Goal: Task Accomplishment & Management: Manage account settings

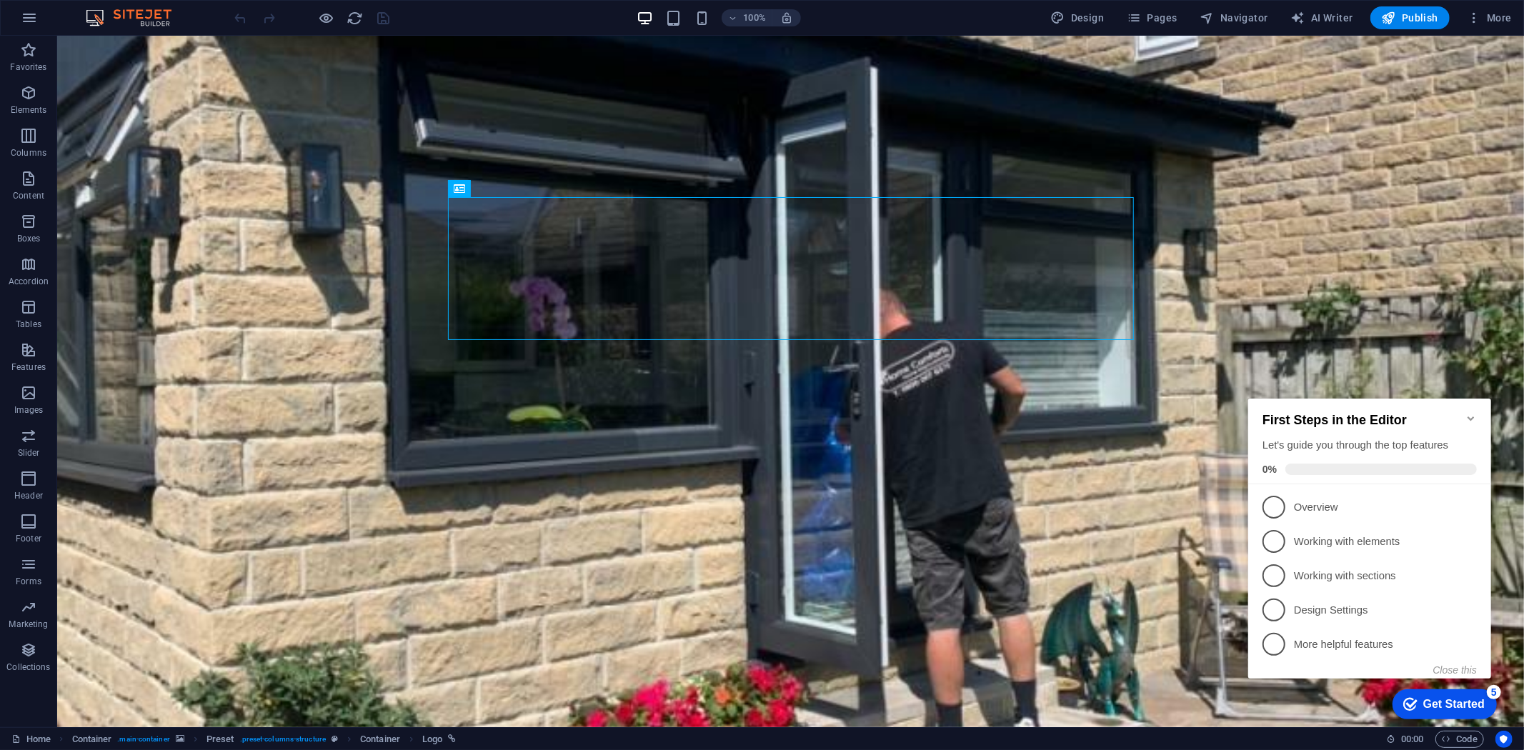
click at [1469, 416] on icon "Minimize checklist" at bounding box center [1470, 418] width 6 height 4
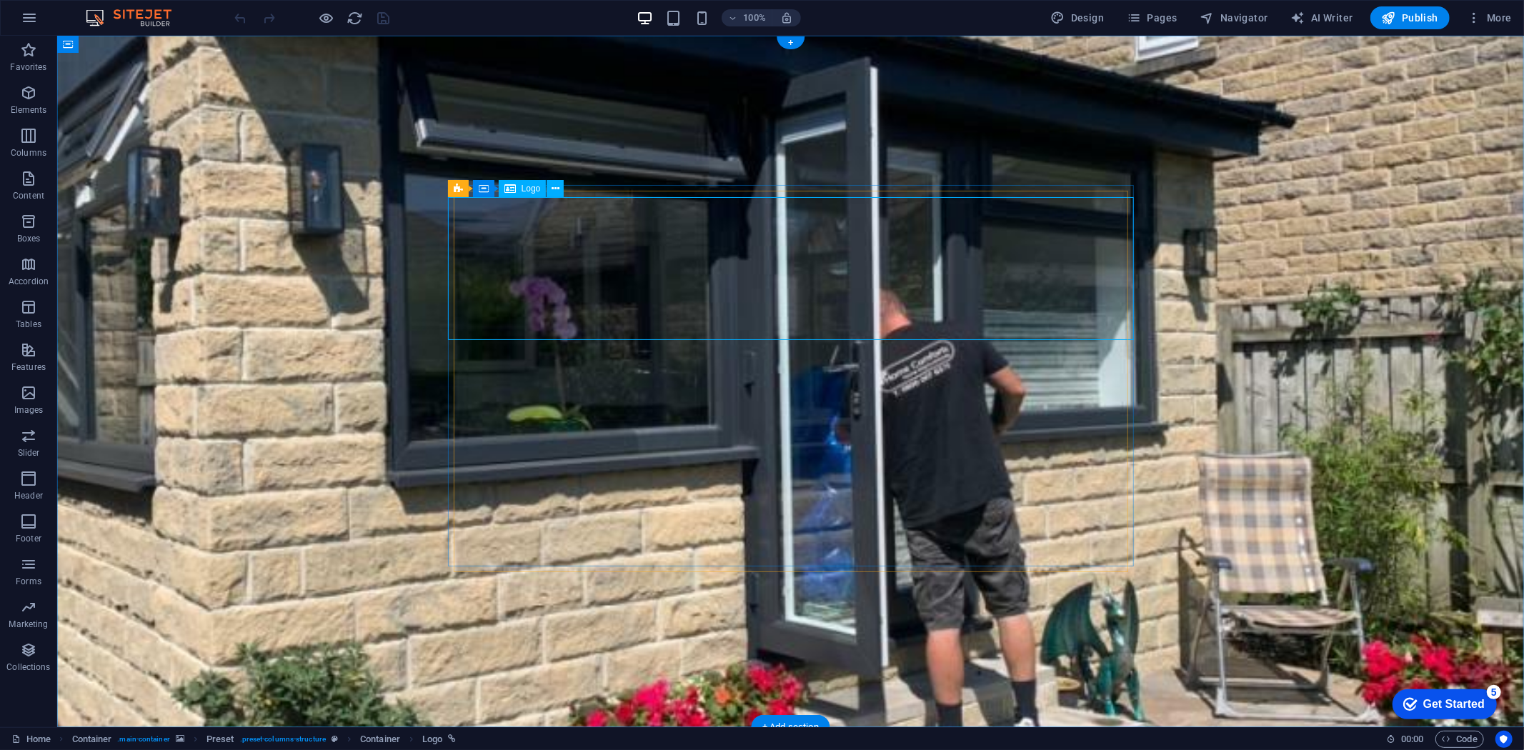
click at [1115, 117] on figure at bounding box center [789, 381] width 1467 height 692
select select "%"
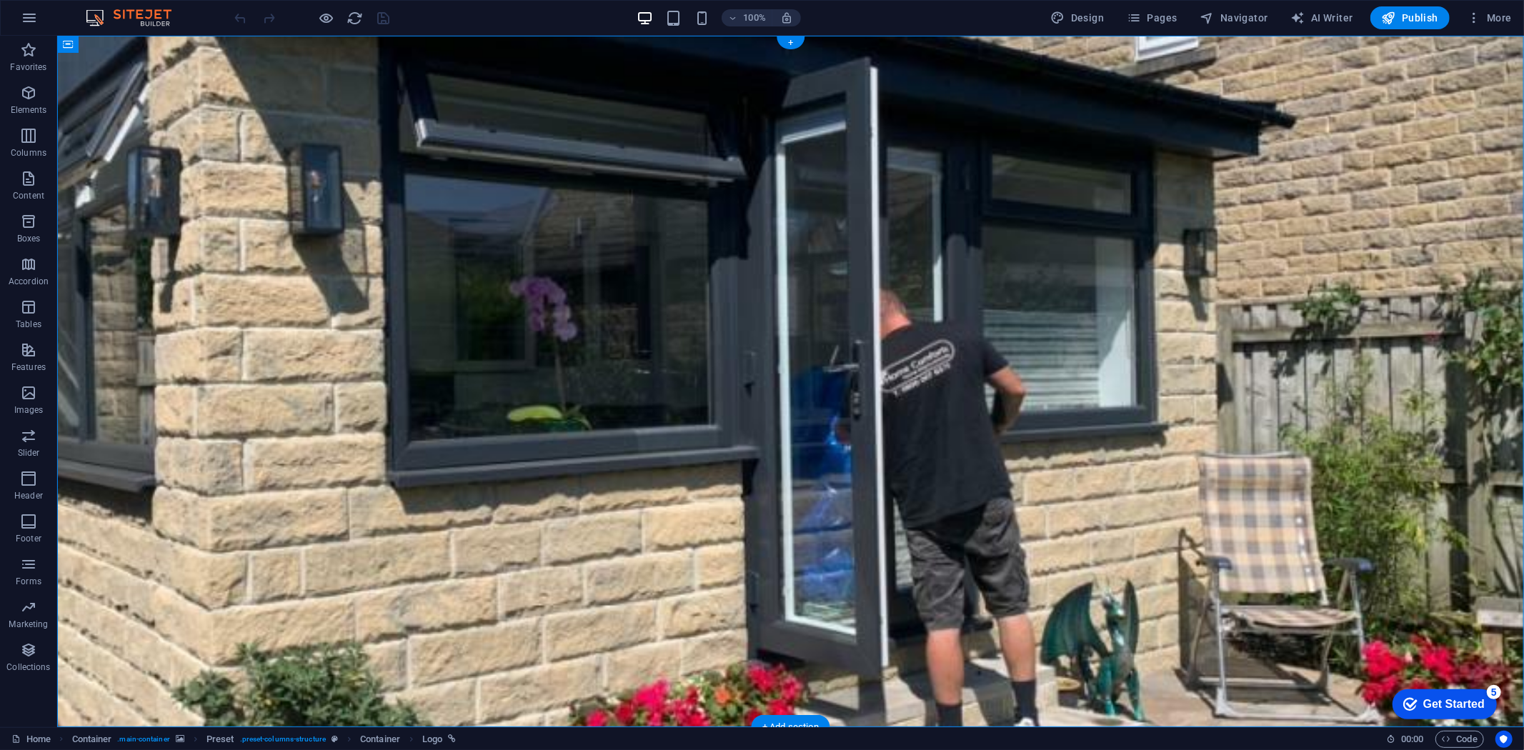
select select "vh"
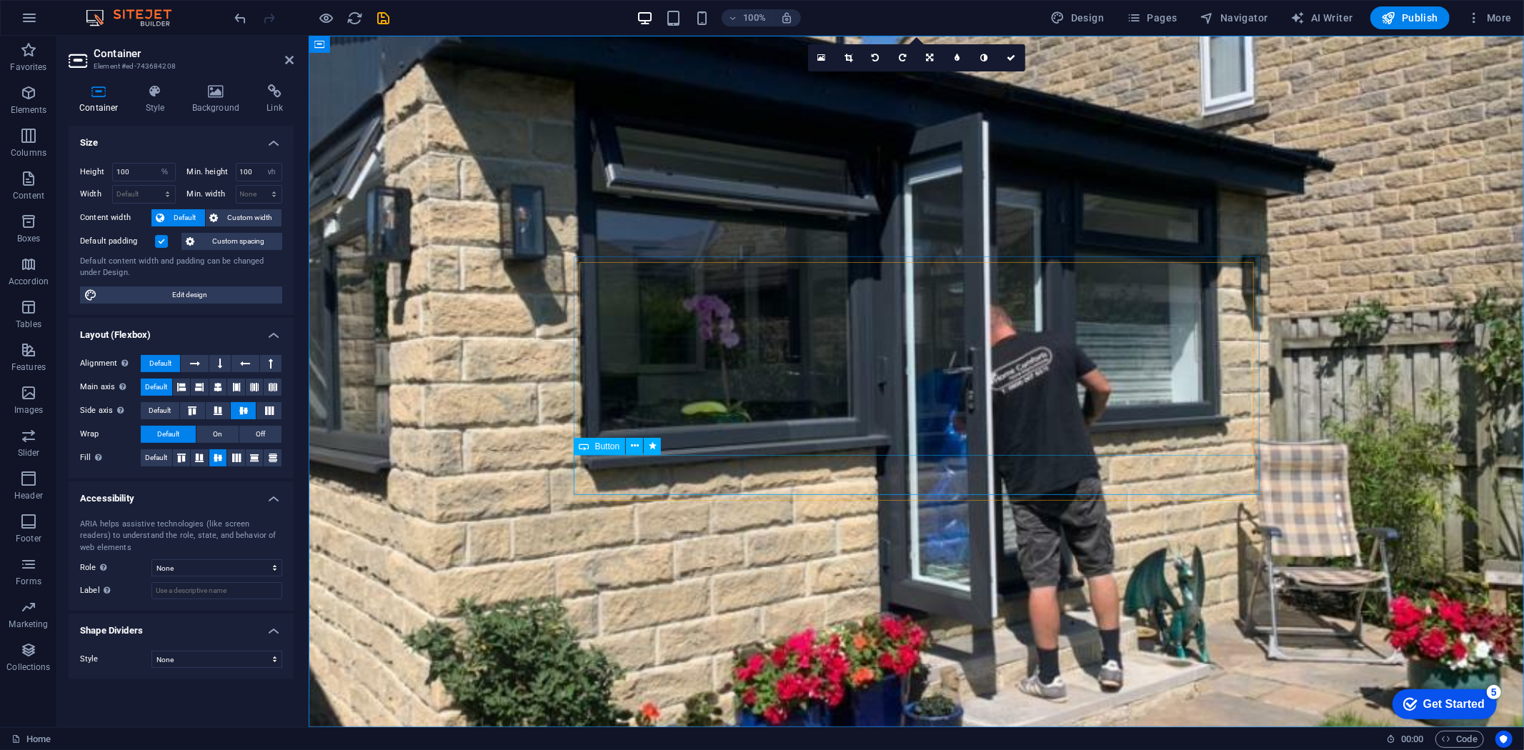
select select "px"
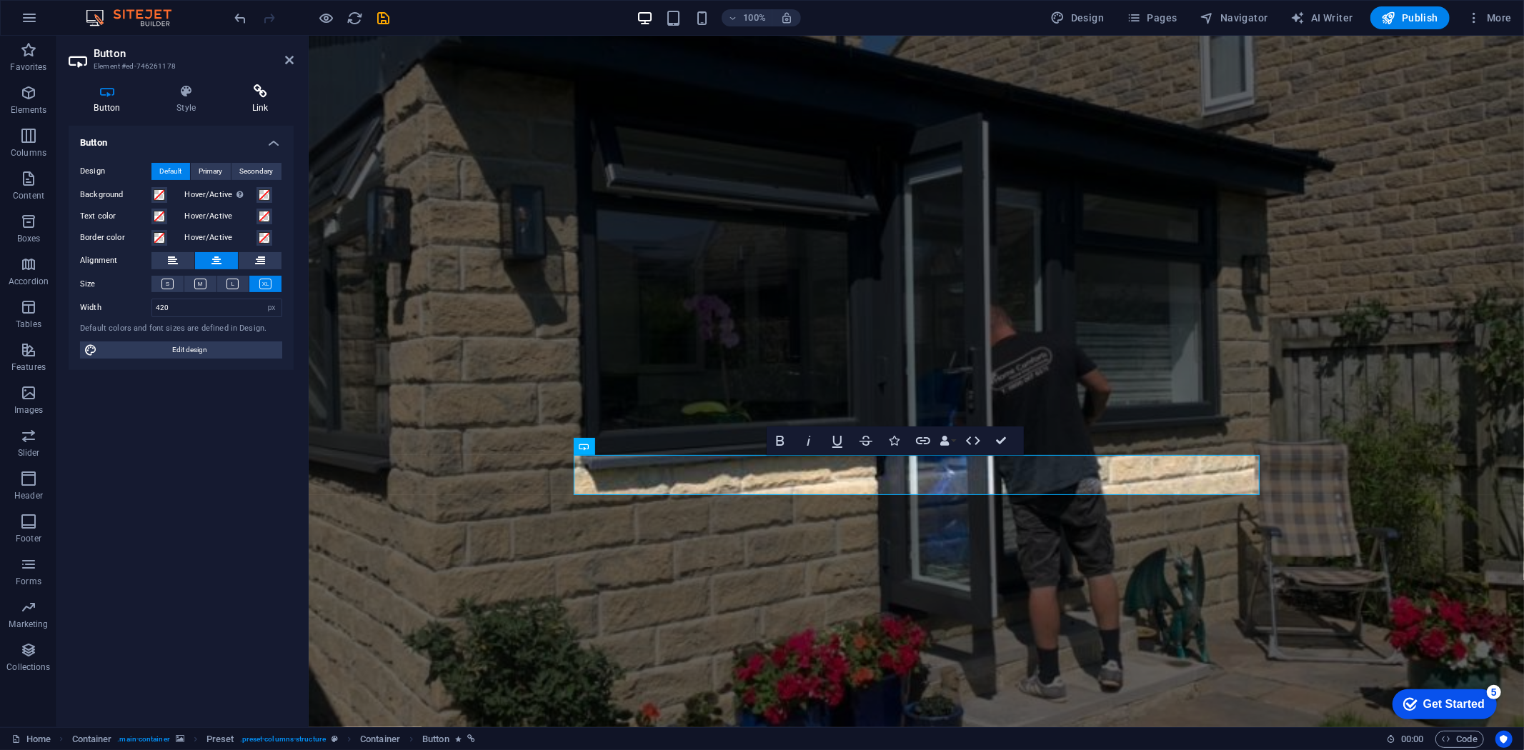
click at [262, 100] on h4 "Link" at bounding box center [260, 99] width 67 height 30
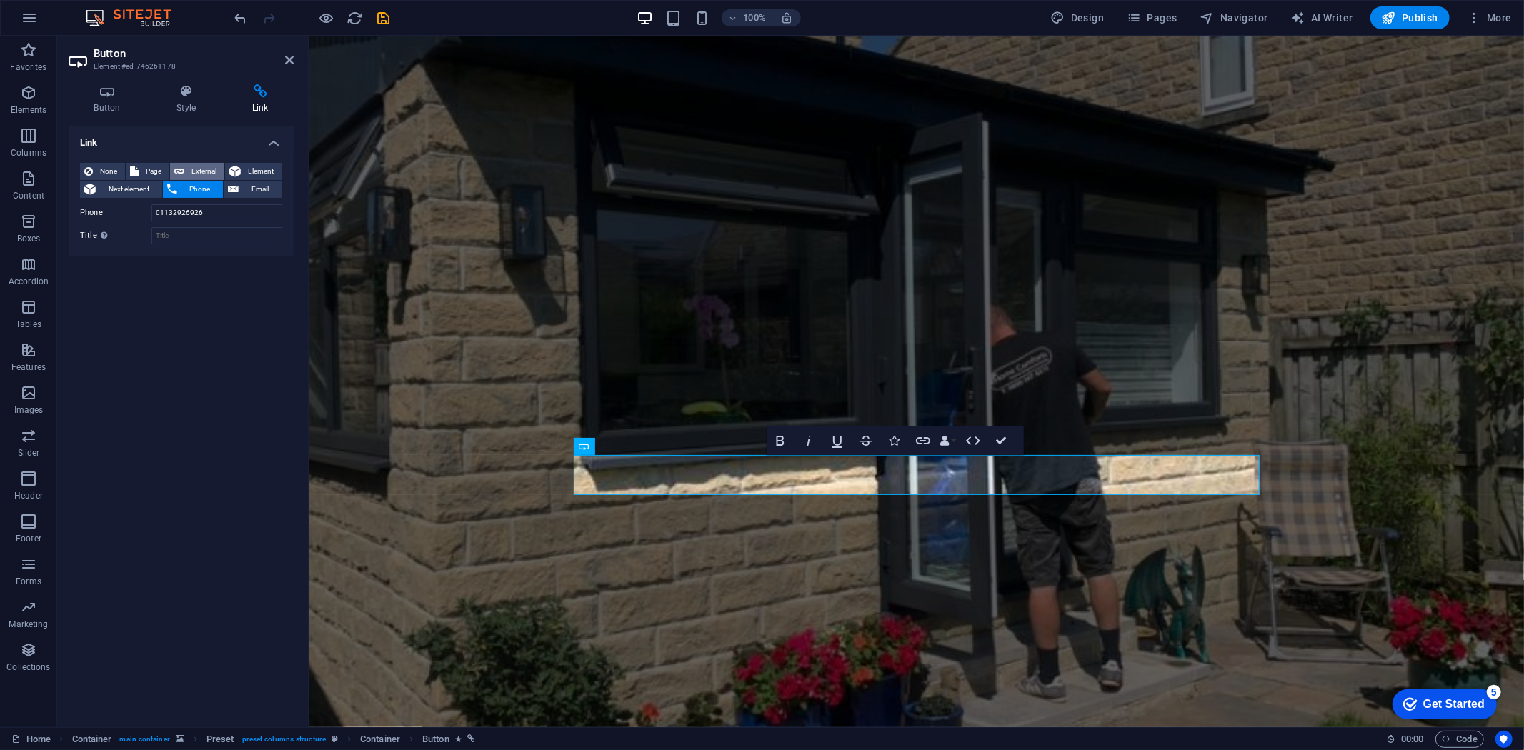
click at [211, 165] on span "External" at bounding box center [204, 171] width 31 height 17
select select "blank"
click at [187, 194] on span "Phone" at bounding box center [201, 189] width 38 height 17
drag, startPoint x: 216, startPoint y: 214, endPoint x: 115, endPoint y: 212, distance: 100.8
click at [115, 212] on div "Phone [PHONE_NUMBER]" at bounding box center [181, 212] width 202 height 17
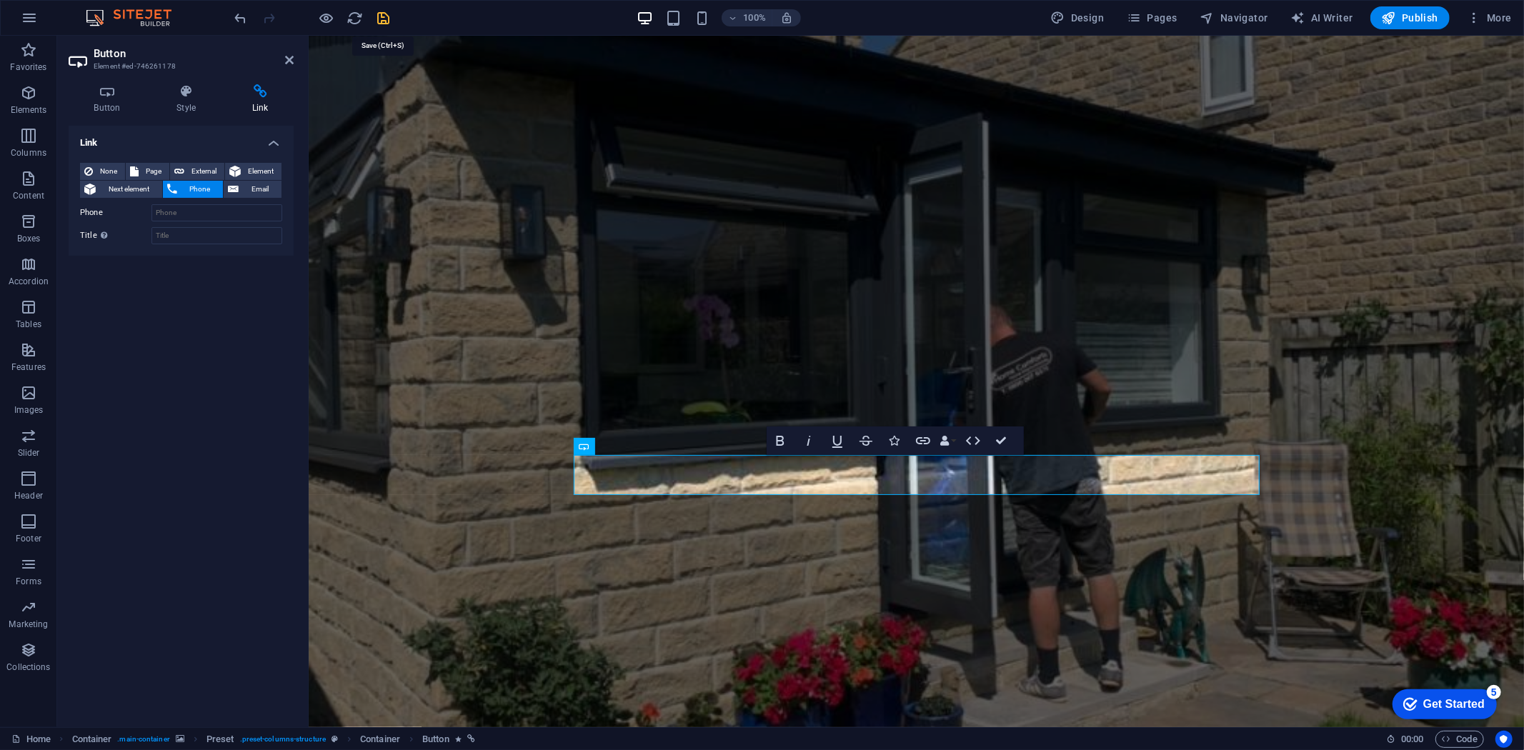
drag, startPoint x: 337, startPoint y: 3, endPoint x: 386, endPoint y: 16, distance: 51.1
click at [386, 16] on icon "save" at bounding box center [384, 18] width 16 height 16
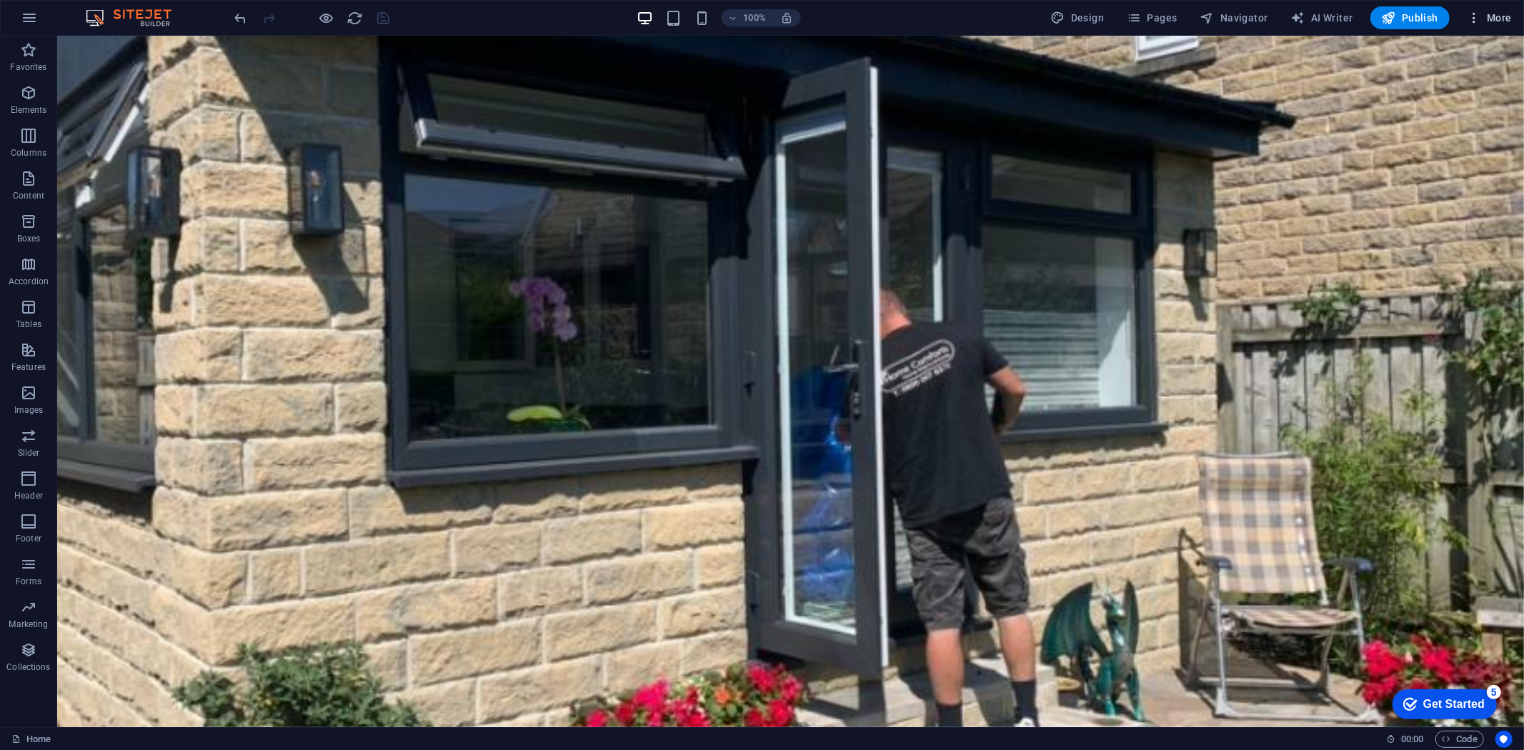
click at [1480, 15] on icon "button" at bounding box center [1474, 18] width 14 height 14
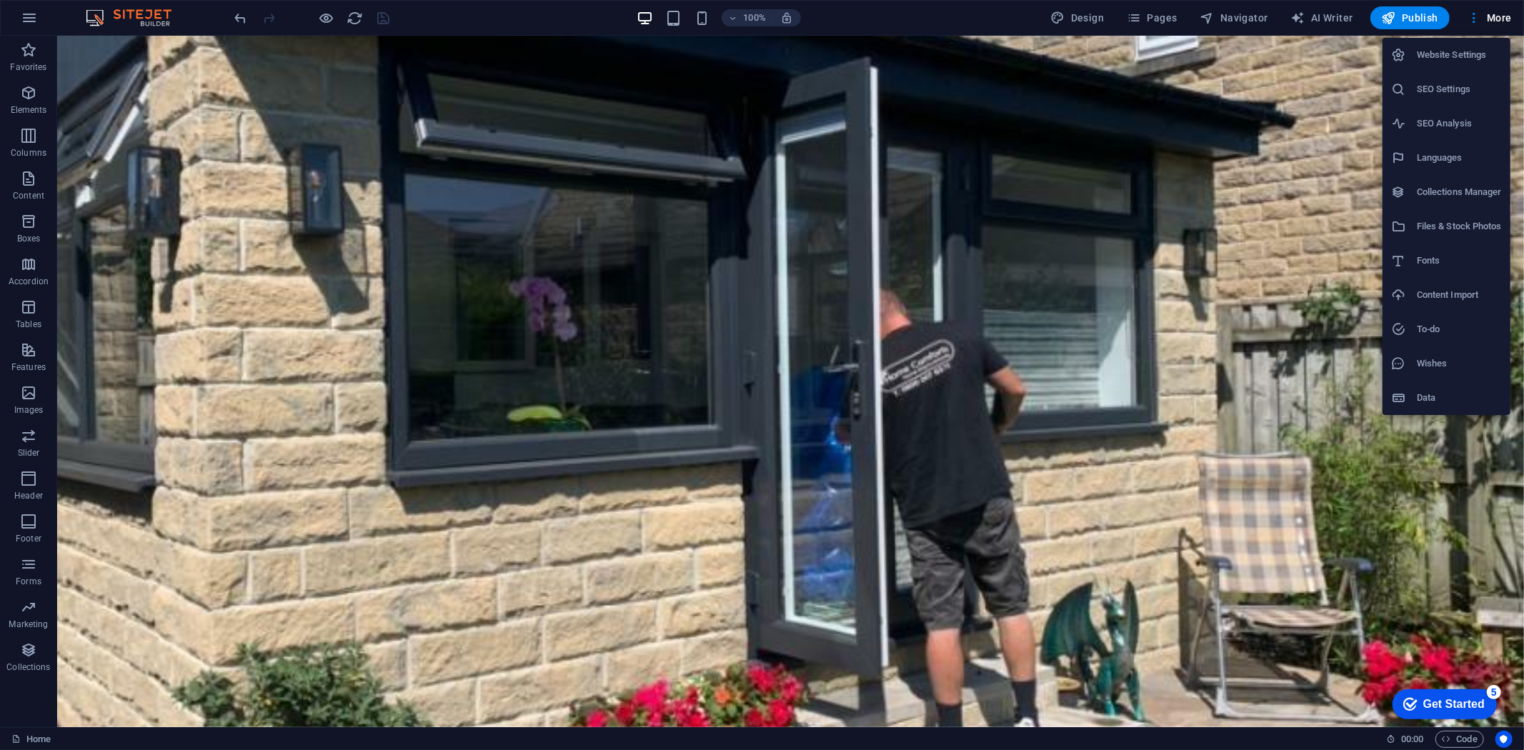
click at [1446, 95] on h6 "SEO Settings" at bounding box center [1459, 89] width 85 height 17
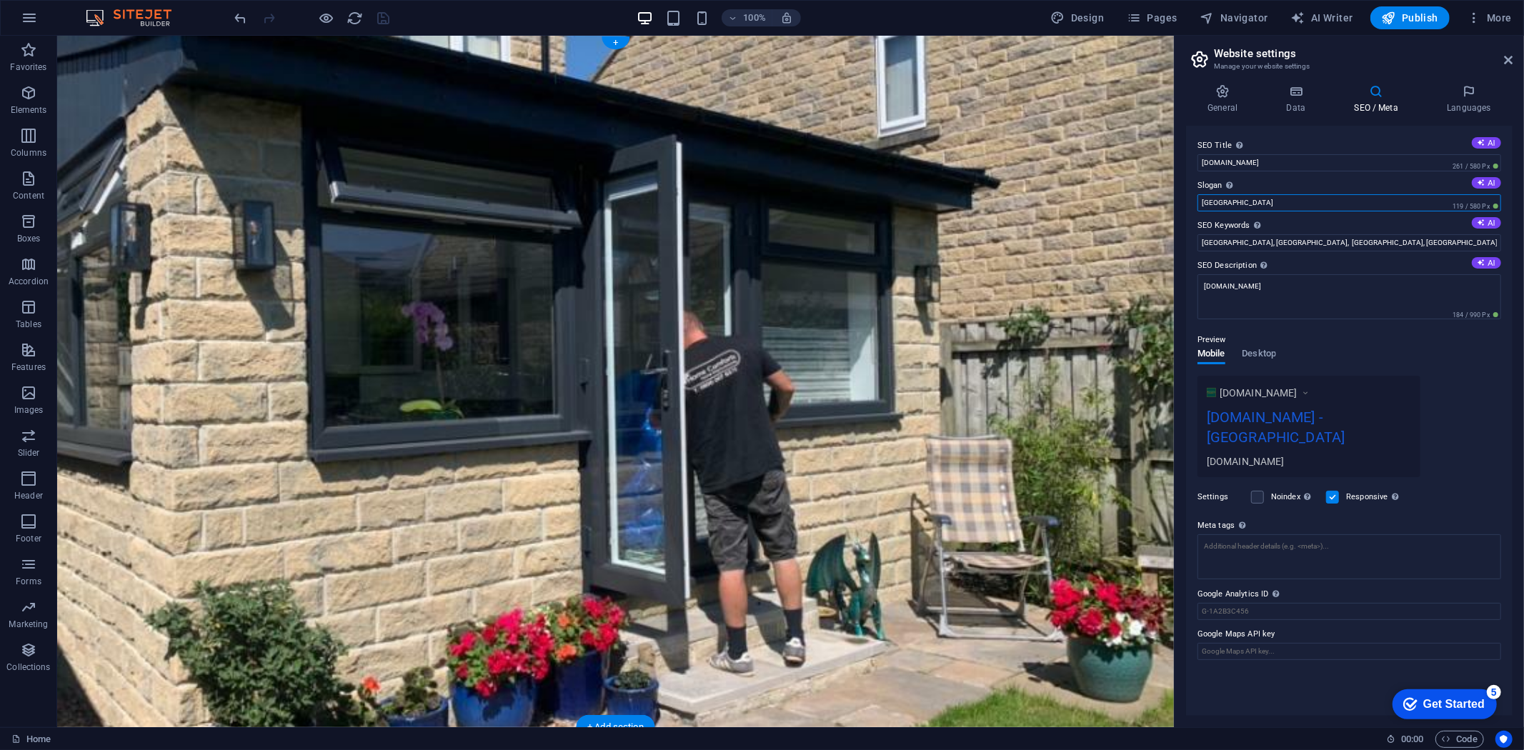
drag, startPoint x: 1317, startPoint y: 235, endPoint x: 1148, endPoint y: 197, distance: 172.8
drag, startPoint x: 1363, startPoint y: 194, endPoint x: 1158, endPoint y: 159, distance: 207.9
type input "Yorkshire Window Company"
drag, startPoint x: 1307, startPoint y: 243, endPoint x: 1169, endPoint y: 194, distance: 146.5
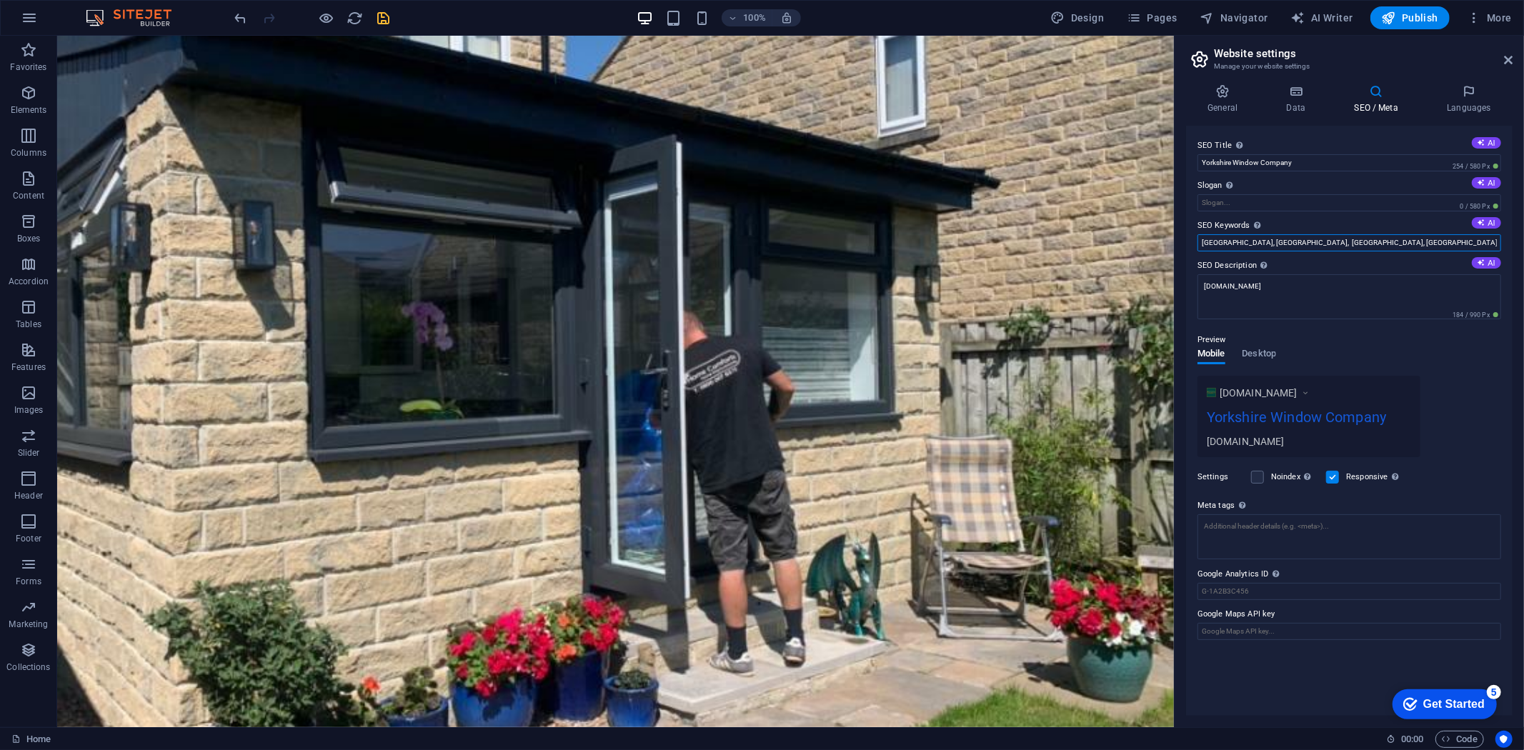
drag, startPoint x: 1462, startPoint y: 239, endPoint x: 1205, endPoint y: 234, distance: 257.3
click at [1205, 234] on input "[GEOGRAPHIC_DATA], [GEOGRAPHIC_DATA], [GEOGRAPHIC_DATA], [GEOGRAPHIC_DATA], [GE…" at bounding box center [1350, 242] width 304 height 17
type input "L"
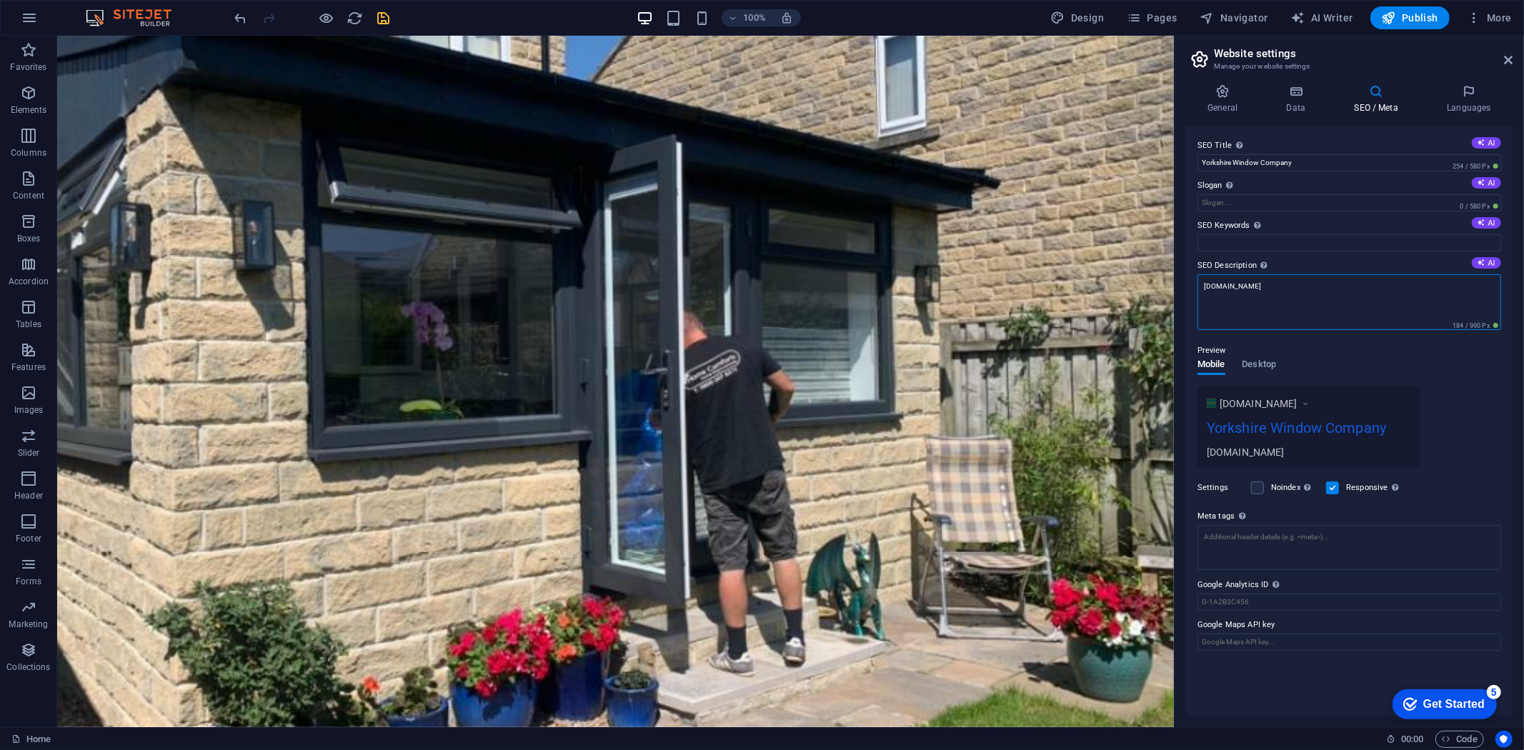
drag, startPoint x: 1318, startPoint y: 283, endPoint x: 1199, endPoint y: 283, distance: 119.3
click at [1199, 283] on textarea "[DOMAIN_NAME]" at bounding box center [1350, 302] width 304 height 56
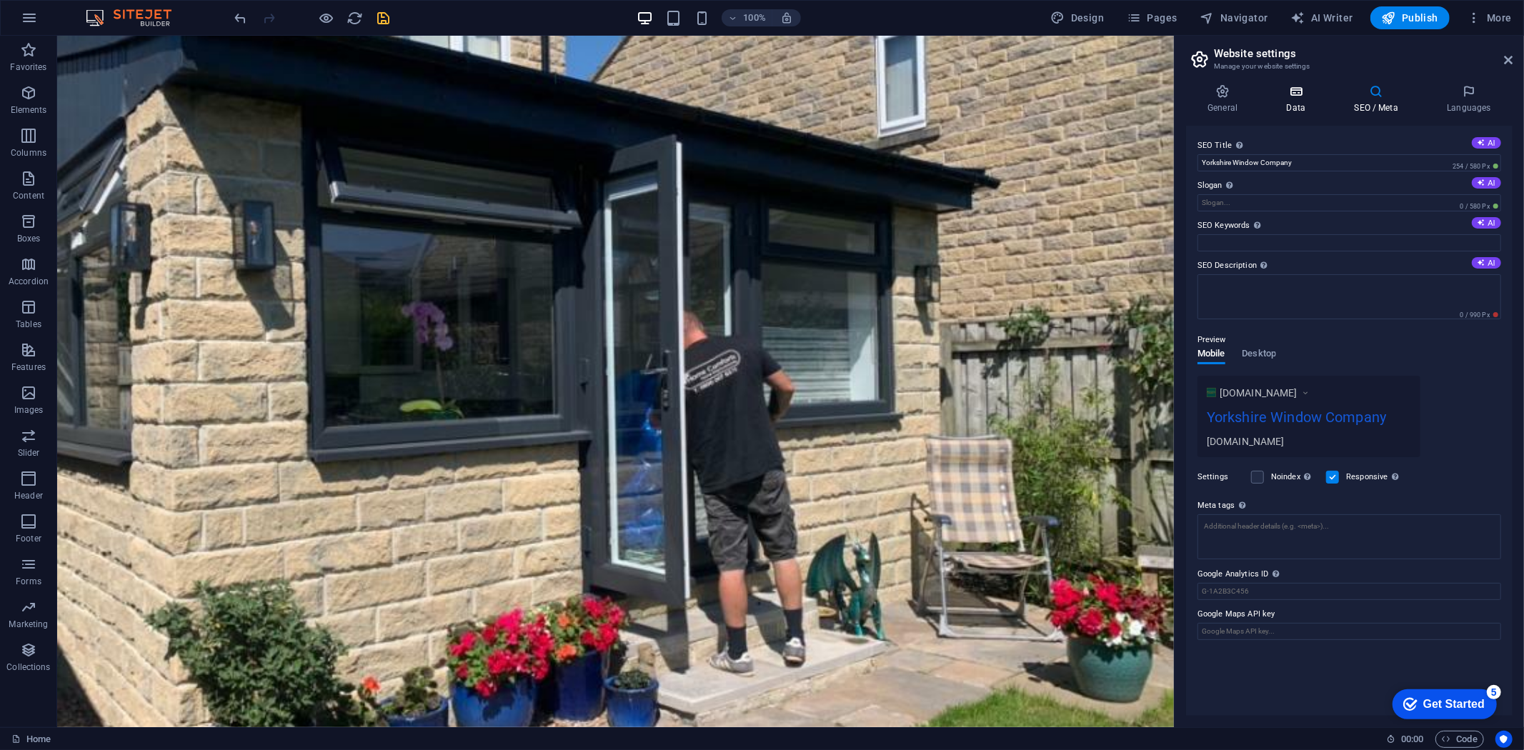
click at [1278, 101] on h4 "Data" at bounding box center [1299, 99] width 68 height 30
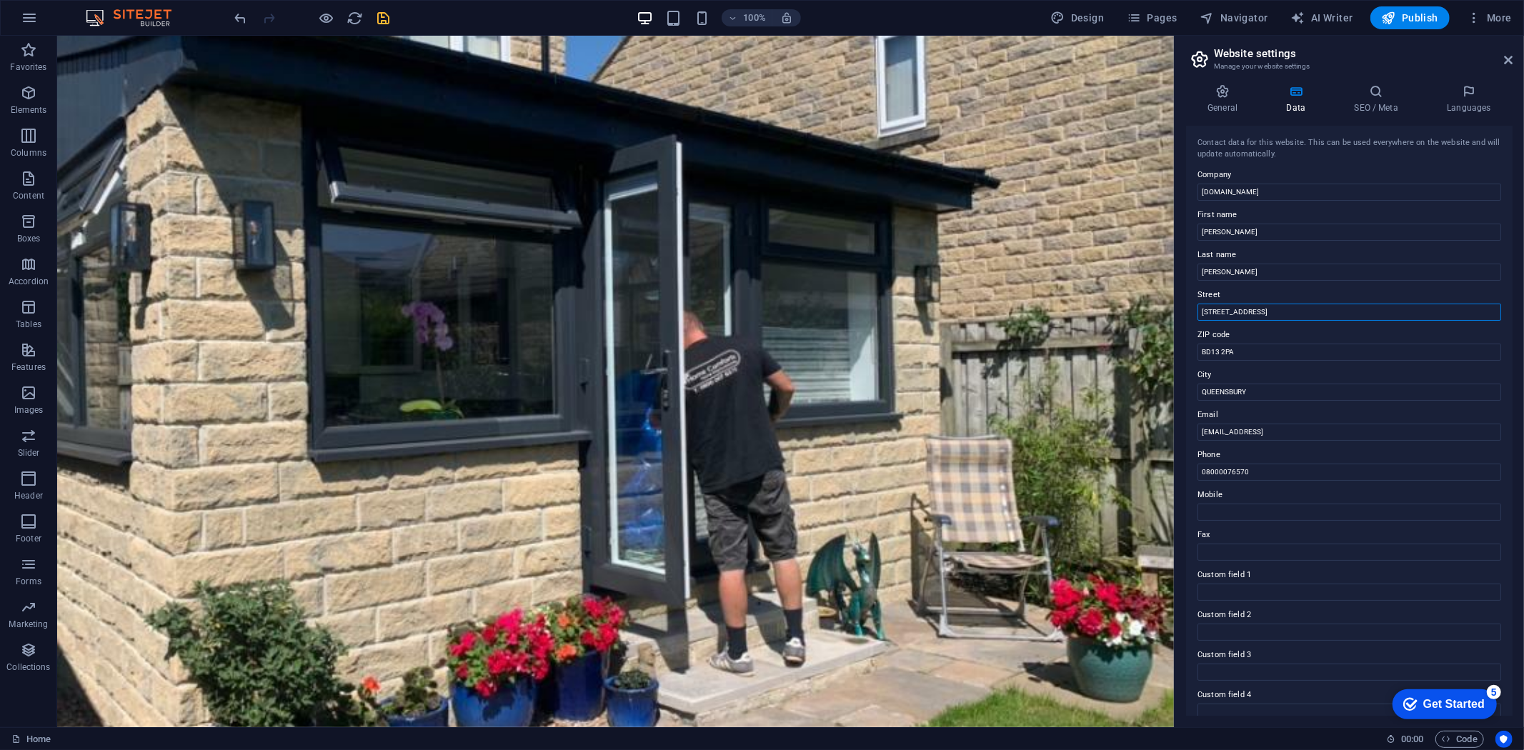
drag, startPoint x: 1340, startPoint y: 347, endPoint x: 1145, endPoint y: 305, distance: 199.6
drag, startPoint x: 1249, startPoint y: 346, endPoint x: 1198, endPoint y: 348, distance: 50.8
click at [1198, 348] on input "BD13 2PA" at bounding box center [1350, 352] width 304 height 17
drag, startPoint x: 1236, startPoint y: 394, endPoint x: 1196, endPoint y: 394, distance: 40.0
click at [1196, 394] on div "Contact data for this website. This can be used everywhere on the website and w…" at bounding box center [1349, 421] width 327 height 590
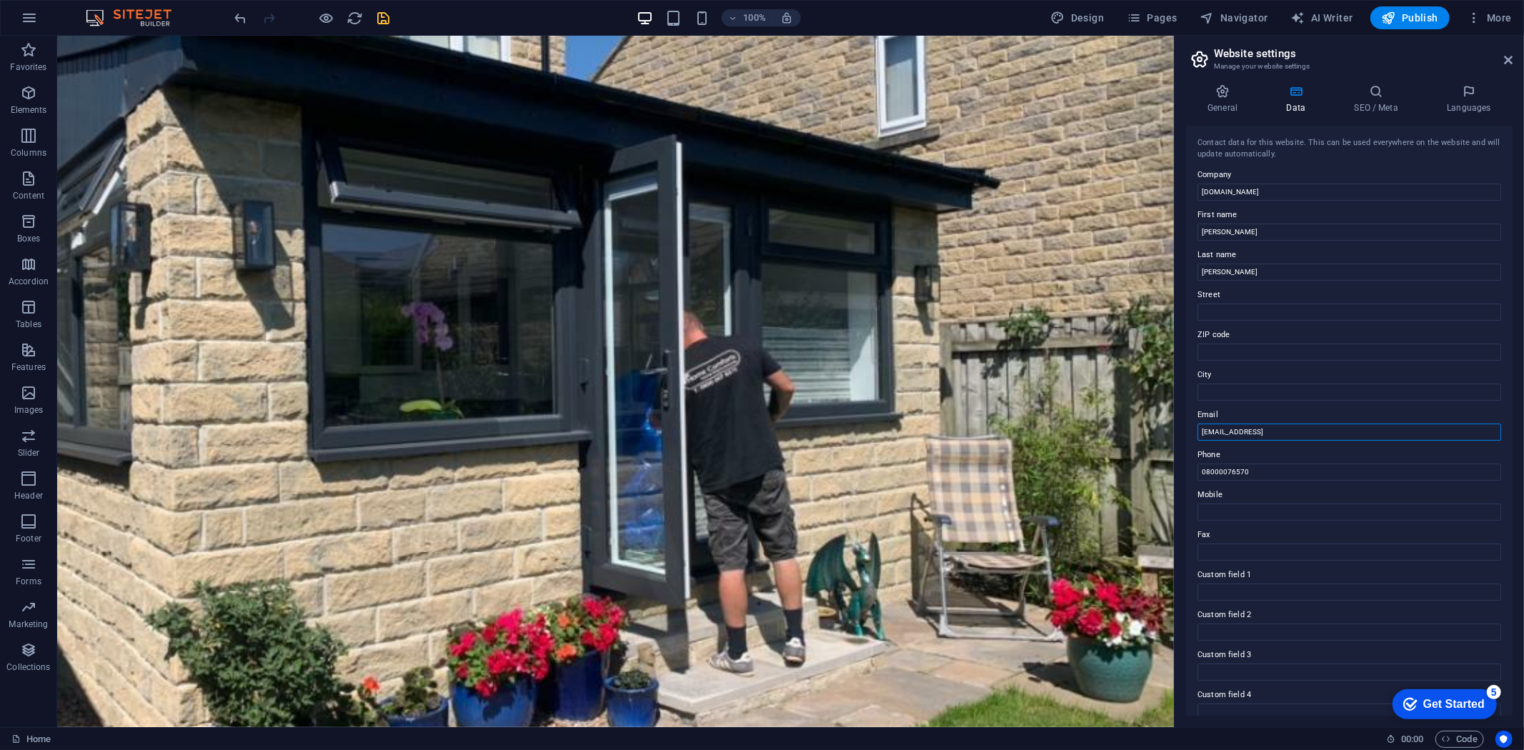
drag, startPoint x: 1381, startPoint y: 430, endPoint x: 1194, endPoint y: 429, distance: 187.2
click at [1194, 429] on div "Contact data for this website. This can be used everywhere on the website and w…" at bounding box center [1349, 421] width 327 height 590
drag, startPoint x: 1248, startPoint y: 474, endPoint x: 1174, endPoint y: 472, distance: 74.3
click at [1174, 472] on aside "Website settings Manage your website settings General Data SEO / Meta Languages…" at bounding box center [1349, 382] width 350 height 692
drag, startPoint x: 386, startPoint y: 17, endPoint x: 401, endPoint y: 43, distance: 29.8
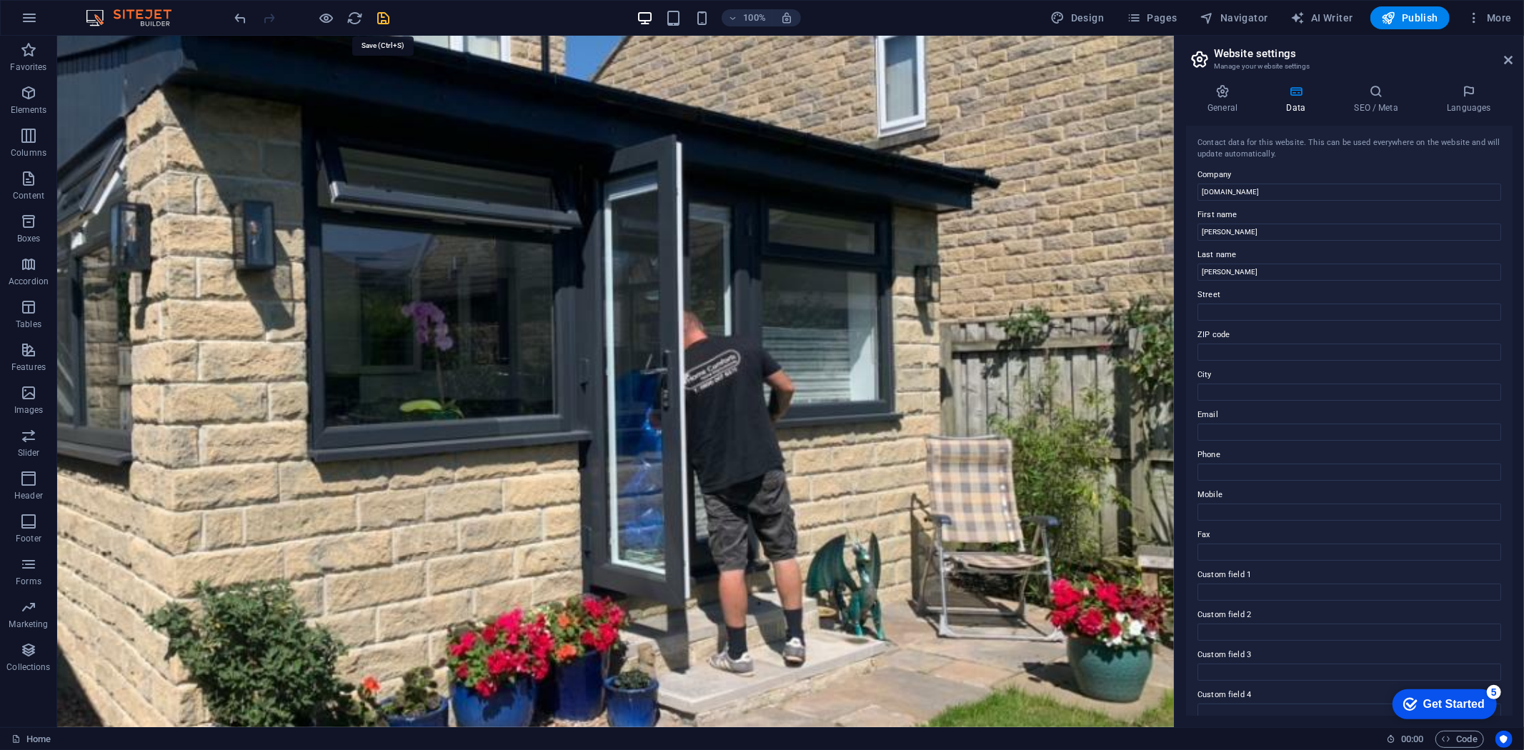
click at [386, 17] on icon "save" at bounding box center [384, 18] width 16 height 16
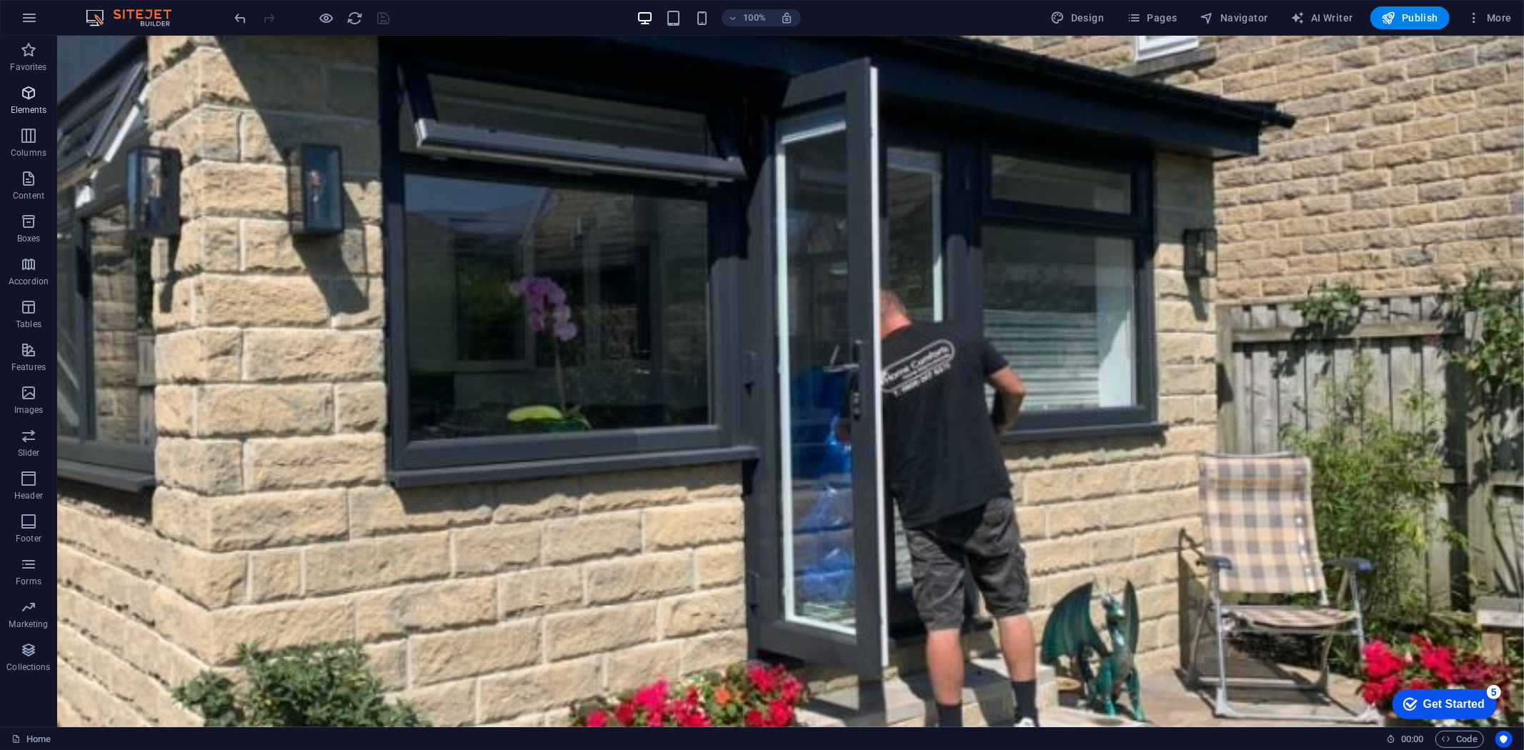
click at [24, 104] on p "Elements" at bounding box center [29, 109] width 36 height 11
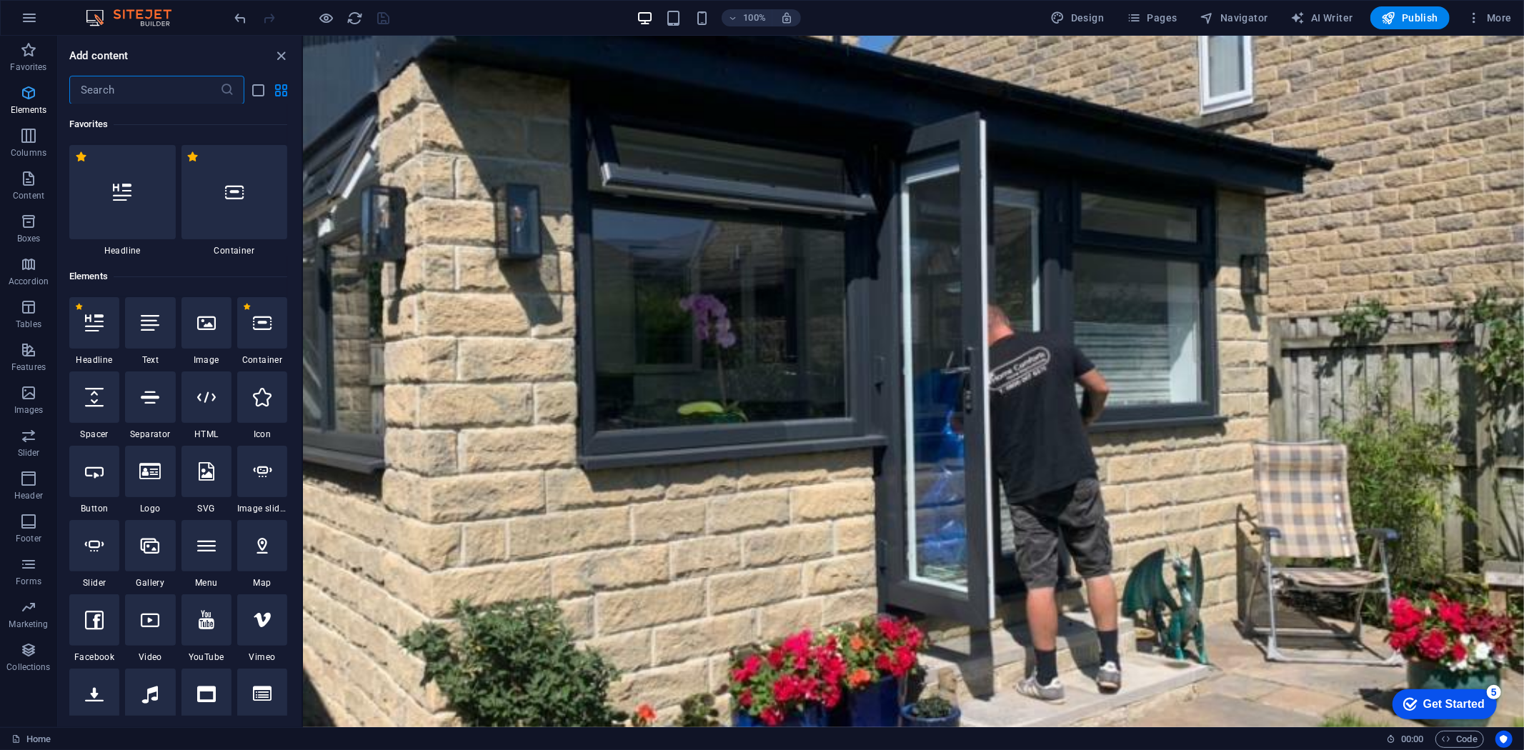
scroll to position [151, 0]
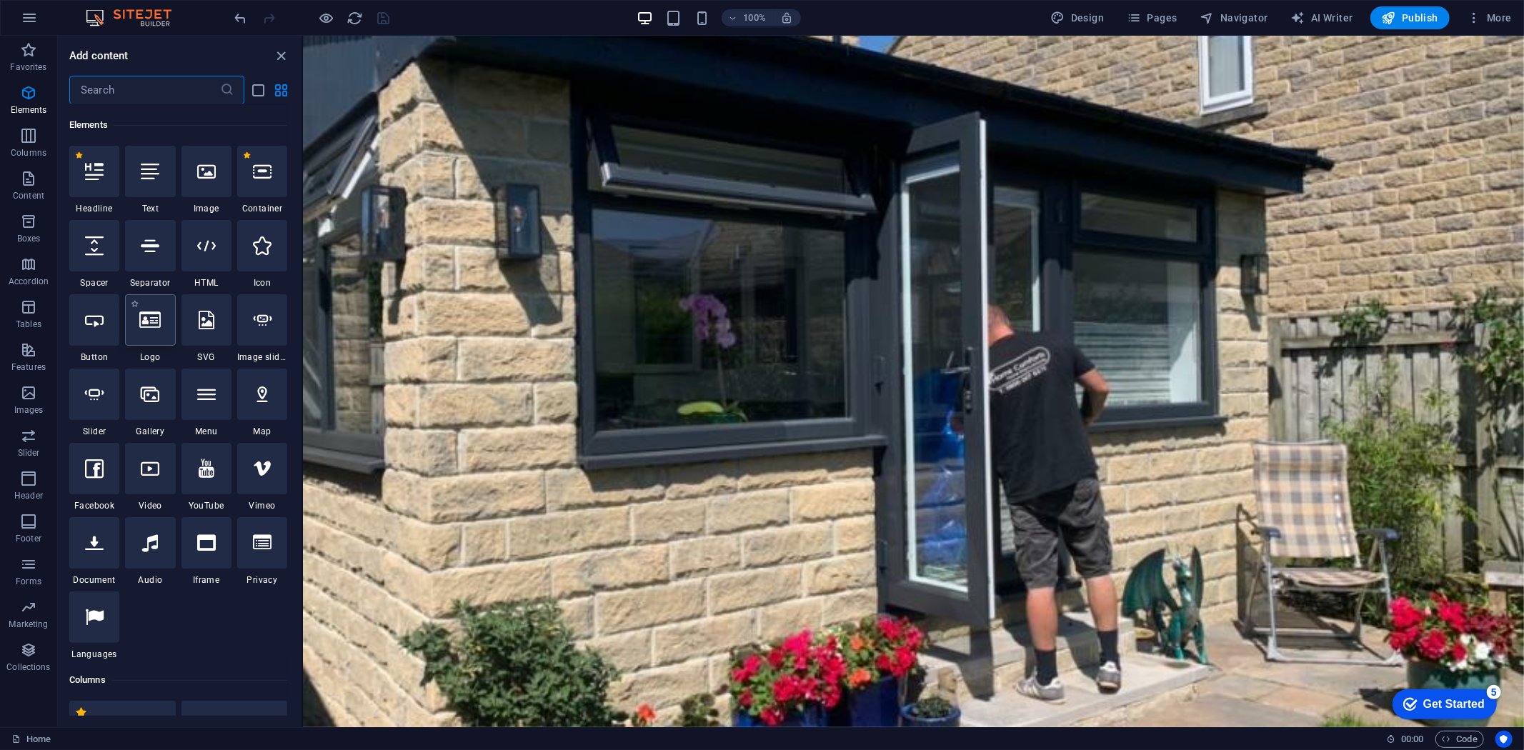
click at [141, 327] on icon at bounding box center [149, 320] width 21 height 19
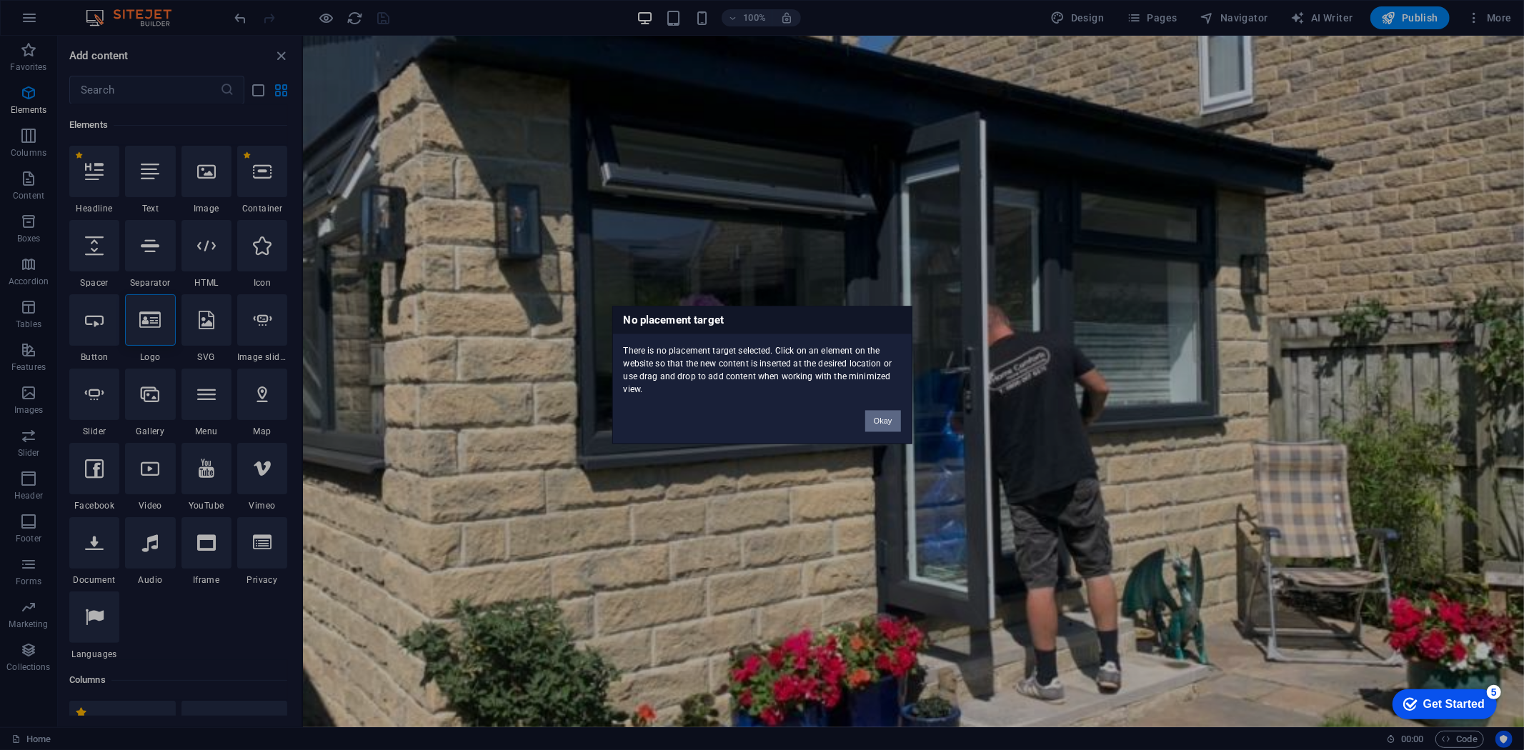
click at [872, 418] on button "Okay" at bounding box center [883, 421] width 36 height 21
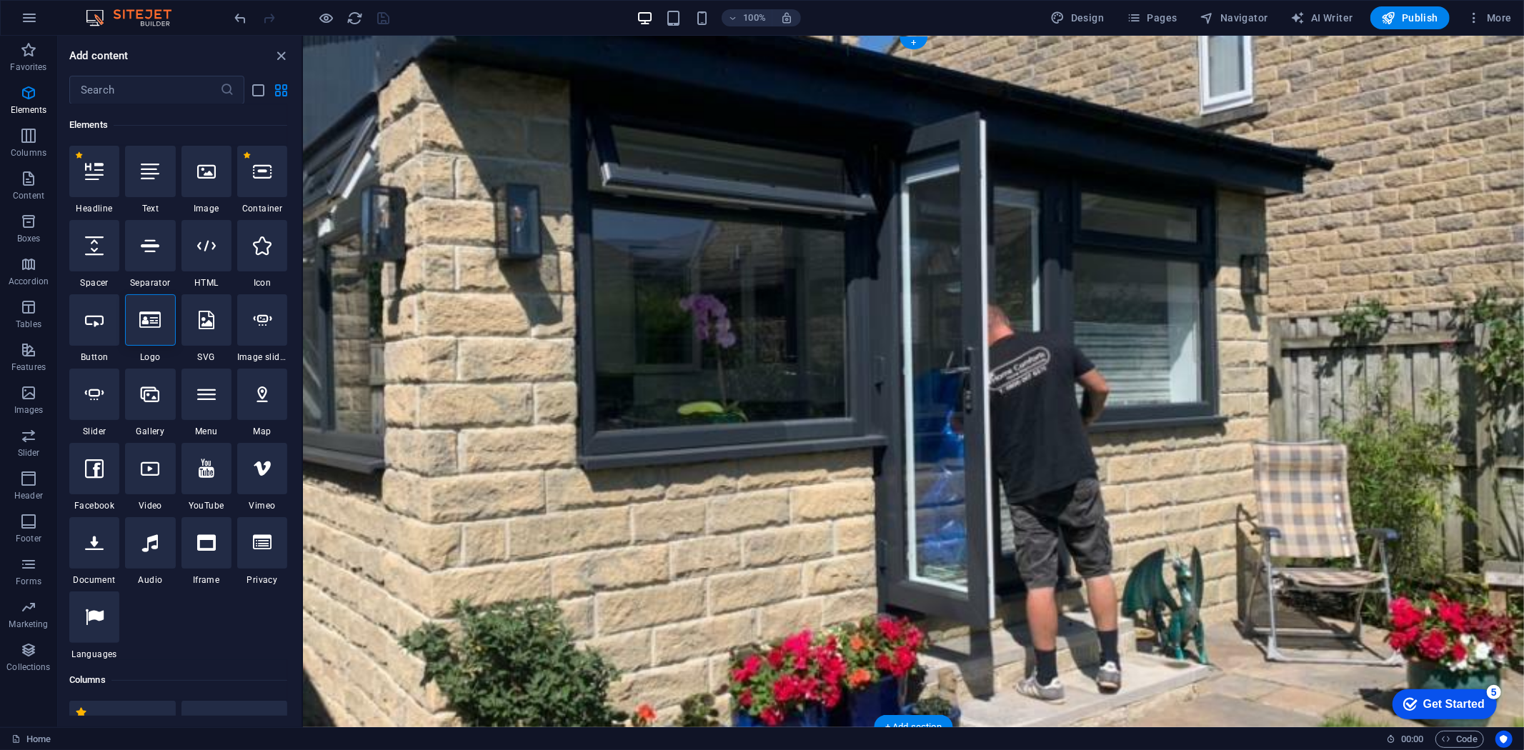
click at [893, 194] on figure at bounding box center [912, 381] width 1221 height 692
click at [177, 319] on div "1 Star Headline 1 Star Text 1 Star Image 1 Star Container 1 Star Spacer 1 Star …" at bounding box center [178, 403] width 218 height 515
click at [155, 320] on icon at bounding box center [149, 320] width 21 height 19
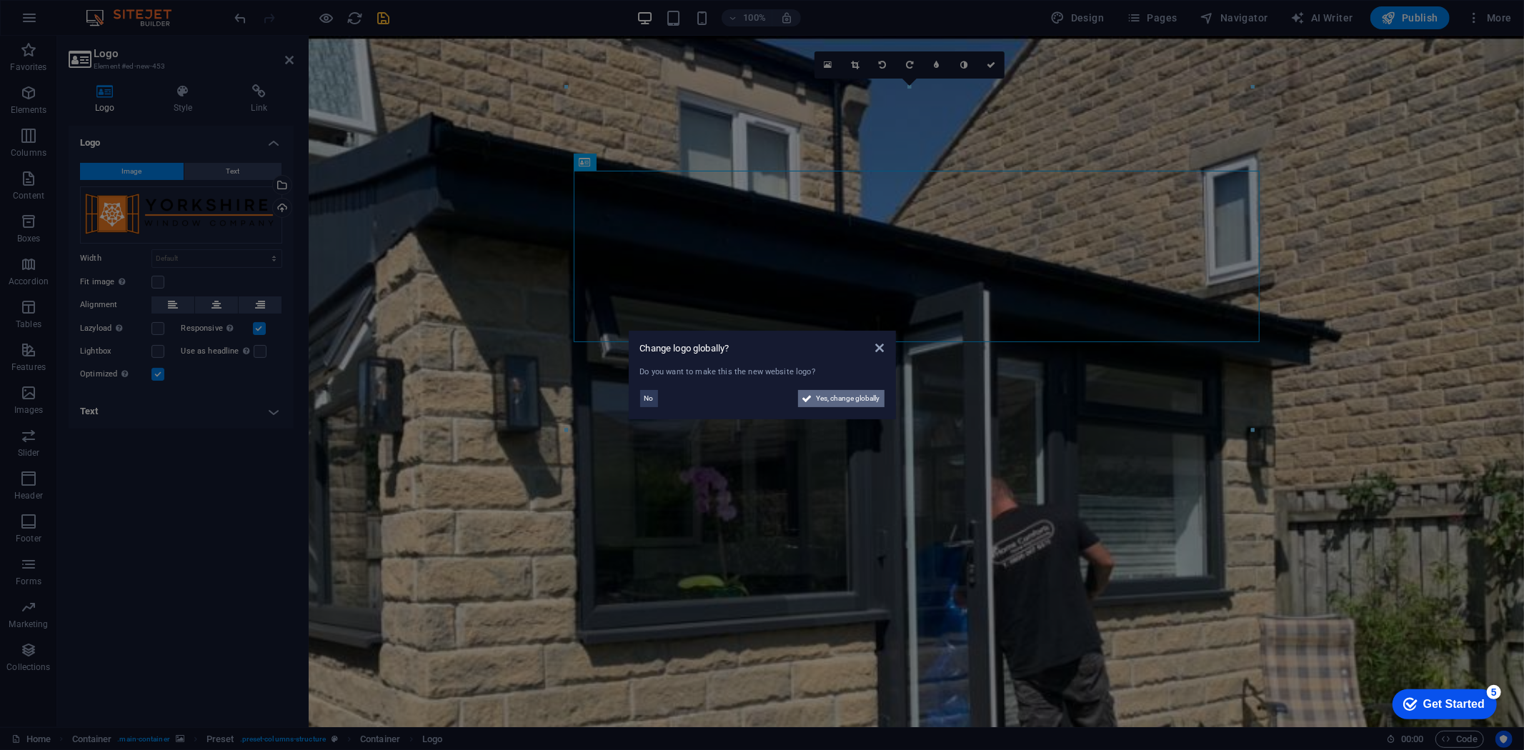
click at [799, 404] on button "Yes, change globally" at bounding box center [841, 398] width 86 height 17
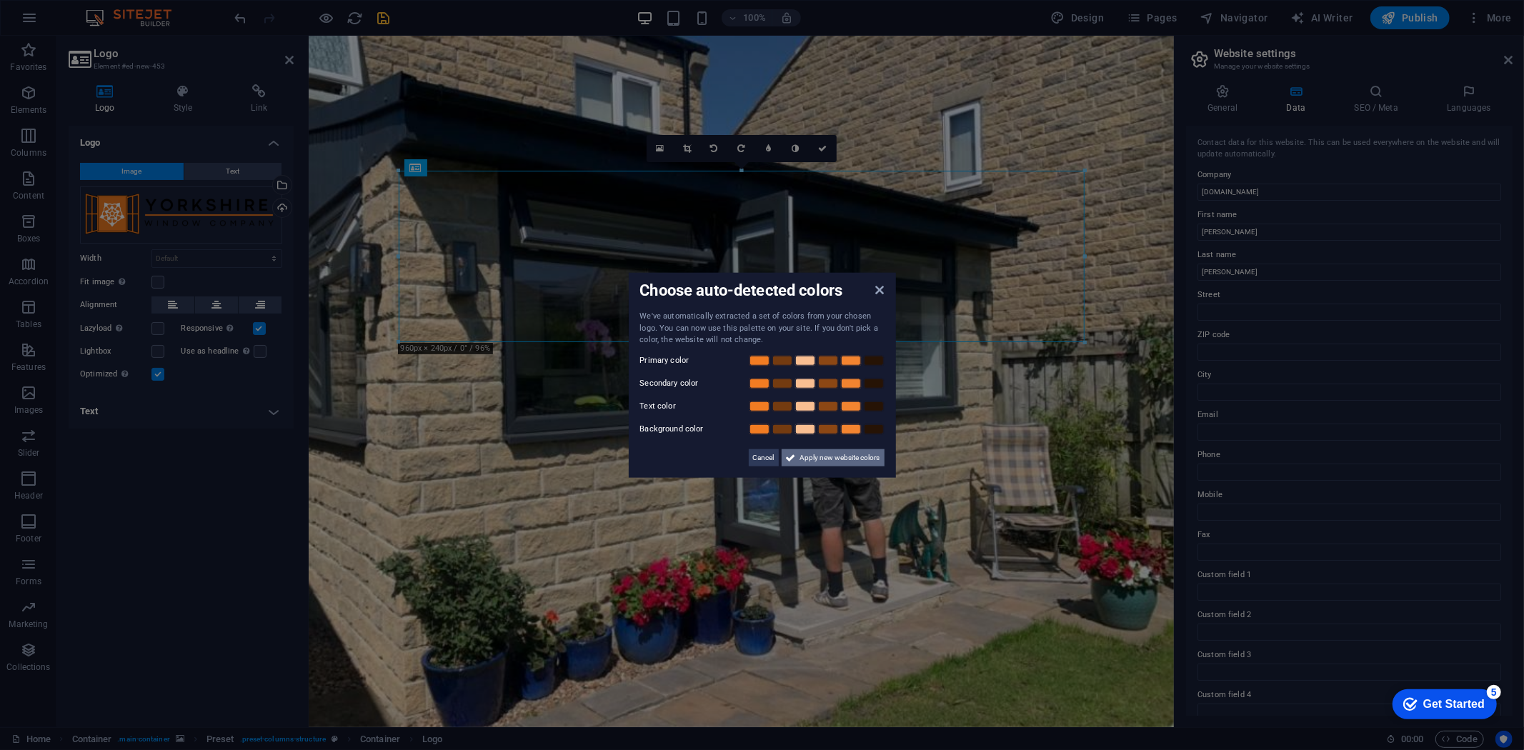
click at [846, 454] on span "Apply new website colors" at bounding box center [840, 457] width 80 height 17
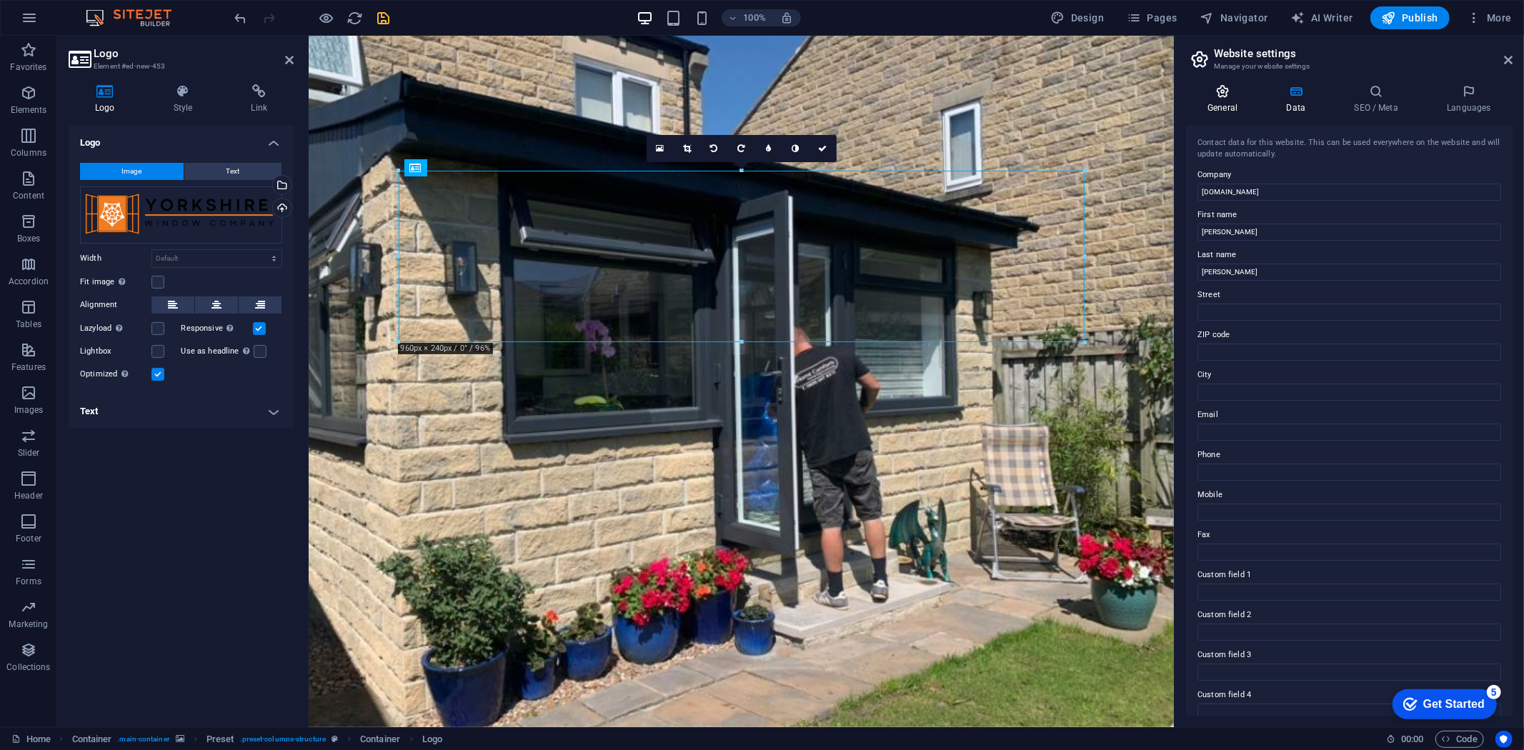
click at [1215, 106] on h4 "General" at bounding box center [1225, 99] width 79 height 30
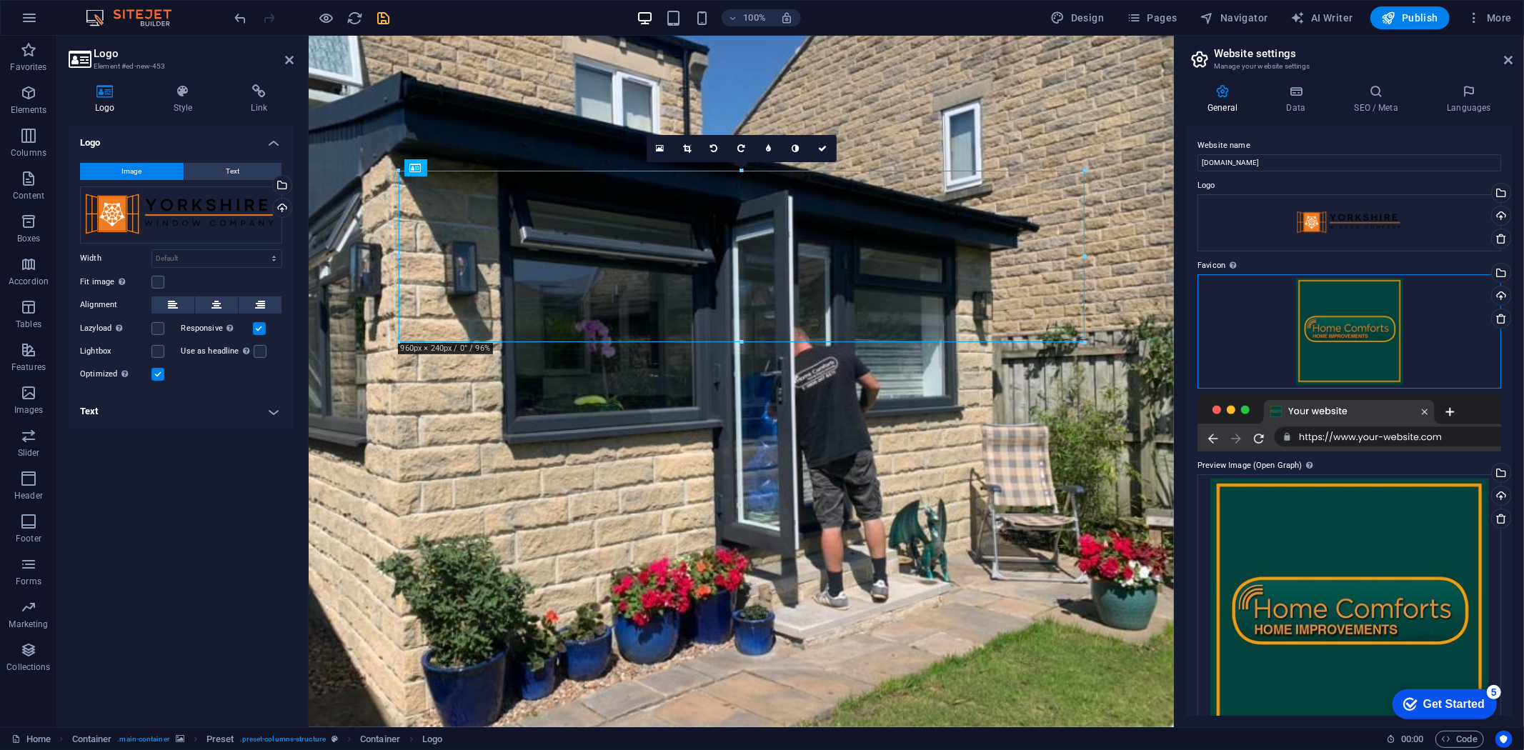
click at [1276, 324] on div "Drag files here, click to choose files or select files from Files or our free s…" at bounding box center [1350, 331] width 304 height 114
click at [1276, 324] on body "[DOMAIN_NAME] Home Favorites Elements Columns Content Boxes Accordion Tables Fe…" at bounding box center [762, 375] width 1524 height 750
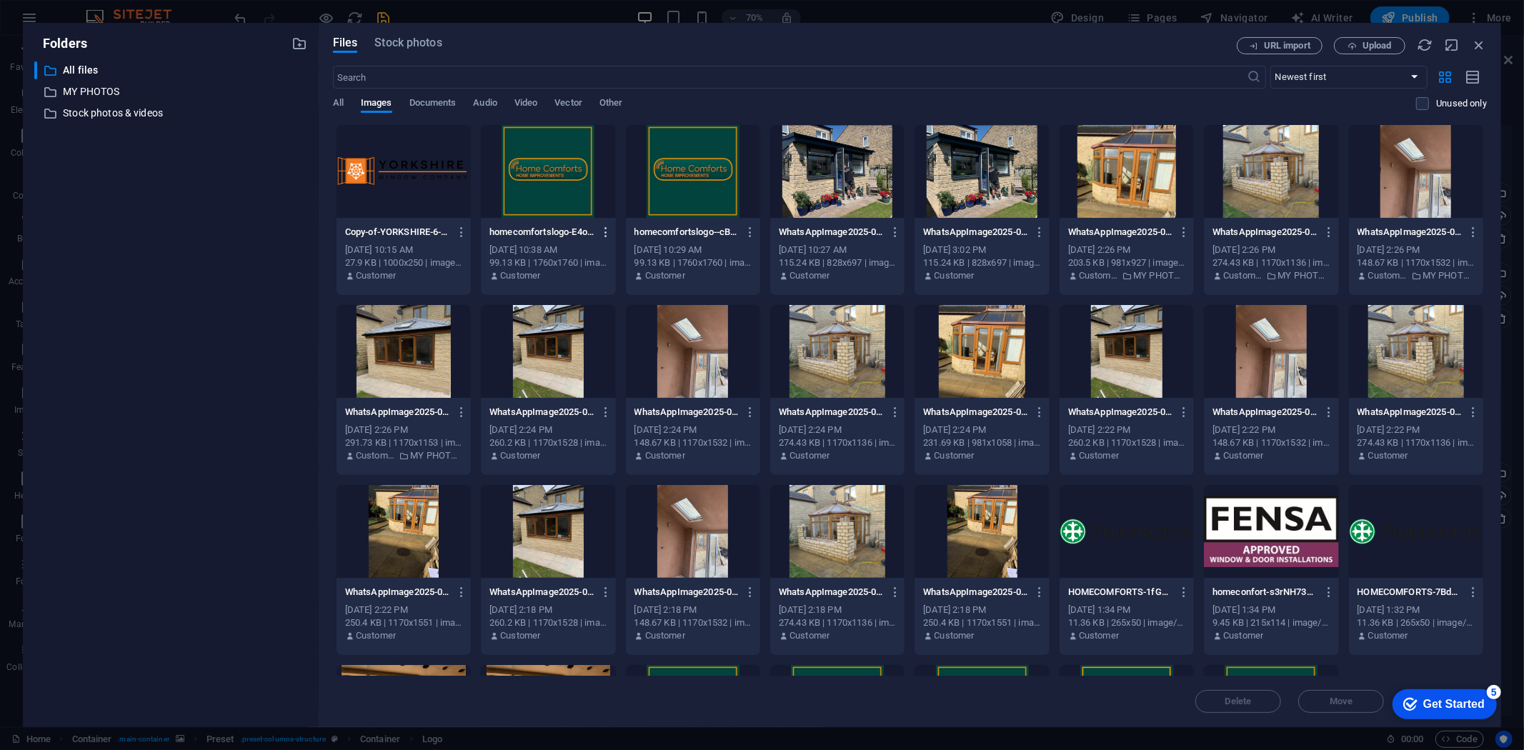
click at [602, 232] on icon "button" at bounding box center [607, 232] width 14 height 13
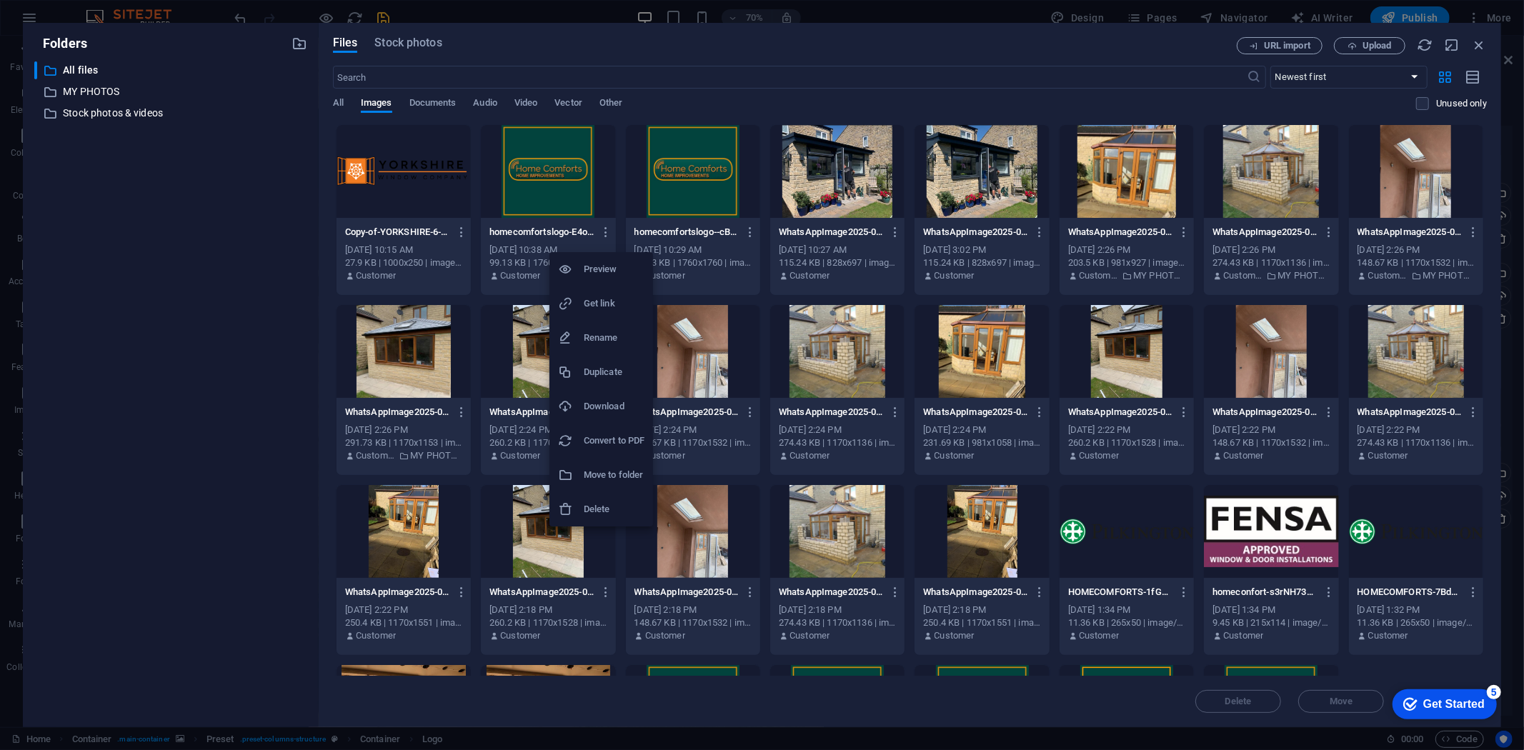
click at [610, 498] on li "Delete" at bounding box center [602, 509] width 104 height 34
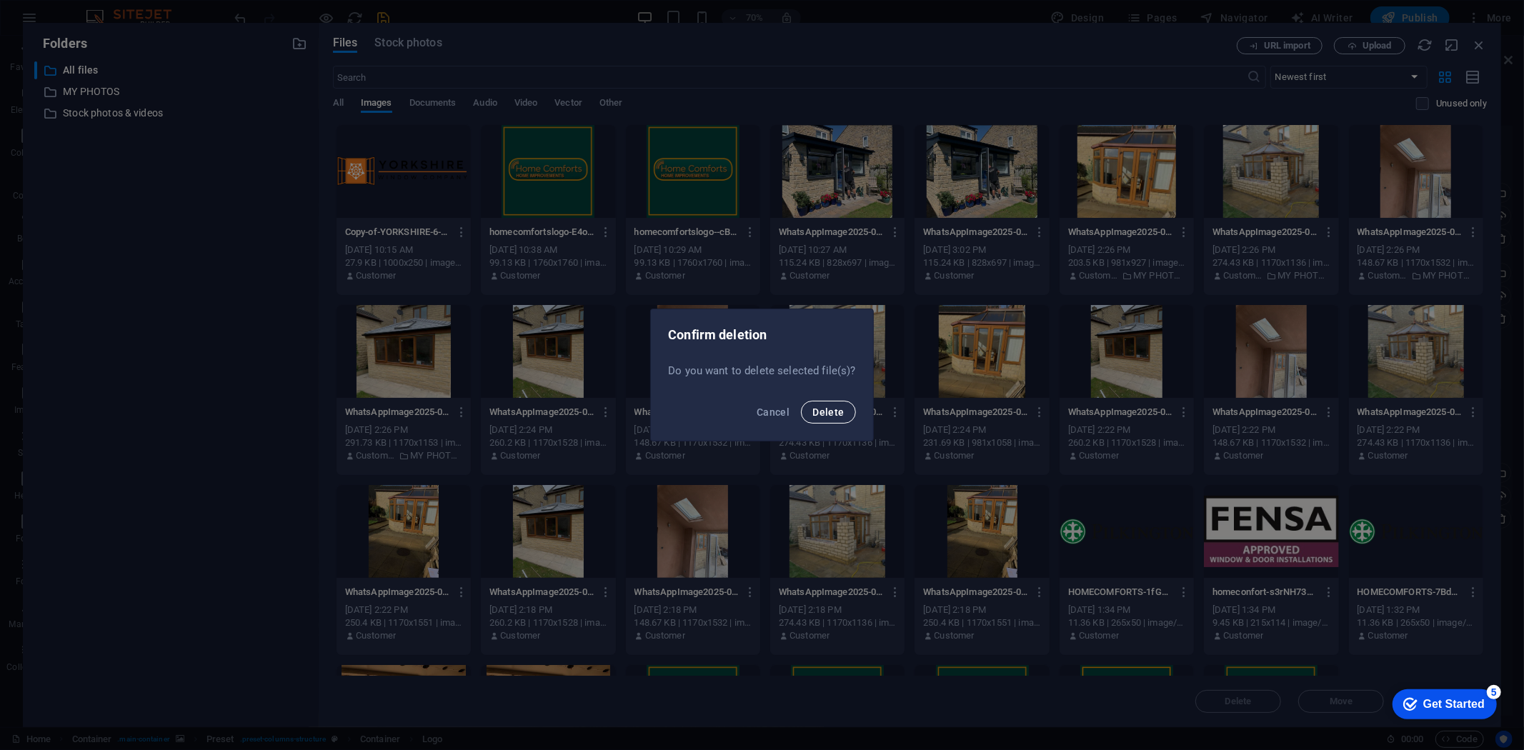
click at [835, 409] on span "Delete" at bounding box center [827, 412] width 31 height 11
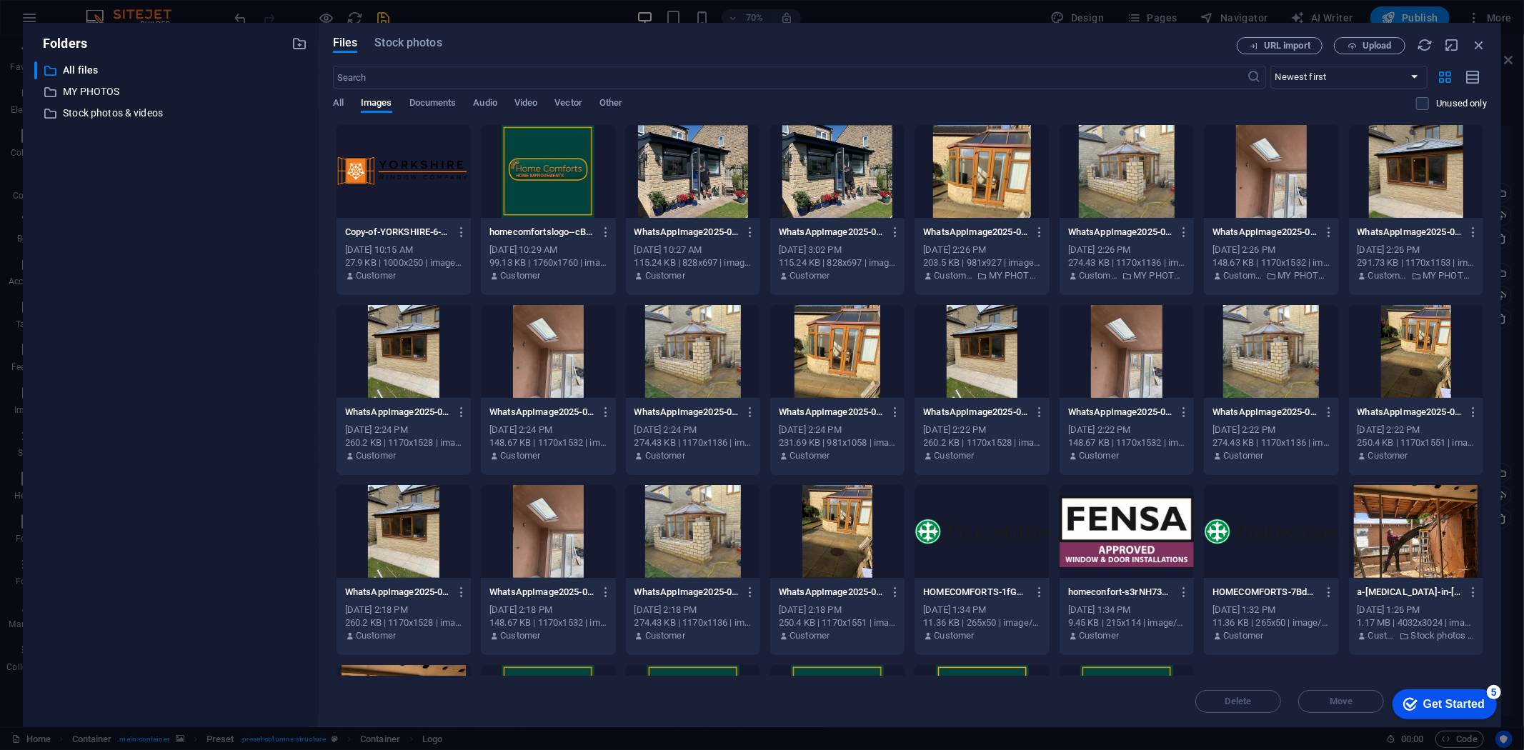
click at [569, 177] on div at bounding box center [548, 171] width 134 height 93
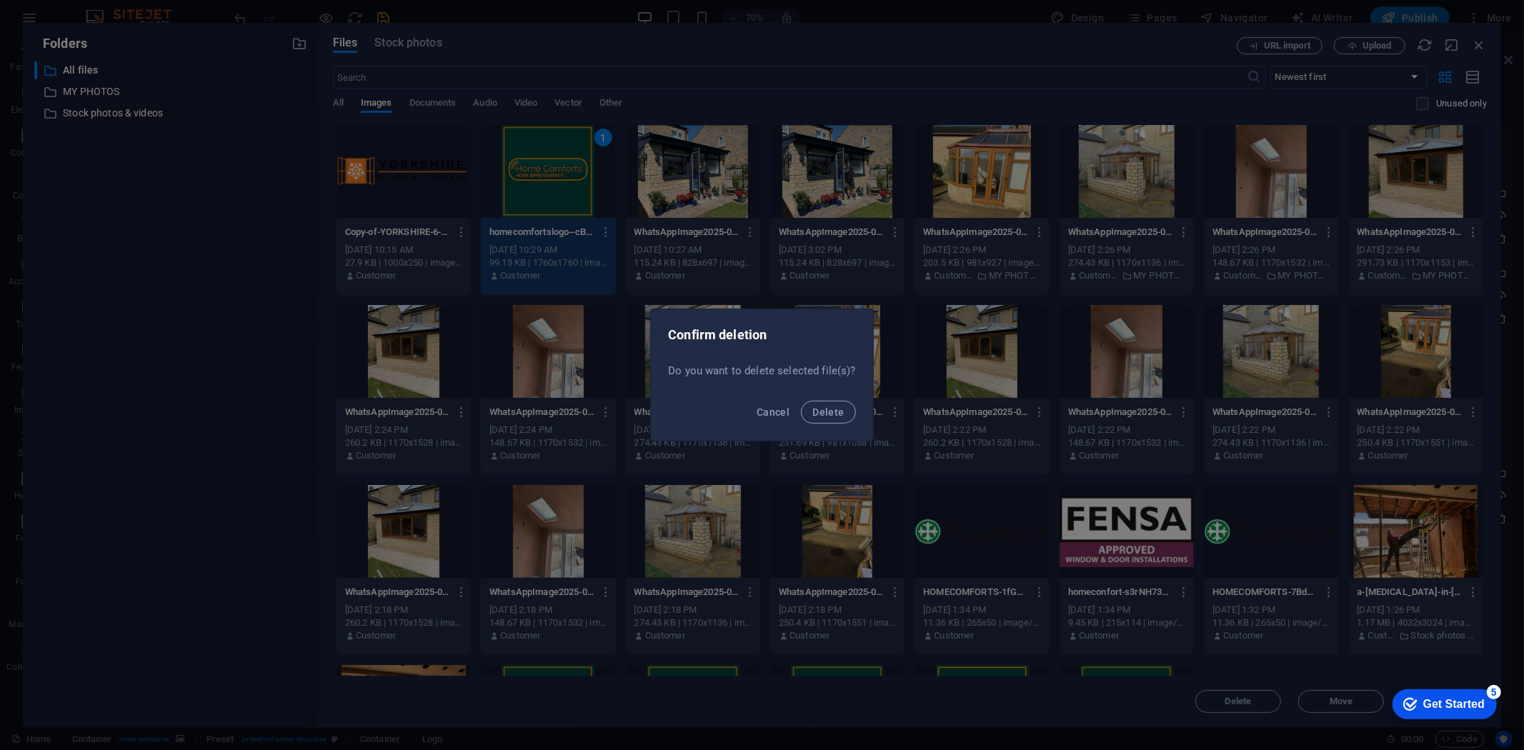
click at [801, 401] on button "Delete" at bounding box center [828, 412] width 54 height 23
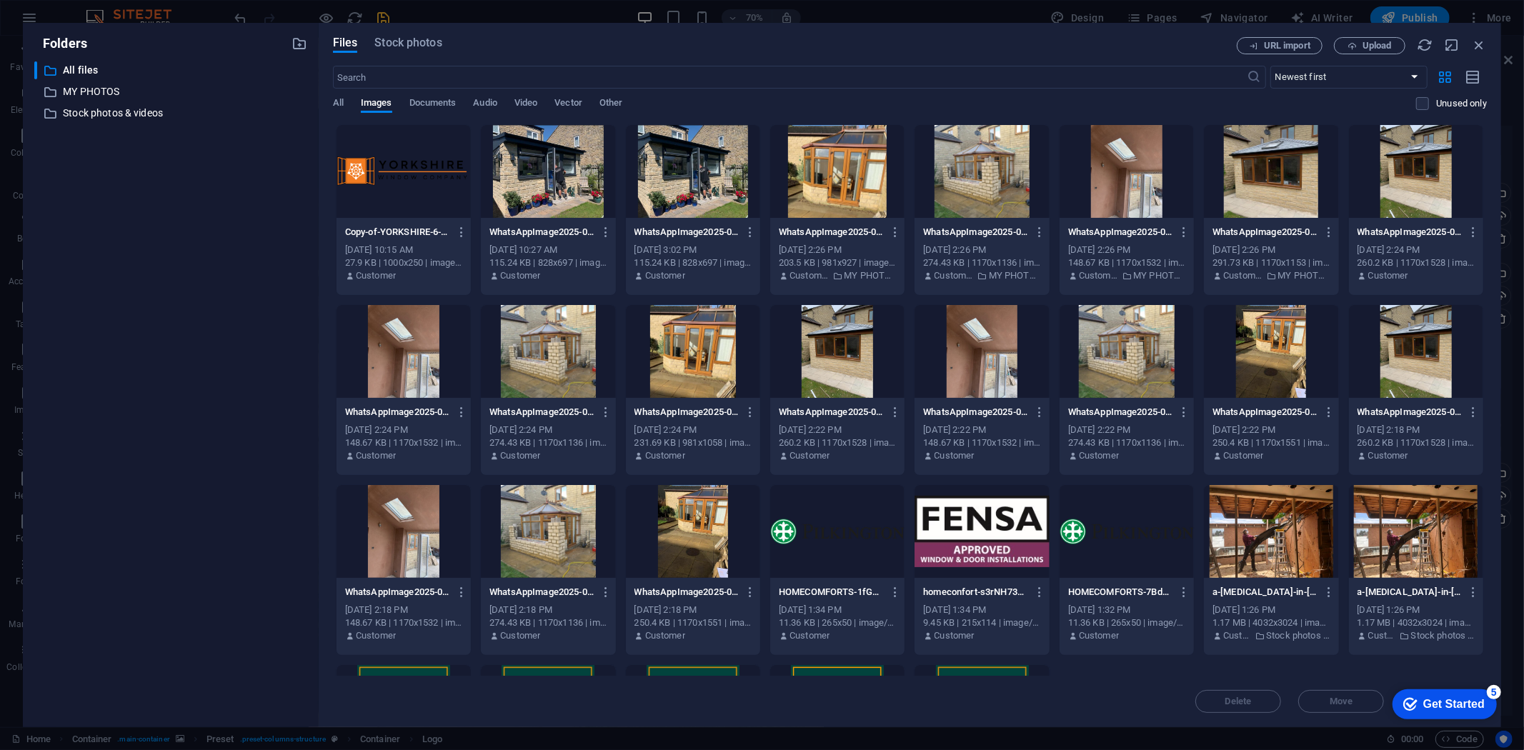
click at [579, 182] on div at bounding box center [548, 171] width 134 height 93
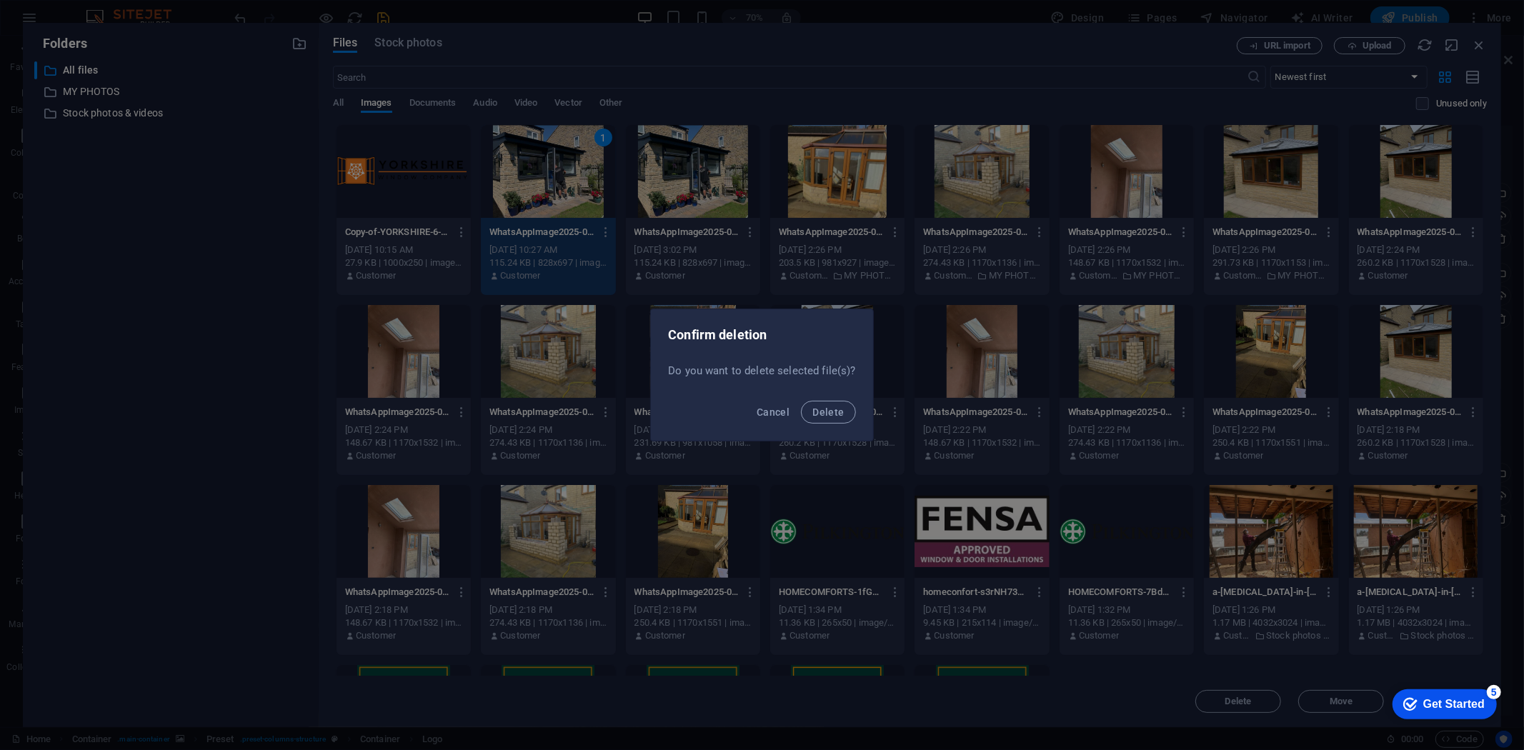
click at [801, 401] on button "Delete" at bounding box center [828, 412] width 54 height 23
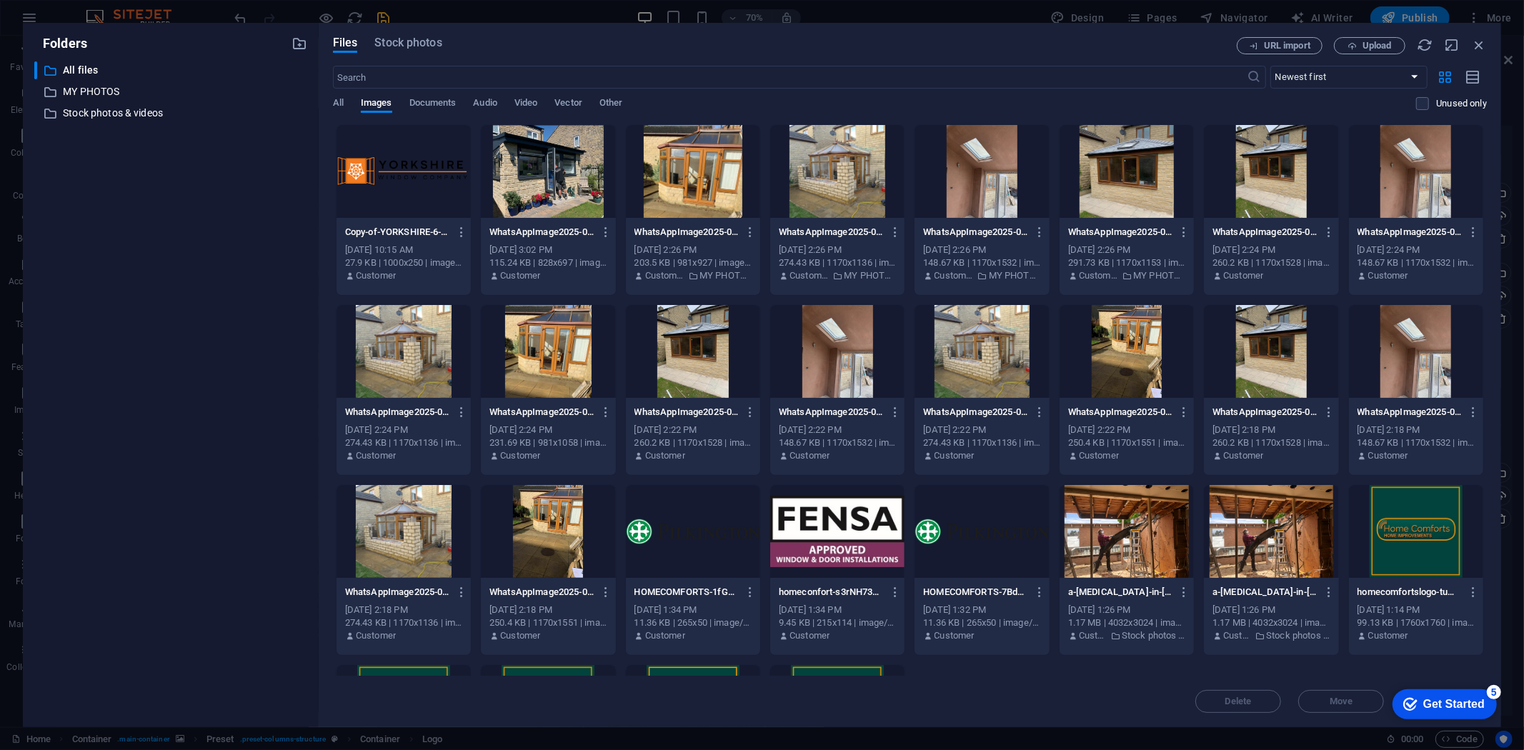
click at [577, 182] on div at bounding box center [548, 171] width 134 height 93
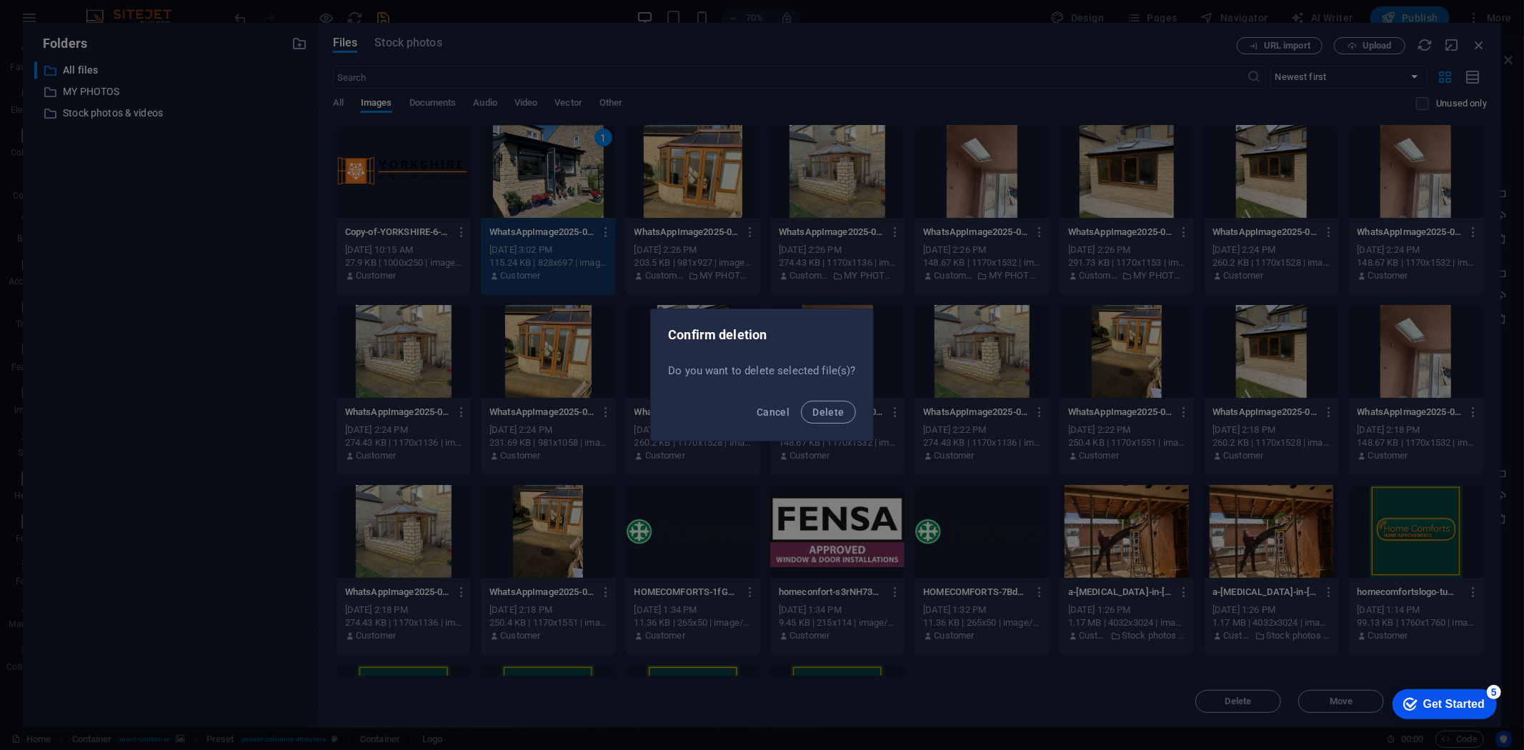
click at [801, 401] on button "Delete" at bounding box center [828, 412] width 54 height 23
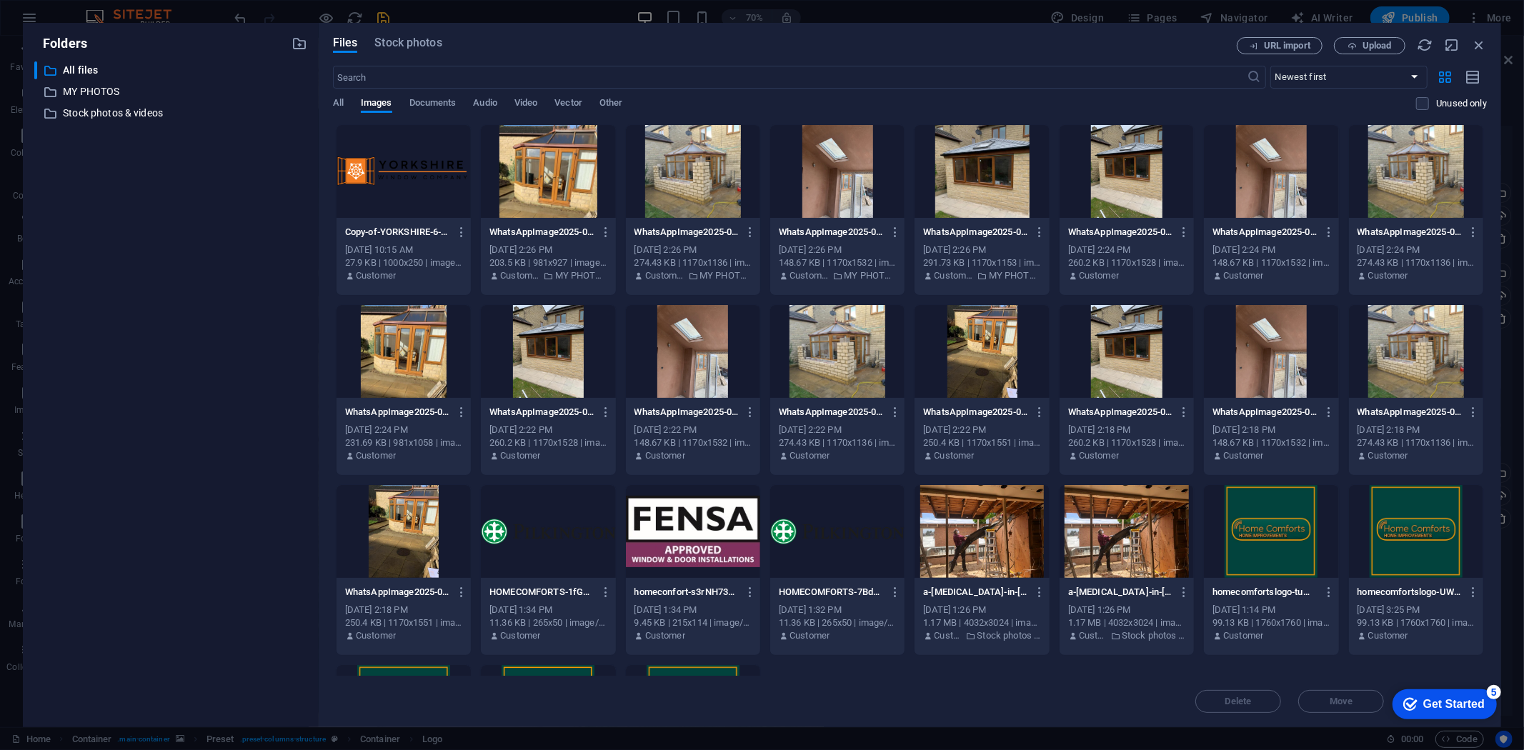
click at [577, 182] on div at bounding box center [548, 171] width 134 height 93
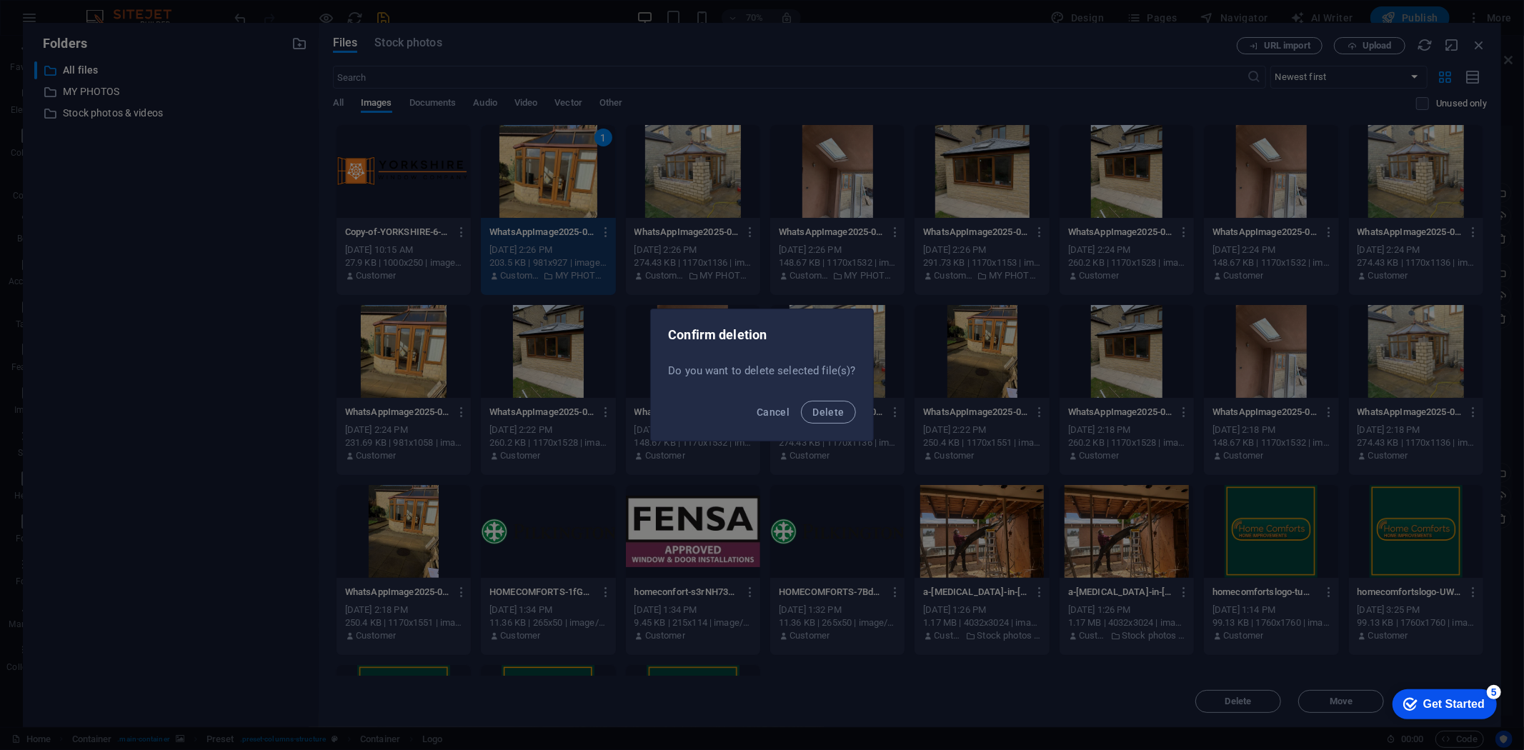
click at [801, 401] on button "Delete" at bounding box center [828, 412] width 54 height 23
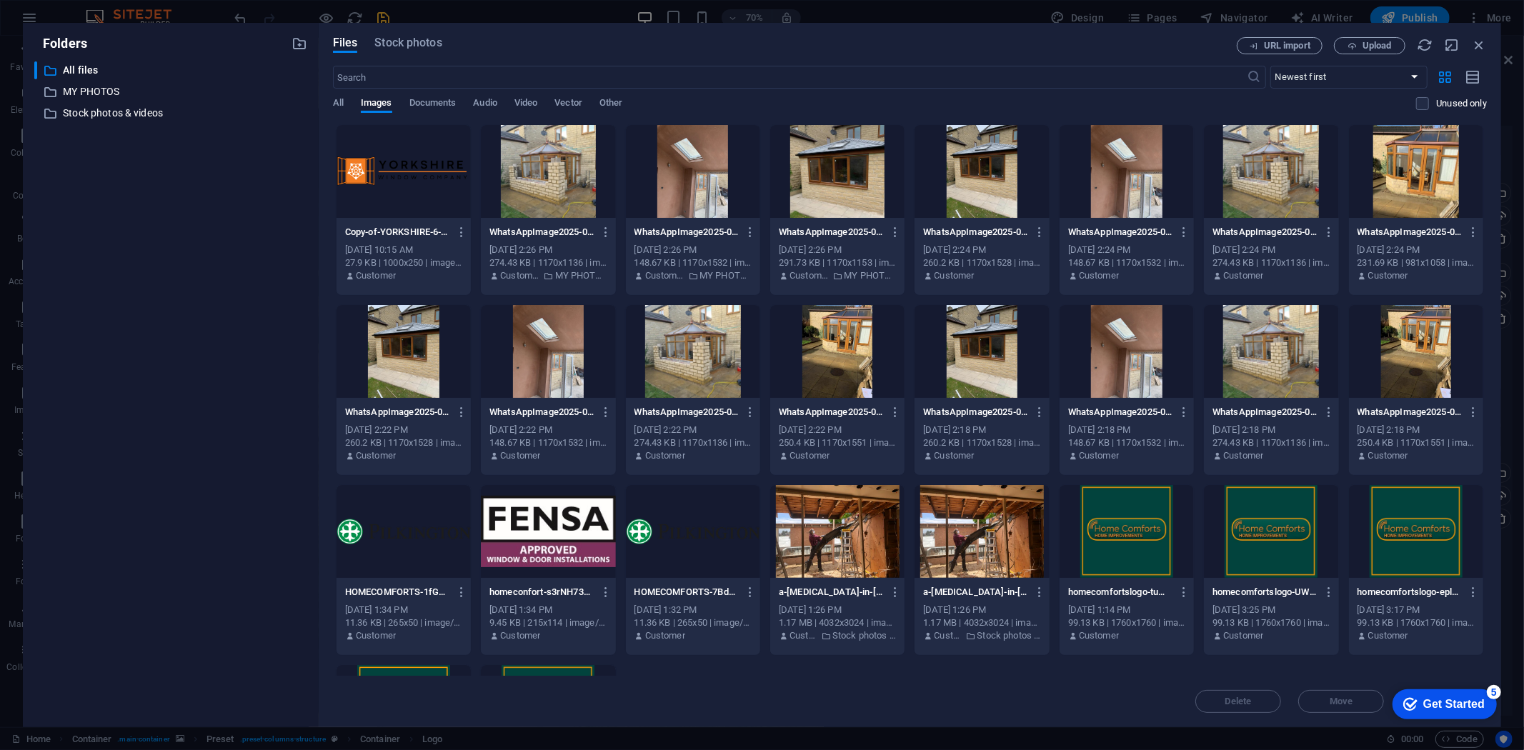
click at [577, 182] on div at bounding box center [548, 171] width 134 height 93
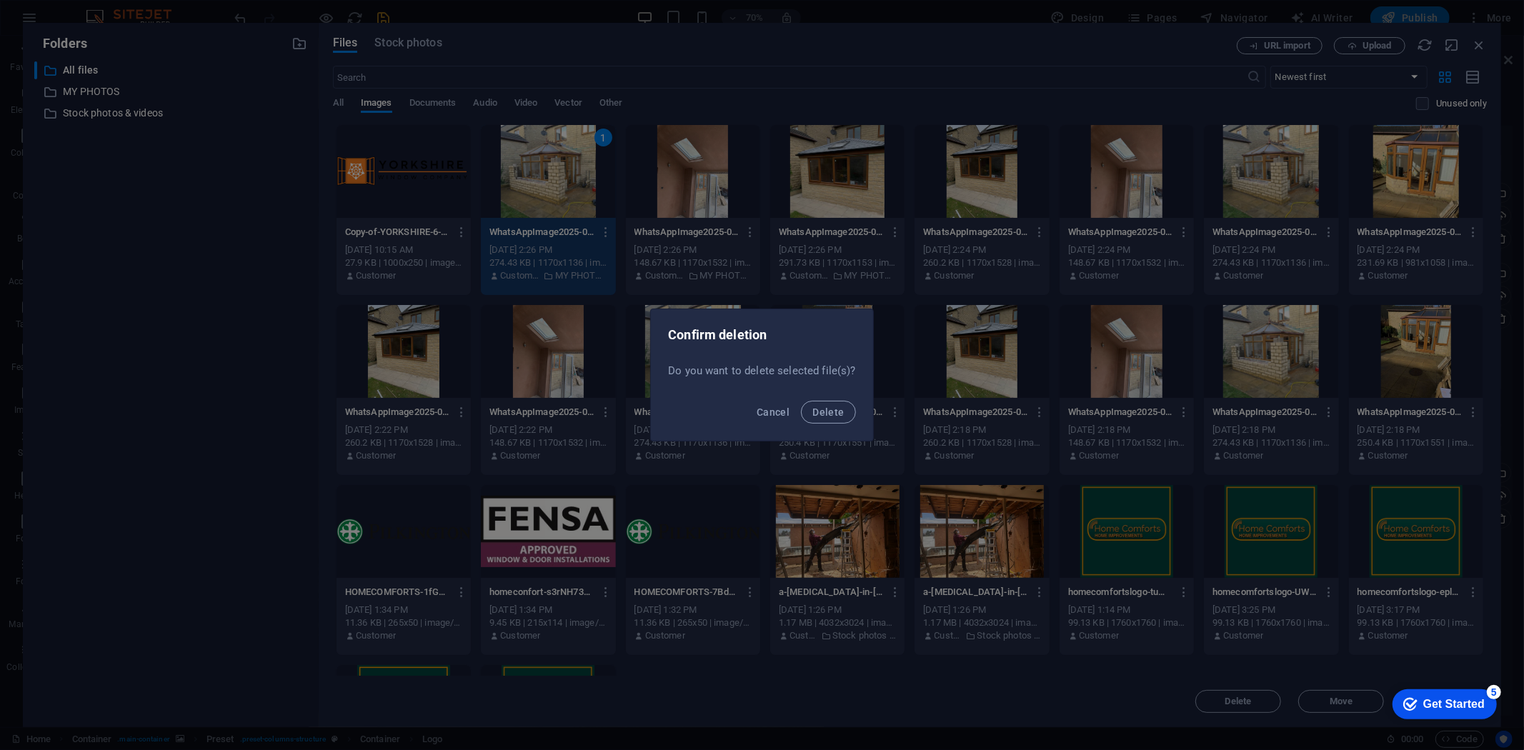
click at [801, 401] on button "Delete" at bounding box center [828, 412] width 54 height 23
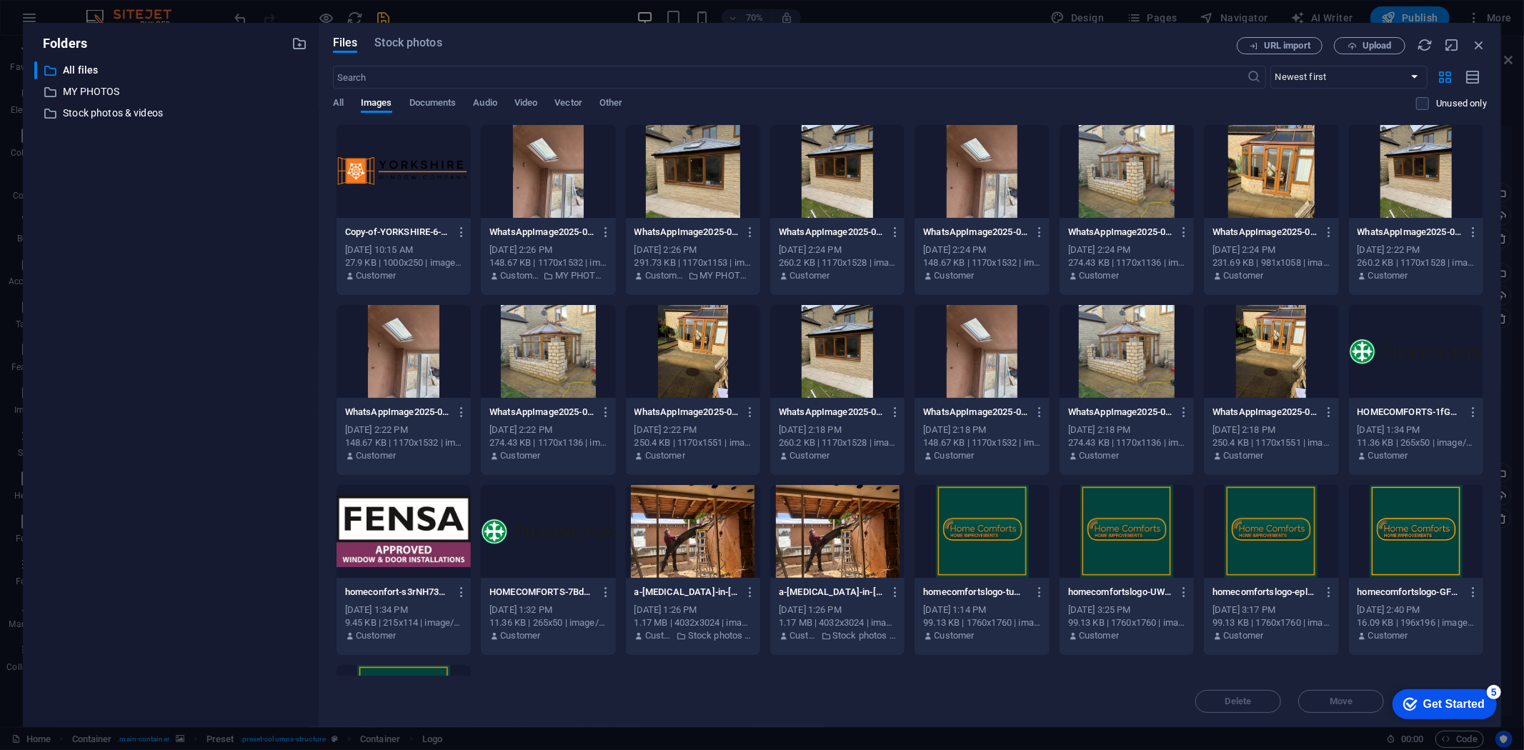
click at [577, 183] on div at bounding box center [548, 171] width 134 height 93
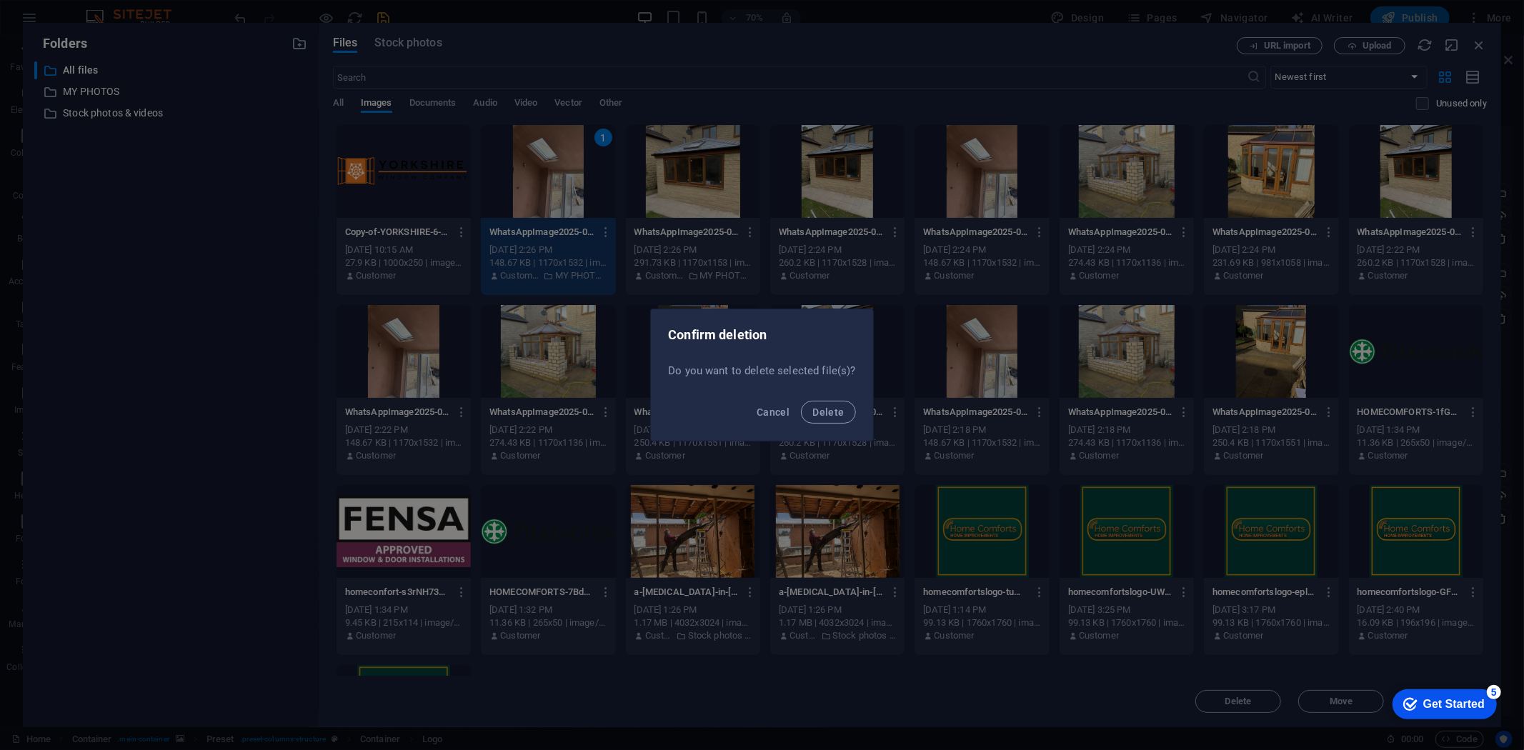
click at [801, 401] on button "Delete" at bounding box center [828, 412] width 54 height 23
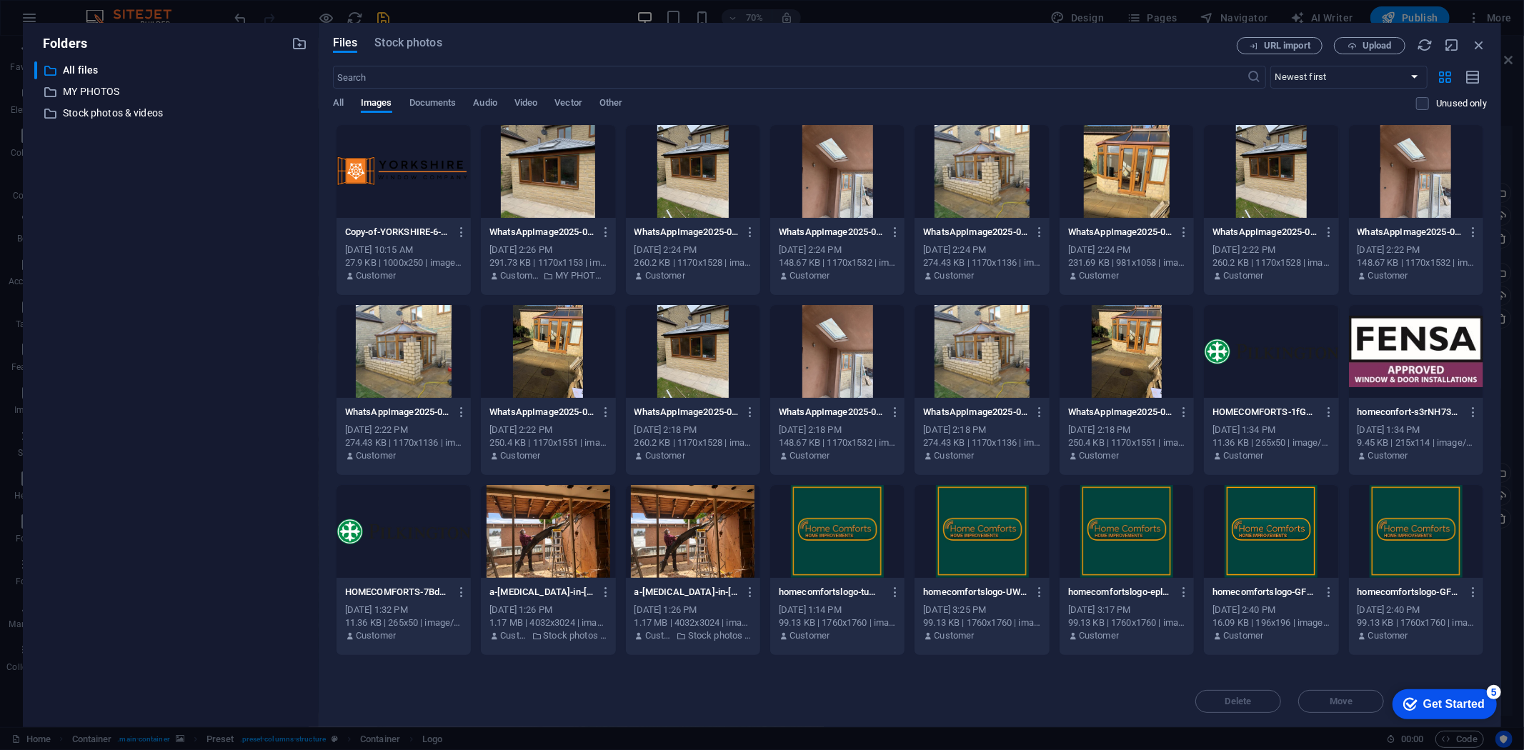
click at [545, 172] on div at bounding box center [548, 171] width 134 height 93
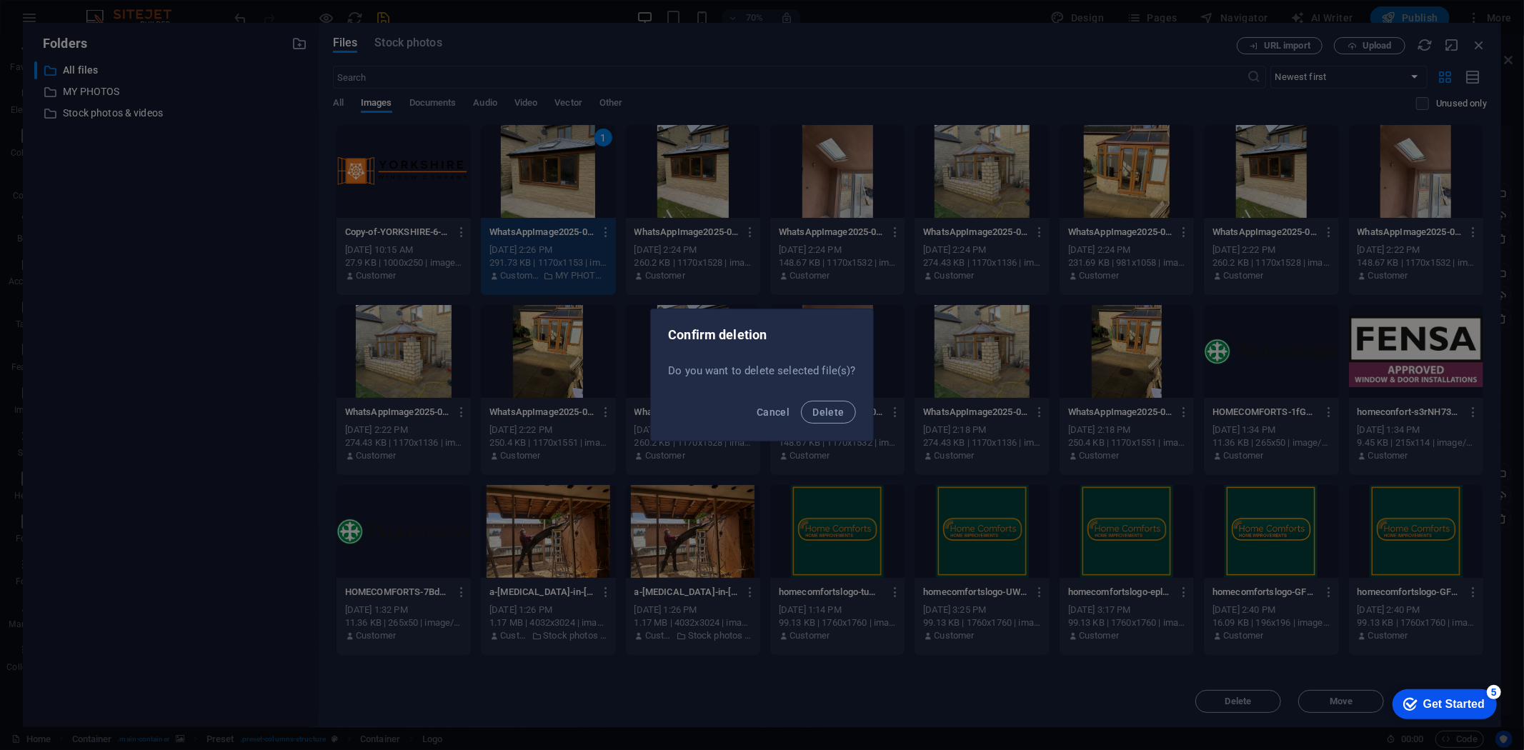
click at [801, 401] on button "Delete" at bounding box center [828, 412] width 54 height 23
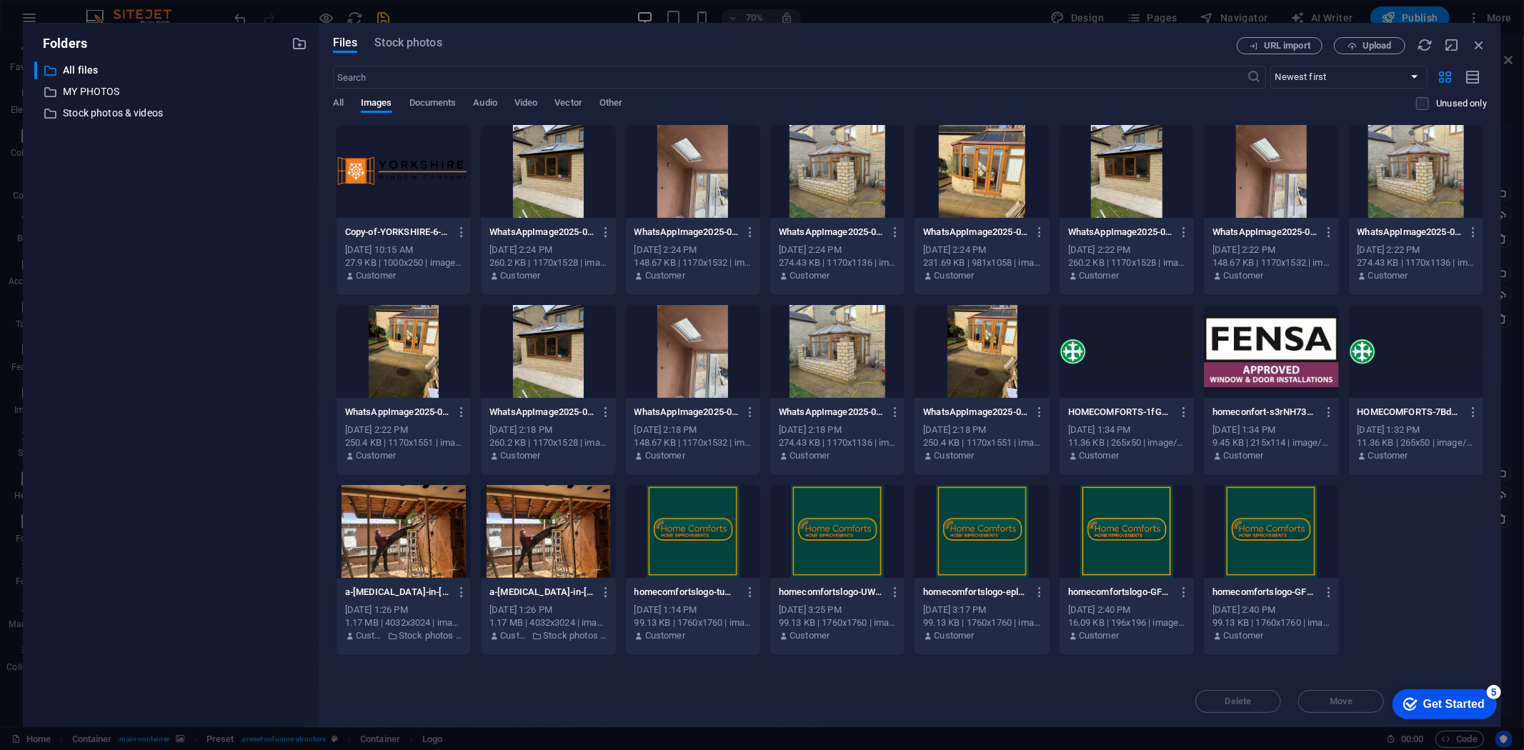
click at [540, 187] on div at bounding box center [548, 171] width 134 height 93
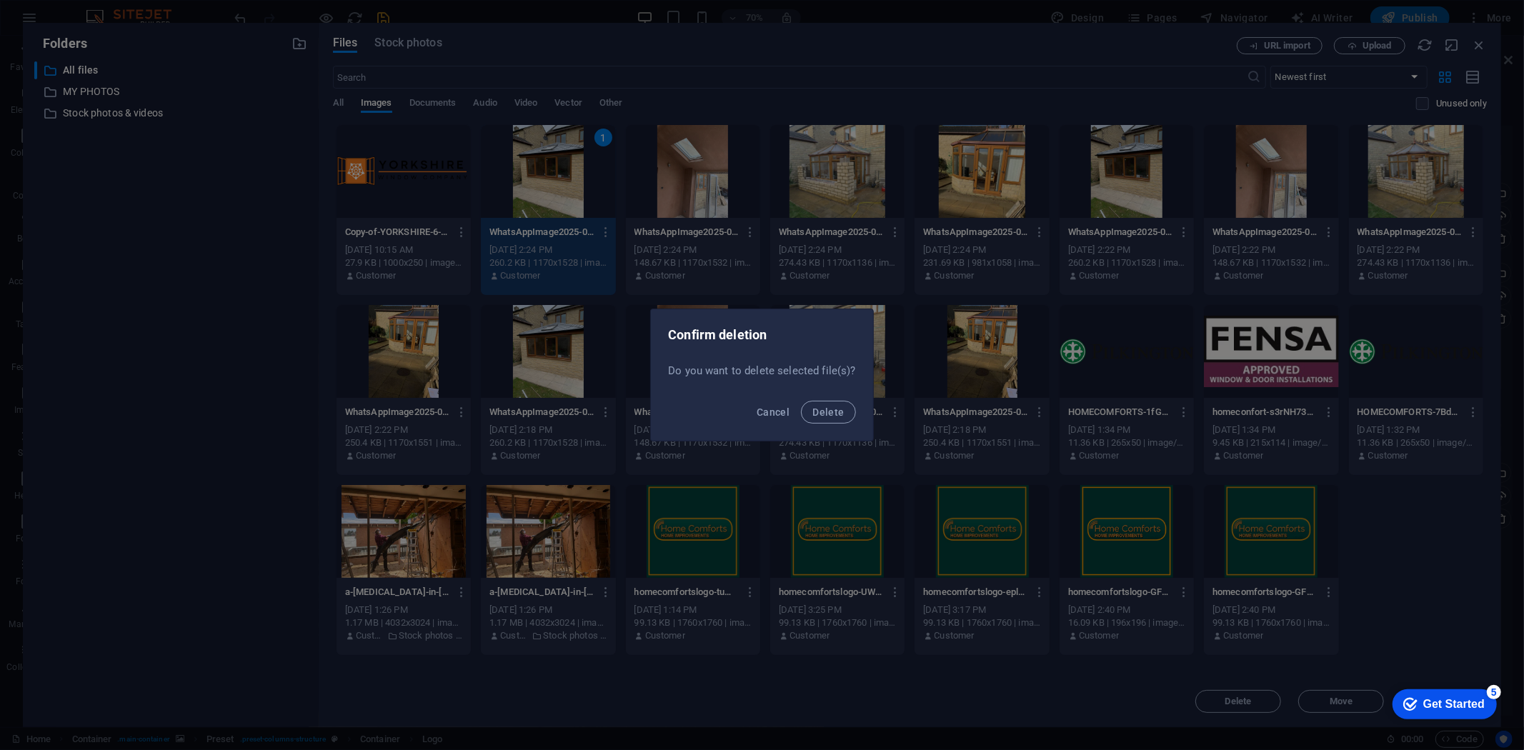
click at [801, 401] on button "Delete" at bounding box center [828, 412] width 54 height 23
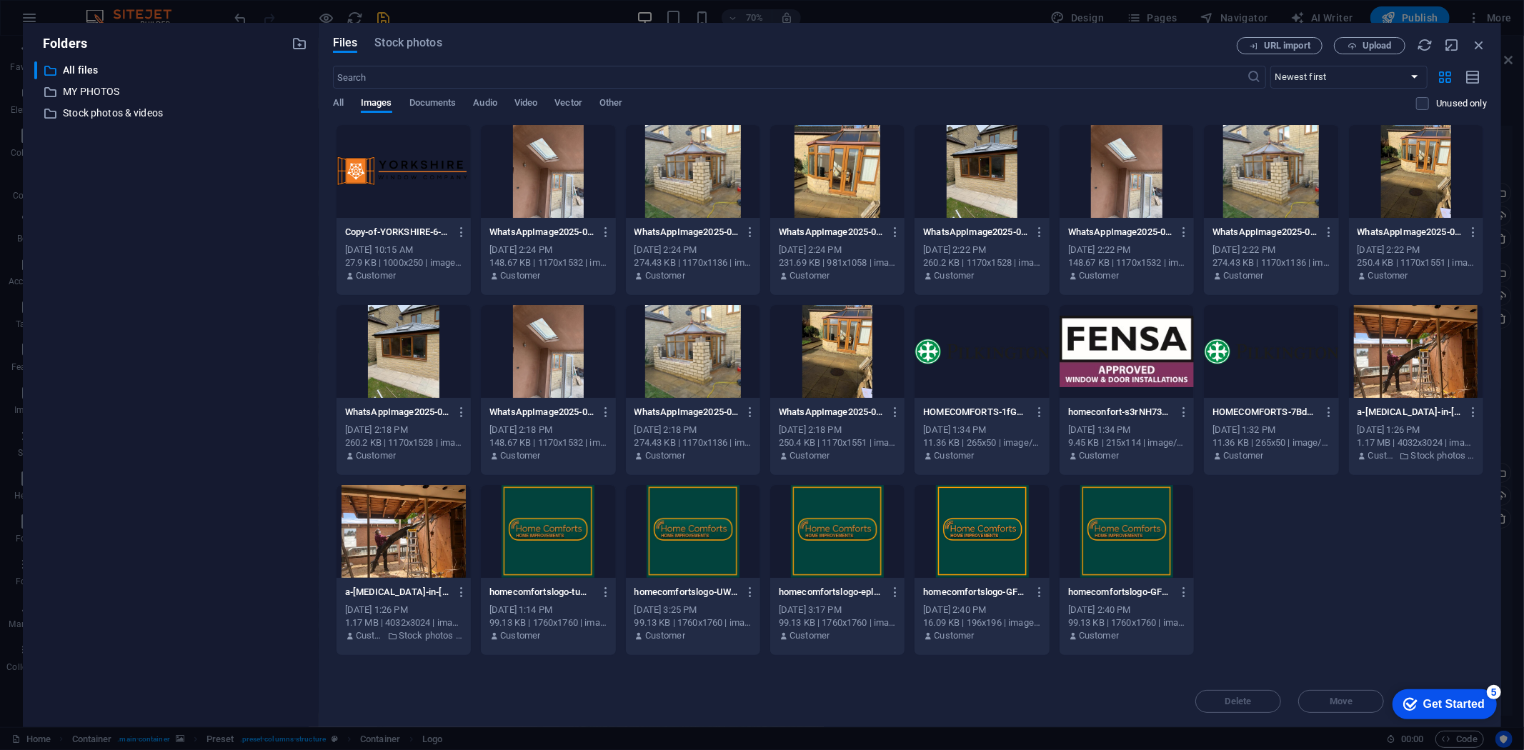
click at [548, 182] on div at bounding box center [548, 171] width 134 height 93
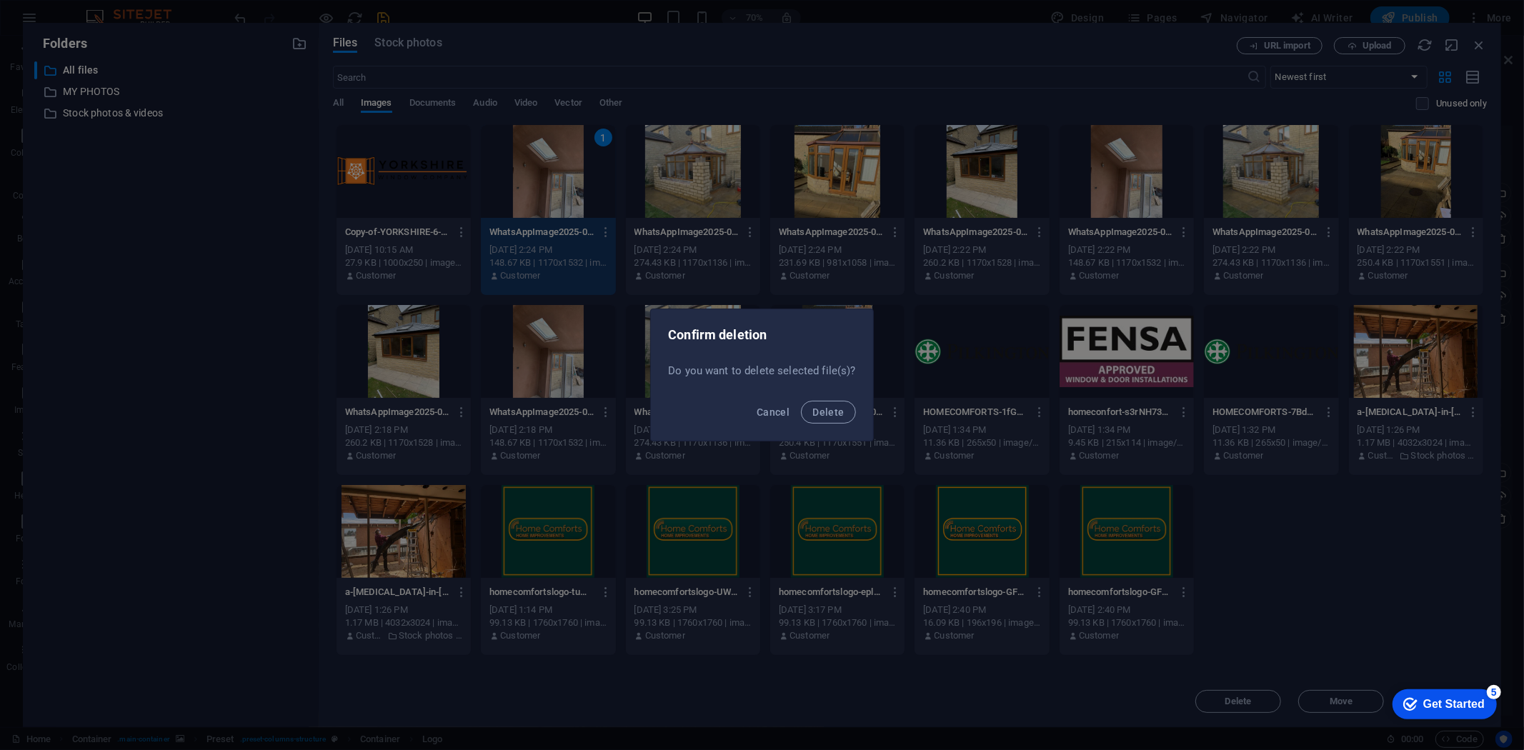
click at [801, 401] on button "Delete" at bounding box center [828, 412] width 54 height 23
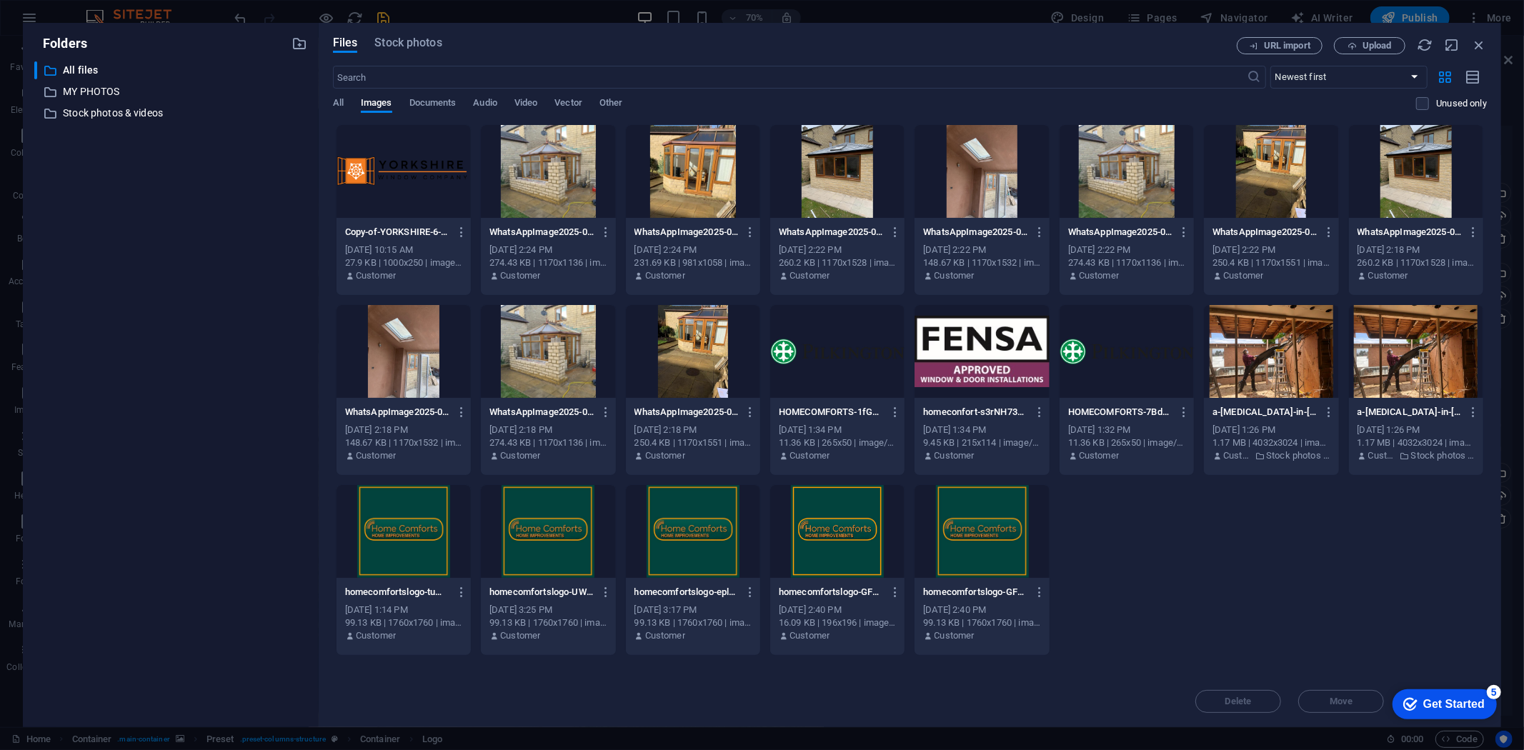
click at [557, 182] on div at bounding box center [548, 171] width 134 height 93
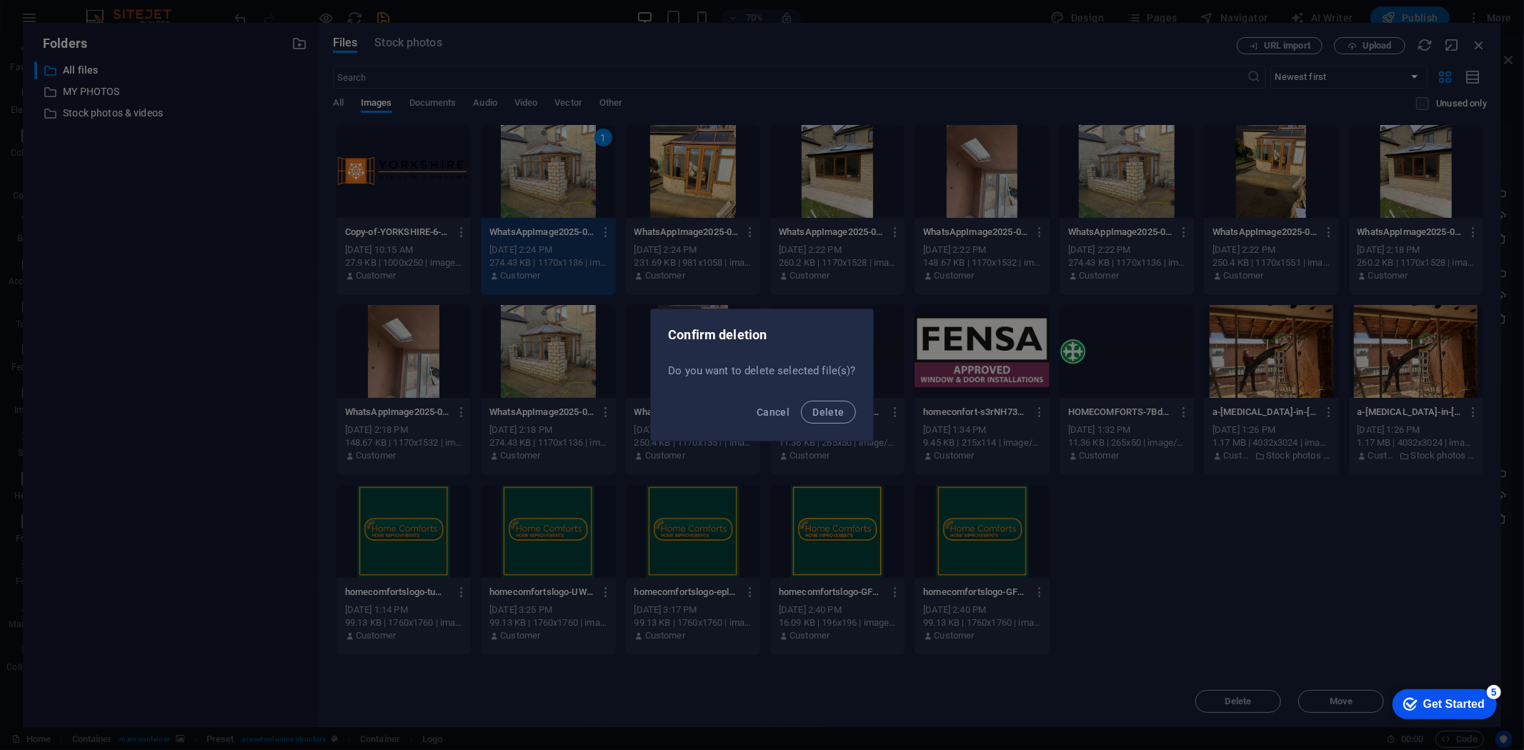
click at [801, 401] on button "Delete" at bounding box center [828, 412] width 54 height 23
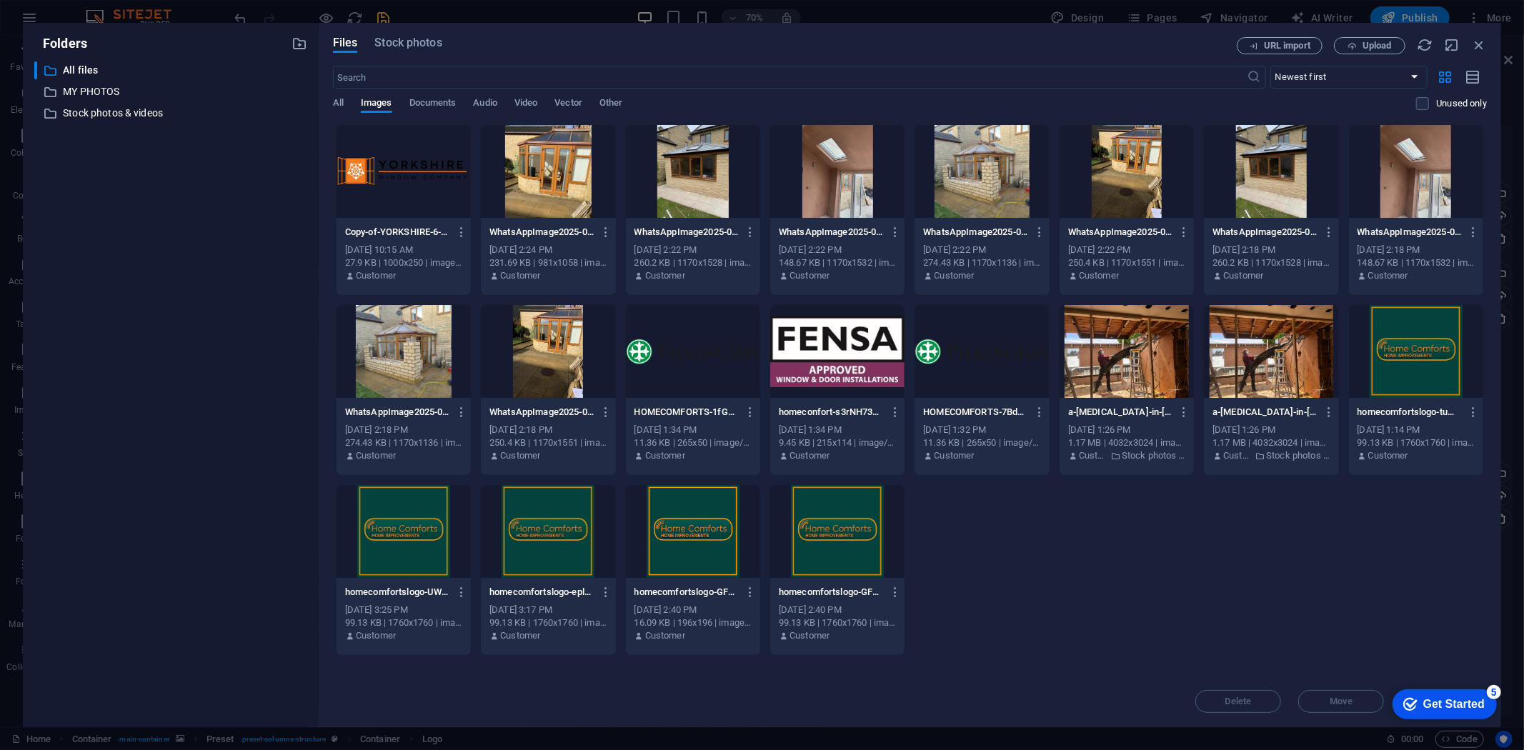
click at [567, 188] on div at bounding box center [548, 171] width 134 height 93
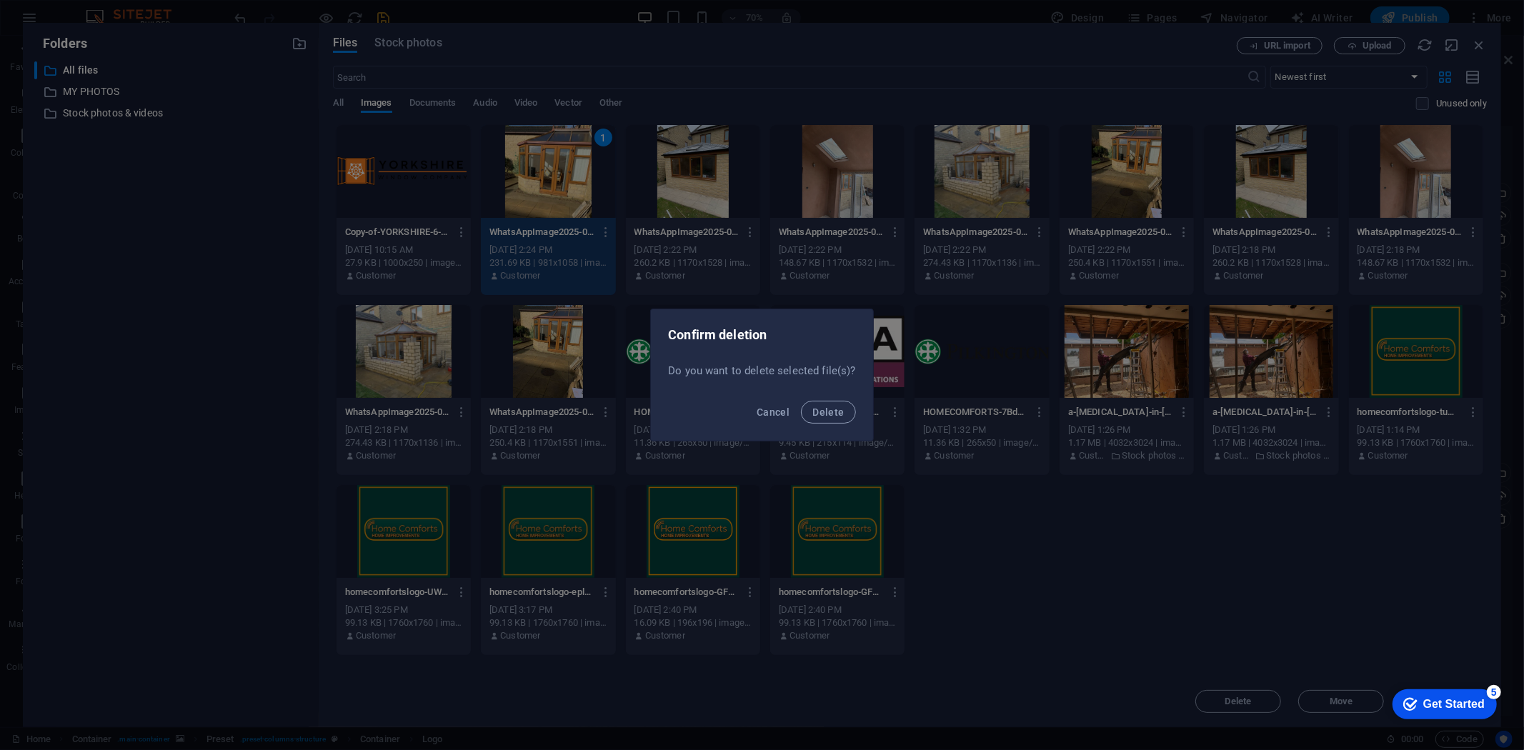
click at [801, 401] on button "Delete" at bounding box center [828, 412] width 54 height 23
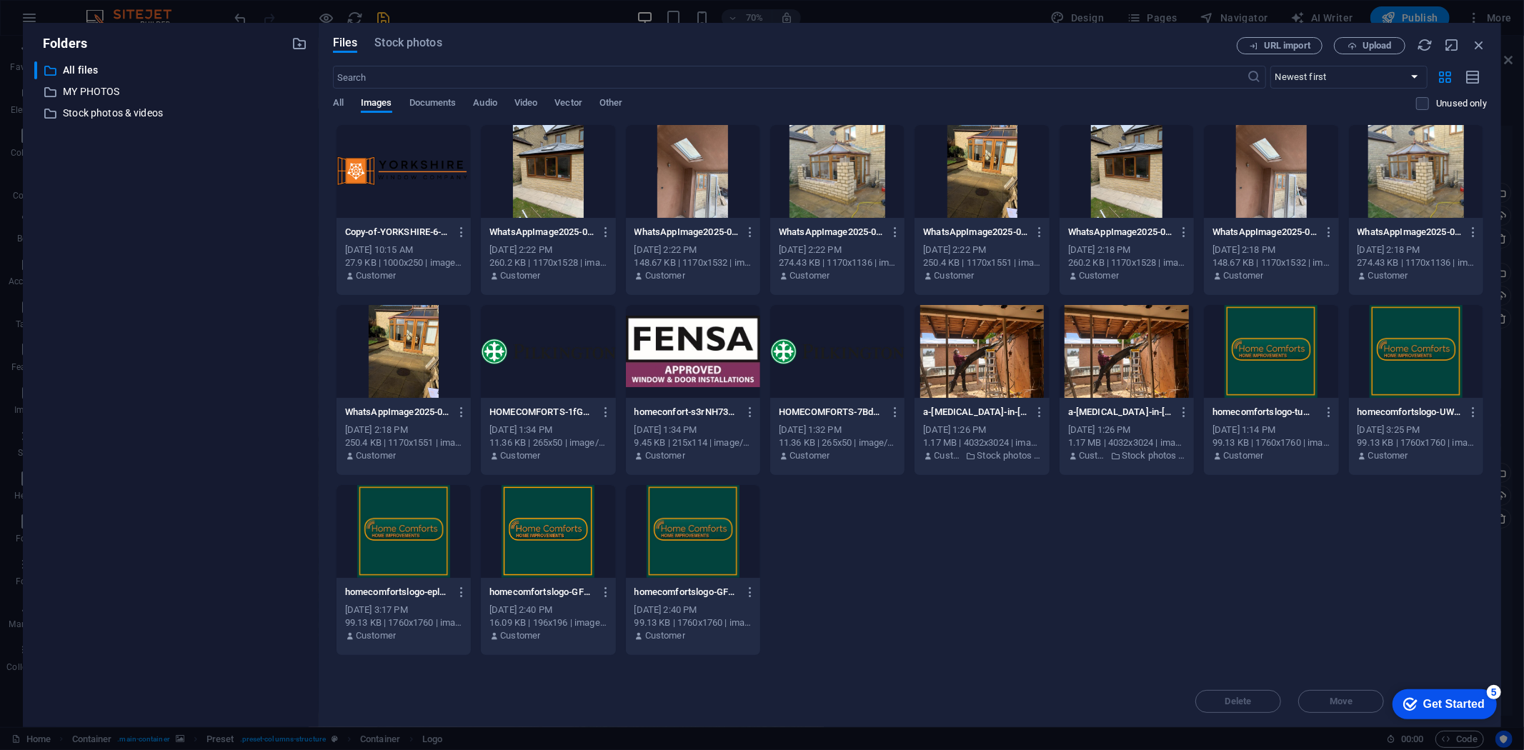
click at [566, 188] on div at bounding box center [548, 171] width 134 height 93
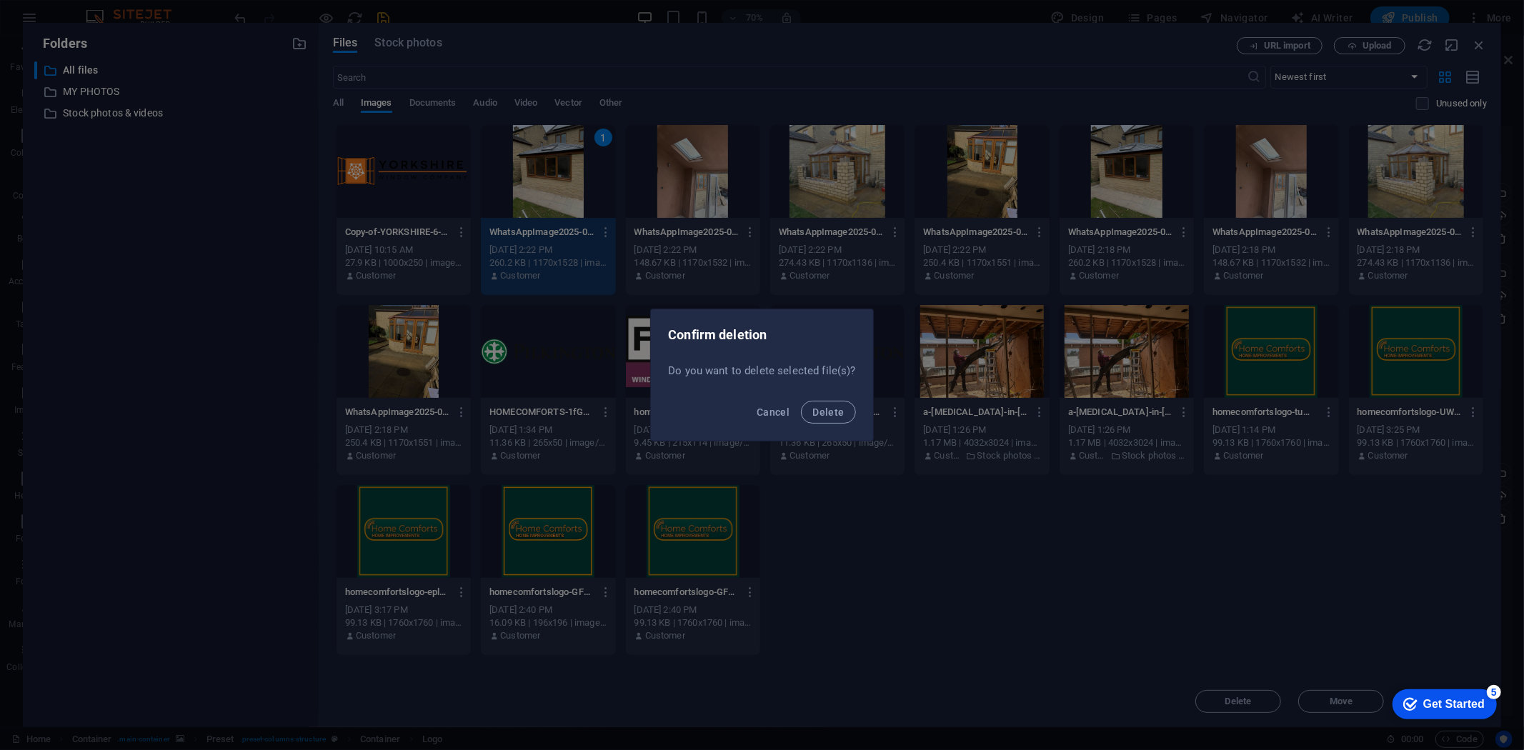
click at [801, 401] on button "Delete" at bounding box center [828, 412] width 54 height 23
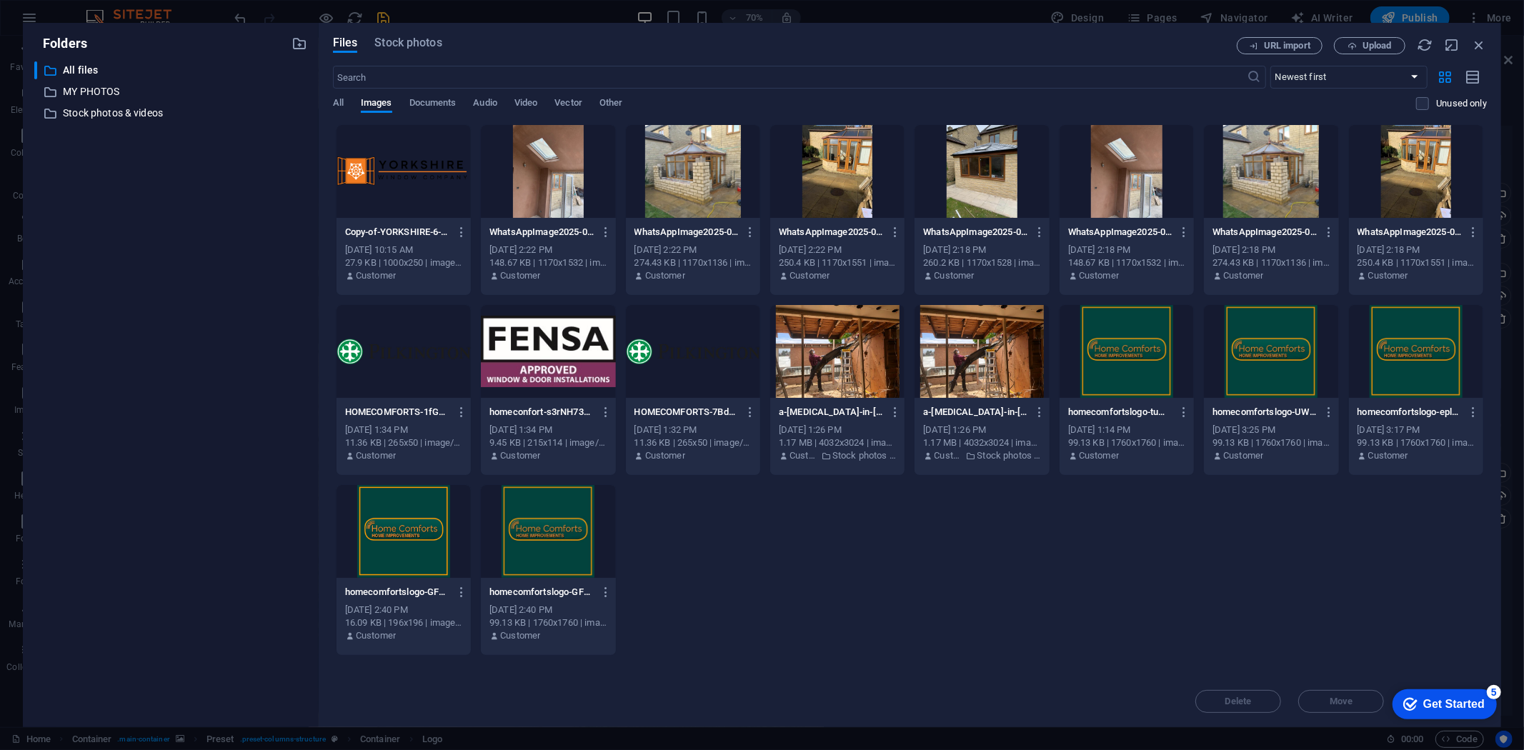
click at [566, 188] on div at bounding box center [548, 171] width 134 height 93
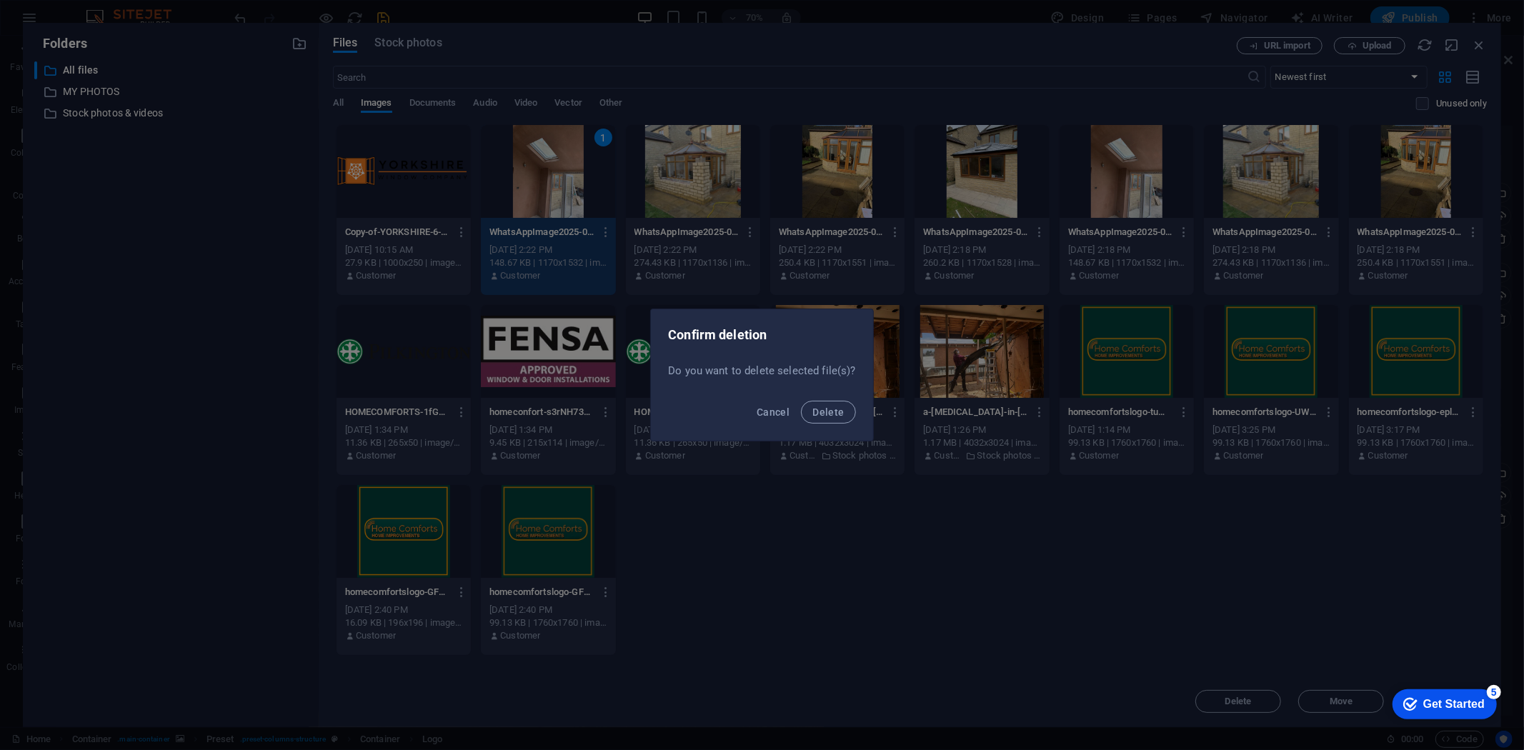
click at [801, 401] on button "Delete" at bounding box center [828, 412] width 54 height 23
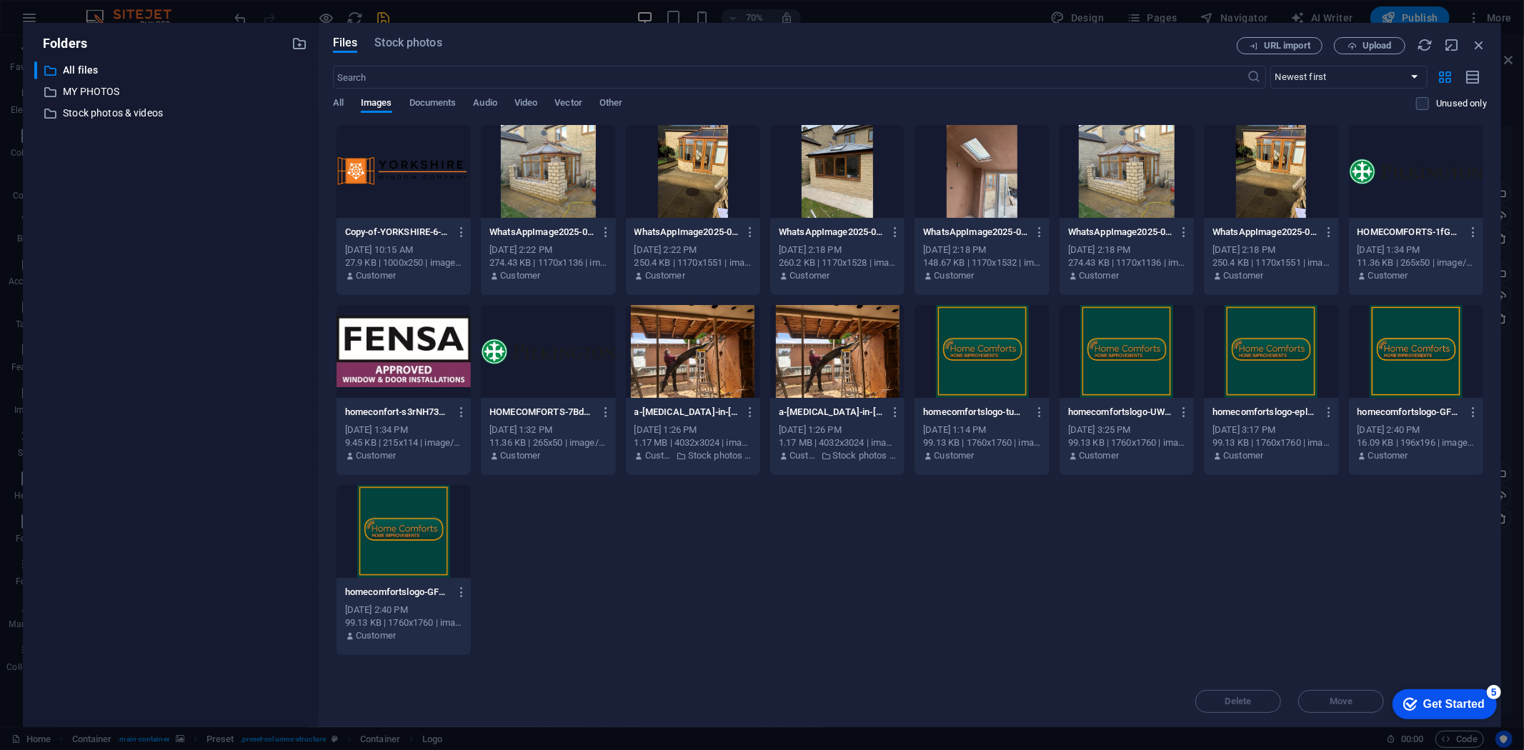
click at [566, 188] on div at bounding box center [548, 171] width 134 height 93
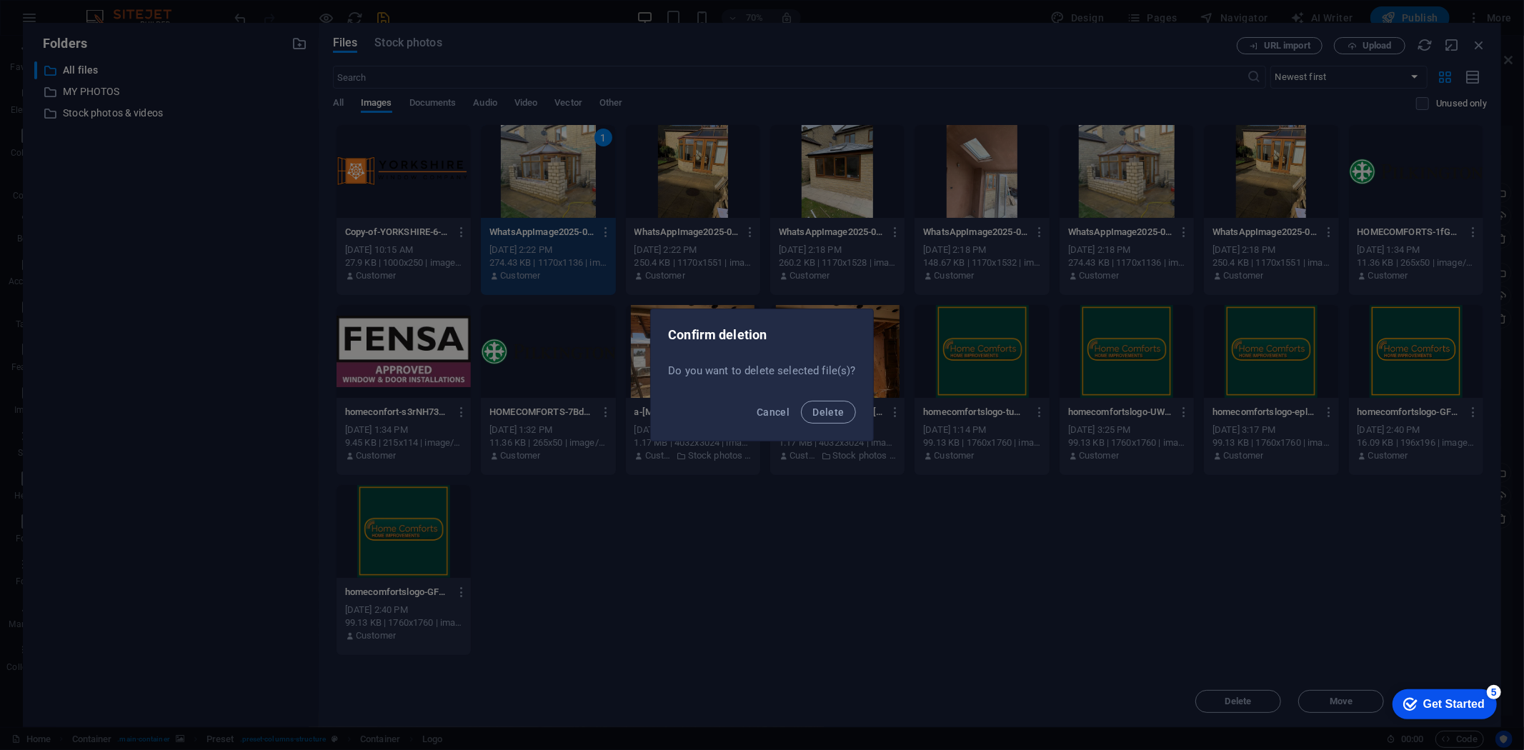
click at [801, 401] on button "Delete" at bounding box center [828, 412] width 54 height 23
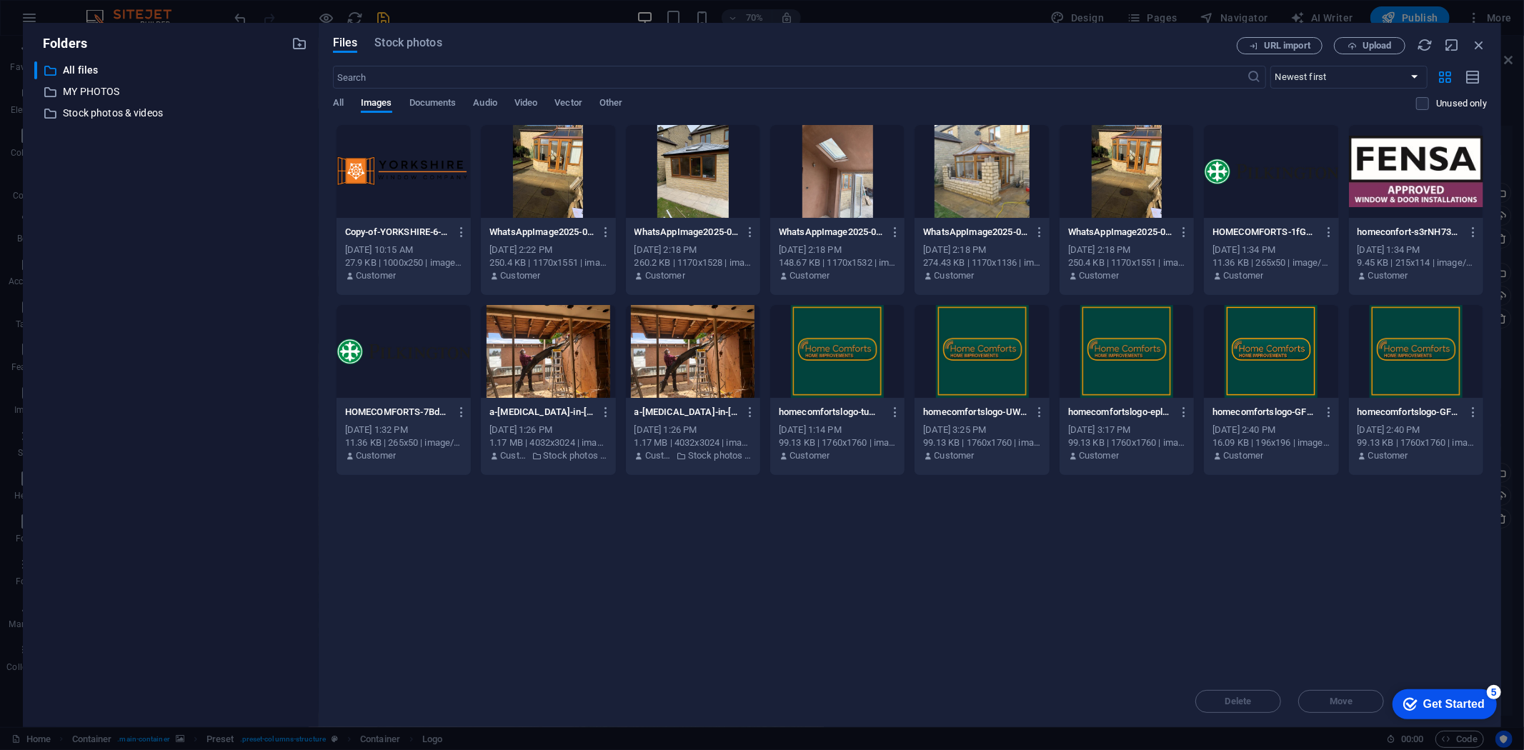
click at [566, 188] on div at bounding box center [548, 171] width 134 height 93
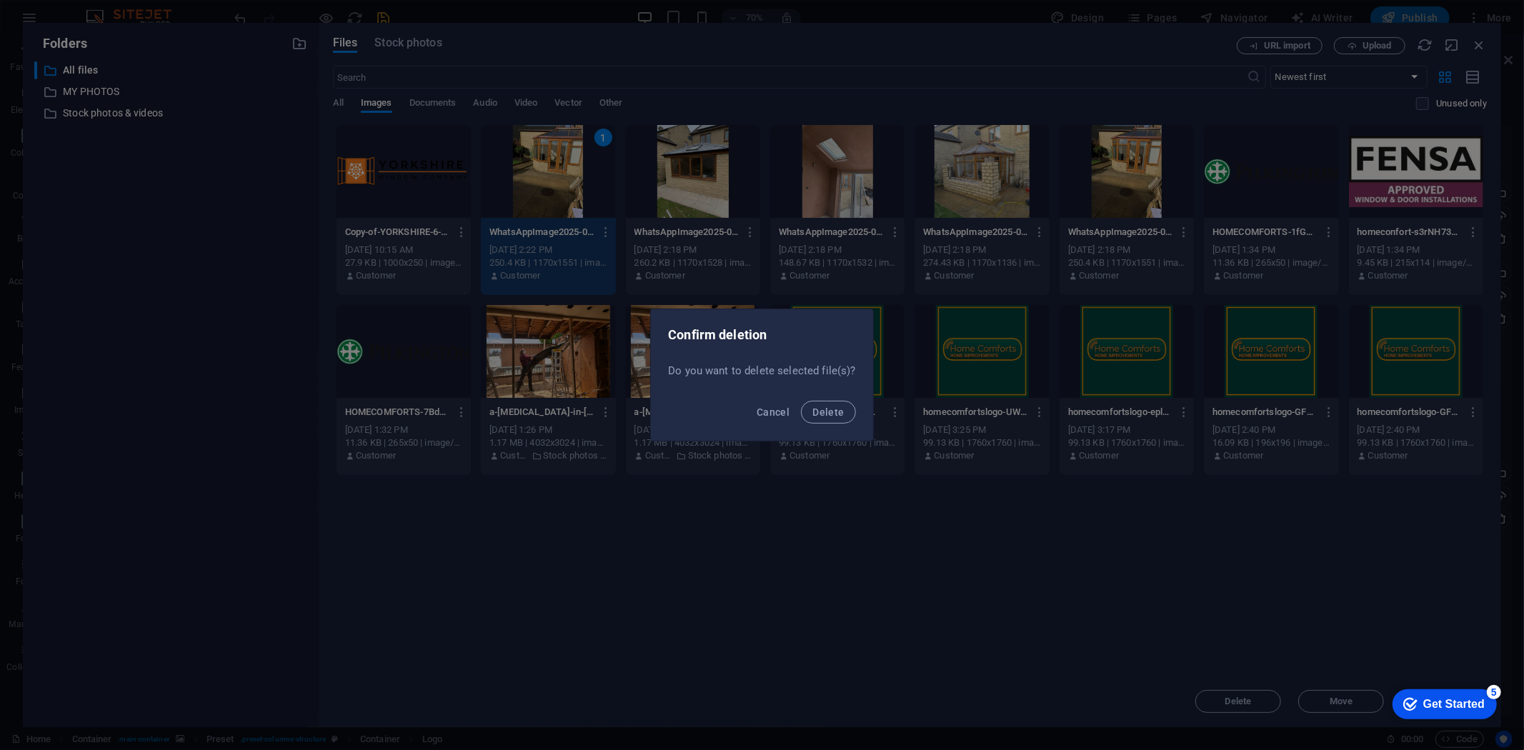
click at [801, 401] on button "Delete" at bounding box center [828, 412] width 54 height 23
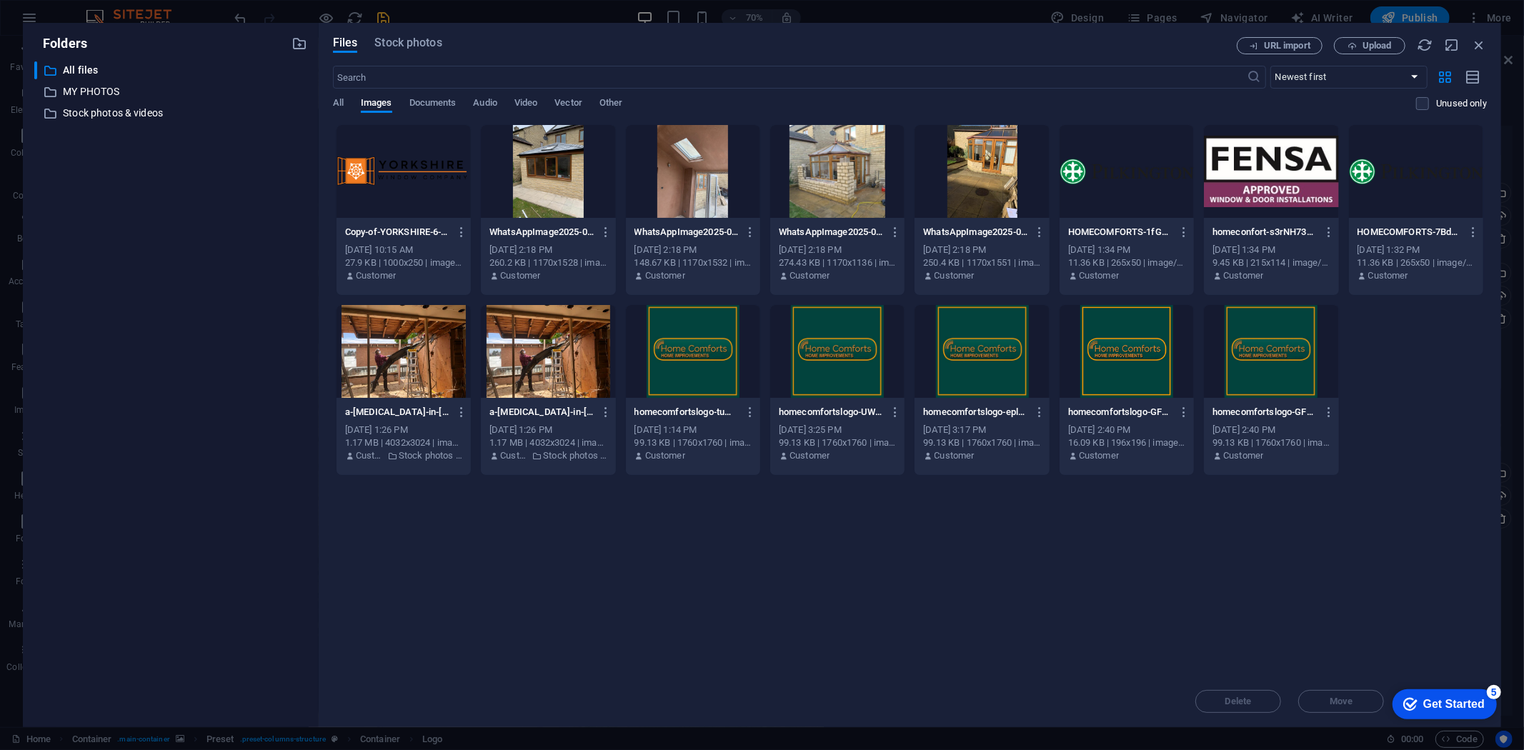
click at [566, 187] on div at bounding box center [548, 171] width 134 height 93
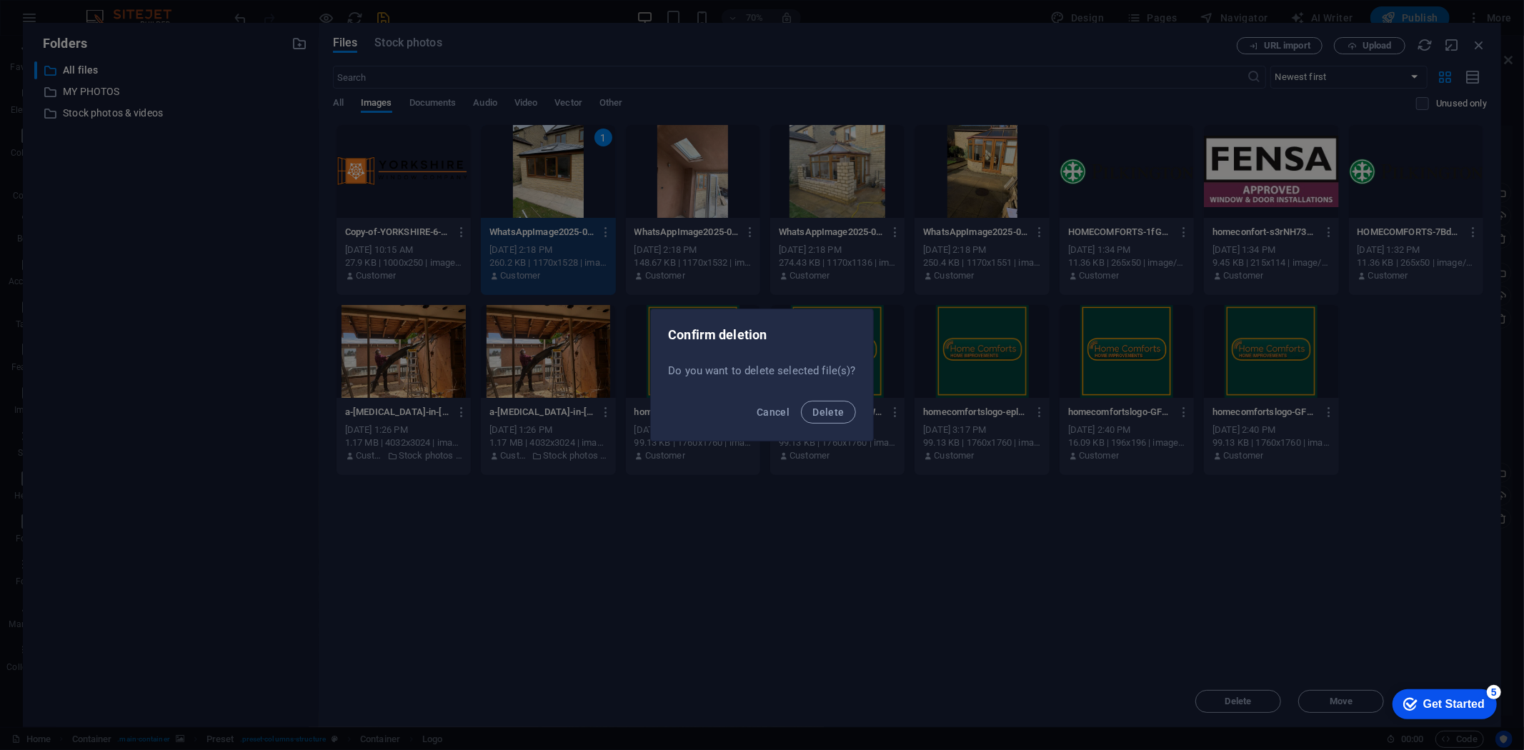
click at [801, 401] on button "Delete" at bounding box center [828, 412] width 54 height 23
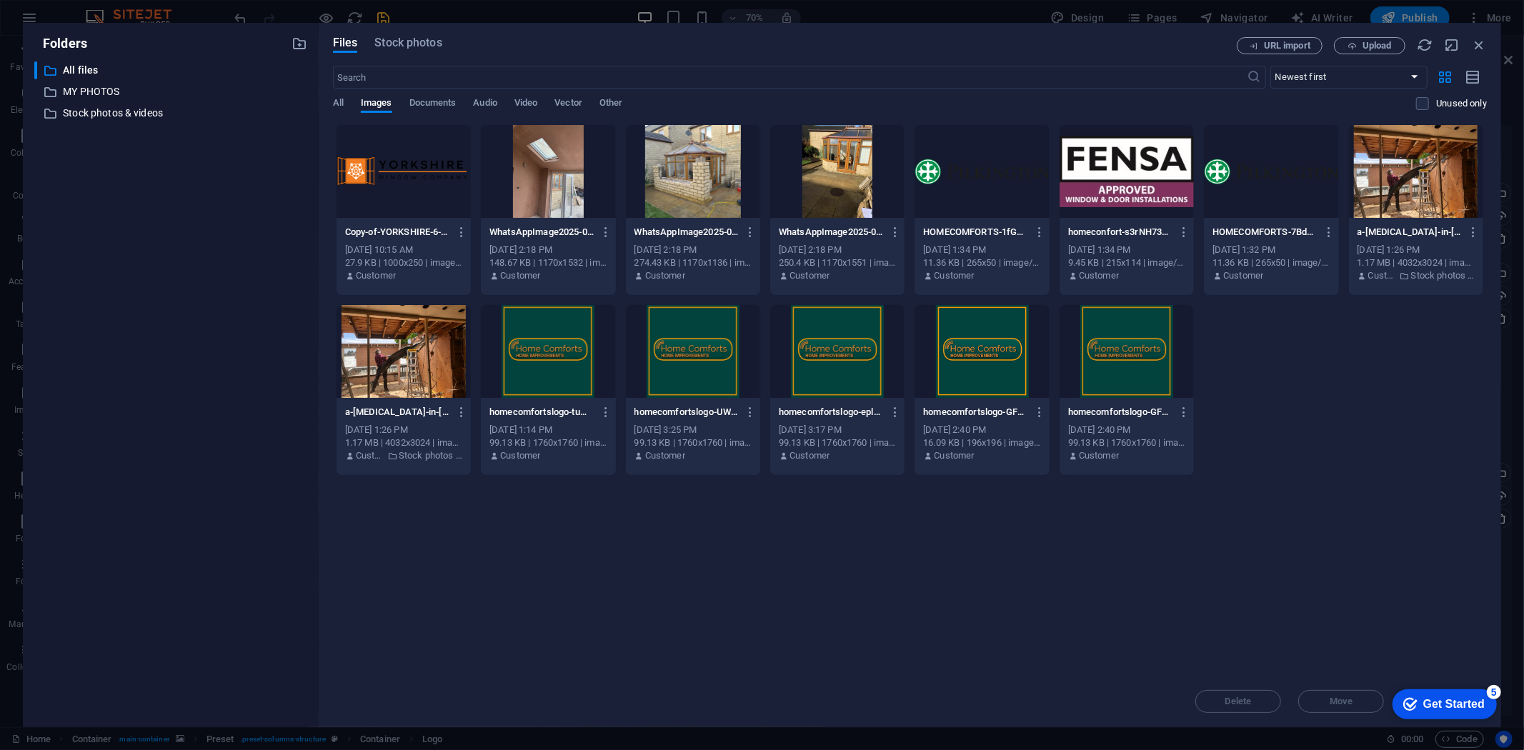
click at [567, 186] on div at bounding box center [548, 171] width 134 height 93
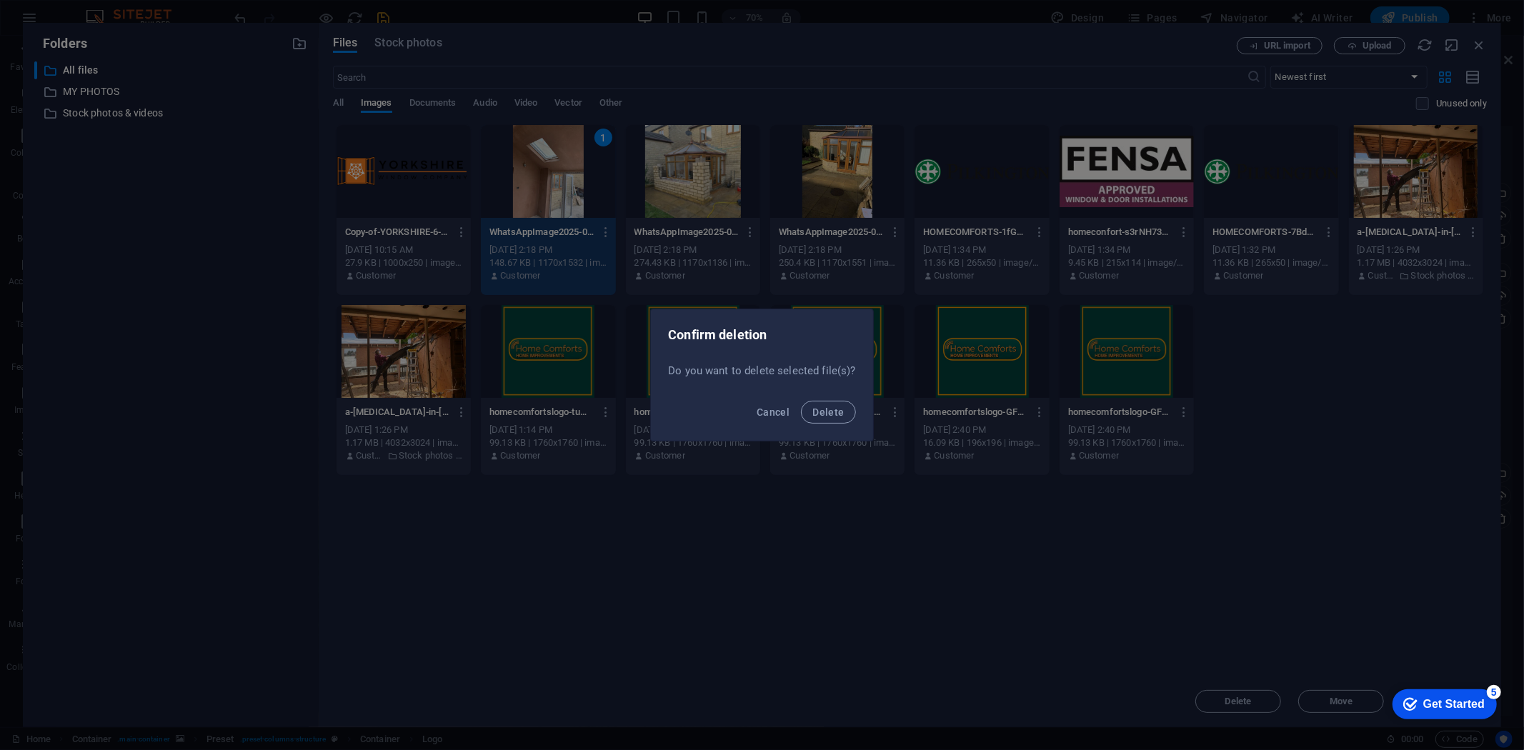
click at [801, 401] on button "Delete" at bounding box center [828, 412] width 54 height 23
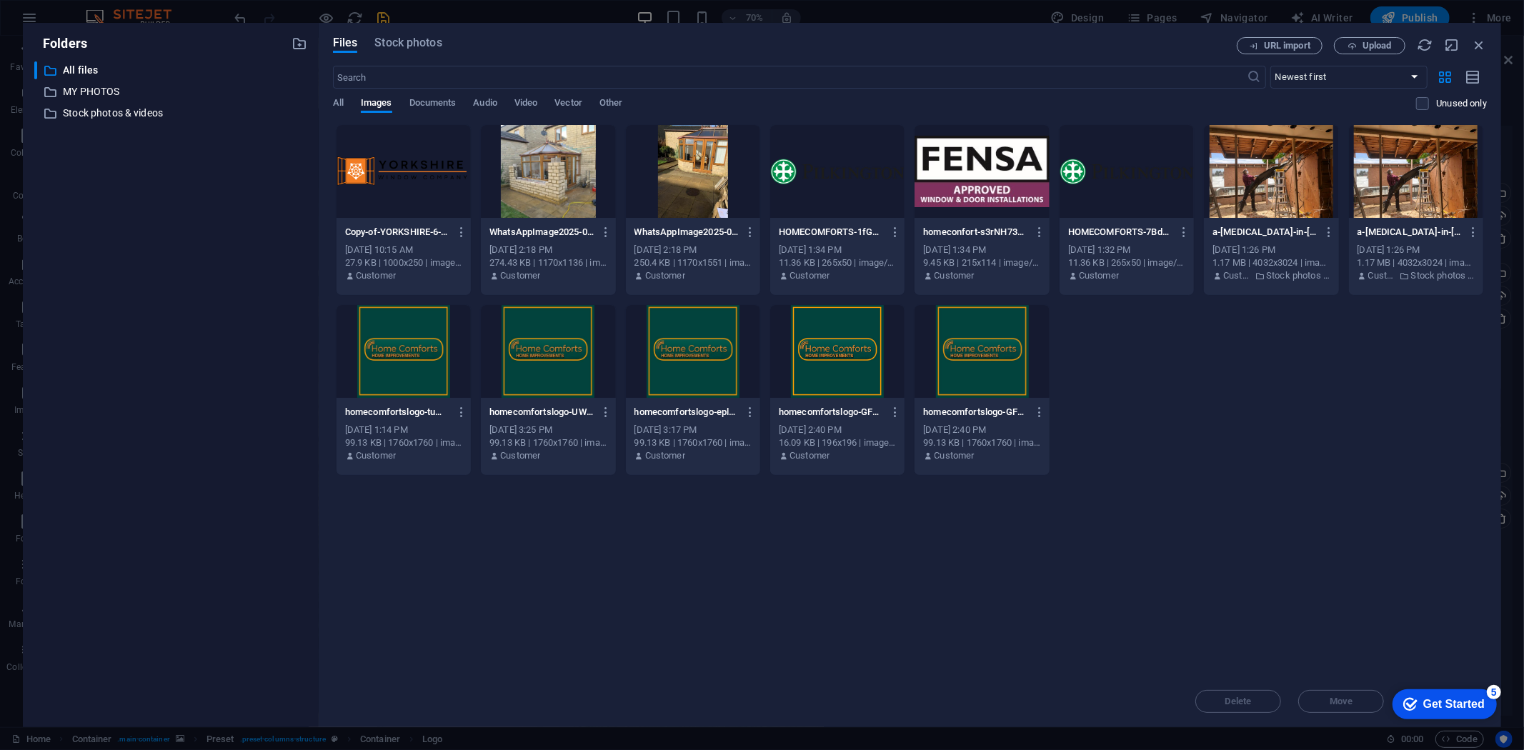
click at [567, 186] on div at bounding box center [548, 171] width 134 height 93
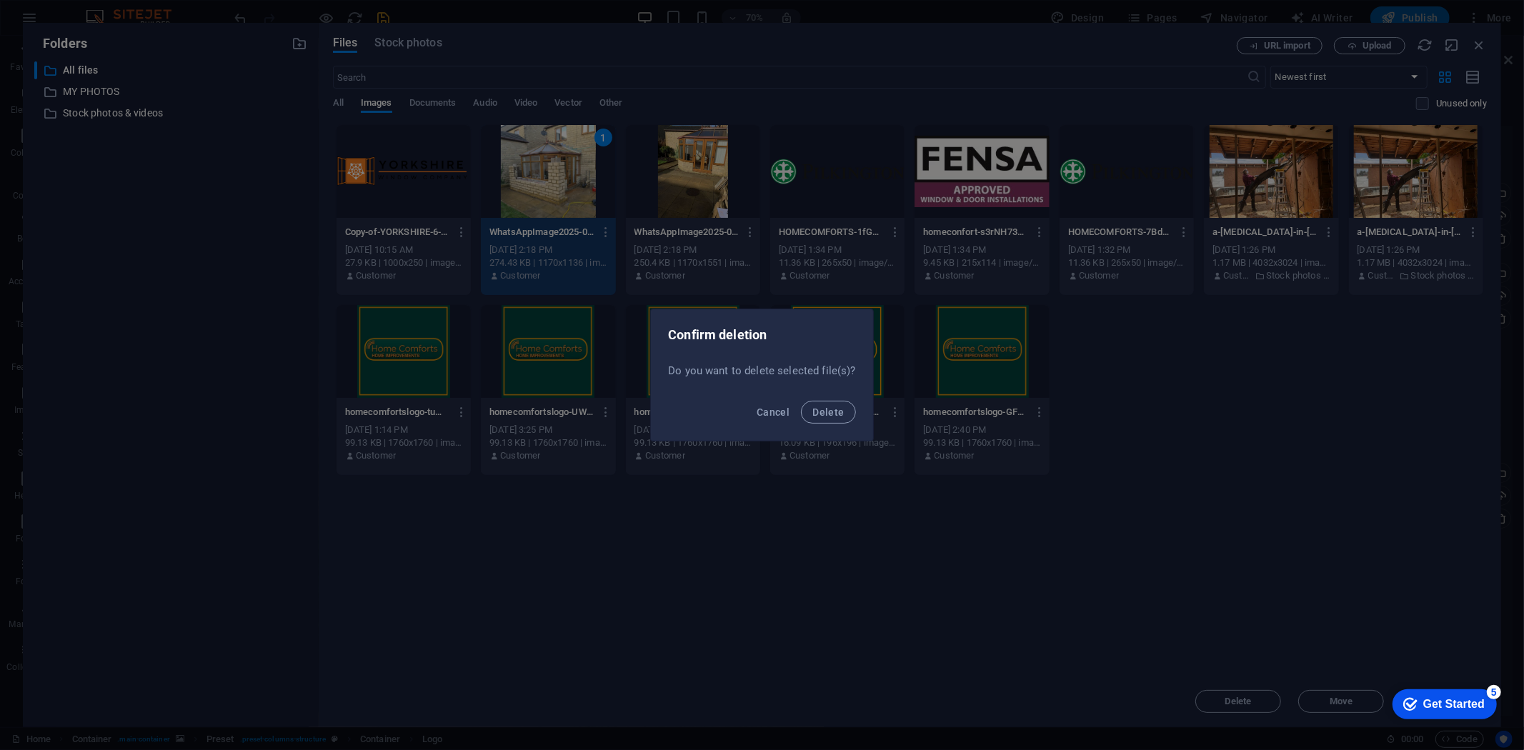
click at [801, 401] on button "Delete" at bounding box center [828, 412] width 54 height 23
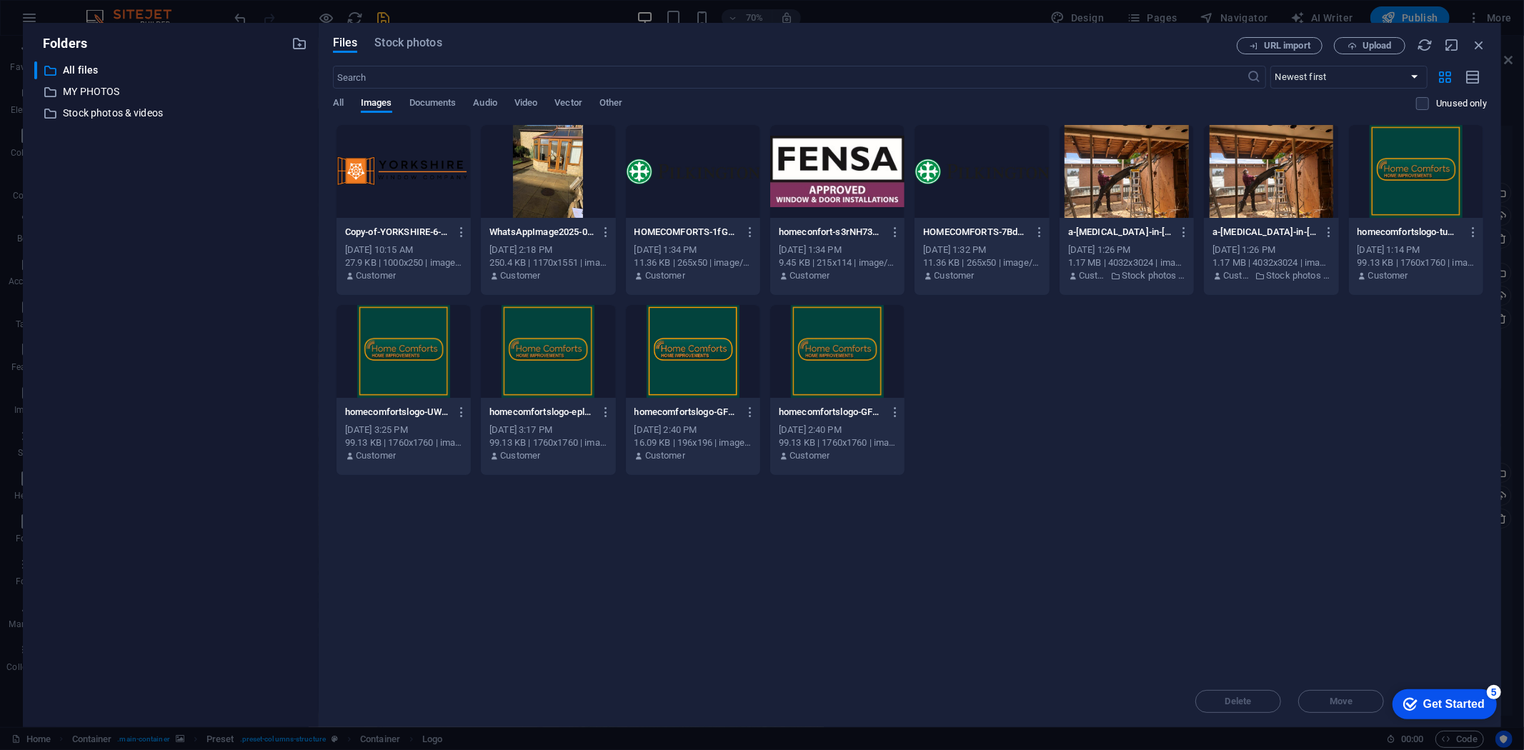
click at [567, 186] on div at bounding box center [548, 171] width 134 height 93
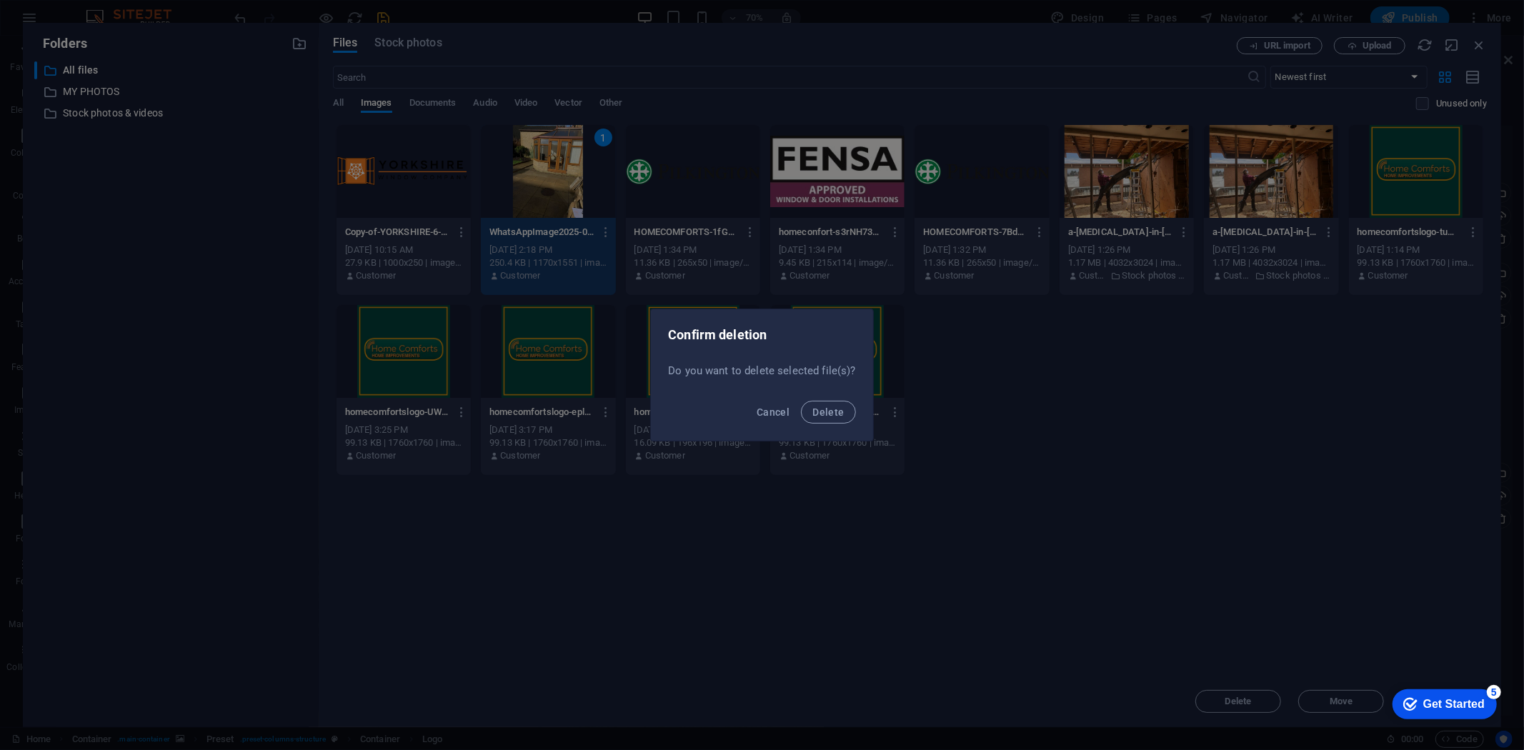
click at [801, 401] on button "Delete" at bounding box center [828, 412] width 54 height 23
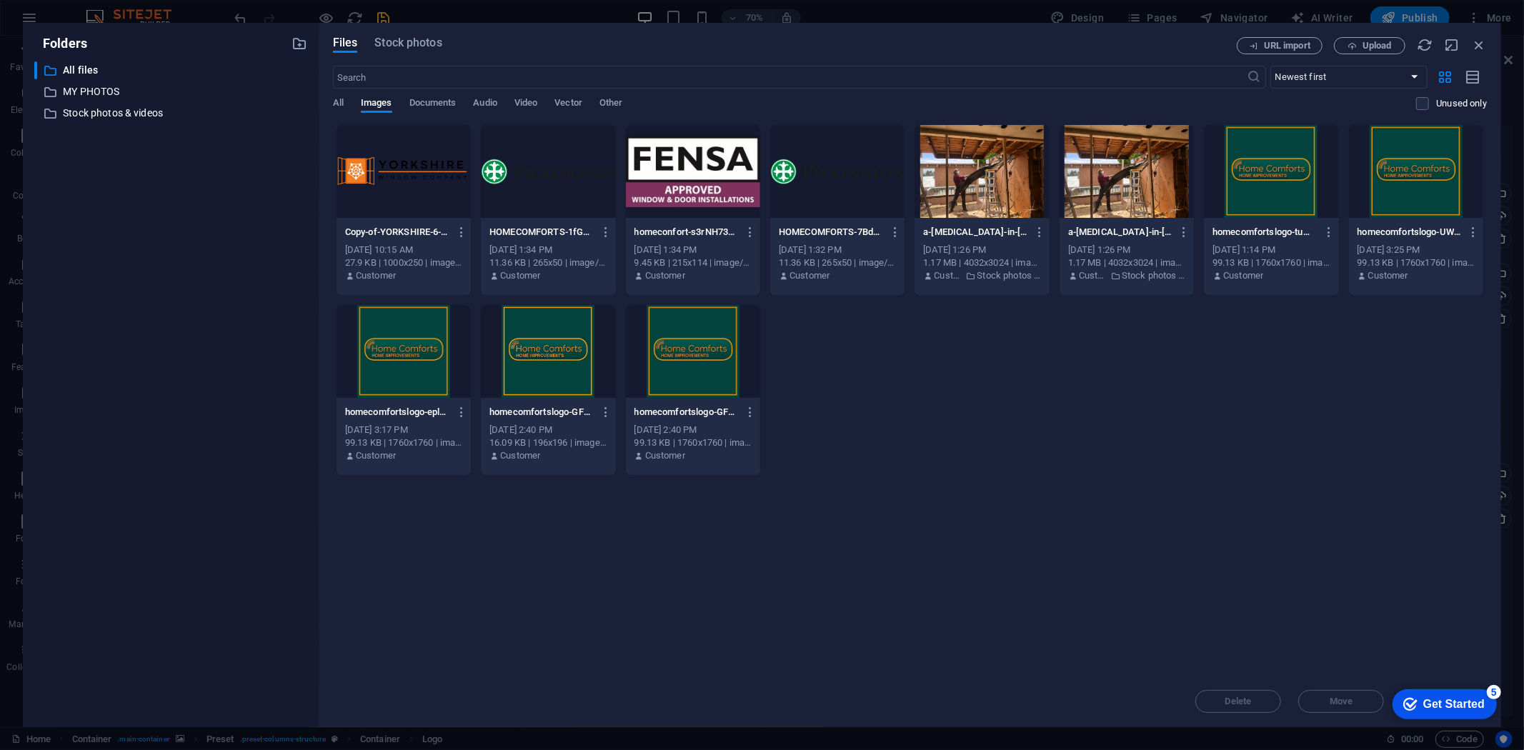
click at [567, 186] on div at bounding box center [548, 171] width 134 height 93
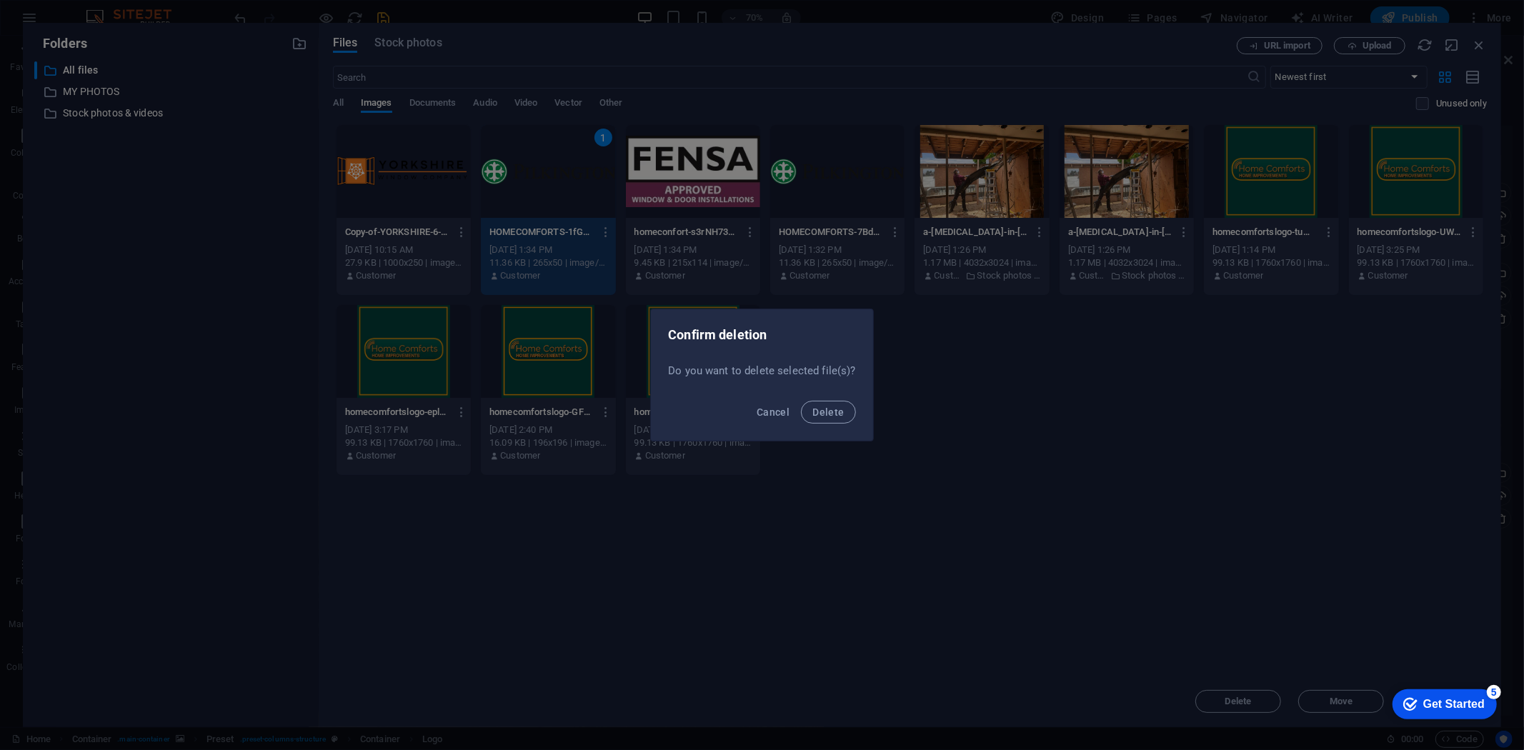
click at [801, 401] on button "Delete" at bounding box center [828, 412] width 54 height 23
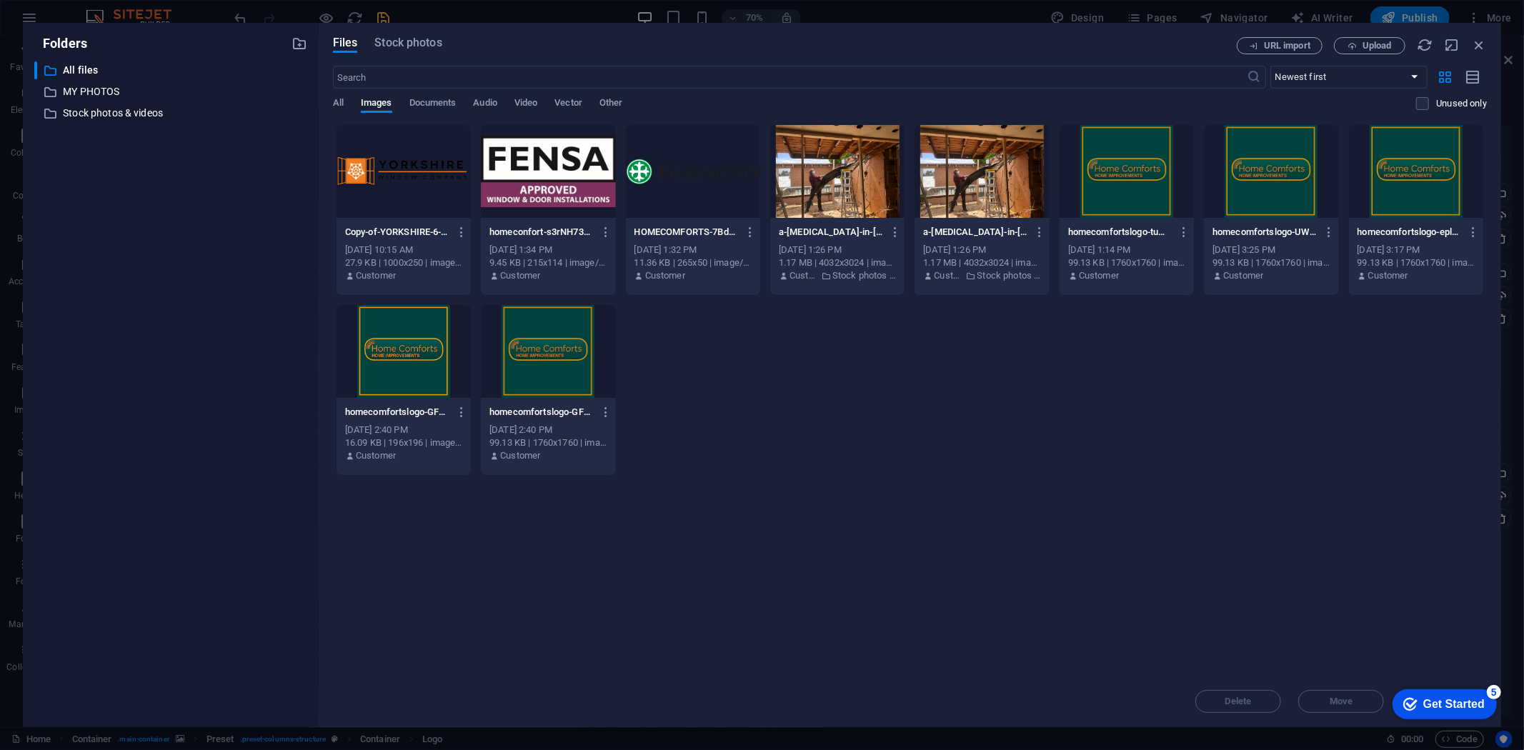
click at [569, 184] on div at bounding box center [548, 171] width 134 height 93
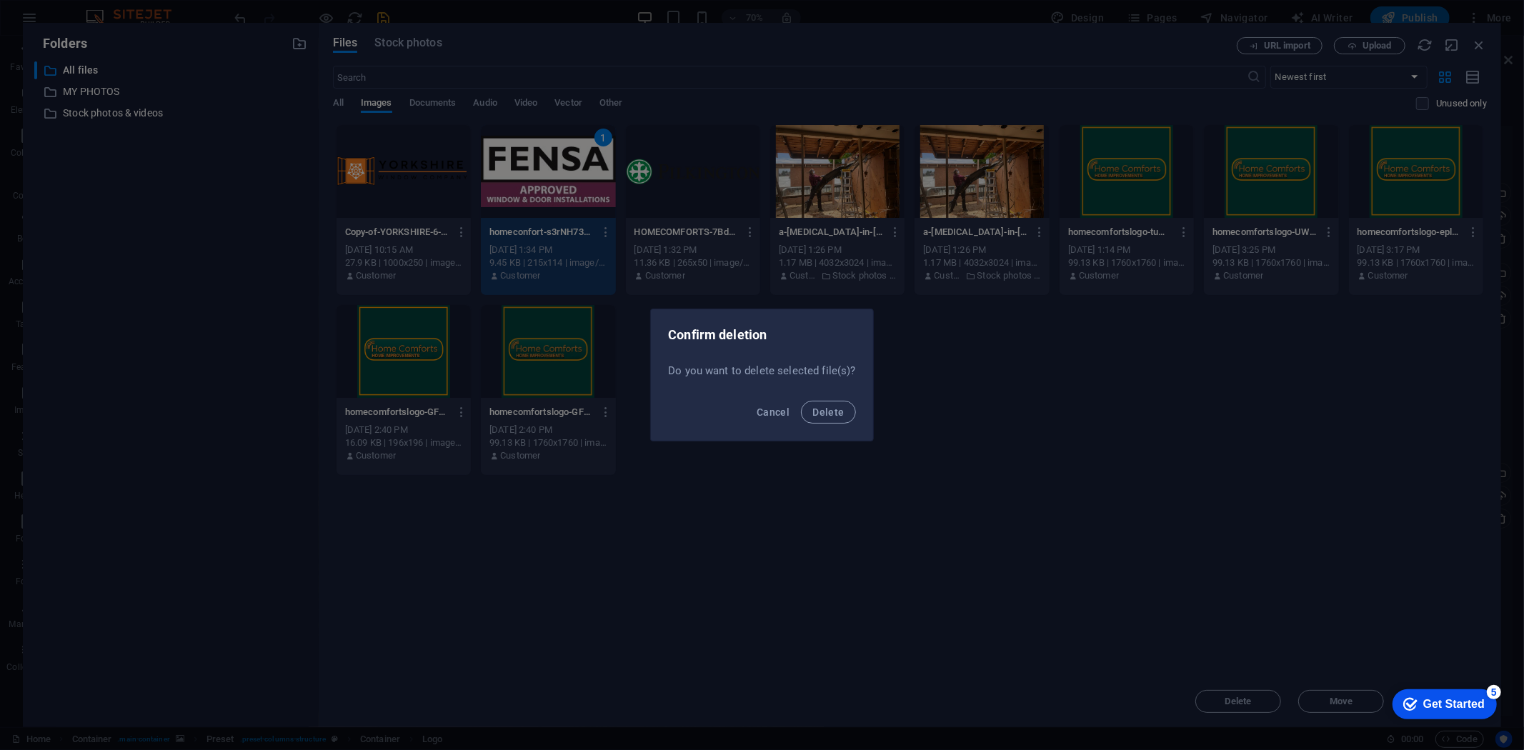
click at [801, 401] on button "Delete" at bounding box center [828, 412] width 54 height 23
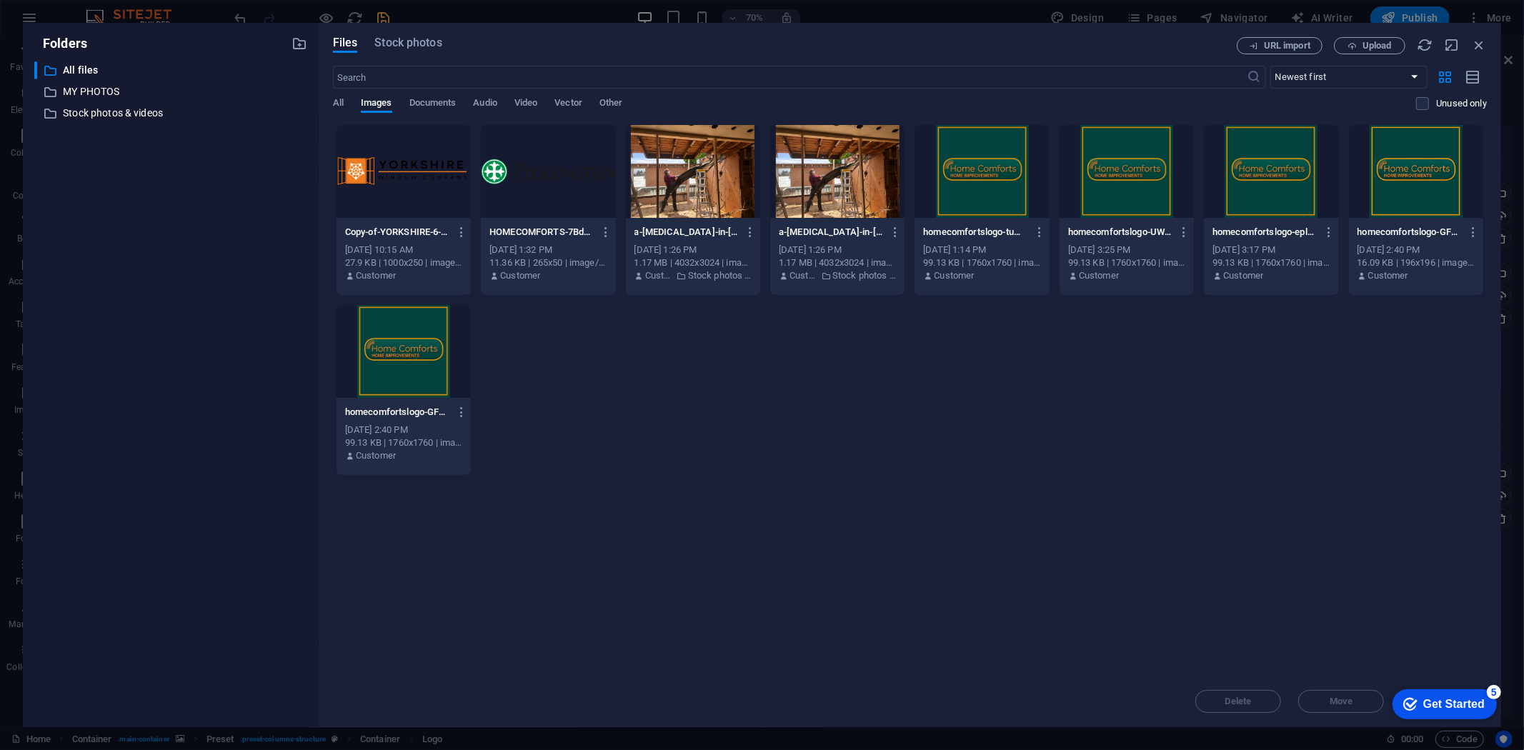
click at [570, 187] on div at bounding box center [548, 171] width 134 height 93
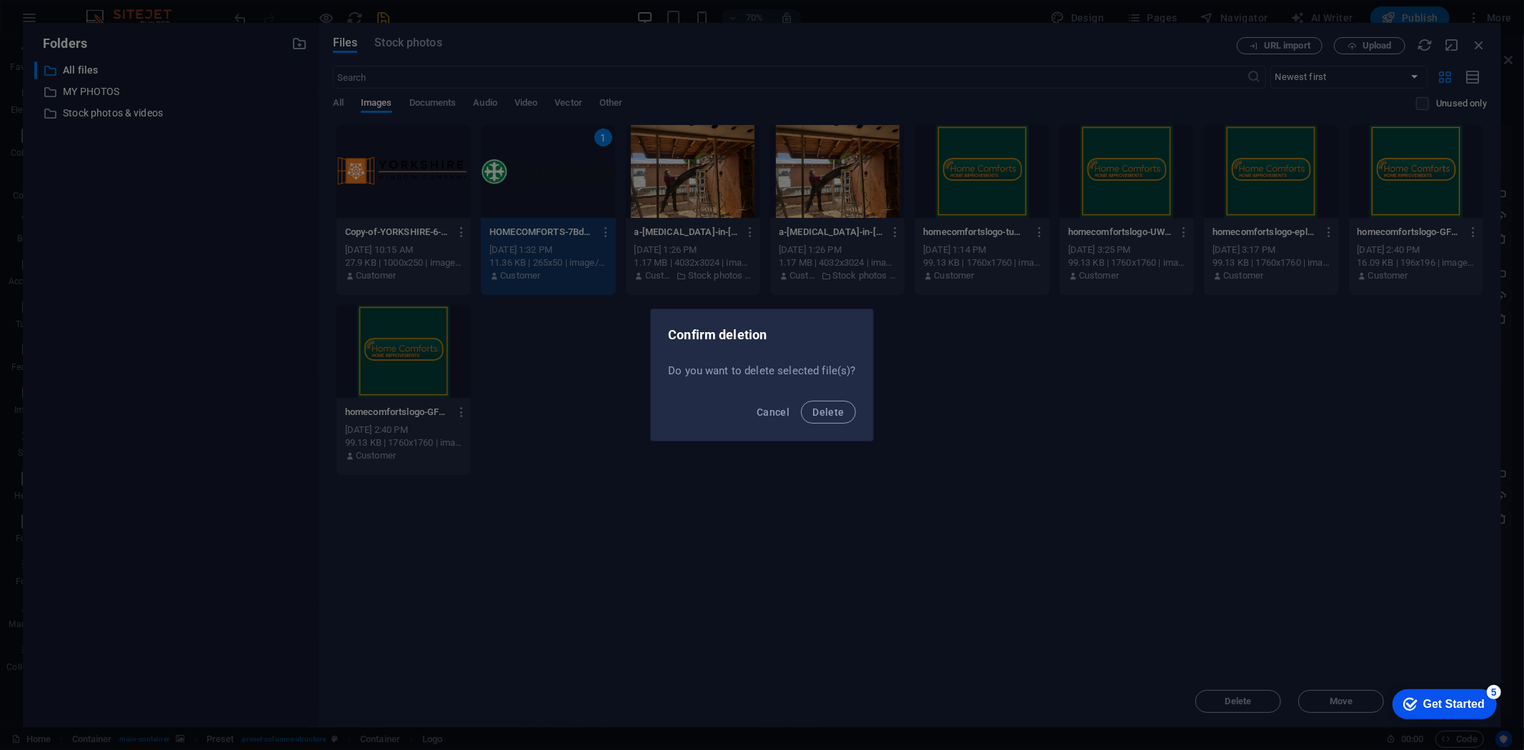
click at [801, 401] on button "Delete" at bounding box center [828, 412] width 54 height 23
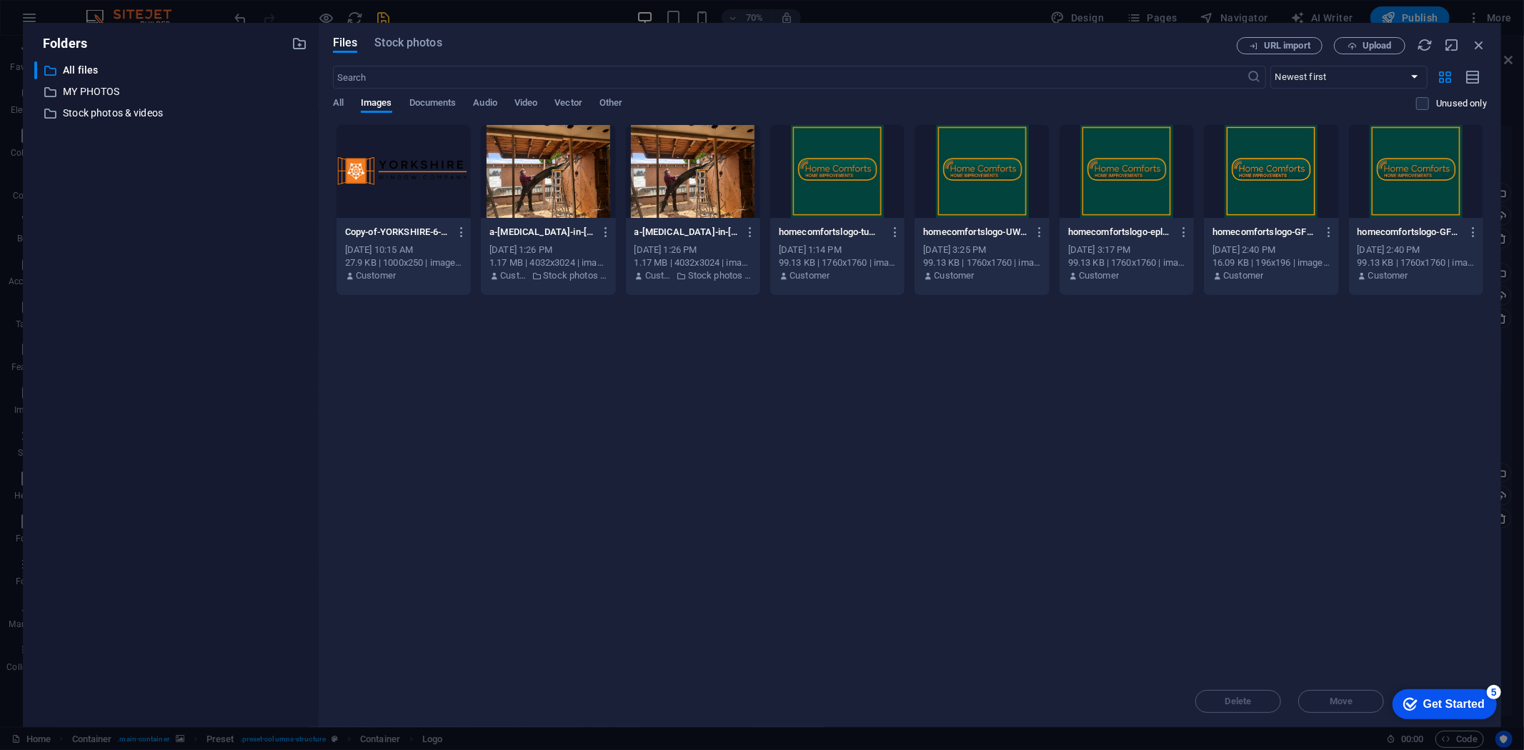
click at [570, 187] on div at bounding box center [548, 171] width 134 height 93
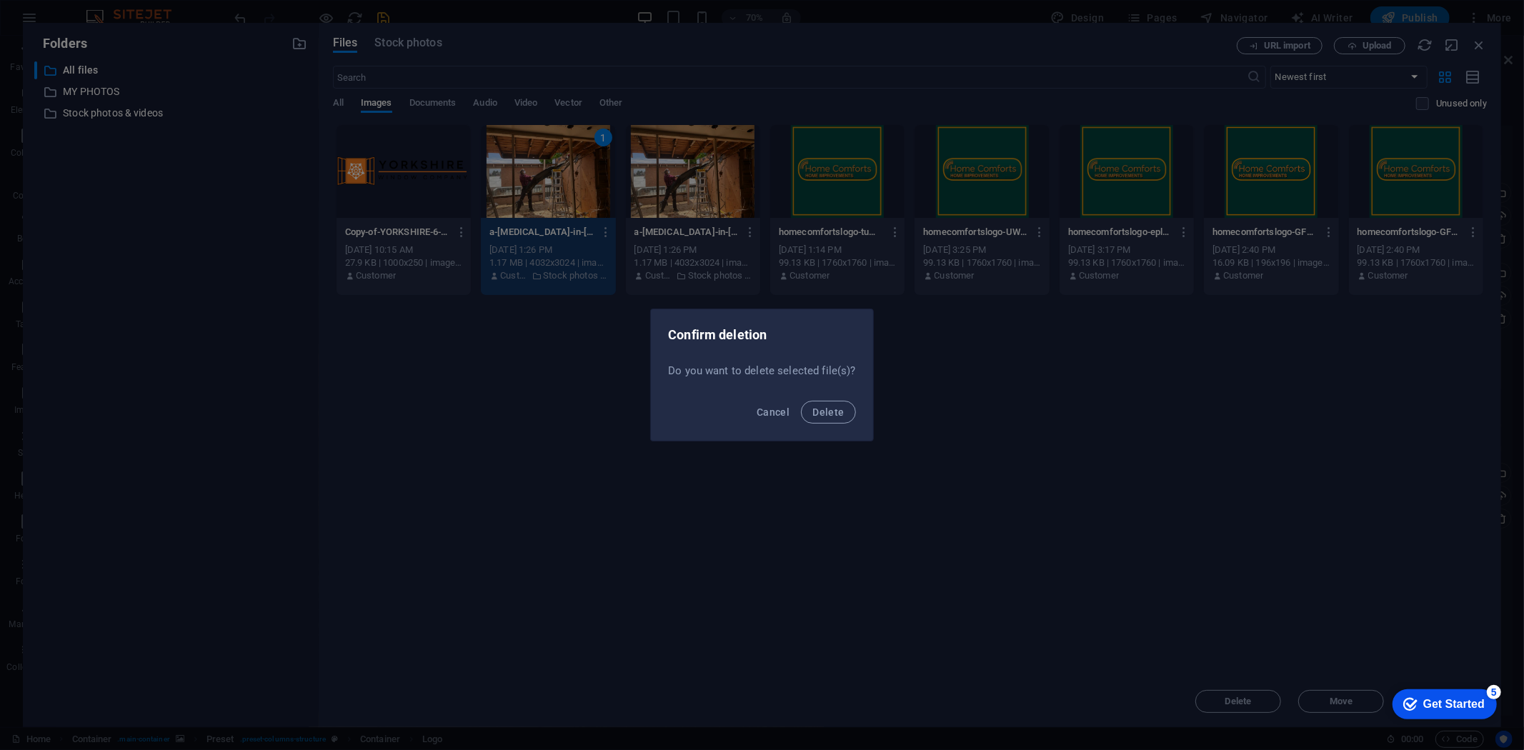
click at [801, 401] on button "Delete" at bounding box center [828, 412] width 54 height 23
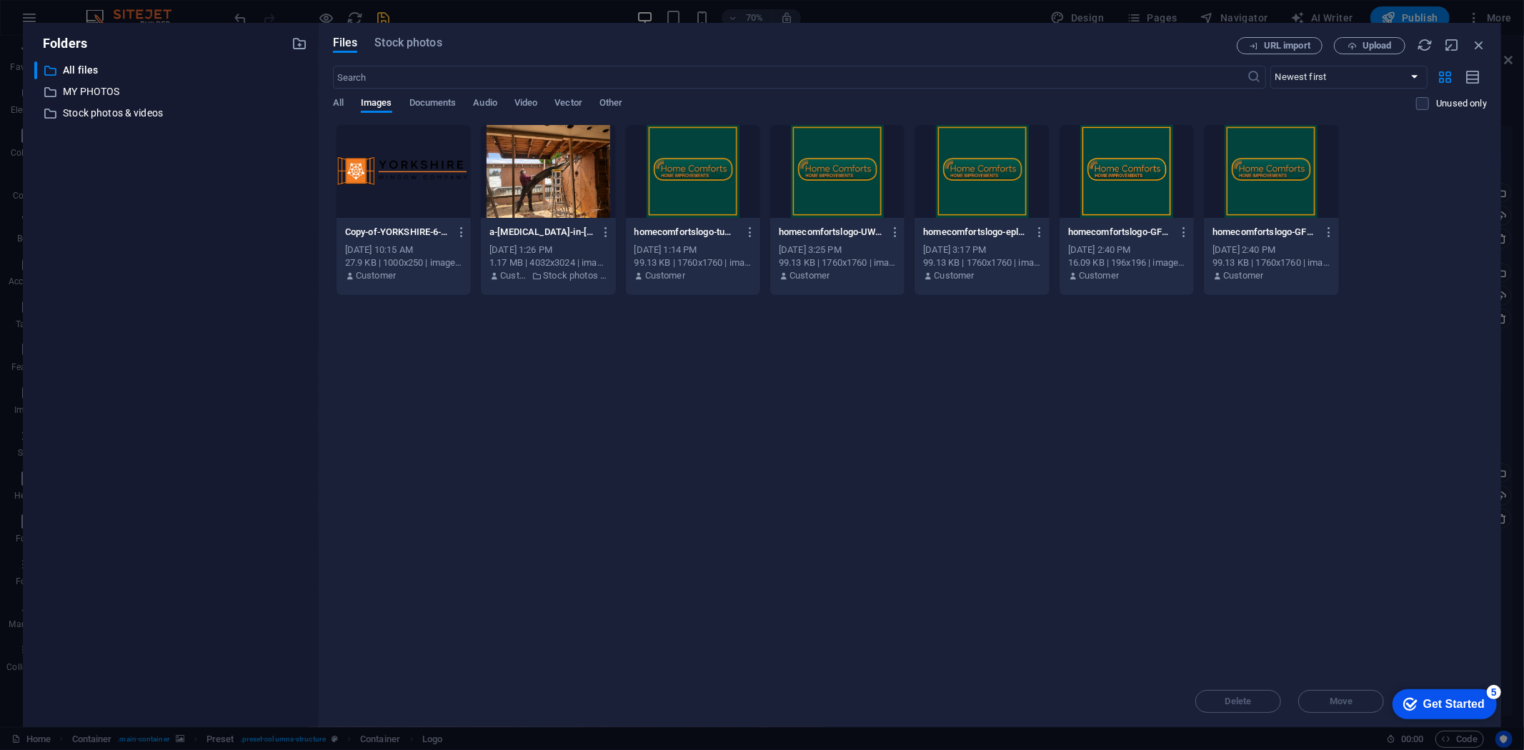
click at [587, 187] on div at bounding box center [548, 171] width 134 height 93
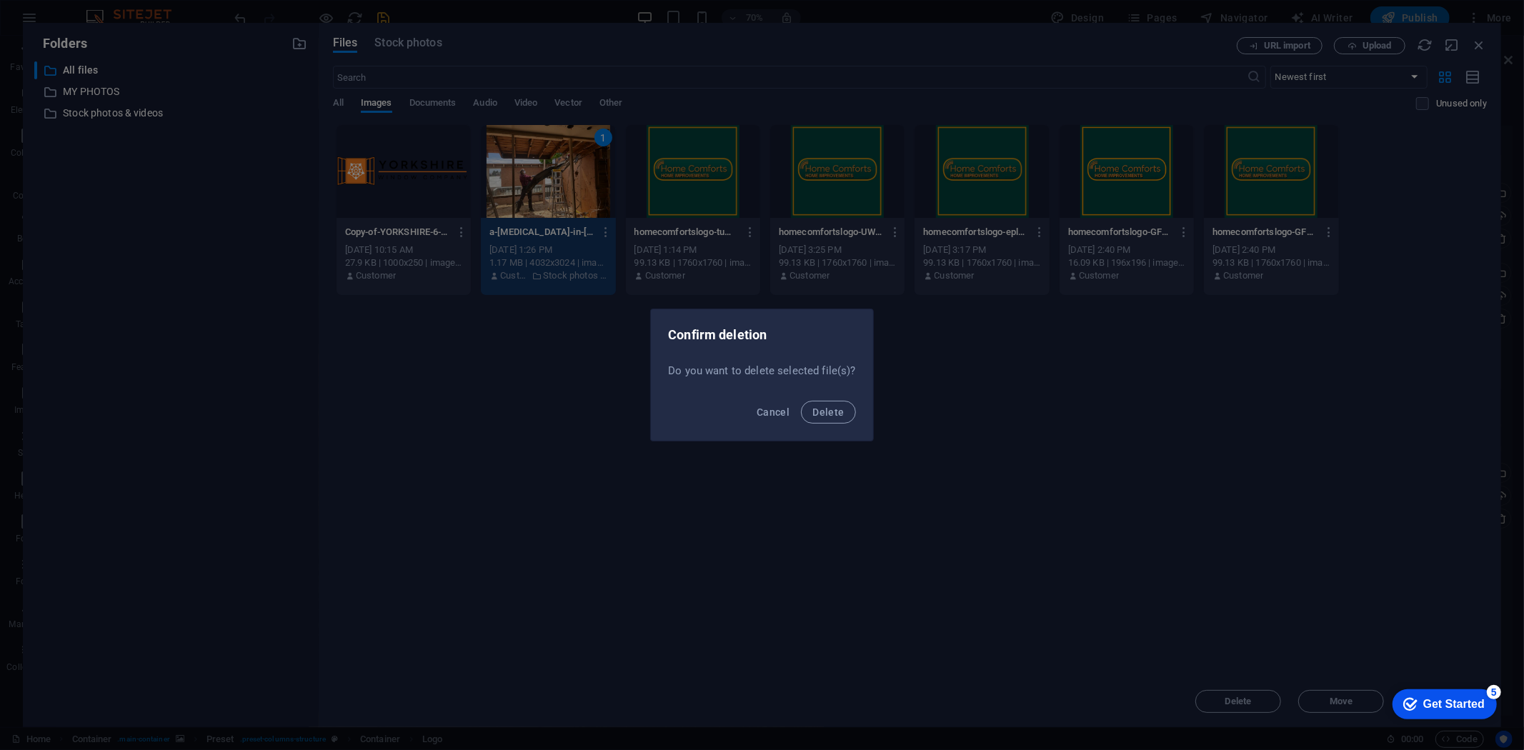
click at [801, 401] on button "Delete" at bounding box center [828, 412] width 54 height 23
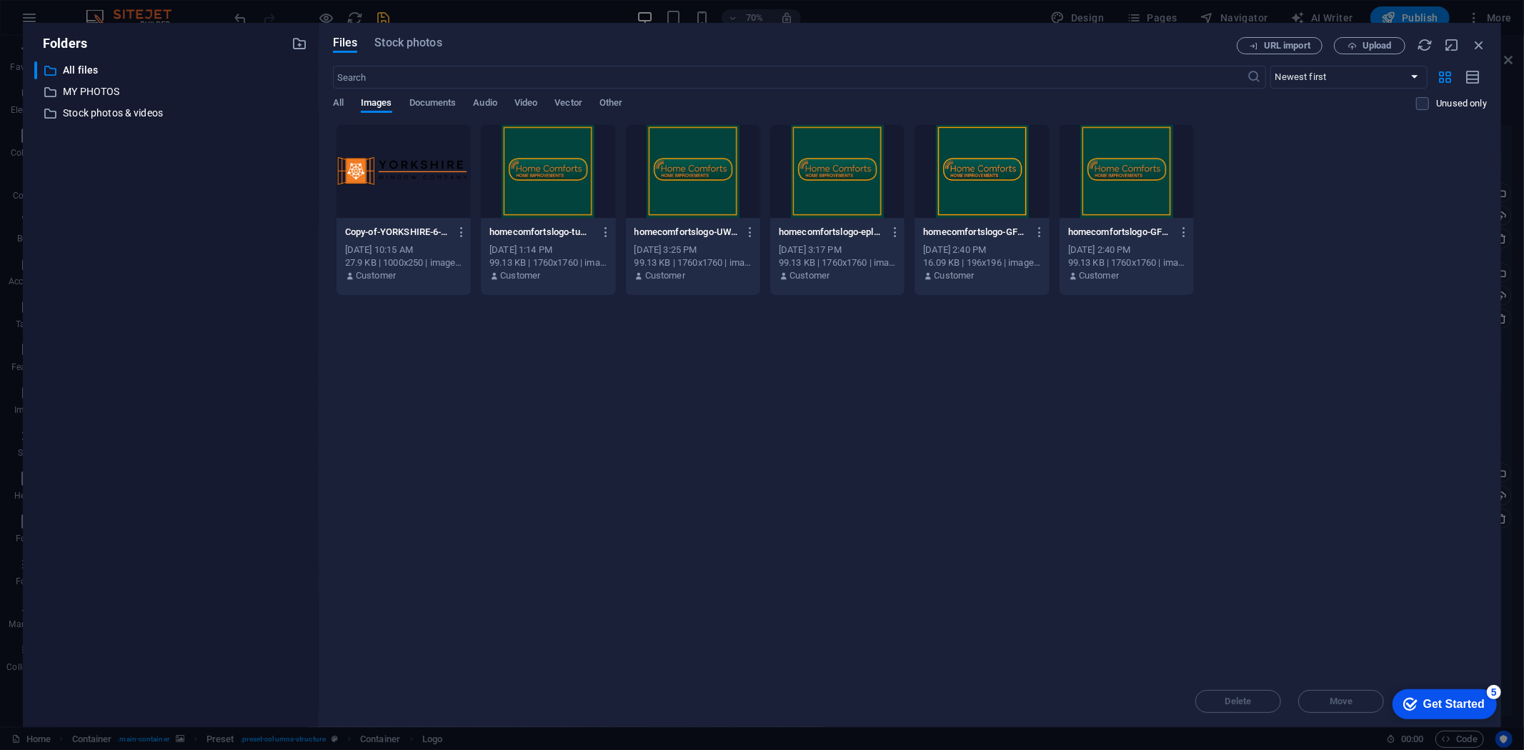
click at [586, 186] on div at bounding box center [548, 171] width 134 height 93
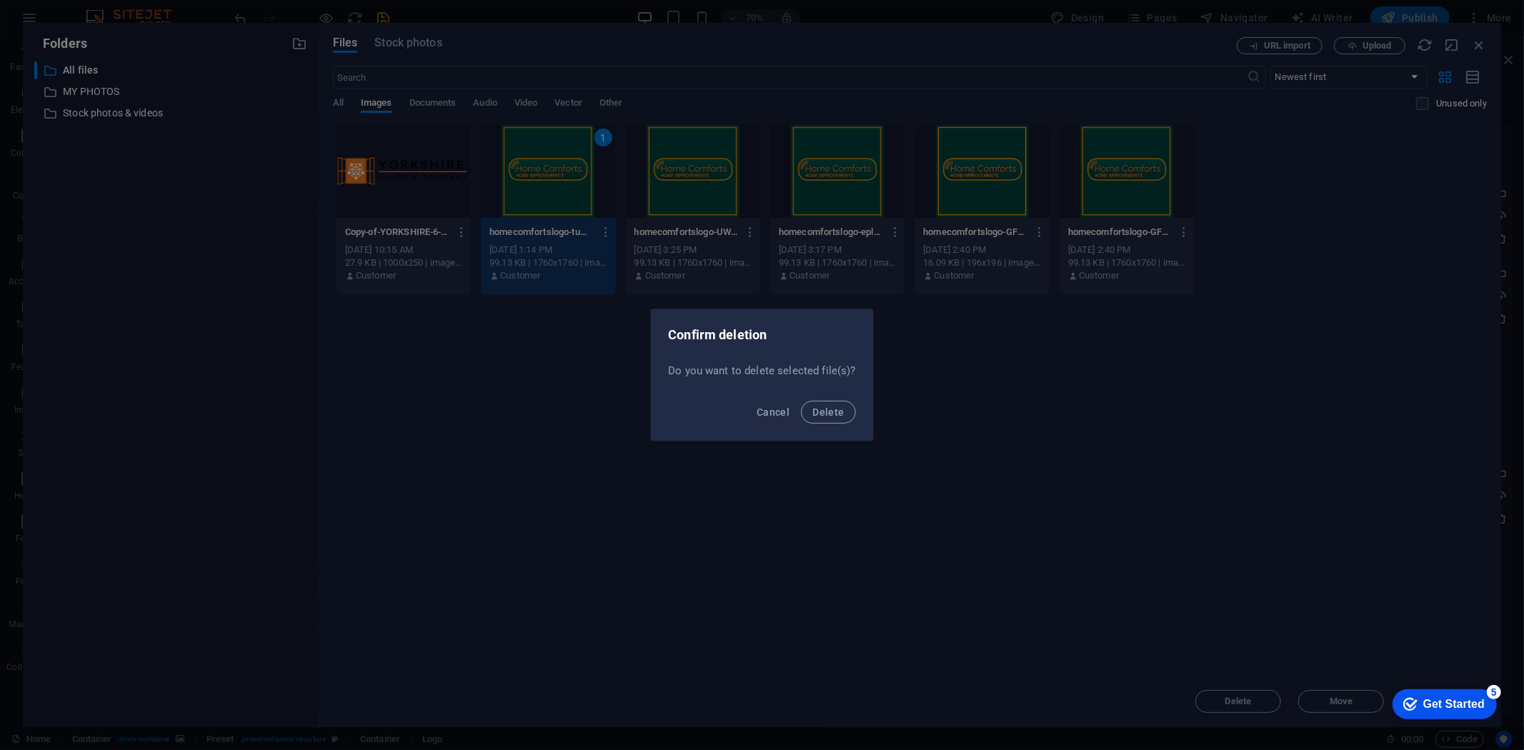
click at [801, 401] on button "Delete" at bounding box center [828, 412] width 54 height 23
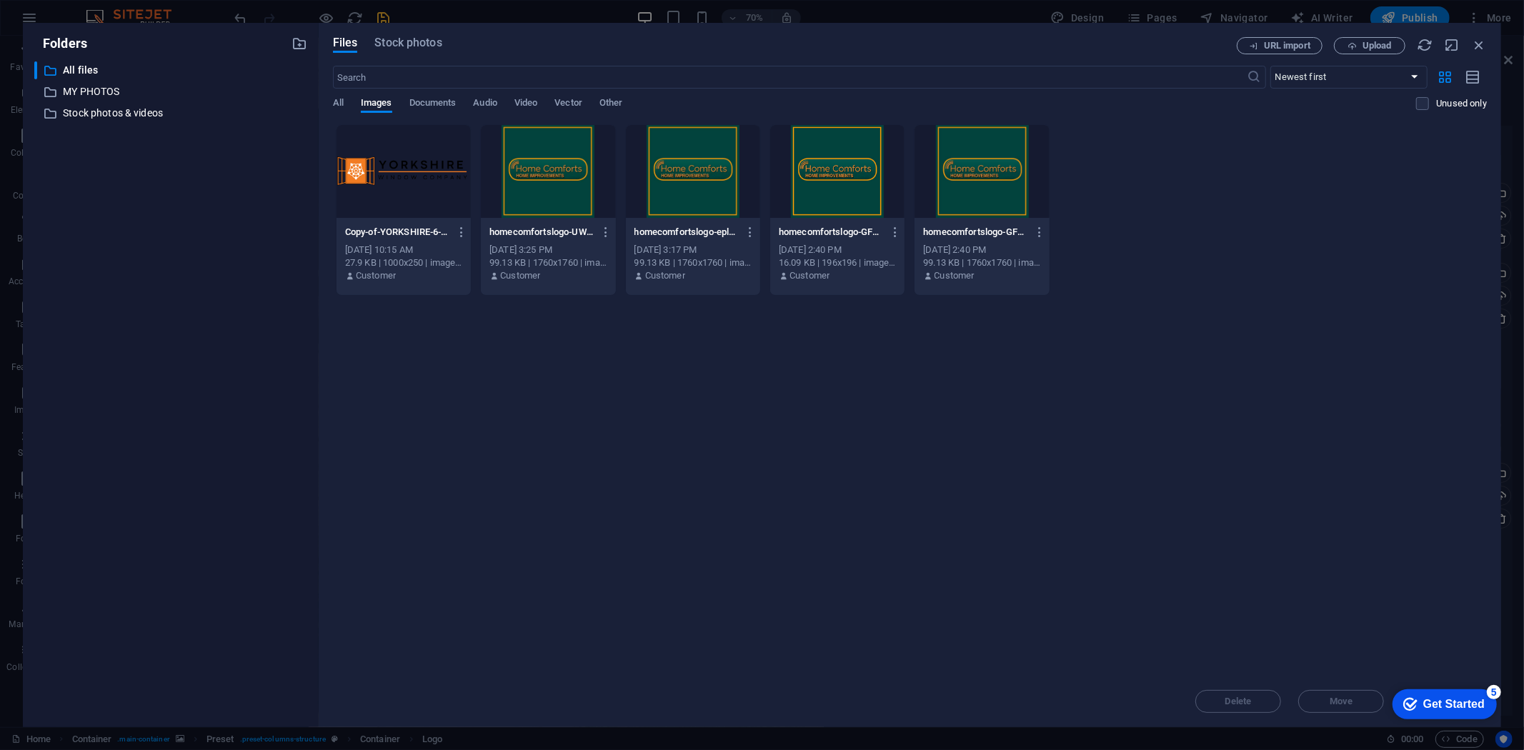
click at [588, 186] on div at bounding box center [548, 171] width 134 height 93
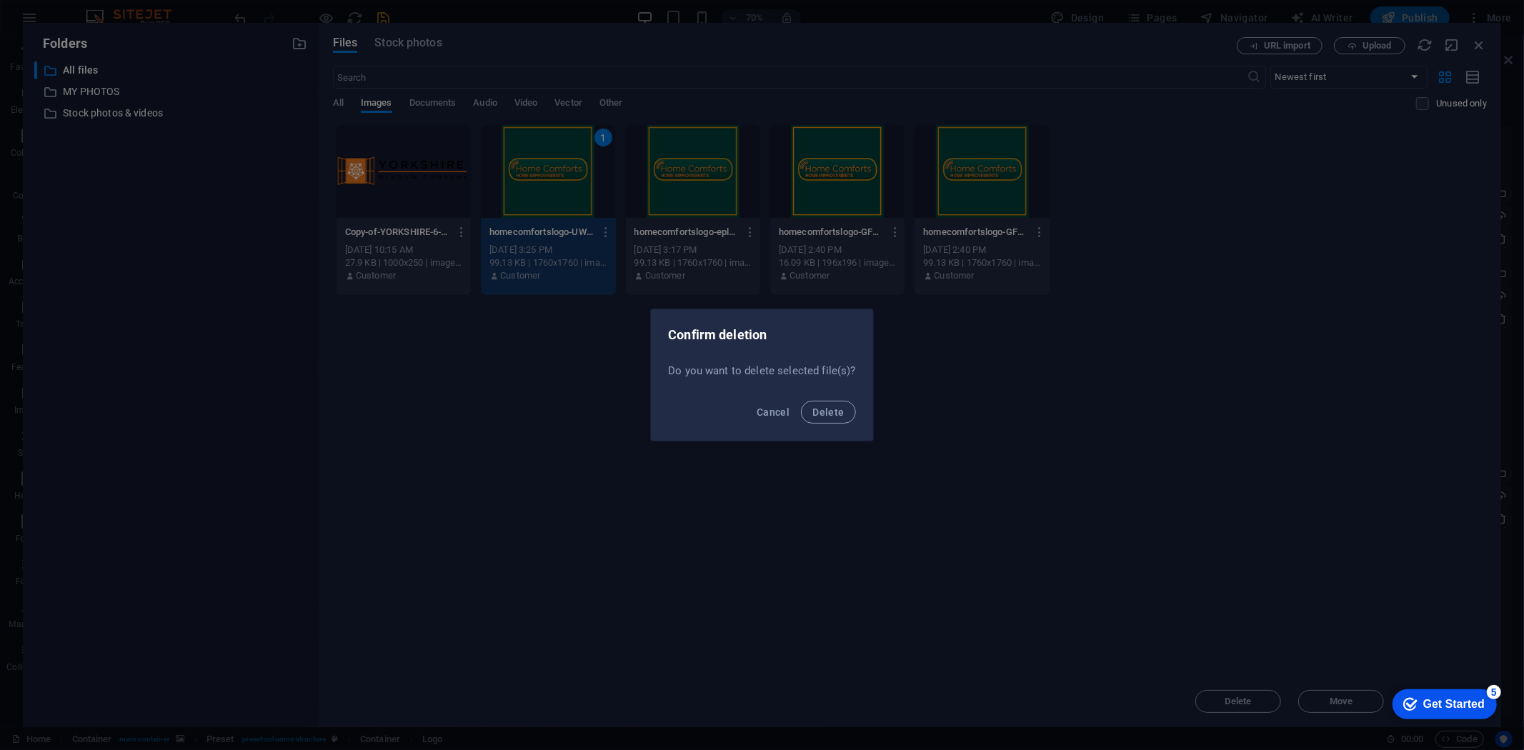
click at [801, 401] on button "Delete" at bounding box center [828, 412] width 54 height 23
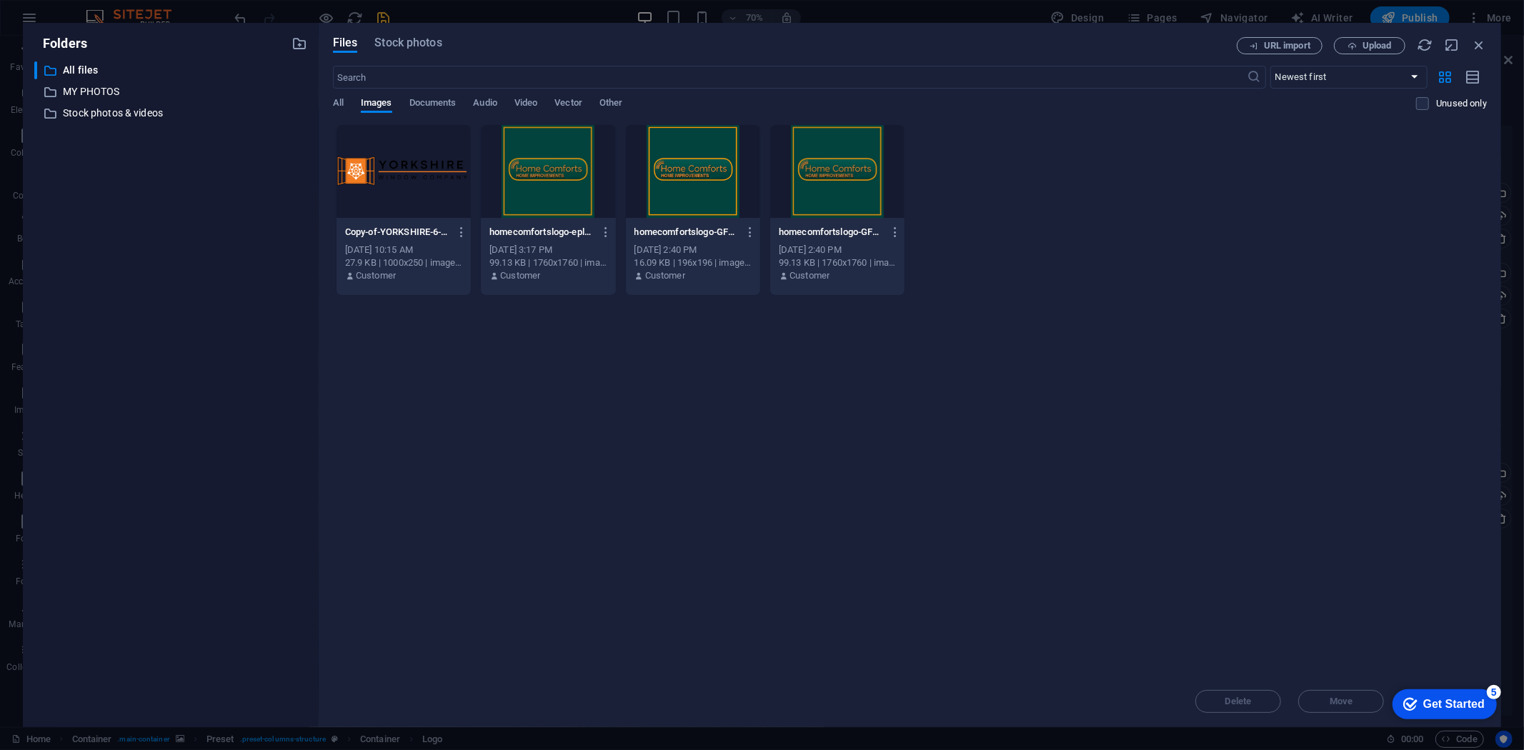
click at [588, 186] on div at bounding box center [548, 171] width 134 height 93
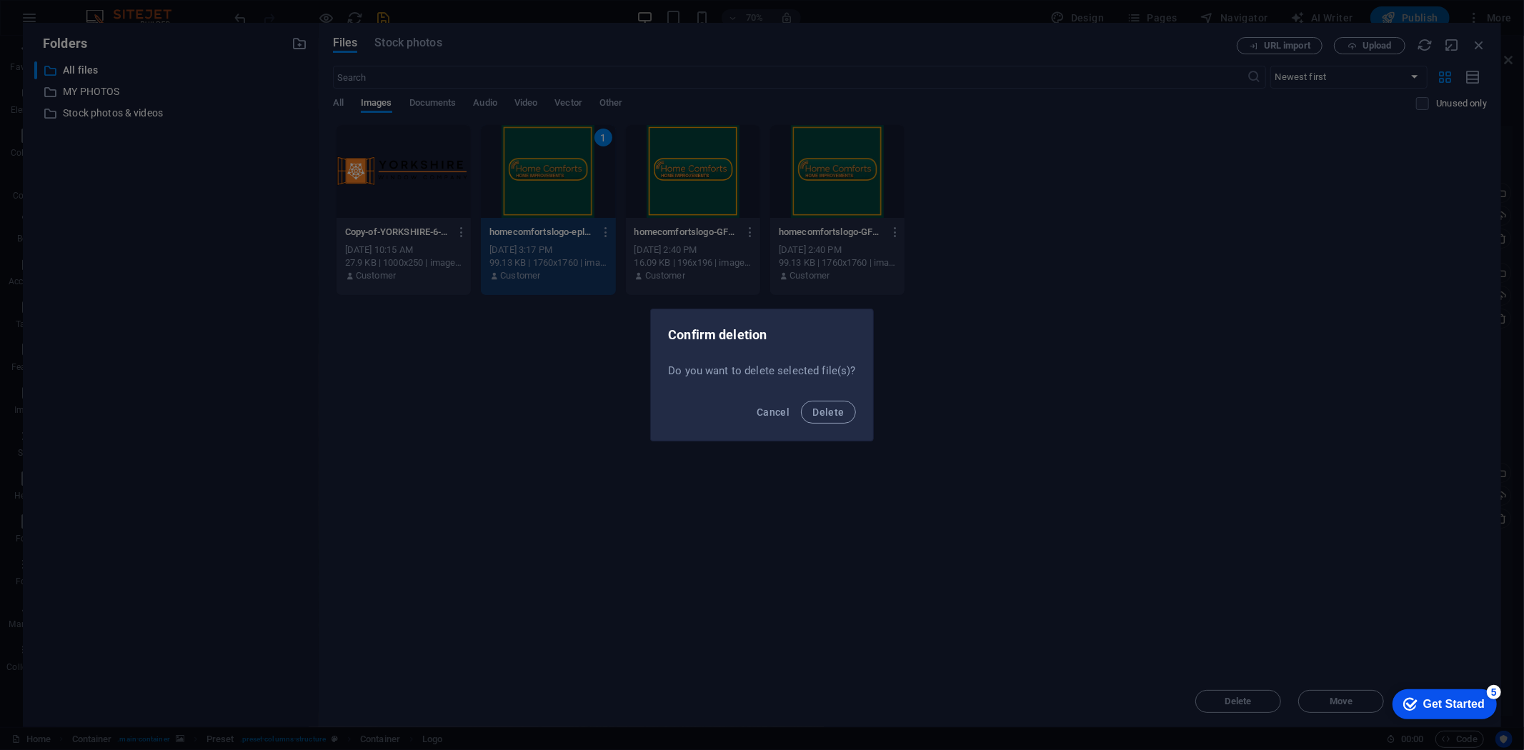
click at [801, 401] on button "Delete" at bounding box center [828, 412] width 54 height 23
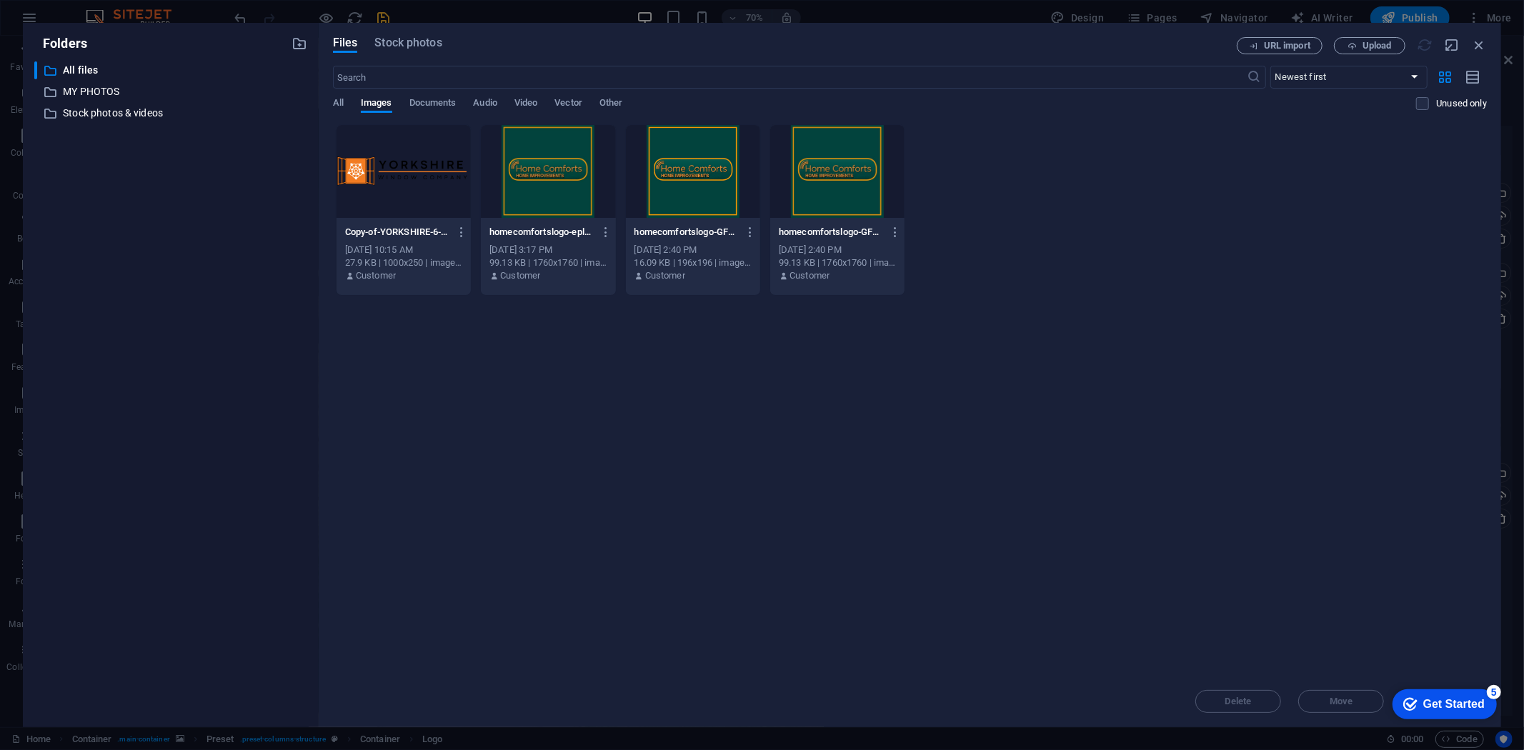
click at [588, 186] on div at bounding box center [548, 171] width 134 height 93
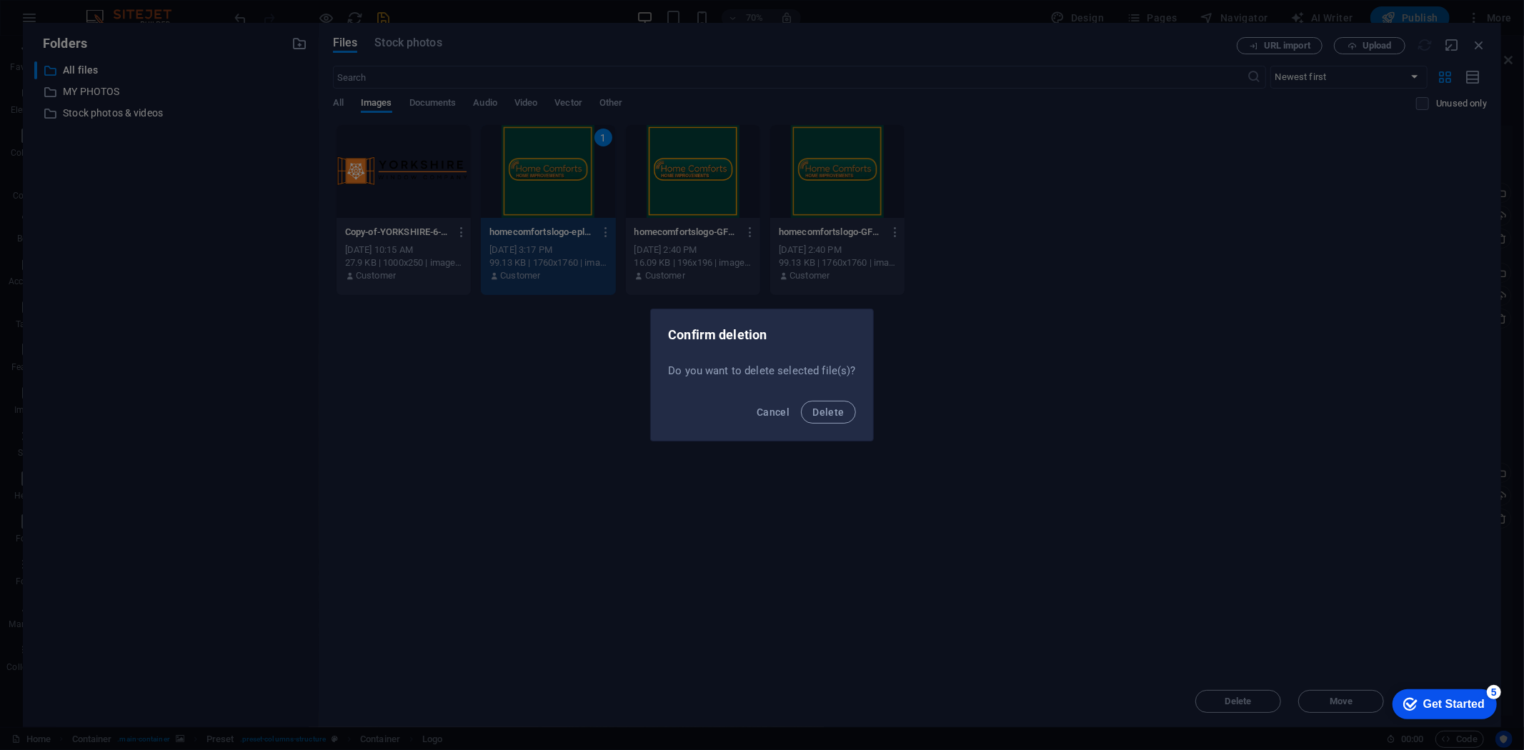
click at [801, 401] on button "Delete" at bounding box center [828, 412] width 54 height 23
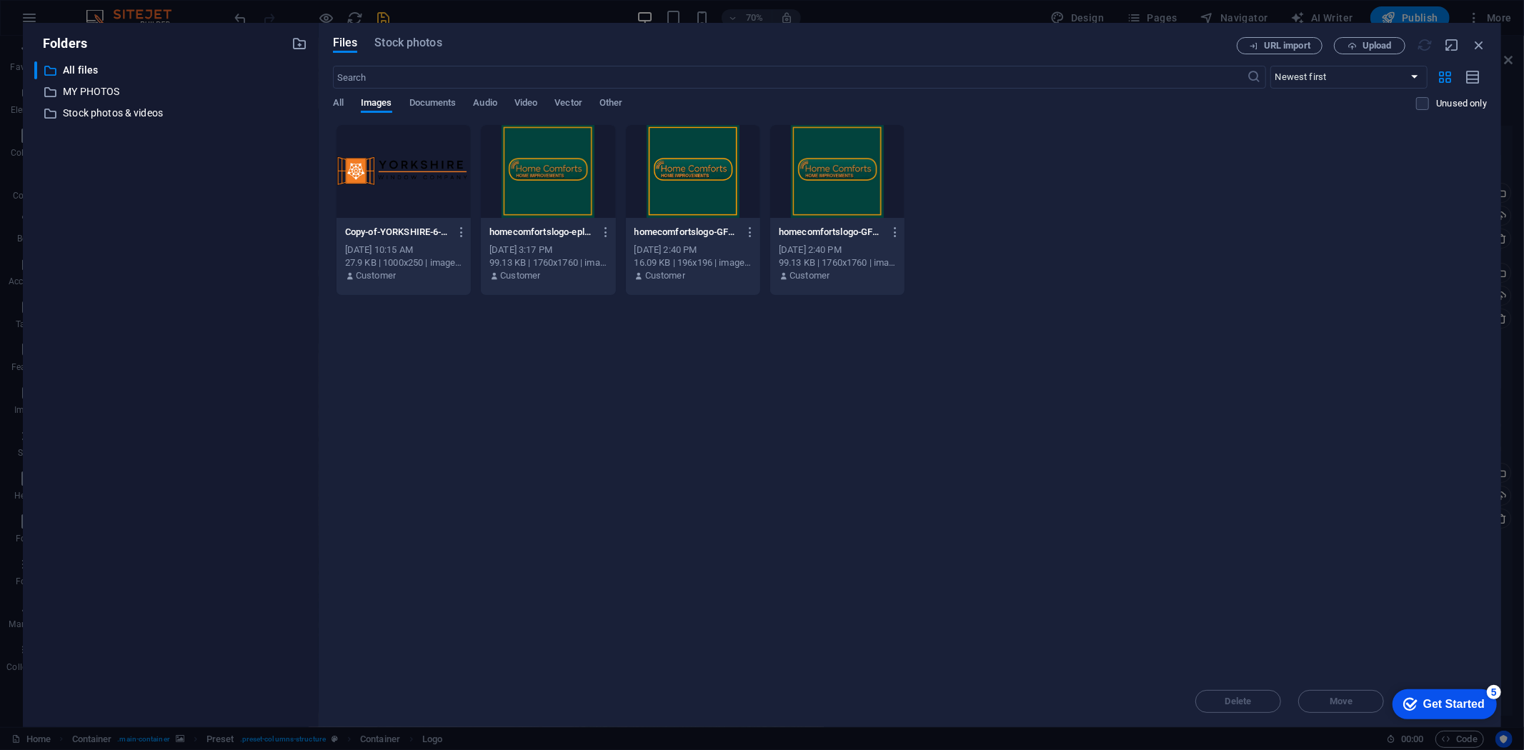
click at [588, 186] on div at bounding box center [548, 171] width 134 height 93
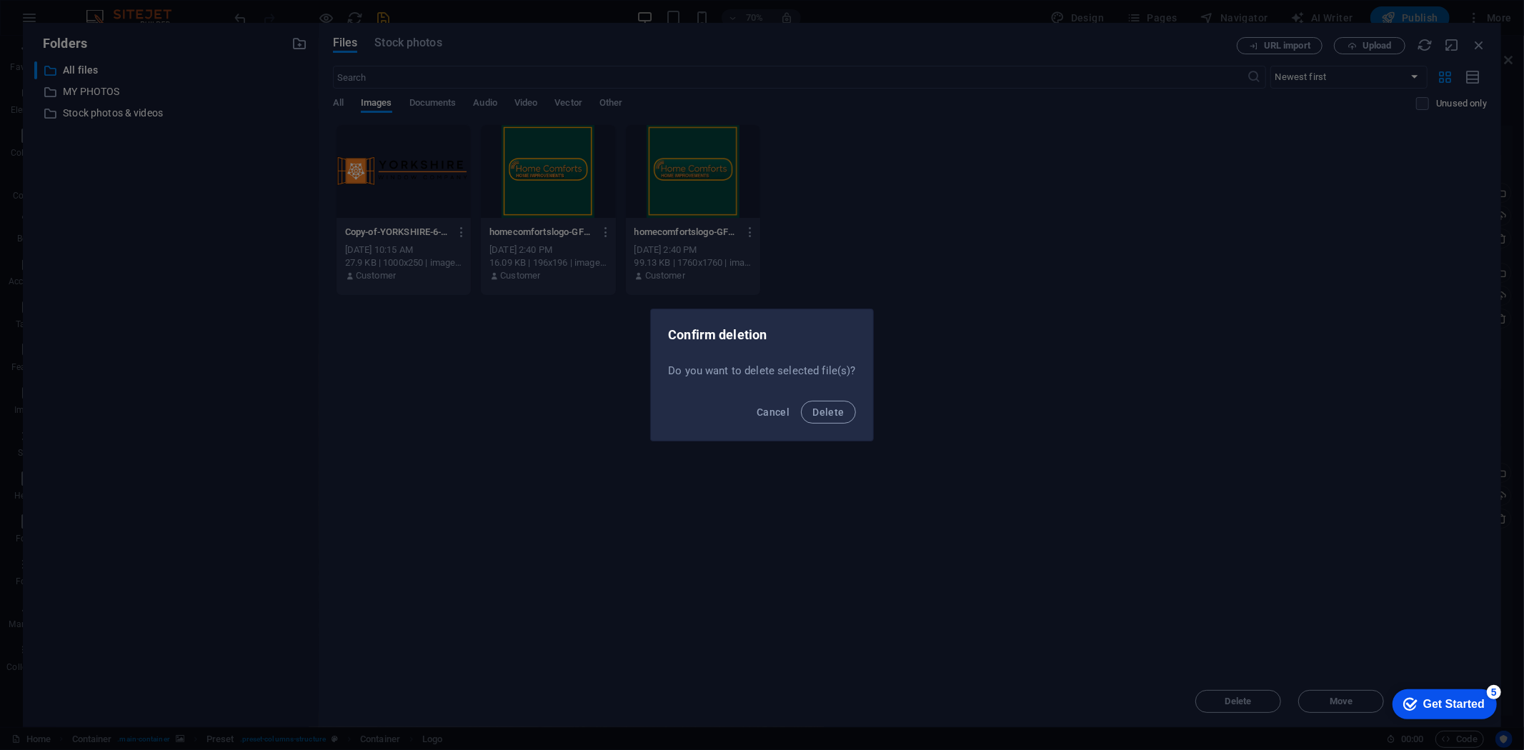
click at [801, 401] on button "Delete" at bounding box center [828, 412] width 54 height 23
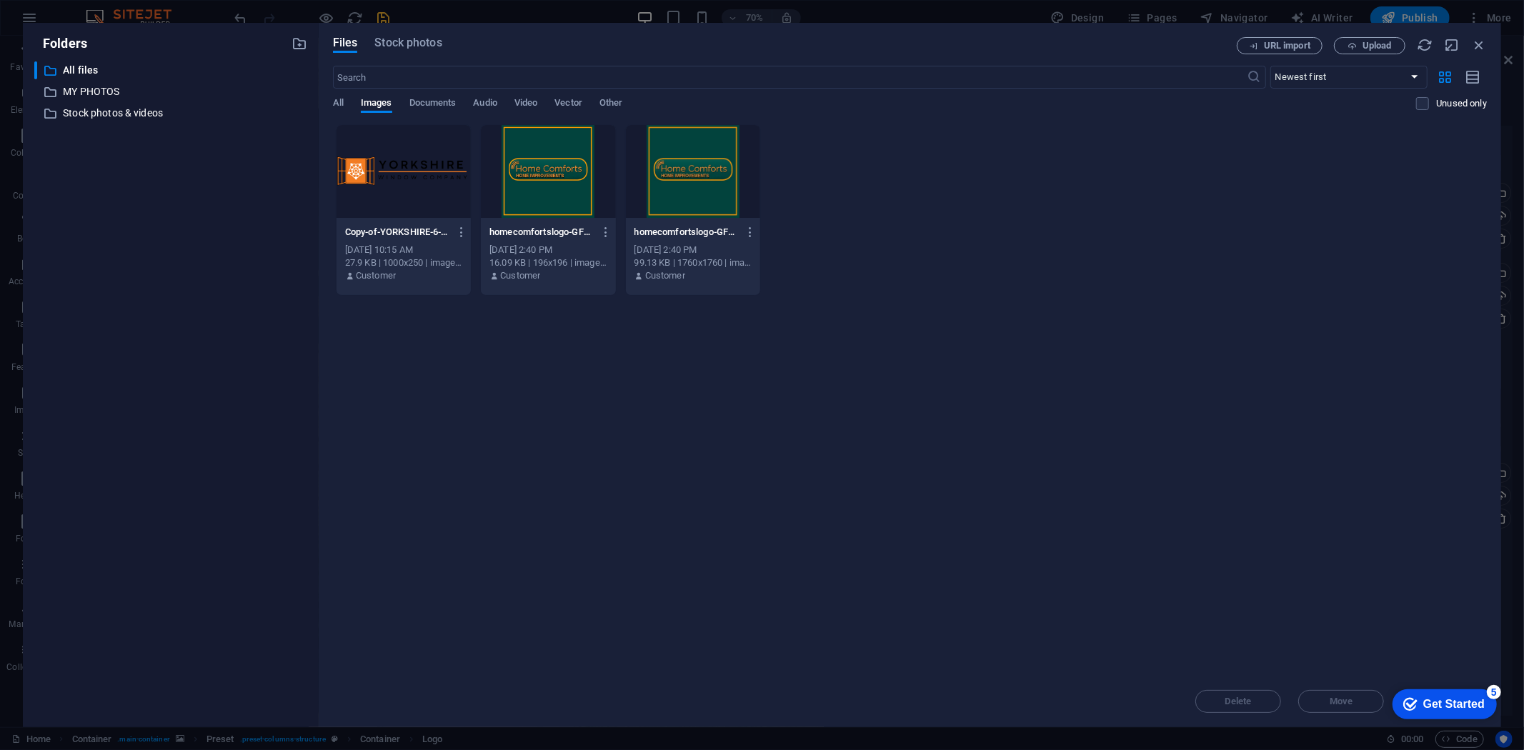
click at [588, 187] on div at bounding box center [548, 171] width 134 height 93
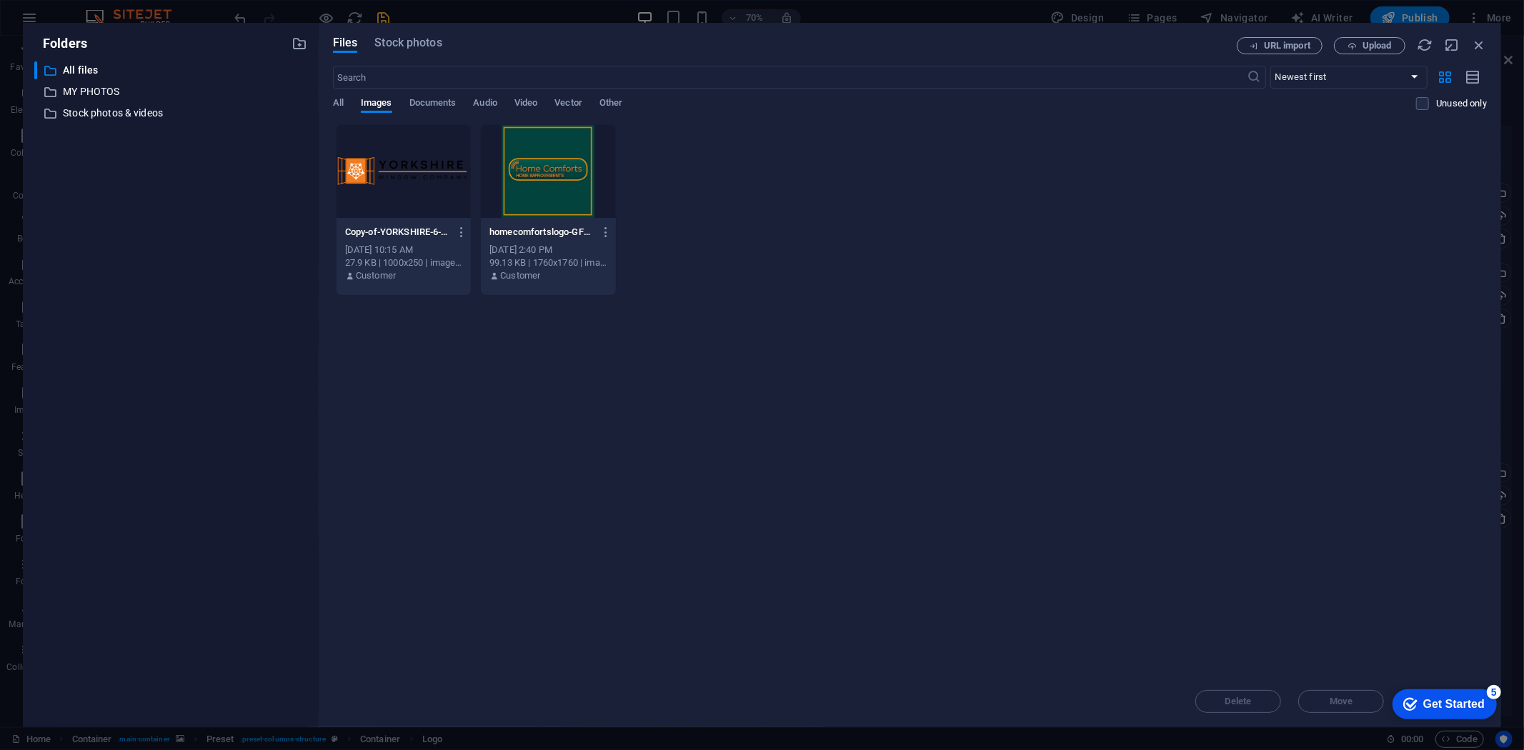
click at [588, 187] on div at bounding box center [548, 171] width 134 height 93
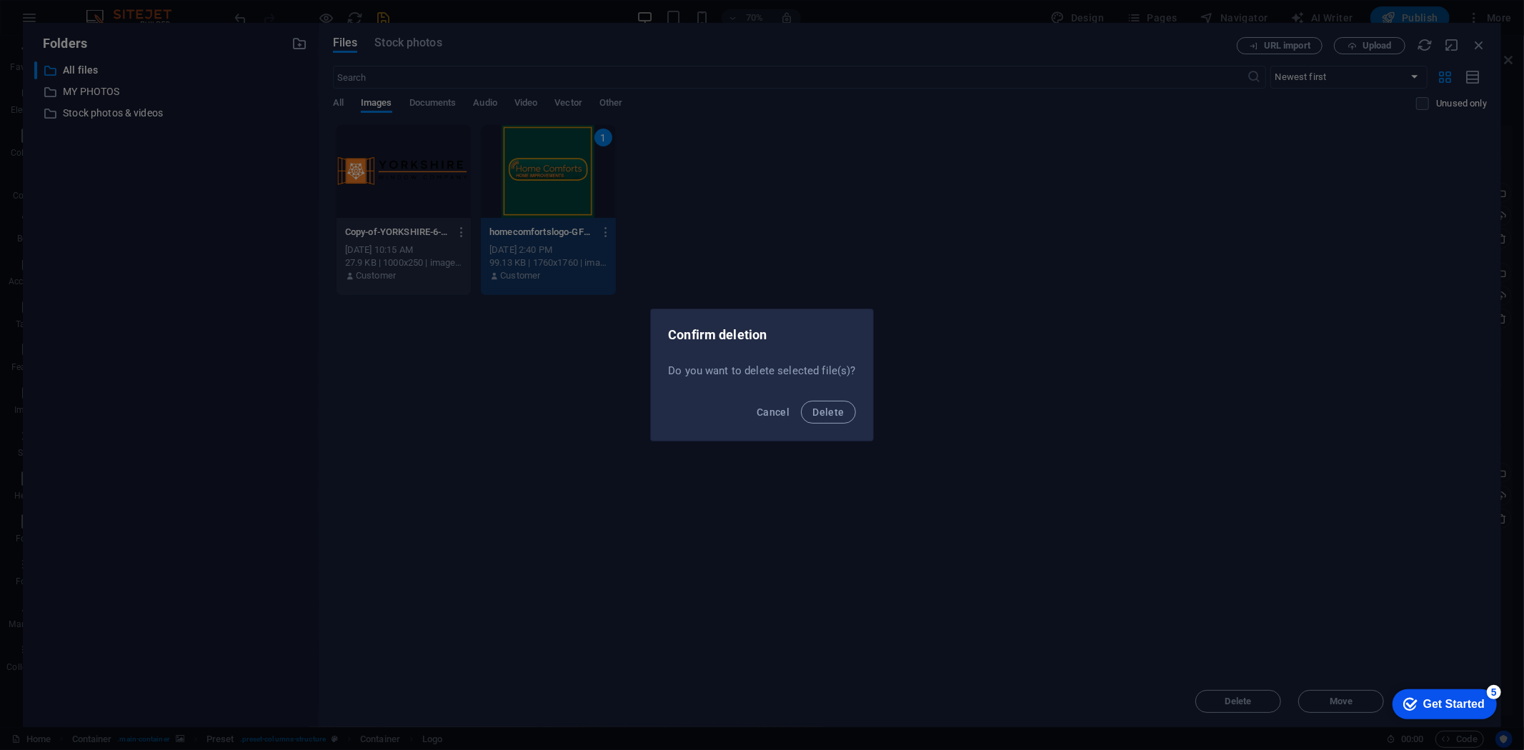
click at [801, 401] on button "Delete" at bounding box center [828, 412] width 54 height 23
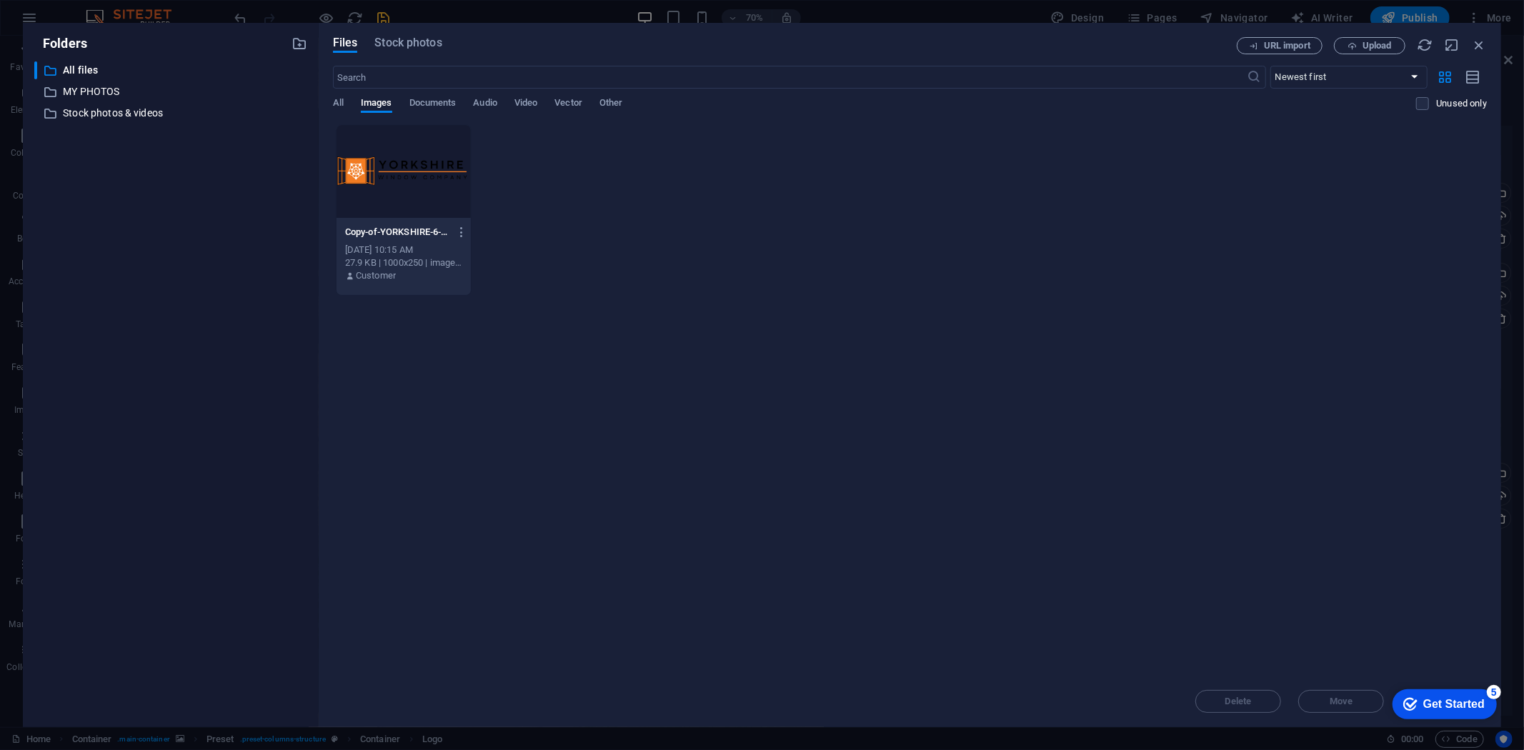
click at [439, 182] on div at bounding box center [404, 171] width 134 height 93
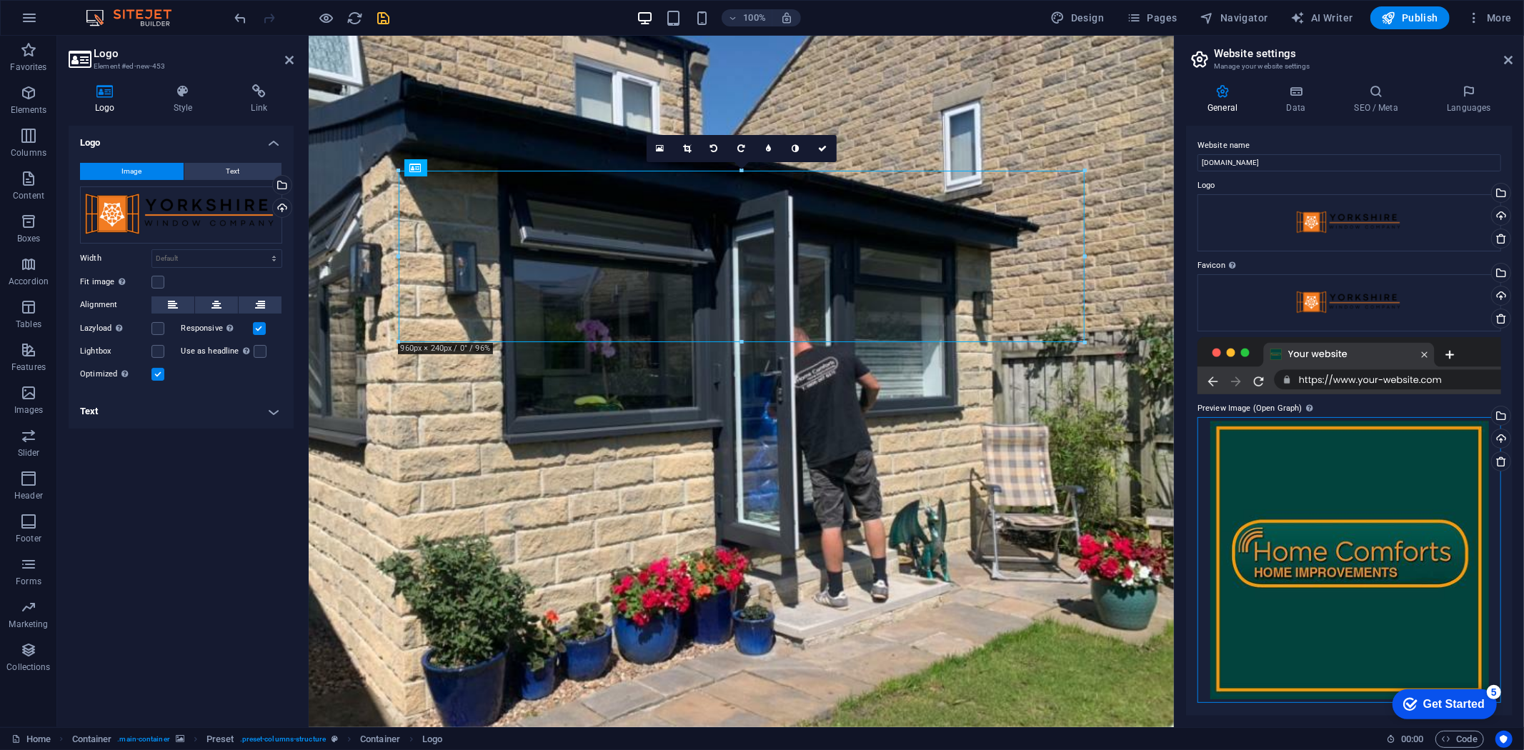
click at [1329, 560] on div "Drag files here, click to choose files or select files from Files or our free s…" at bounding box center [1350, 560] width 304 height 286
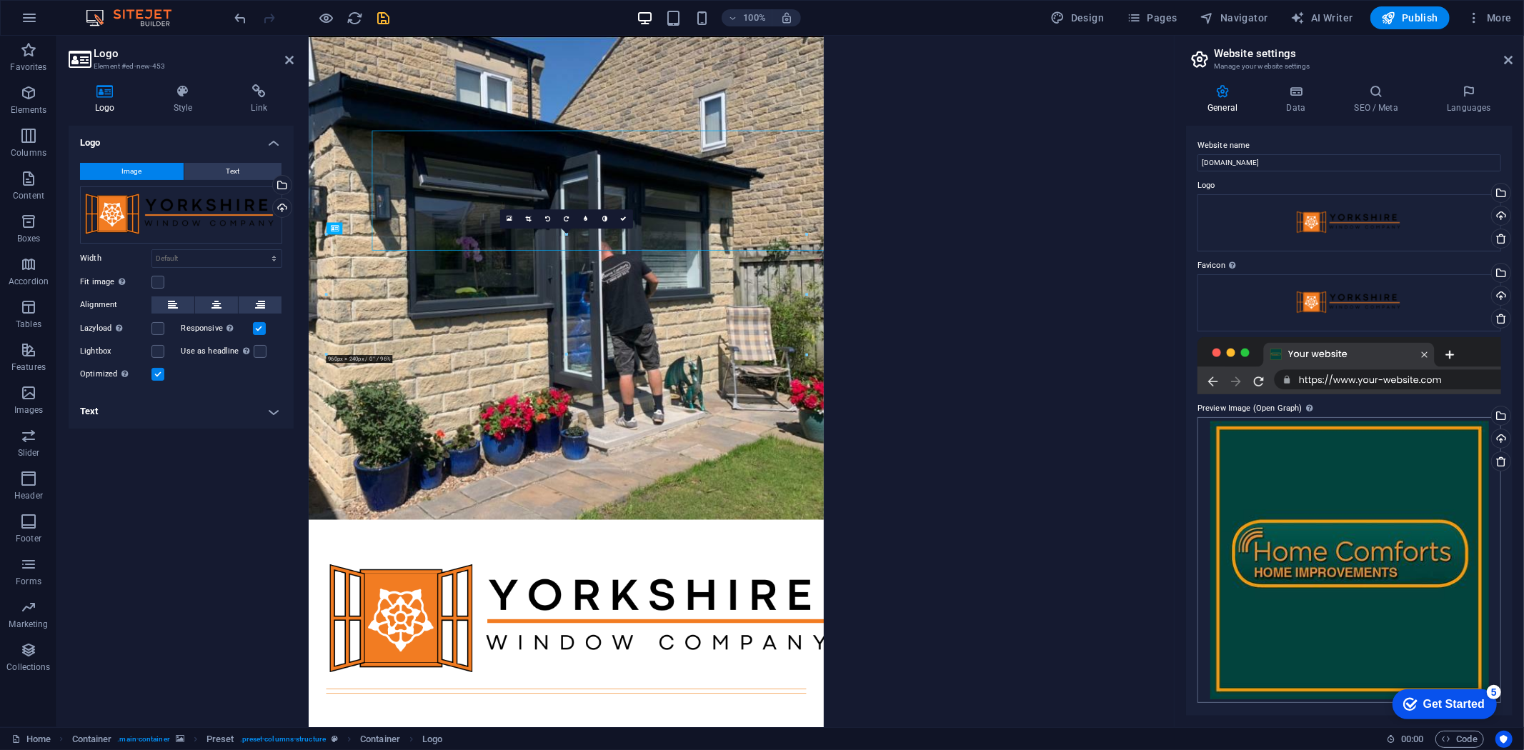
click at [1329, 560] on body "[DOMAIN_NAME] Home Favorites Elements Columns Content Boxes Accordion Tables Fe…" at bounding box center [762, 375] width 1524 height 750
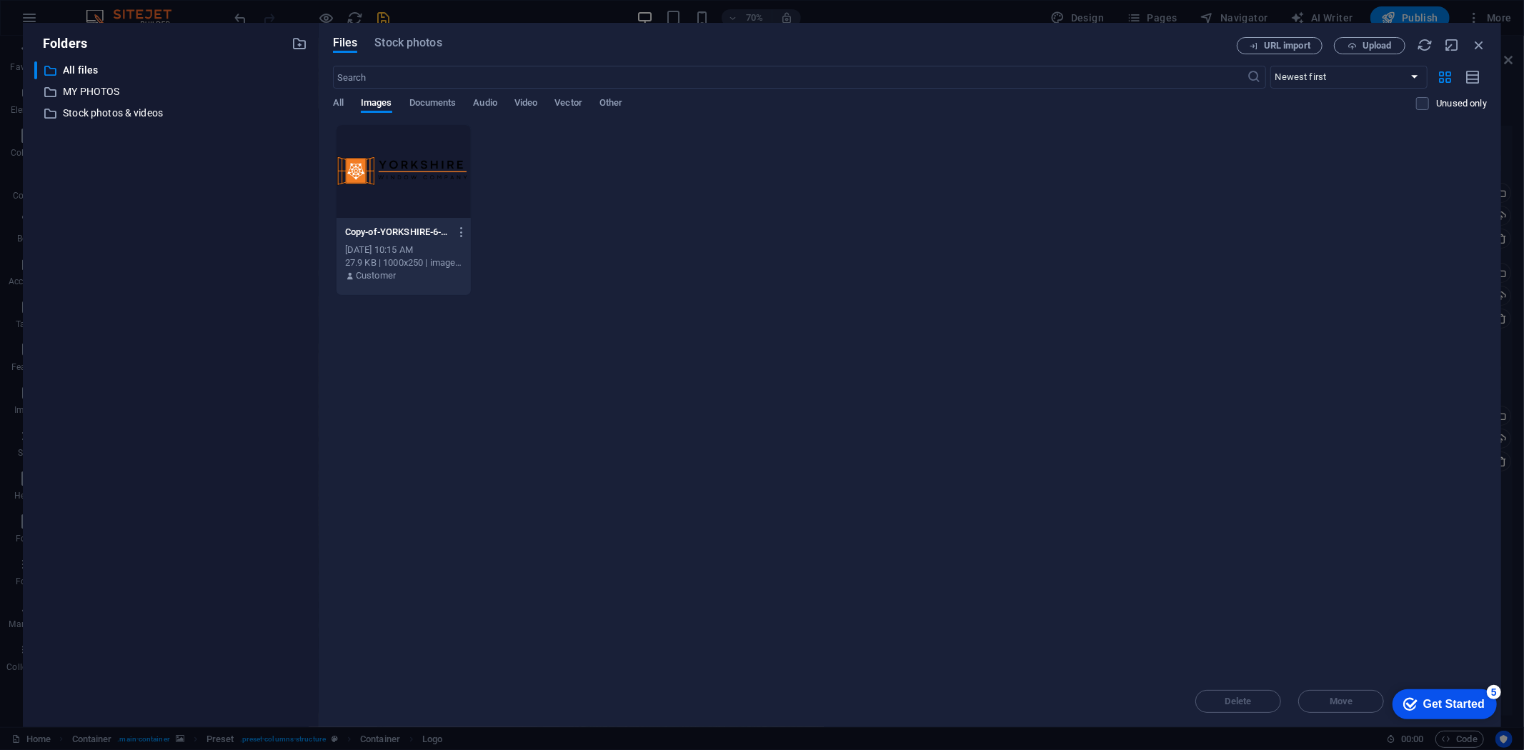
click at [409, 169] on div at bounding box center [404, 171] width 134 height 93
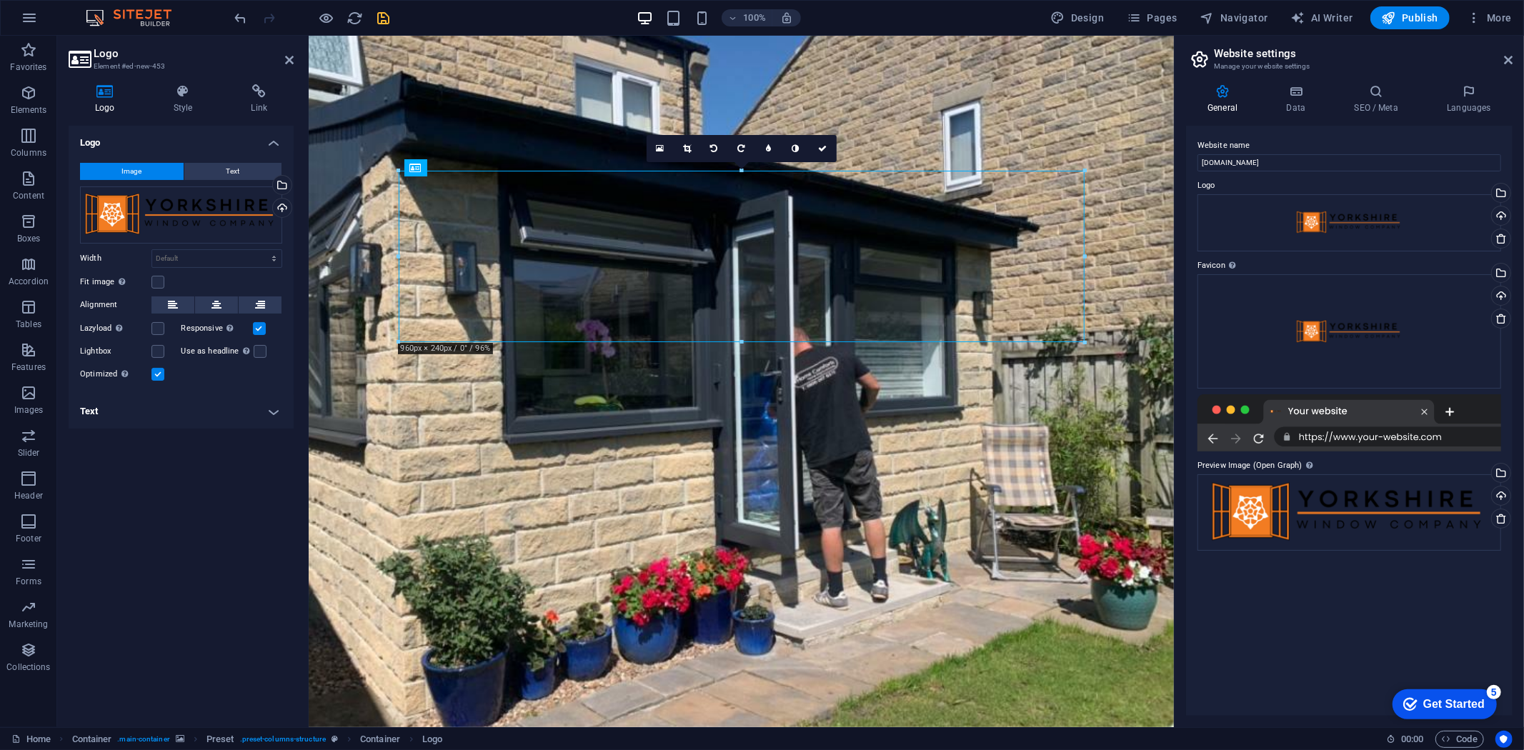
click at [1503, 59] on h2 "Website settings" at bounding box center [1363, 53] width 299 height 13
click at [407, 81] on figure at bounding box center [740, 381] width 865 height 692
select select "%"
select select "vh"
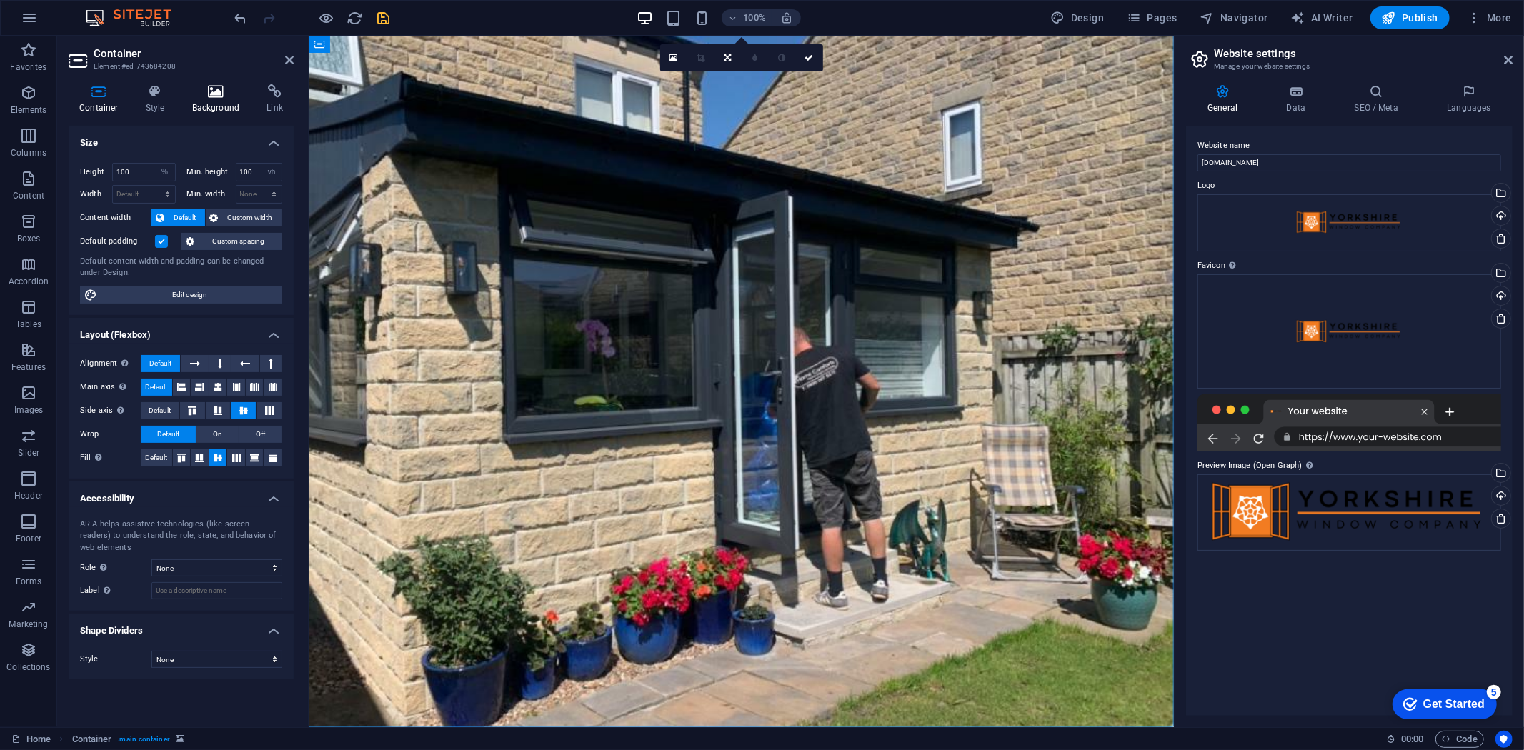
click at [224, 99] on h4 "Background" at bounding box center [219, 99] width 75 height 30
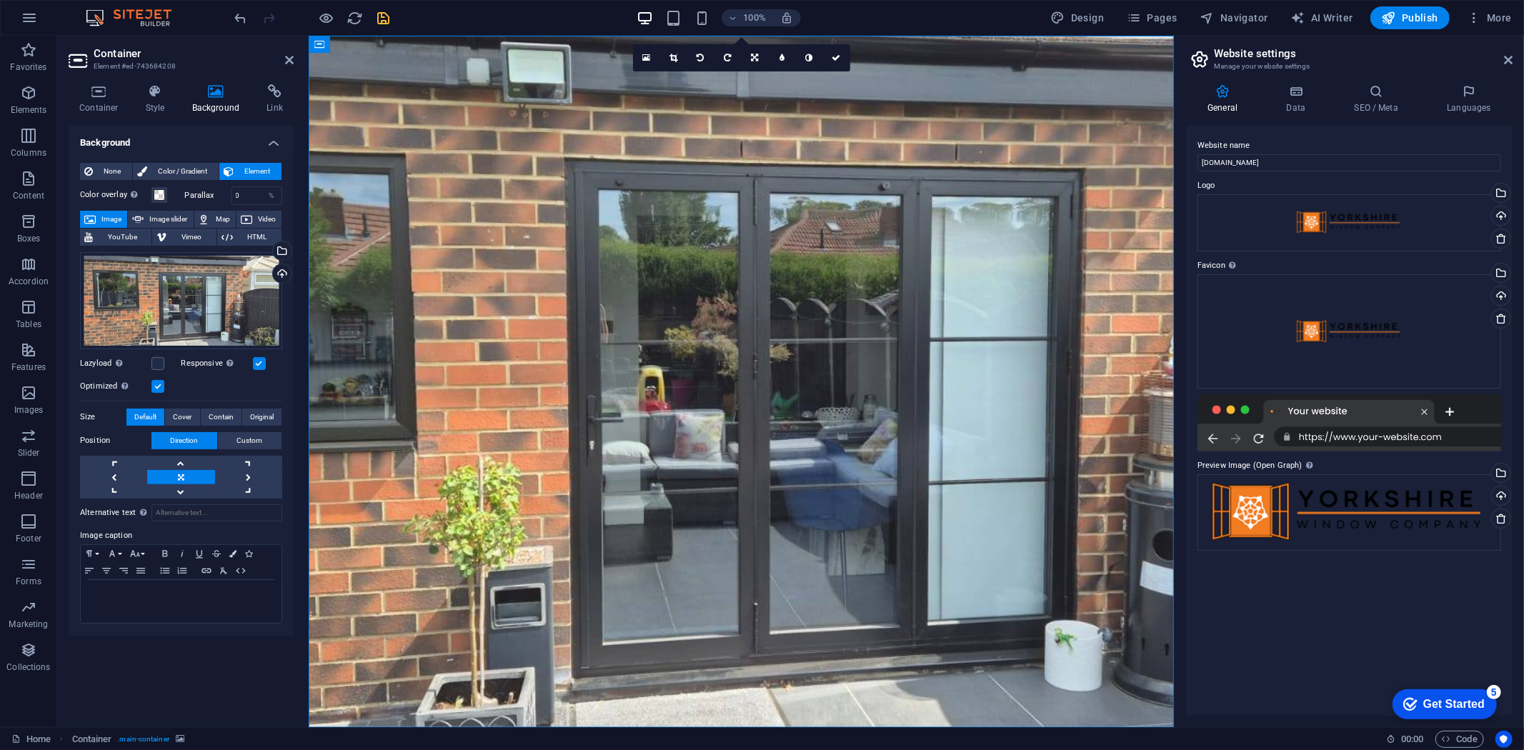
click at [1036, 93] on figure at bounding box center [740, 381] width 865 height 692
click at [383, 12] on icon "save" at bounding box center [384, 18] width 16 height 16
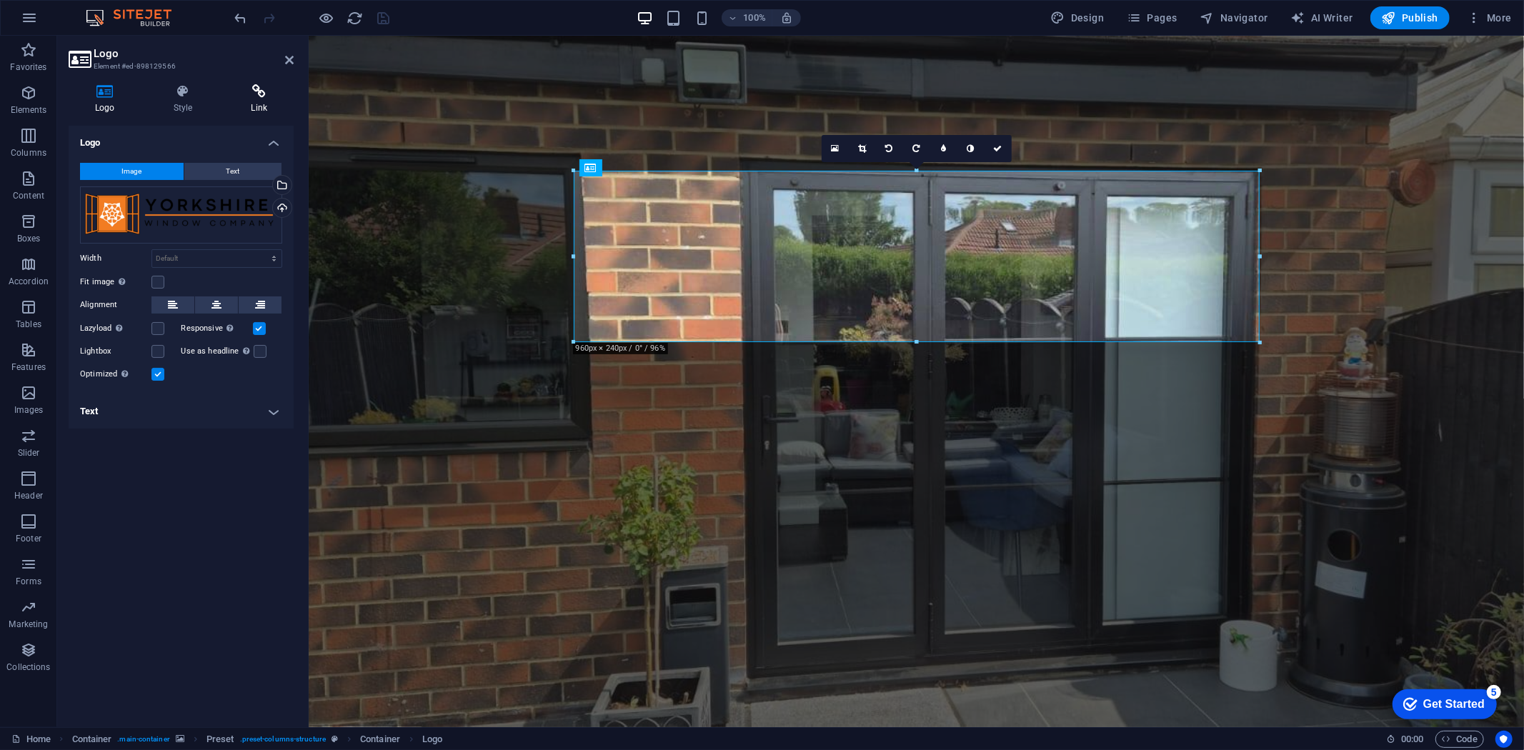
click at [253, 98] on icon at bounding box center [258, 91] width 69 height 14
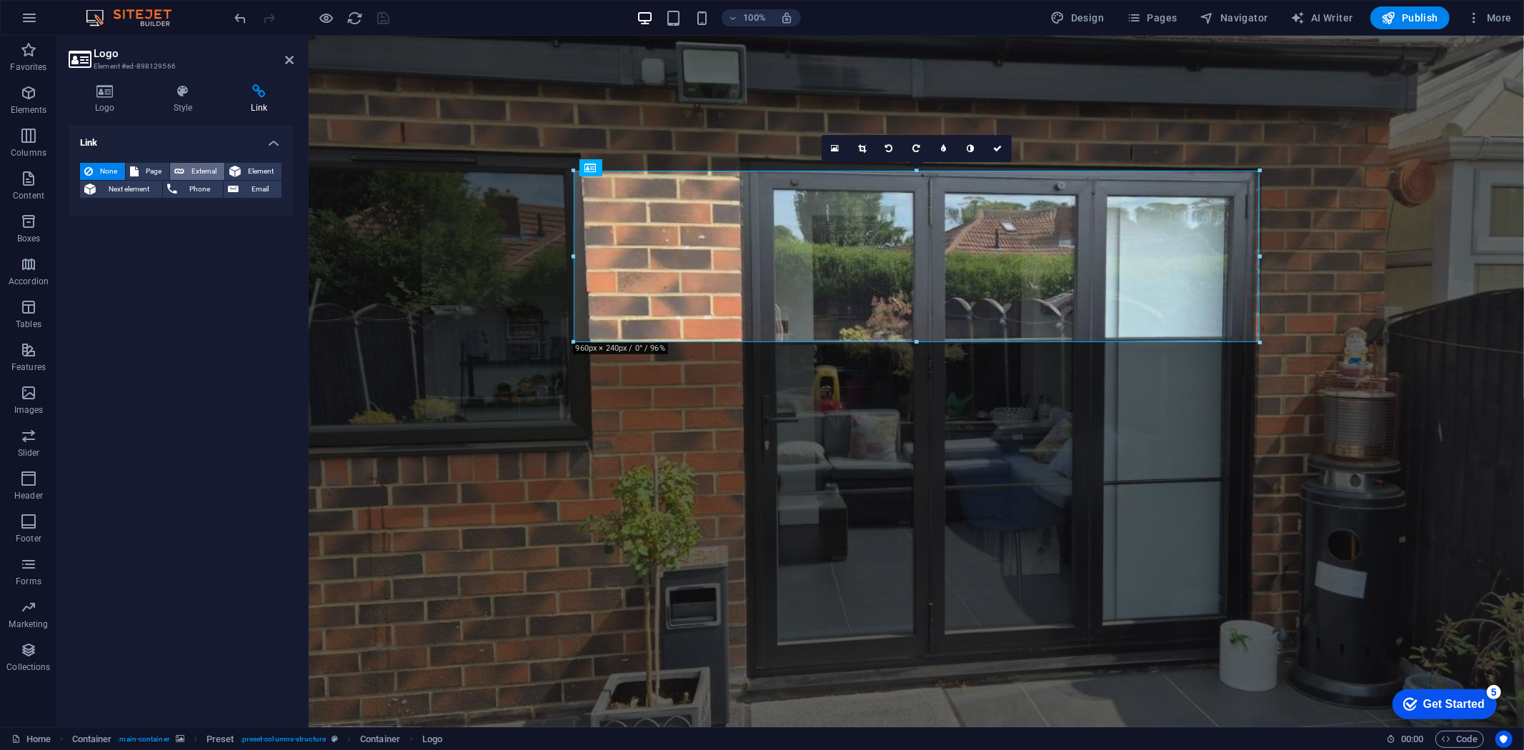
click at [193, 176] on span "External" at bounding box center [204, 171] width 31 height 17
select select "blank"
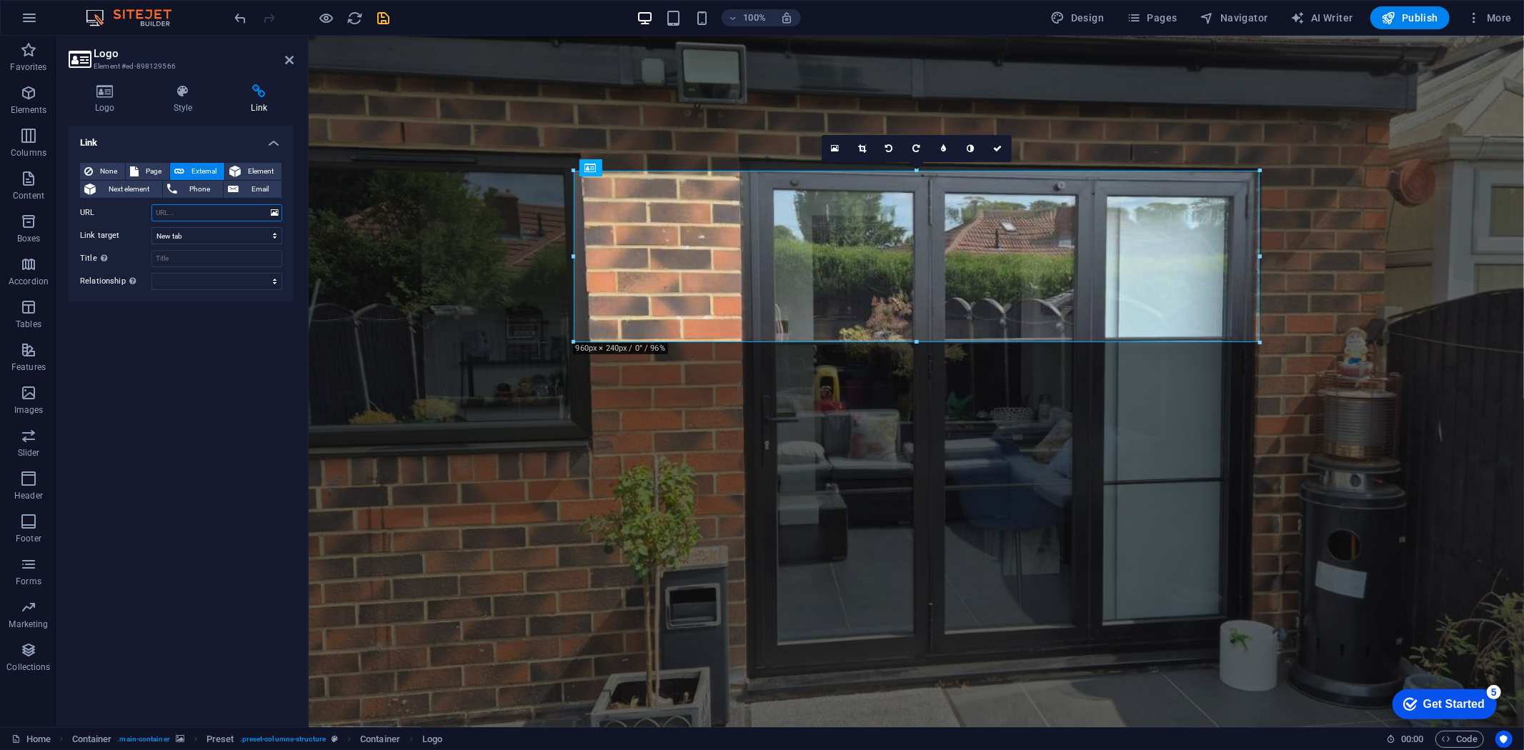
click at [195, 209] on input "URL" at bounding box center [216, 212] width 131 height 17
paste input "[URL][DOMAIN_NAME]"
type input "[URL][DOMAIN_NAME]"
click at [377, 16] on icon "save" at bounding box center [384, 18] width 16 height 16
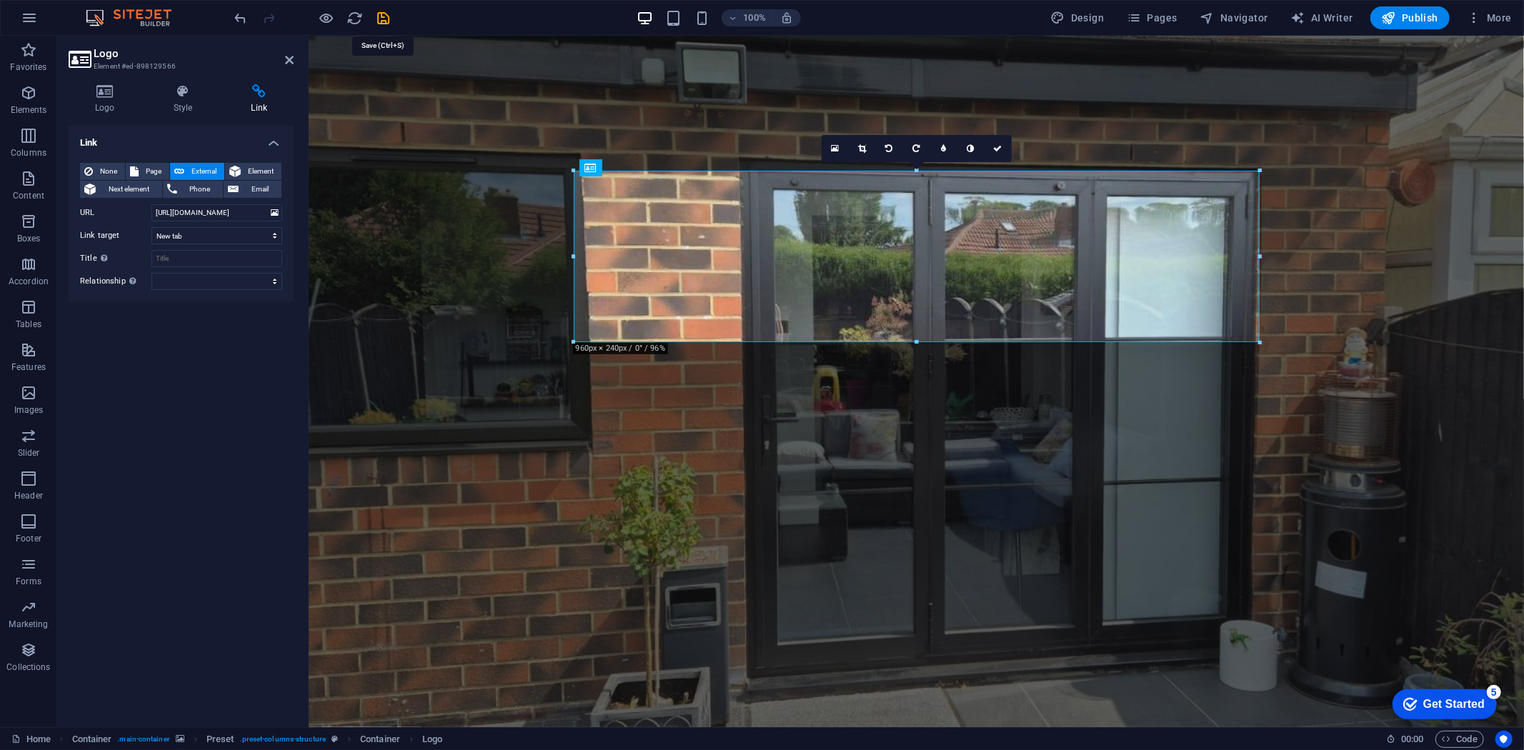
scroll to position [0, 0]
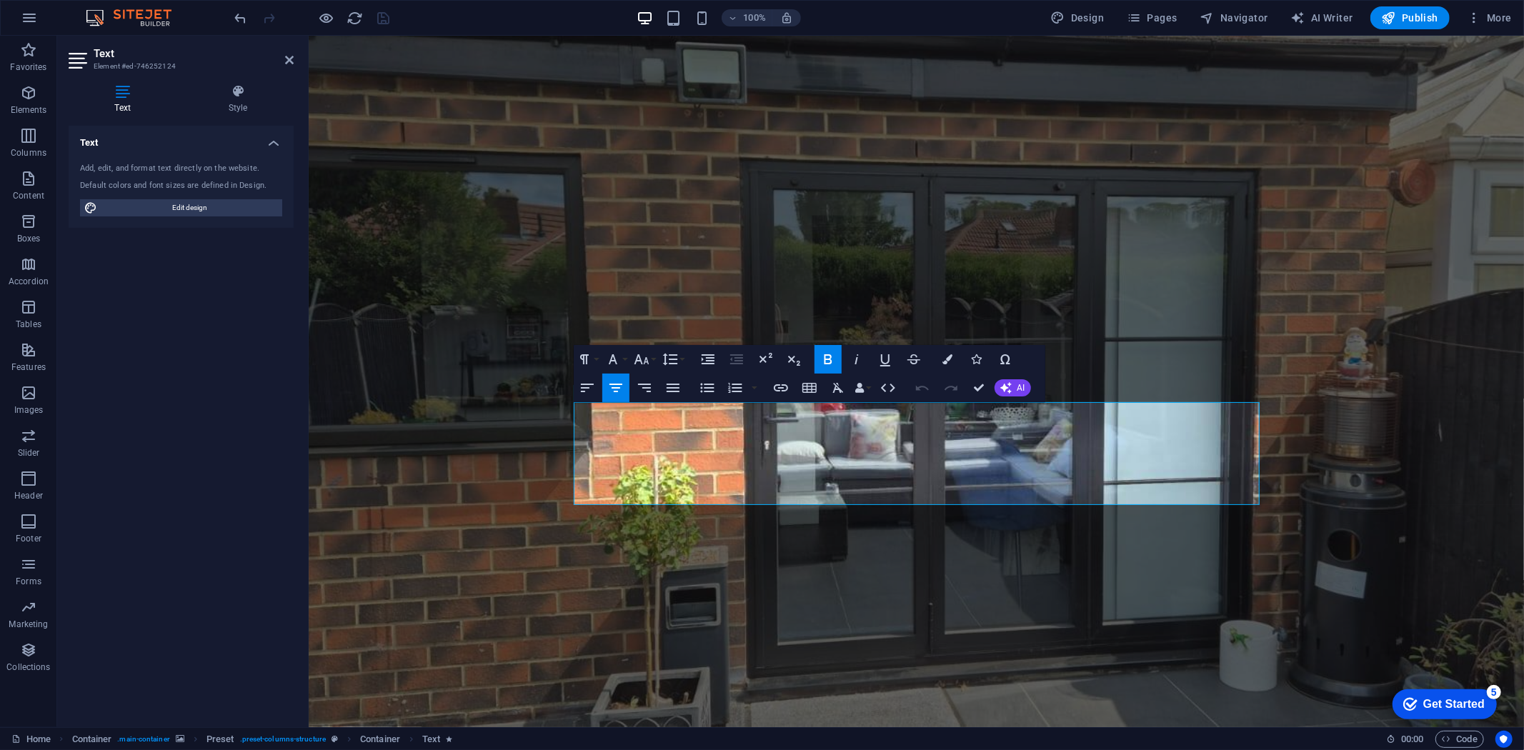
drag, startPoint x: 1225, startPoint y: 487, endPoint x: 571, endPoint y: 405, distance: 658.9
click at [571, 405] on div "Transforming conservatories into stylish, all-year-round orangeries is what we …" at bounding box center [916, 706] width 1216 height 1343
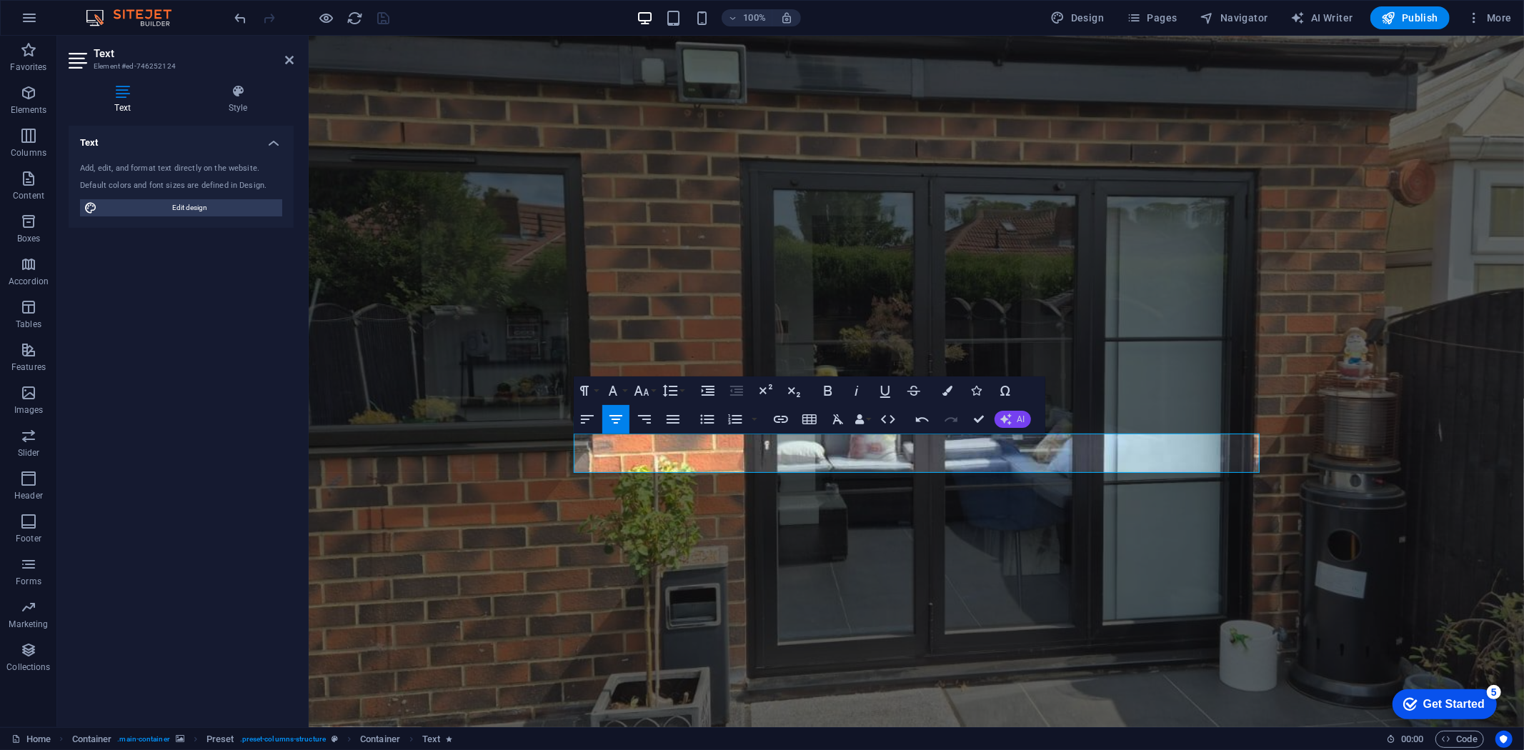
click at [1018, 417] on span "AI" at bounding box center [1022, 419] width 8 height 9
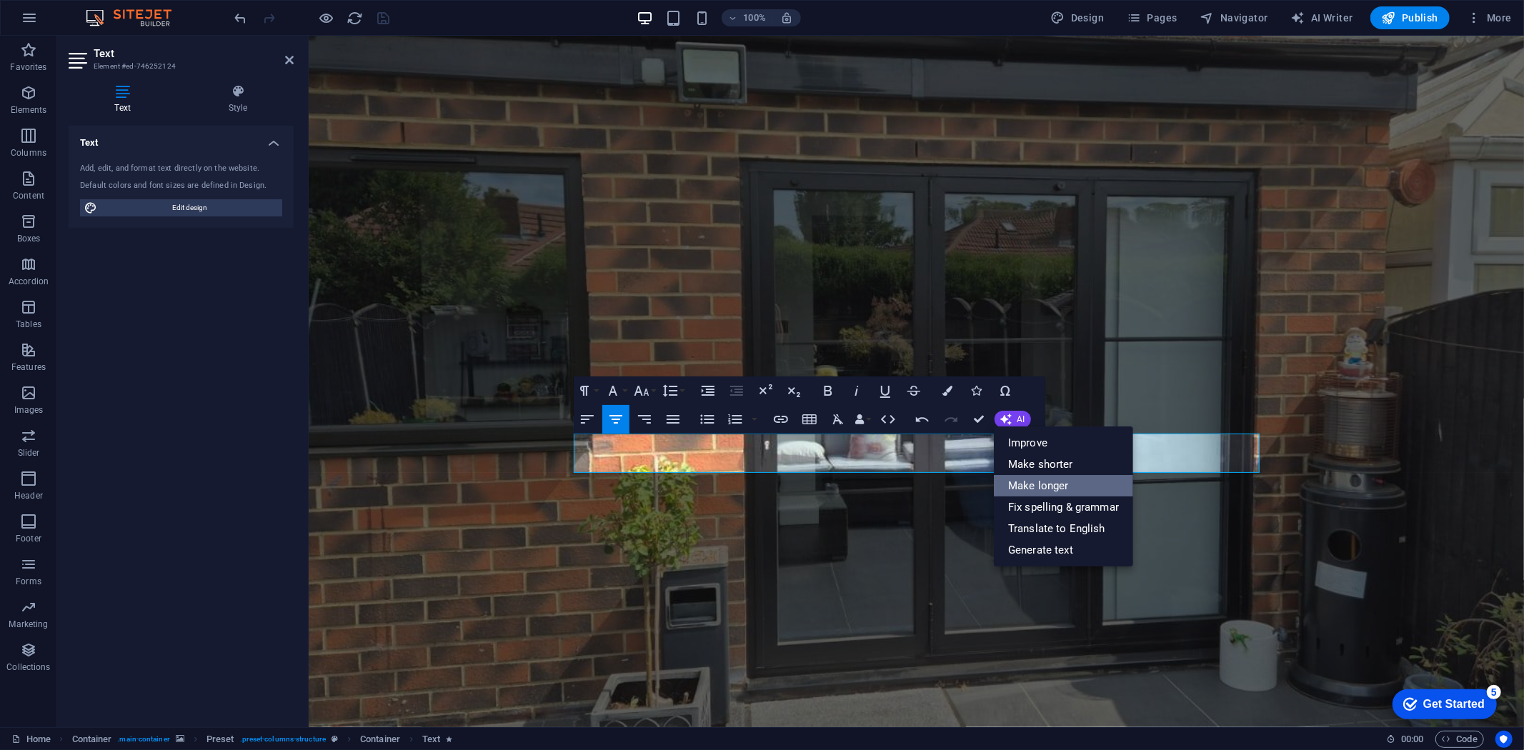
click at [1030, 488] on link "Make longer" at bounding box center [1063, 485] width 139 height 21
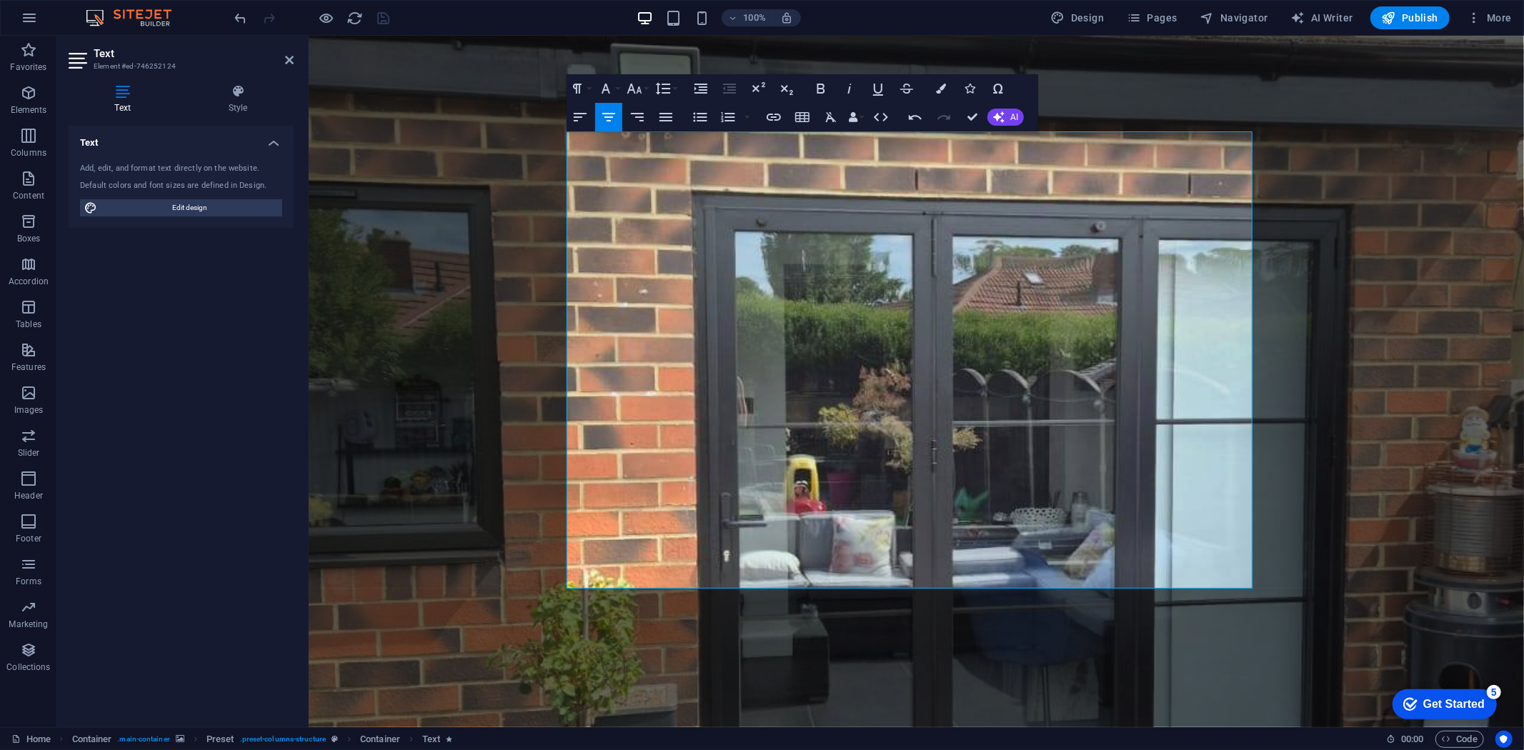
scroll to position [187, 0]
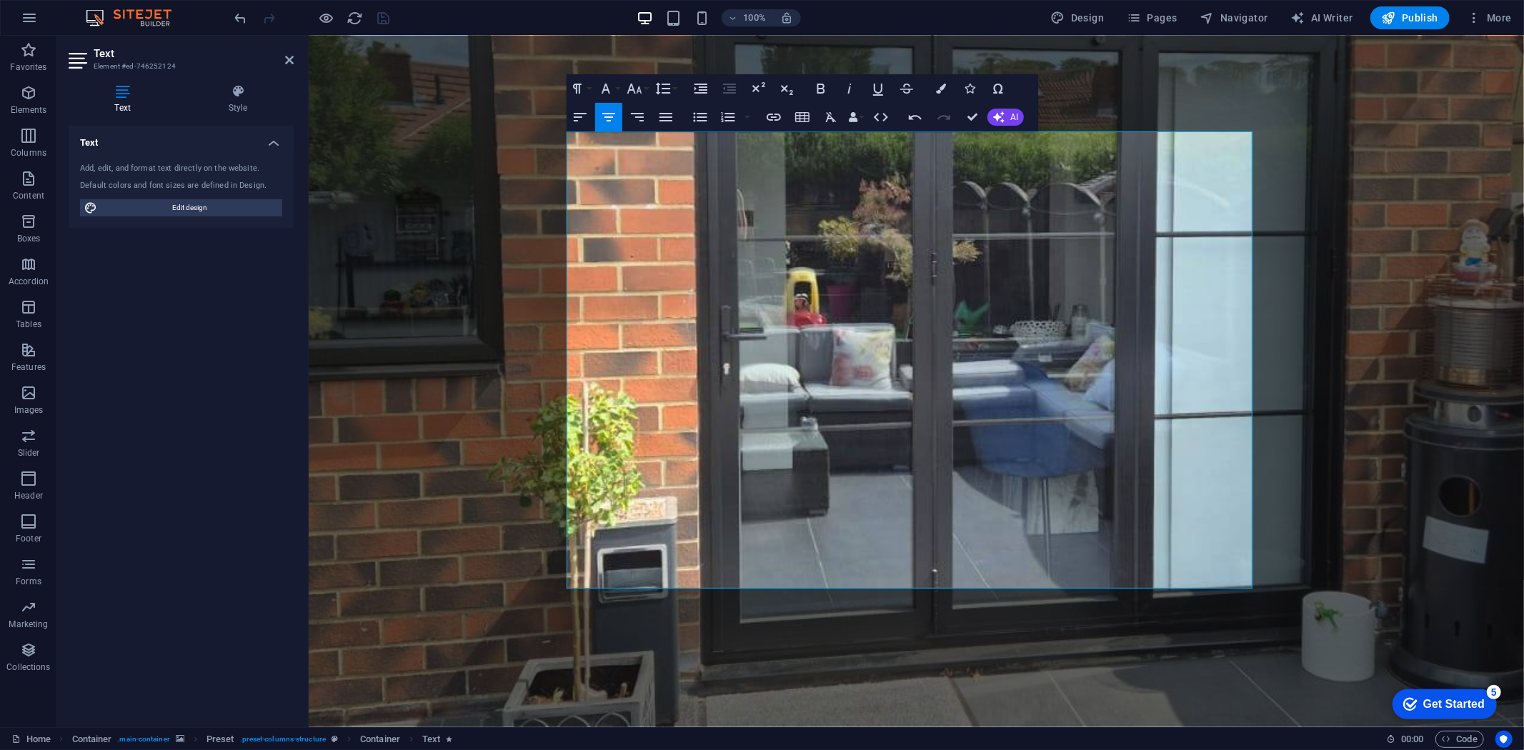
drag, startPoint x: 600, startPoint y: 338, endPoint x: 1303, endPoint y: 580, distance: 743.7
click at [827, 113] on icon "button" at bounding box center [831, 117] width 11 height 10
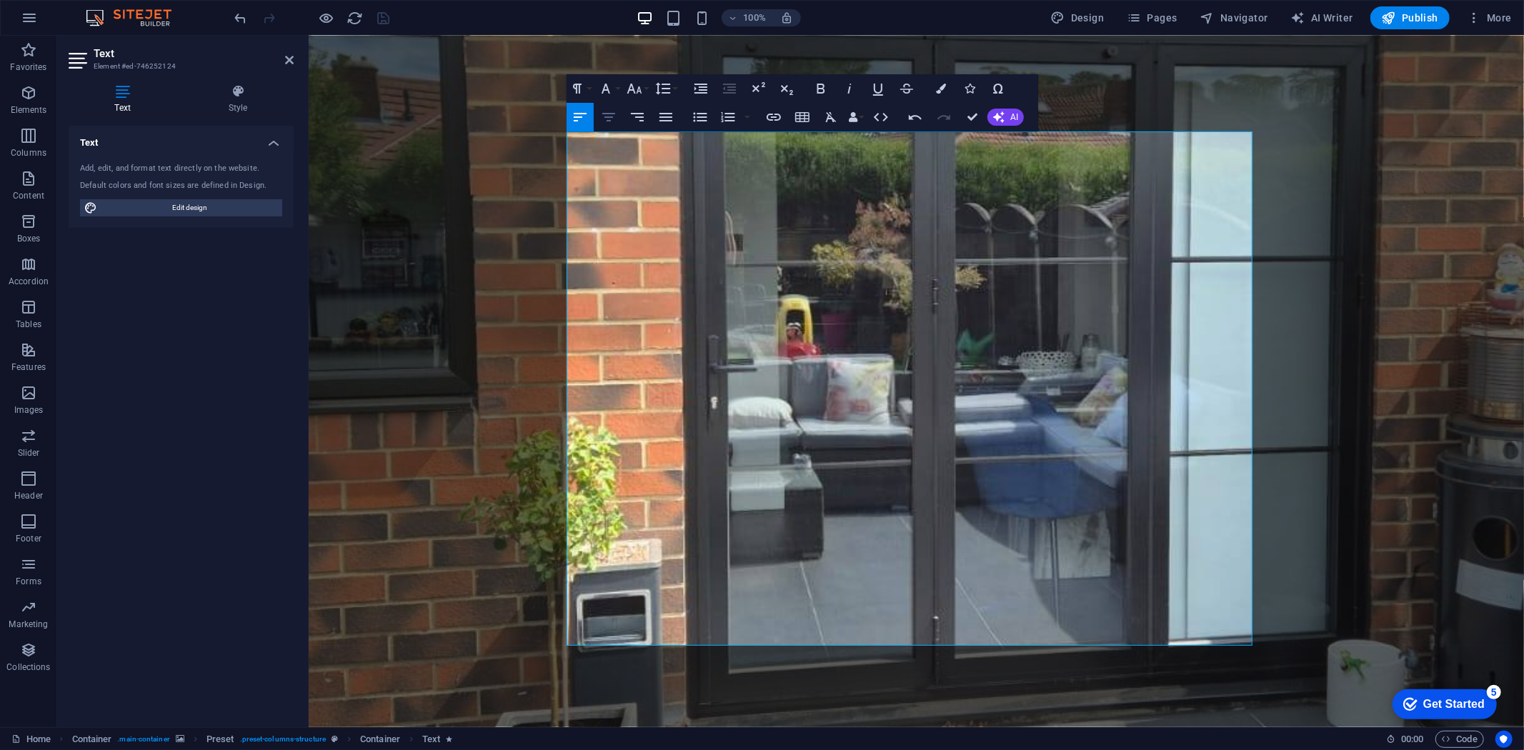
click at [607, 120] on icon "button" at bounding box center [608, 117] width 13 height 9
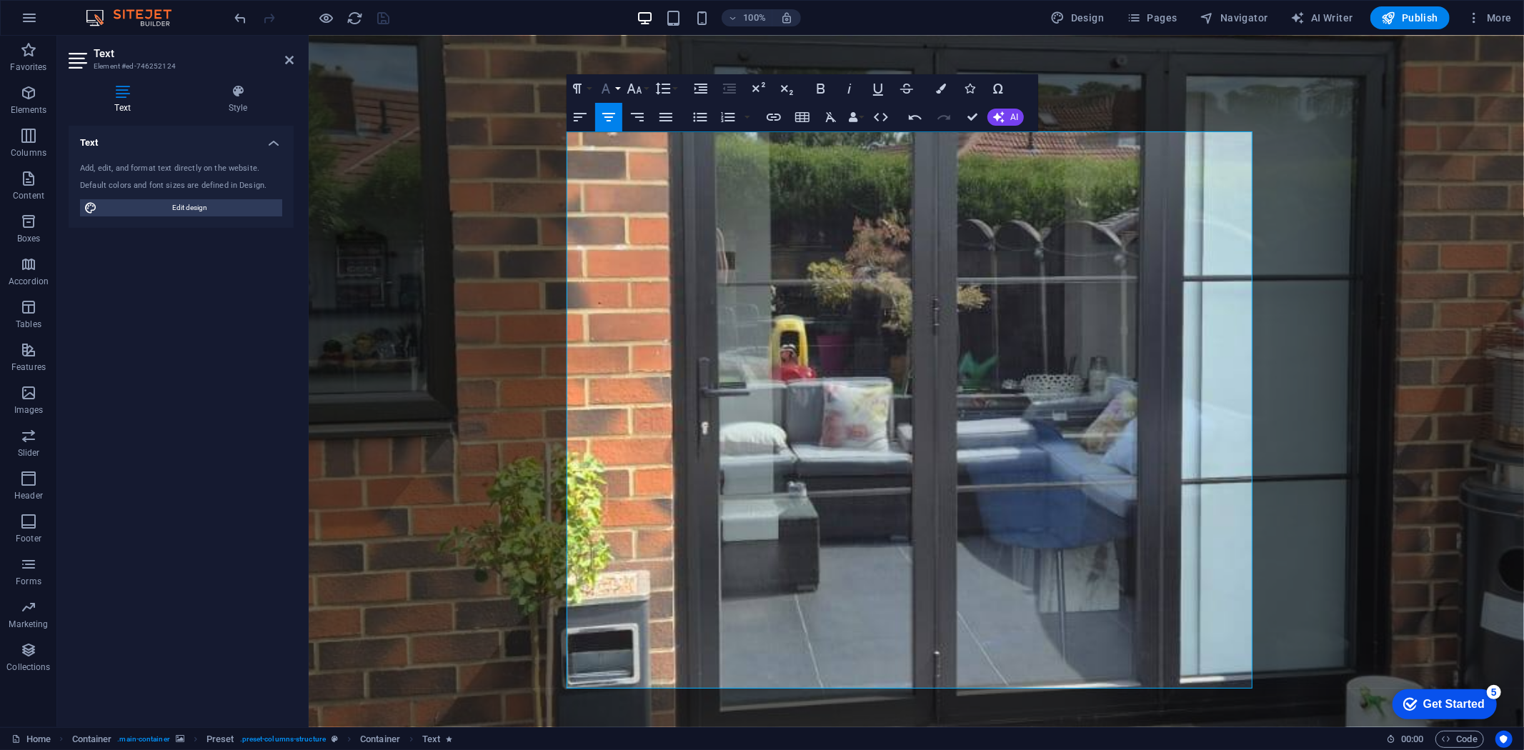
click at [610, 94] on icon "button" at bounding box center [605, 88] width 17 height 17
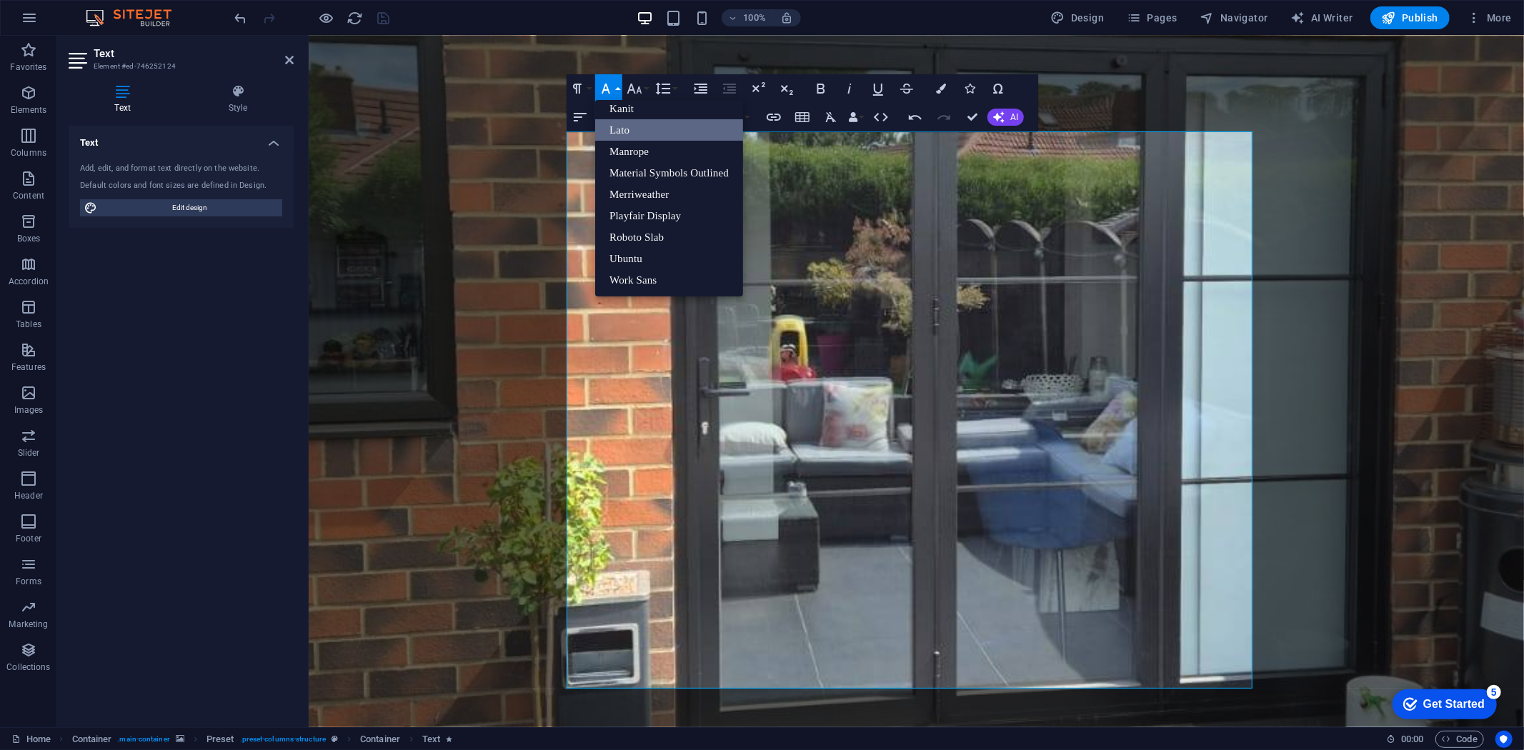
scroll to position [157, 0]
click at [637, 187] on link "Merriweather" at bounding box center [669, 194] width 148 height 21
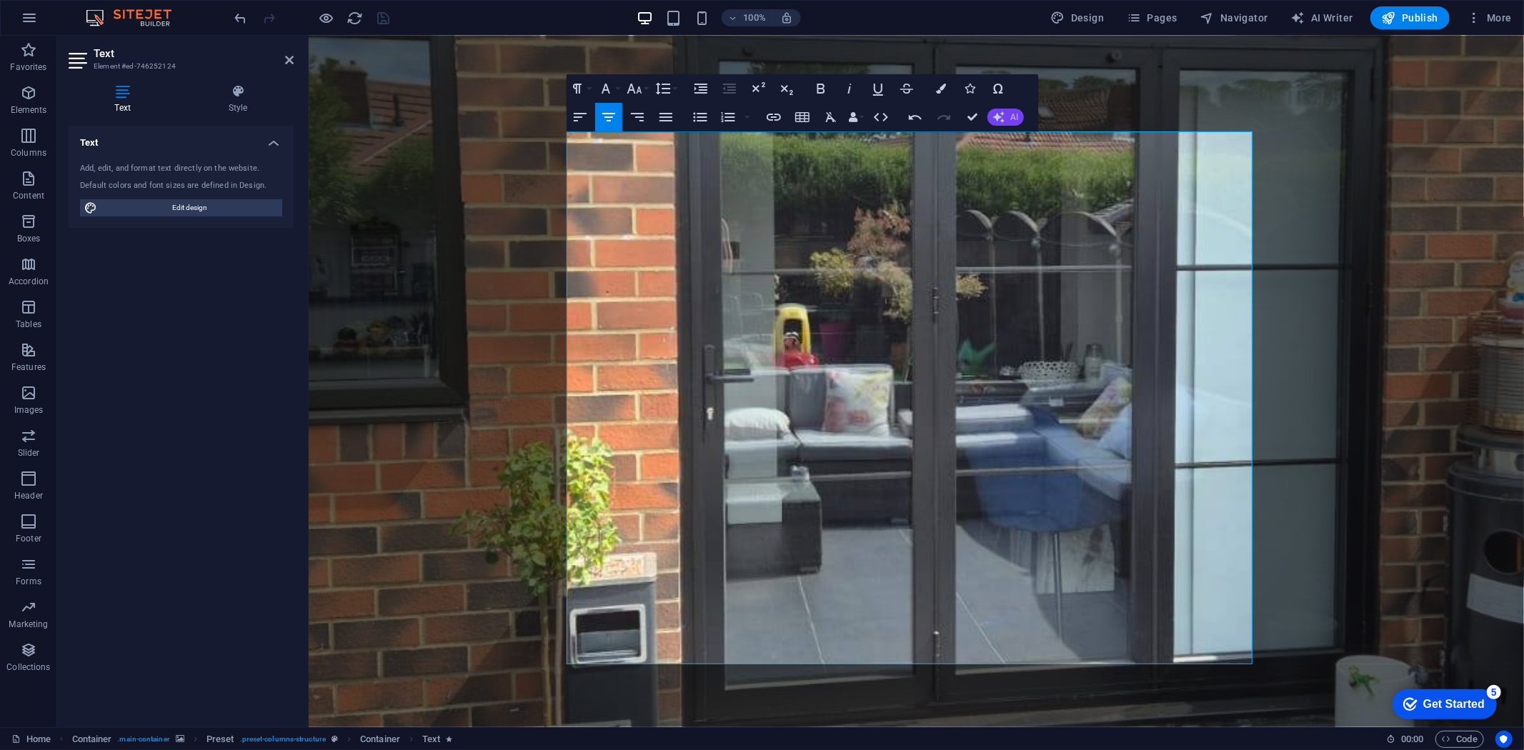
click at [997, 122] on icon "button" at bounding box center [999, 116] width 15 height 15
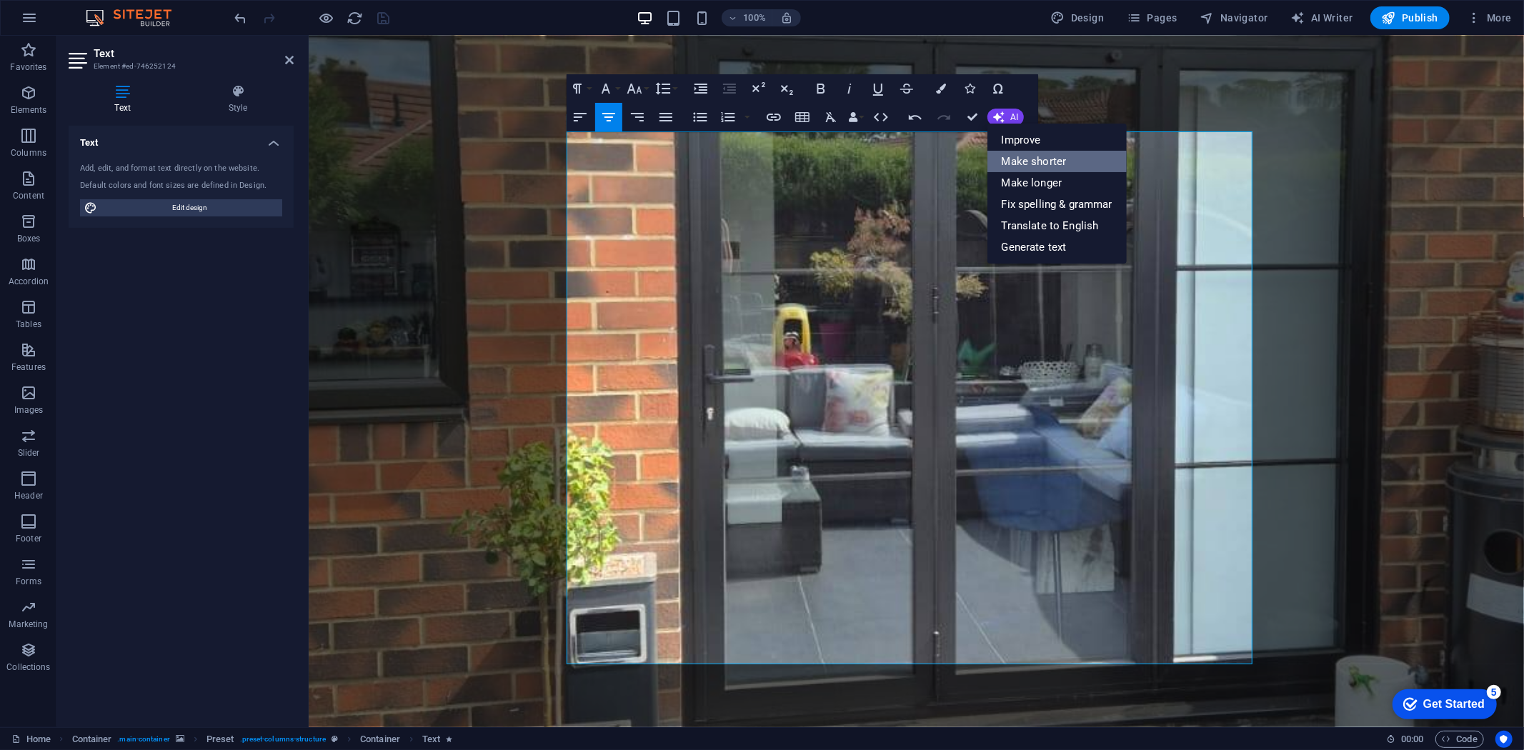
click at [1015, 159] on link "Make shorter" at bounding box center [1057, 161] width 139 height 21
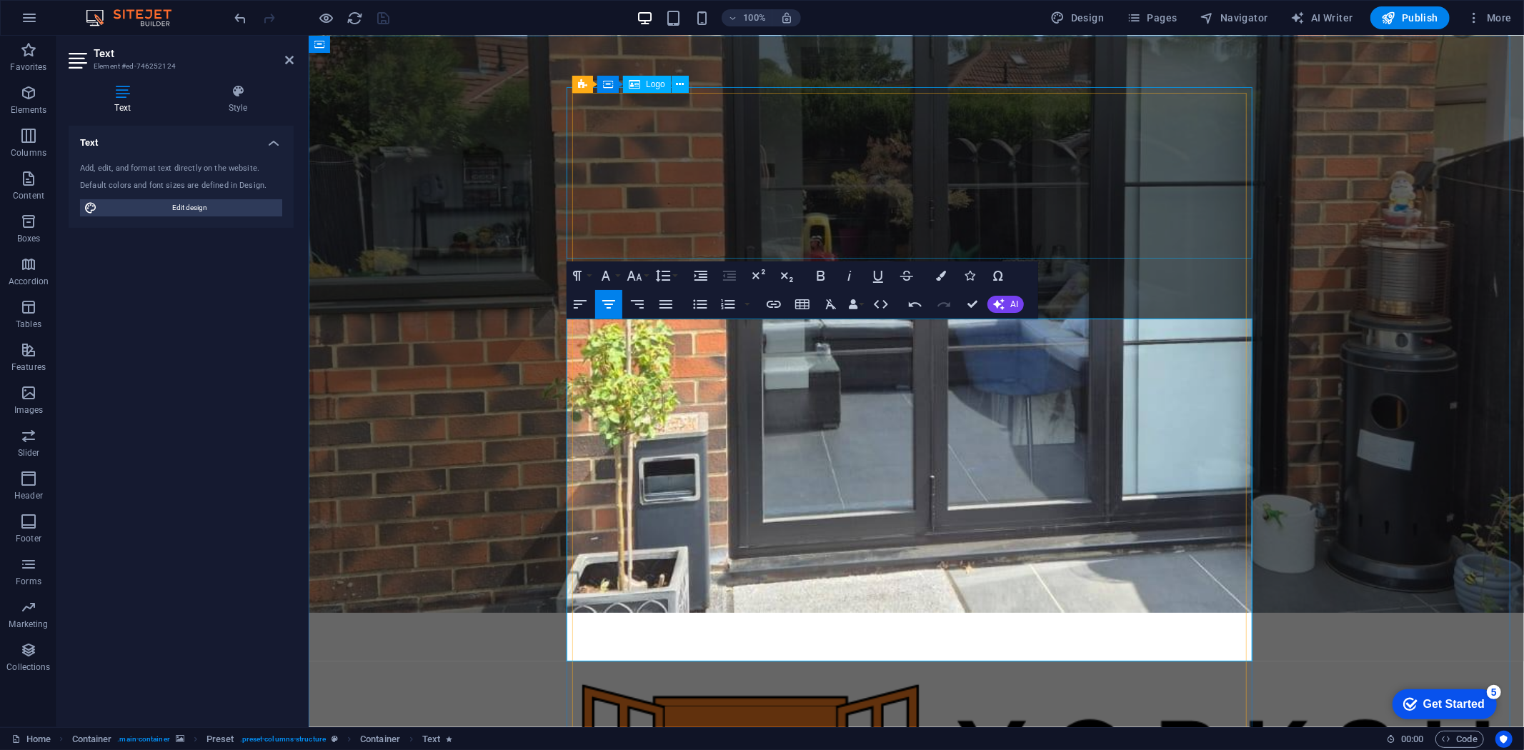
scroll to position [0, 0]
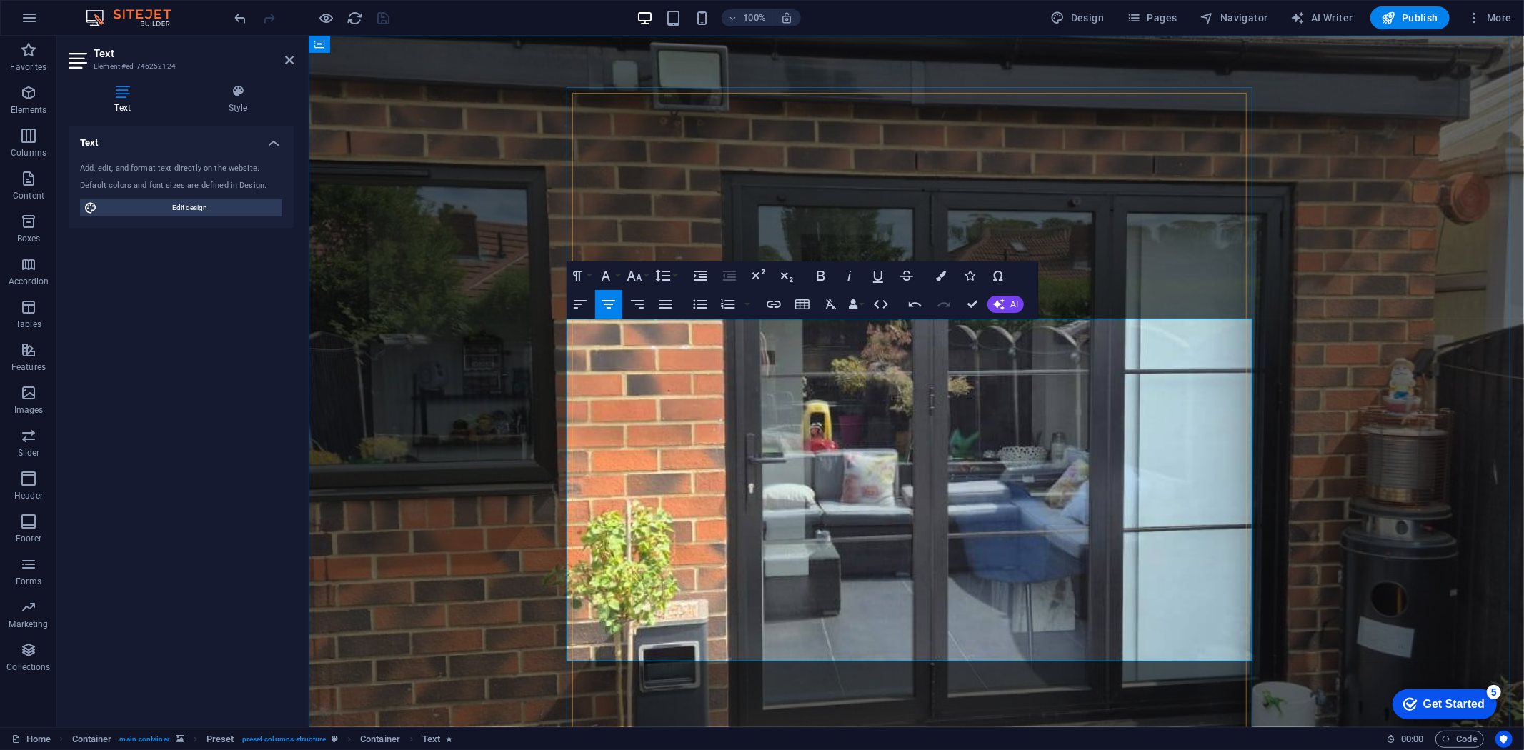
drag, startPoint x: 1082, startPoint y: 648, endPoint x: 550, endPoint y: 293, distance: 640.0
click at [941, 276] on icon "button" at bounding box center [941, 276] width 10 height 10
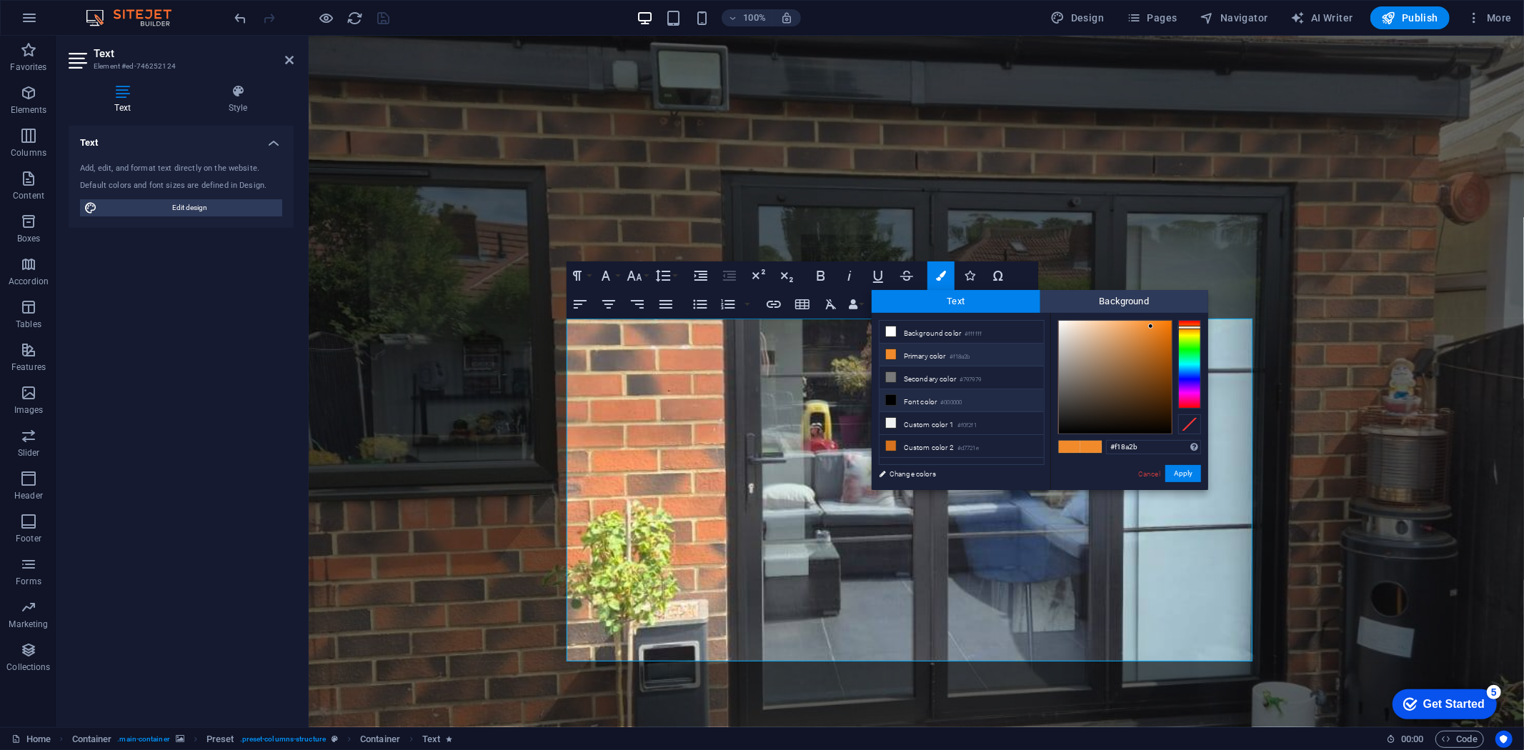
click at [913, 405] on li "Font color #000000" at bounding box center [962, 400] width 164 height 23
type input "#000000"
click at [1183, 467] on button "Apply" at bounding box center [1184, 473] width 36 height 17
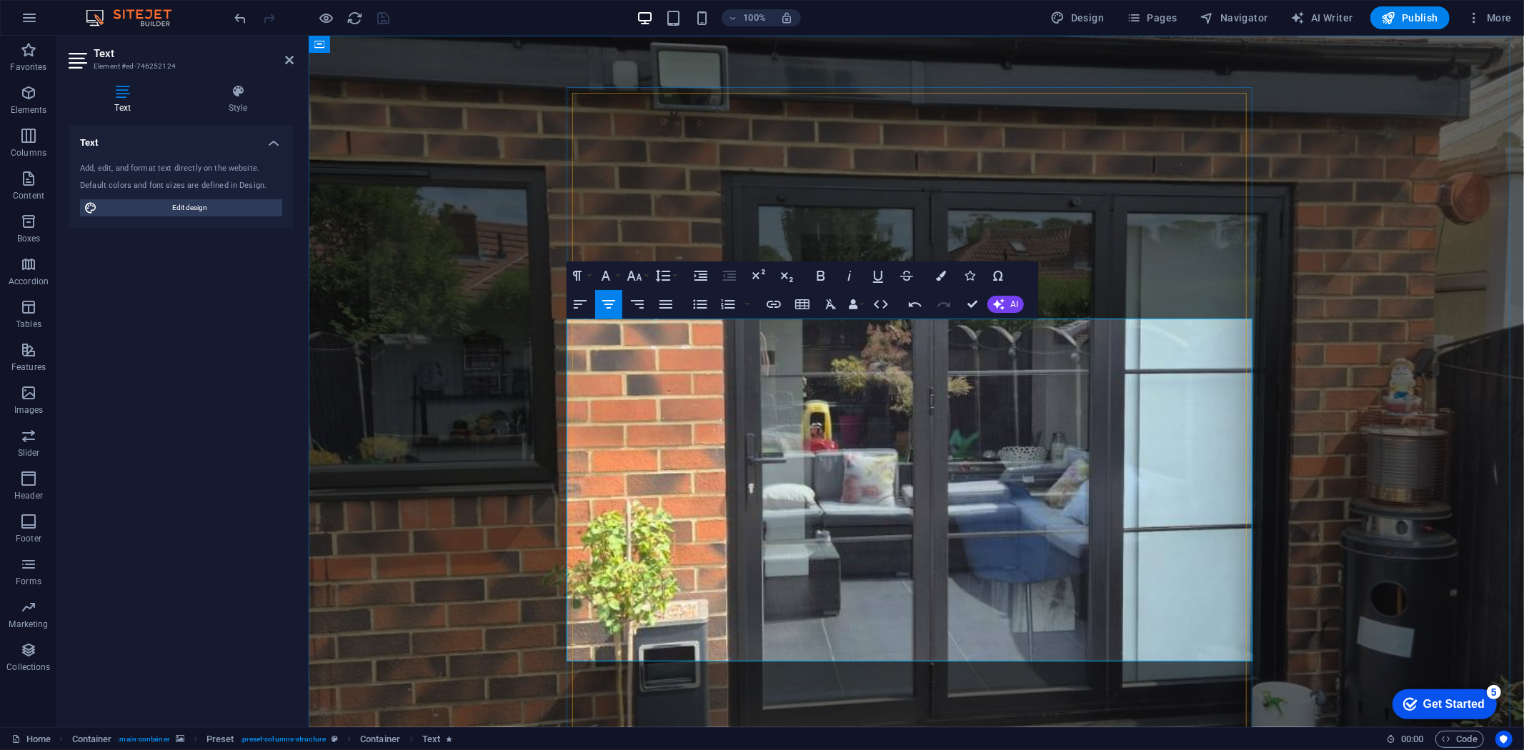
click at [451, 325] on figure at bounding box center [916, 417] width 1216 height 765
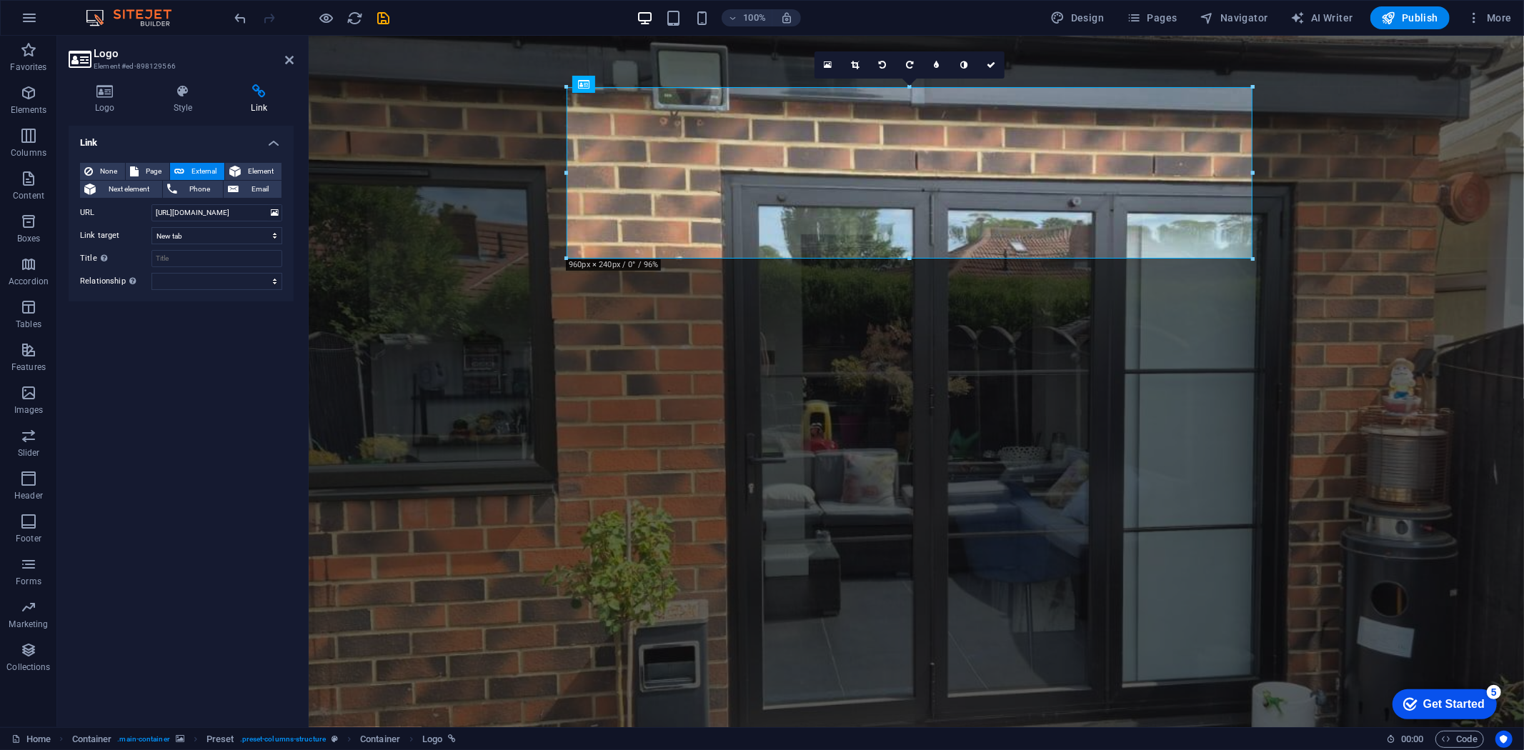
click at [449, 251] on figure at bounding box center [916, 417] width 1216 height 765
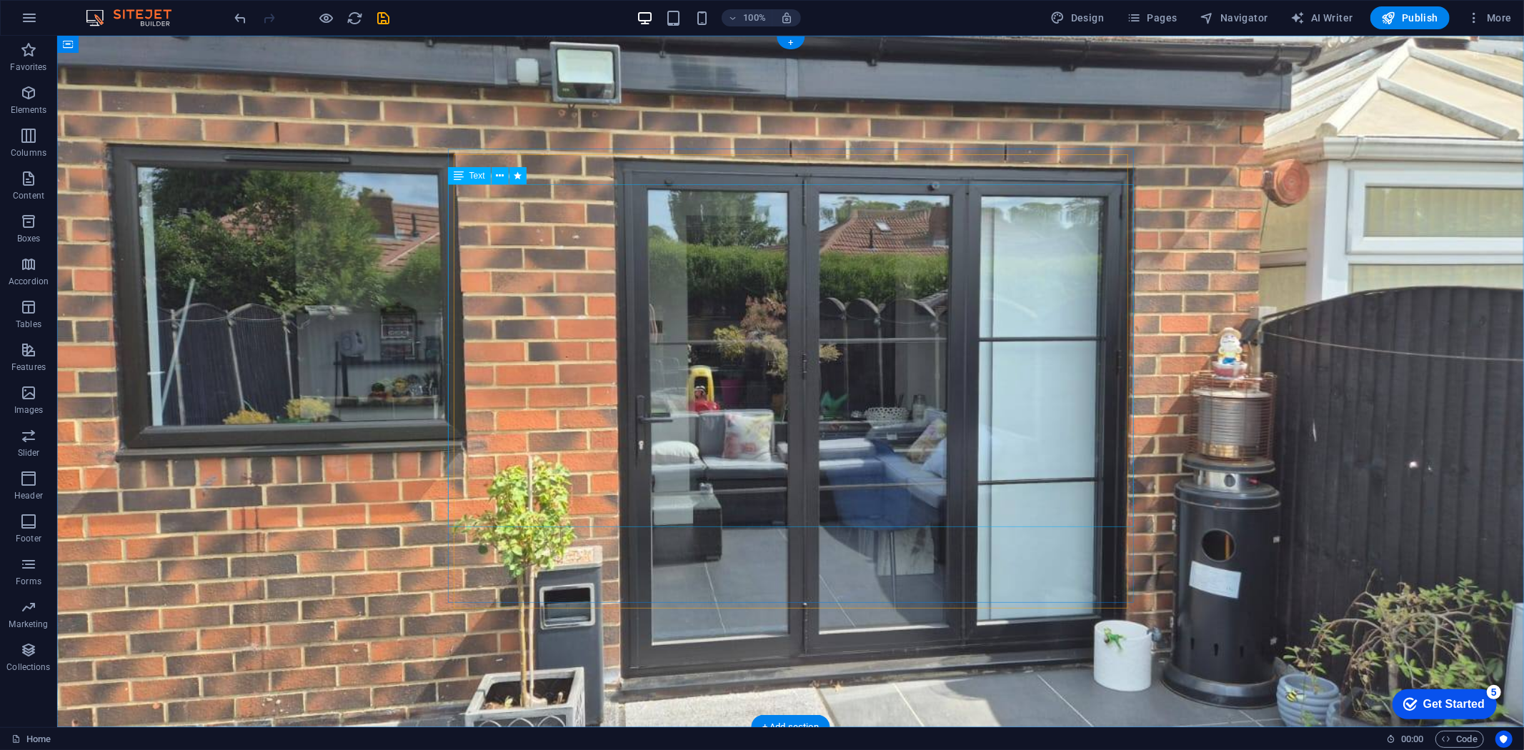
click at [39, 98] on span "Elements" at bounding box center [28, 101] width 57 height 34
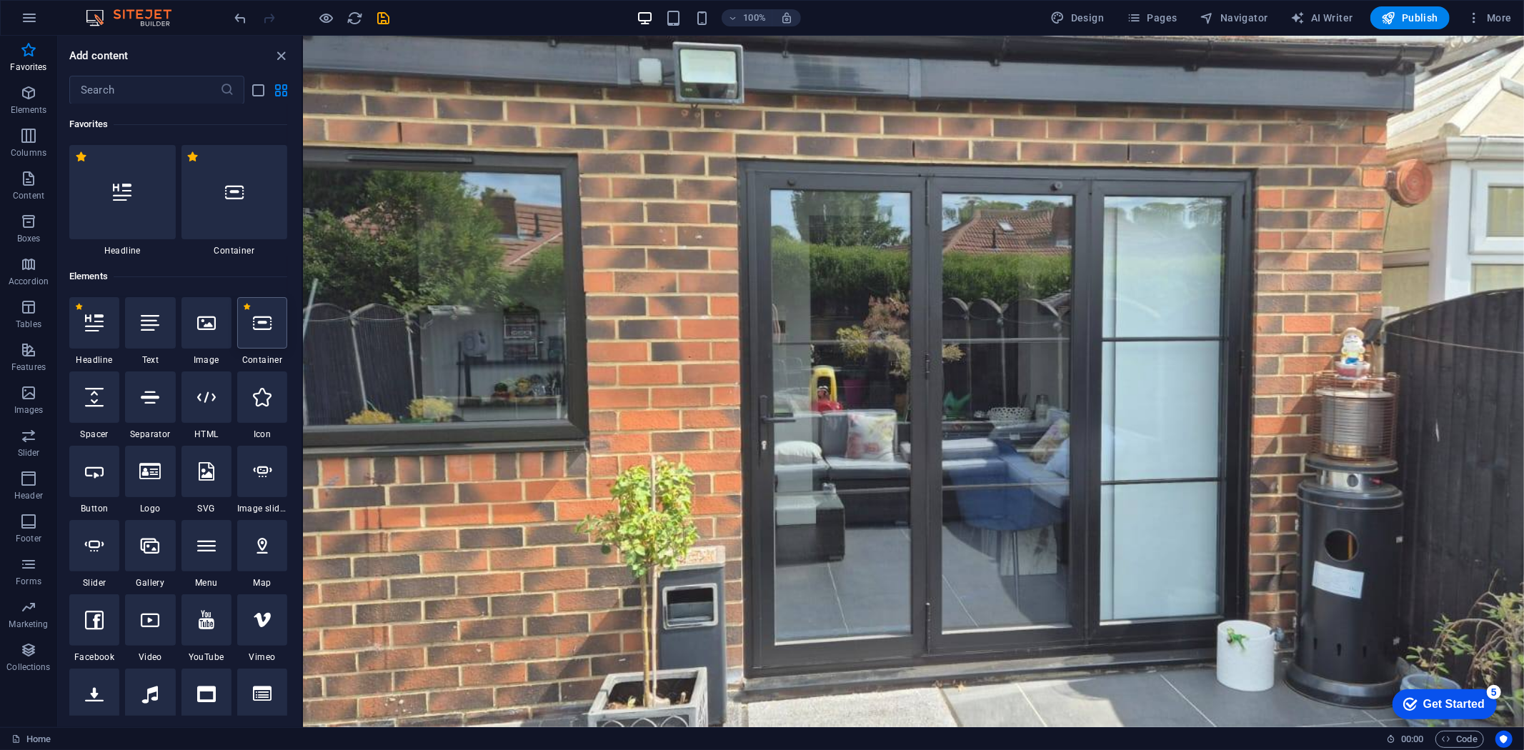
click at [263, 339] on div at bounding box center [262, 322] width 50 height 51
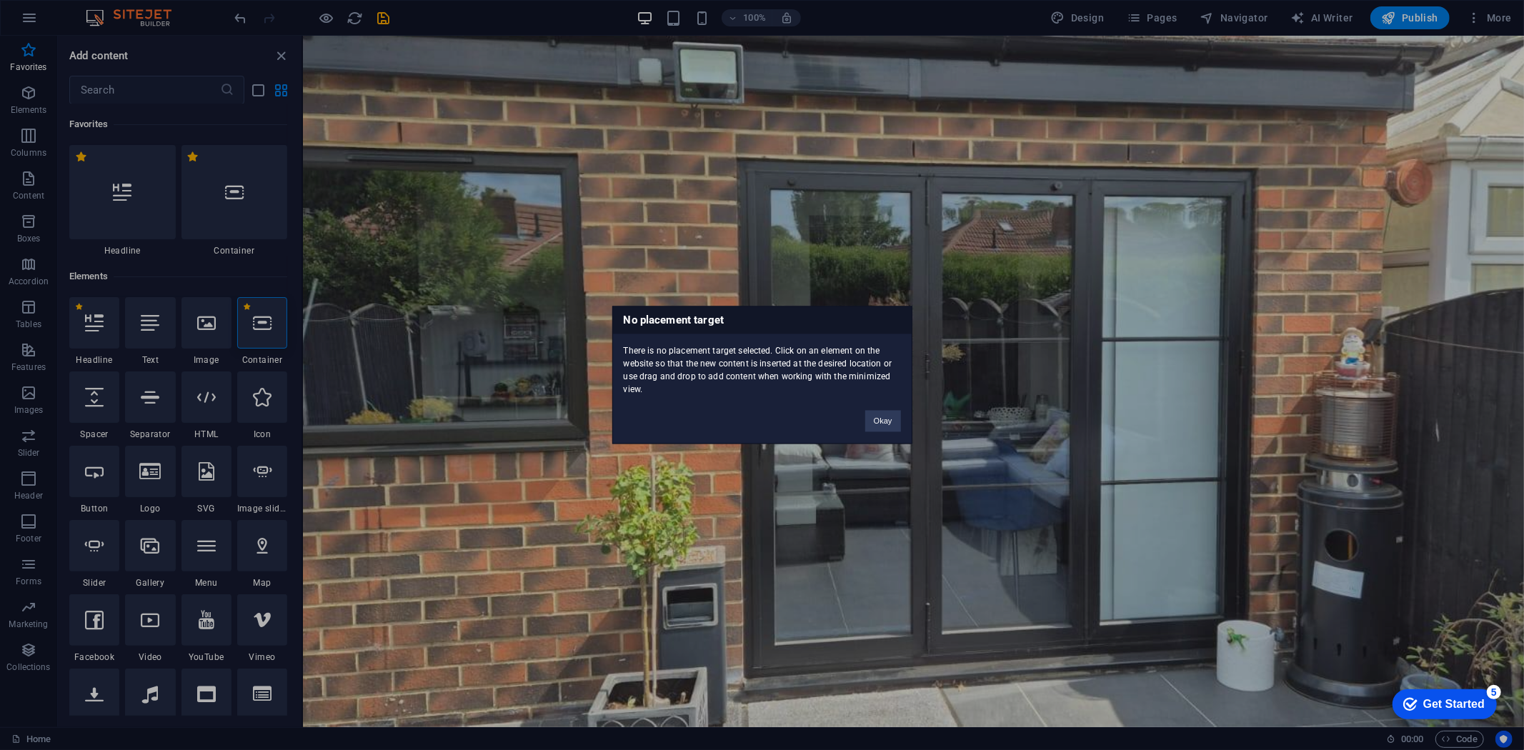
click at [850, 422] on div "No placement target There is no placement target selected. Click on an element …" at bounding box center [762, 376] width 300 height 138
click at [888, 419] on button "Okay" at bounding box center [883, 421] width 36 height 21
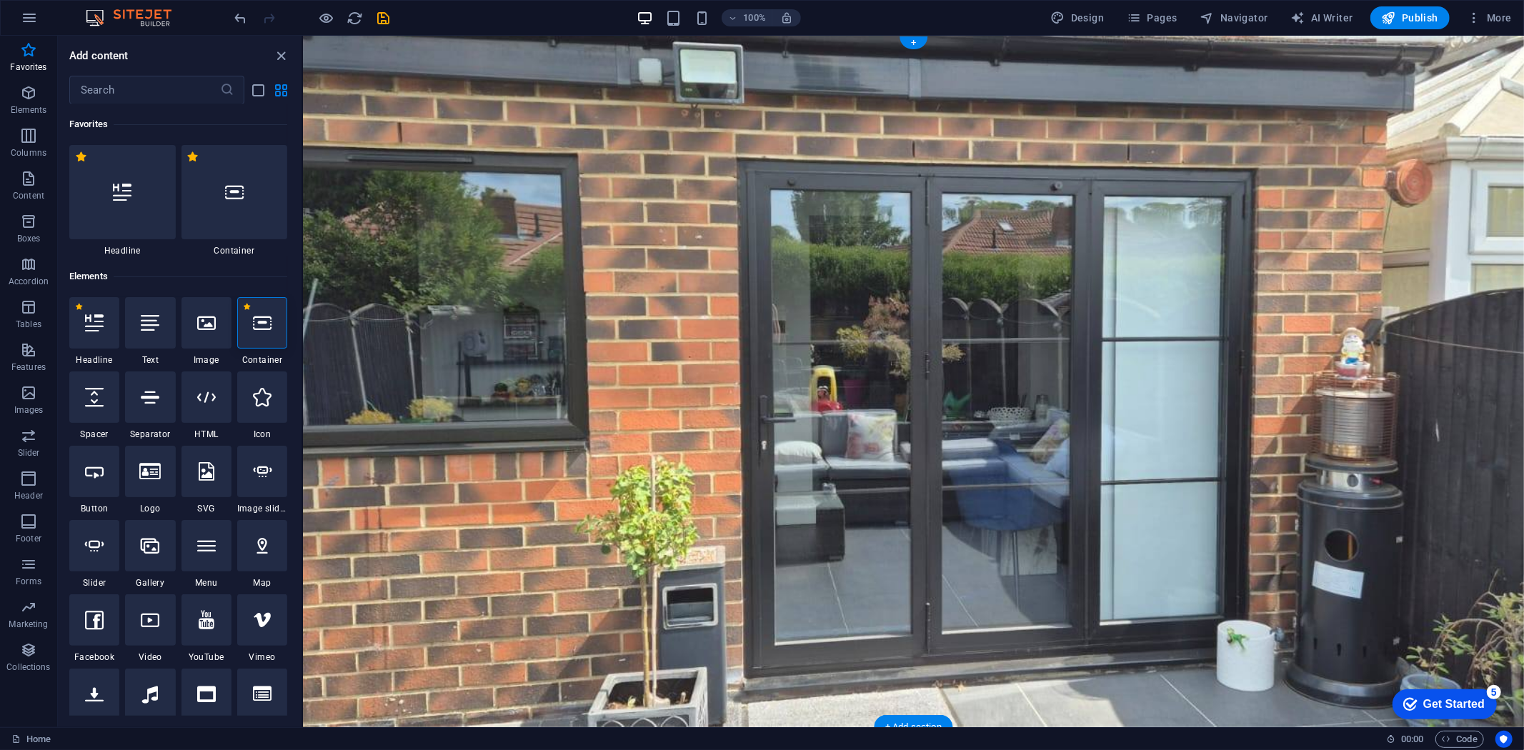
click at [847, 246] on figure at bounding box center [912, 381] width 1221 height 692
drag, startPoint x: 248, startPoint y: 295, endPoint x: 272, endPoint y: 309, distance: 28.2
click at [249, 295] on div "Elements" at bounding box center [178, 277] width 218 height 40
click at [267, 312] on div at bounding box center [262, 322] width 50 height 51
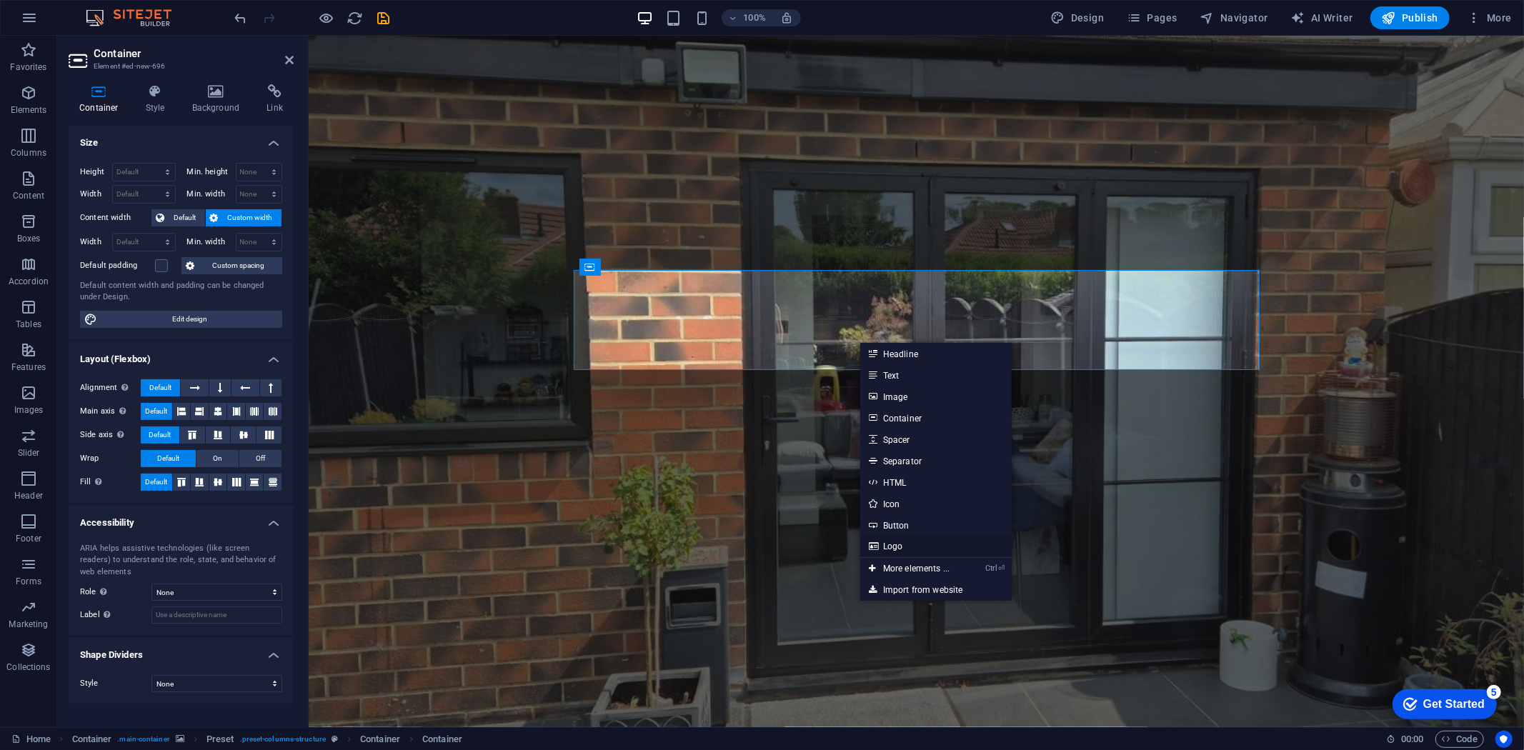
click at [896, 540] on link "Logo" at bounding box center [935, 546] width 151 height 21
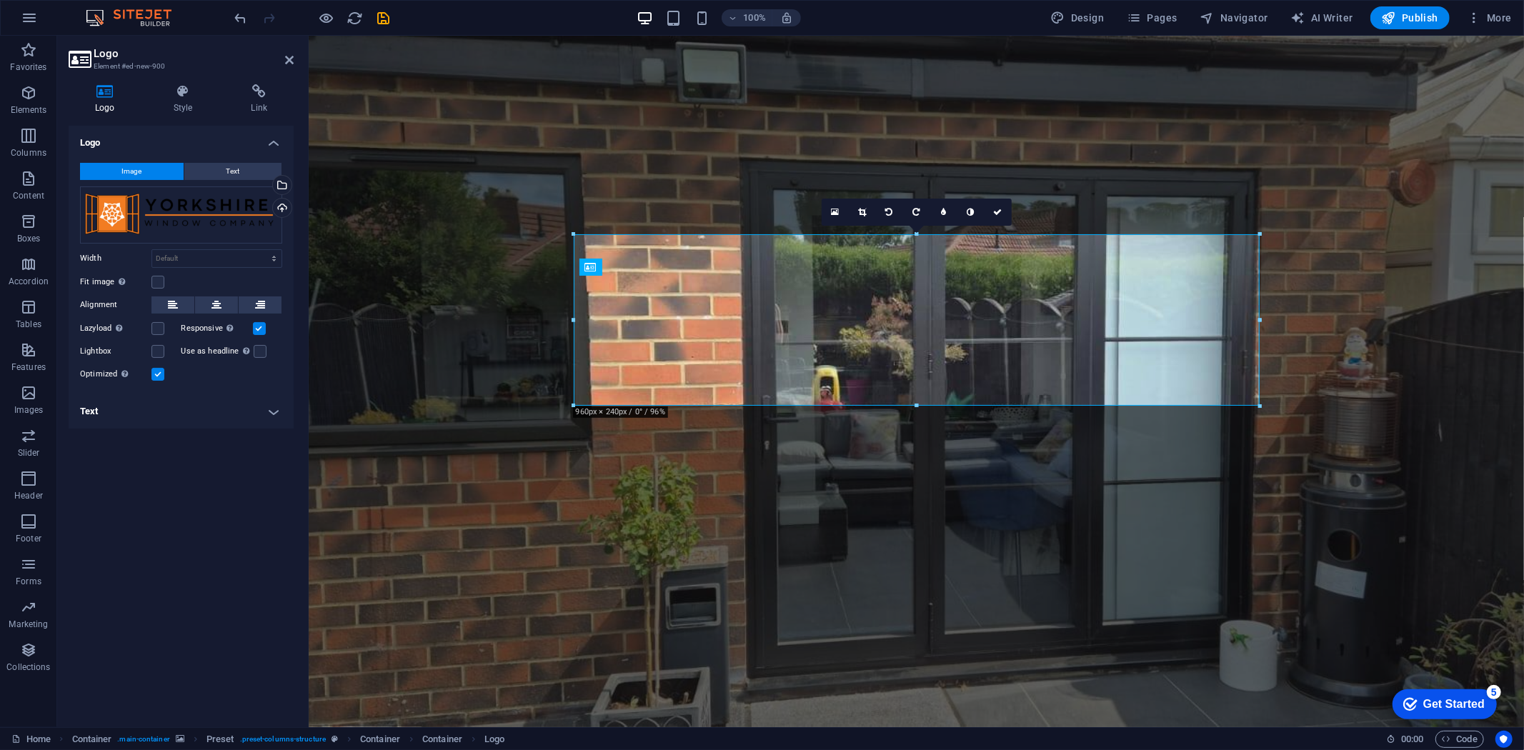
click at [489, 448] on figure at bounding box center [916, 381] width 1216 height 692
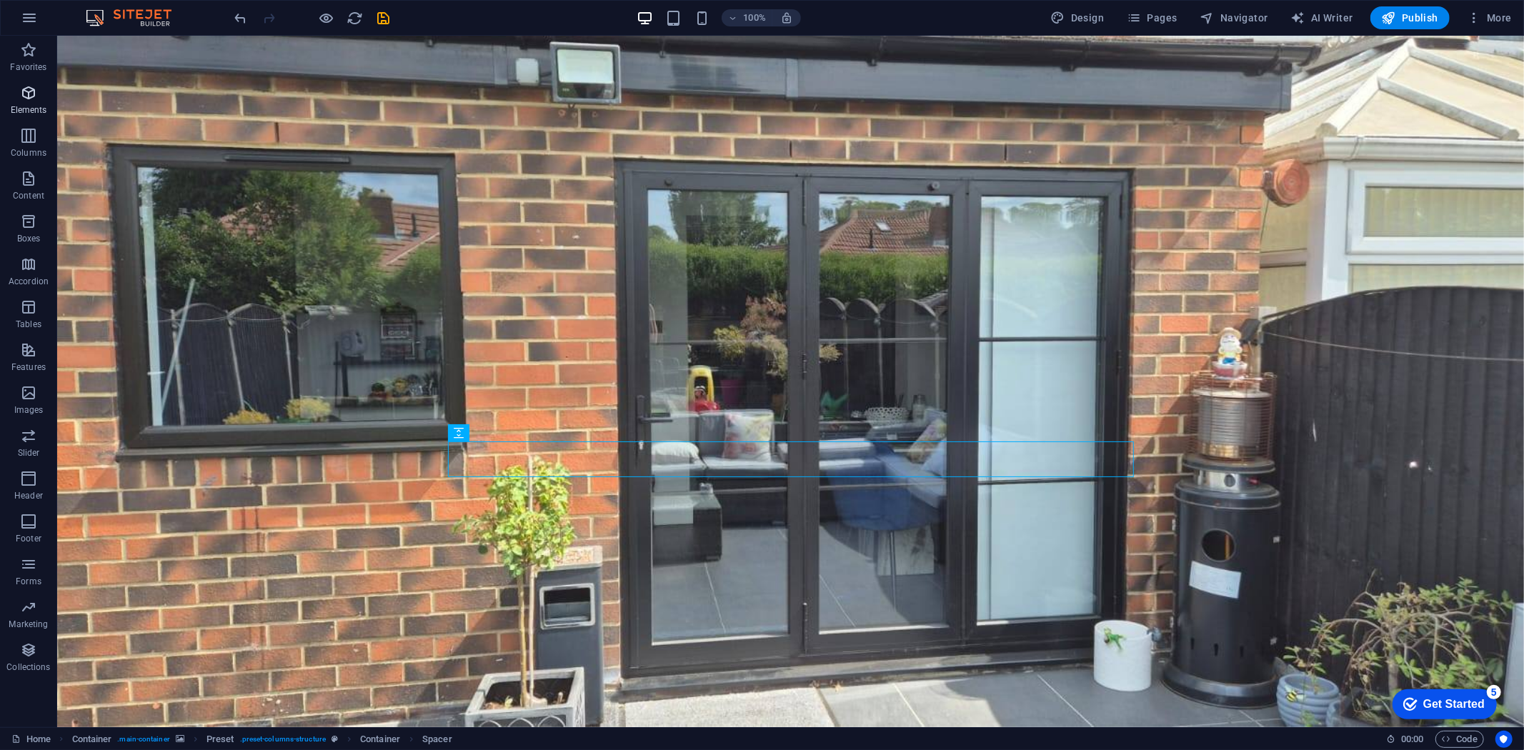
click at [34, 101] on icon "button" at bounding box center [28, 92] width 17 height 17
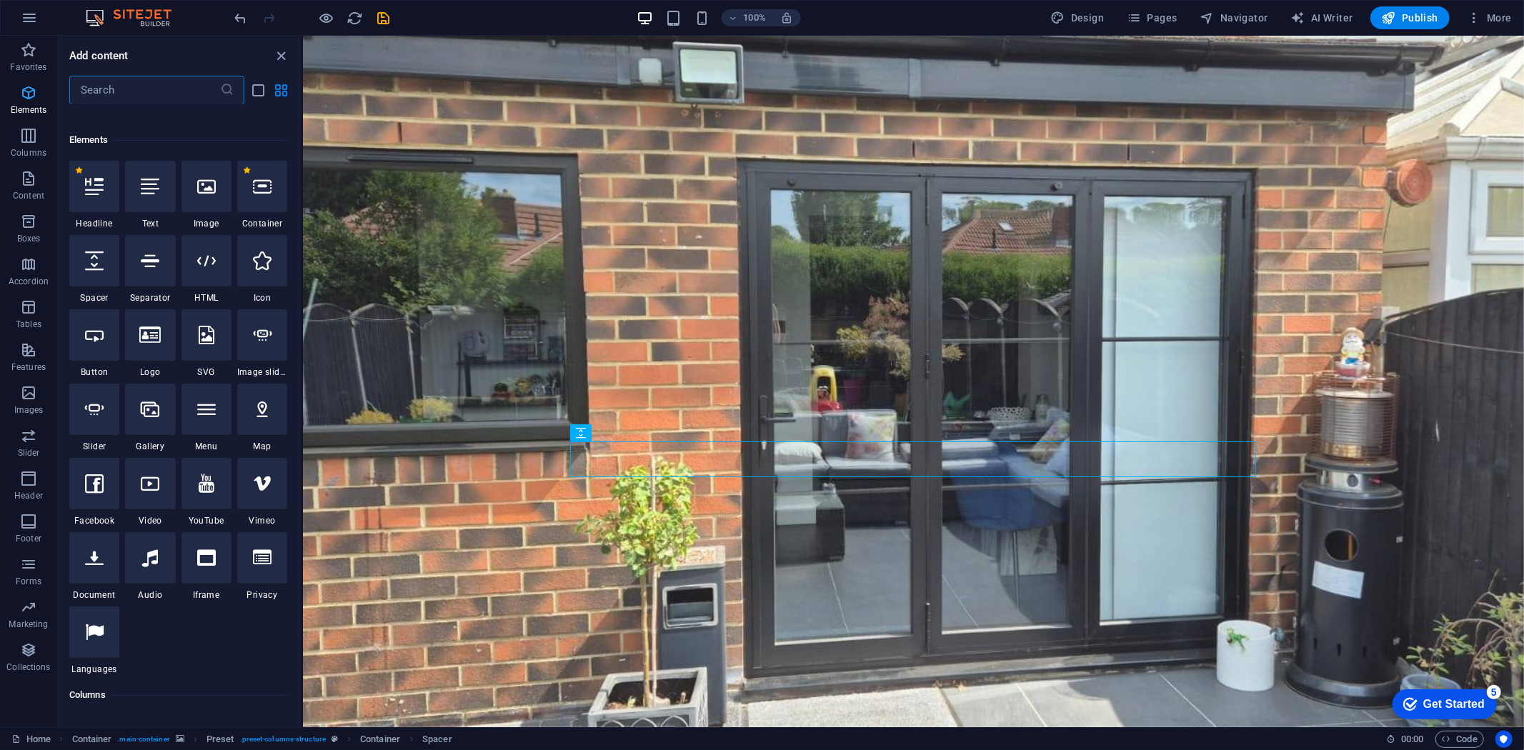
scroll to position [151, 0]
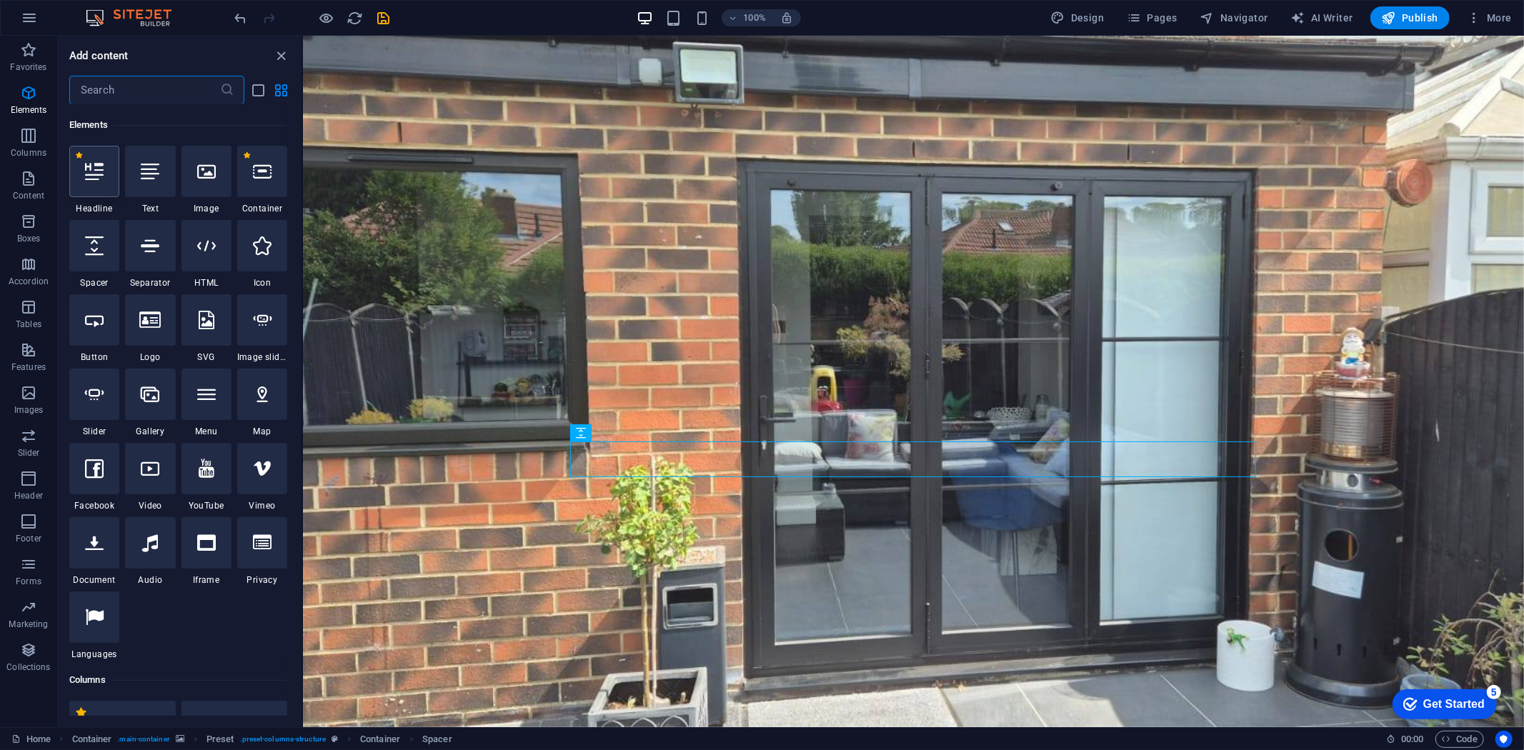
click at [91, 170] on icon at bounding box center [94, 171] width 19 height 19
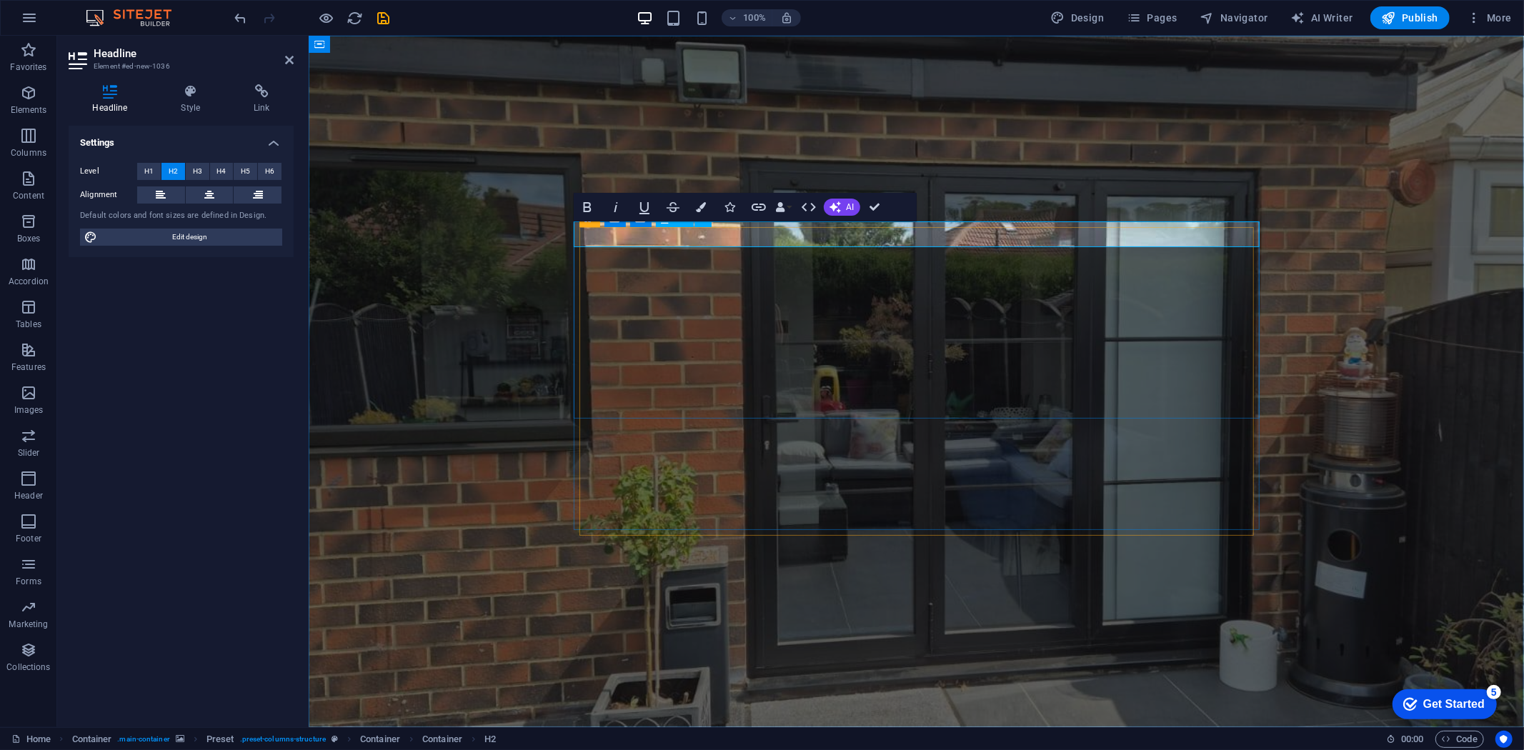
drag, startPoint x: 748, startPoint y: 235, endPoint x: 560, endPoint y: 246, distance: 188.2
click at [560, 246] on div "New headline contact us for a free quote [DATE]!" at bounding box center [916, 658] width 1216 height 1247
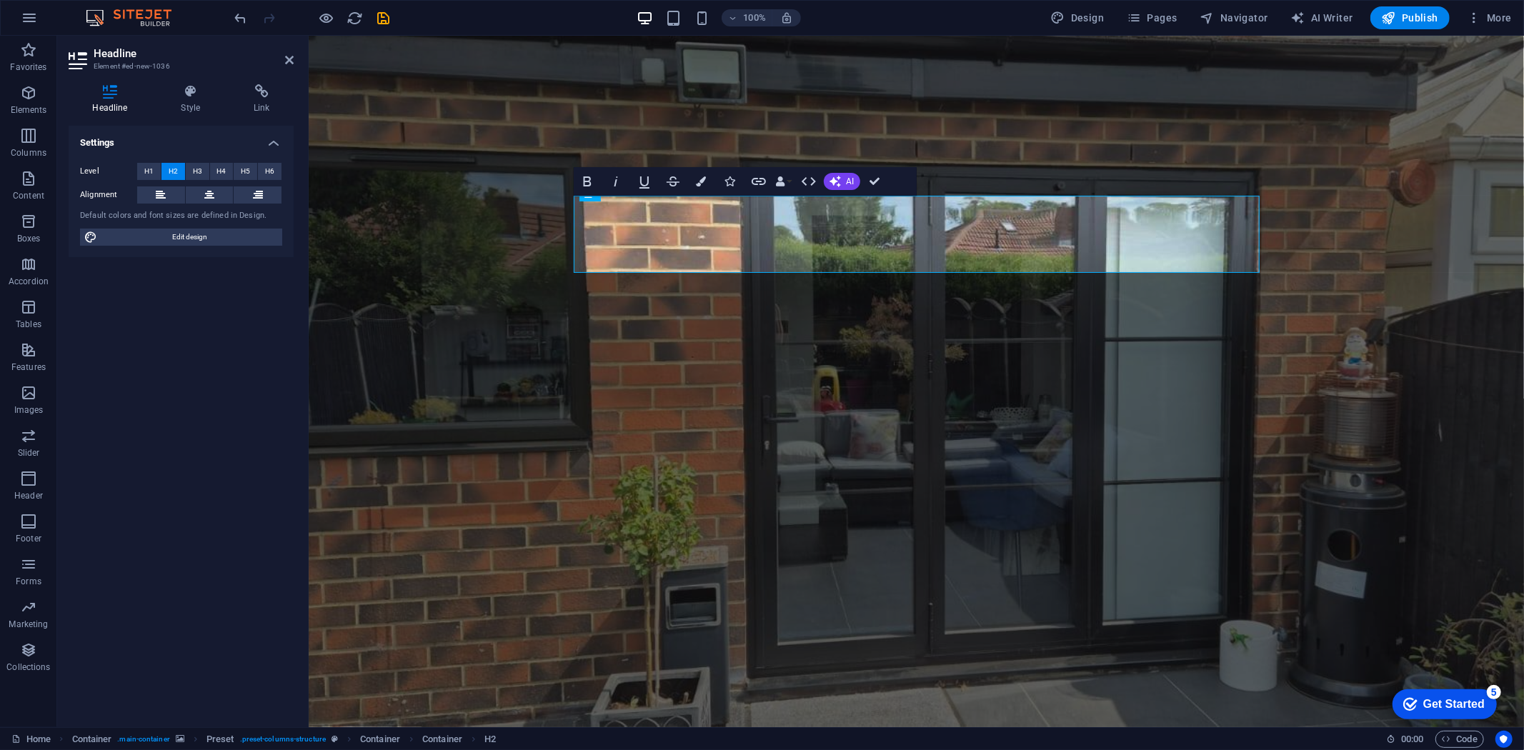
drag, startPoint x: 664, startPoint y: 253, endPoint x: 542, endPoint y: 201, distance: 132.2
click at [542, 201] on div "Yorkshire Window Company we have a highly dedicated and experienced team ready …" at bounding box center [916, 684] width 1216 height 1298
click at [706, 180] on button "Colors" at bounding box center [701, 181] width 27 height 29
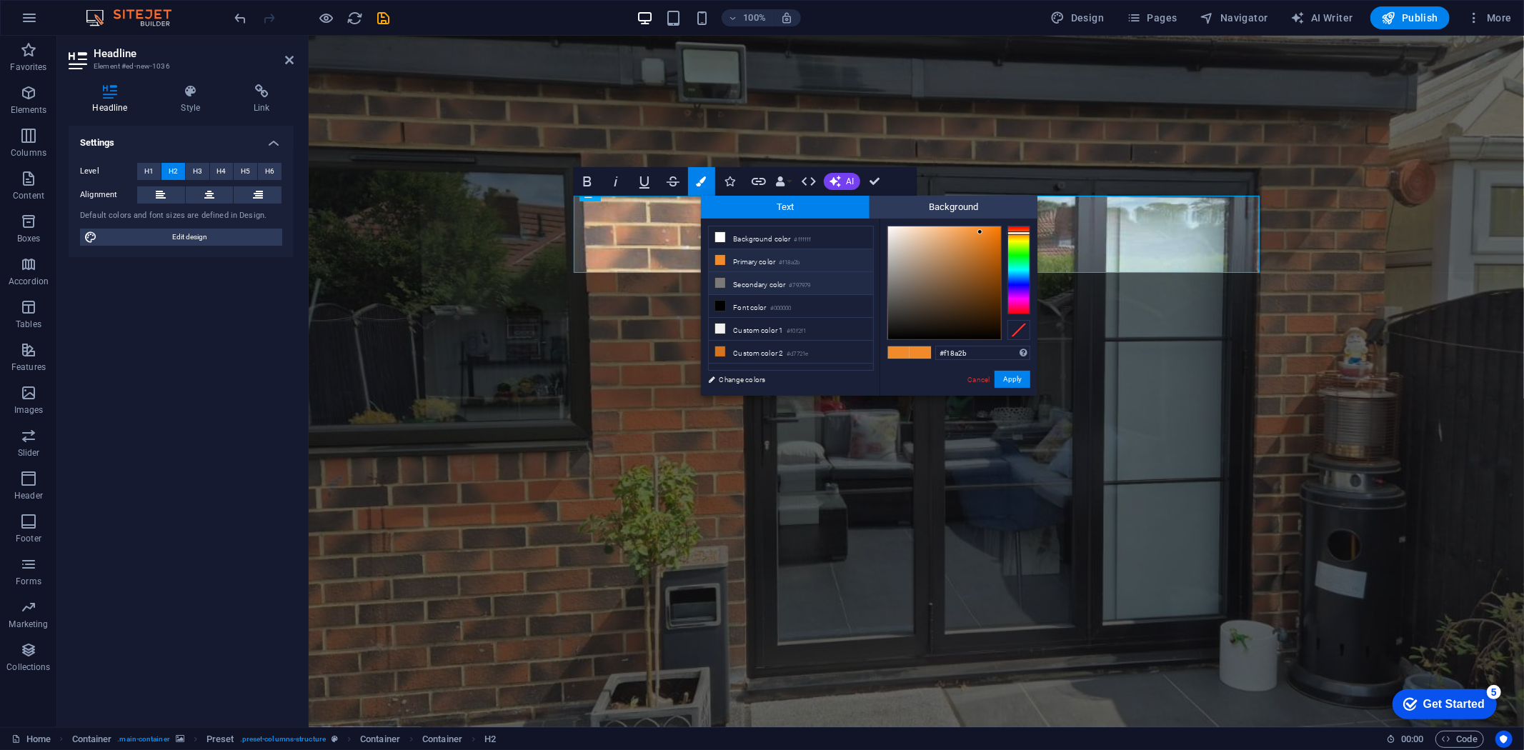
click at [750, 281] on li "Secondary color #797979" at bounding box center [791, 283] width 164 height 23
type input "#797979"
click at [1013, 375] on button "Apply" at bounding box center [1013, 379] width 36 height 17
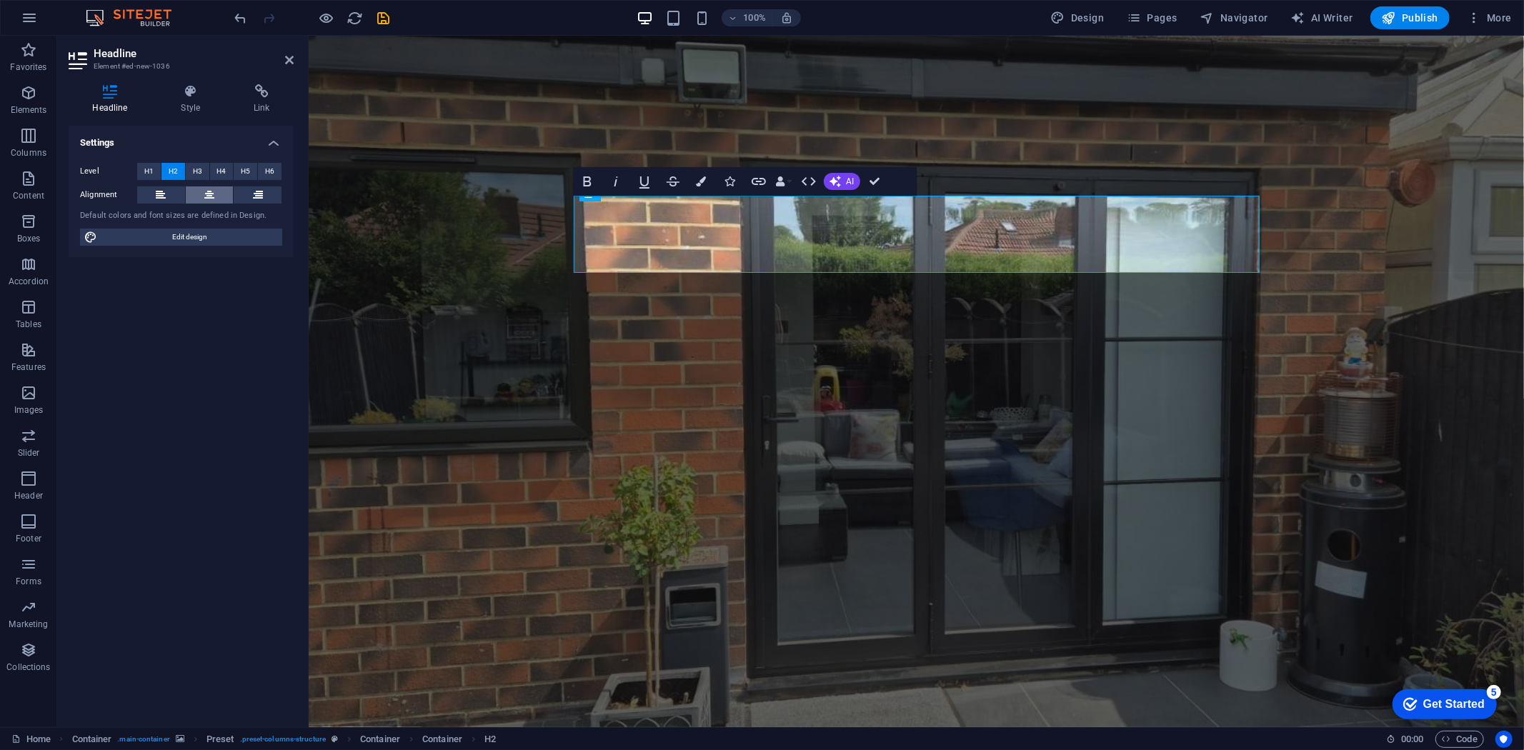
click at [213, 188] on icon at bounding box center [209, 195] width 10 height 17
click at [419, 278] on figure at bounding box center [916, 381] width 1216 height 692
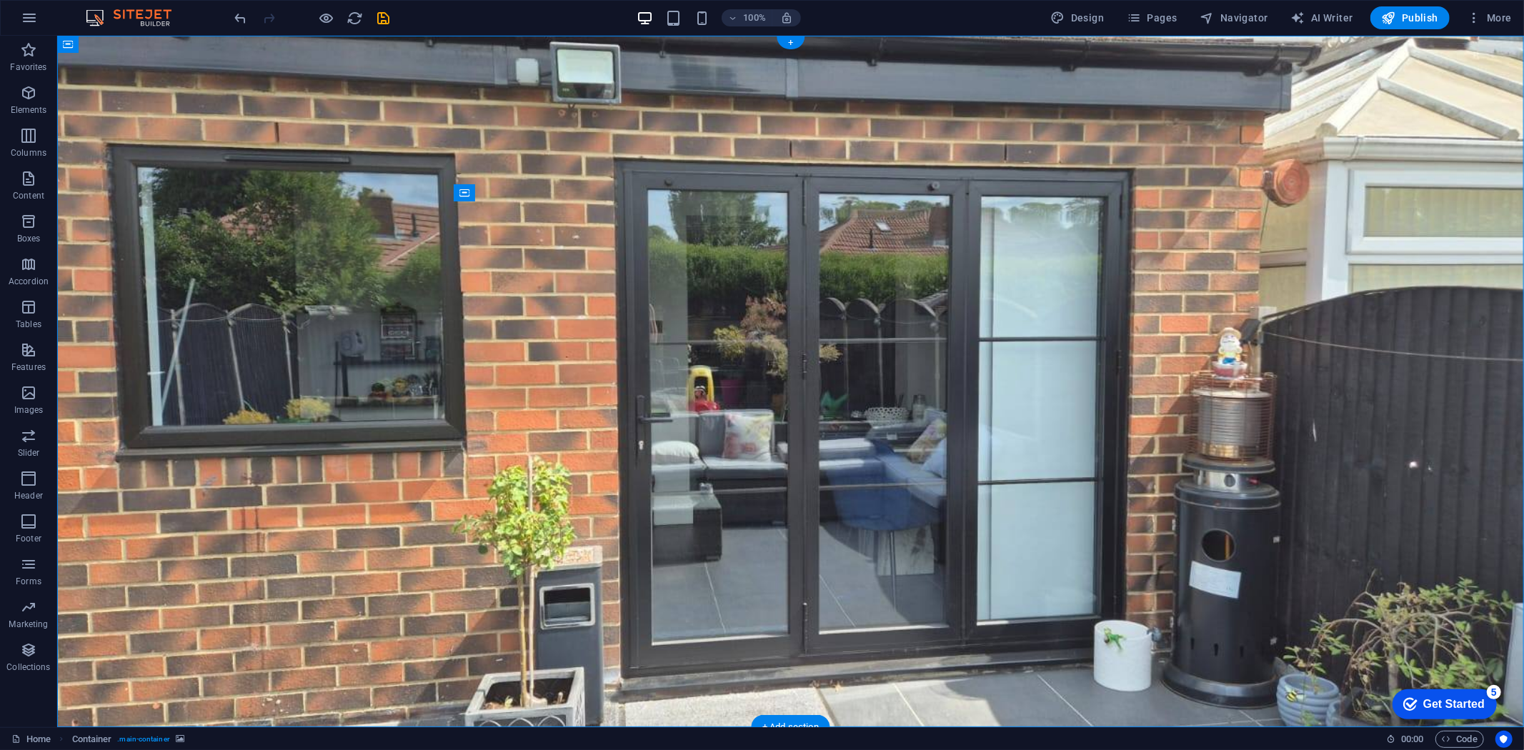
click at [1289, 224] on figure at bounding box center [789, 381] width 1467 height 692
click at [448, 461] on figure at bounding box center [789, 381] width 1467 height 692
click at [482, 231] on div "Container" at bounding box center [511, 231] width 64 height 17
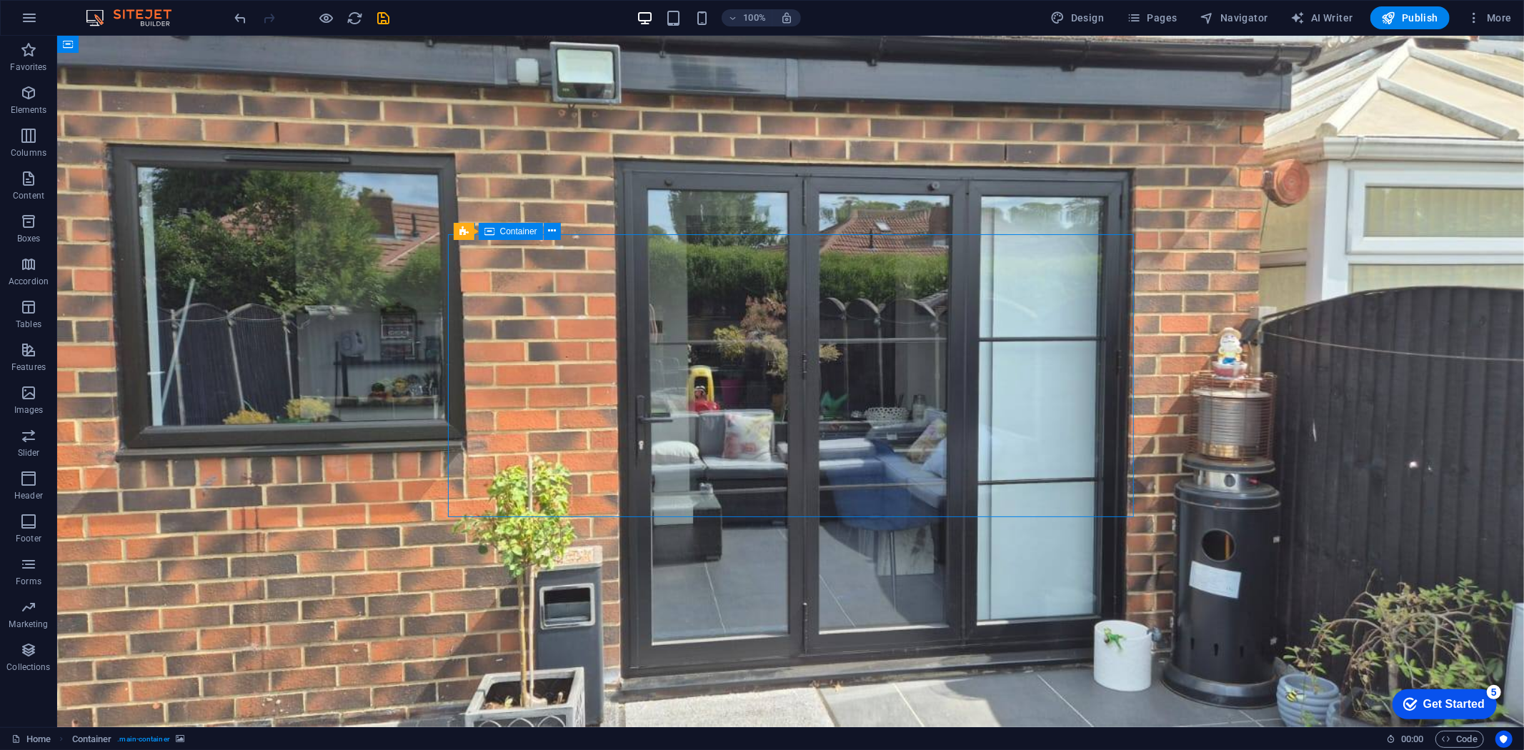
click at [482, 231] on div "Container" at bounding box center [511, 231] width 64 height 17
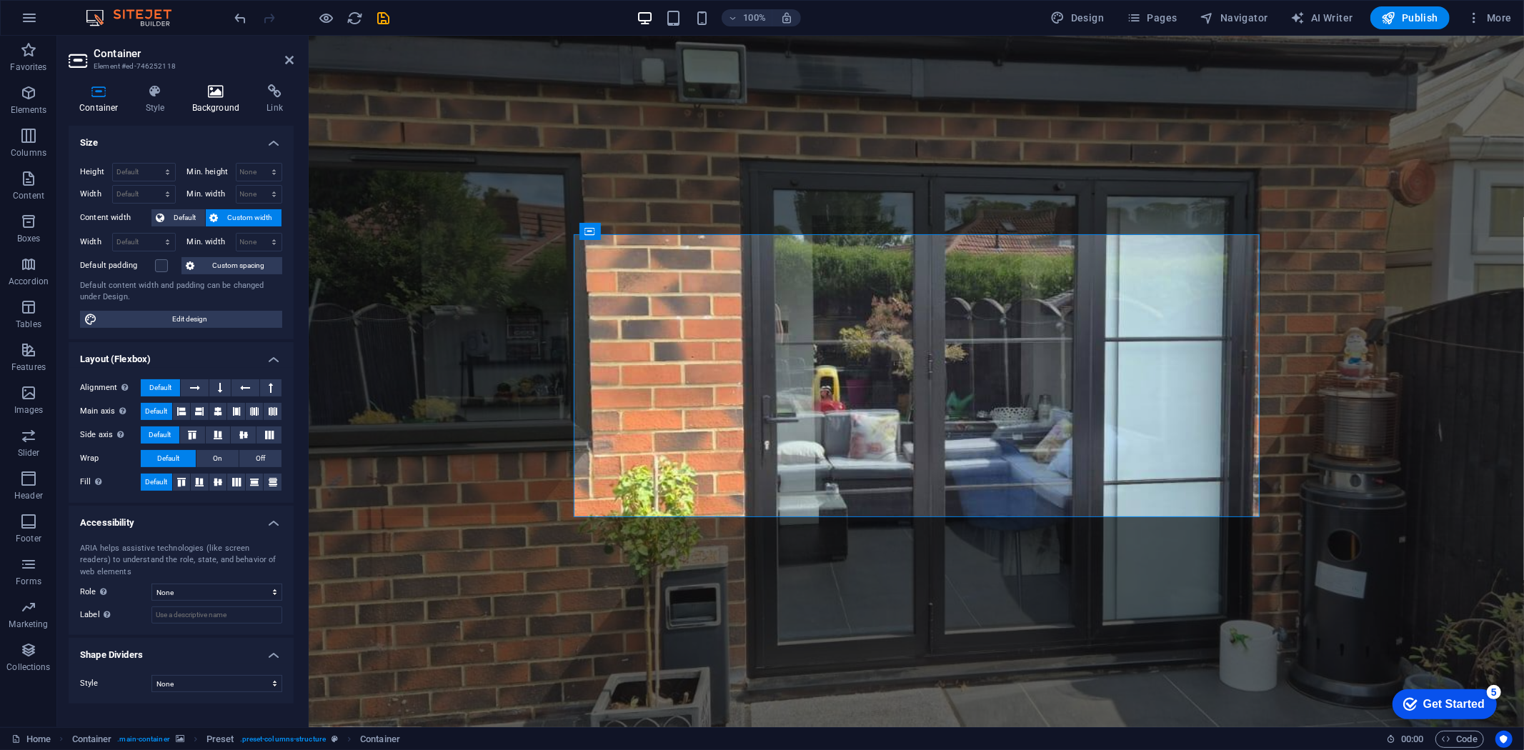
click at [208, 102] on h4 "Background" at bounding box center [219, 99] width 75 height 30
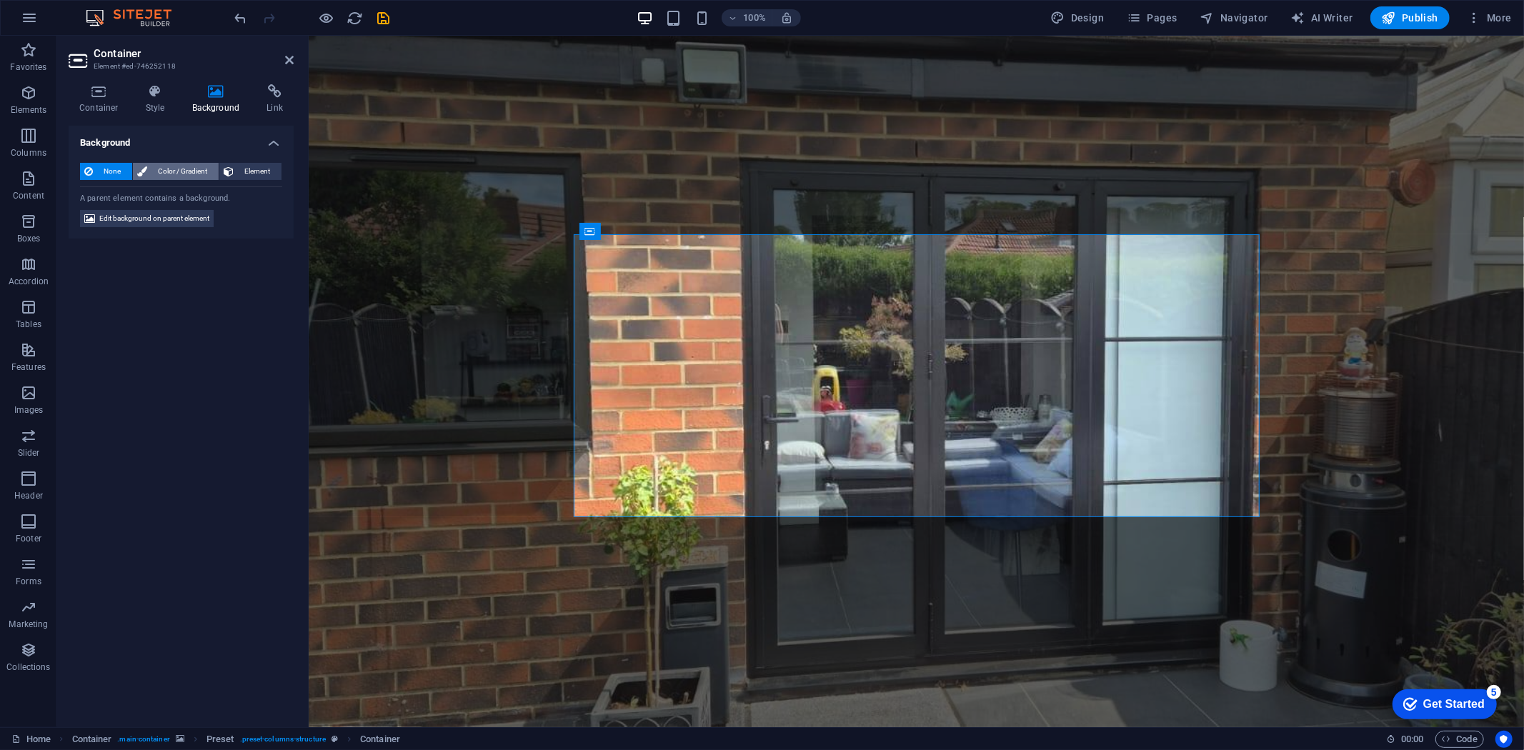
click at [198, 174] on span "Color / Gradient" at bounding box center [182, 171] width 63 height 17
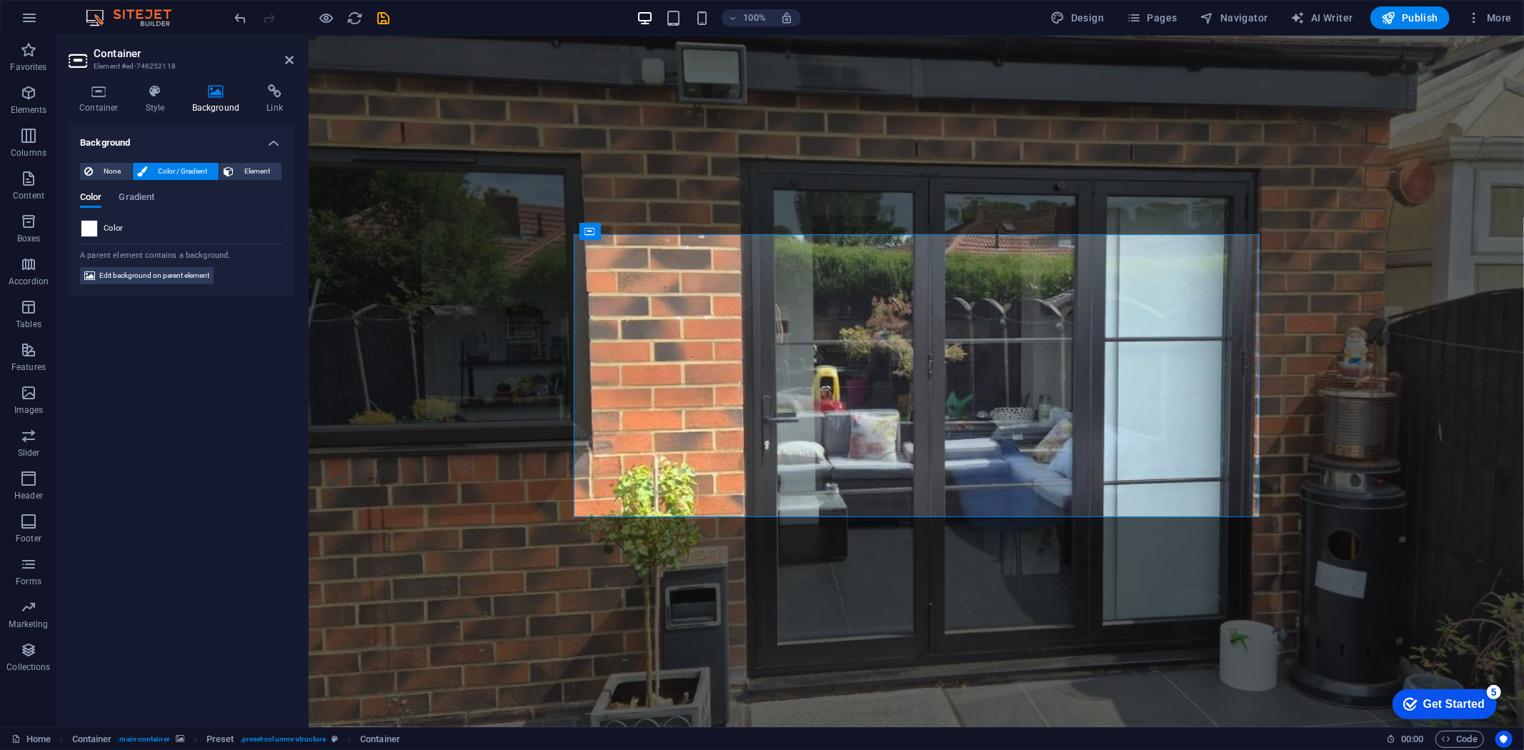
click at [81, 230] on span at bounding box center [89, 229] width 16 height 16
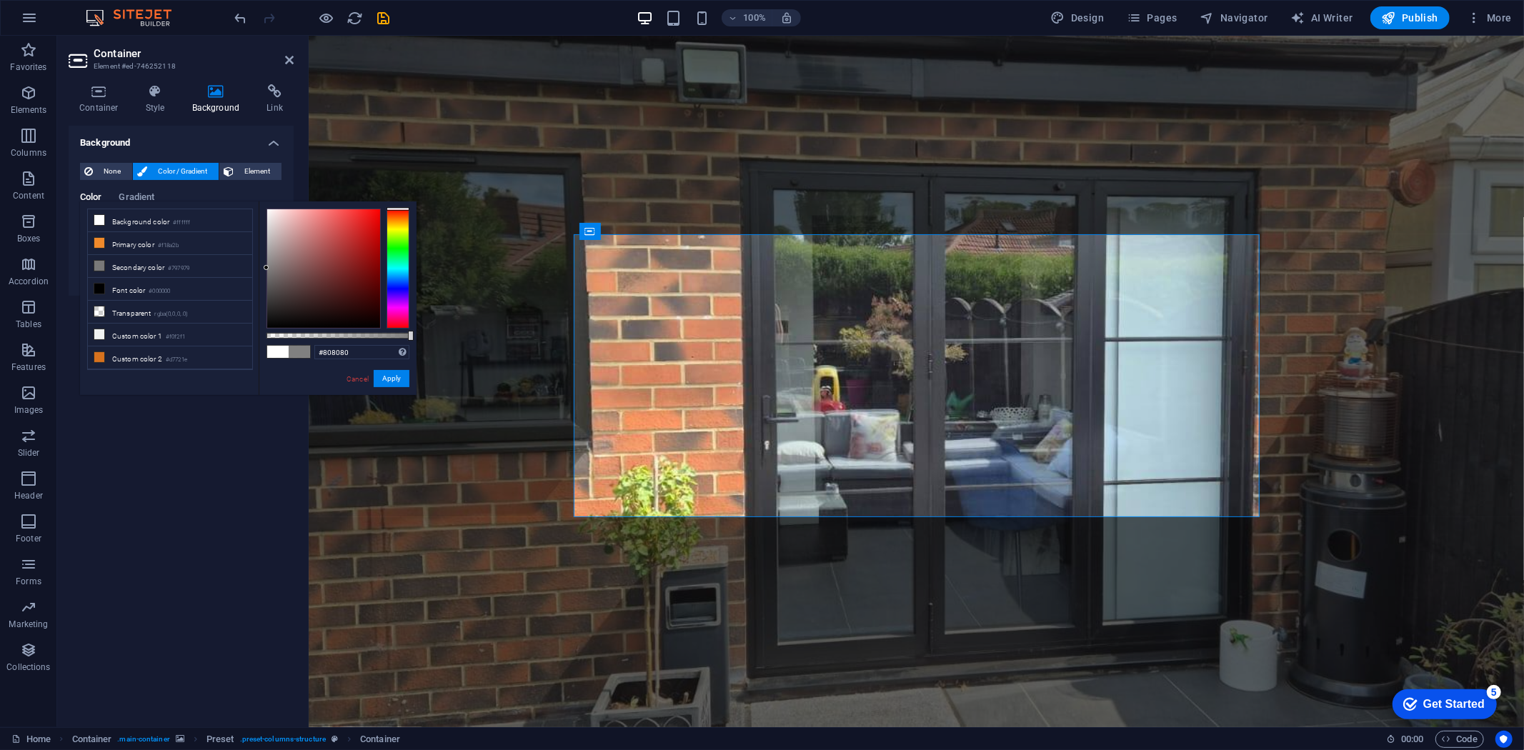
click at [267, 268] on div at bounding box center [323, 268] width 113 height 119
click at [337, 334] on div at bounding box center [338, 336] width 143 height 6
drag, startPoint x: 338, startPoint y: 337, endPoint x: 317, endPoint y: 339, distance: 20.9
click at [317, 339] on div at bounding box center [319, 336] width 6 height 10
click at [659, 596] on figure at bounding box center [916, 381] width 1216 height 692
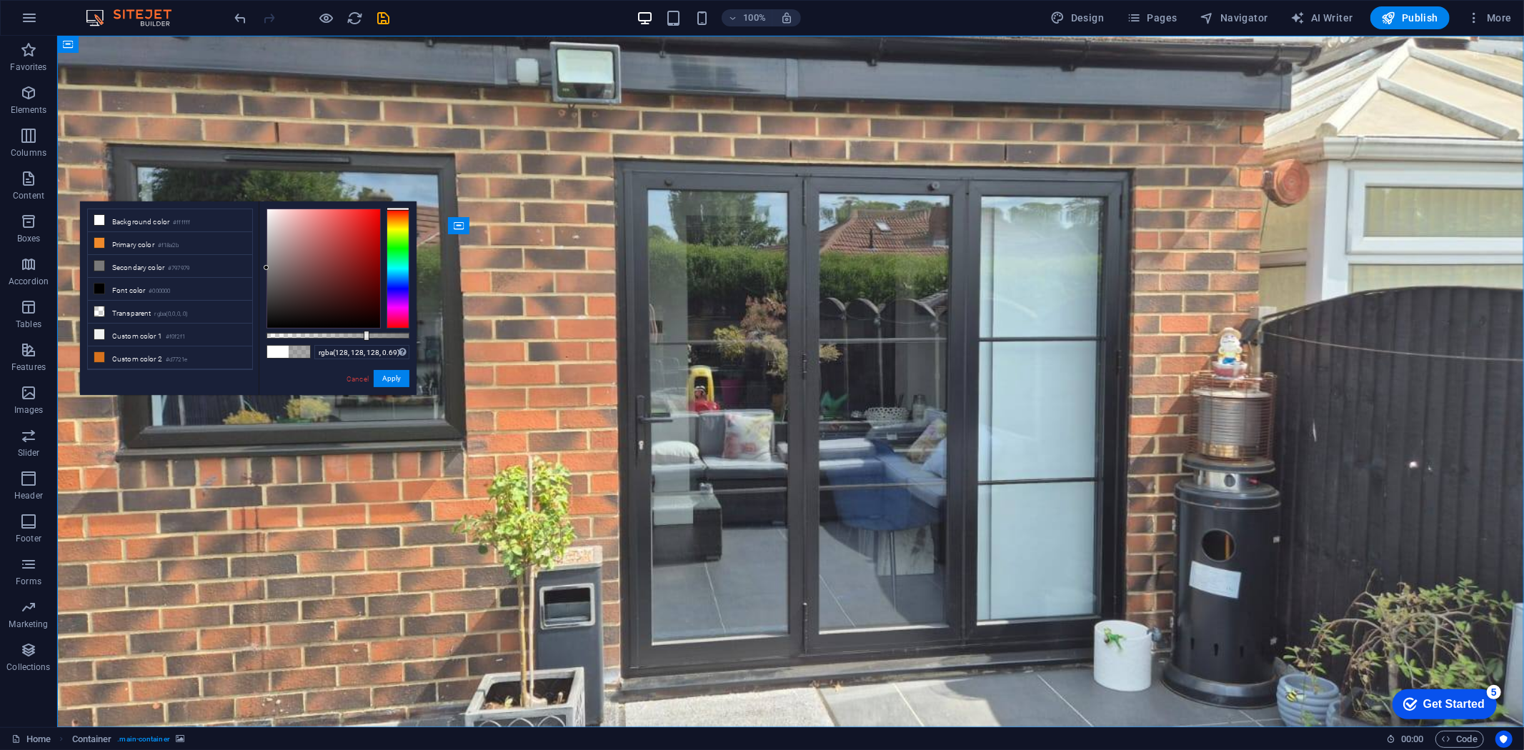
drag, startPoint x: 320, startPoint y: 333, endPoint x: 365, endPoint y: 332, distance: 45.0
click at [365, 332] on div at bounding box center [367, 336] width 6 height 10
click at [484, 234] on icon at bounding box center [489, 231] width 10 height 17
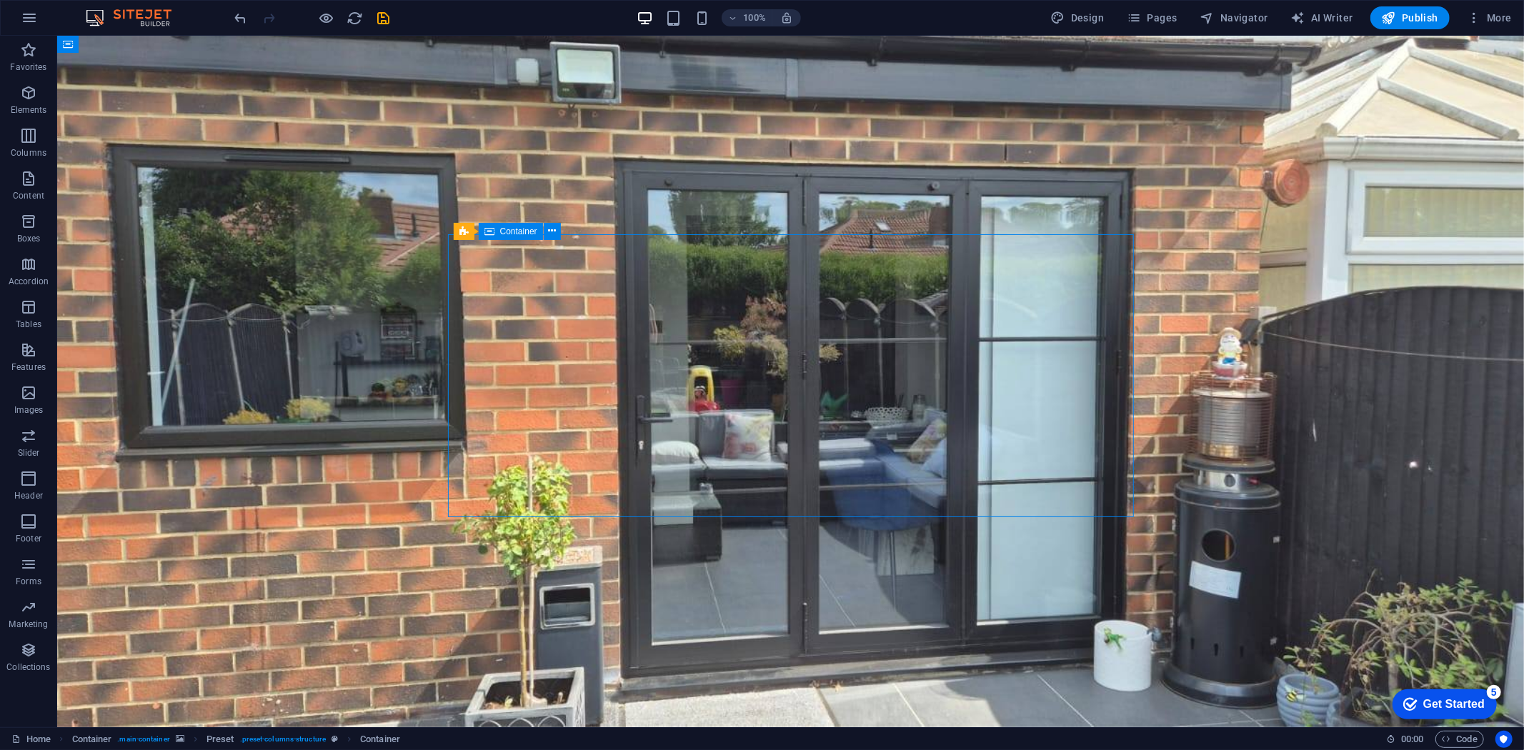
click at [484, 234] on icon at bounding box center [489, 231] width 10 height 17
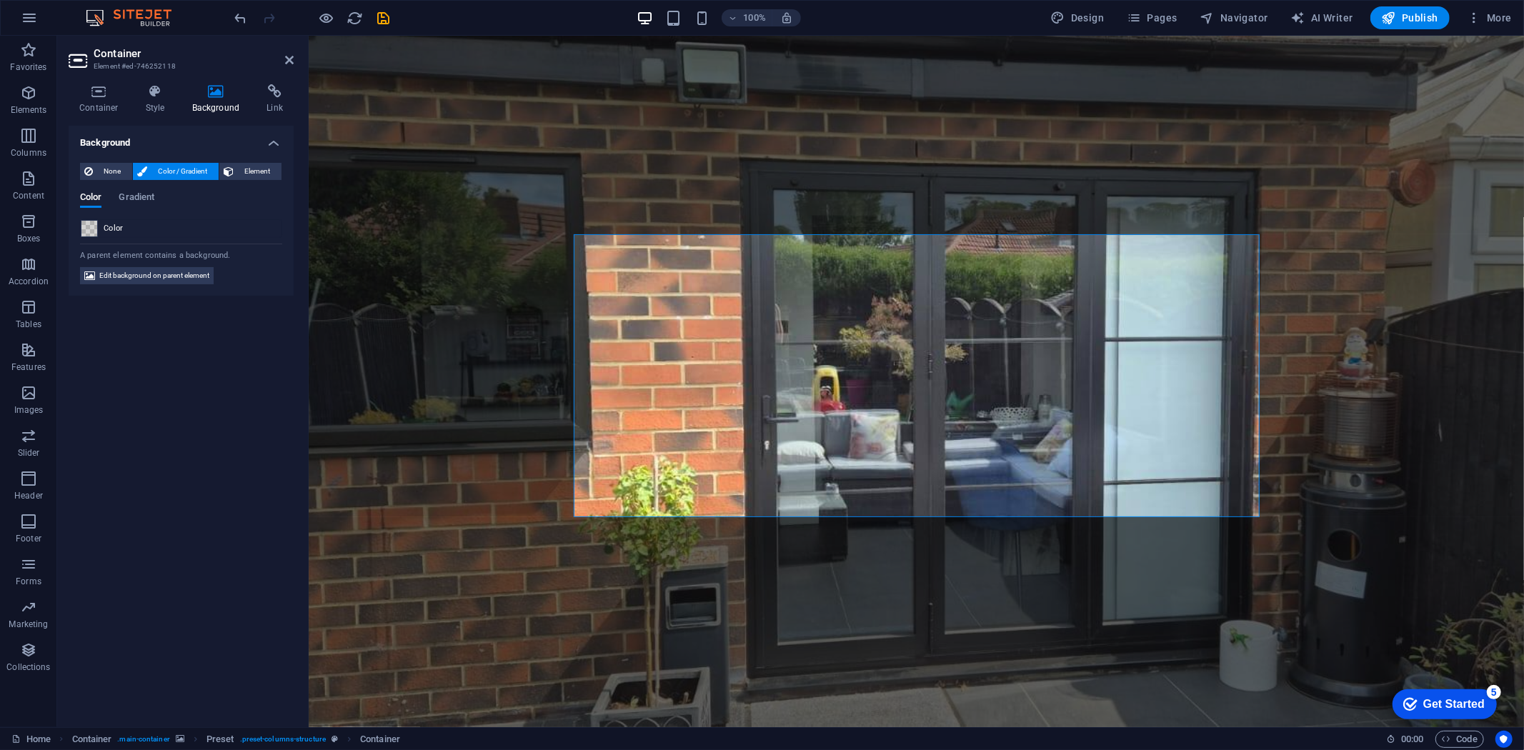
click at [88, 230] on span at bounding box center [89, 229] width 16 height 16
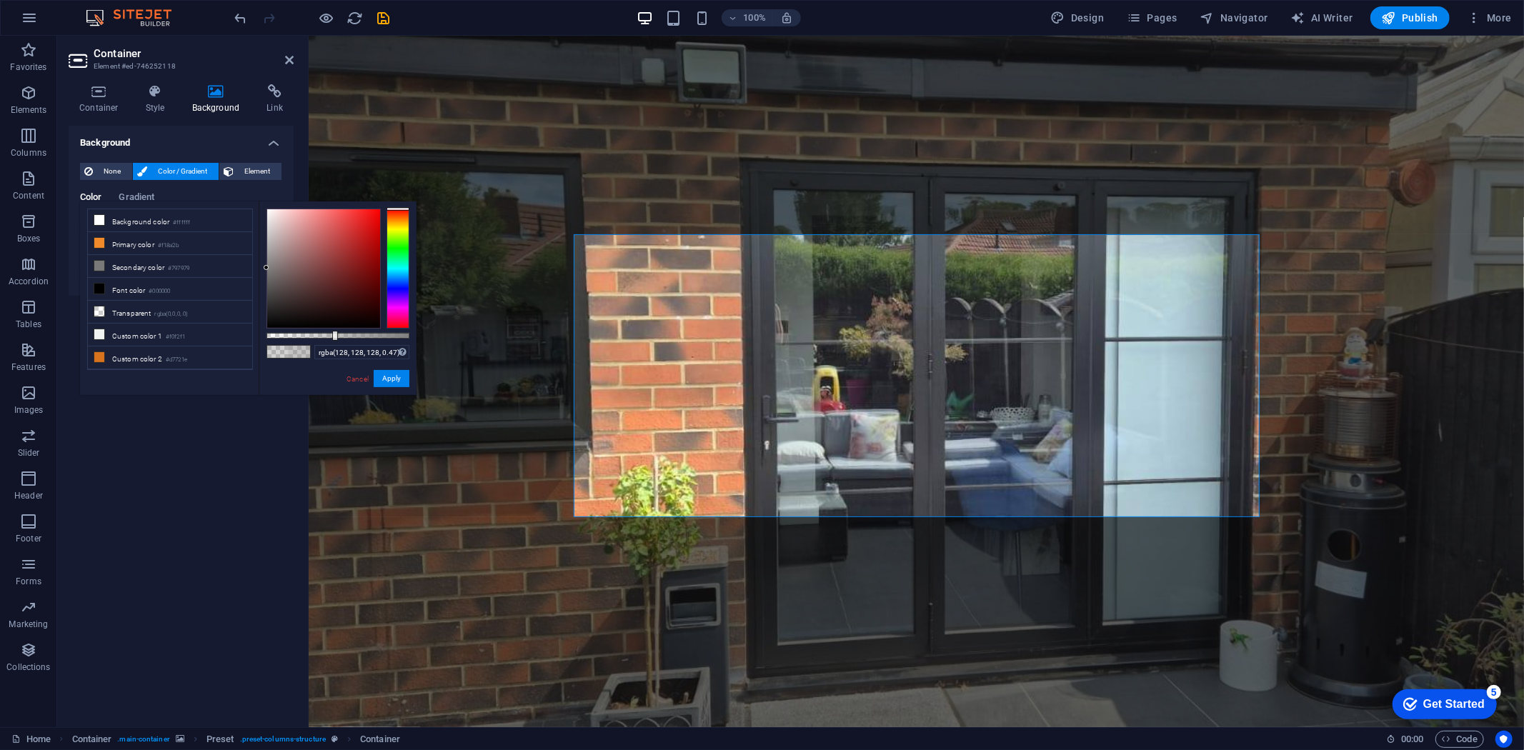
type input "rgba(128, 128, 128, 0.495)"
drag, startPoint x: 324, startPoint y: 332, endPoint x: 337, endPoint y: 332, distance: 13.6
click at [337, 333] on div at bounding box center [338, 336] width 143 height 6
click at [457, 530] on figure at bounding box center [916, 381] width 1216 height 692
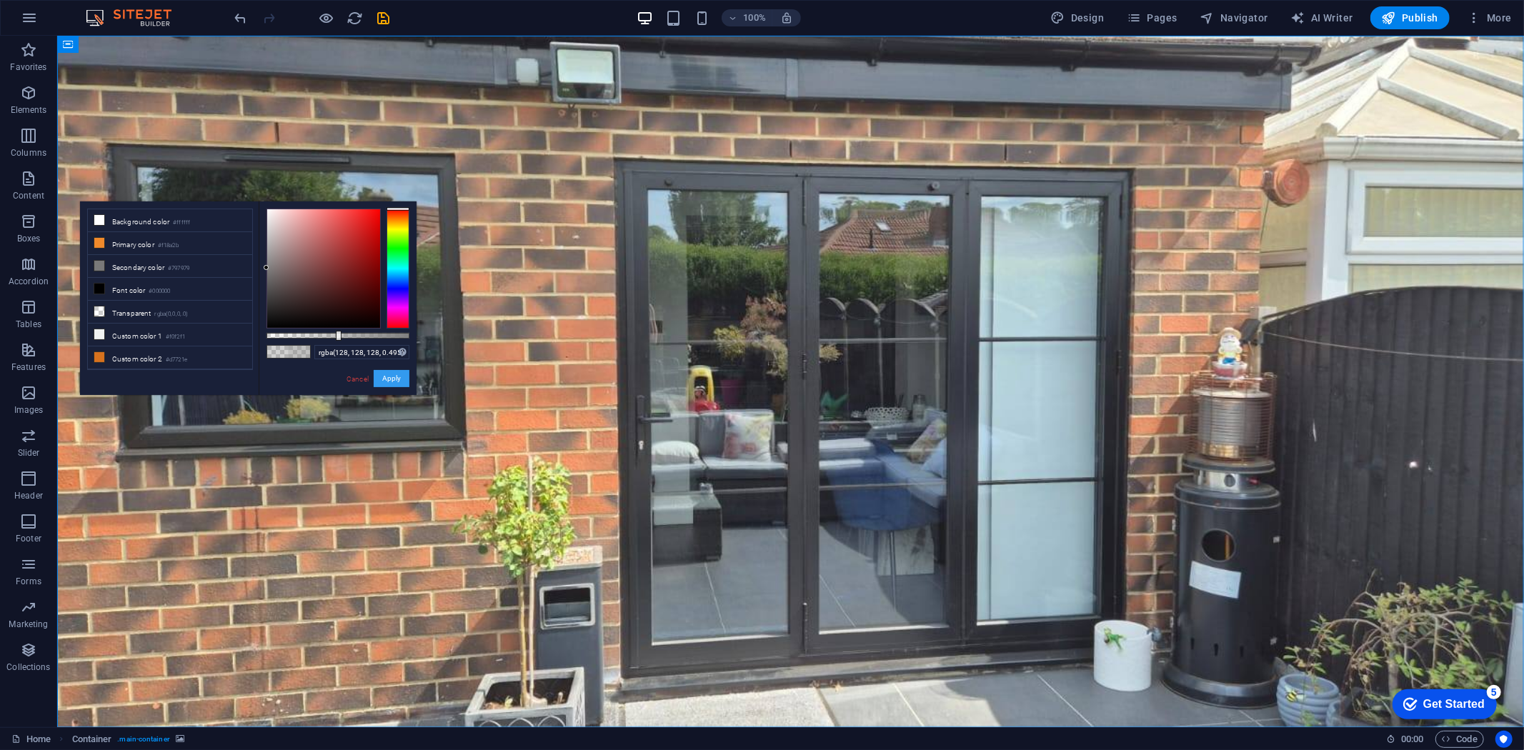
click at [396, 379] on button "Apply" at bounding box center [392, 378] width 36 height 17
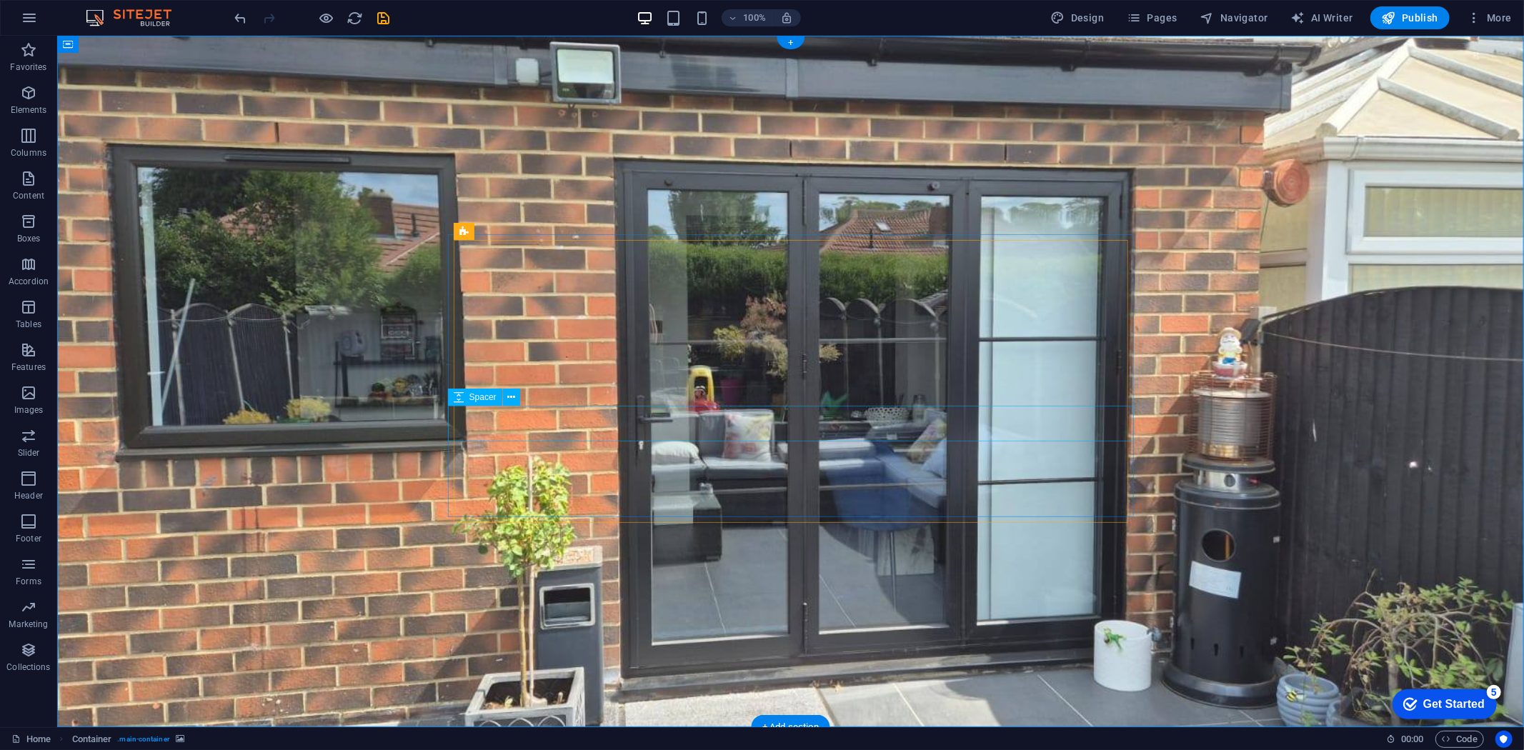
select select "px"
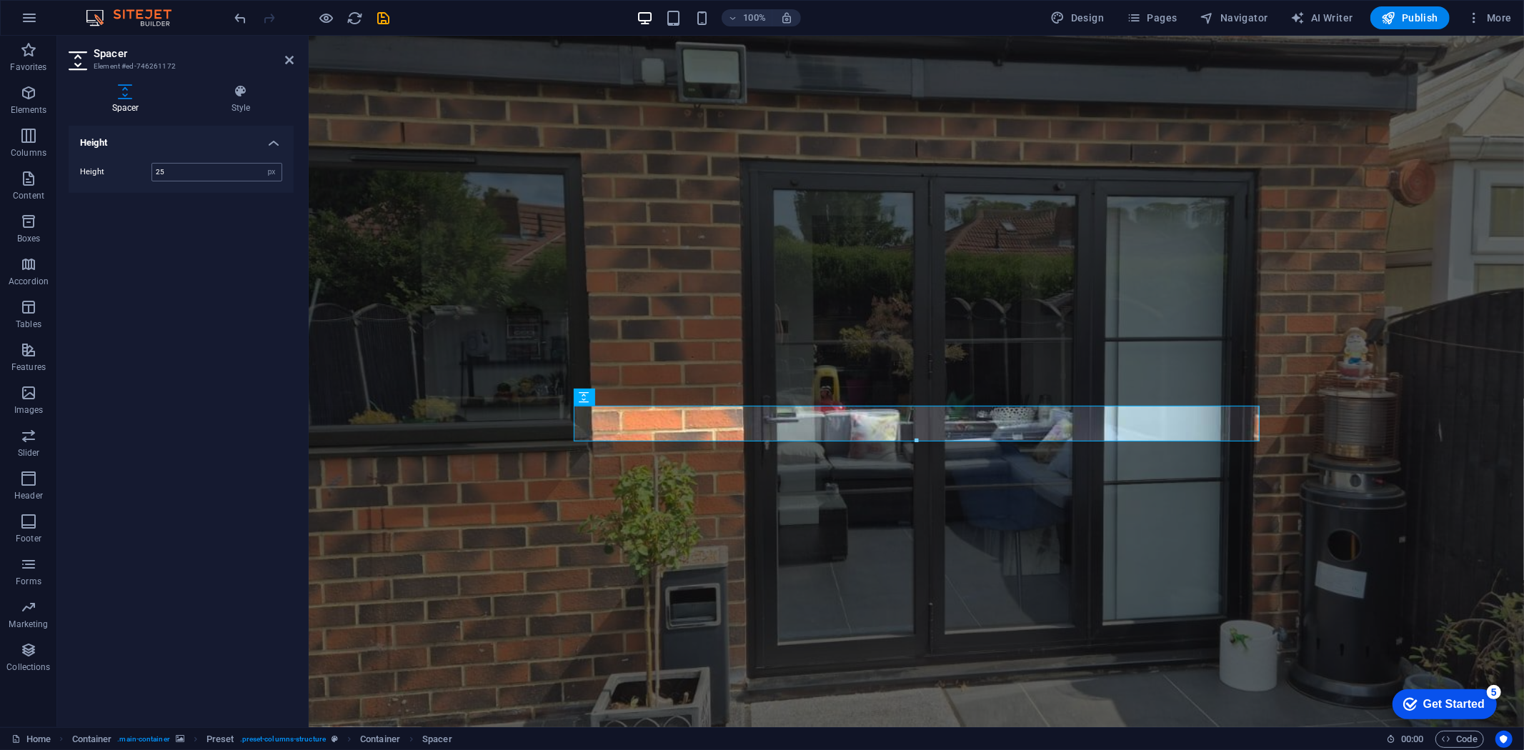
type input "25"
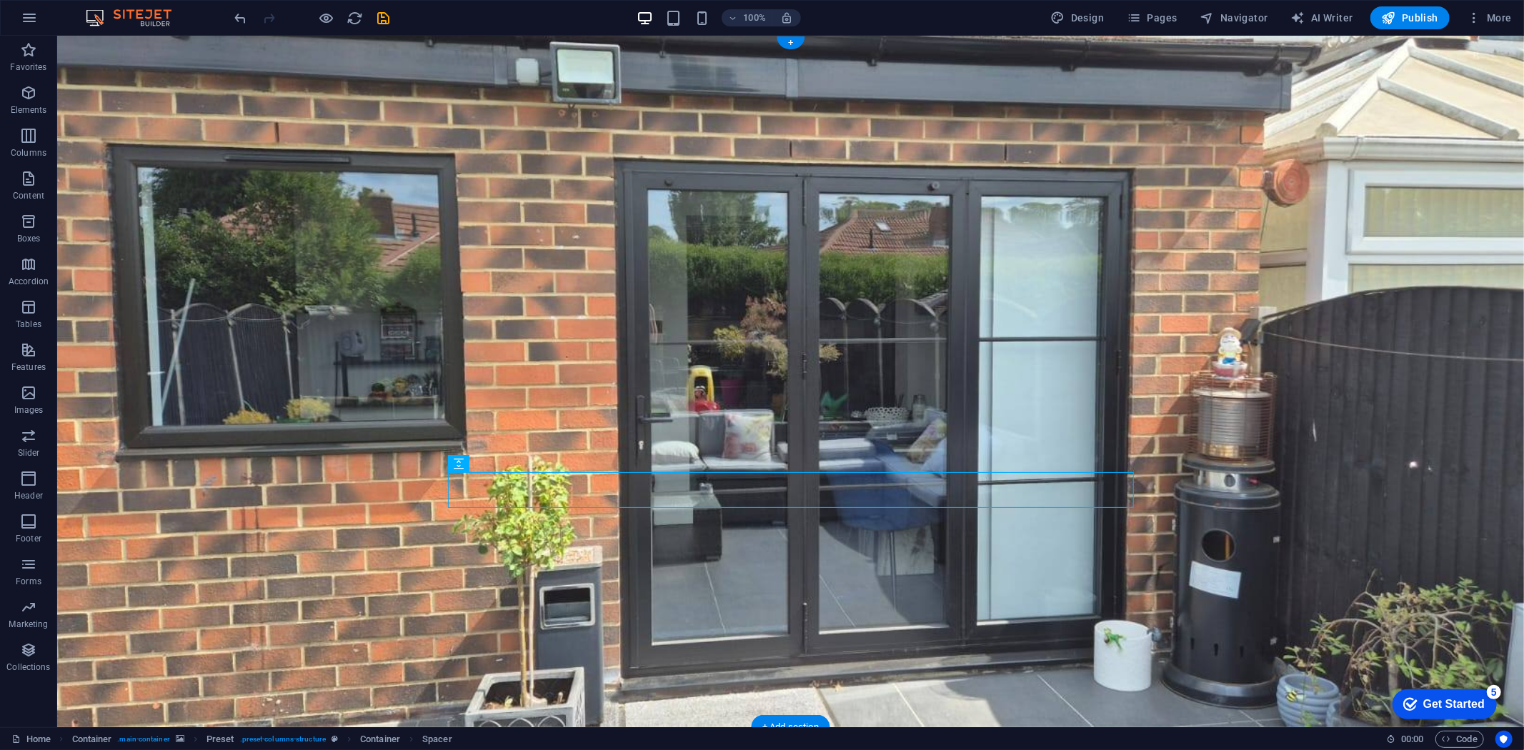
click at [1273, 309] on figure at bounding box center [789, 381] width 1467 height 692
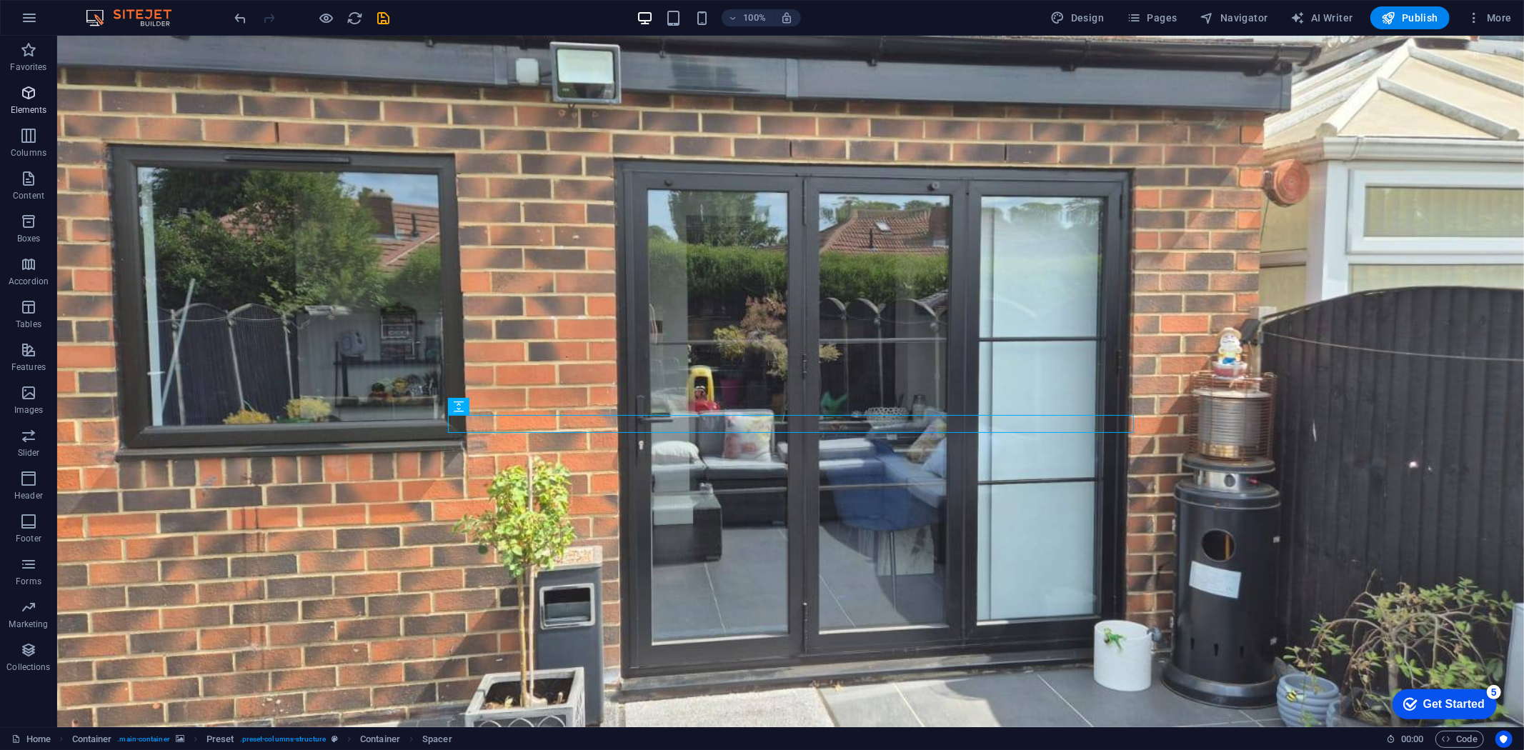
click at [31, 103] on span "Elements" at bounding box center [28, 101] width 57 height 34
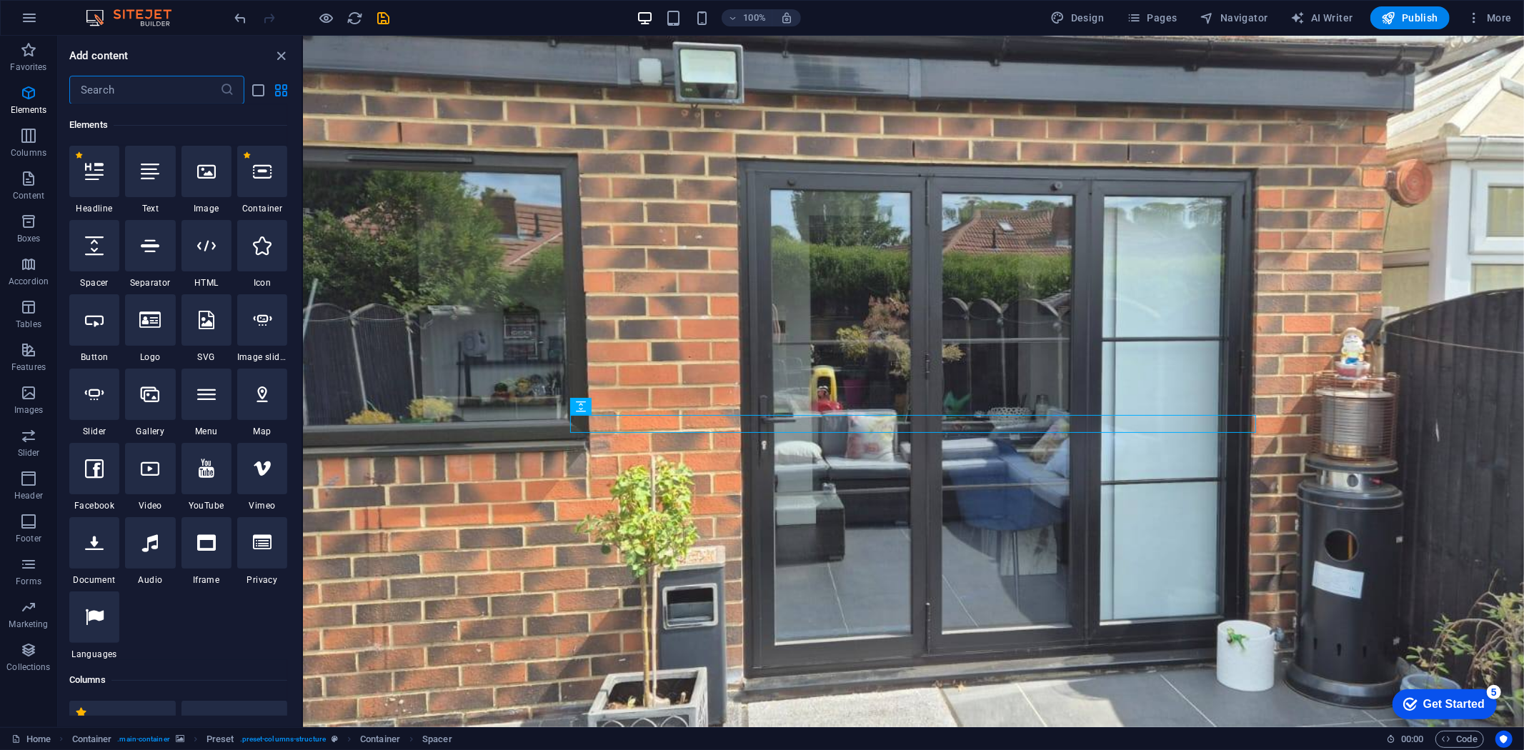
drag, startPoint x: 81, startPoint y: 169, endPoint x: 95, endPoint y: 167, distance: 13.7
click at [84, 169] on div at bounding box center [94, 171] width 50 height 51
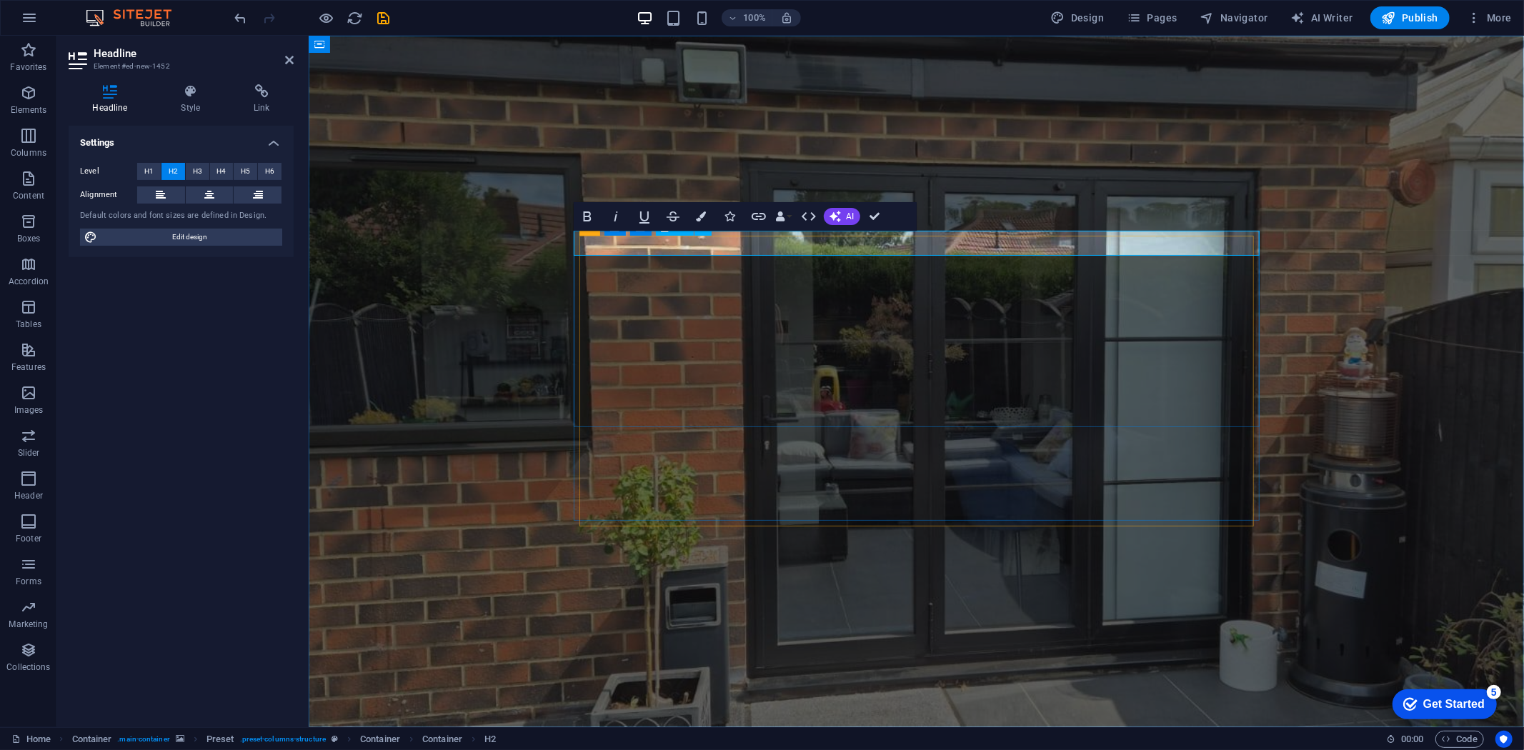
drag, startPoint x: 764, startPoint y: 237, endPoint x: 534, endPoint y: 227, distance: 230.3
click at [534, 227] on div "New headline contact us for a free quote [DATE]!" at bounding box center [916, 649] width 1216 height 1229
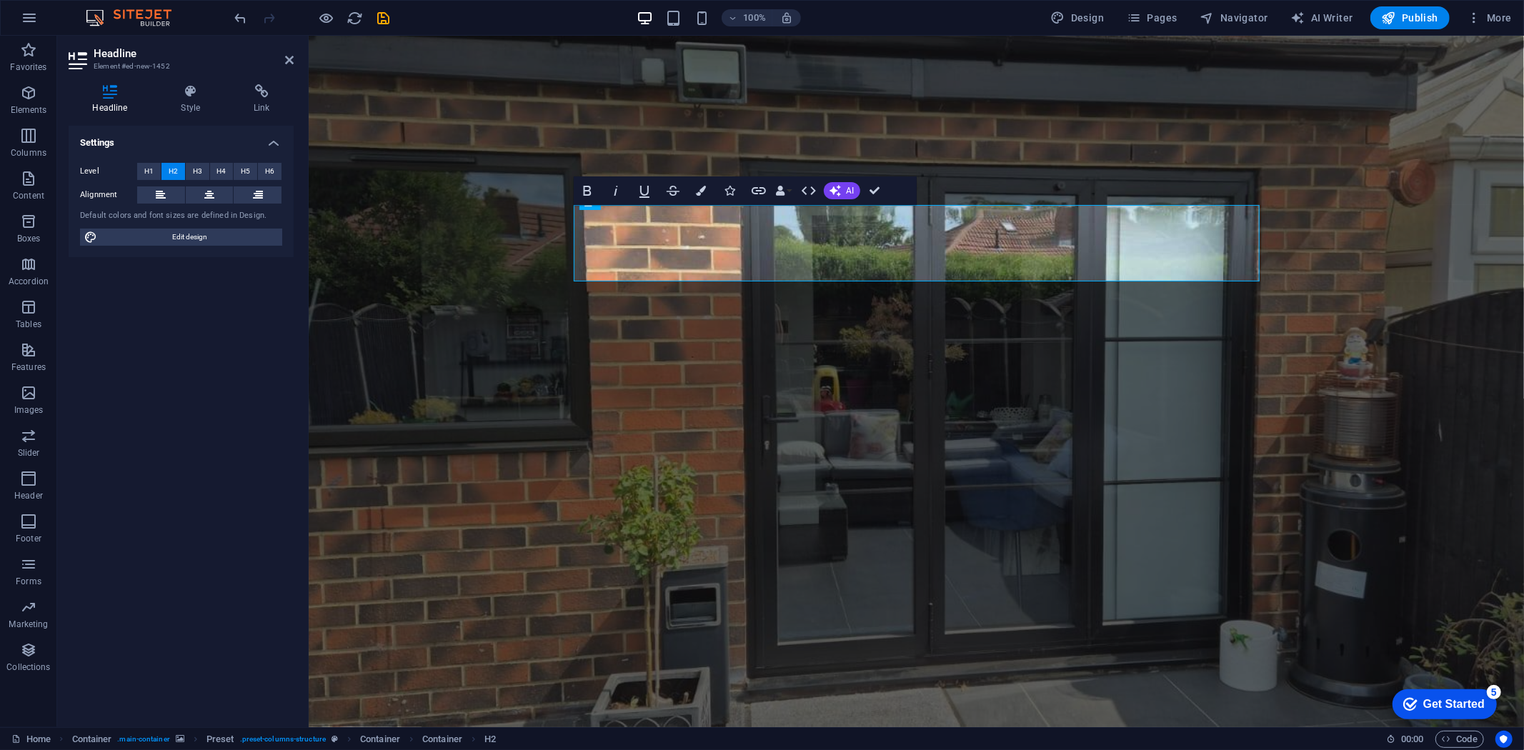
drag, startPoint x: 650, startPoint y: 265, endPoint x: 564, endPoint y: 219, distance: 98.2
click at [564, 219] on div "Yorkshire Window Company we have a highly dedicated and experienced team ready …" at bounding box center [916, 675] width 1216 height 1281
click at [706, 184] on button "Colors" at bounding box center [701, 191] width 27 height 29
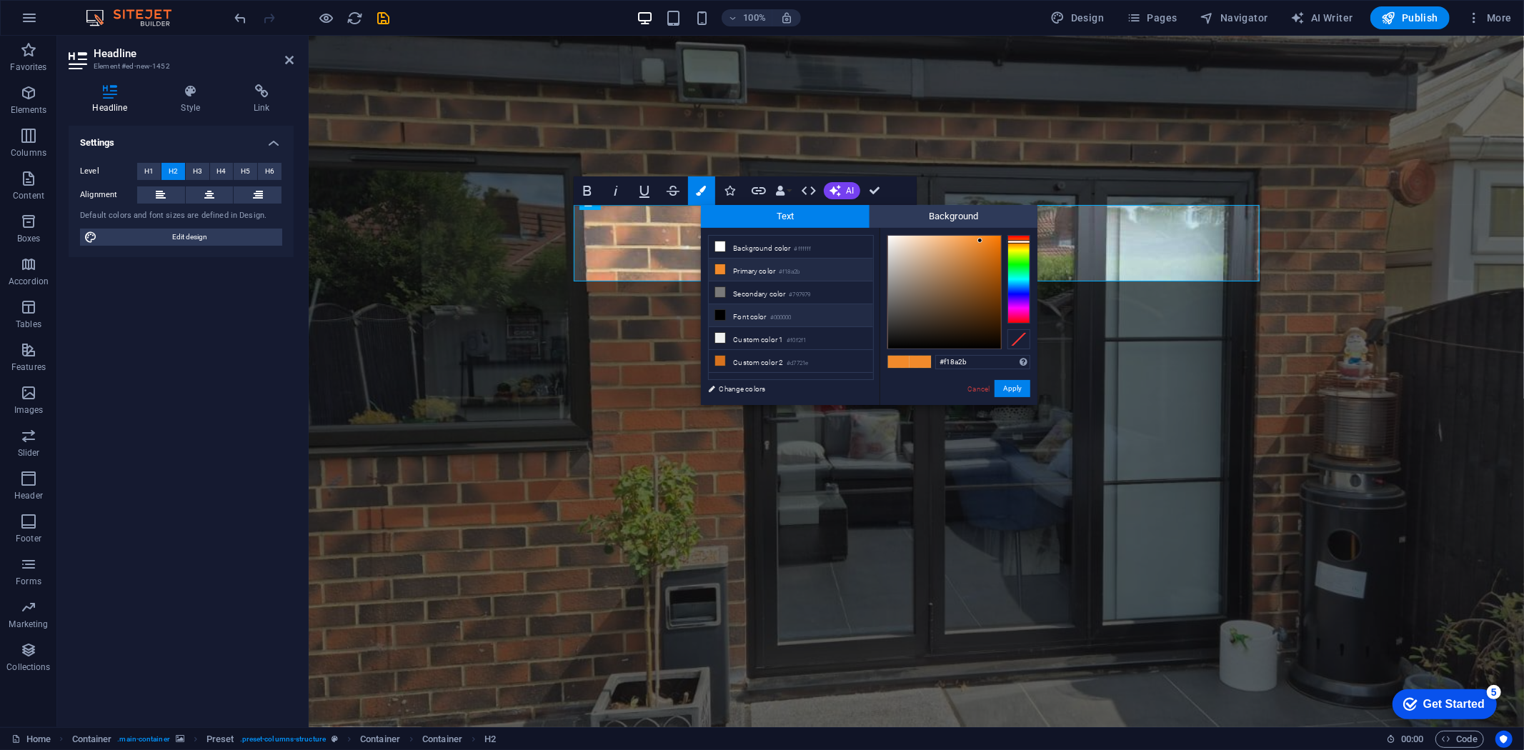
click at [715, 323] on li "Font color #000000" at bounding box center [791, 315] width 164 height 23
type input "#000000"
click at [1026, 384] on button "Apply" at bounding box center [1013, 388] width 36 height 17
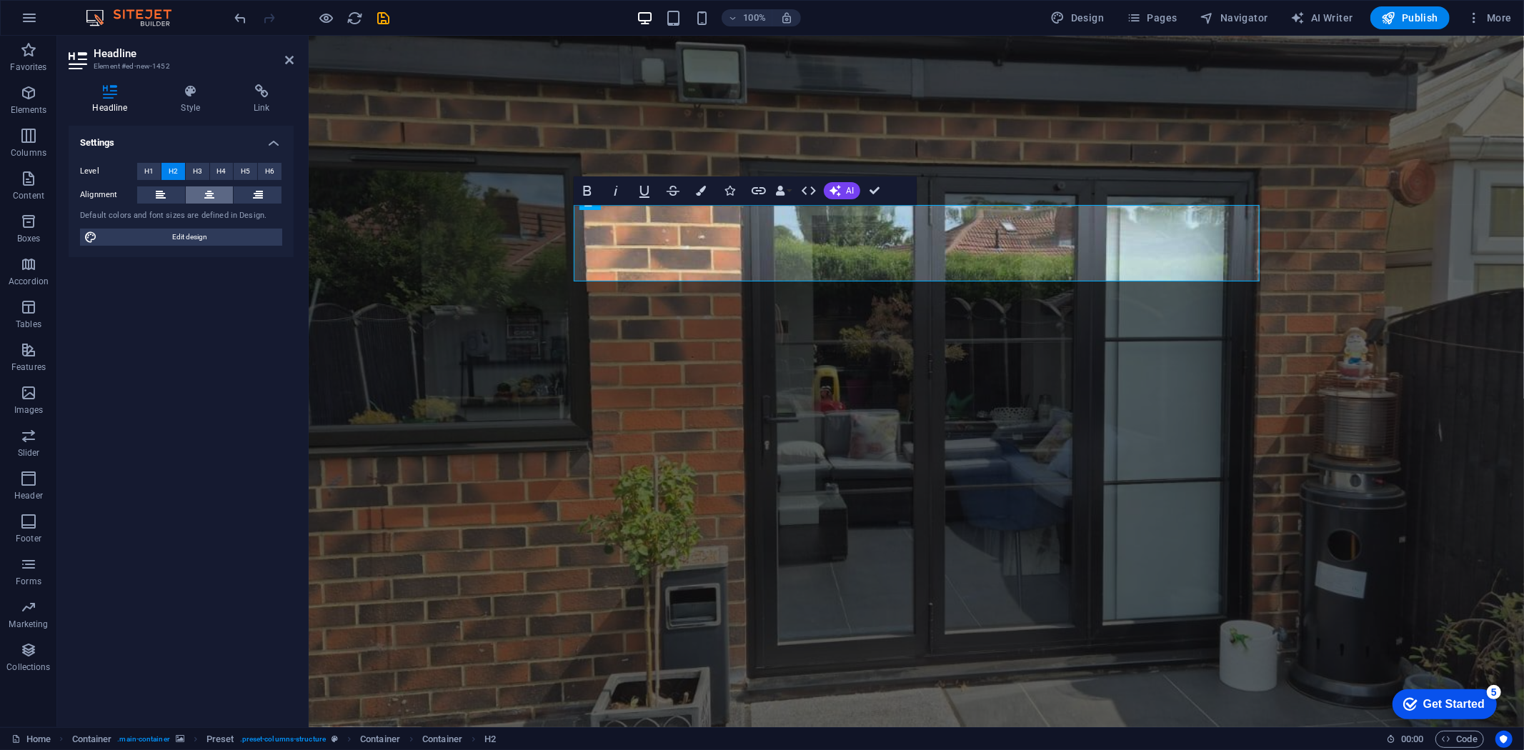
click at [208, 197] on icon at bounding box center [209, 195] width 10 height 17
click at [645, 209] on icon at bounding box center [641, 201] width 10 height 17
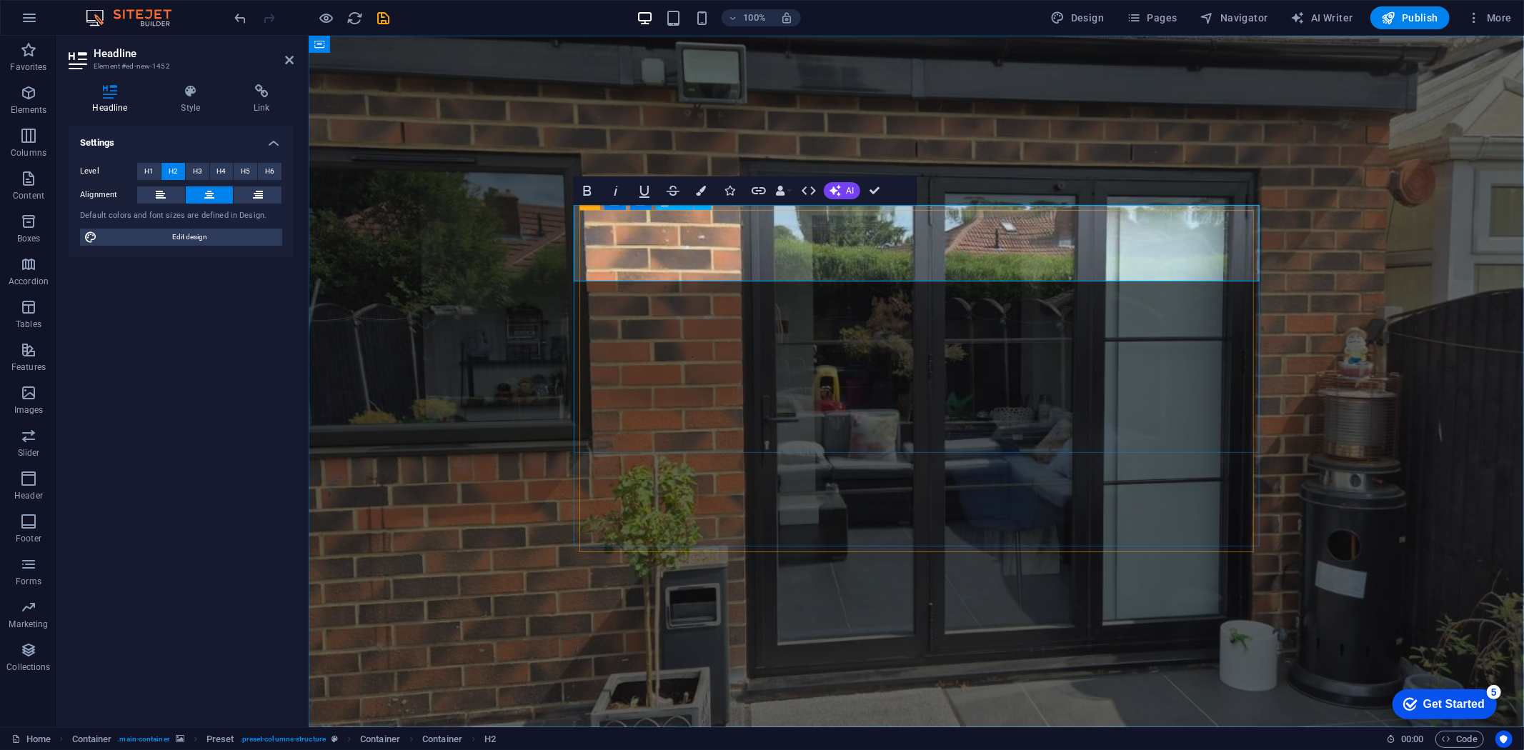
click at [532, 218] on figure at bounding box center [916, 381] width 1216 height 692
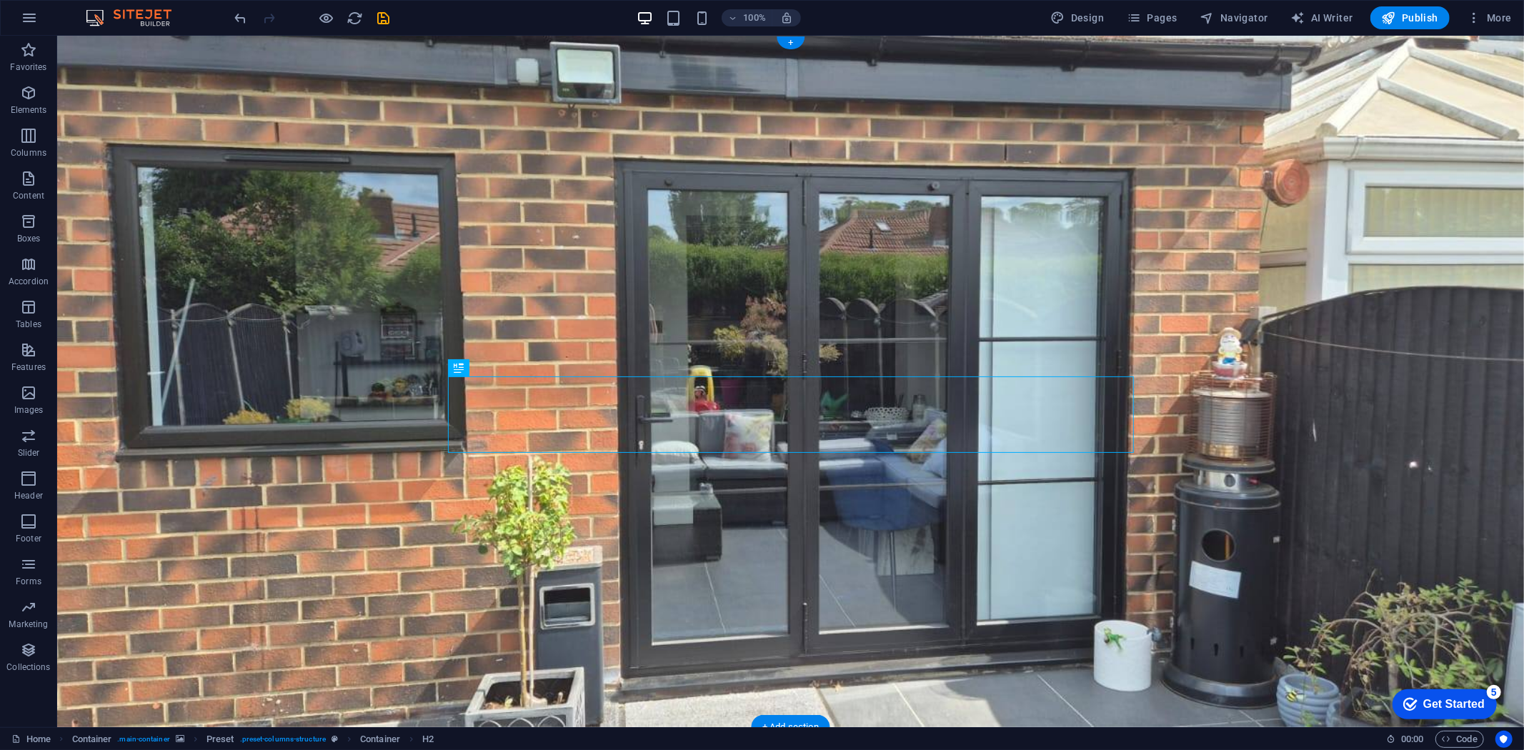
click at [1264, 354] on figure at bounding box center [789, 381] width 1467 height 692
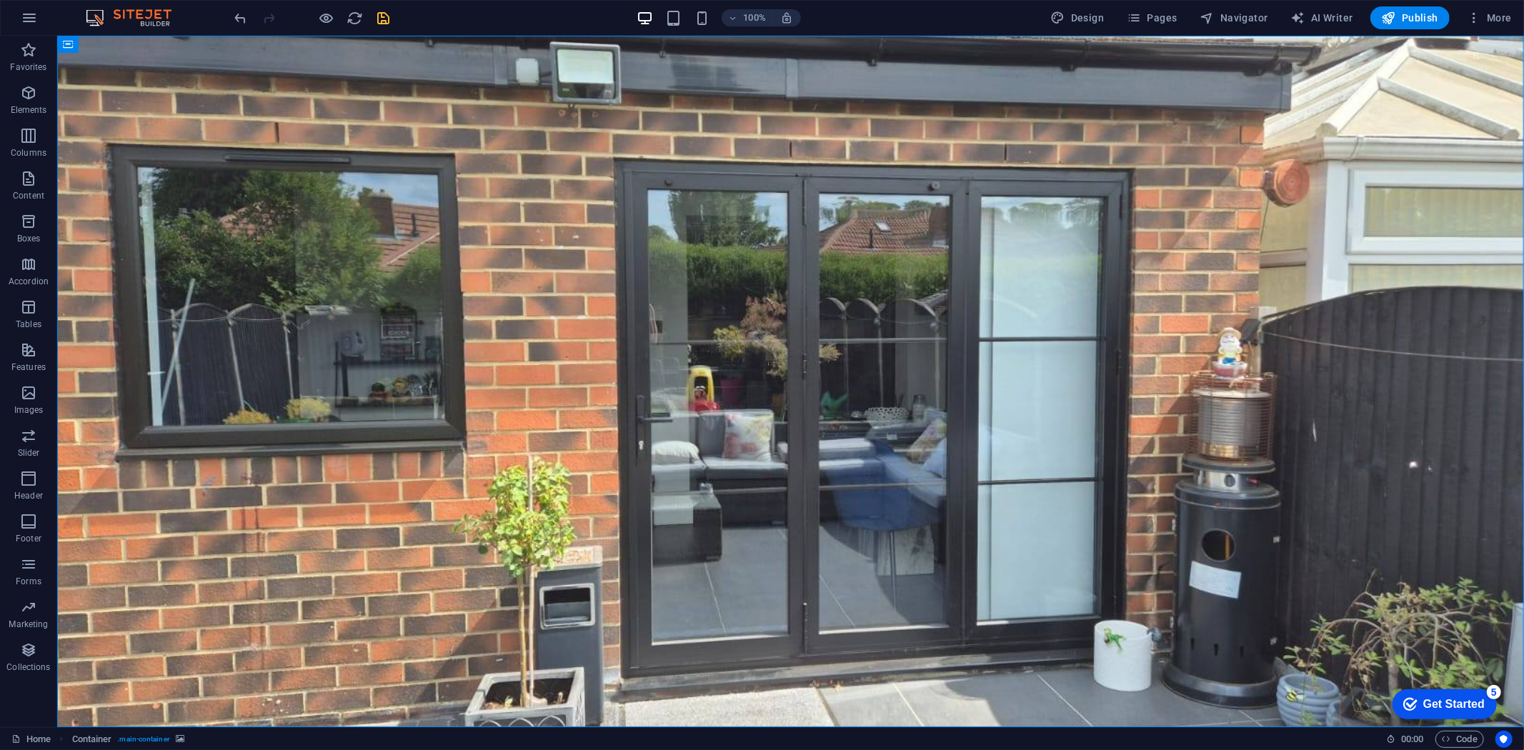
drag, startPoint x: 358, startPoint y: 53, endPoint x: 380, endPoint y: 16, distance: 42.6
click at [380, 16] on icon "save" at bounding box center [384, 18] width 16 height 16
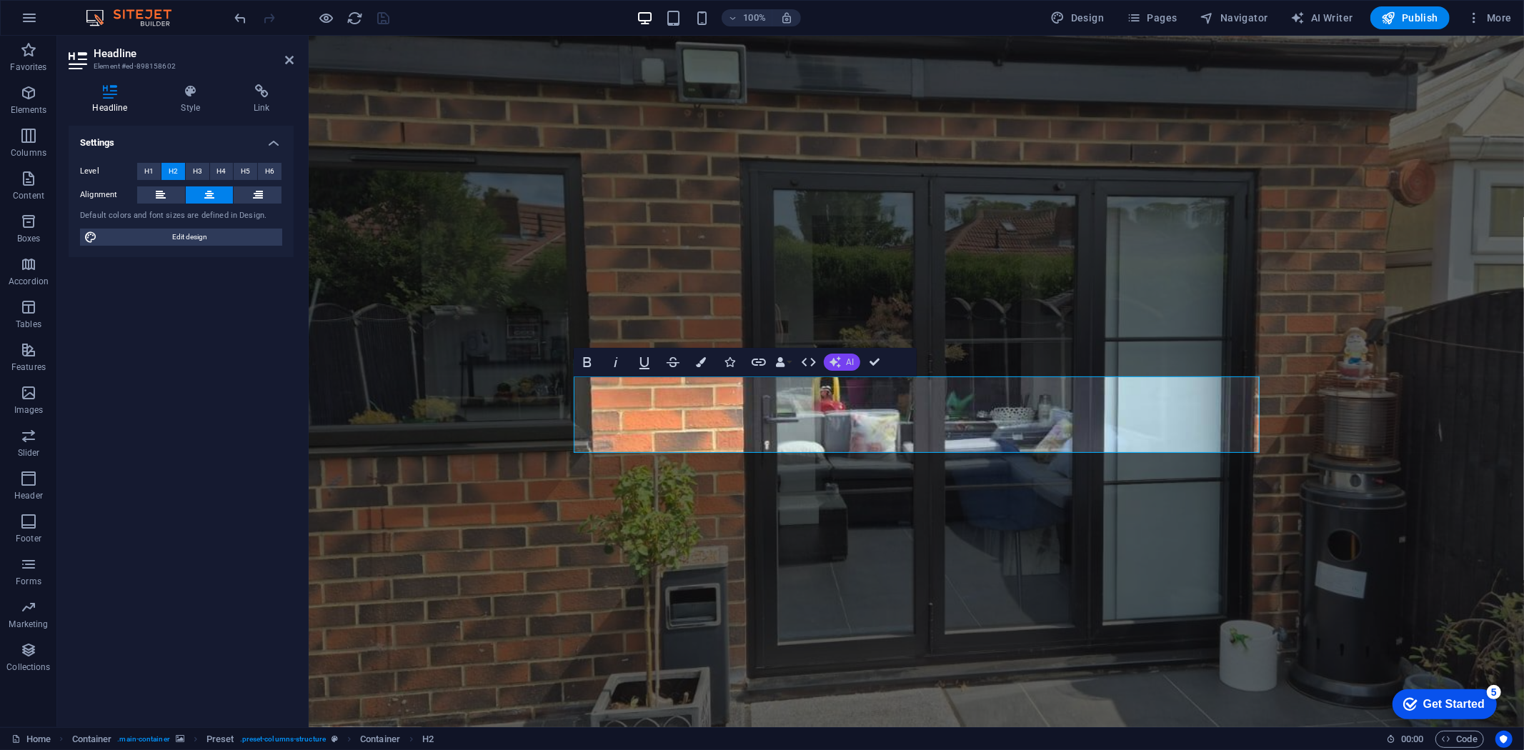
drag, startPoint x: 834, startPoint y: 354, endPoint x: 840, endPoint y: 358, distance: 7.7
click at [838, 354] on button "AI" at bounding box center [842, 362] width 36 height 17
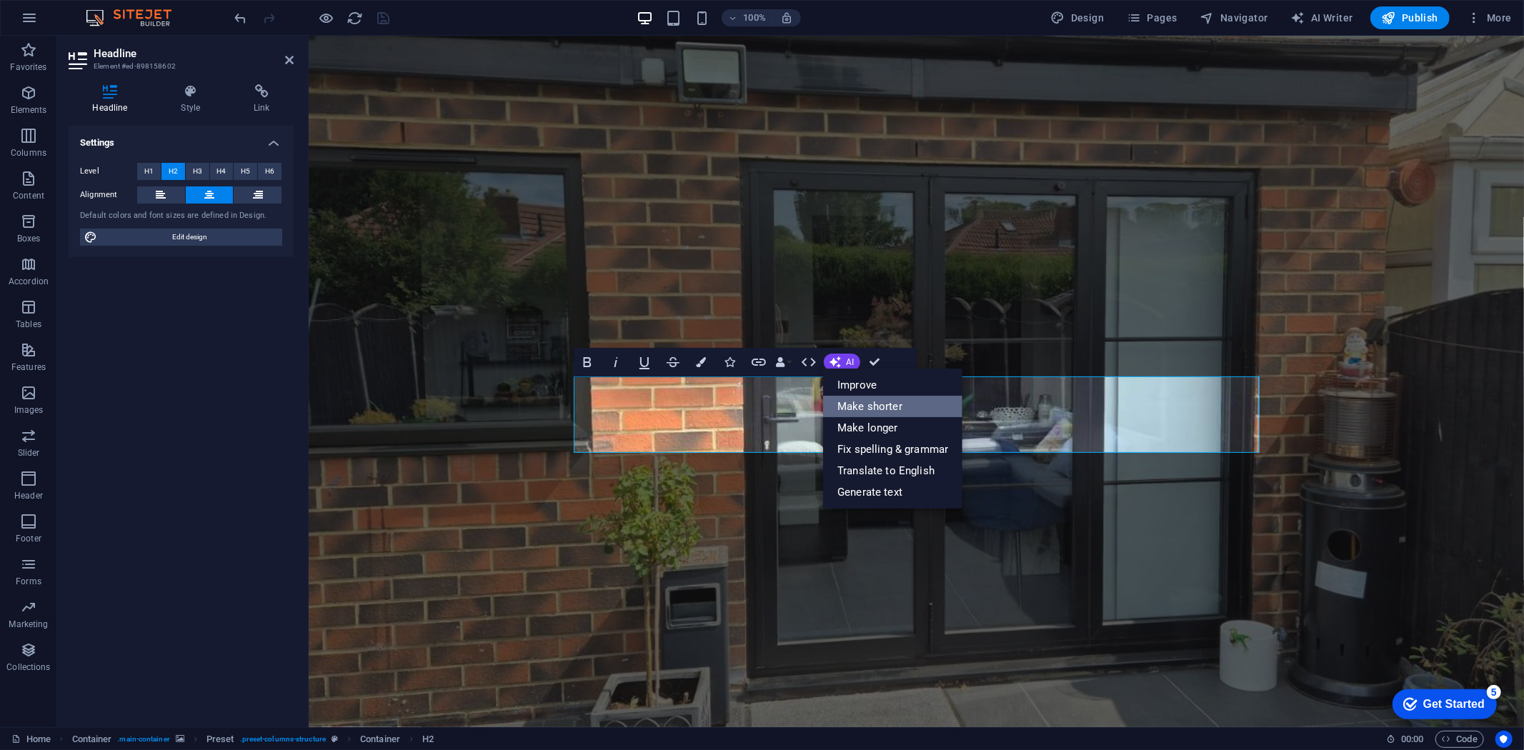
click at [847, 404] on link "Make shorter" at bounding box center [892, 406] width 139 height 21
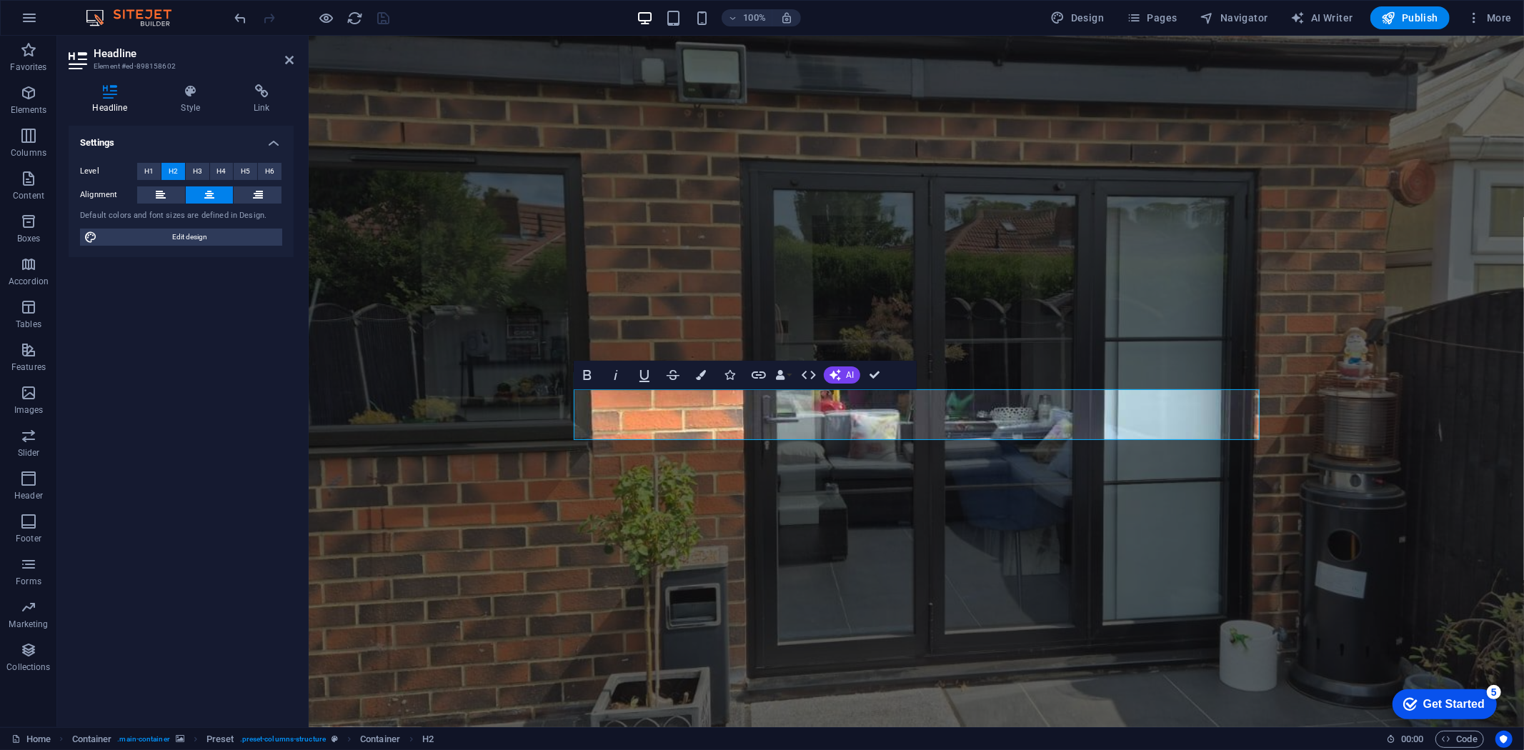
drag, startPoint x: 1095, startPoint y: 417, endPoint x: 492, endPoint y: 403, distance: 602.6
click at [492, 403] on div "YORKSHIRE WINDOW COMPANY: A dedicated, experienced team ready to craft your per…" at bounding box center [916, 662] width 1216 height 1255
click at [151, 169] on span "H1" at bounding box center [148, 171] width 9 height 17
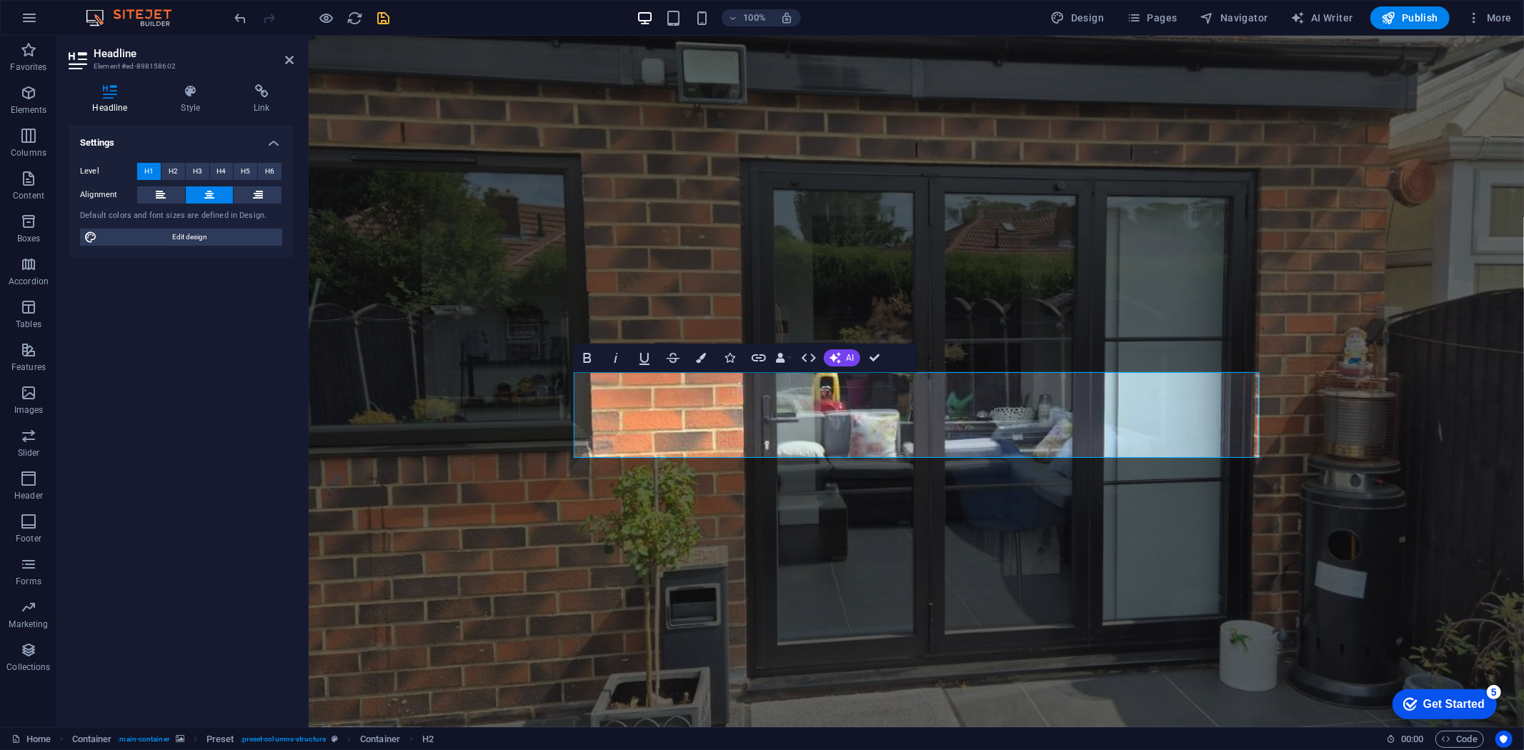
click at [459, 382] on figure at bounding box center [916, 381] width 1216 height 692
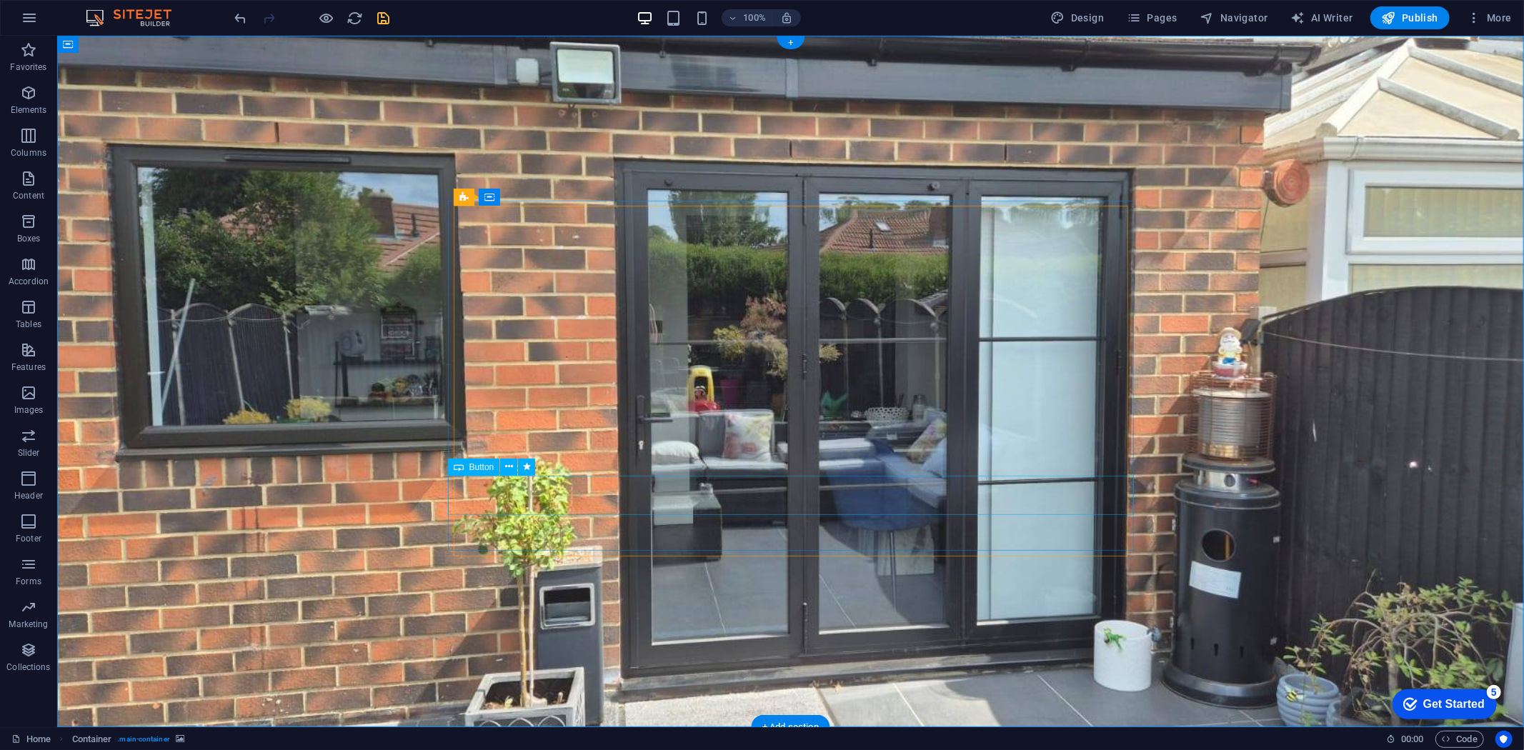
select select "px"
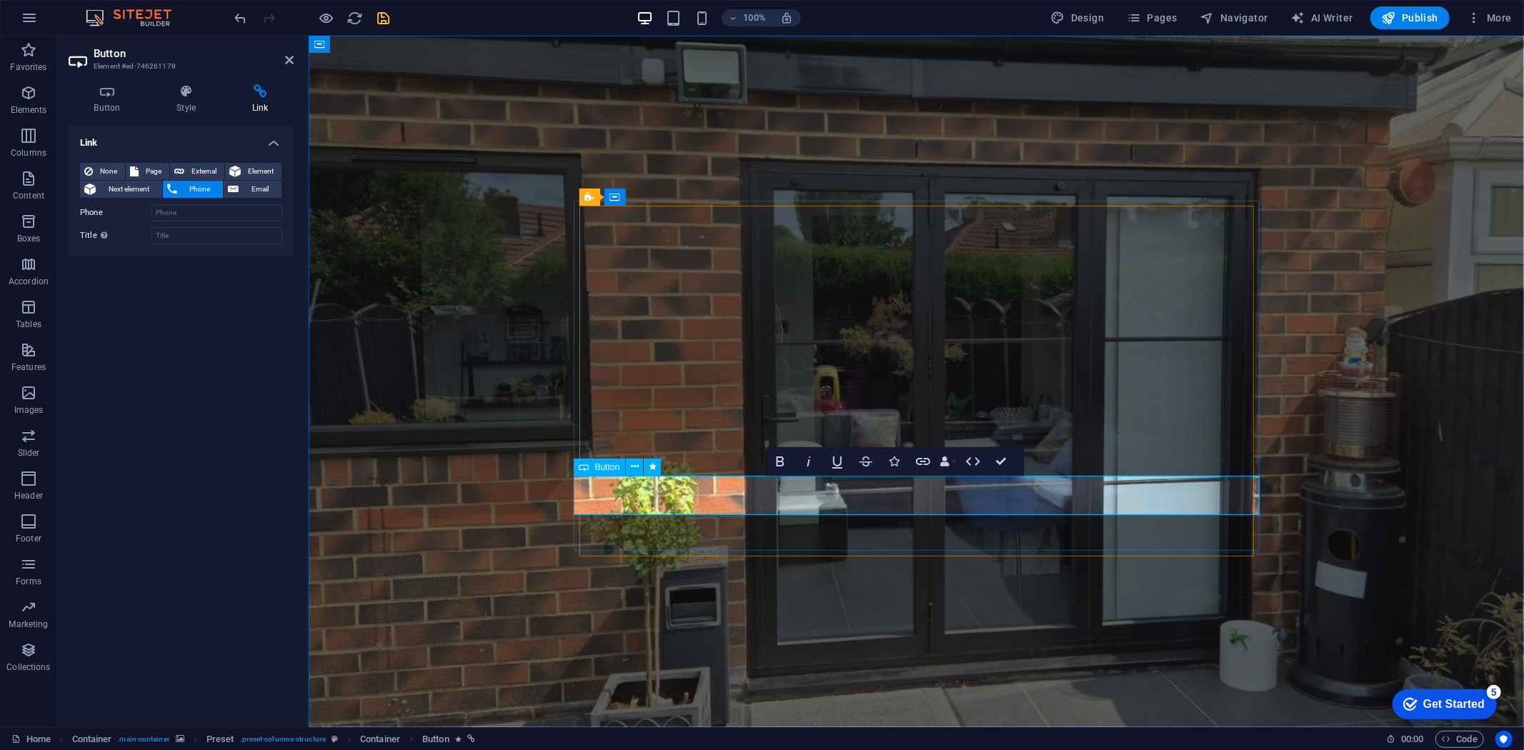
click at [104, 108] on h4 "Button" at bounding box center [110, 99] width 83 height 30
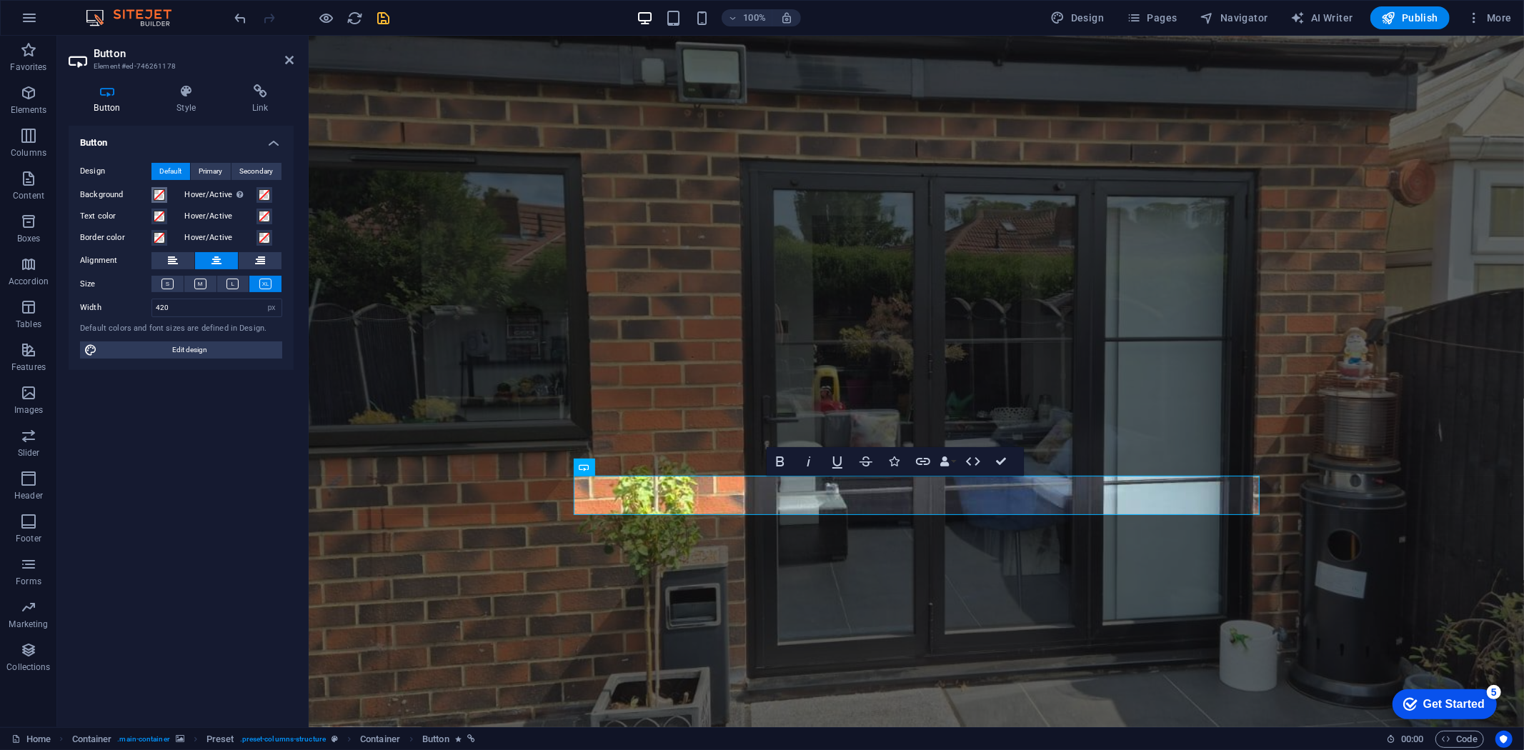
click at [155, 195] on span at bounding box center [159, 194] width 11 height 11
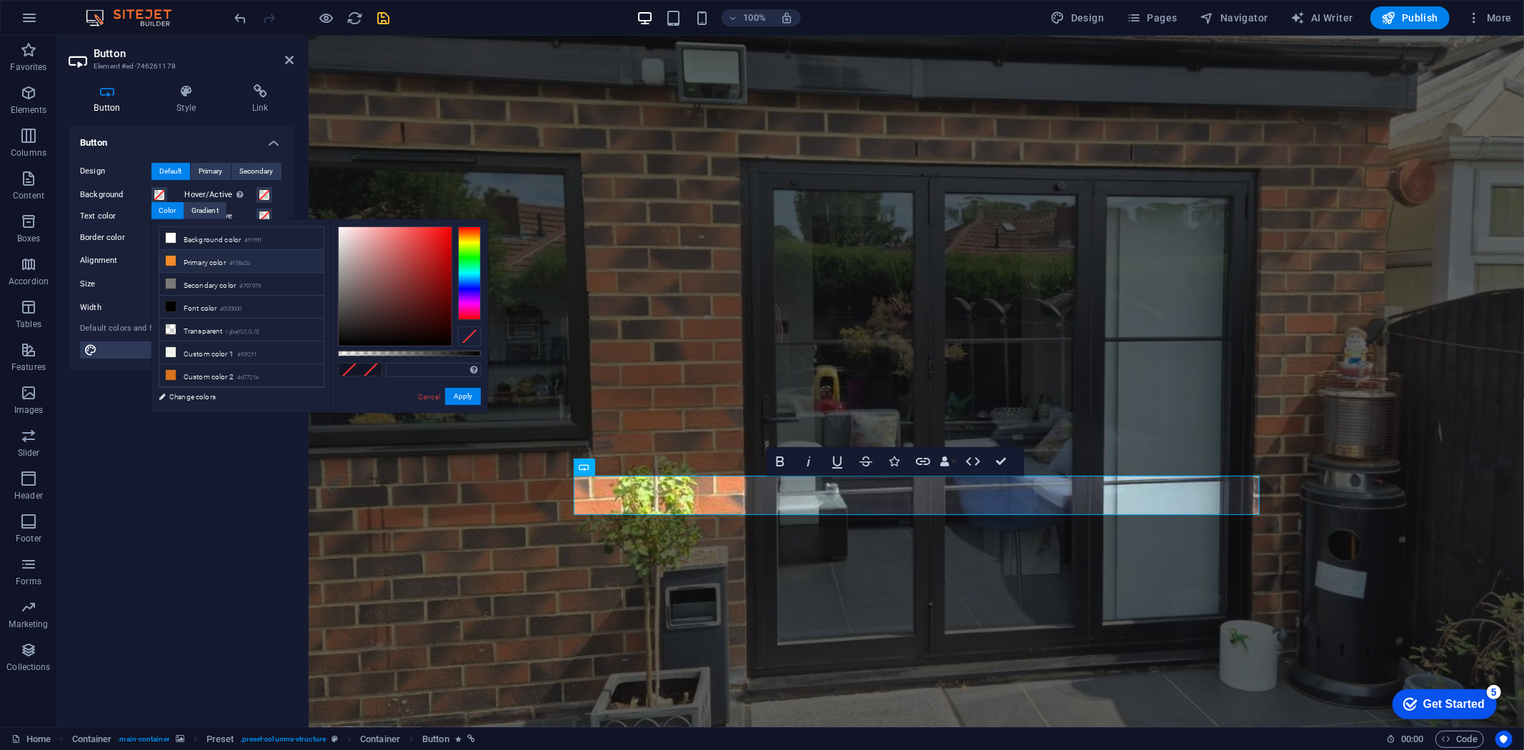
click at [174, 257] on icon at bounding box center [171, 261] width 10 height 10
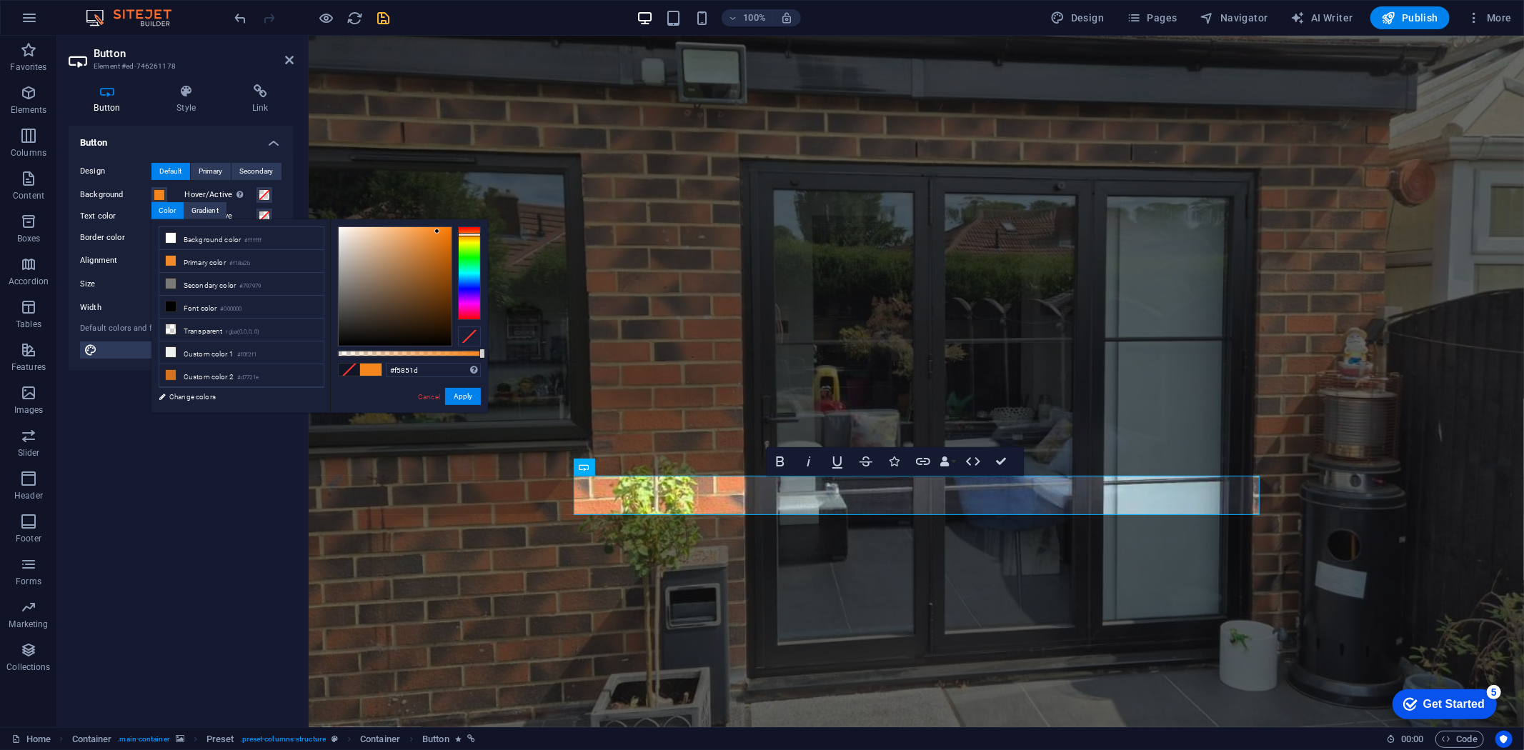
click at [437, 232] on div at bounding box center [395, 286] width 113 height 119
type input "#f67d0c"
click at [445, 231] on div at bounding box center [395, 286] width 113 height 119
drag, startPoint x: 423, startPoint y: 370, endPoint x: 349, endPoint y: 369, distance: 74.3
click at [349, 369] on div "#f67d0c Supported formats #0852ed rgb(8, 82, 237) rgba(8, 82, 237, 90%) hsv(221…" at bounding box center [409, 419] width 158 height 401
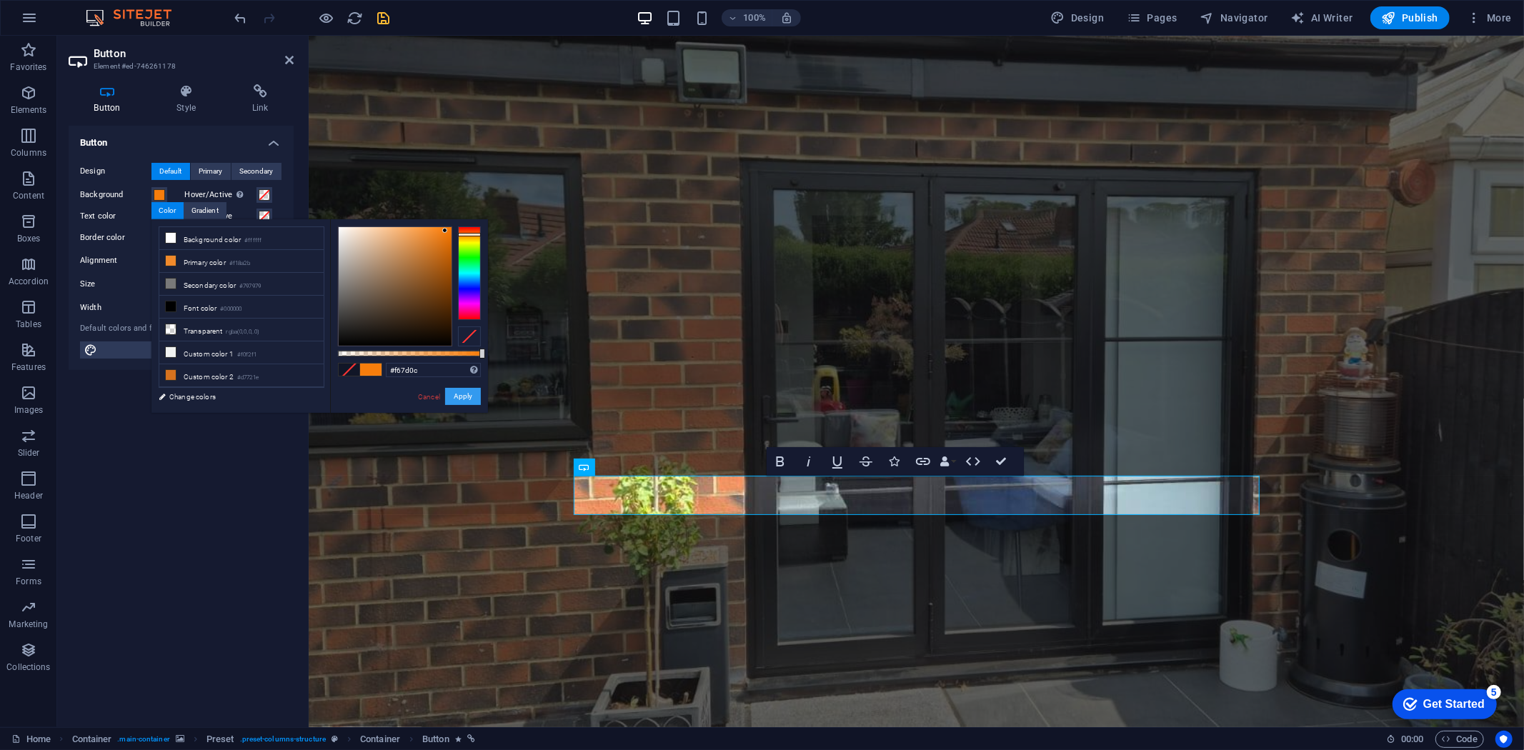
click at [469, 400] on button "Apply" at bounding box center [463, 396] width 36 height 17
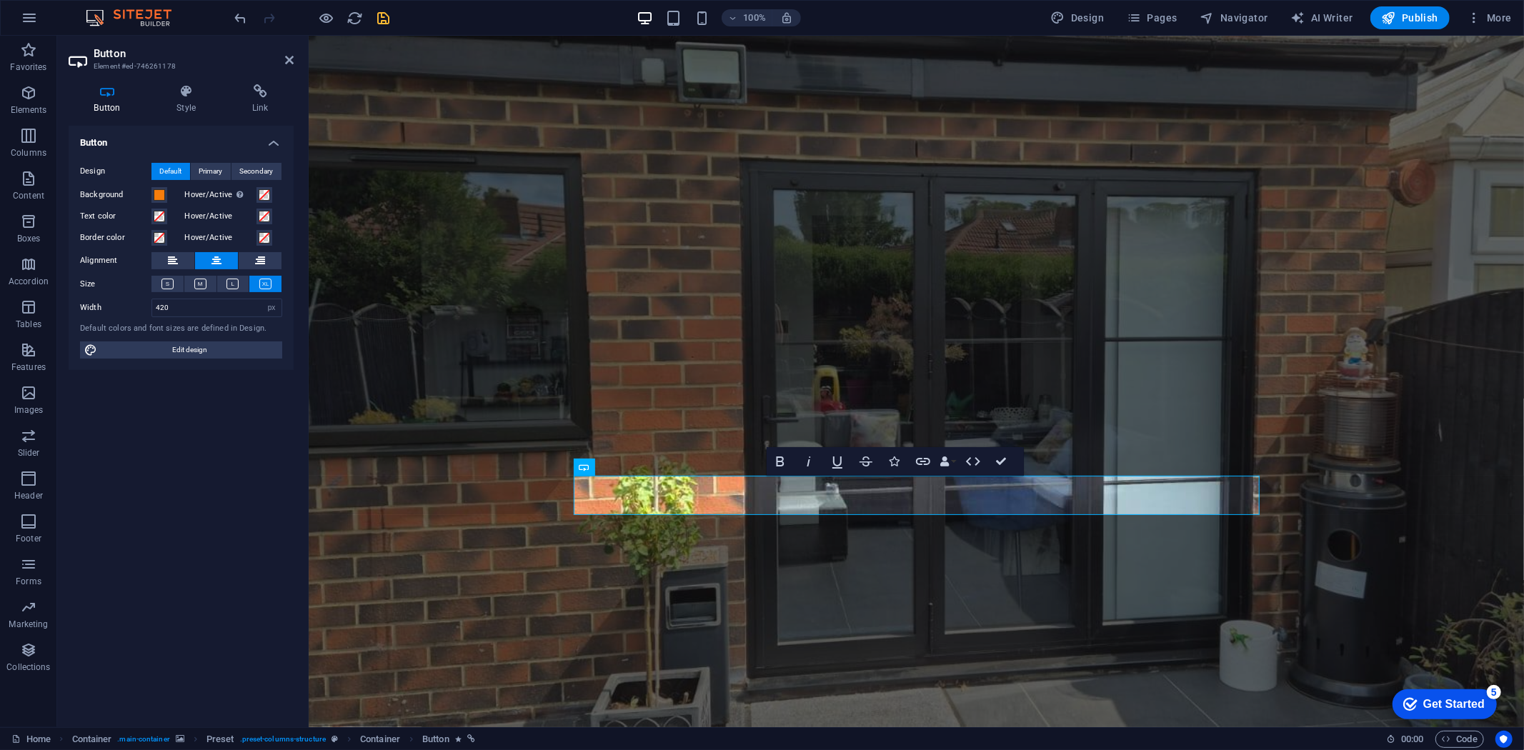
click at [523, 625] on figure at bounding box center [916, 381] width 1216 height 692
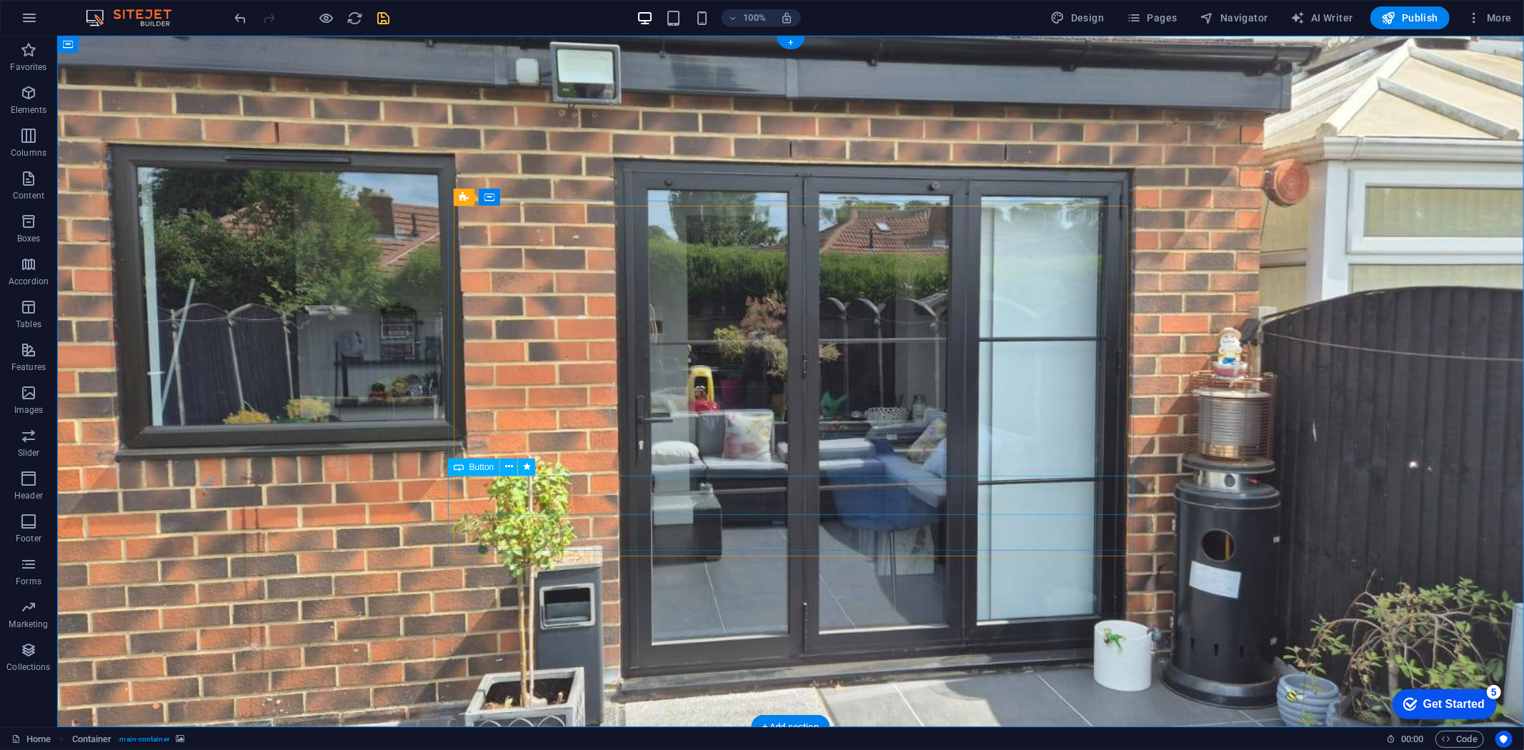
select select "px"
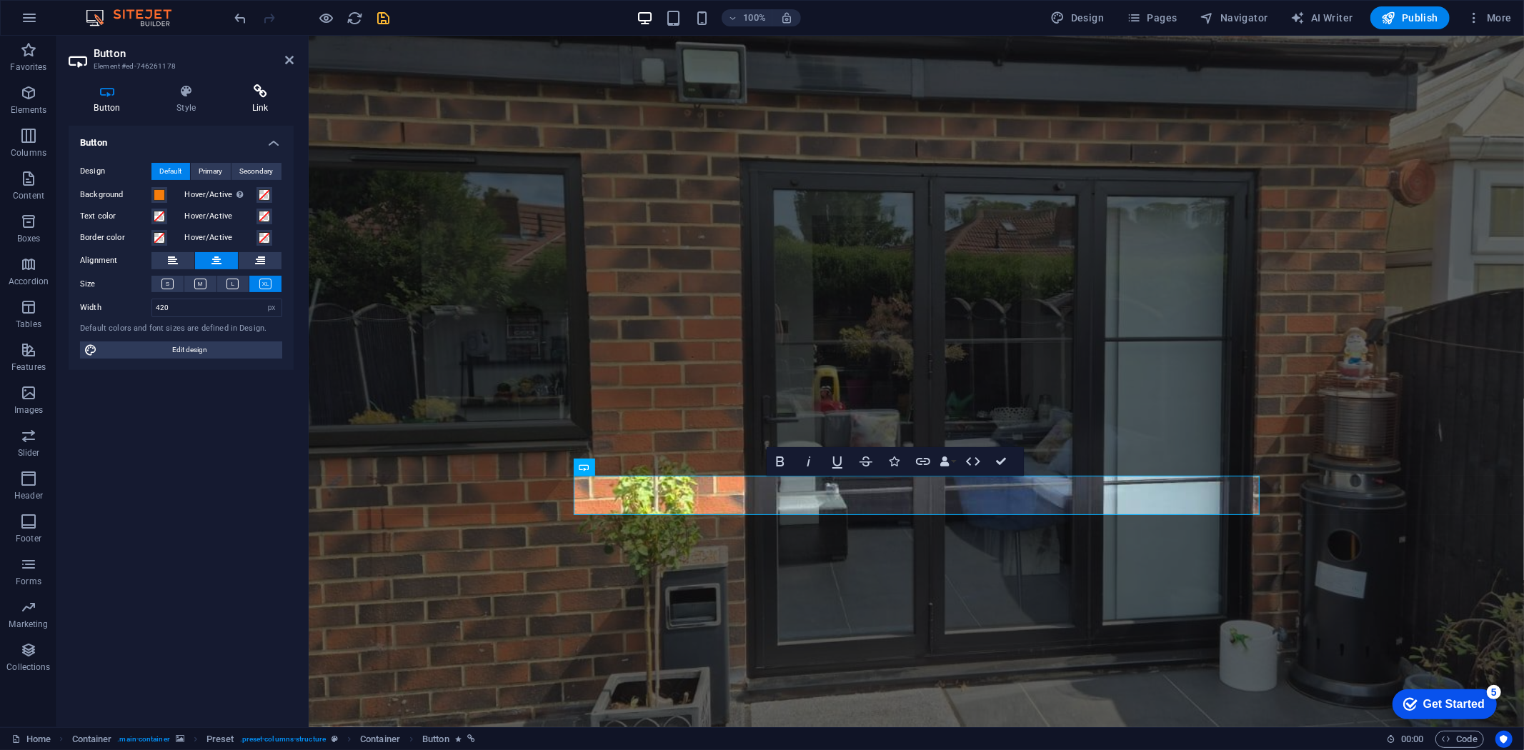
click at [257, 94] on icon at bounding box center [260, 91] width 67 height 14
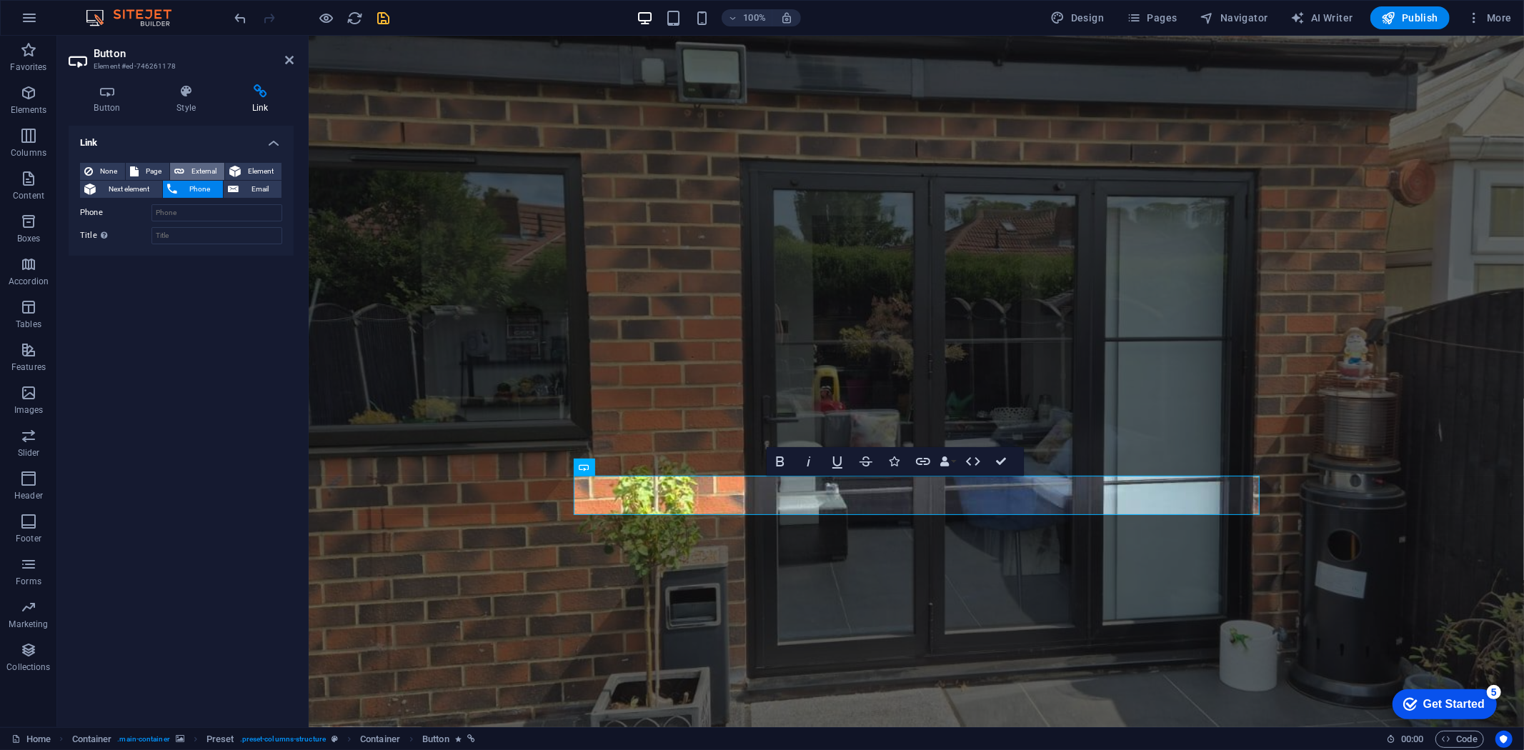
click at [211, 169] on span "External" at bounding box center [204, 171] width 31 height 17
select select "blank"
click at [204, 211] on input "URL" at bounding box center [216, 212] width 131 height 17
paste input "[URL][DOMAIN_NAME]"
type input "[URL][DOMAIN_NAME]"
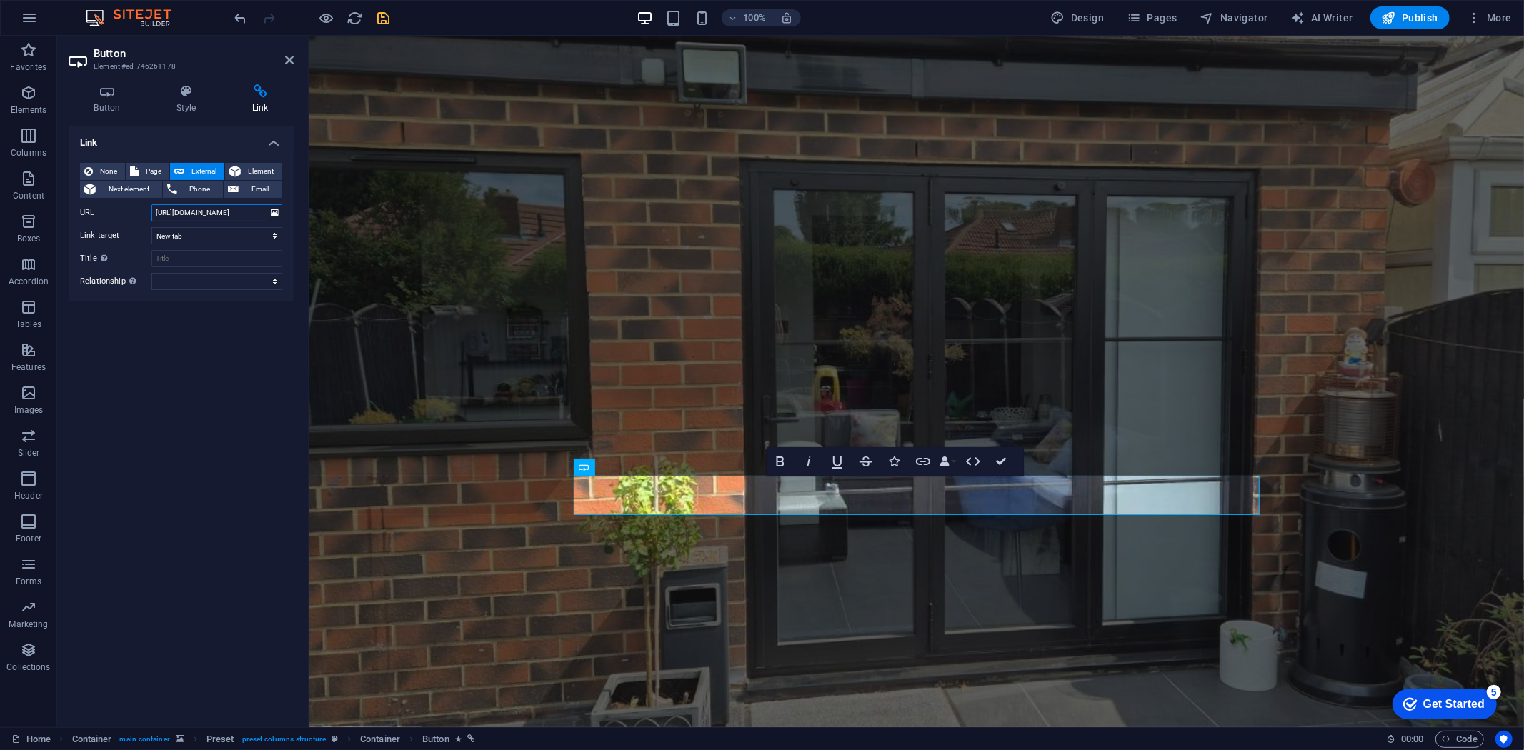
scroll to position [0, 41]
click at [387, 14] on icon "save" at bounding box center [384, 18] width 16 height 16
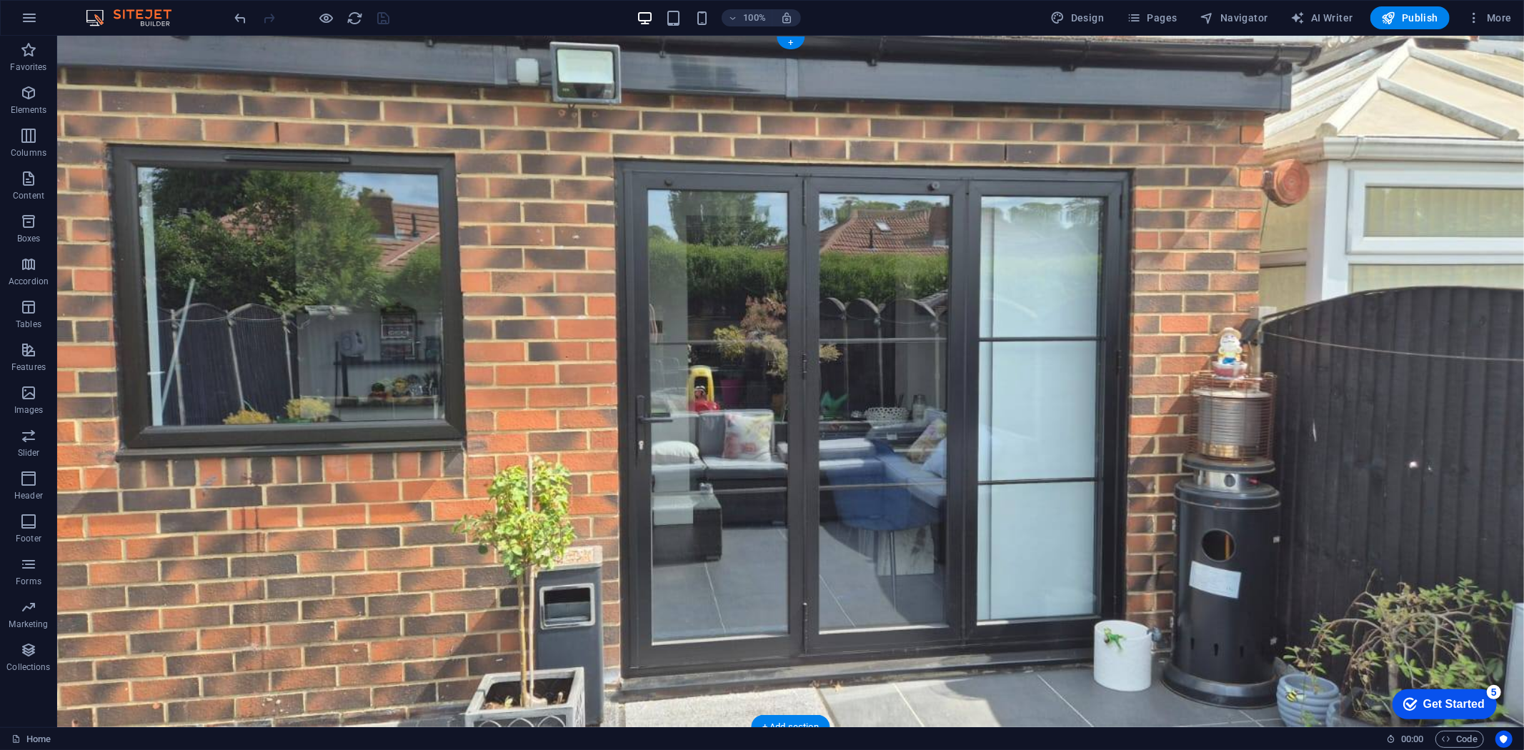
click at [293, 244] on figure at bounding box center [789, 381] width 1467 height 692
click at [768, 723] on div "+ Add section" at bounding box center [790, 727] width 79 height 24
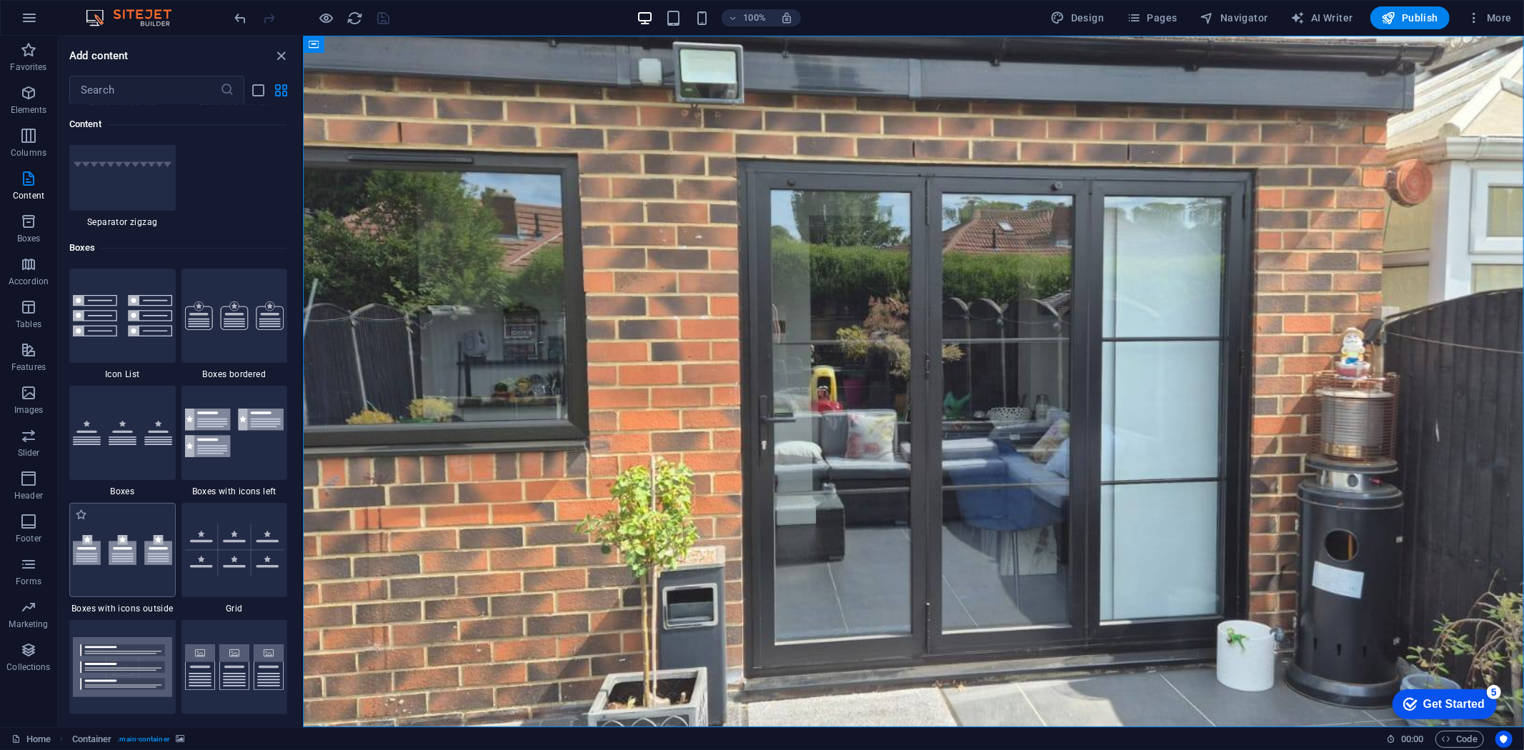
scroll to position [4007, 0]
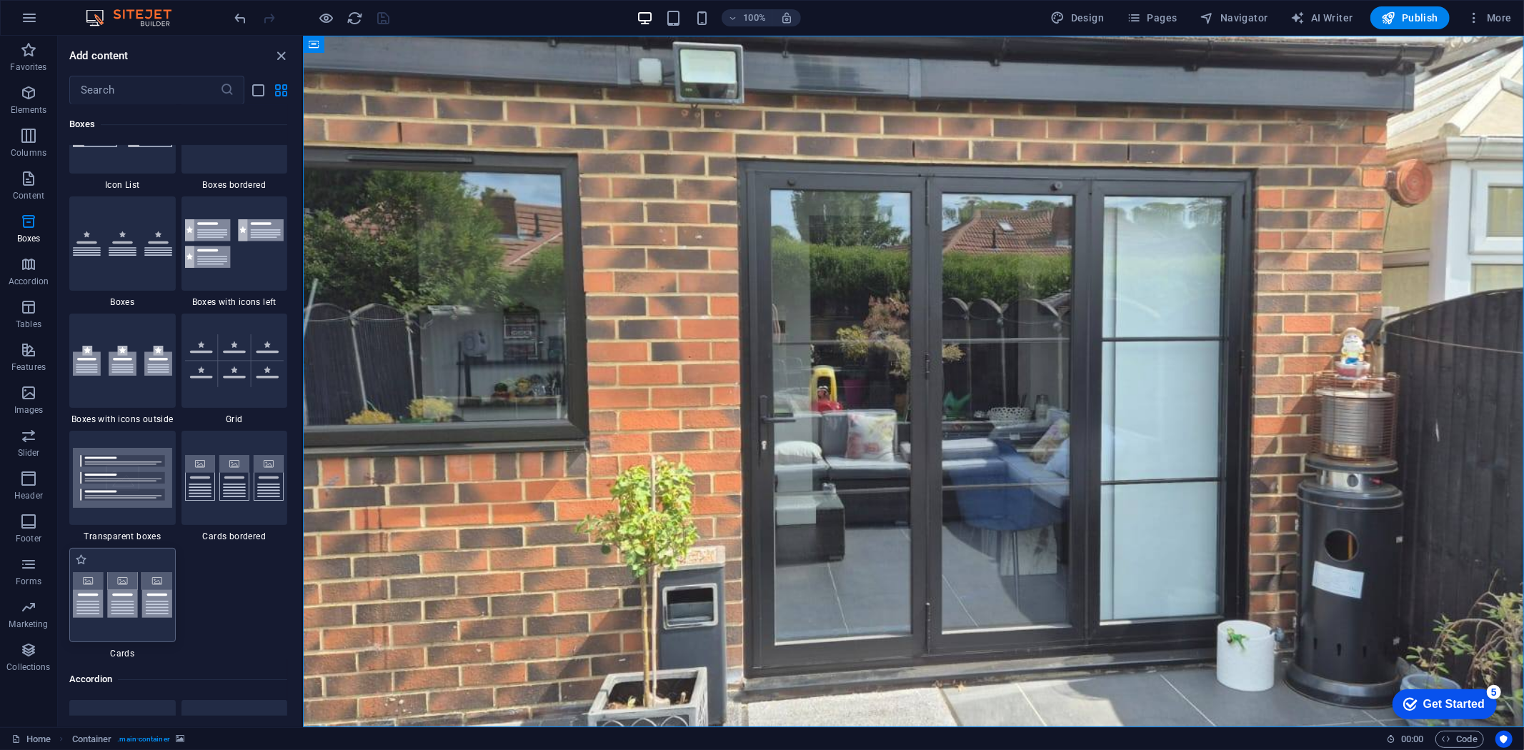
click at [156, 587] on img at bounding box center [122, 595] width 99 height 46
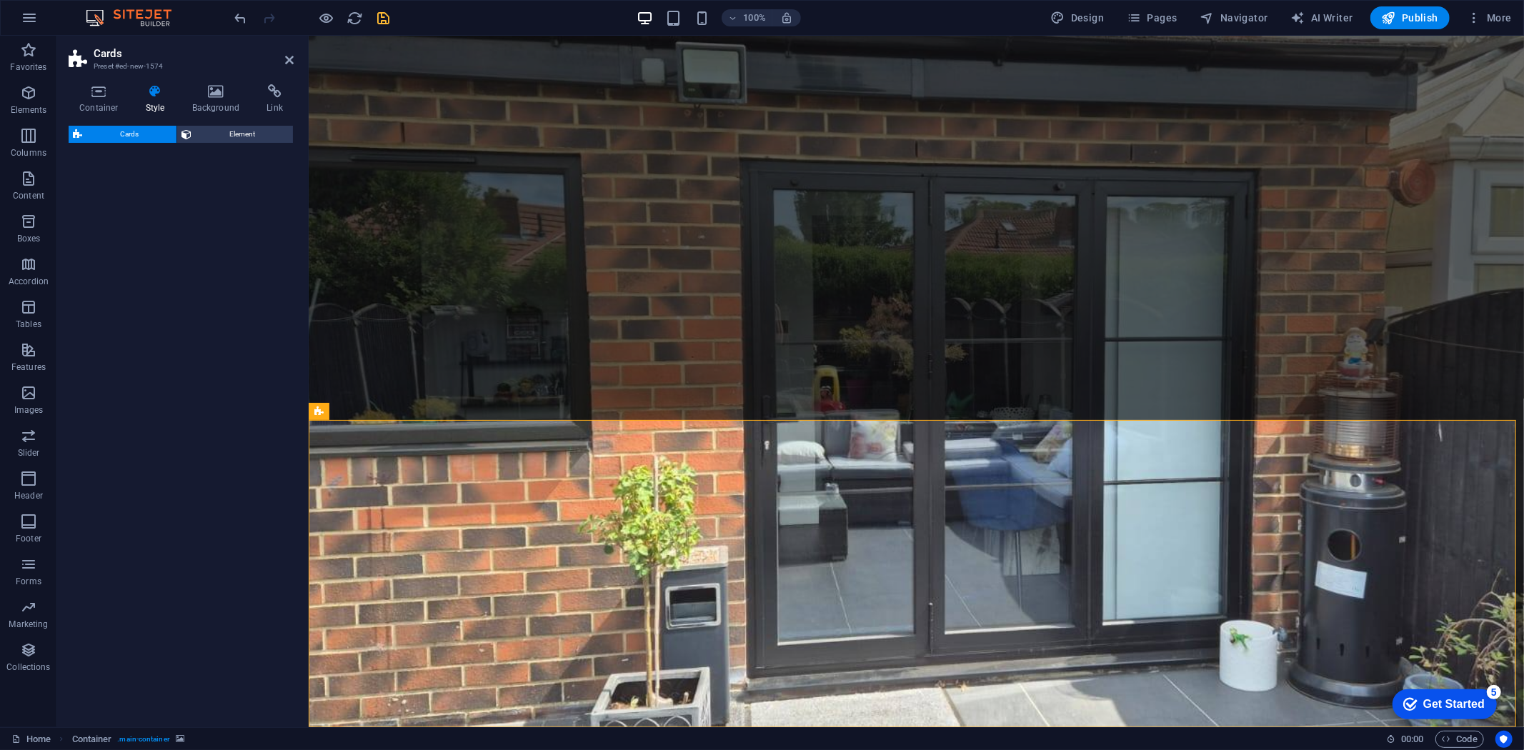
select select "rem"
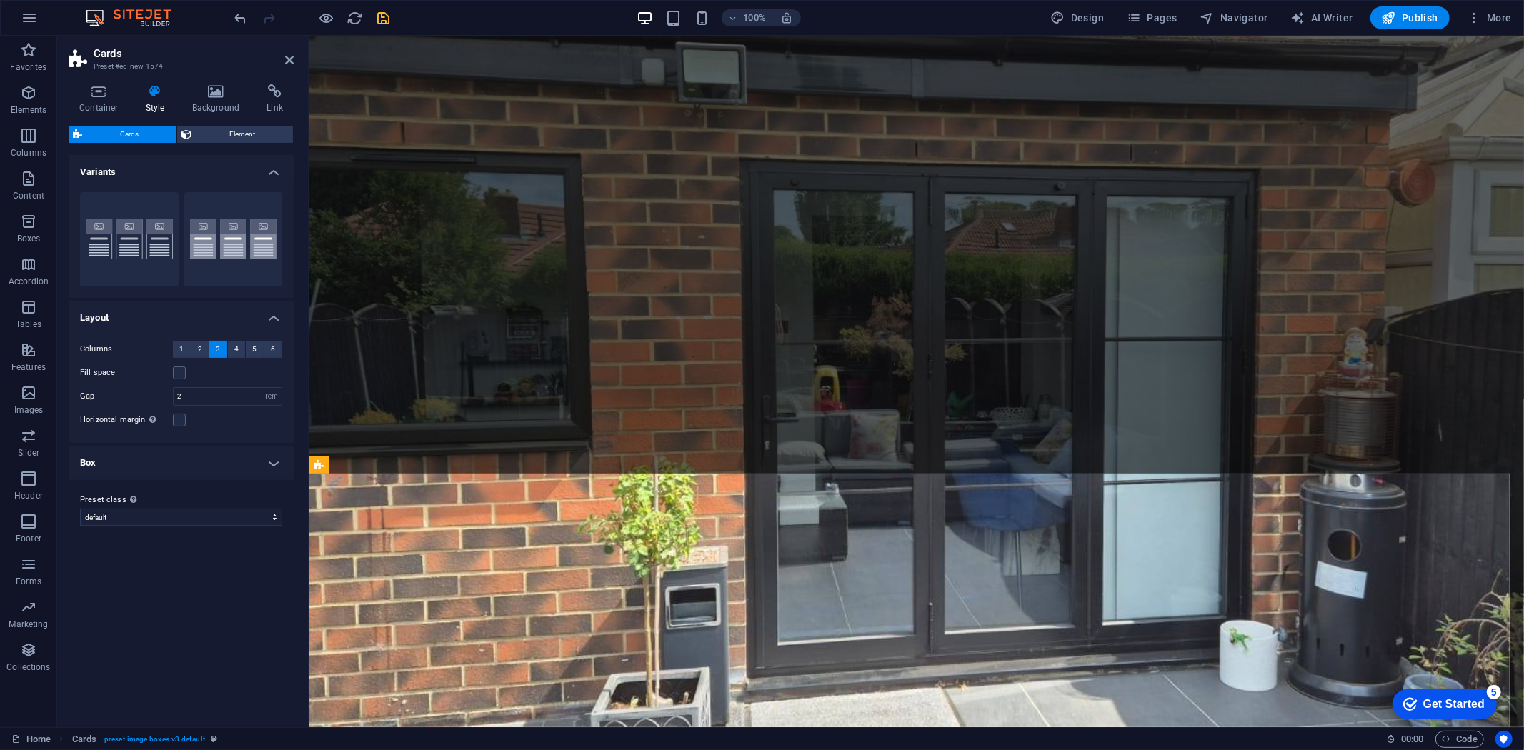
scroll to position [253, 0]
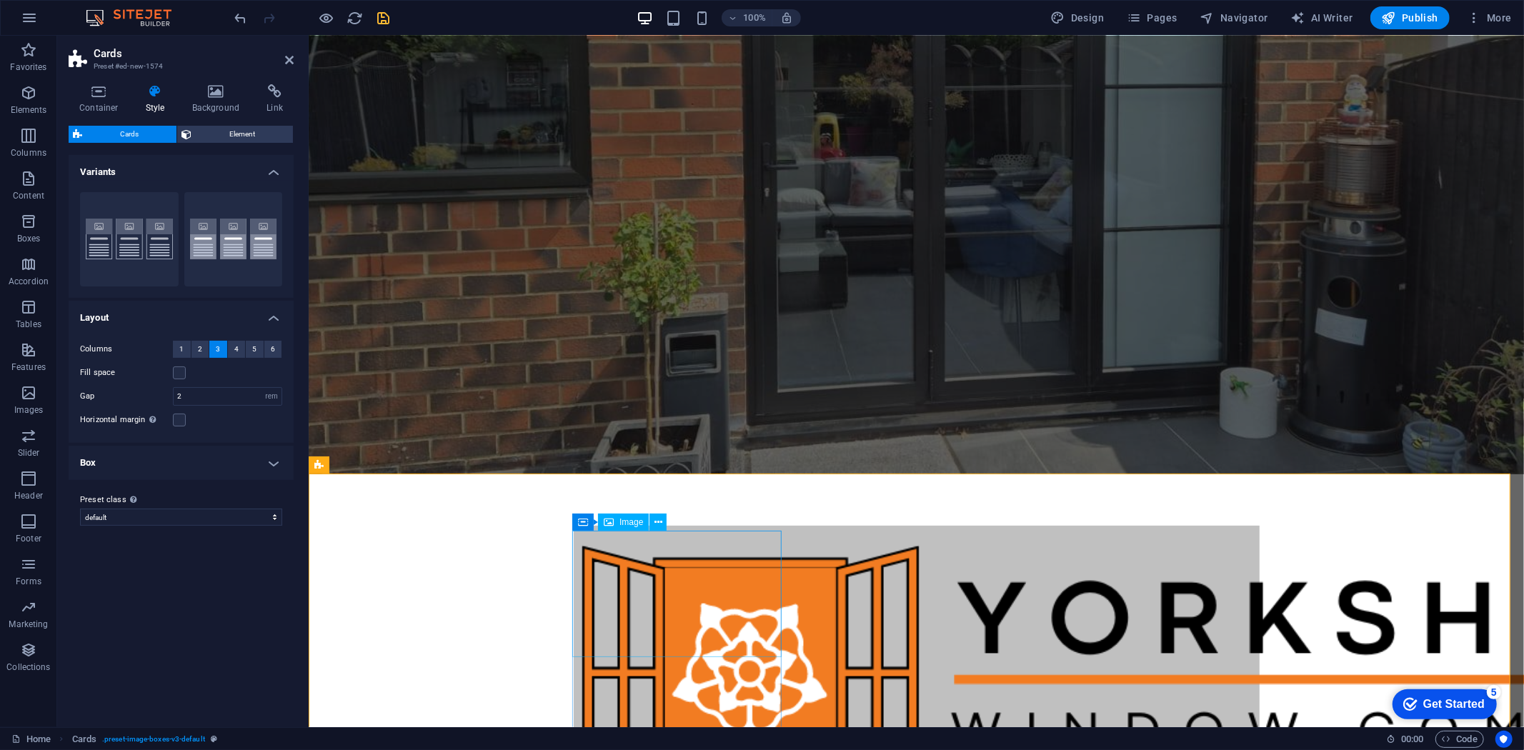
select select "%"
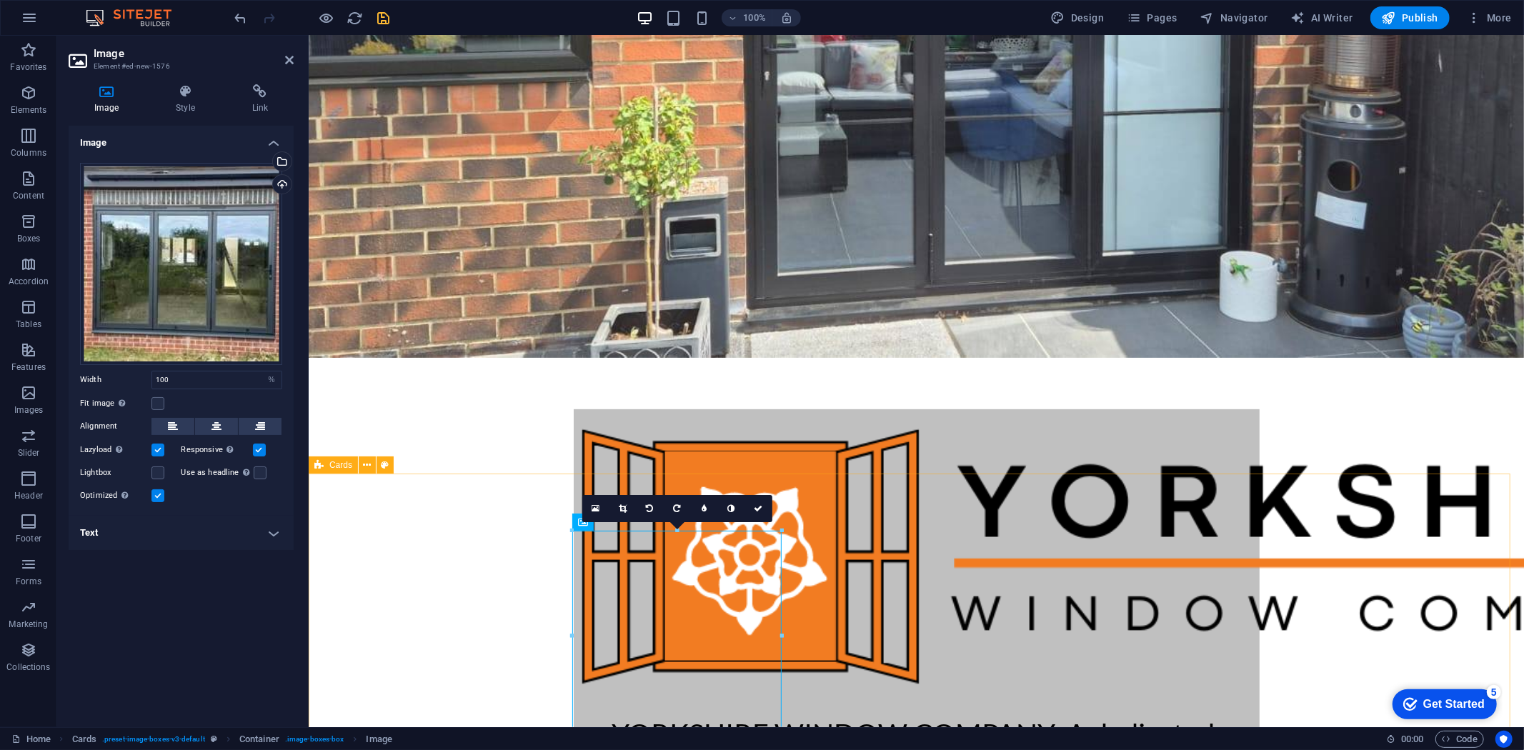
scroll to position [445, 0]
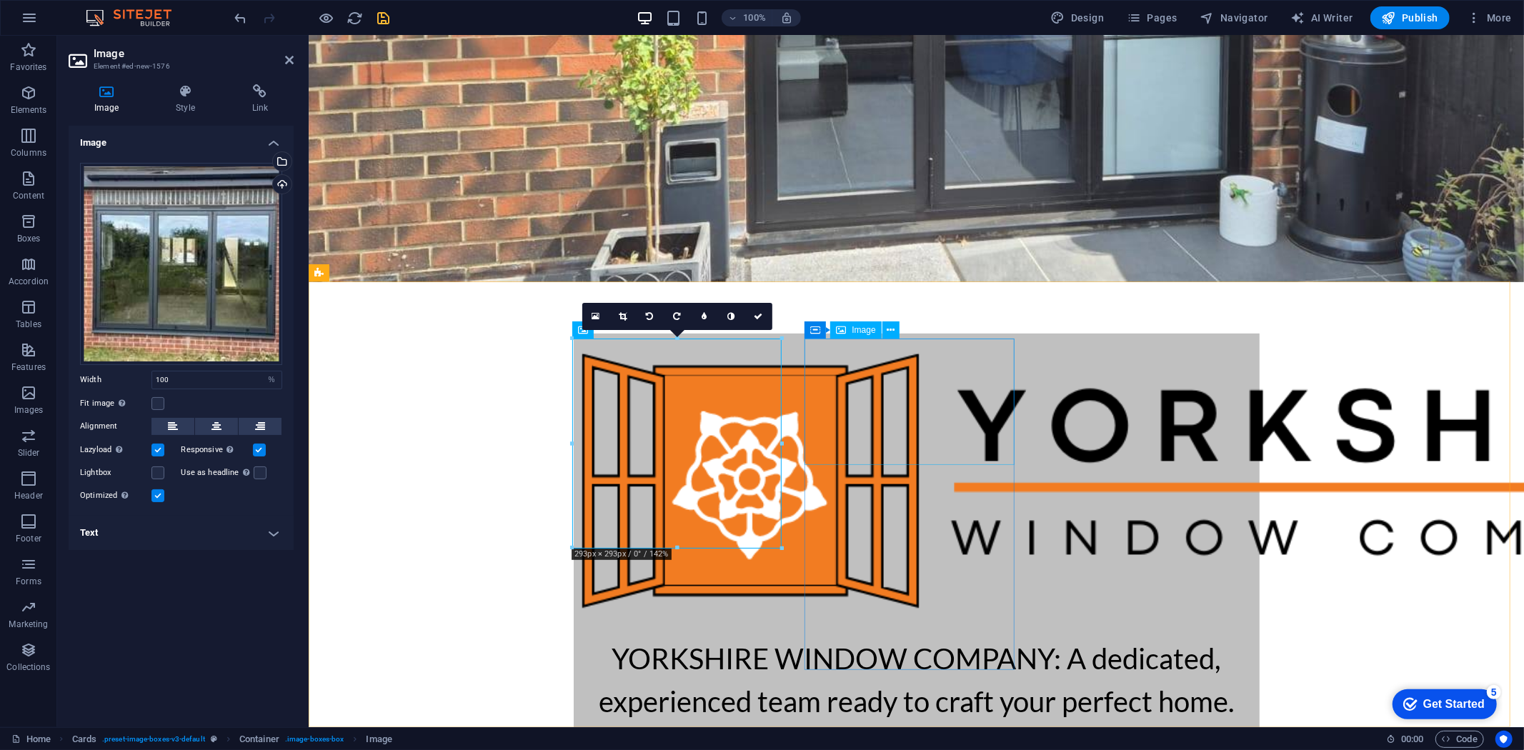
select select "%"
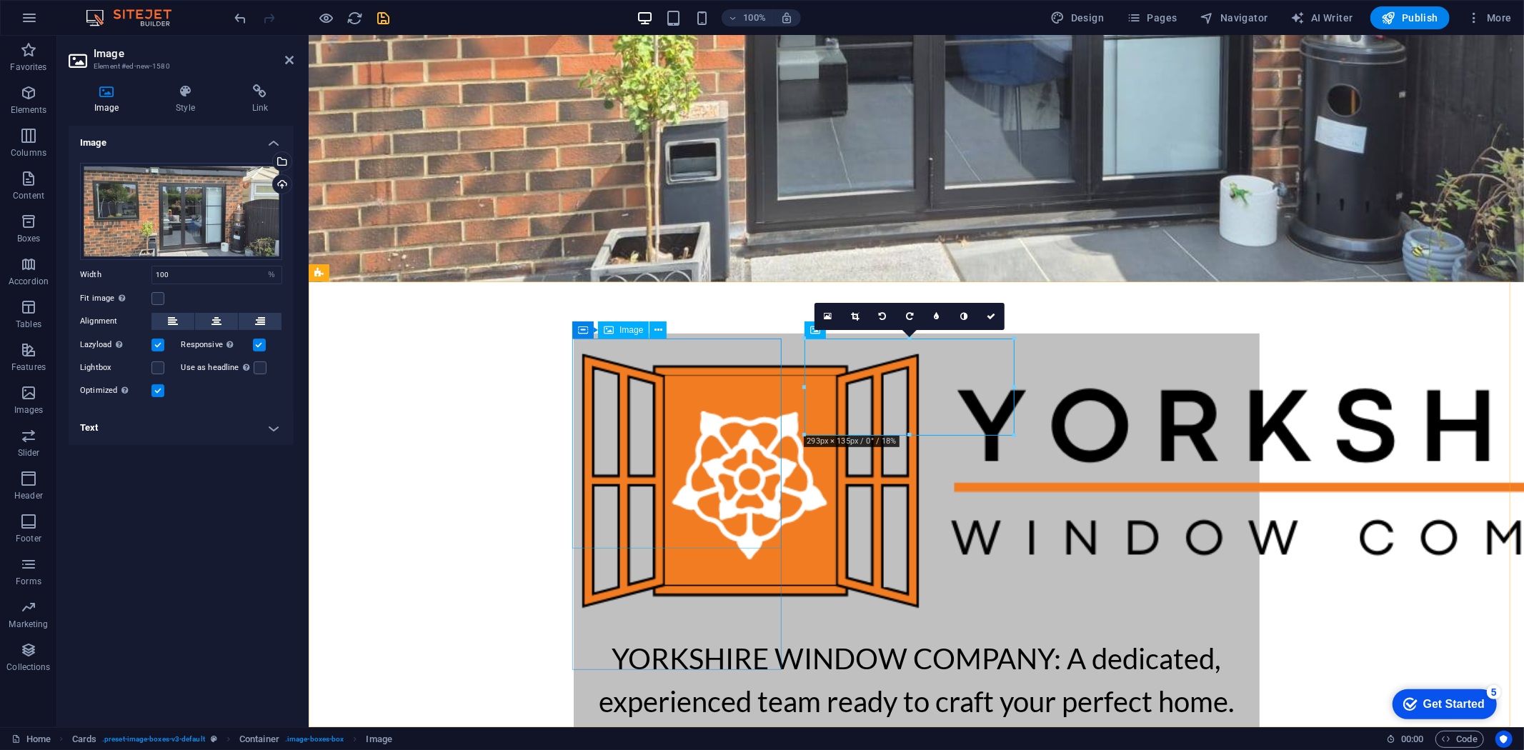
select select "%"
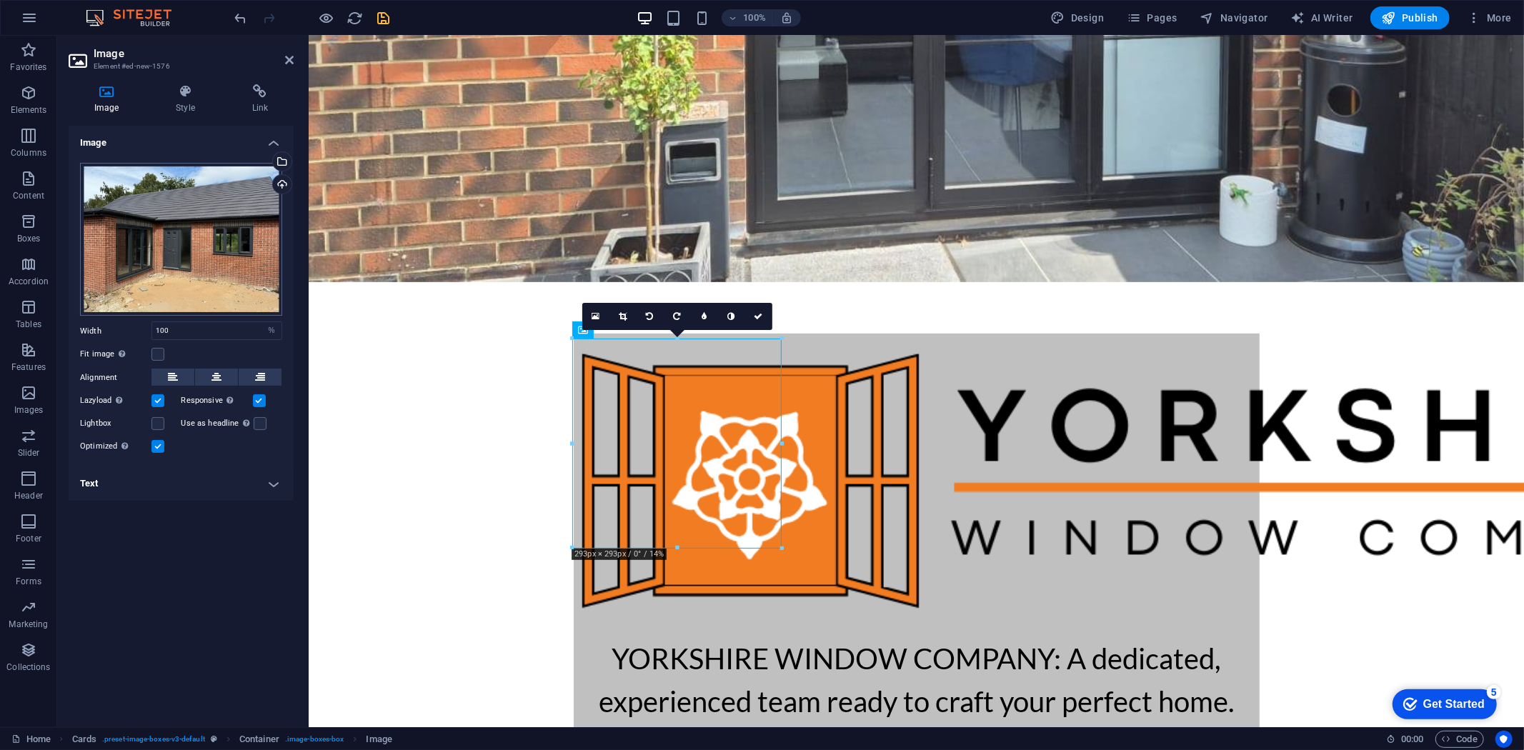
scroll to position [393, 0]
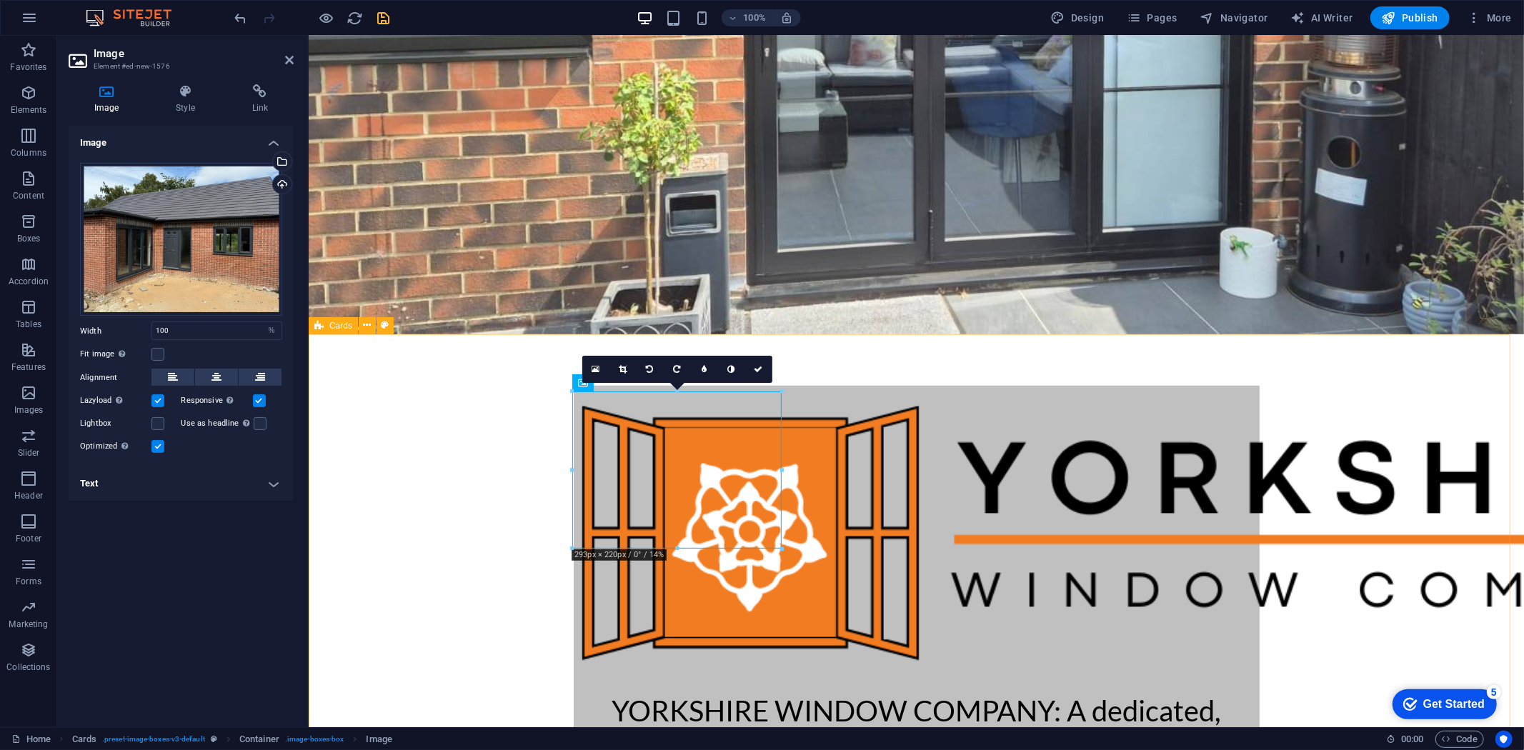
select select "rem"
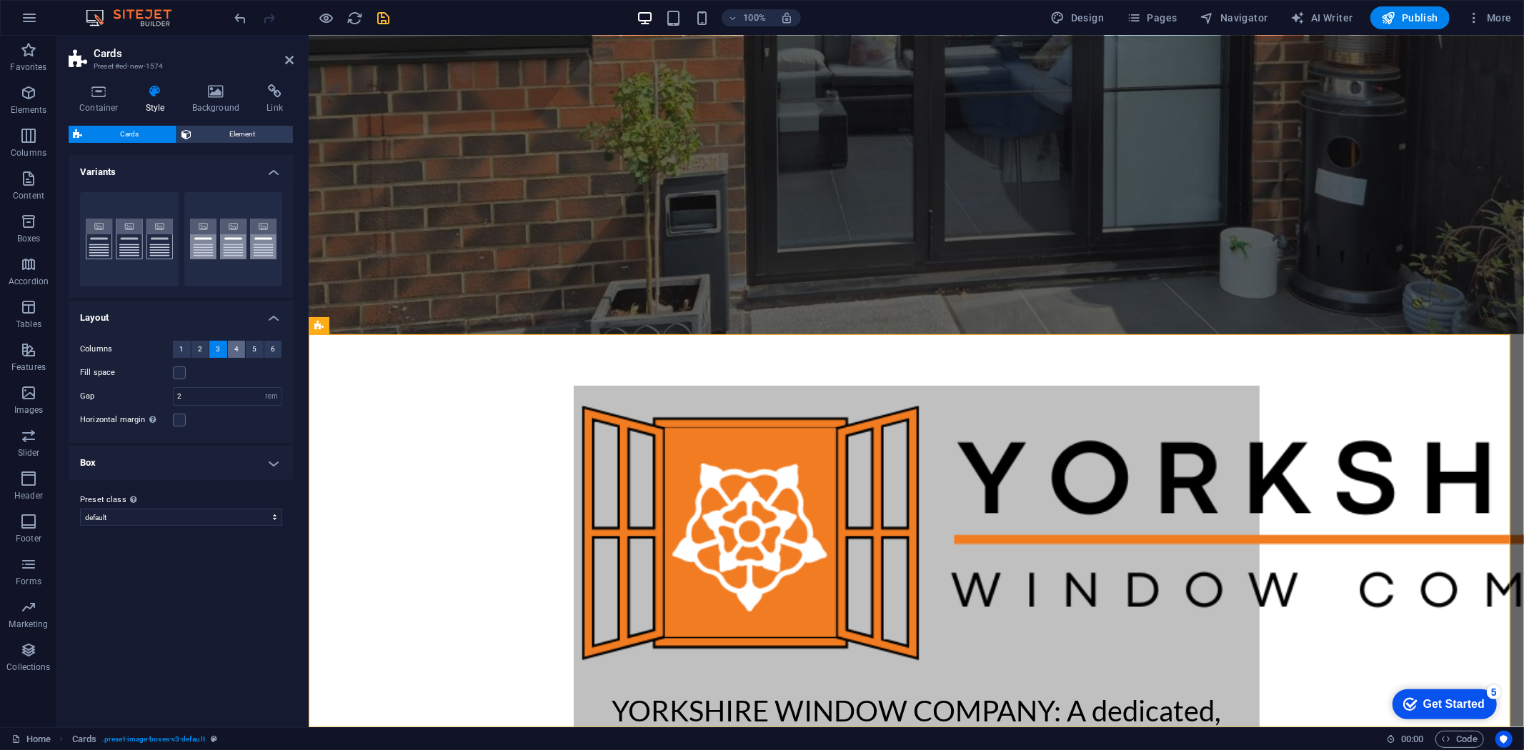
click at [237, 347] on span "4" at bounding box center [236, 349] width 4 height 17
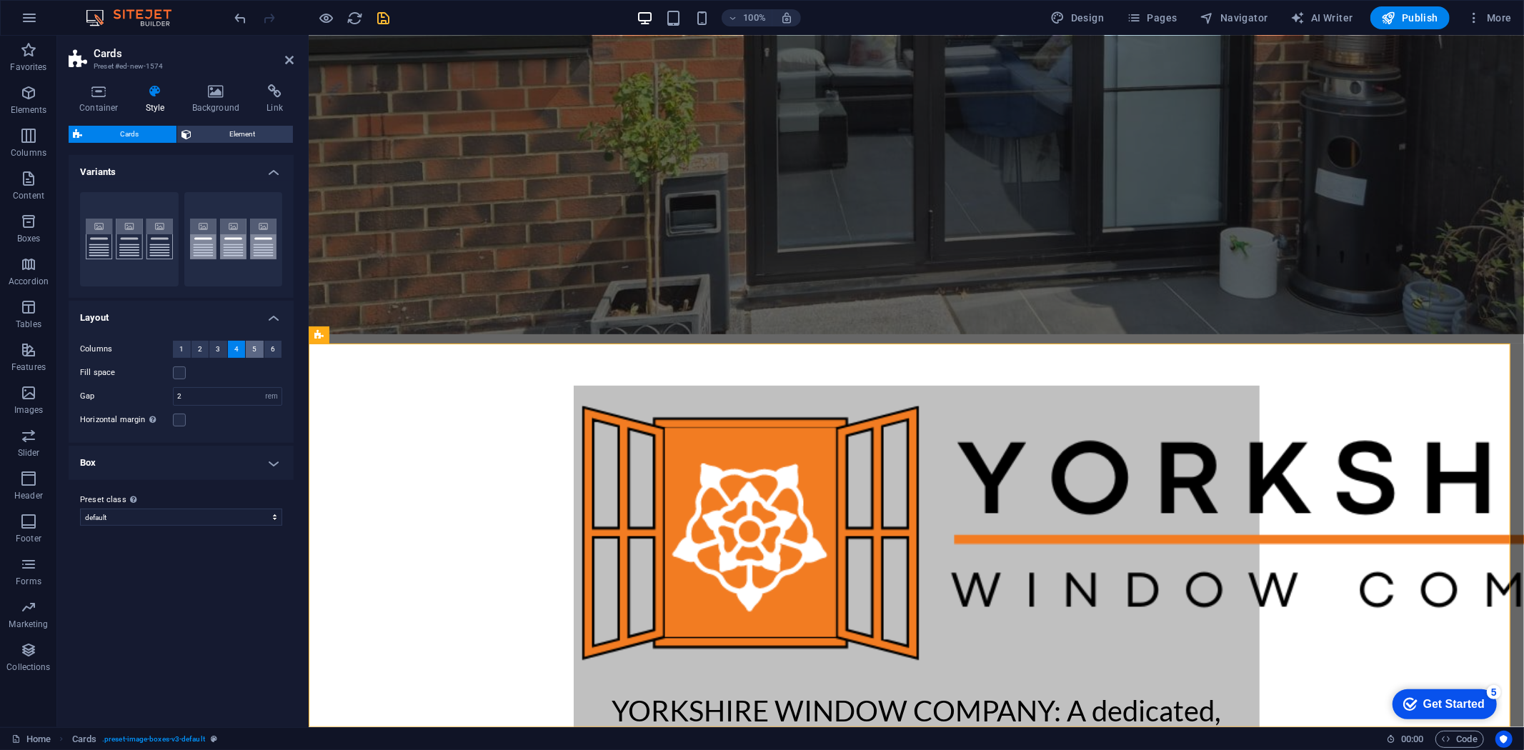
scroll to position [383, 0]
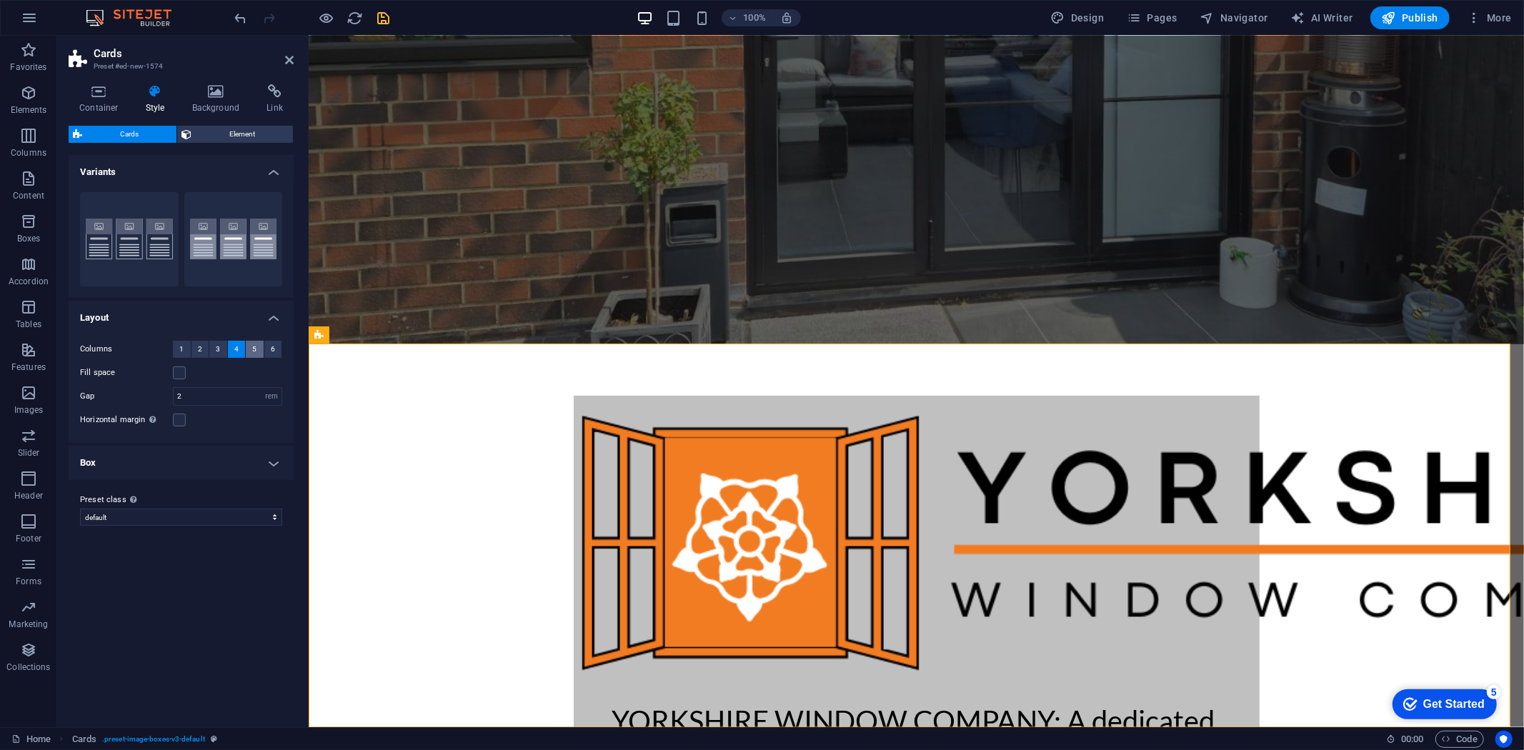
click at [254, 353] on span "5" at bounding box center [254, 349] width 4 height 17
click at [244, 11] on icon "undo" at bounding box center [241, 18] width 16 height 16
click at [867, 393] on icon at bounding box center [862, 392] width 10 height 17
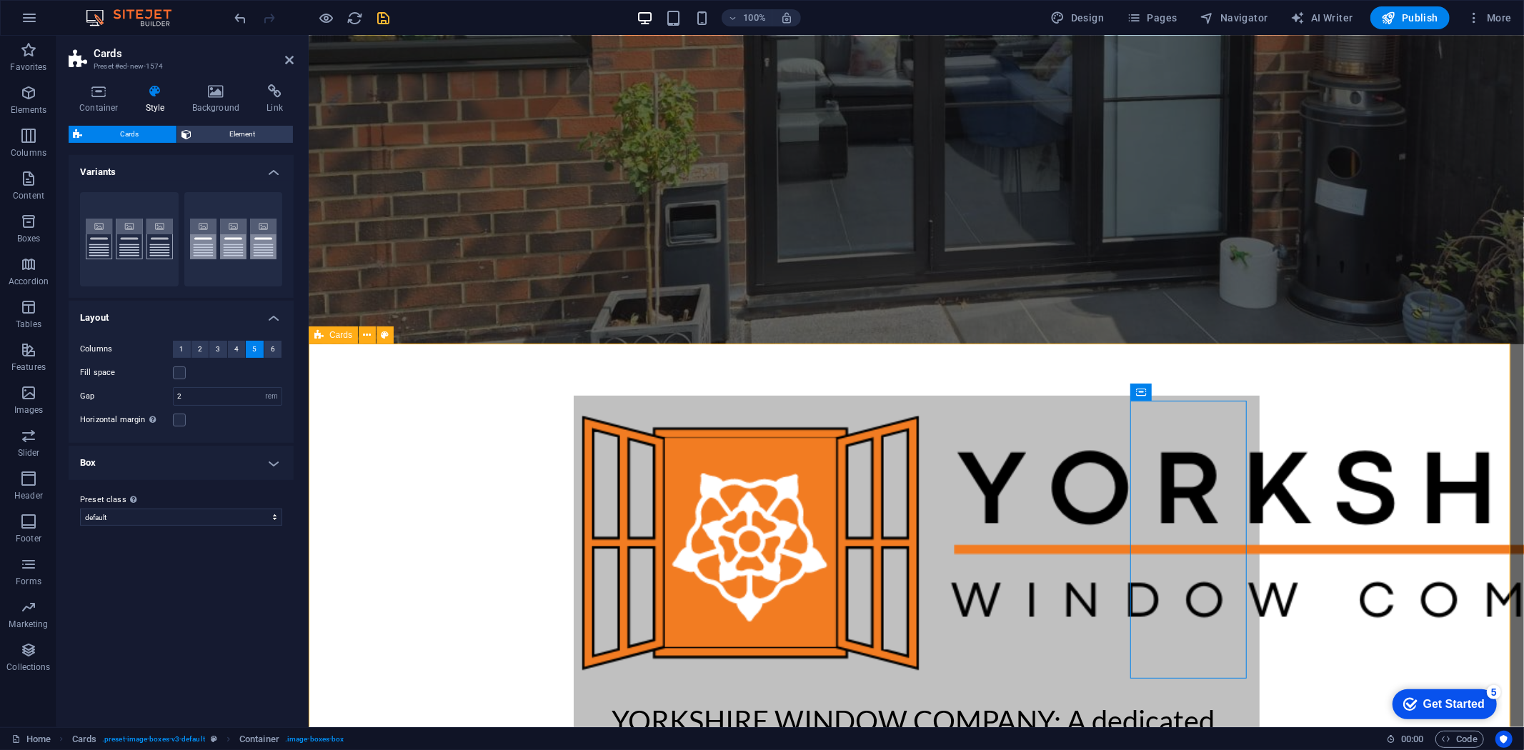
select select "%"
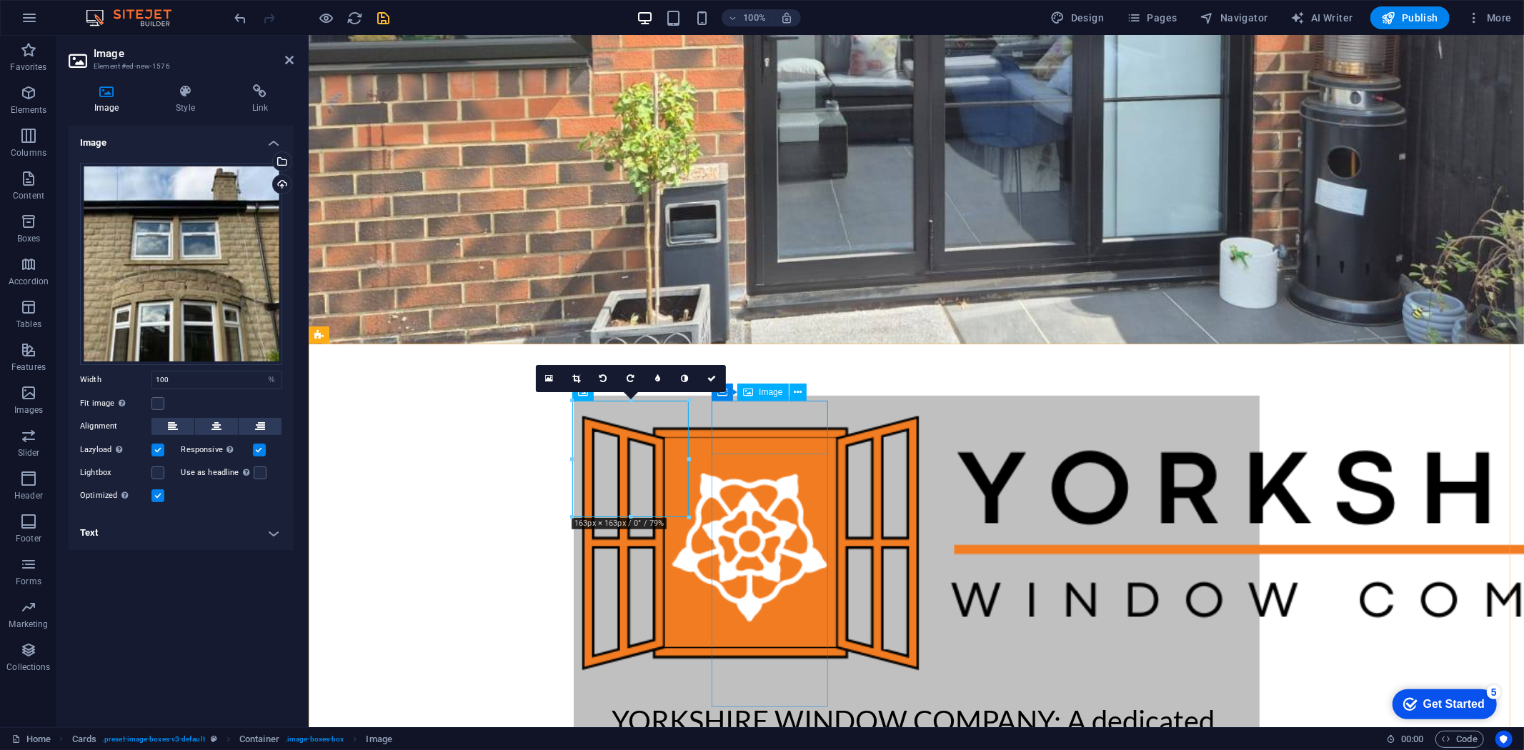
select select "%"
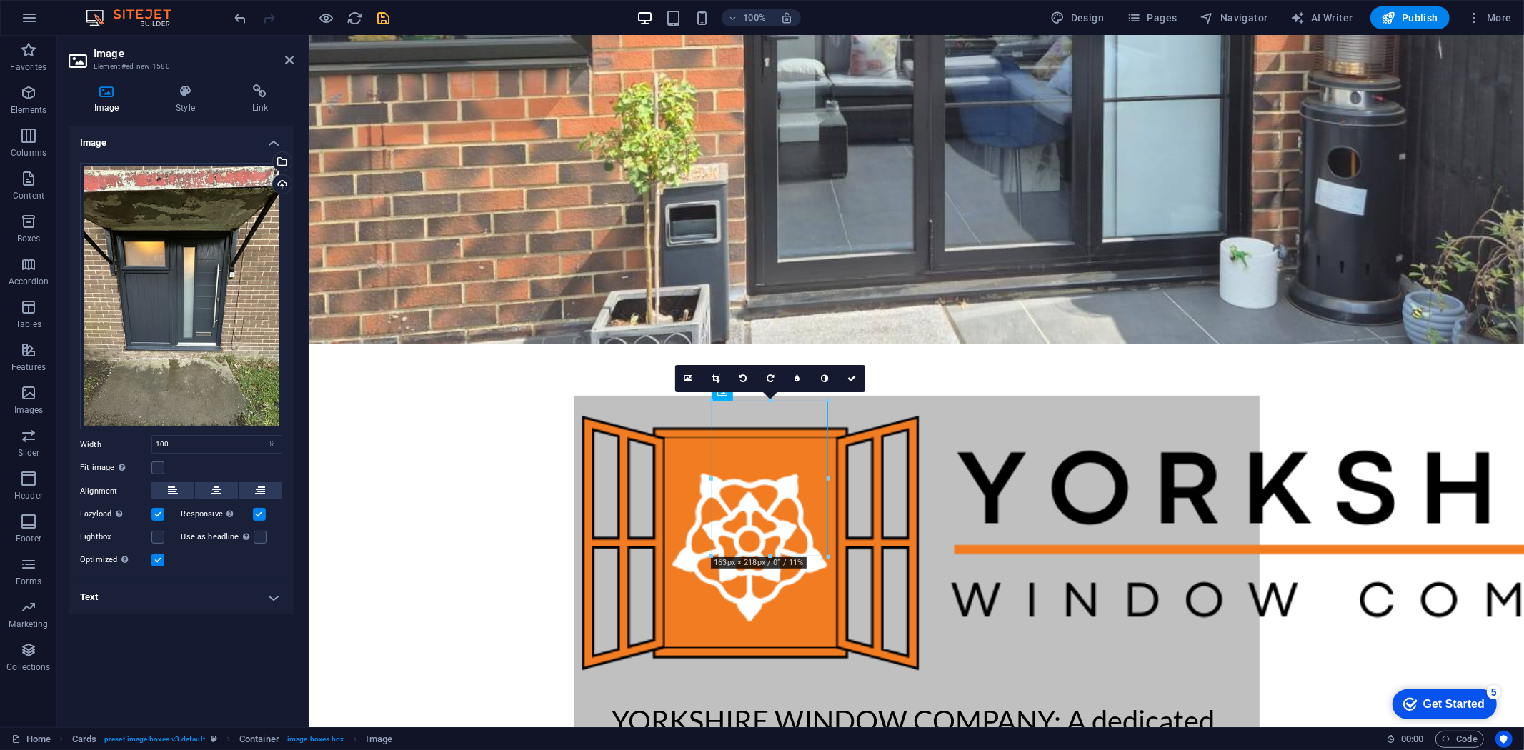
click at [717, 376] on icon at bounding box center [716, 378] width 8 height 9
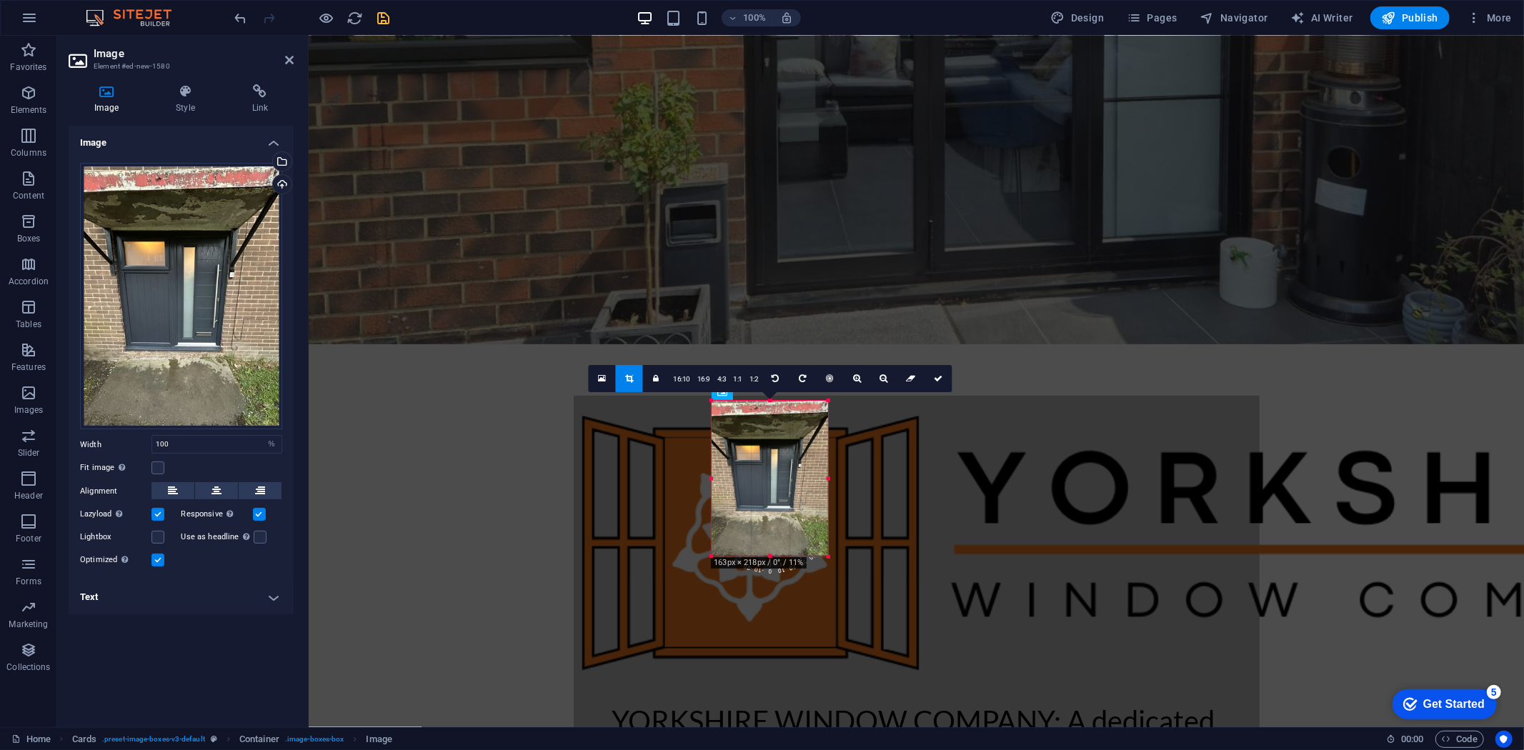
click at [770, 397] on div at bounding box center [769, 479] width 145 height 184
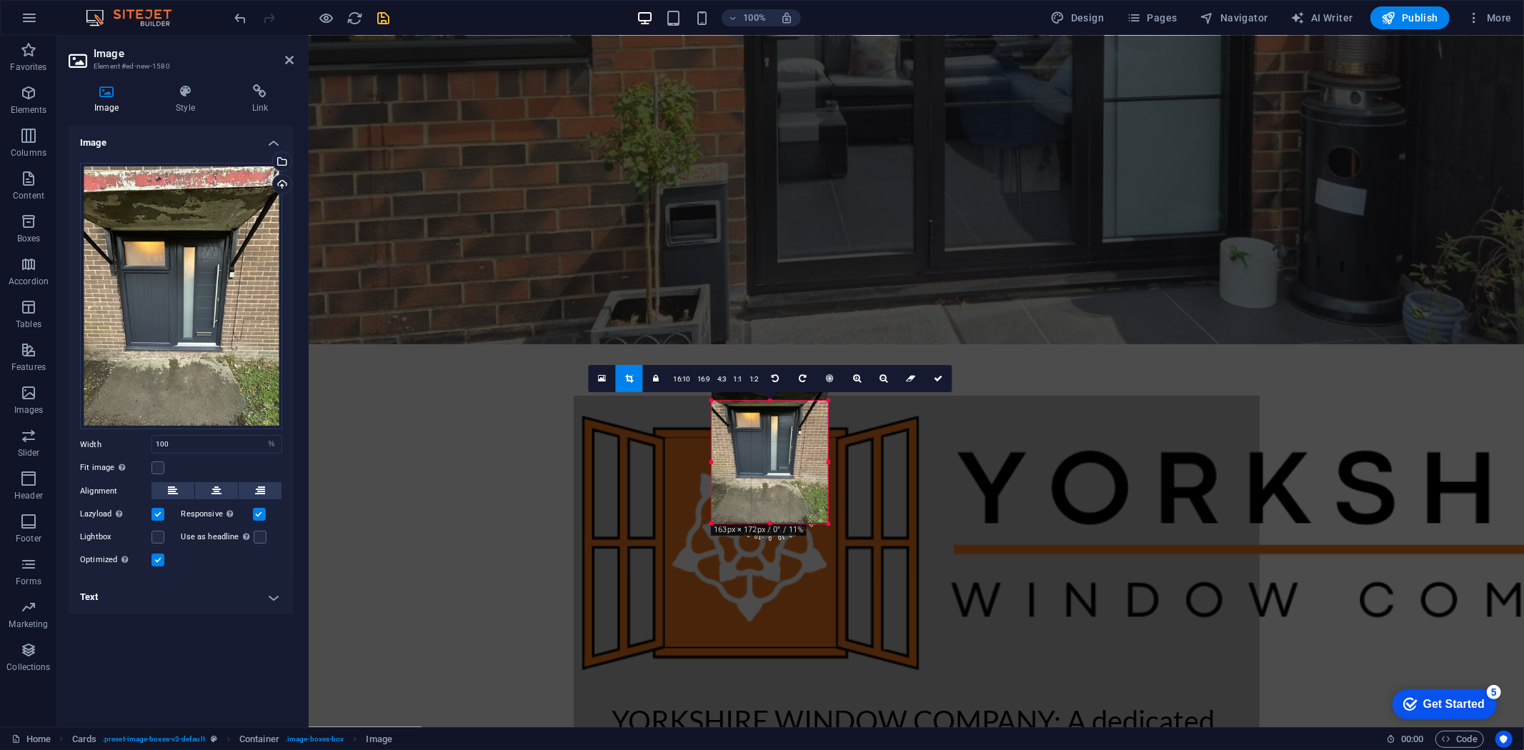
drag, startPoint x: 770, startPoint y: 401, endPoint x: 765, endPoint y: 434, distance: 33.2
click at [765, 434] on div "180 170 160 150 140 130 120 110 100 90 80 70 60 50 40 30 20 10 0 -10 -20 -30 -4…" at bounding box center [770, 462] width 116 height 123
click at [775, 517] on div at bounding box center [770, 517] width 116 height 5
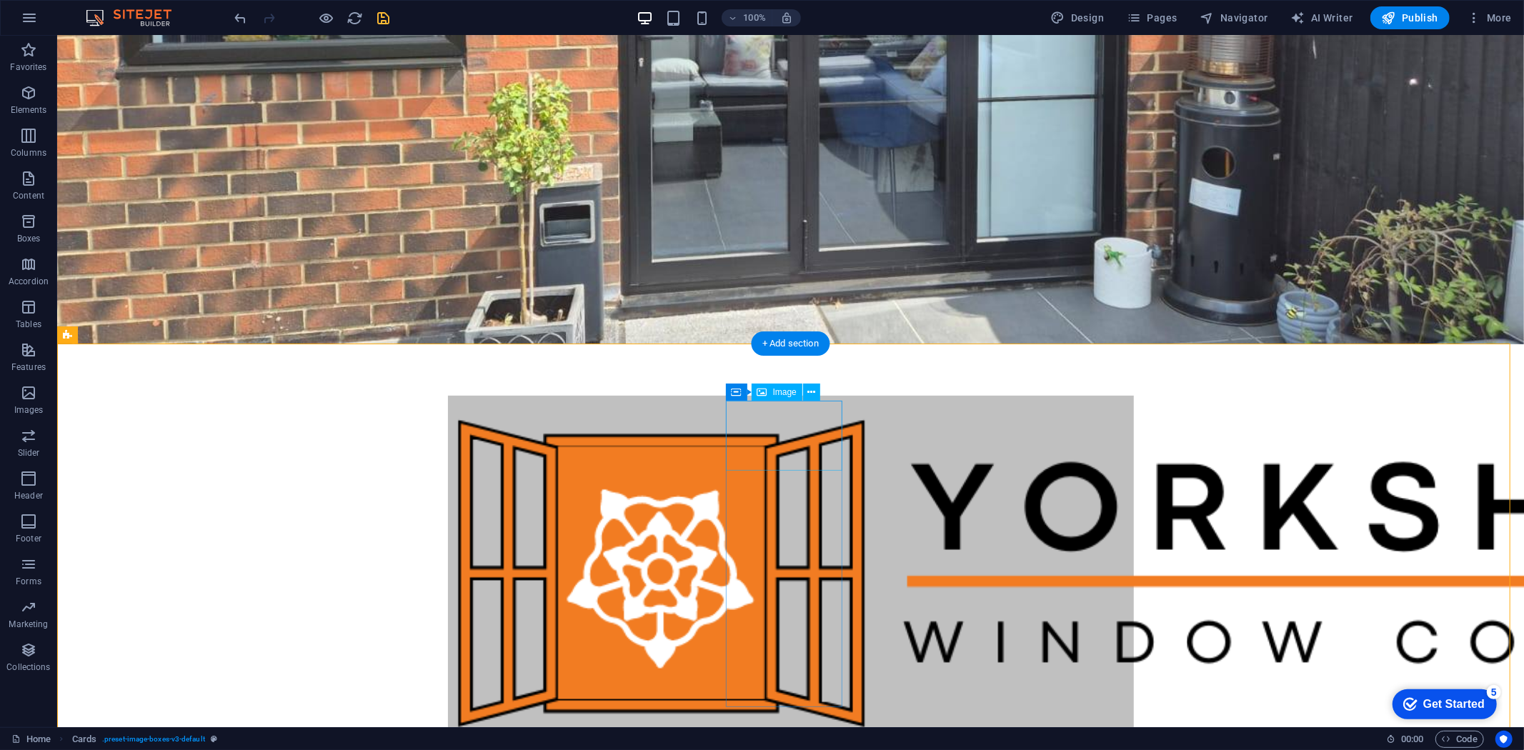
select select "%"
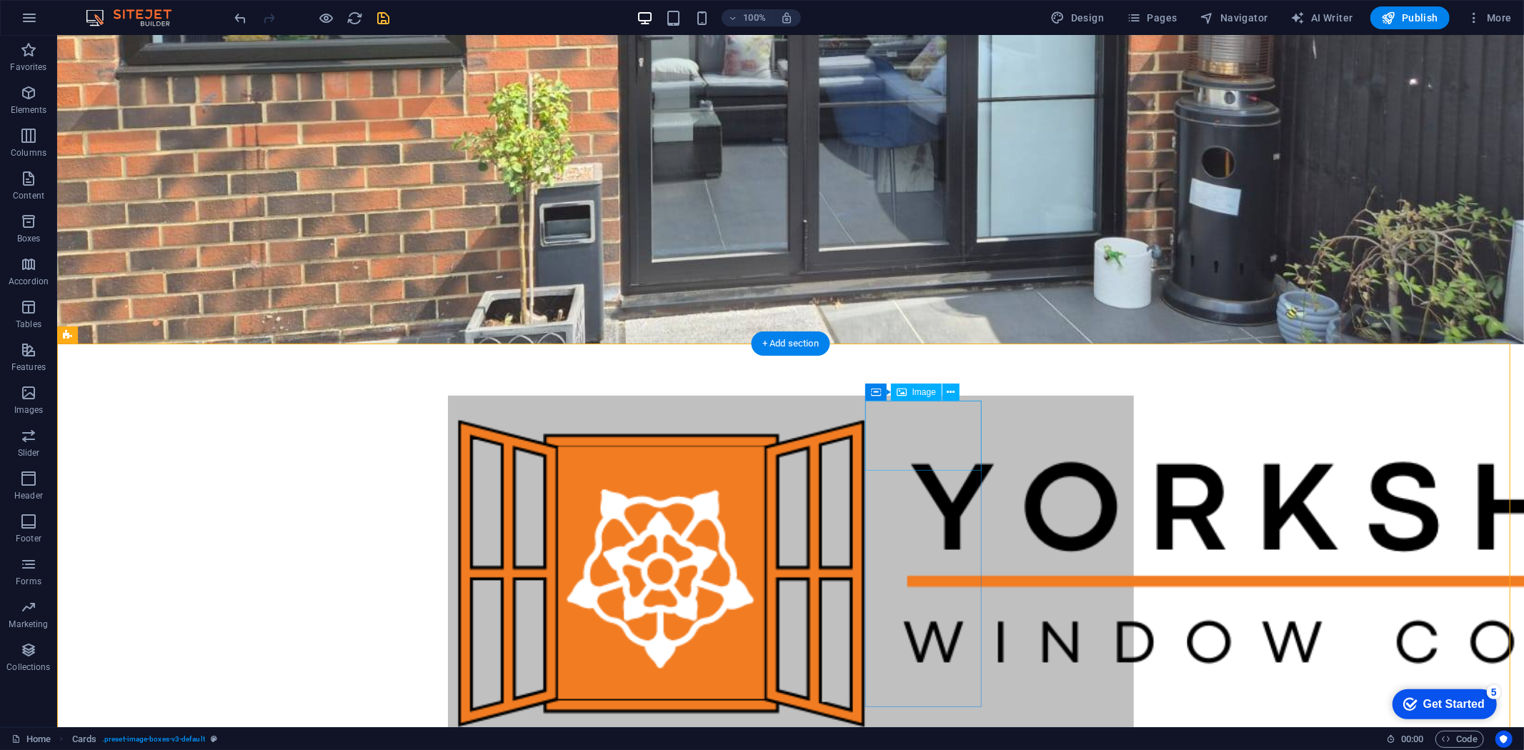
select select "%"
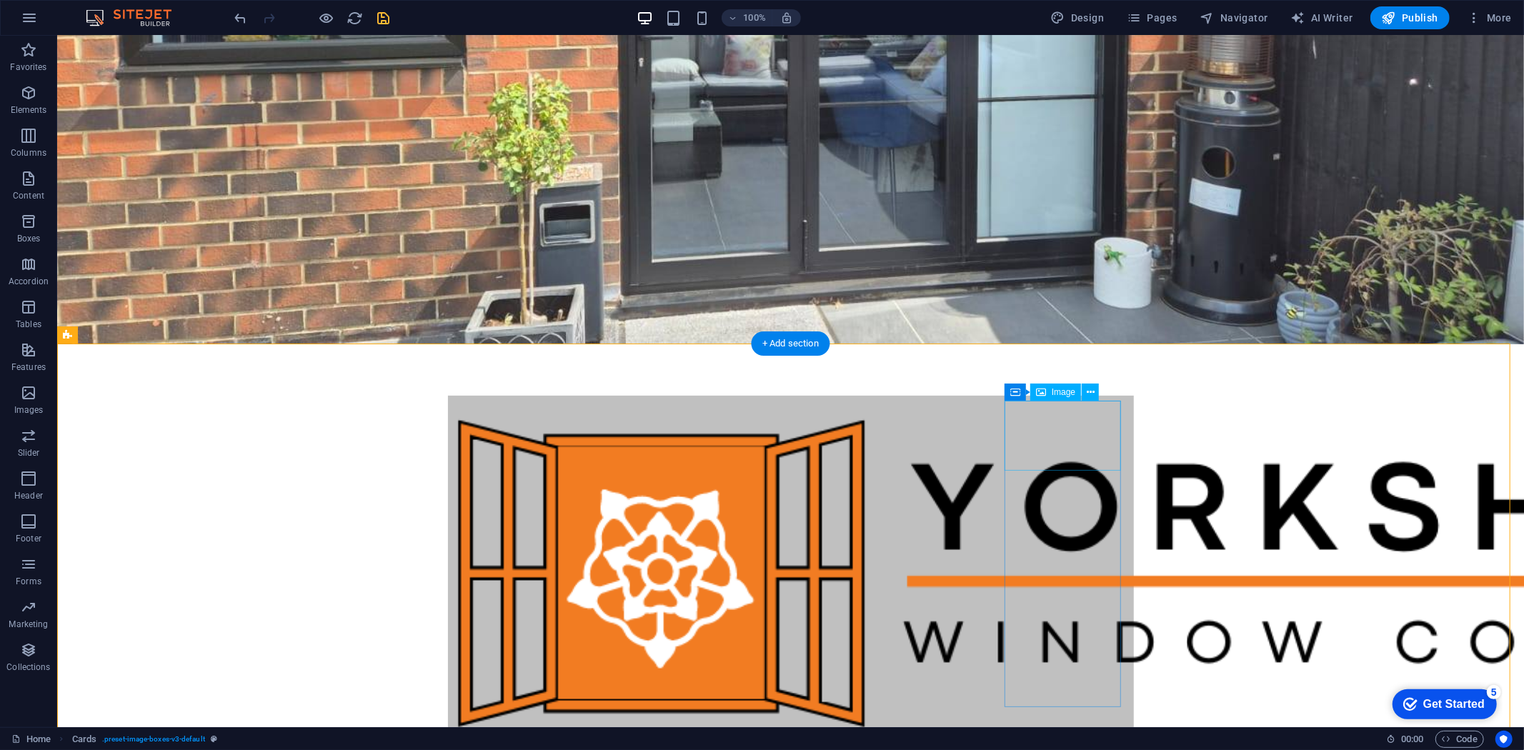
select select "%"
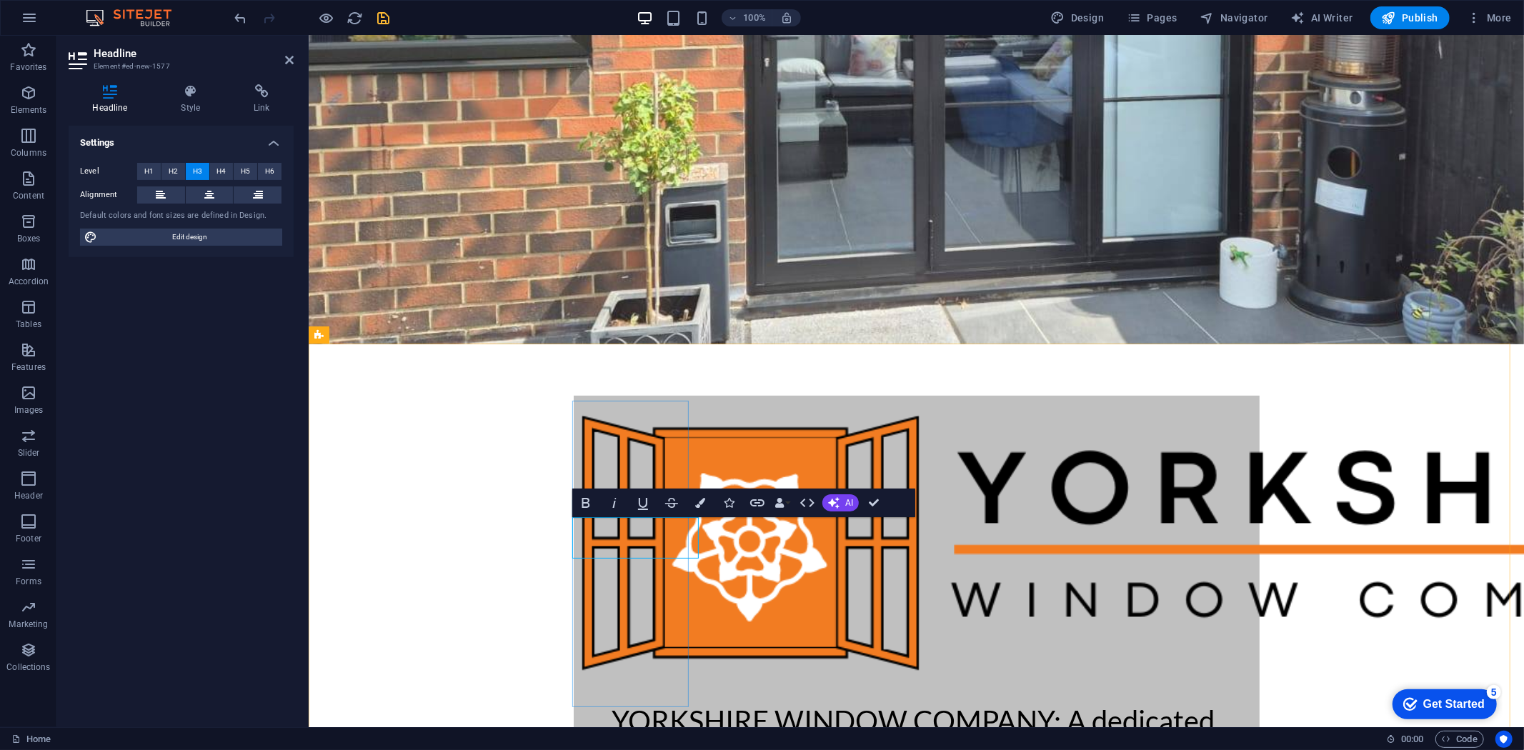
drag, startPoint x: 687, startPoint y: 537, endPoint x: 609, endPoint y: 540, distance: 78.7
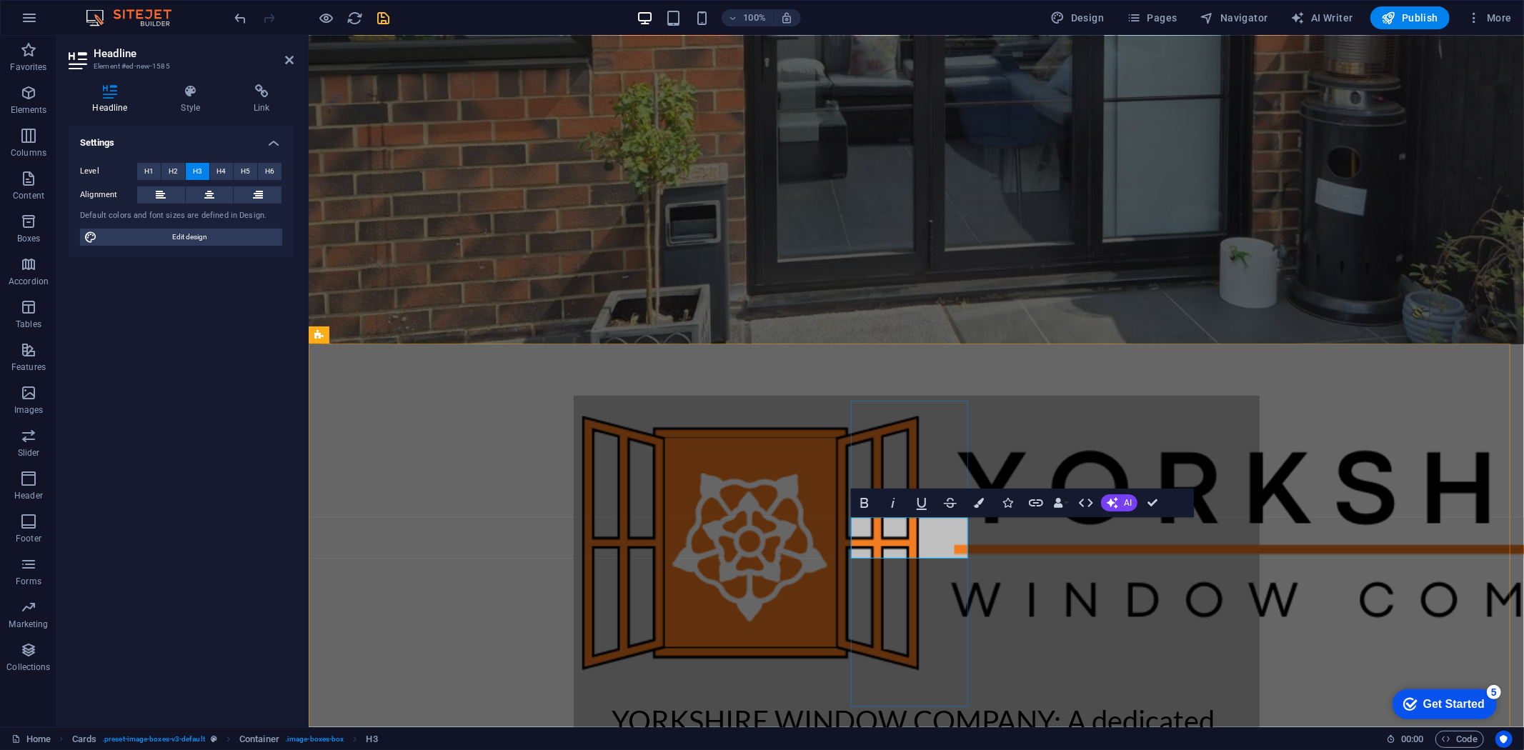
drag, startPoint x: 931, startPoint y: 539, endPoint x: 940, endPoint y: 541, distance: 8.8
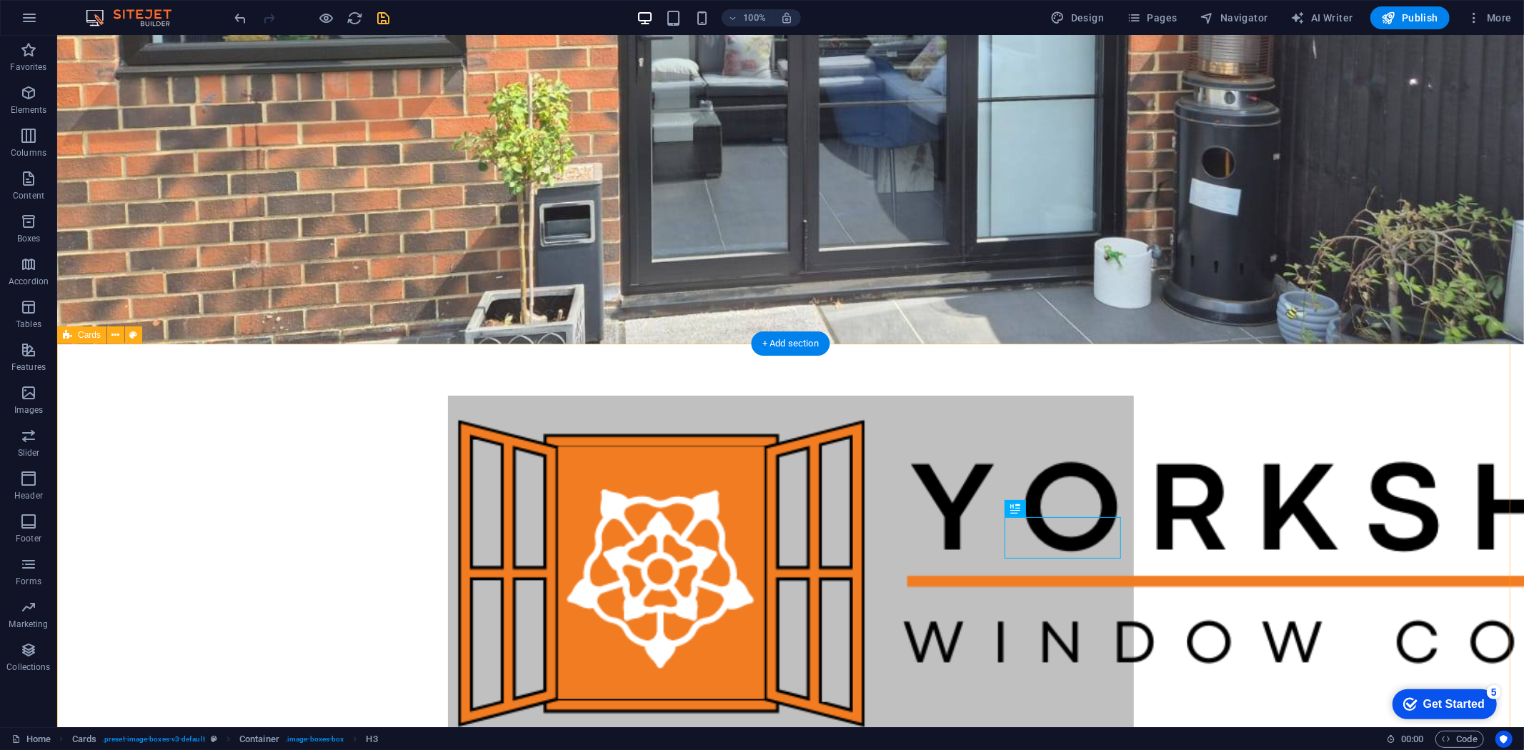
select select "rem"
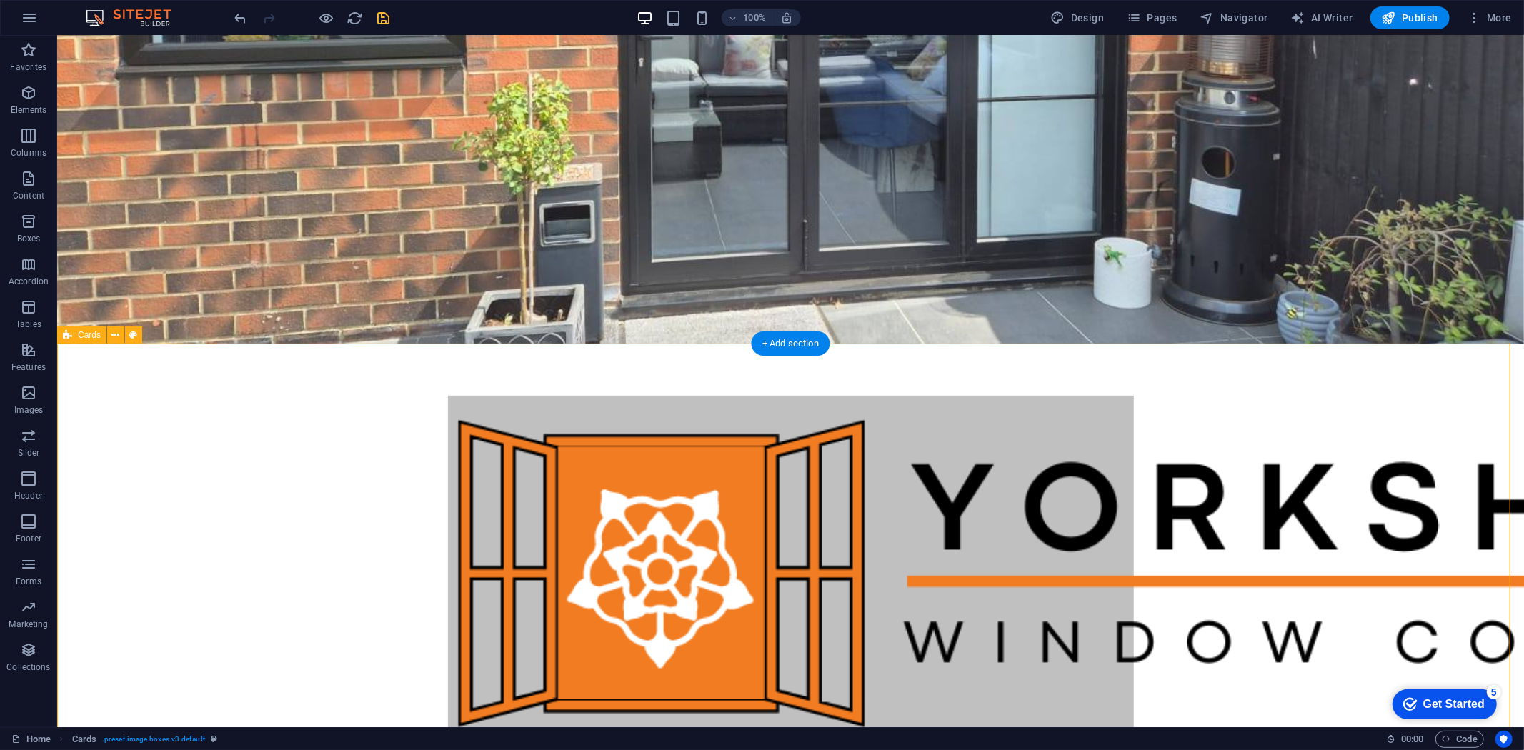
select select "rem"
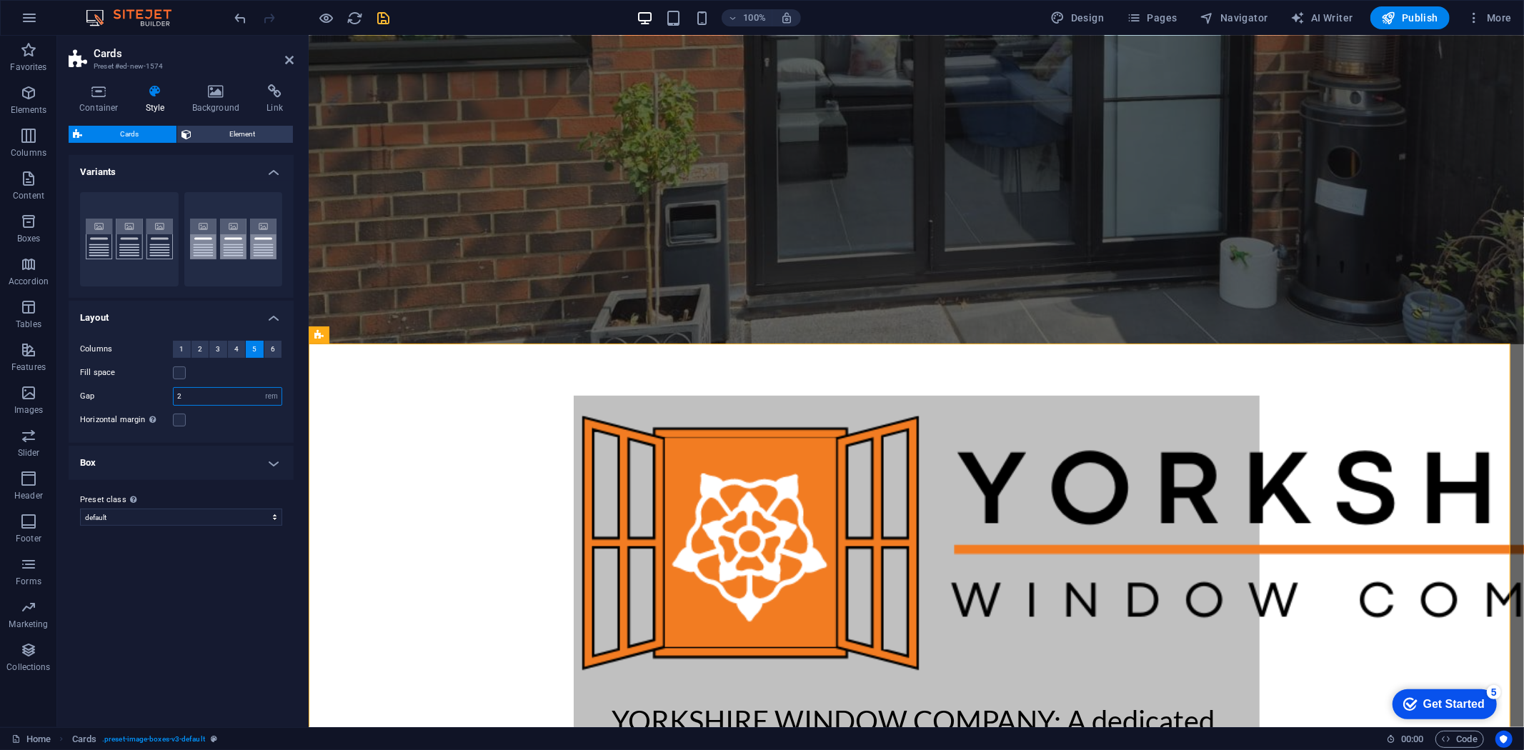
drag, startPoint x: 192, startPoint y: 391, endPoint x: 169, endPoint y: 395, distance: 22.6
click at [169, 395] on div "Gap 2 px rem % vw vh" at bounding box center [181, 396] width 202 height 19
click at [194, 404] on input "5" at bounding box center [228, 396] width 108 height 17
drag, startPoint x: 195, startPoint y: 389, endPoint x: 136, endPoint y: 400, distance: 59.7
click at [136, 400] on div "Gap 5 px rem % vw vh" at bounding box center [181, 396] width 202 height 19
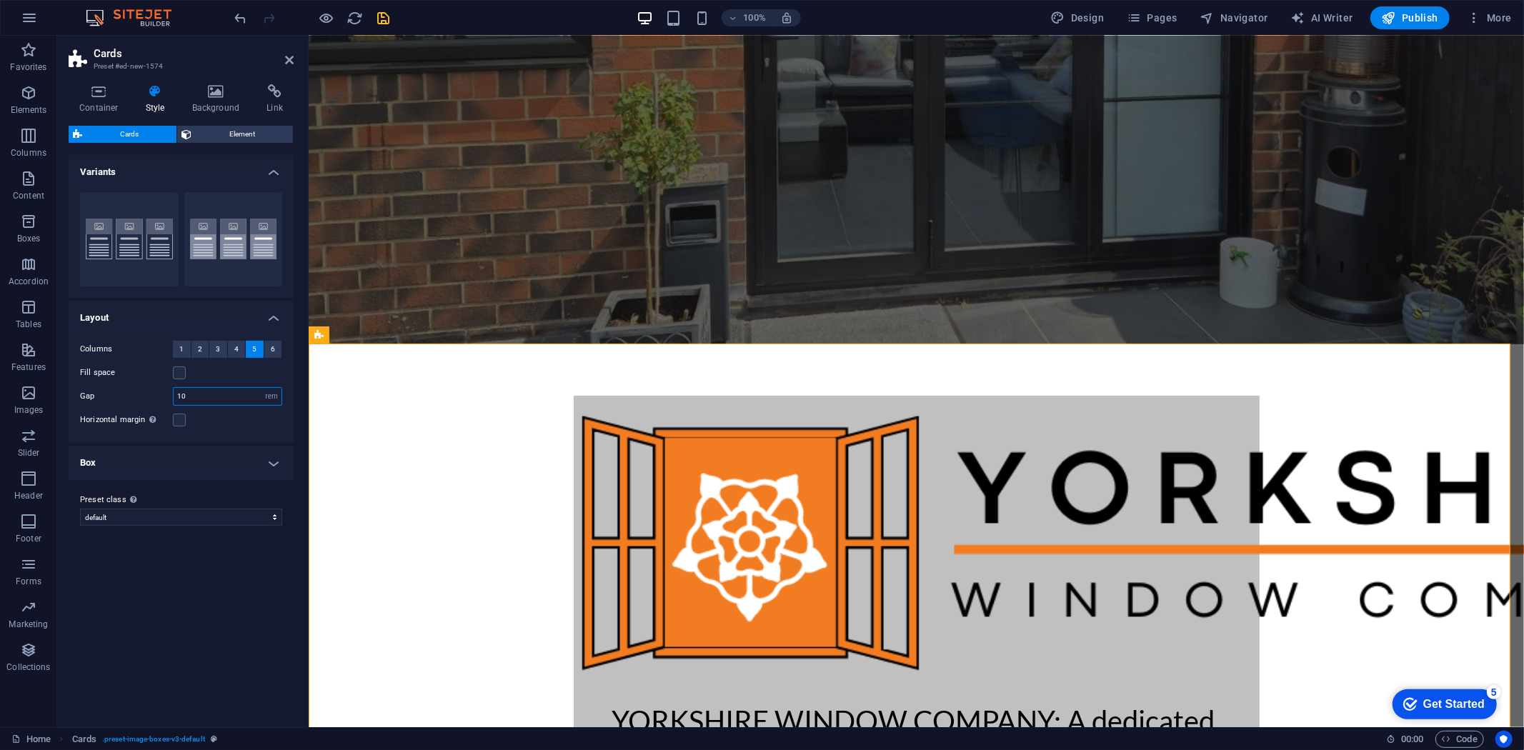
drag, startPoint x: 187, startPoint y: 401, endPoint x: 165, endPoint y: 397, distance: 21.9
click at [165, 397] on div "Gap 10 px rem % vw vh" at bounding box center [181, 396] width 202 height 19
type input "5"
drag, startPoint x: 180, startPoint y: 376, endPoint x: 202, endPoint y: 387, distance: 24.6
click at [180, 377] on label at bounding box center [179, 373] width 13 height 13
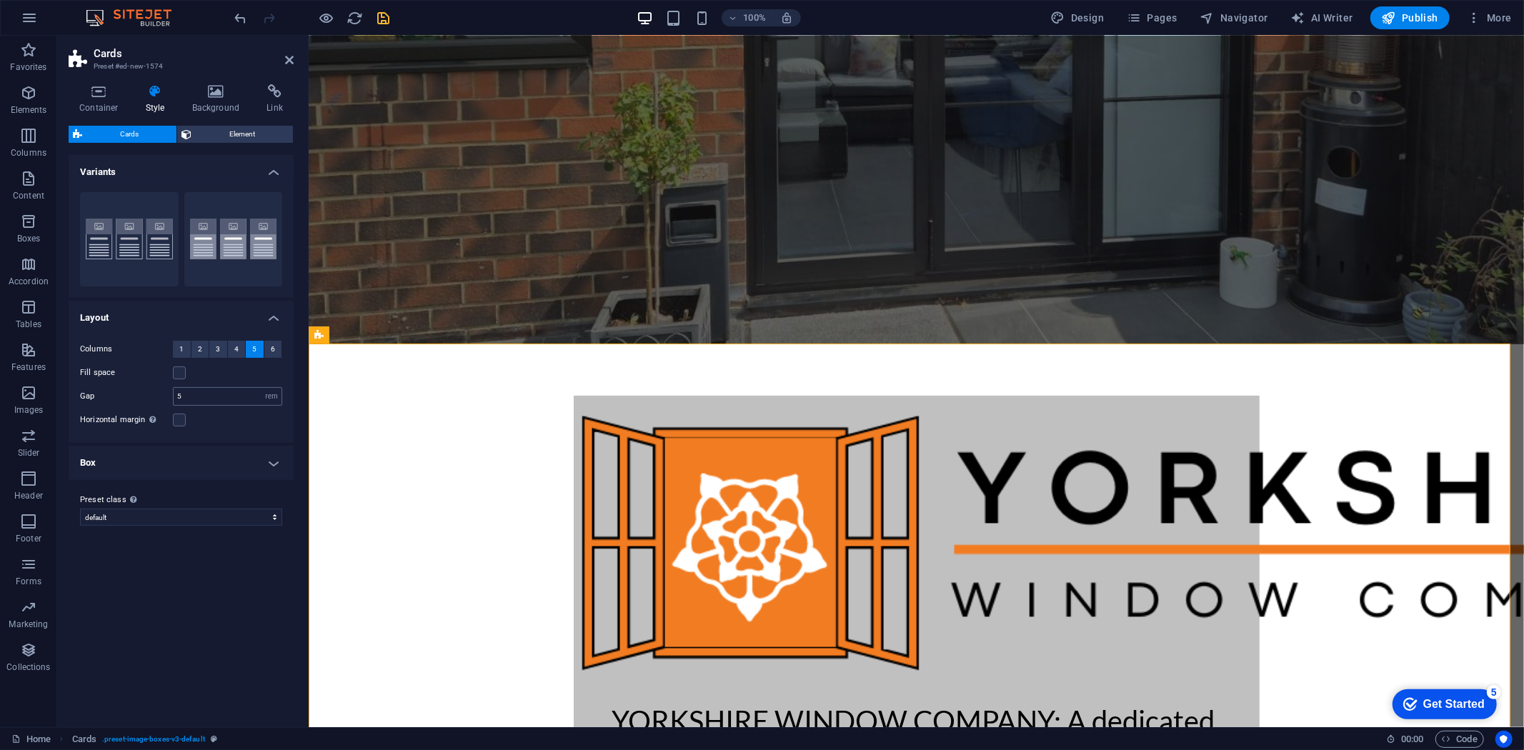
click at [0, 0] on input "Fill space" at bounding box center [0, 0] width 0 height 0
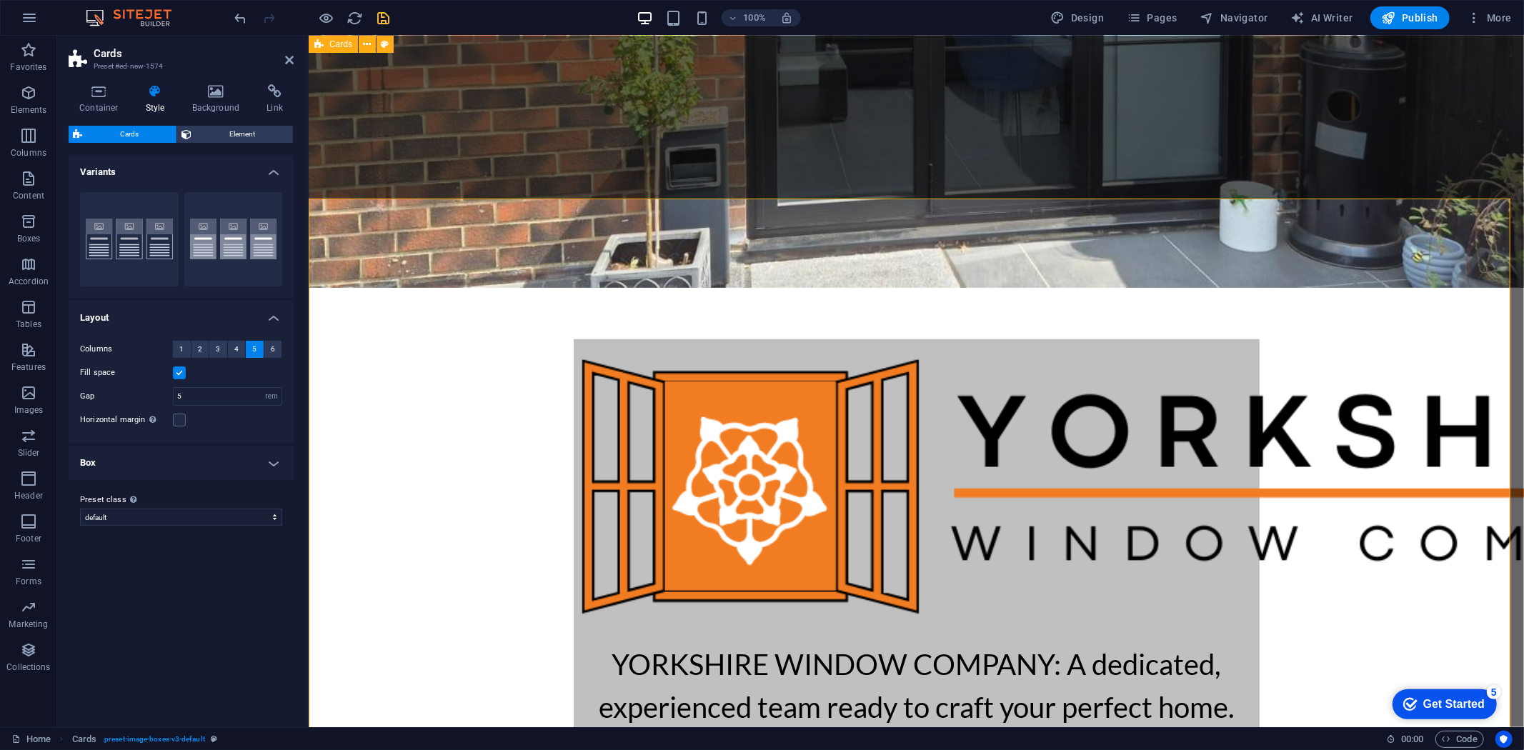
scroll to position [434, 0]
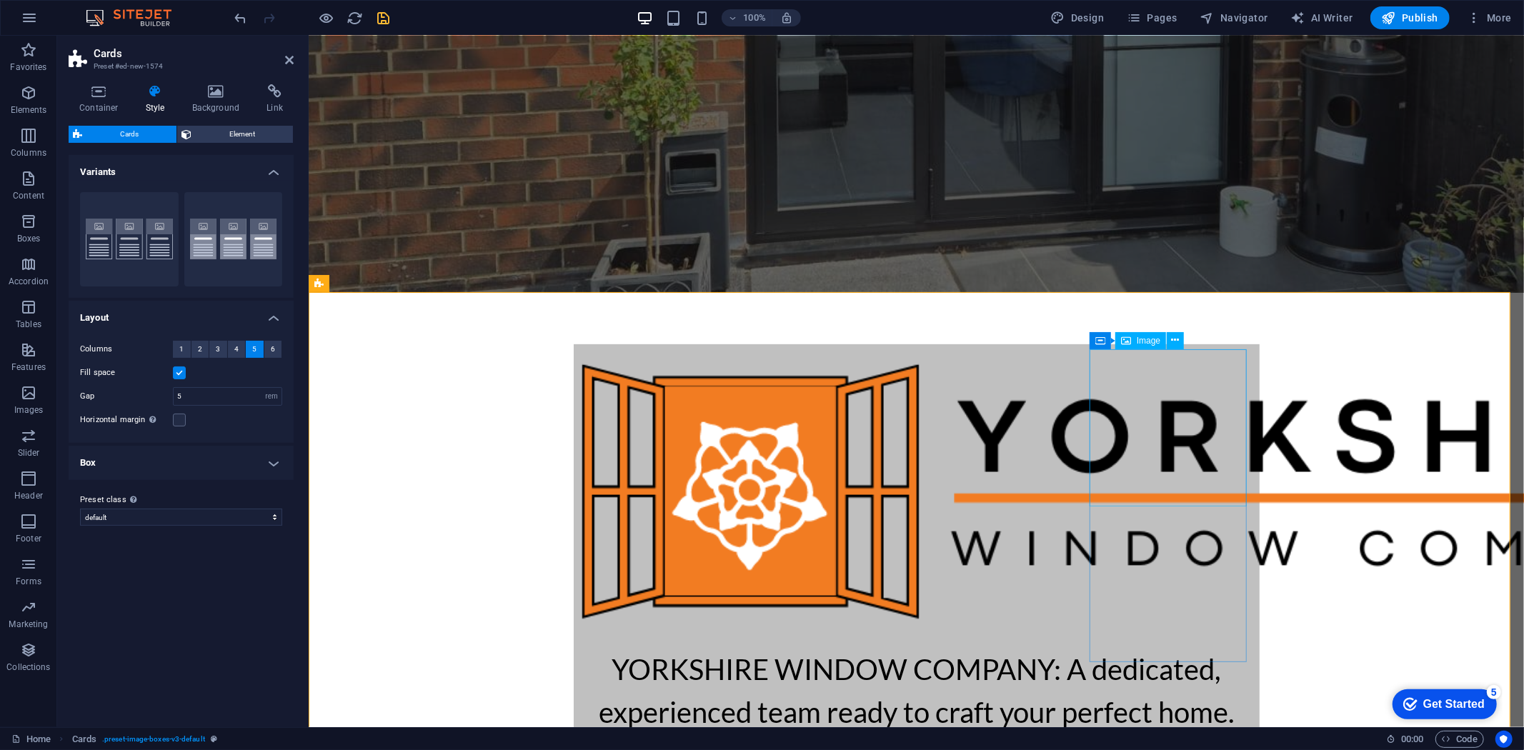
select select "%"
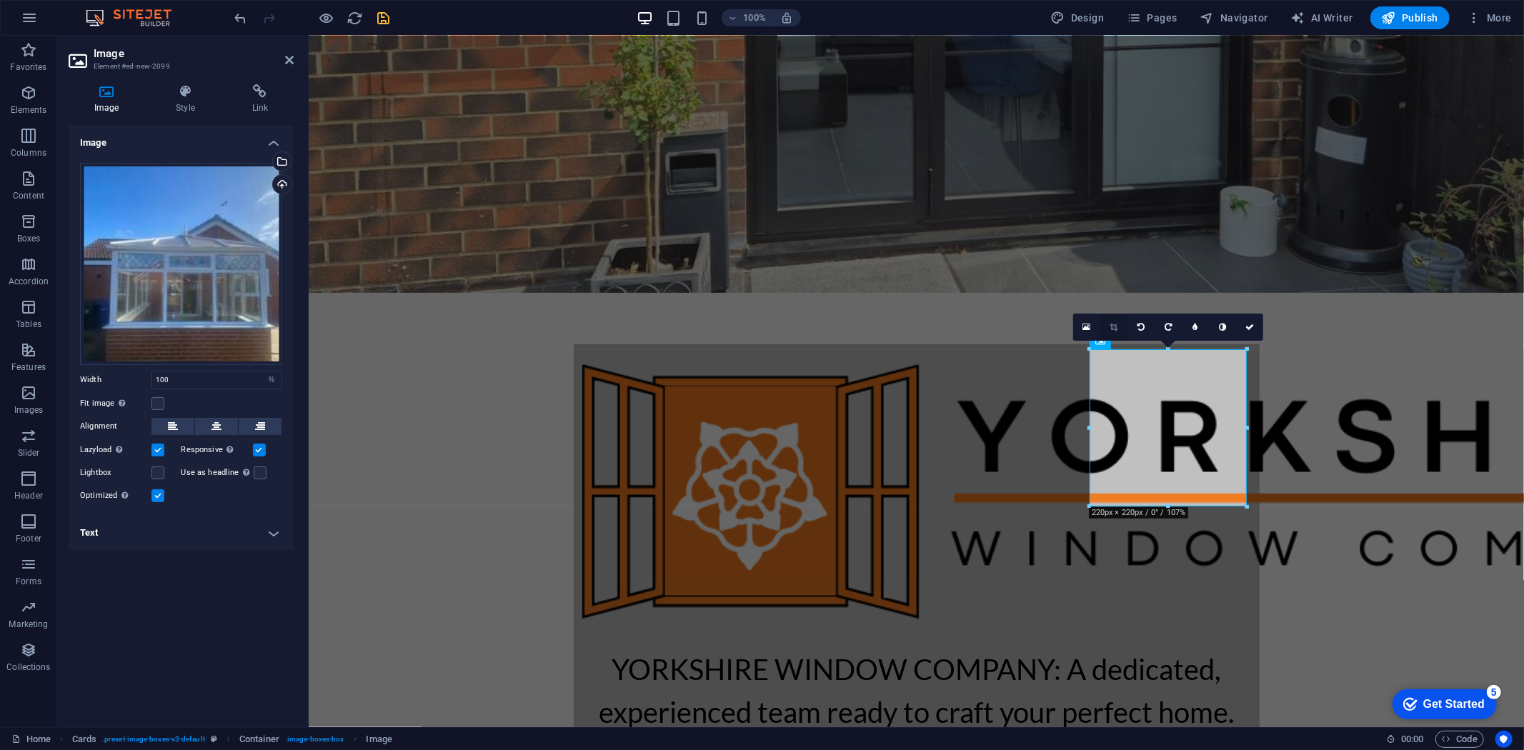
click at [1117, 324] on icon at bounding box center [1114, 327] width 8 height 9
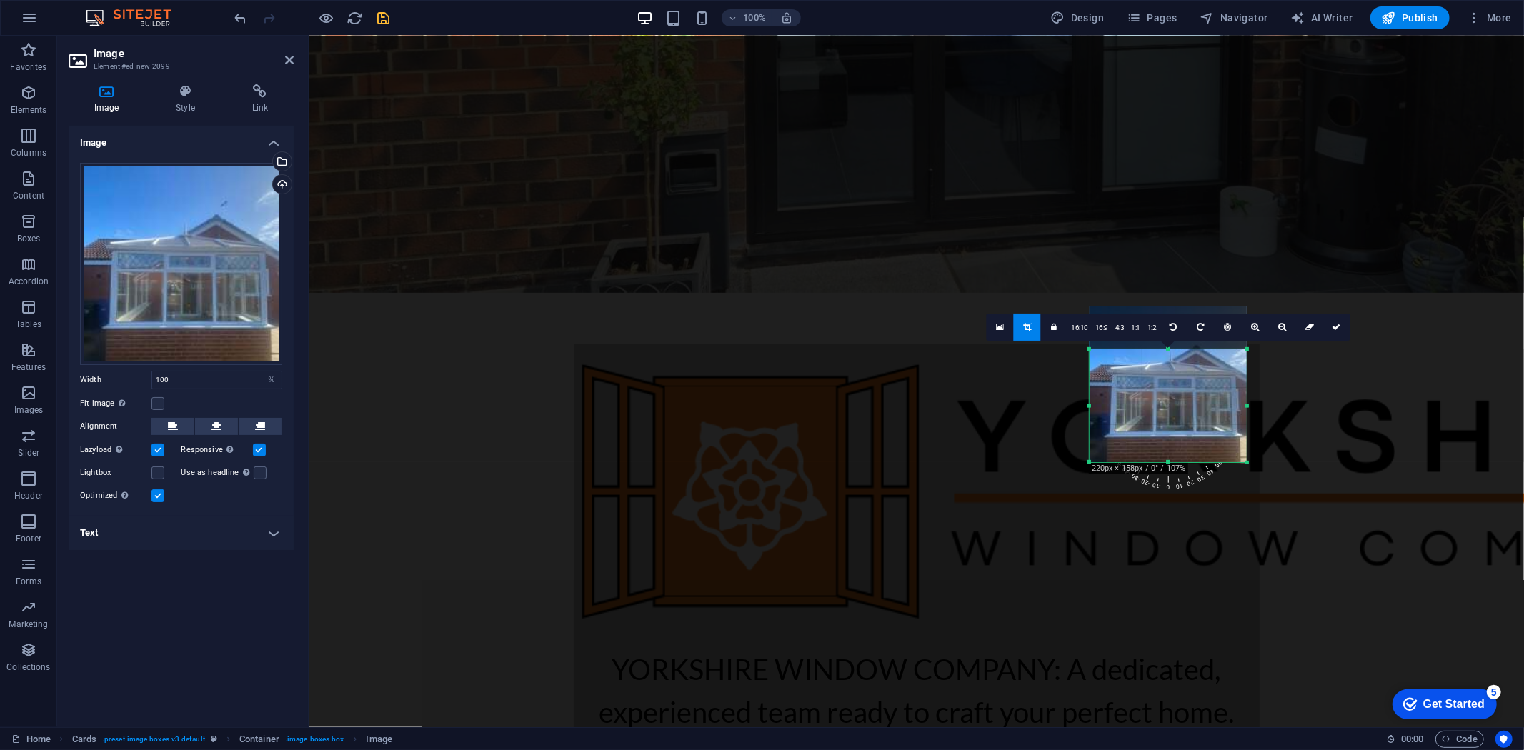
drag, startPoint x: 1170, startPoint y: 347, endPoint x: 1171, endPoint y: 390, distance: 42.9
click at [1171, 390] on div "180 170 160 150 140 130 120 110 100 90 80 70 60 50 40 30 20 10 0 -10 -20 -30 -4…" at bounding box center [1168, 405] width 157 height 113
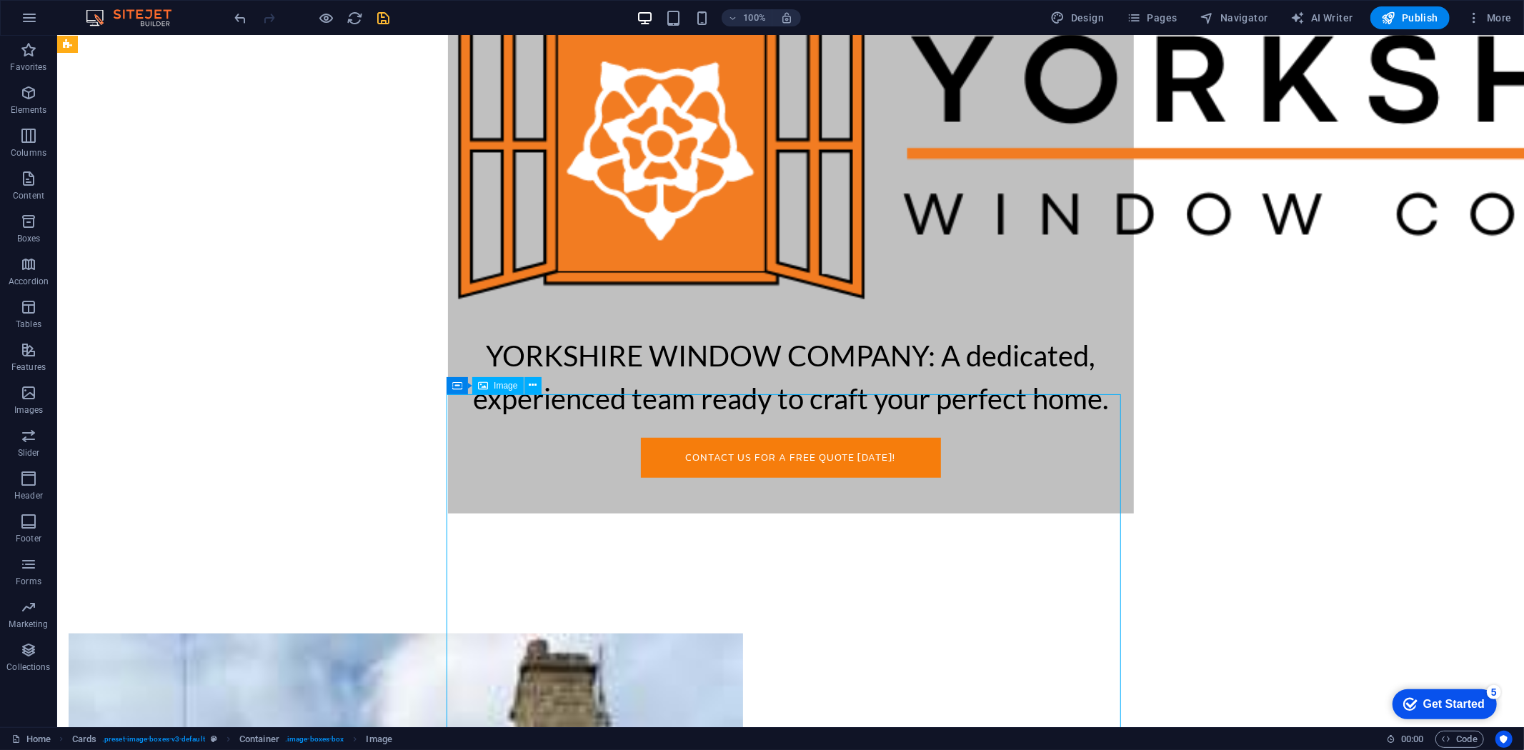
scroll to position [832, 0]
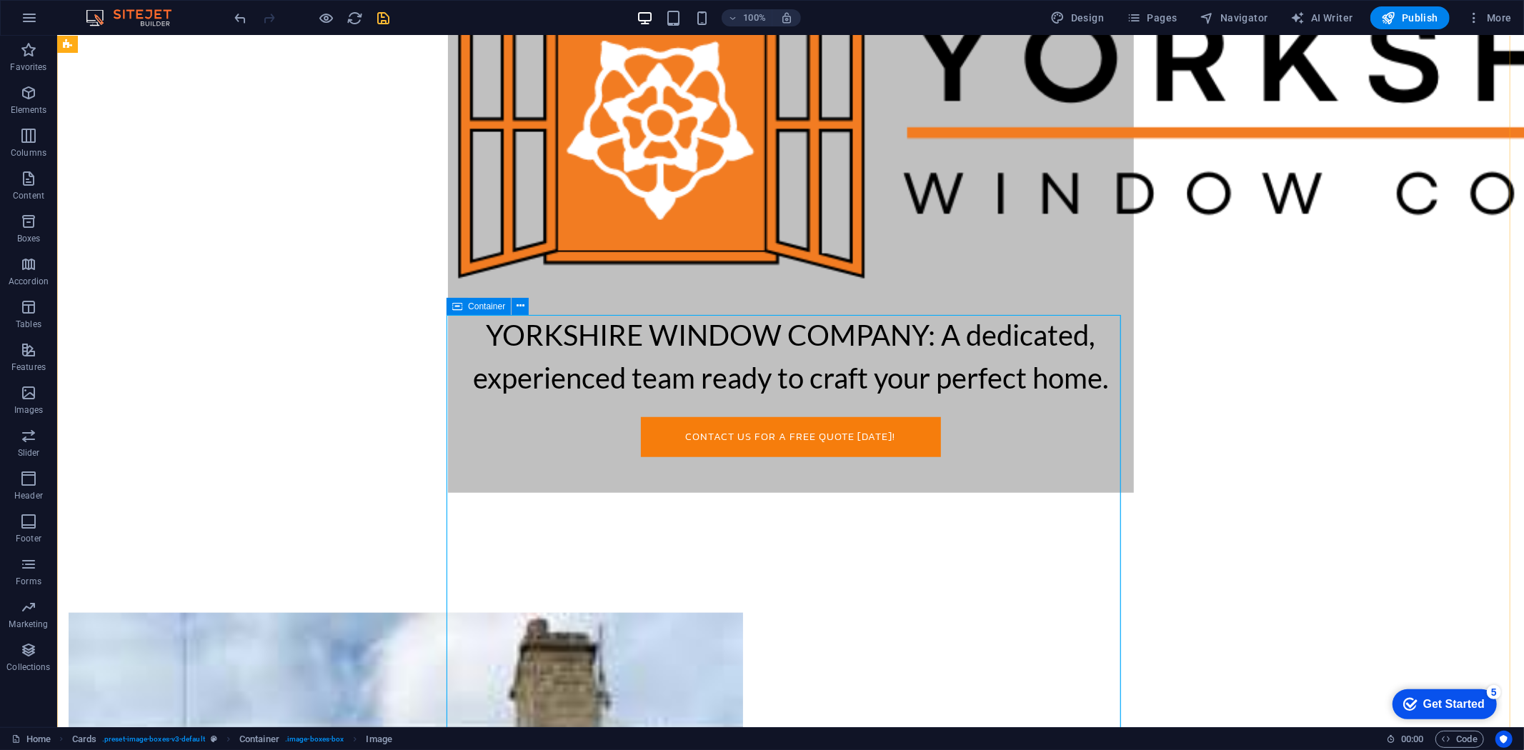
click at [453, 302] on icon at bounding box center [457, 306] width 10 height 17
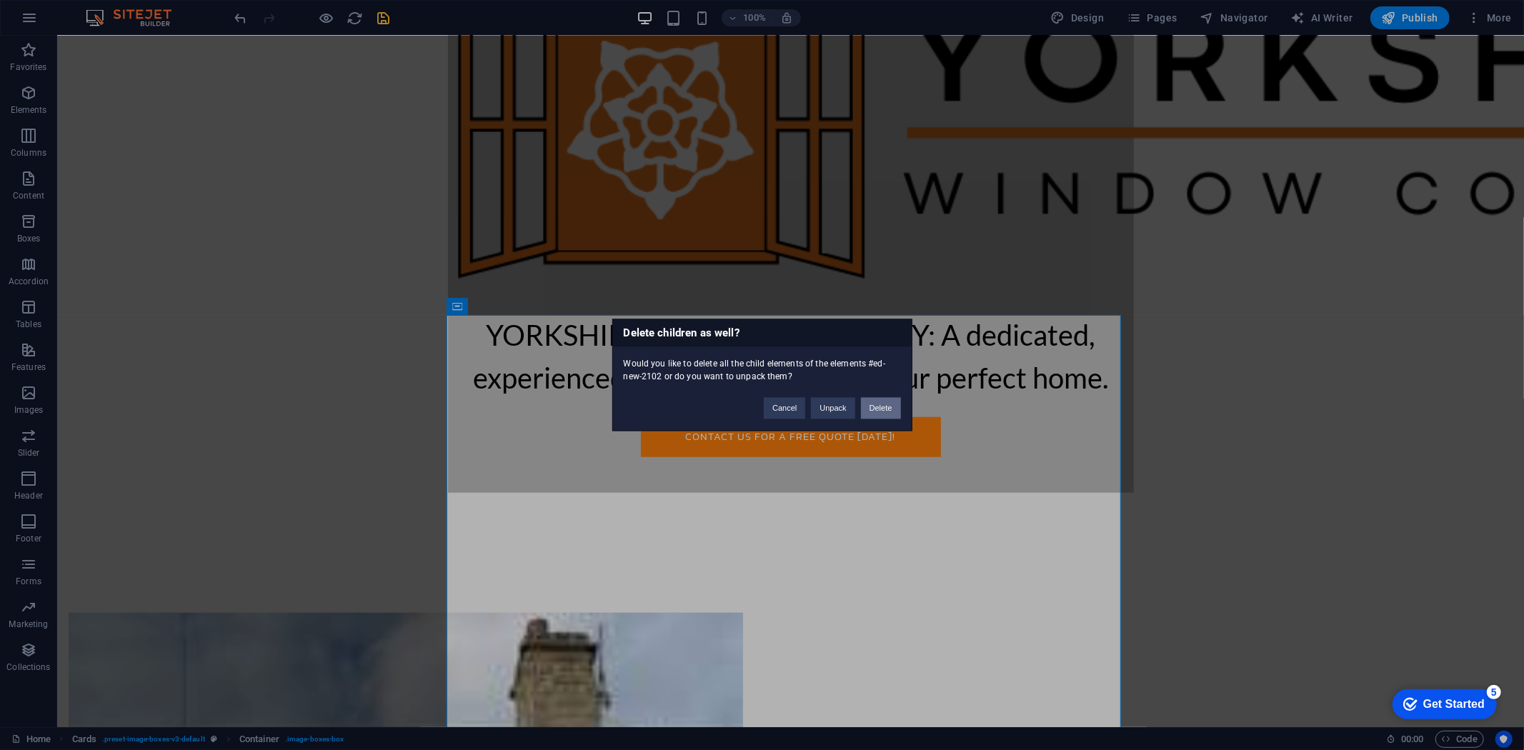
click at [889, 409] on button "Delete" at bounding box center [881, 408] width 40 height 21
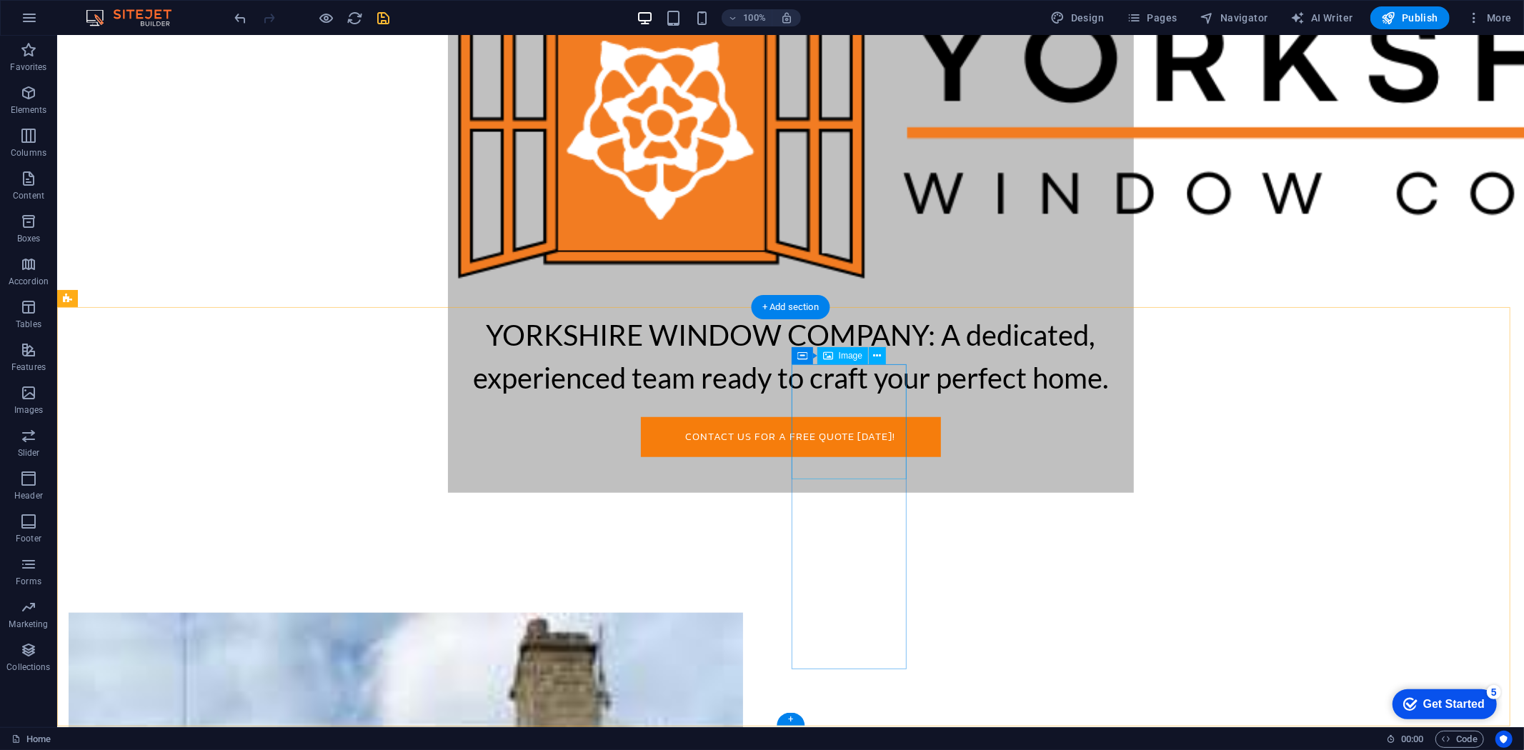
scroll to position [419, 0]
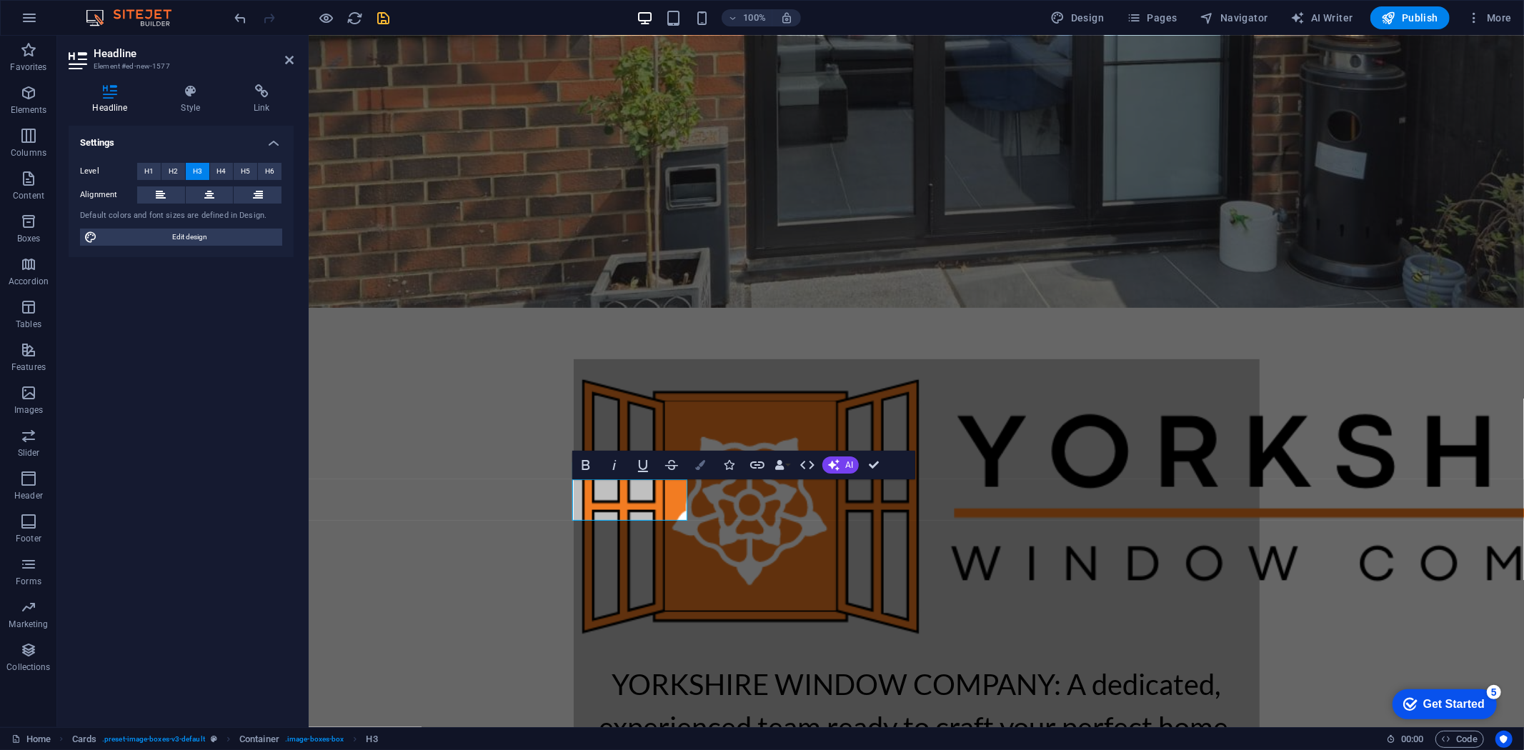
click at [697, 463] on icon "button" at bounding box center [700, 465] width 10 height 10
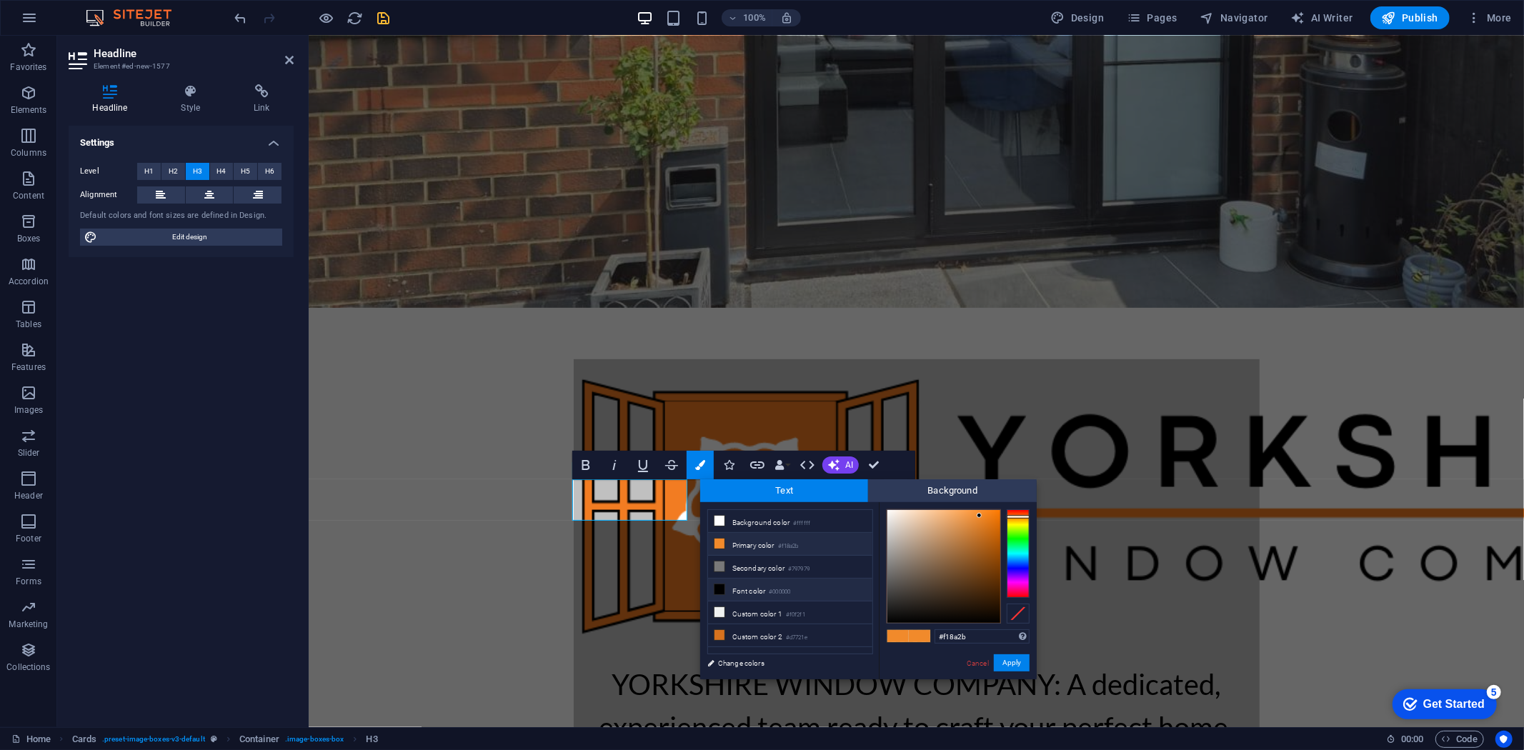
click at [742, 599] on li "Font color #000000" at bounding box center [790, 590] width 164 height 23
type input "#000000"
click at [998, 663] on button "Apply" at bounding box center [1012, 663] width 36 height 17
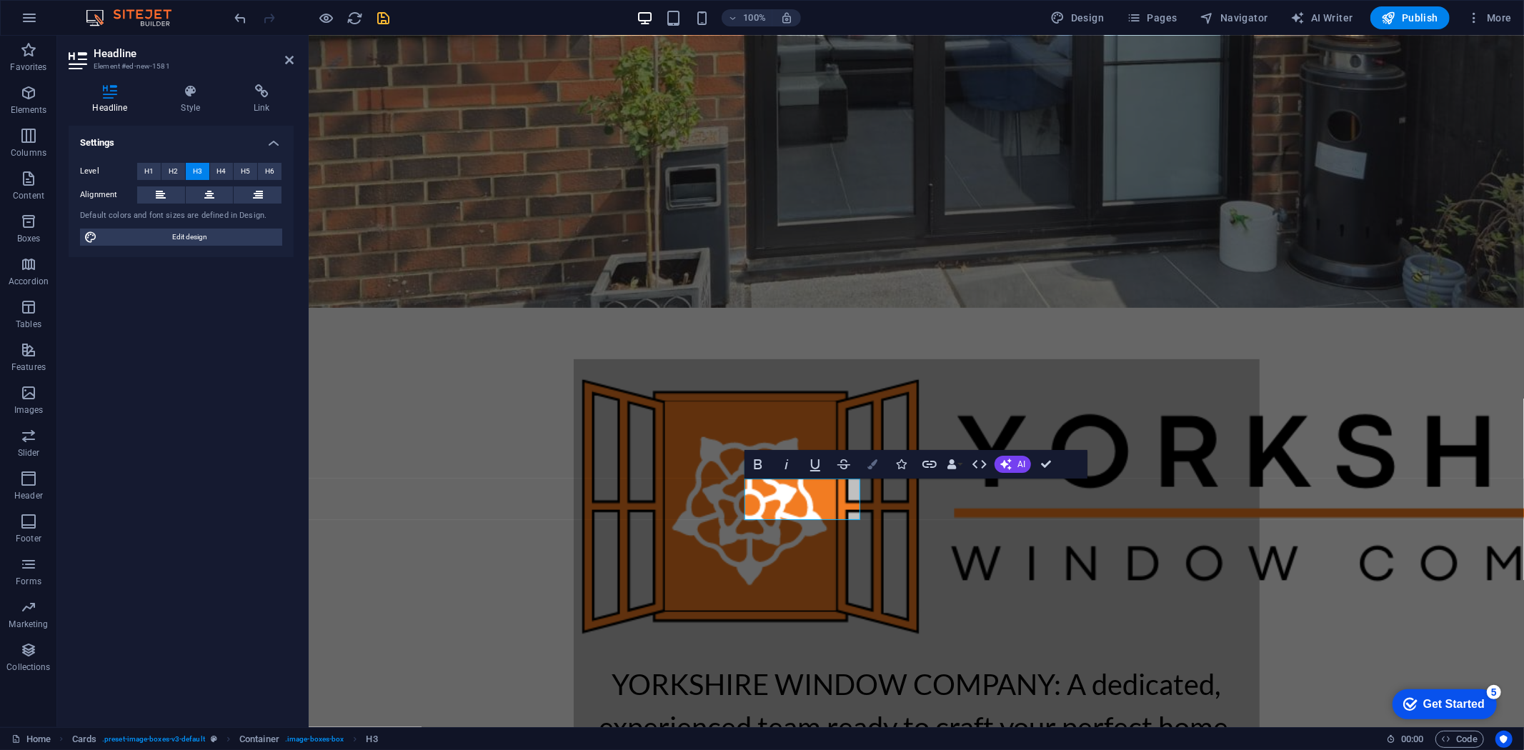
click at [882, 462] on button "Colors" at bounding box center [872, 464] width 27 height 29
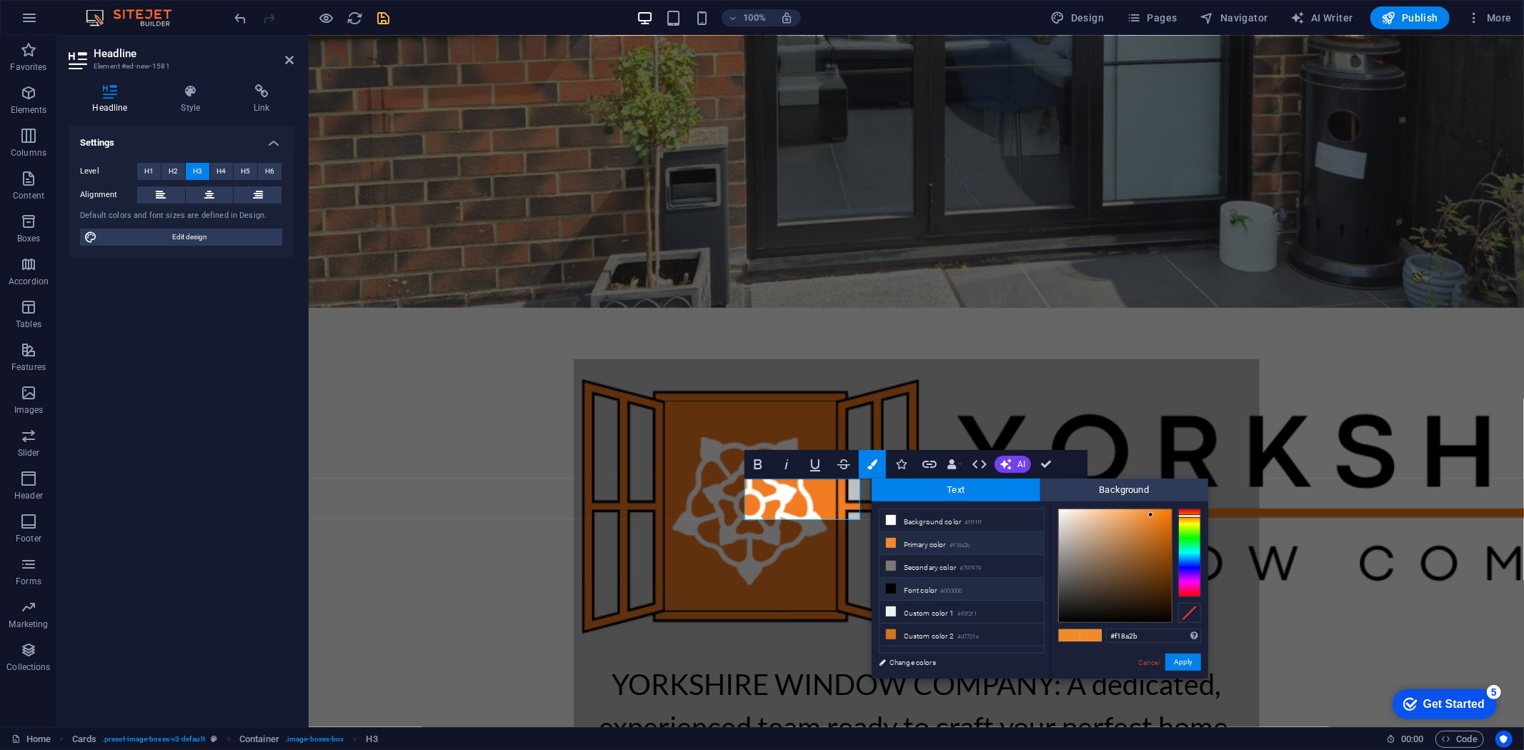
click at [904, 583] on li "Font color #000000" at bounding box center [962, 589] width 164 height 23
type input "#000000"
click at [1177, 662] on button "Apply" at bounding box center [1184, 662] width 36 height 17
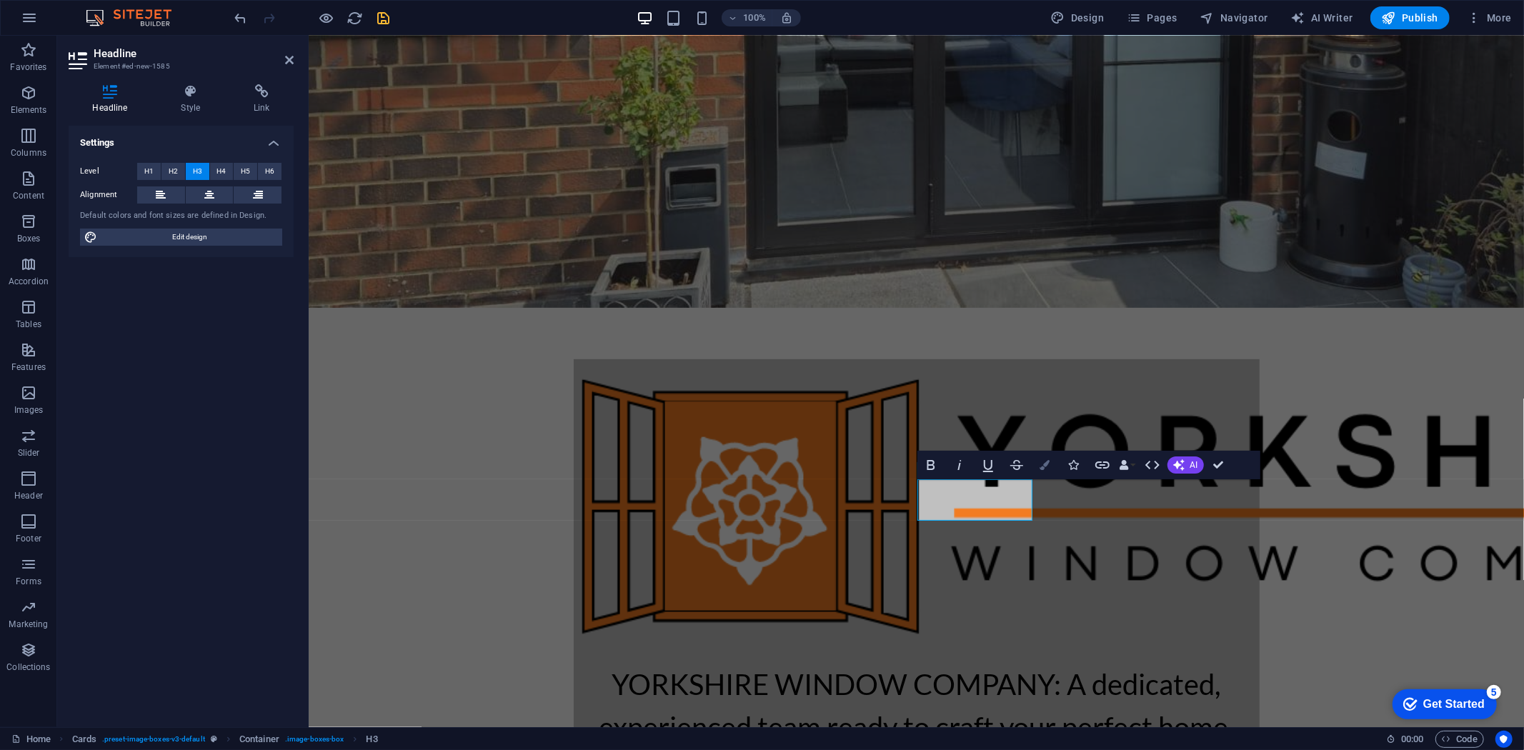
click at [1044, 462] on icon "button" at bounding box center [1045, 465] width 10 height 10
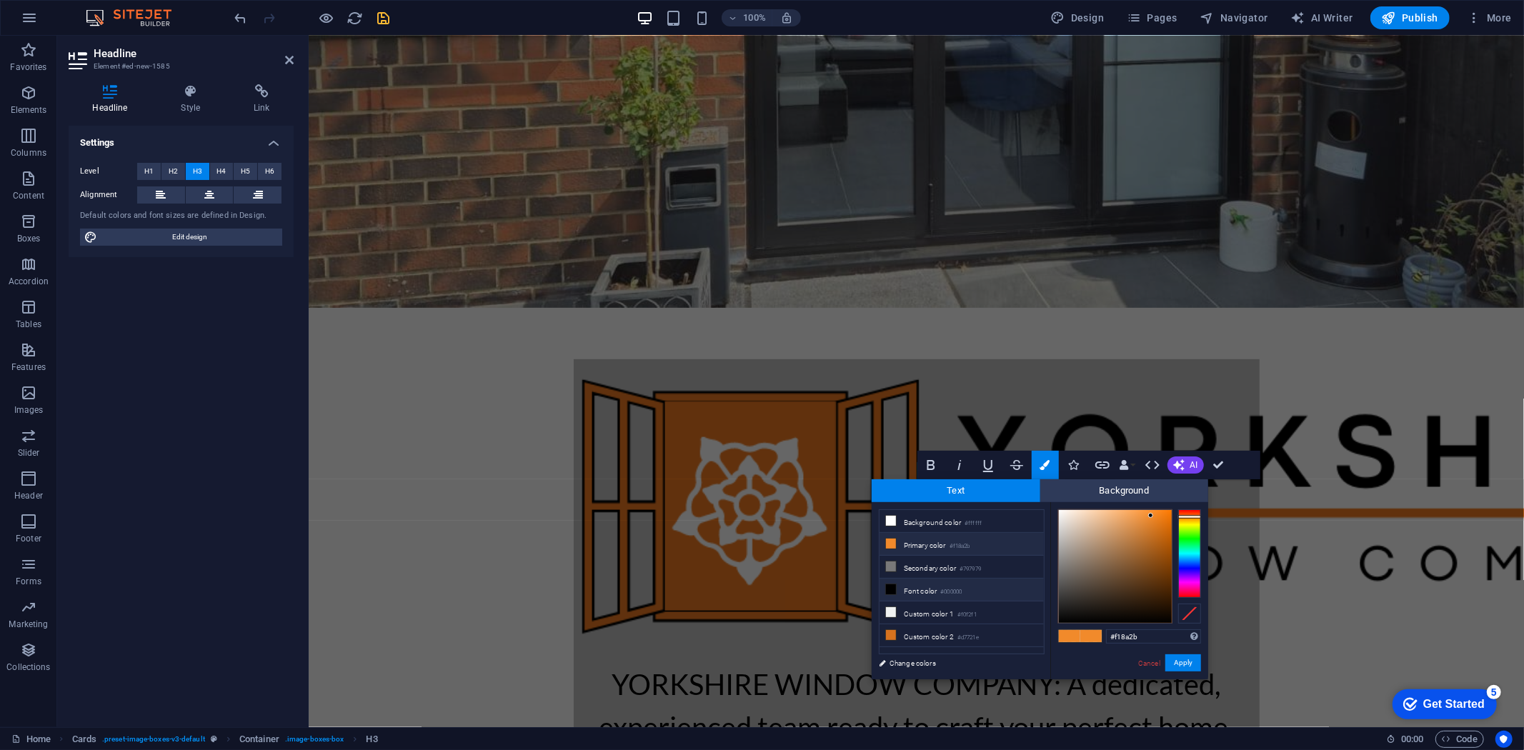
click at [945, 593] on small "#000000" at bounding box center [950, 592] width 21 height 10
type input "#000000"
click at [1194, 667] on button "Apply" at bounding box center [1184, 663] width 36 height 17
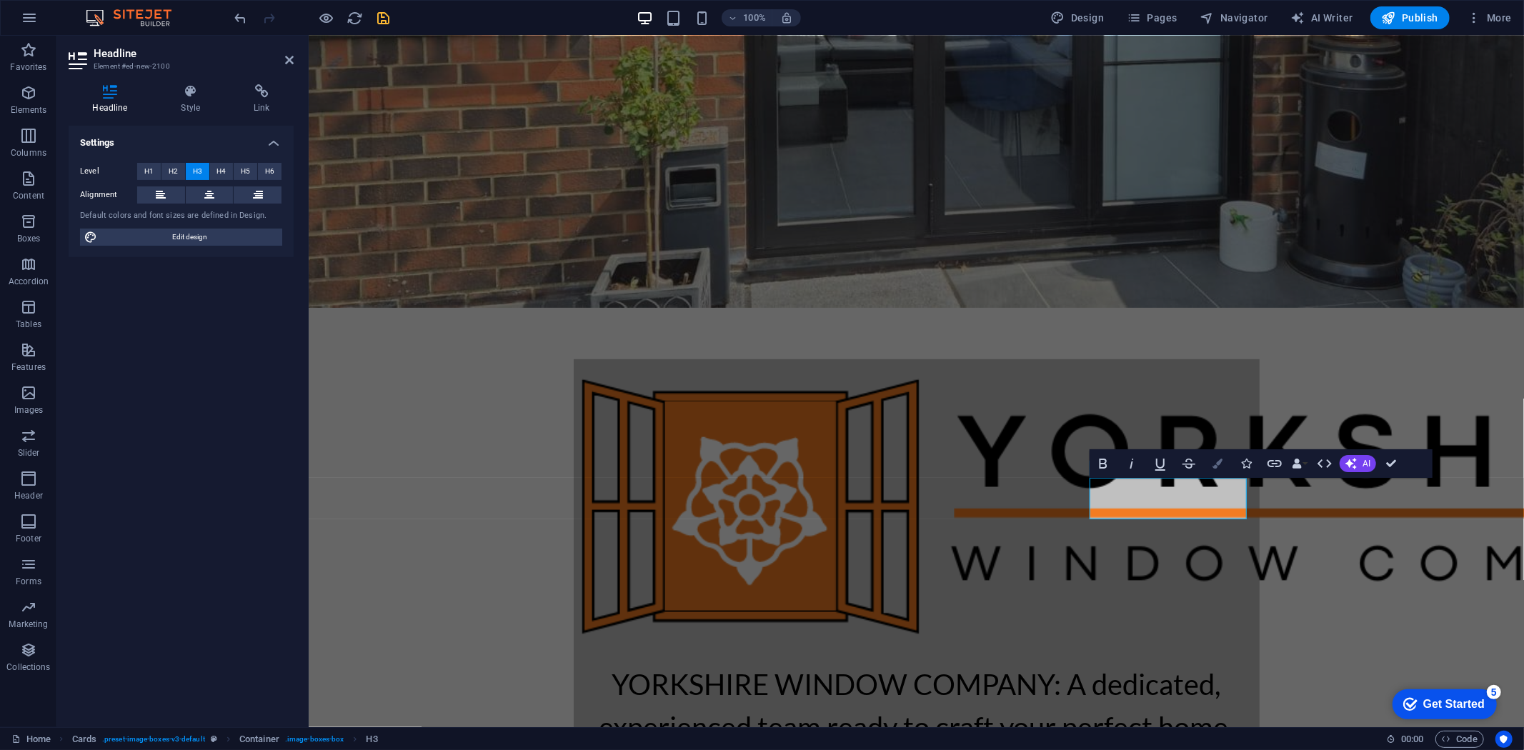
click at [1221, 469] on button "Colors" at bounding box center [1217, 463] width 27 height 29
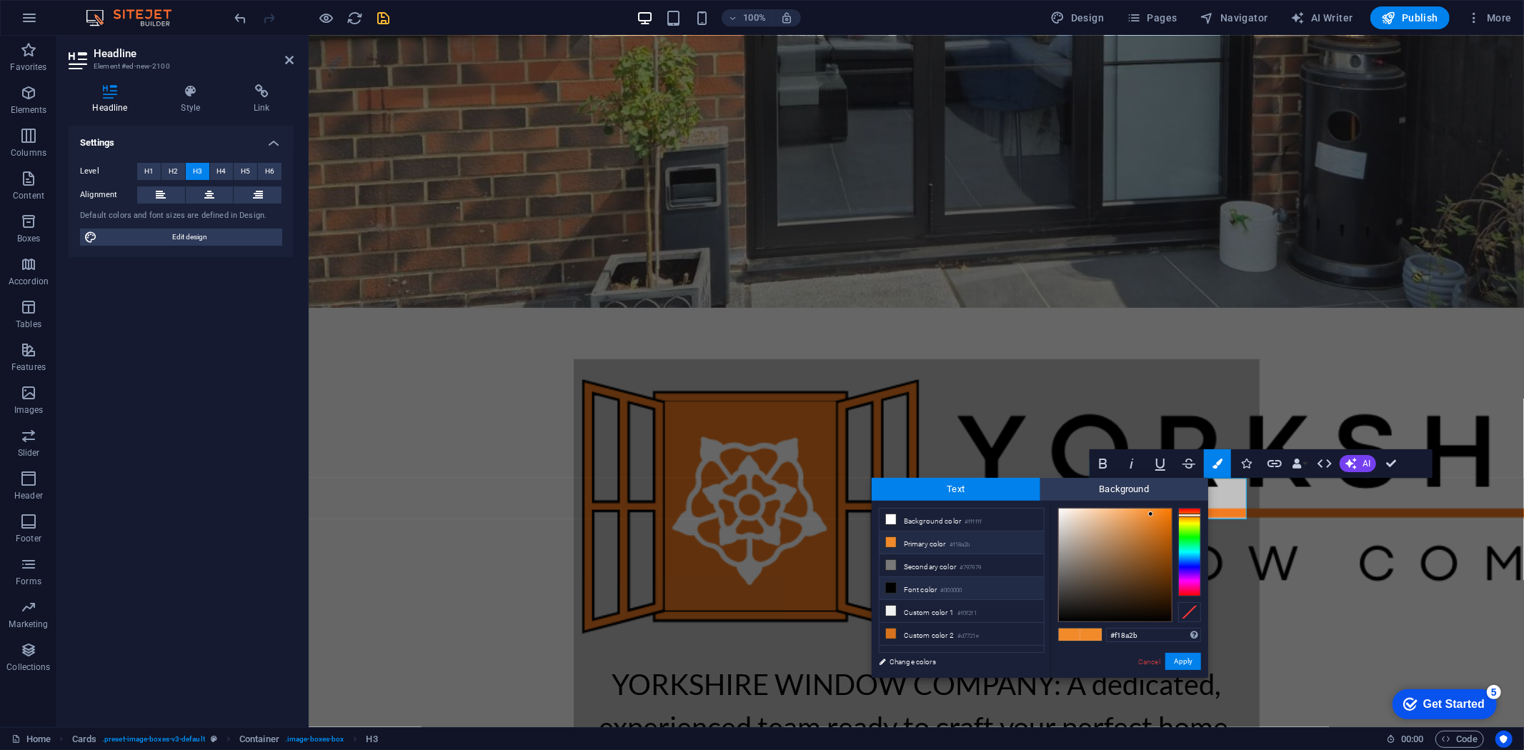
click at [918, 588] on li "Font color #000000" at bounding box center [962, 588] width 164 height 23
type input "#000000"
drag, startPoint x: 1178, startPoint y: 660, endPoint x: 935, endPoint y: 639, distance: 243.1
click at [1178, 660] on button "Apply" at bounding box center [1184, 661] width 36 height 17
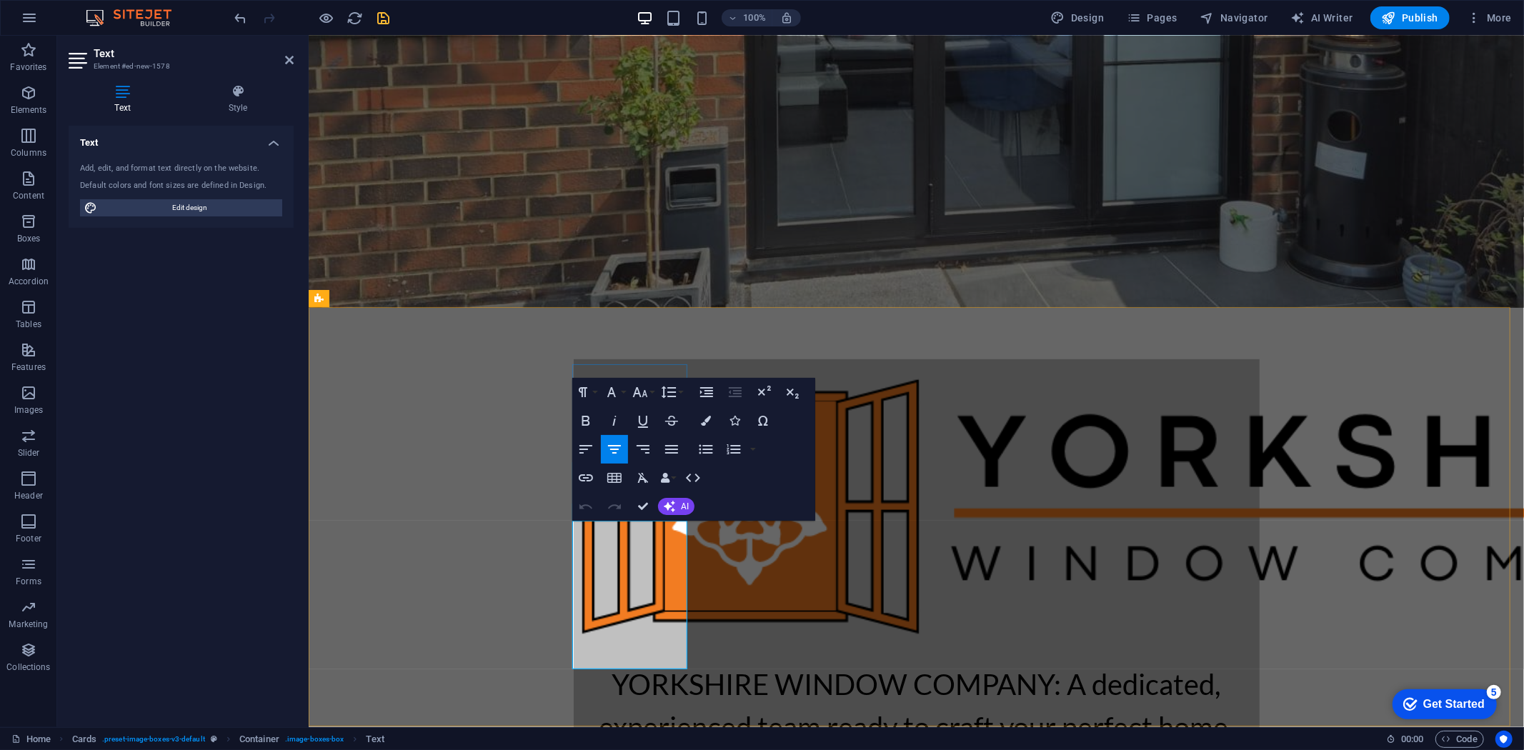
drag, startPoint x: 672, startPoint y: 650, endPoint x: 573, endPoint y: 514, distance: 168.4
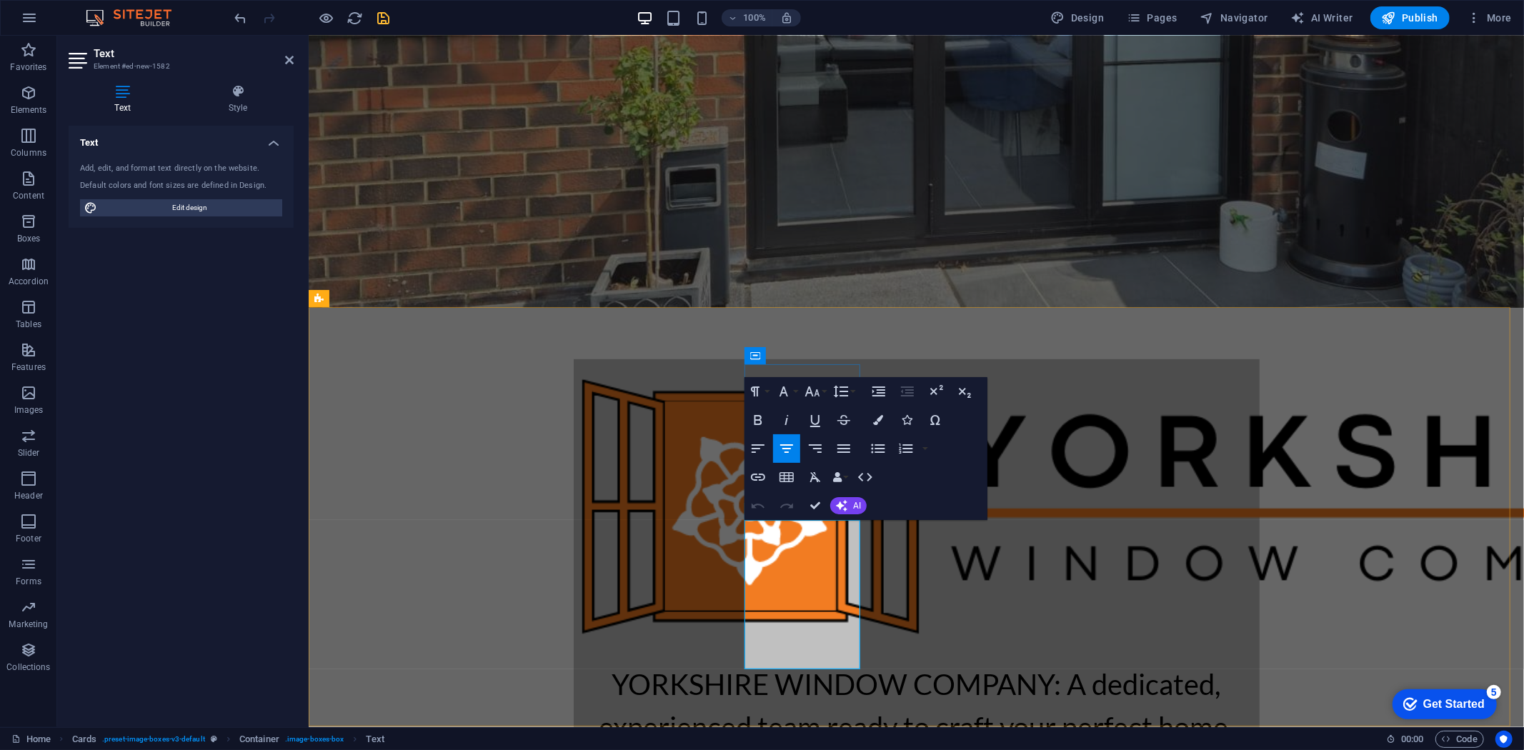
drag, startPoint x: 836, startPoint y: 647, endPoint x: 752, endPoint y: 527, distance: 146.3
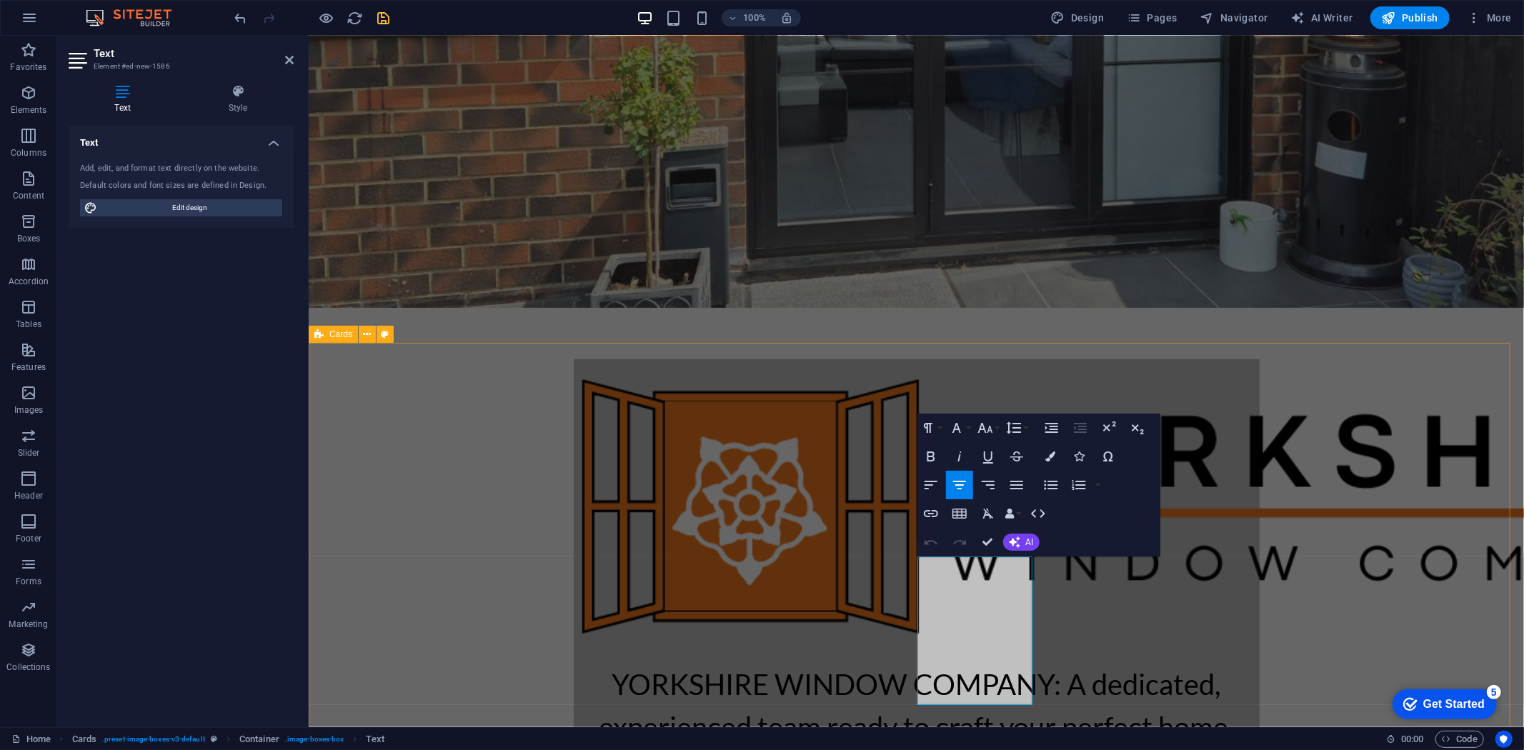
scroll to position [384, 0]
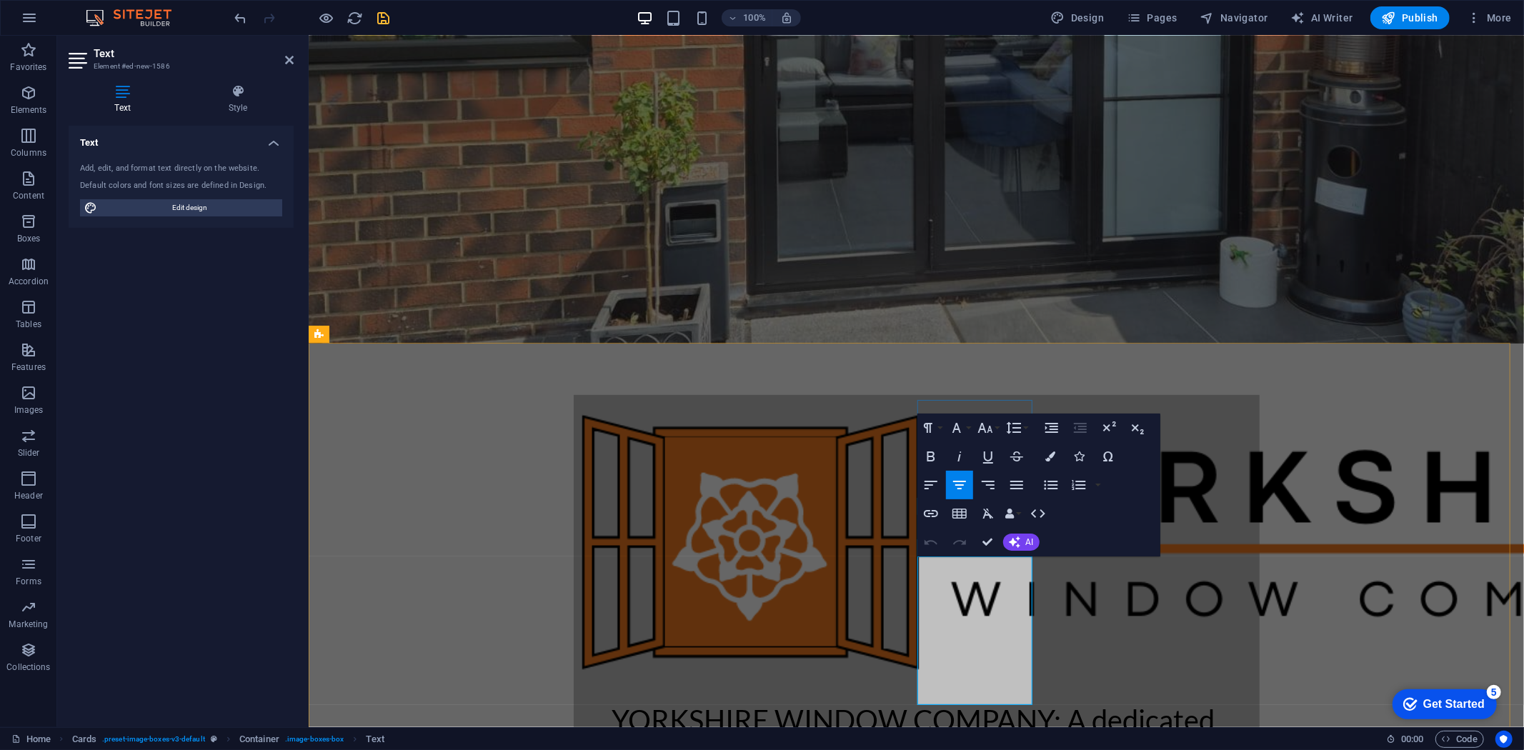
drag, startPoint x: 1013, startPoint y: 687, endPoint x: 925, endPoint y: 554, distance: 159.9
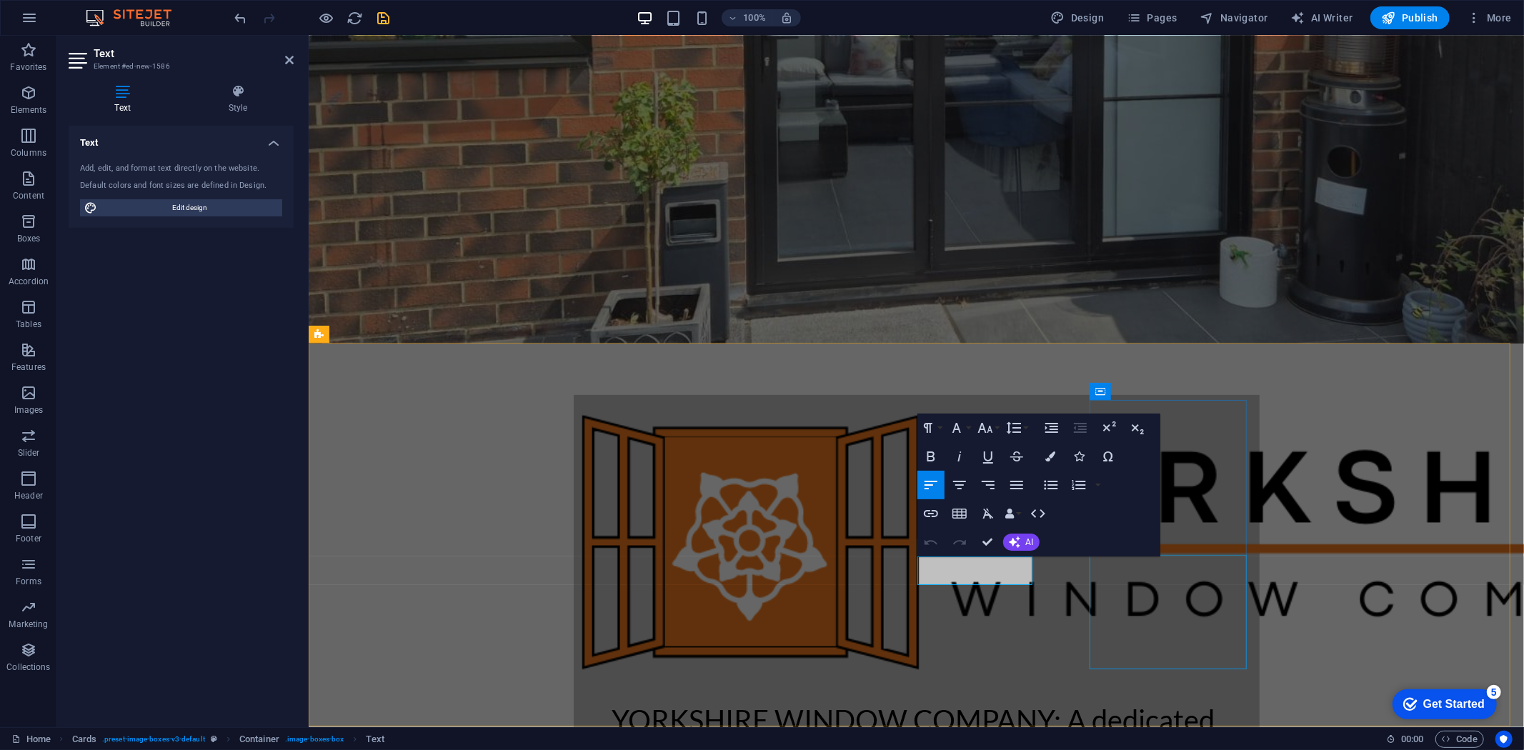
drag, startPoint x: 1166, startPoint y: 632, endPoint x: 1418, endPoint y: 632, distance: 253.0
select select "rem"
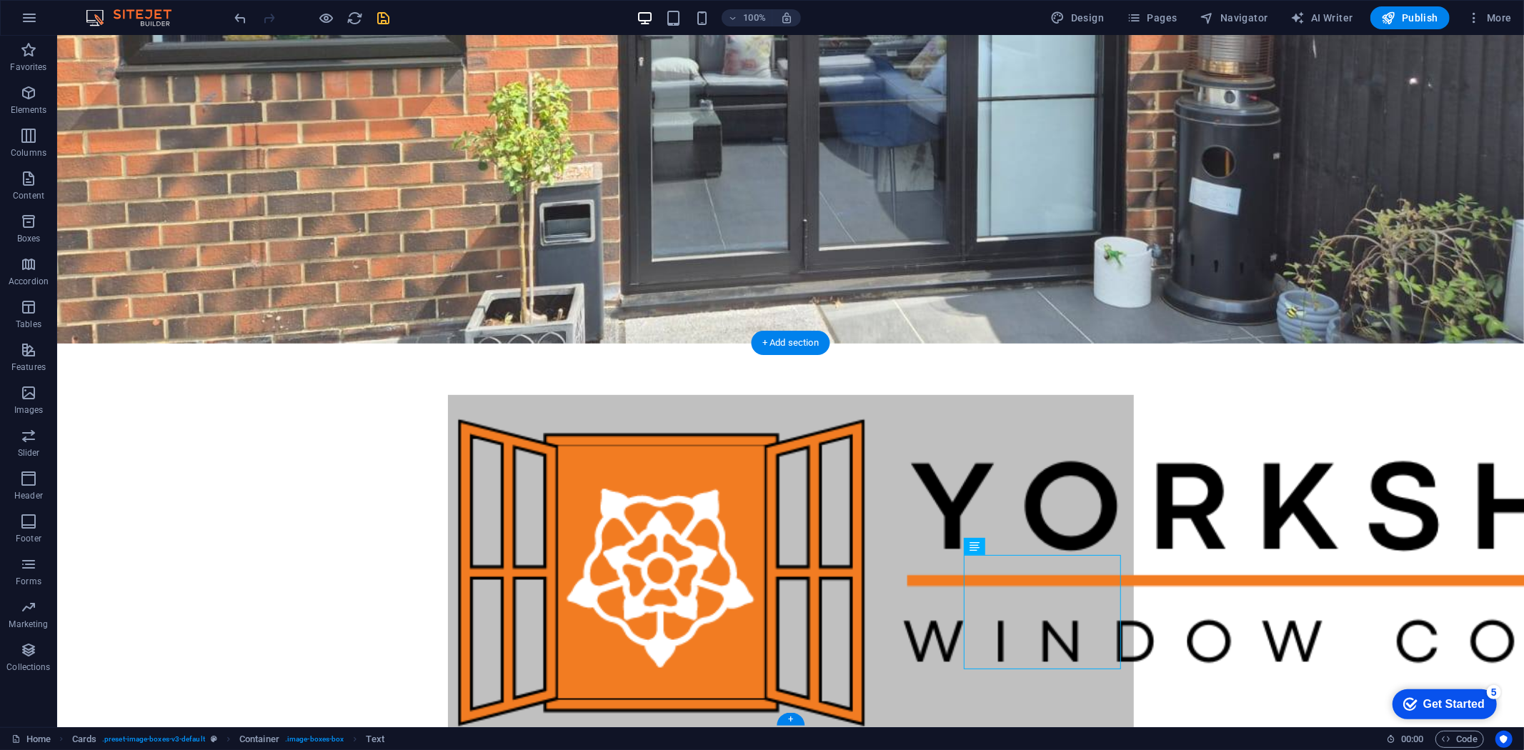
drag, startPoint x: 978, startPoint y: 652, endPoint x: 1112, endPoint y: 593, distance: 146.9
drag, startPoint x: 1086, startPoint y: 657, endPoint x: 980, endPoint y: 618, distance: 113.5
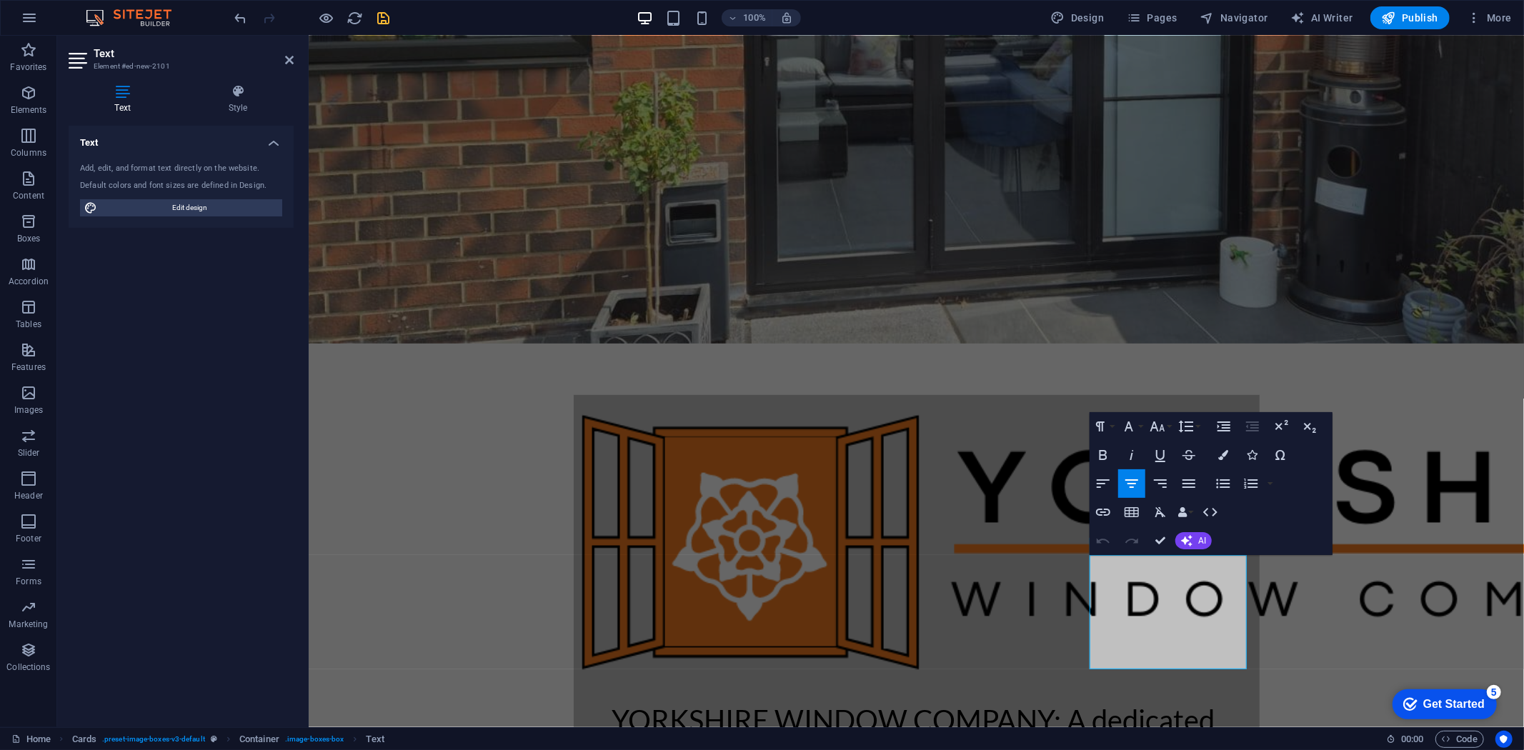
drag, startPoint x: 1108, startPoint y: 645, endPoint x: 1274, endPoint y: 787, distance: 218.5
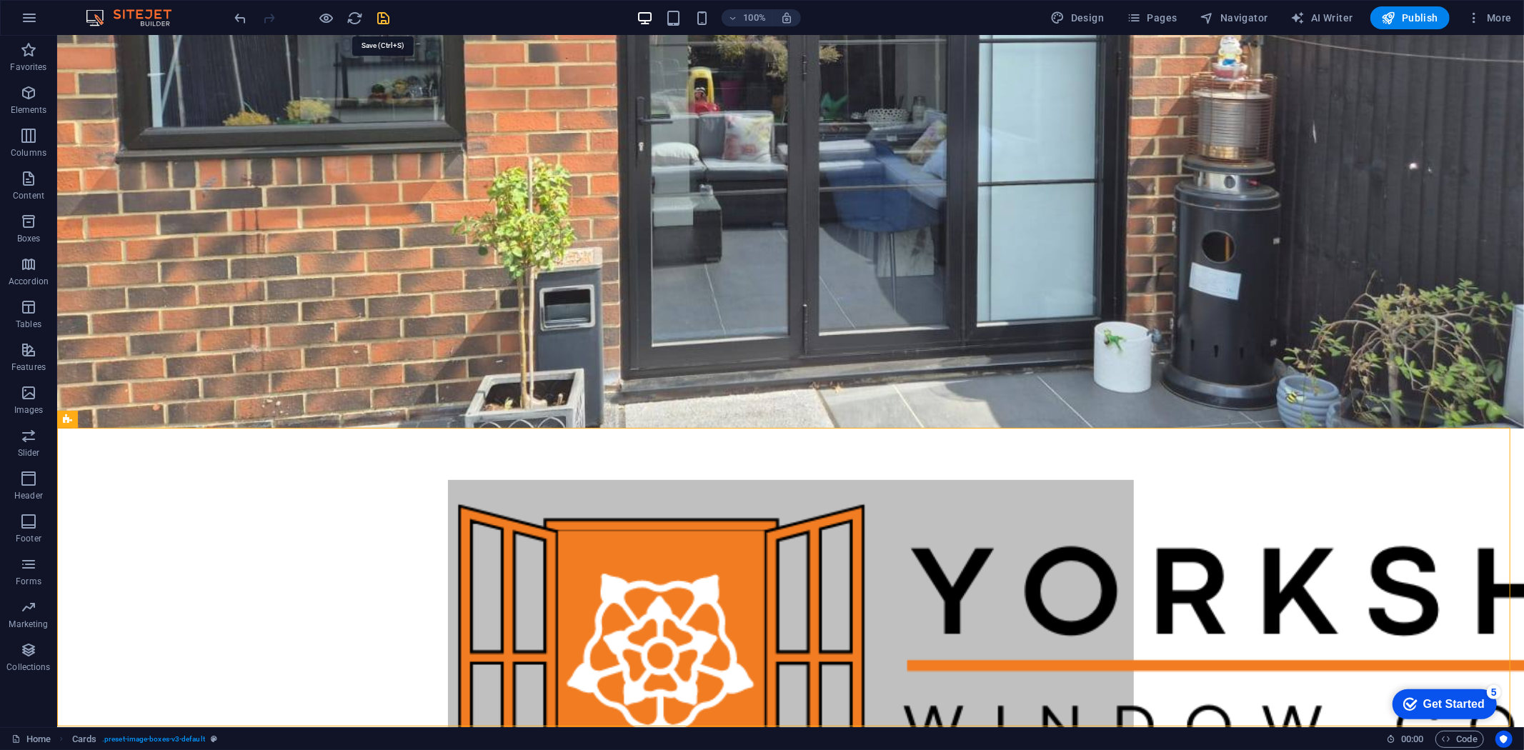
click at [383, 20] on icon "save" at bounding box center [384, 18] width 16 height 16
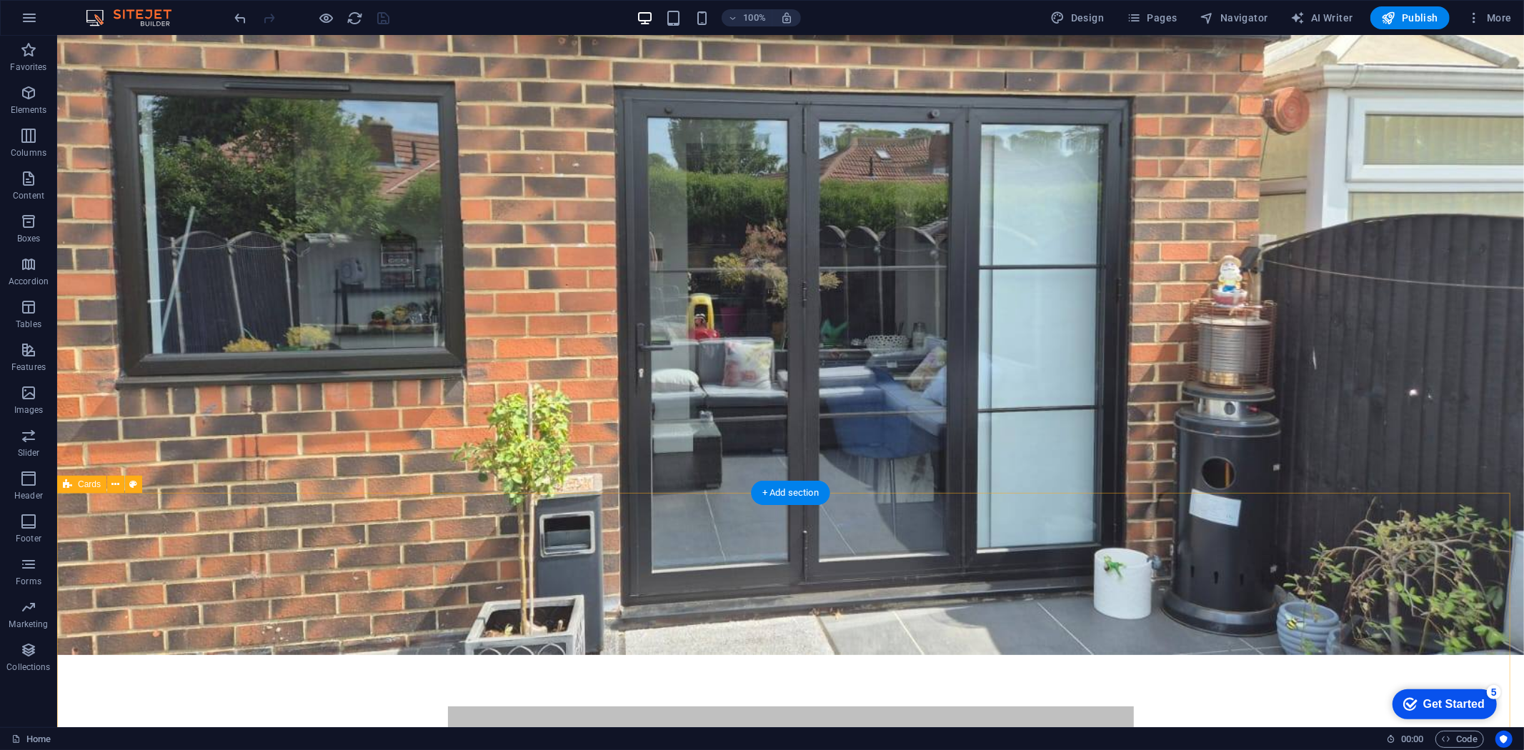
scroll to position [0, 0]
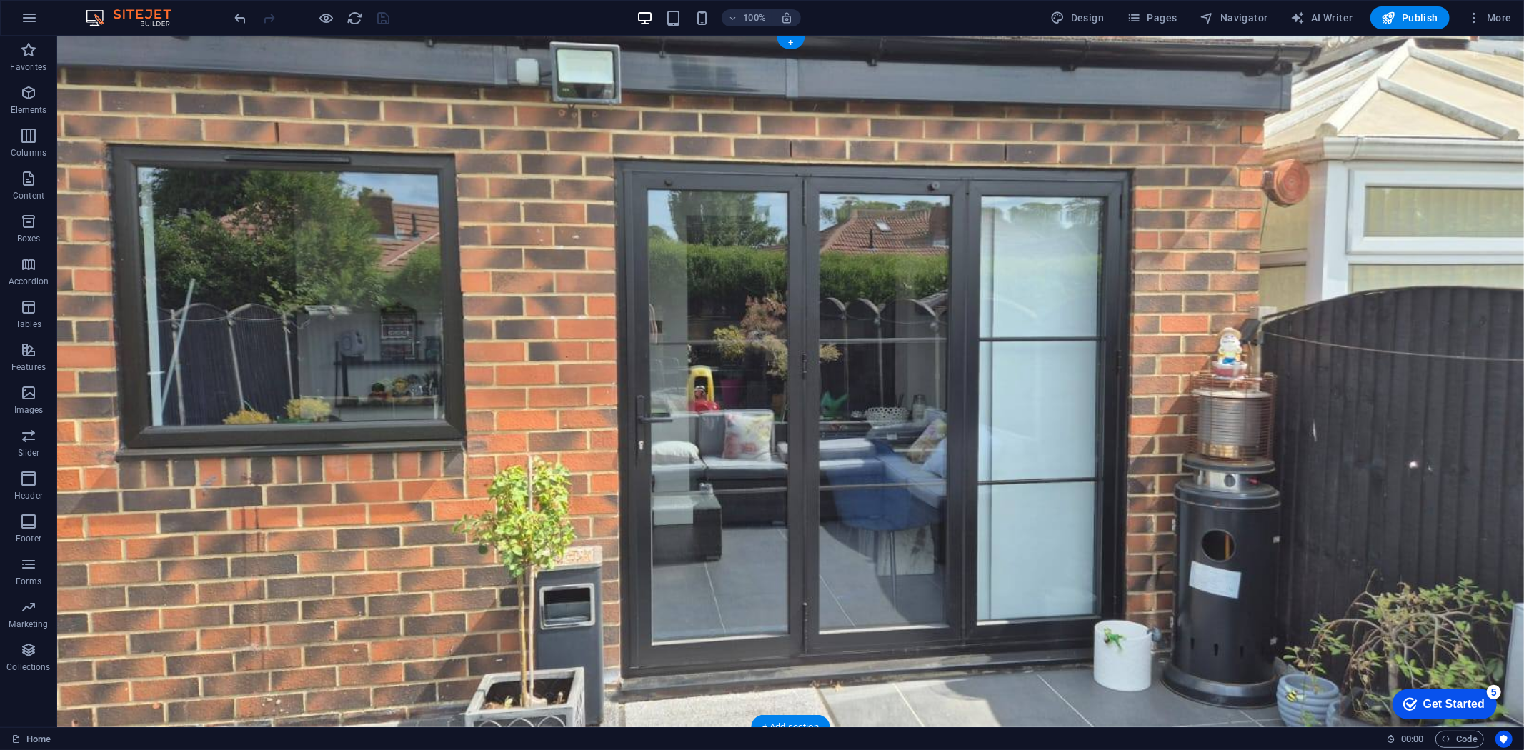
click at [187, 81] on figure at bounding box center [789, 381] width 1467 height 692
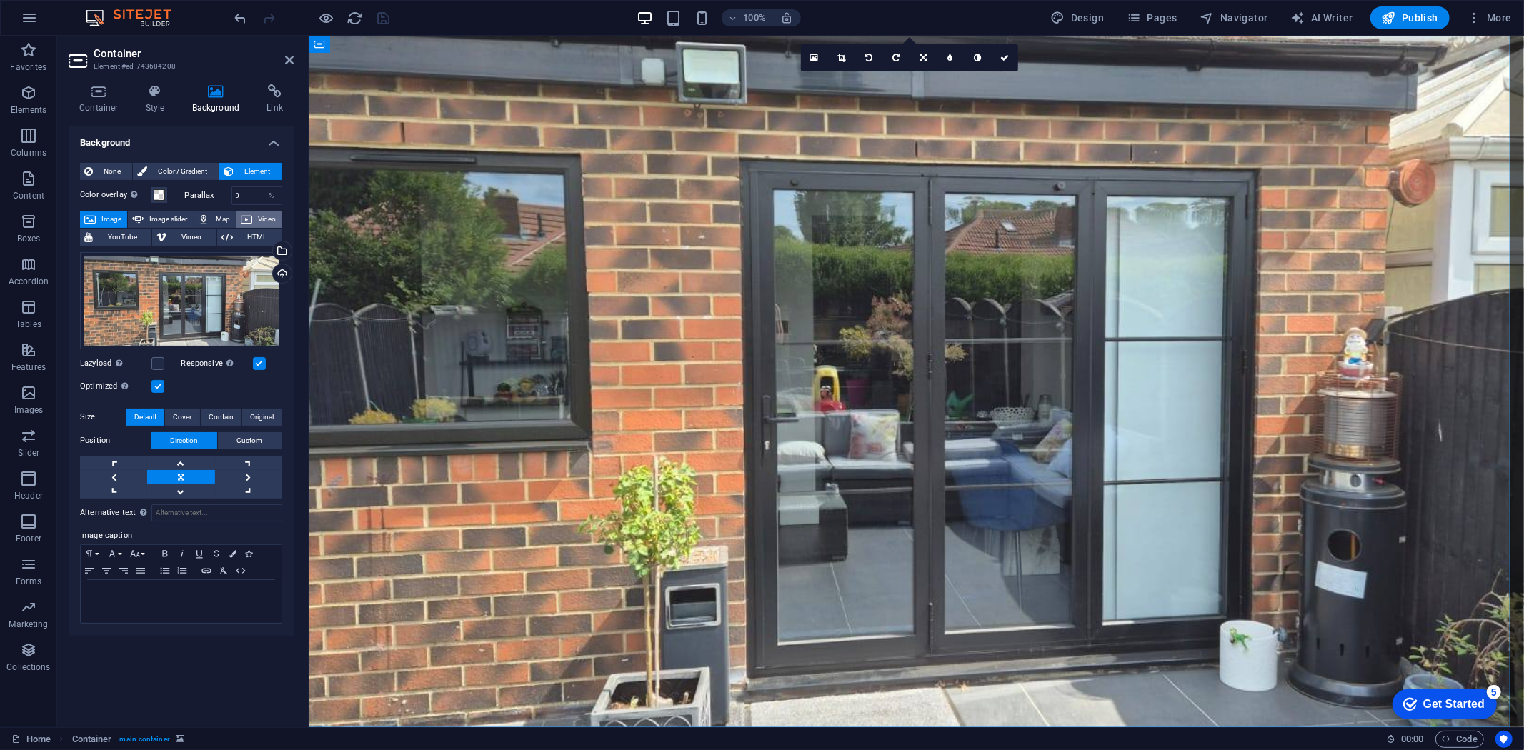
click at [269, 217] on span "Video" at bounding box center [267, 219] width 21 height 17
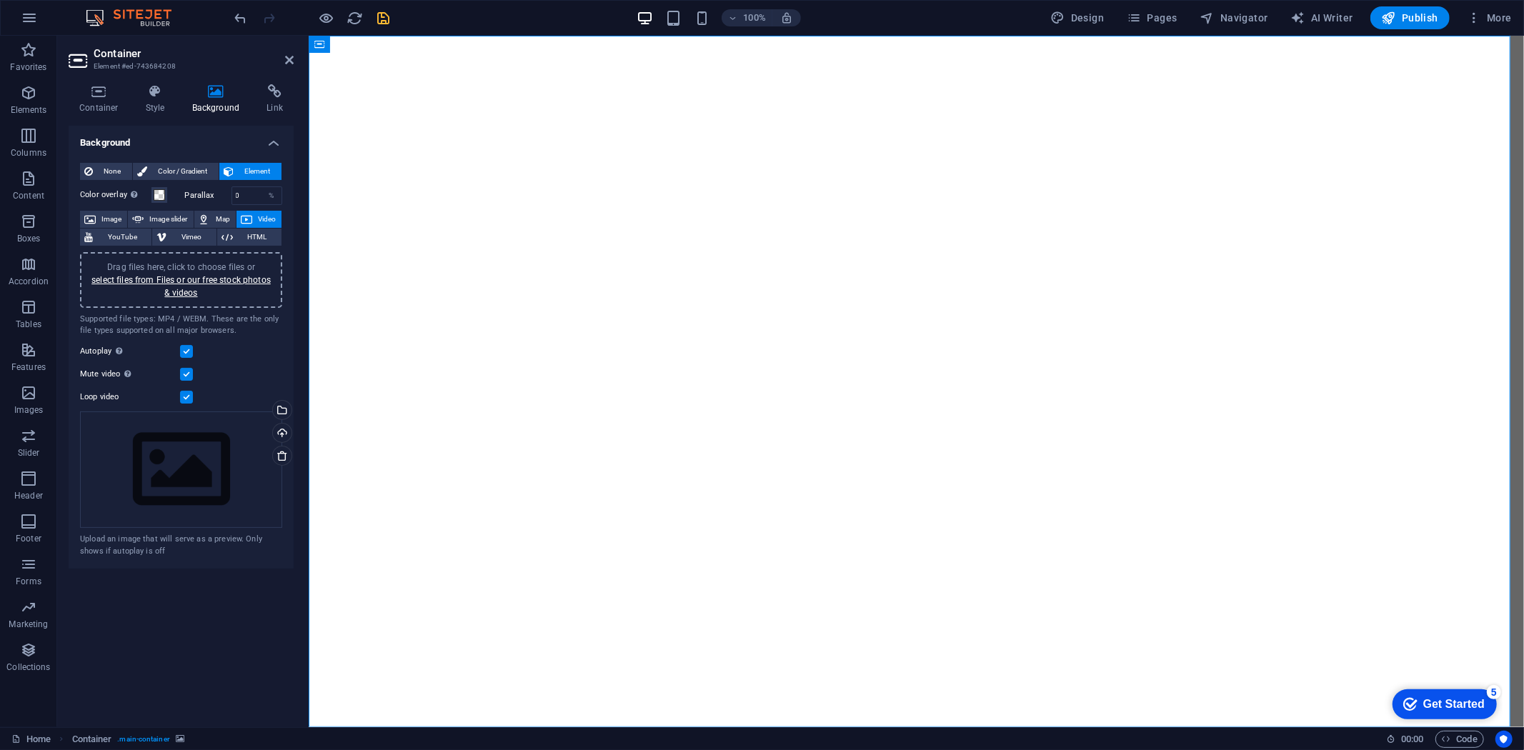
click at [212, 284] on div "Drag files here, click to choose files or select files from Files or our free s…" at bounding box center [181, 280] width 185 height 39
click at [179, 288] on link "select files from Files or our free stock photos & videos" at bounding box center [180, 286] width 179 height 23
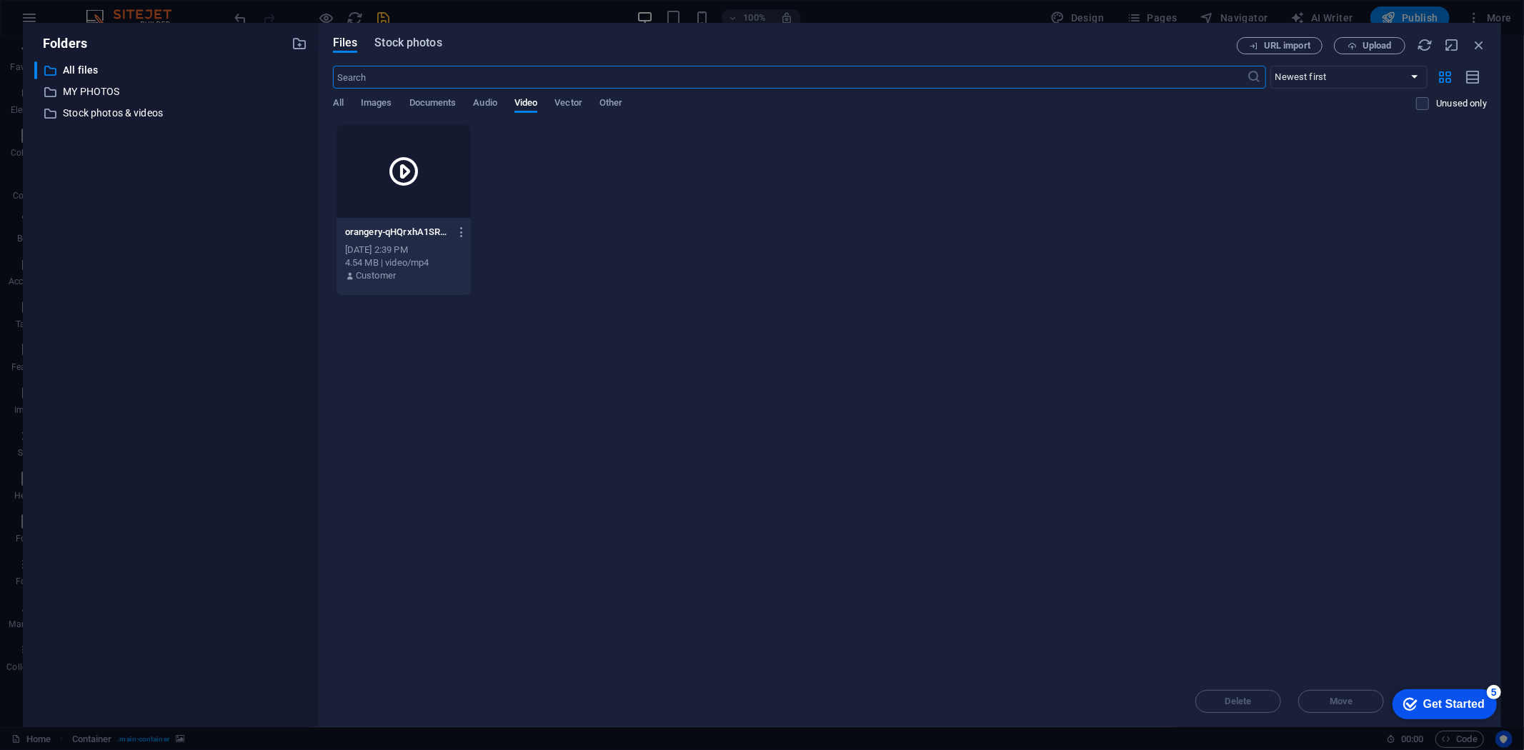
click at [397, 44] on span "Stock photos" at bounding box center [407, 42] width 67 height 17
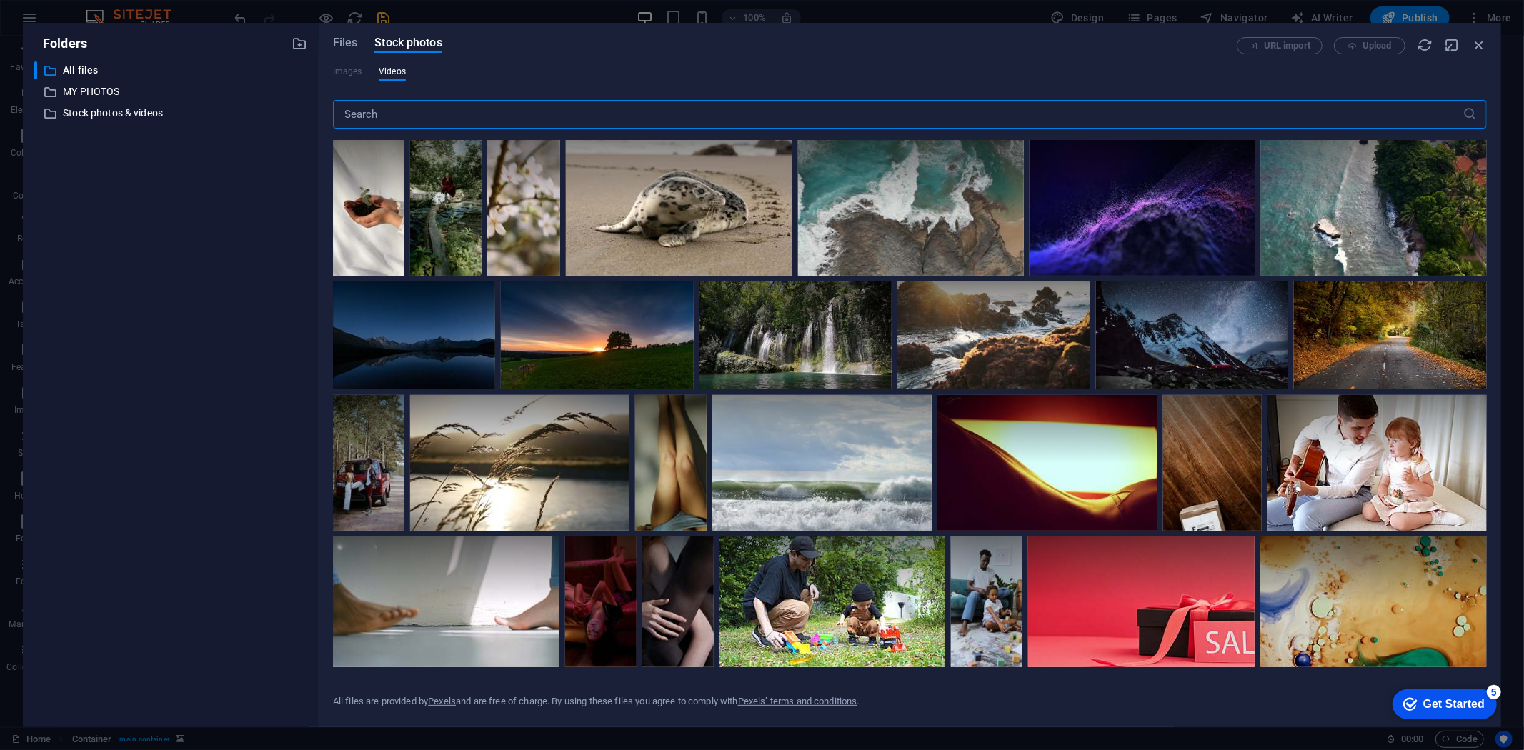
click at [417, 116] on input "text" at bounding box center [898, 114] width 1130 height 29
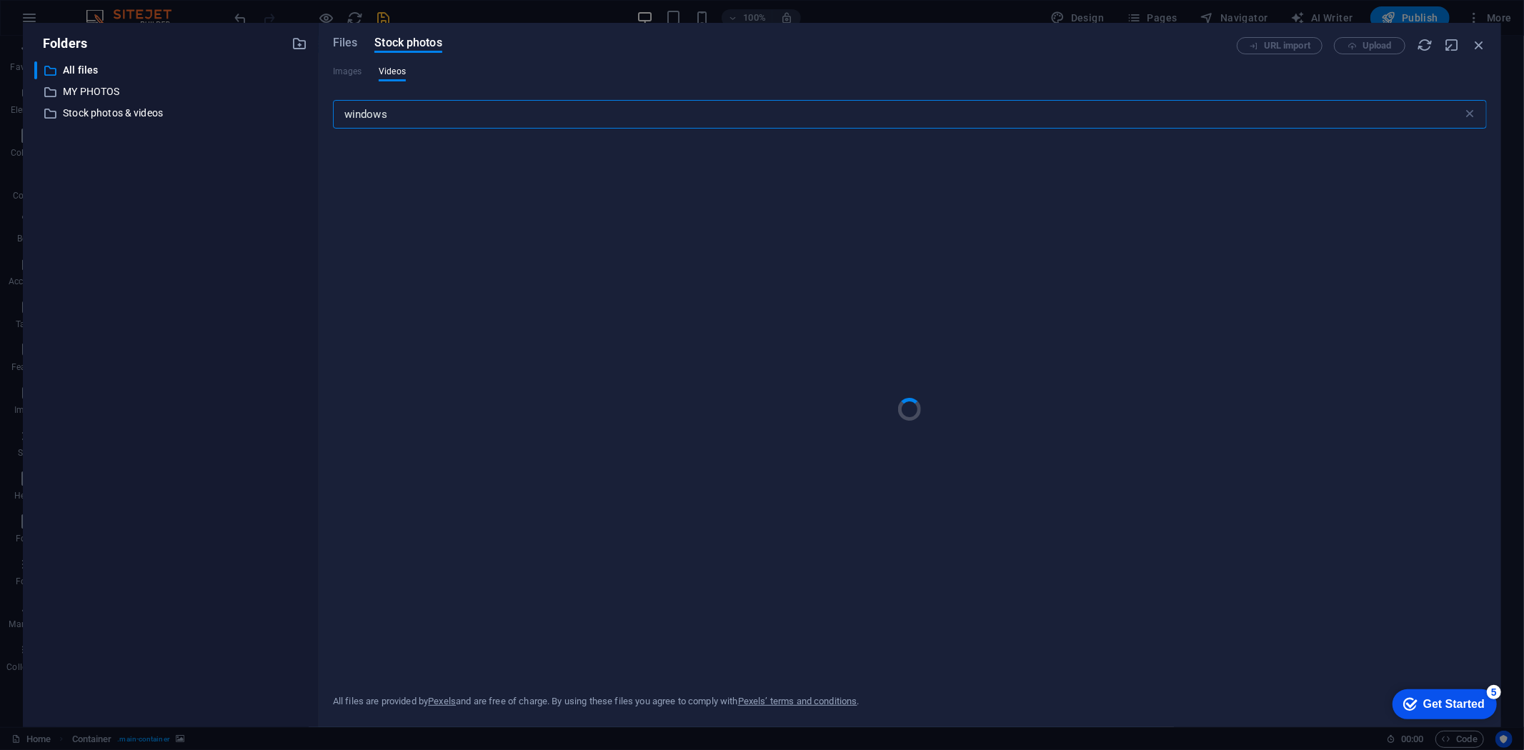
type input "windows"
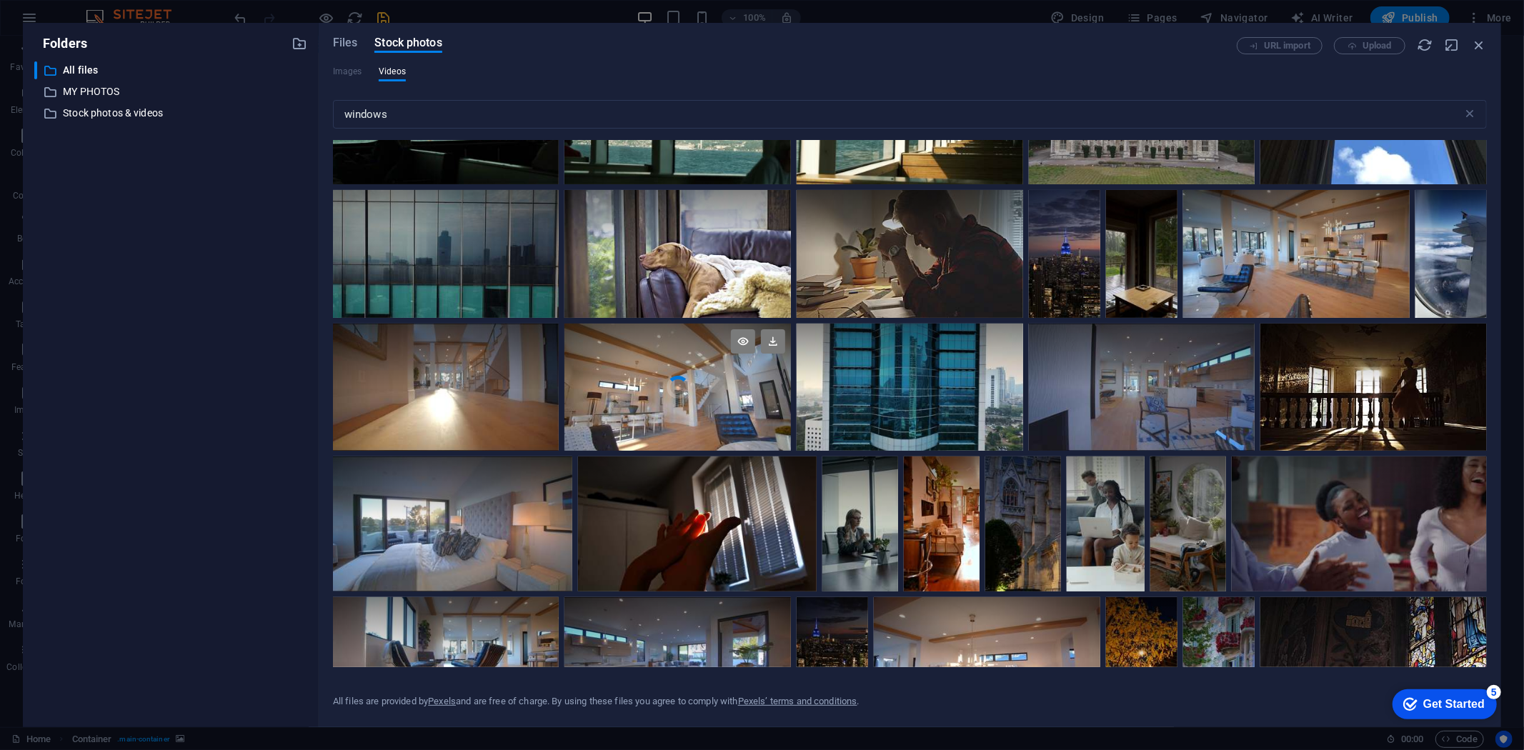
scroll to position [794, 0]
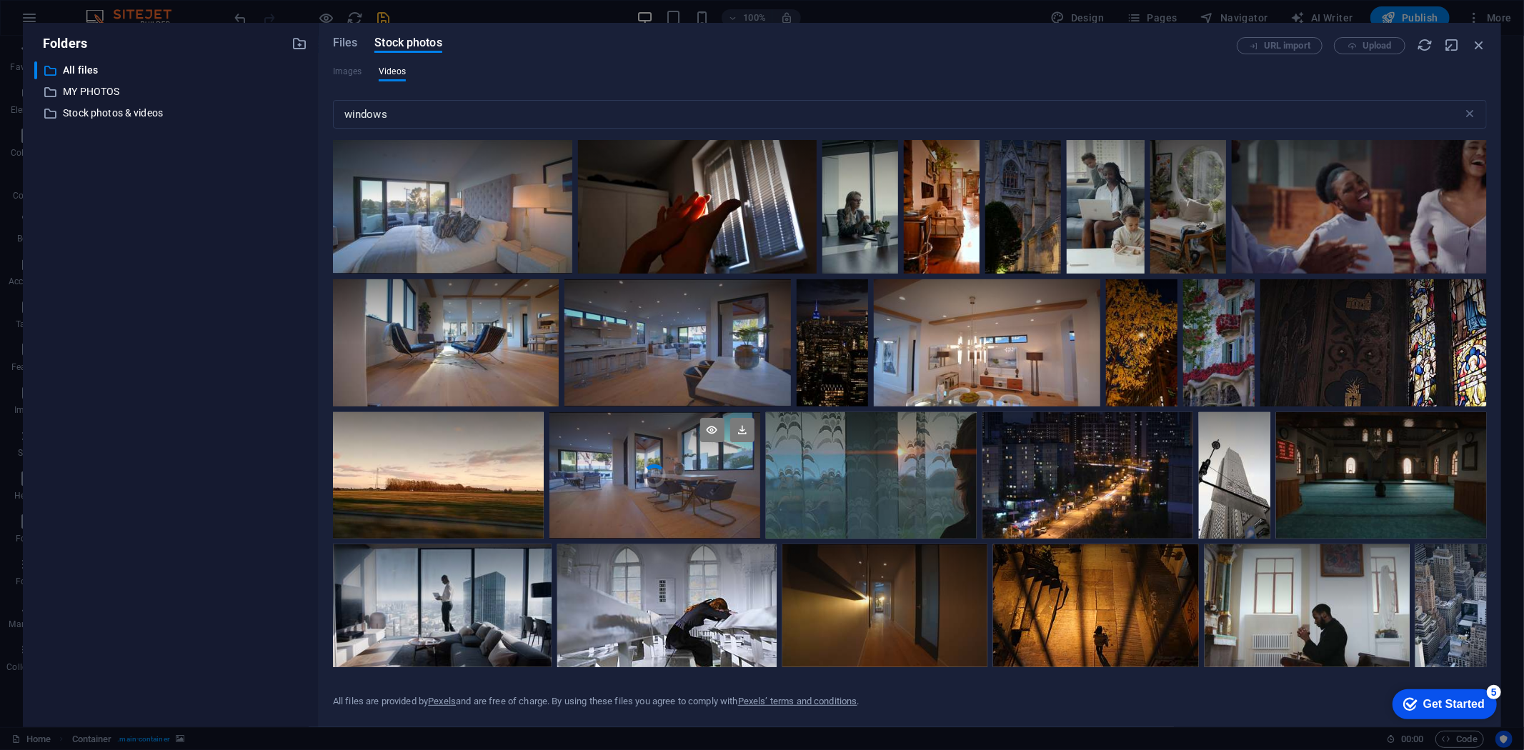
click at [637, 461] on div at bounding box center [655, 444] width 211 height 64
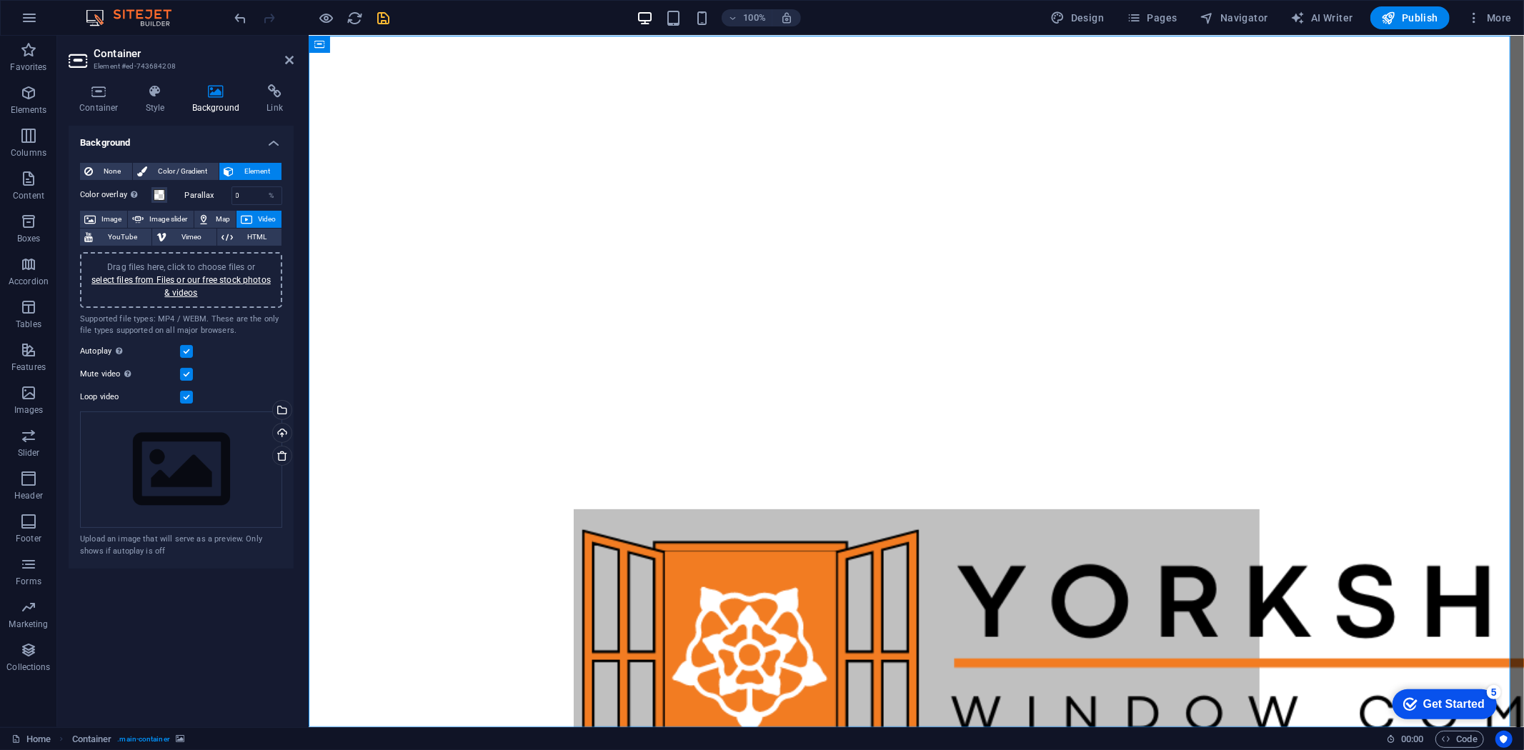
scroll to position [299, 0]
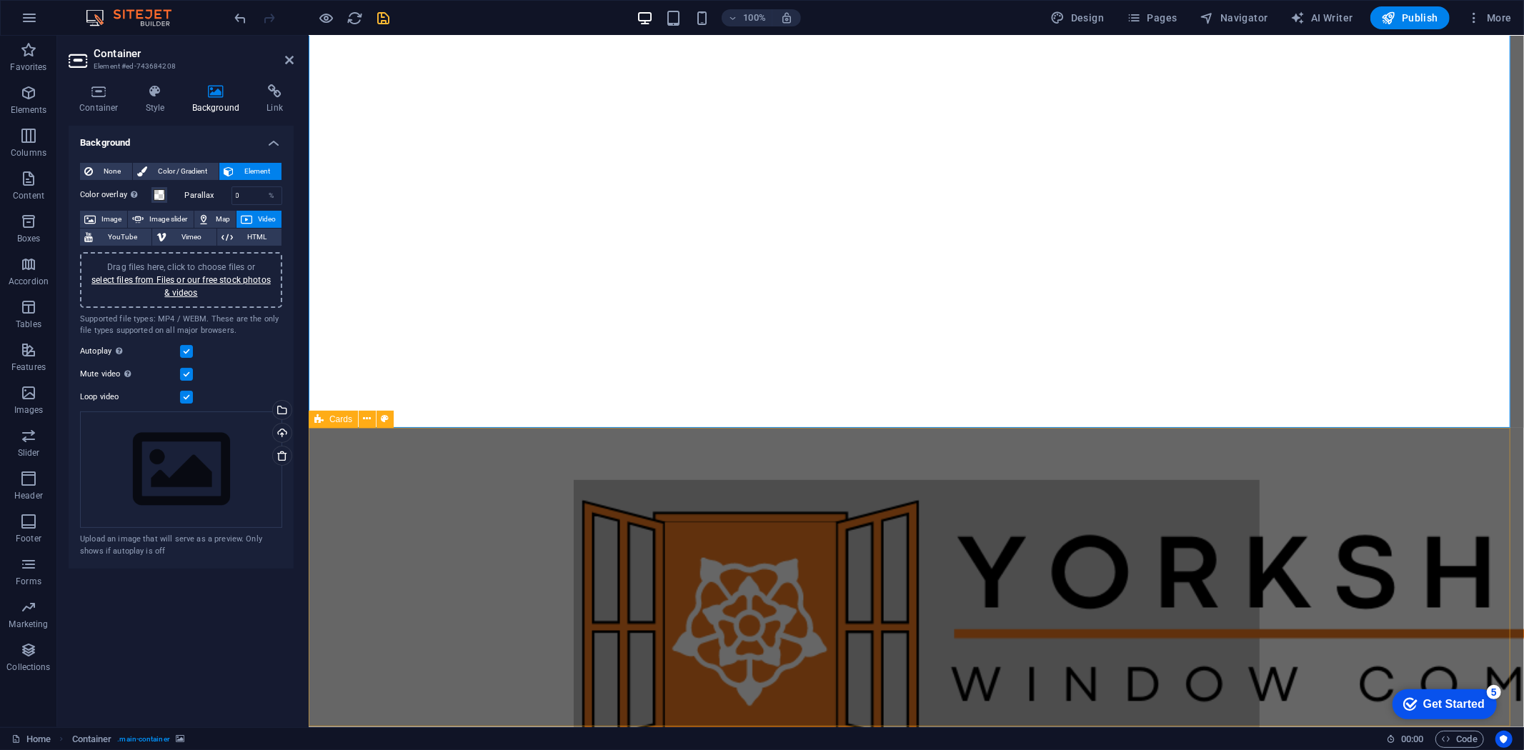
select select "rem"
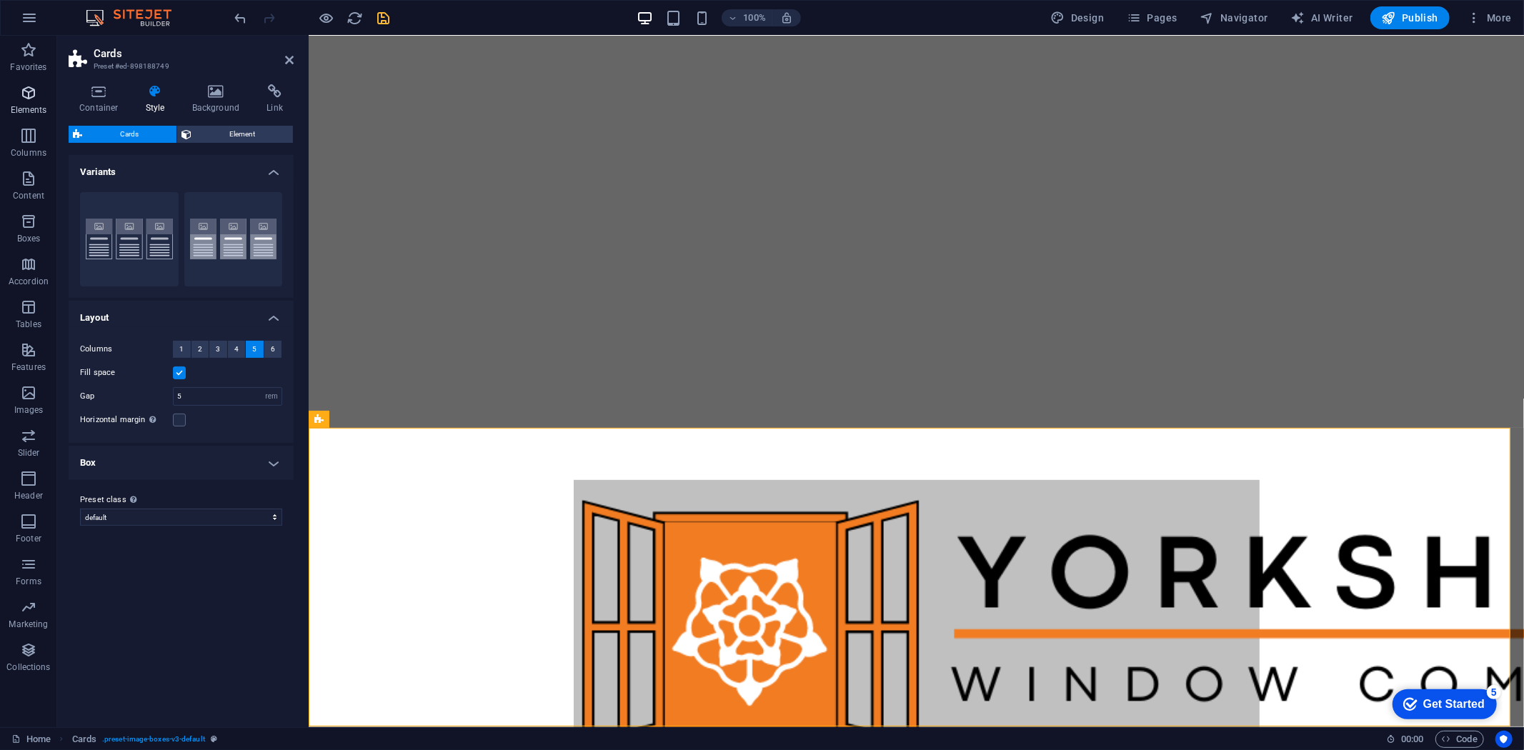
click at [29, 101] on icon "button" at bounding box center [28, 92] width 17 height 17
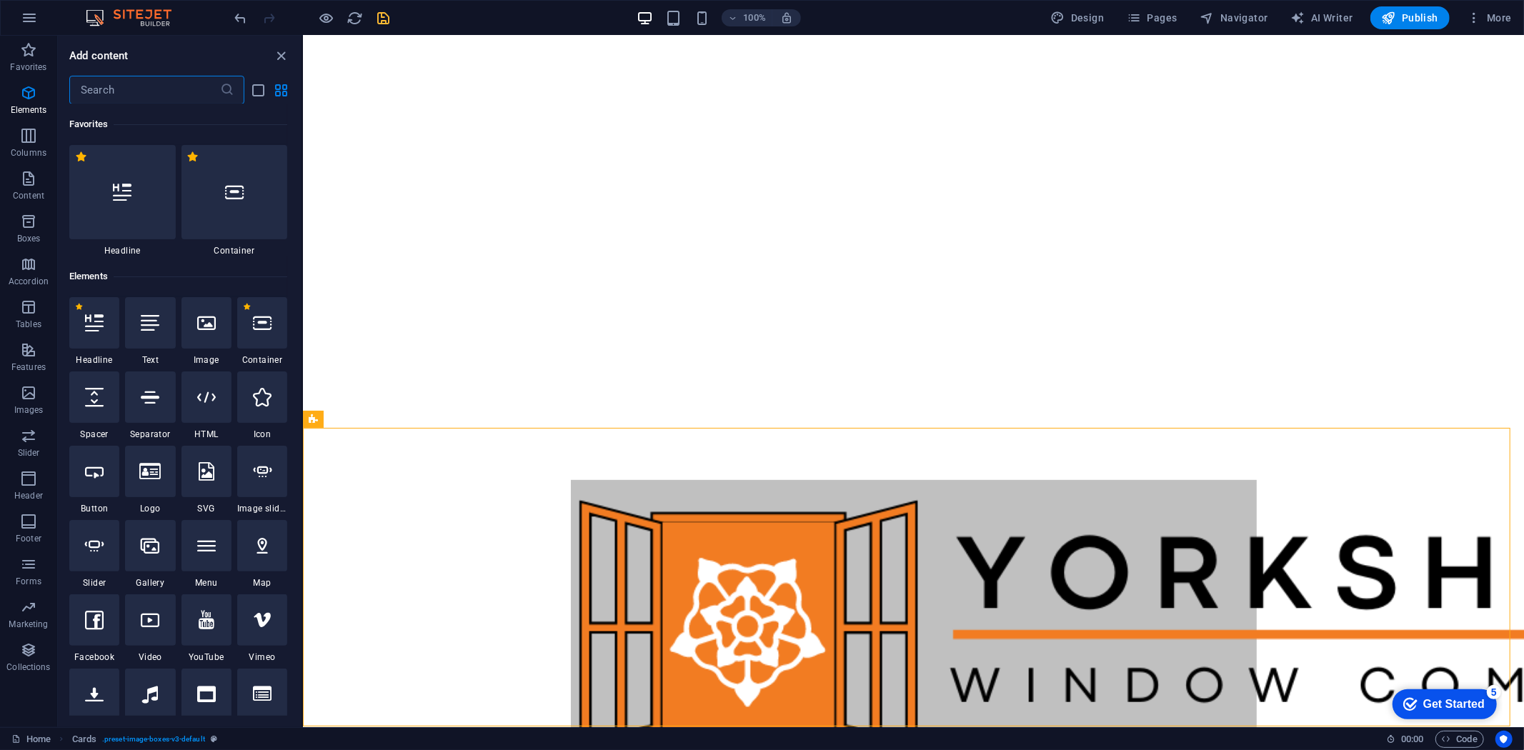
scroll to position [151, 0]
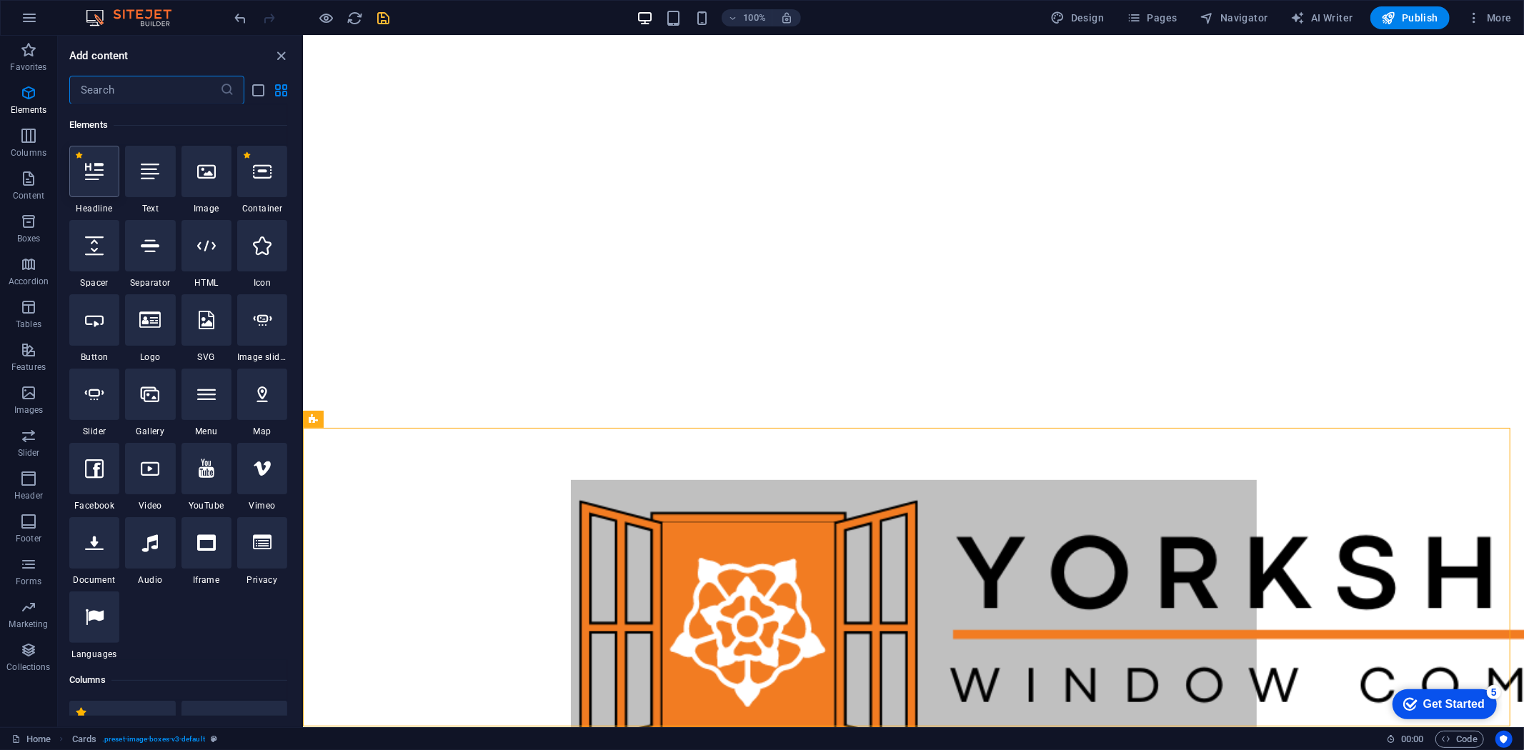
click at [88, 184] on div at bounding box center [94, 171] width 50 height 51
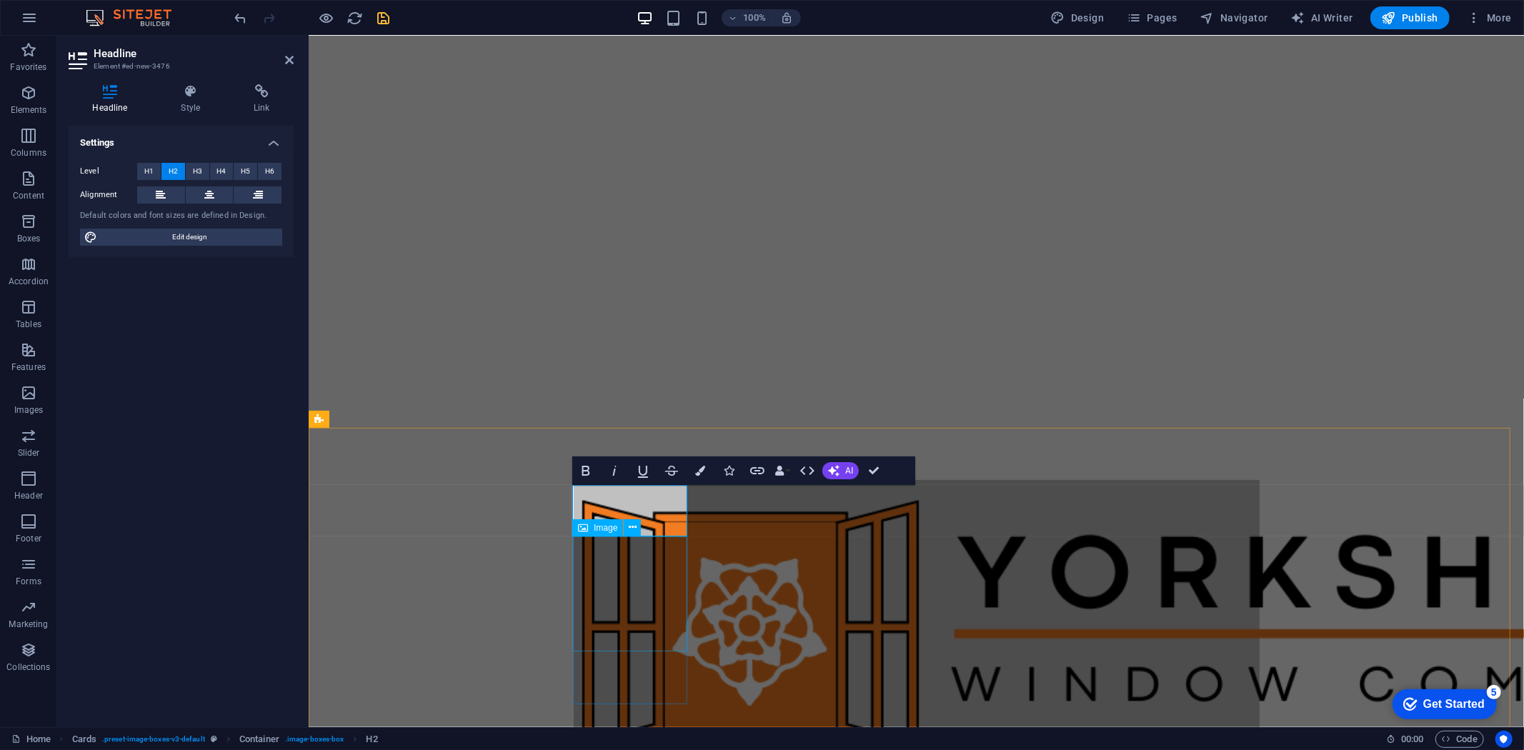
drag, startPoint x: 675, startPoint y: 515, endPoint x: 575, endPoint y: 504, distance: 100.0
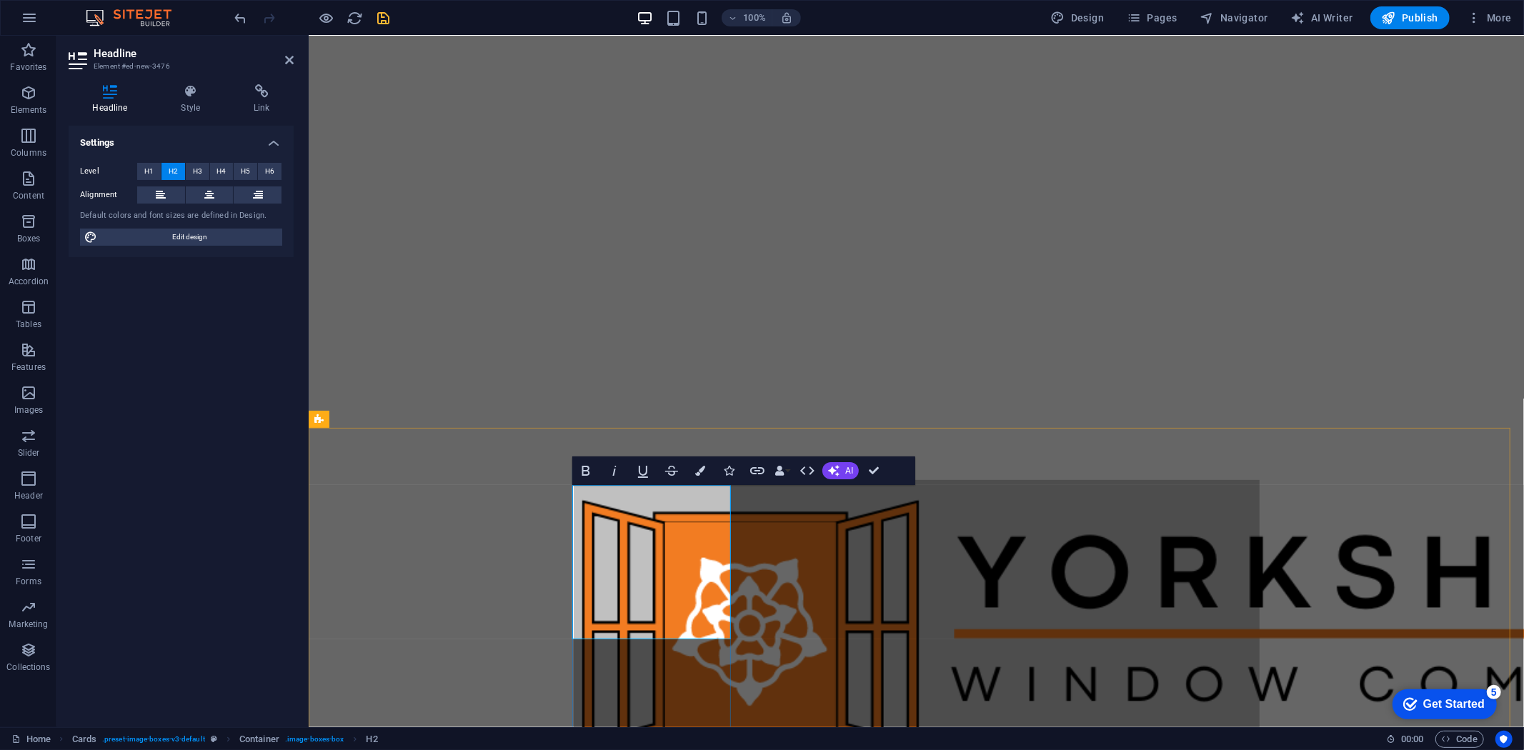
drag, startPoint x: 493, startPoint y: 494, endPoint x: 861, endPoint y: 560, distance: 373.8
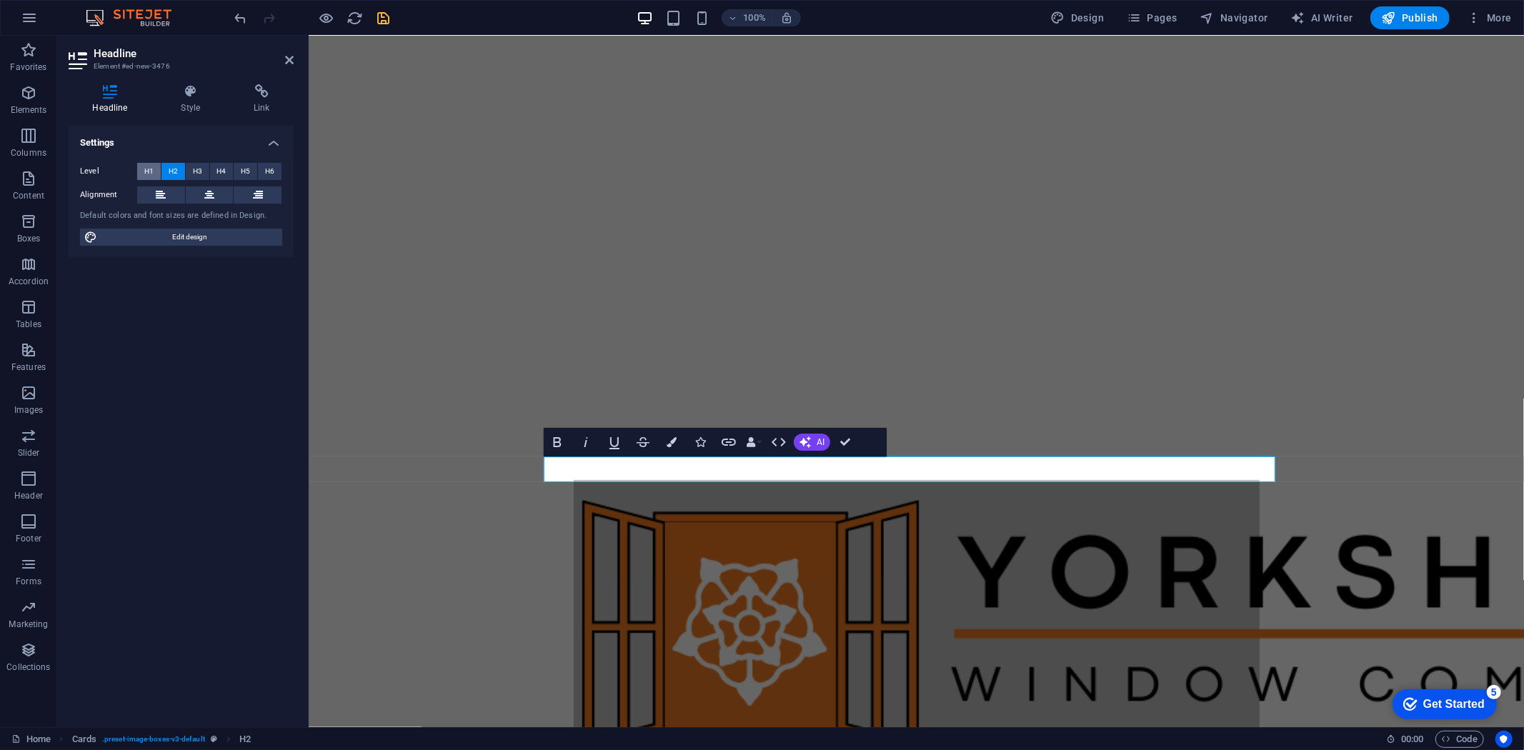
click at [153, 172] on span "H1" at bounding box center [148, 171] width 9 height 17
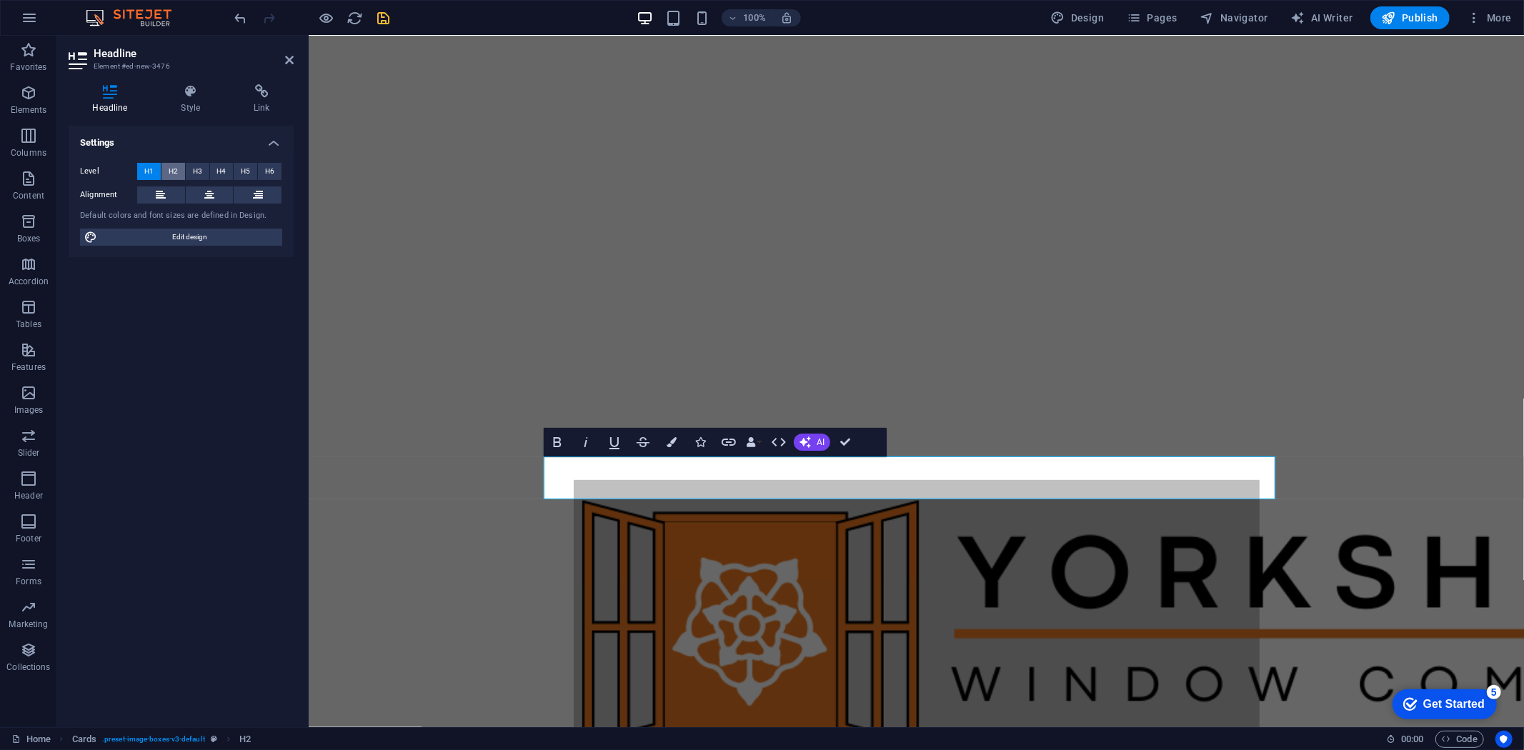
click at [174, 177] on span "H2" at bounding box center [173, 171] width 9 height 17
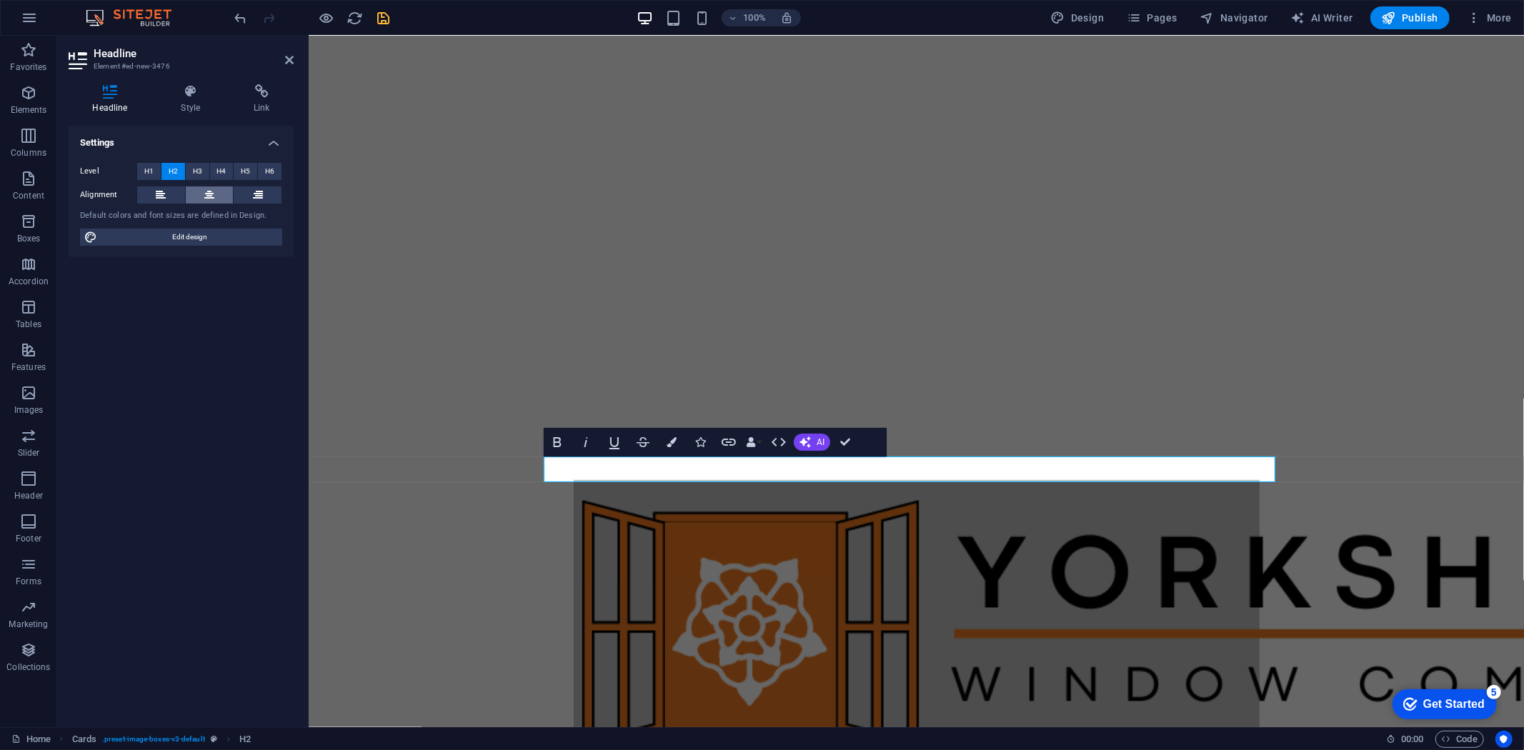
click at [204, 197] on icon at bounding box center [209, 195] width 10 height 17
drag, startPoint x: 1207, startPoint y: 464, endPoint x: 528, endPoint y: 489, distance: 679.3
click at [674, 443] on icon "button" at bounding box center [672, 442] width 10 height 10
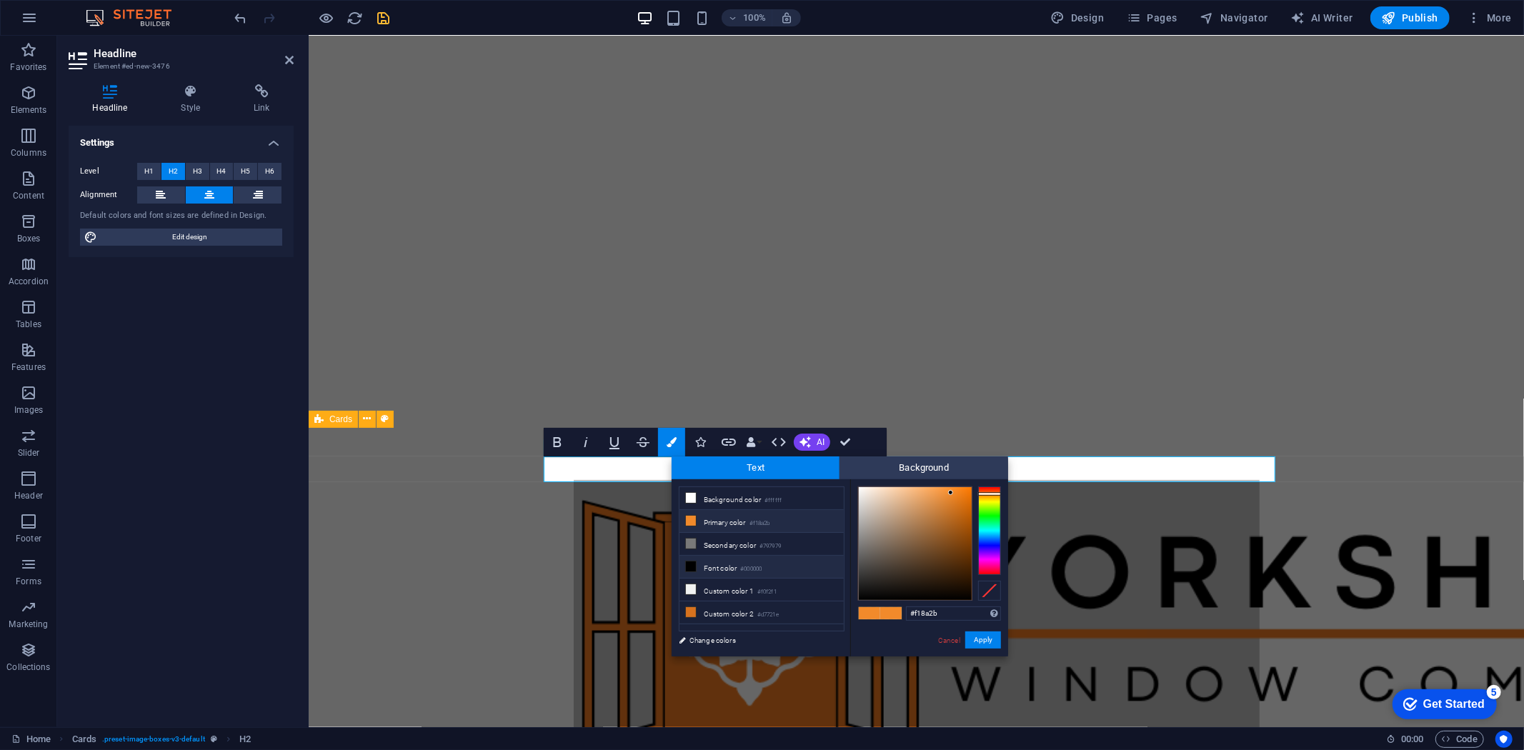
click at [749, 560] on li "Font color #000000" at bounding box center [762, 567] width 164 height 23
type input "#000000"
click at [975, 637] on button "Apply" at bounding box center [983, 640] width 36 height 17
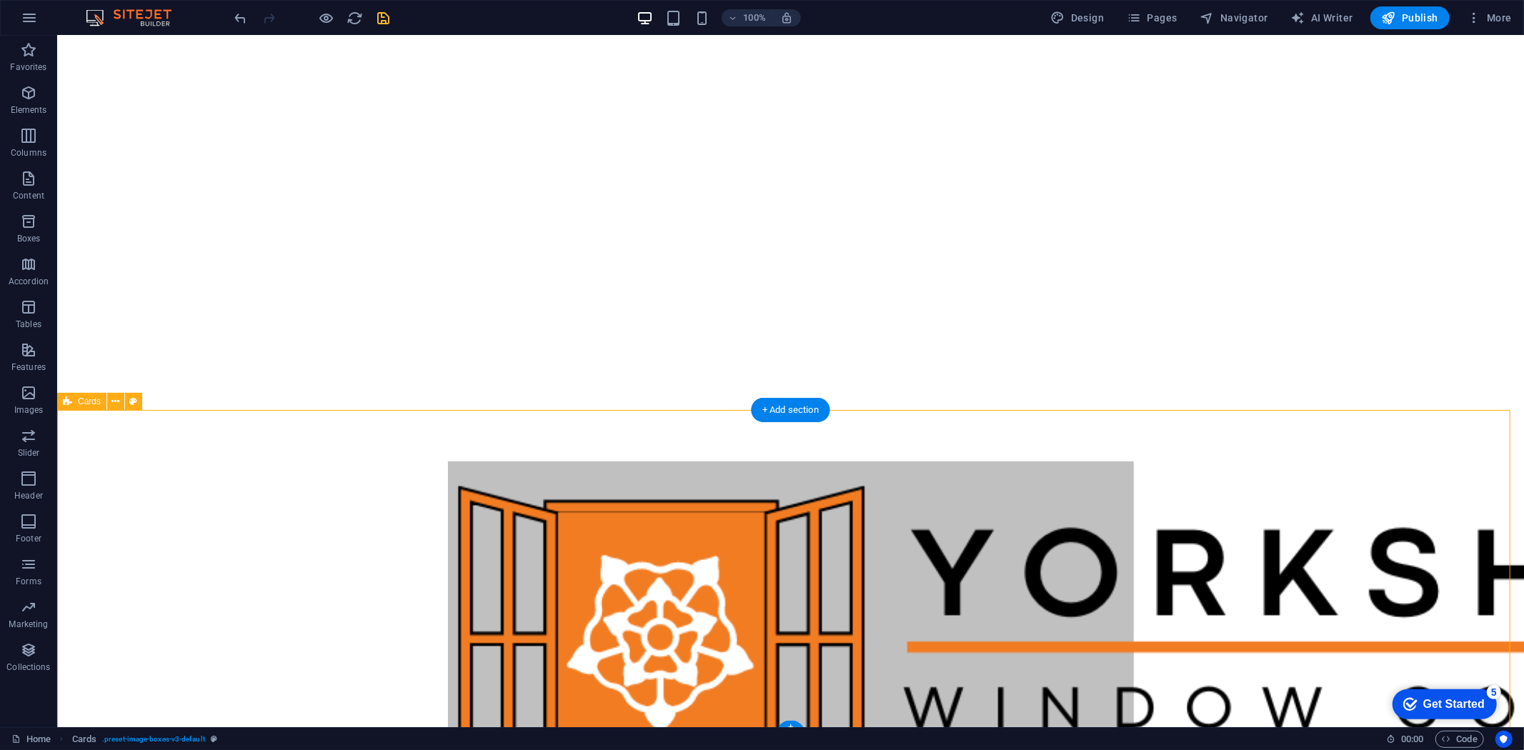
scroll to position [324, 0]
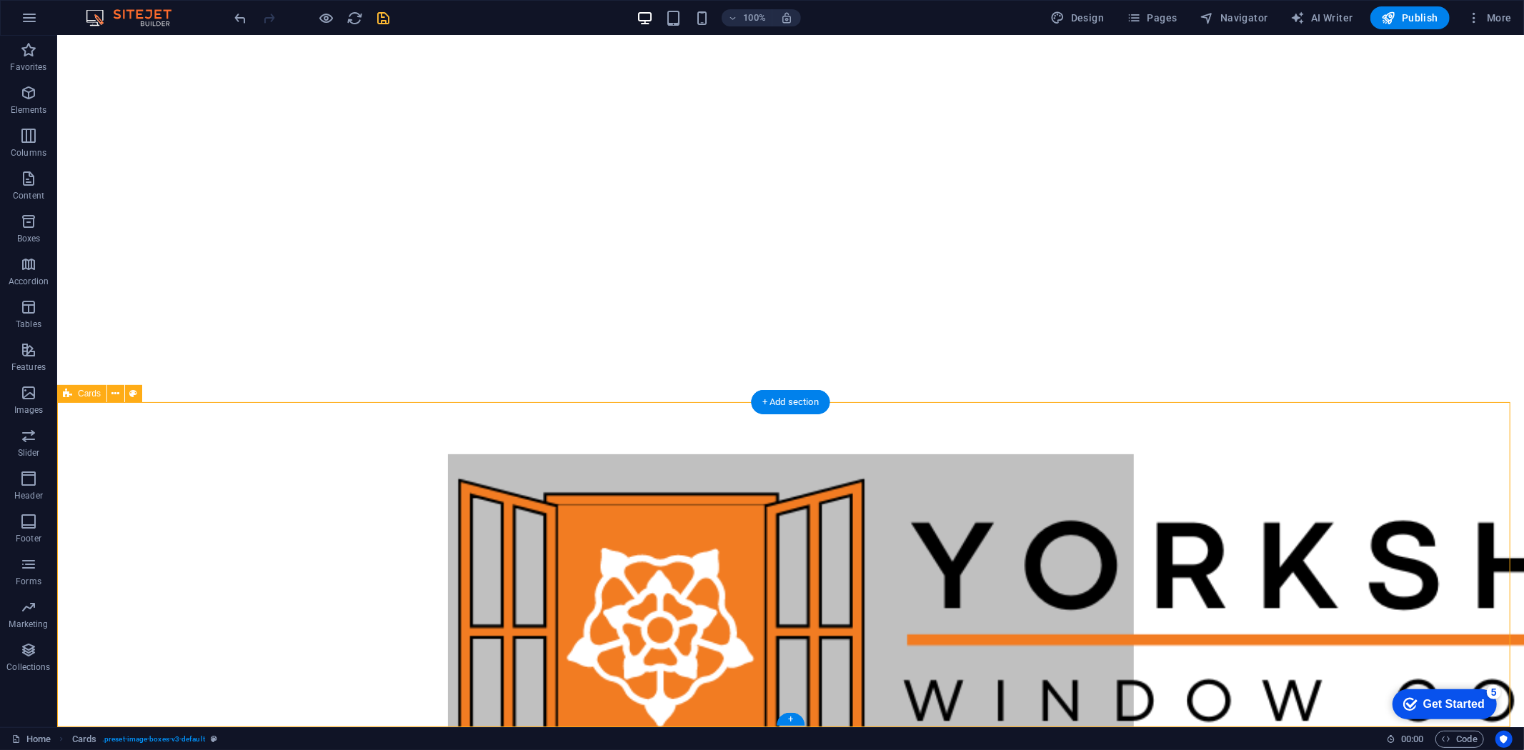
select select "rem"
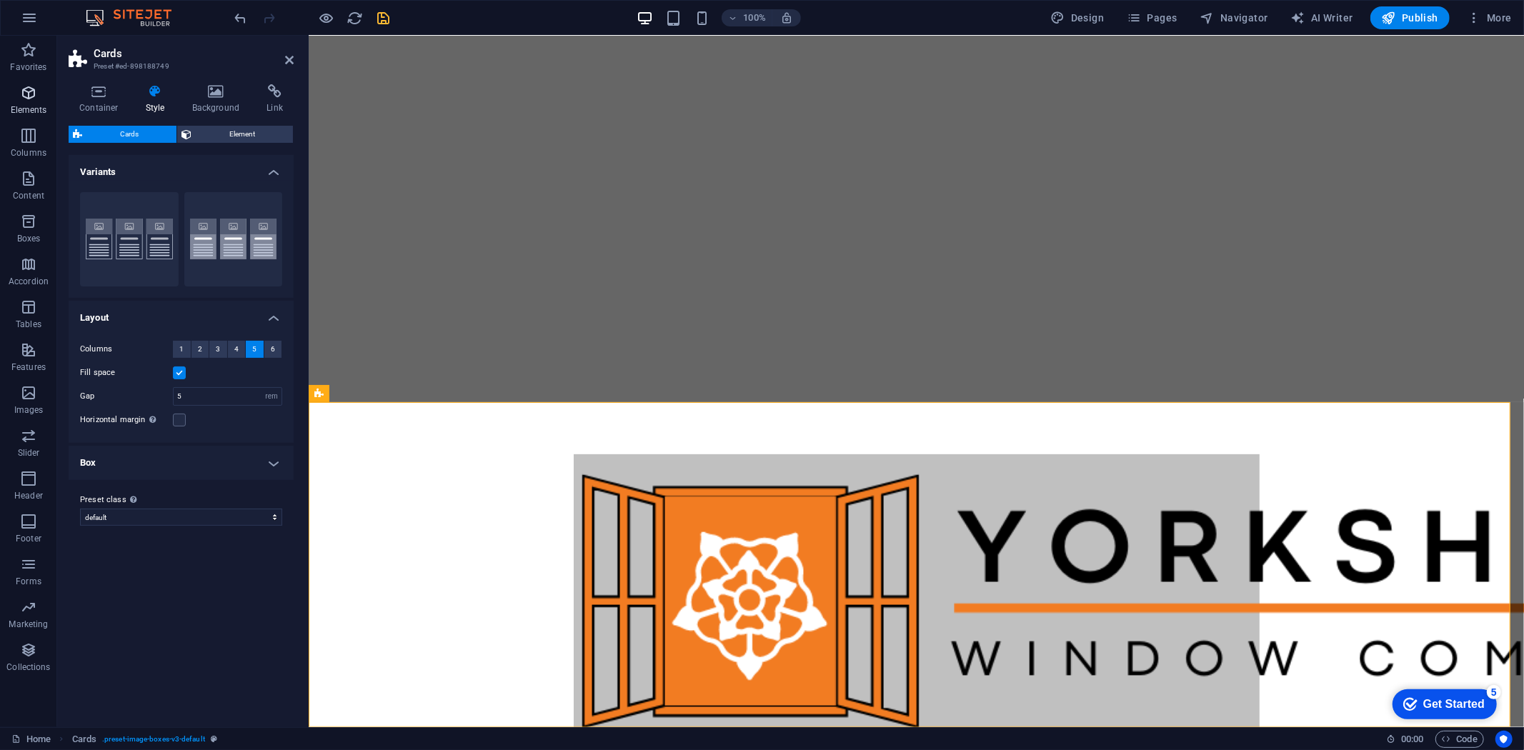
click at [29, 95] on icon "button" at bounding box center [28, 92] width 17 height 17
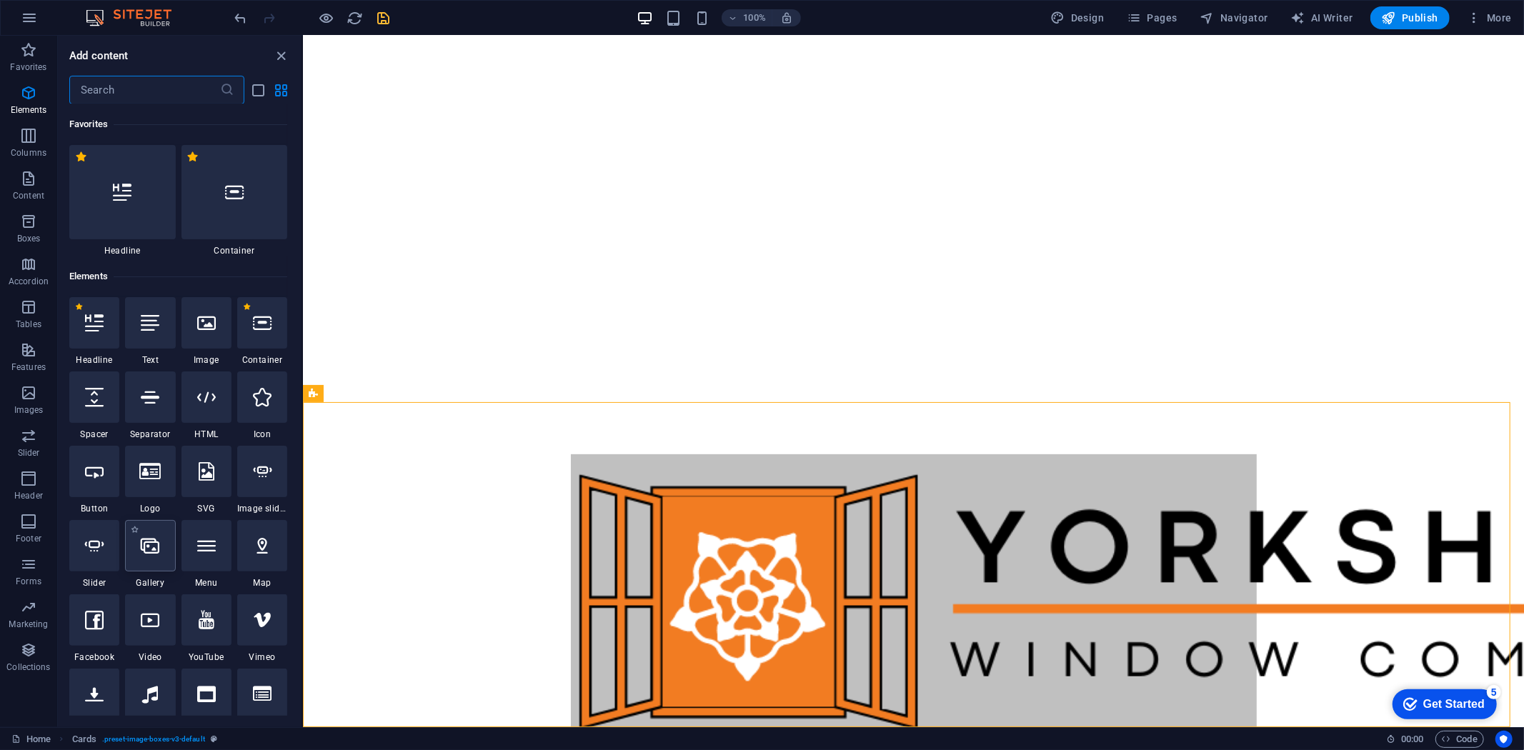
scroll to position [151, 0]
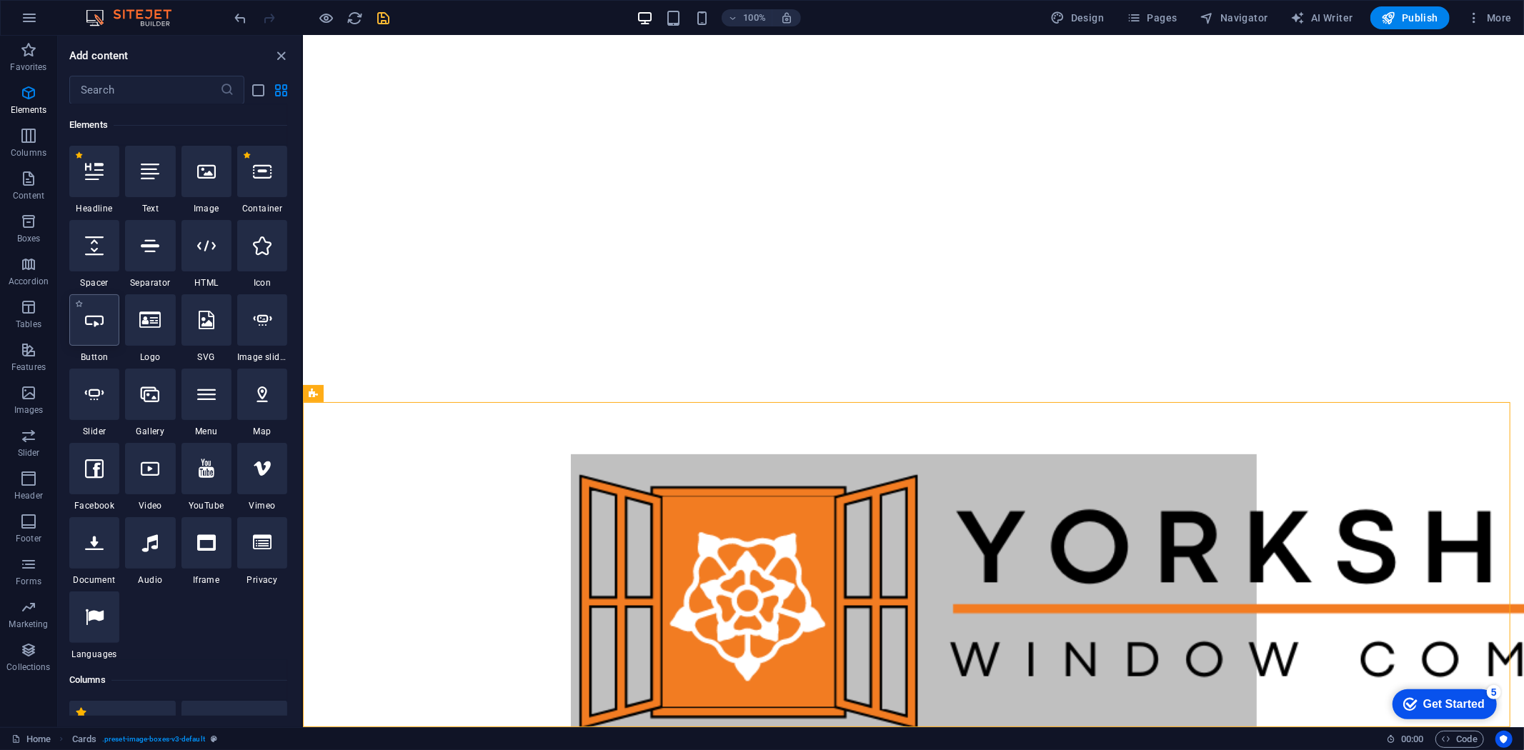
click at [96, 324] on icon at bounding box center [94, 320] width 19 height 19
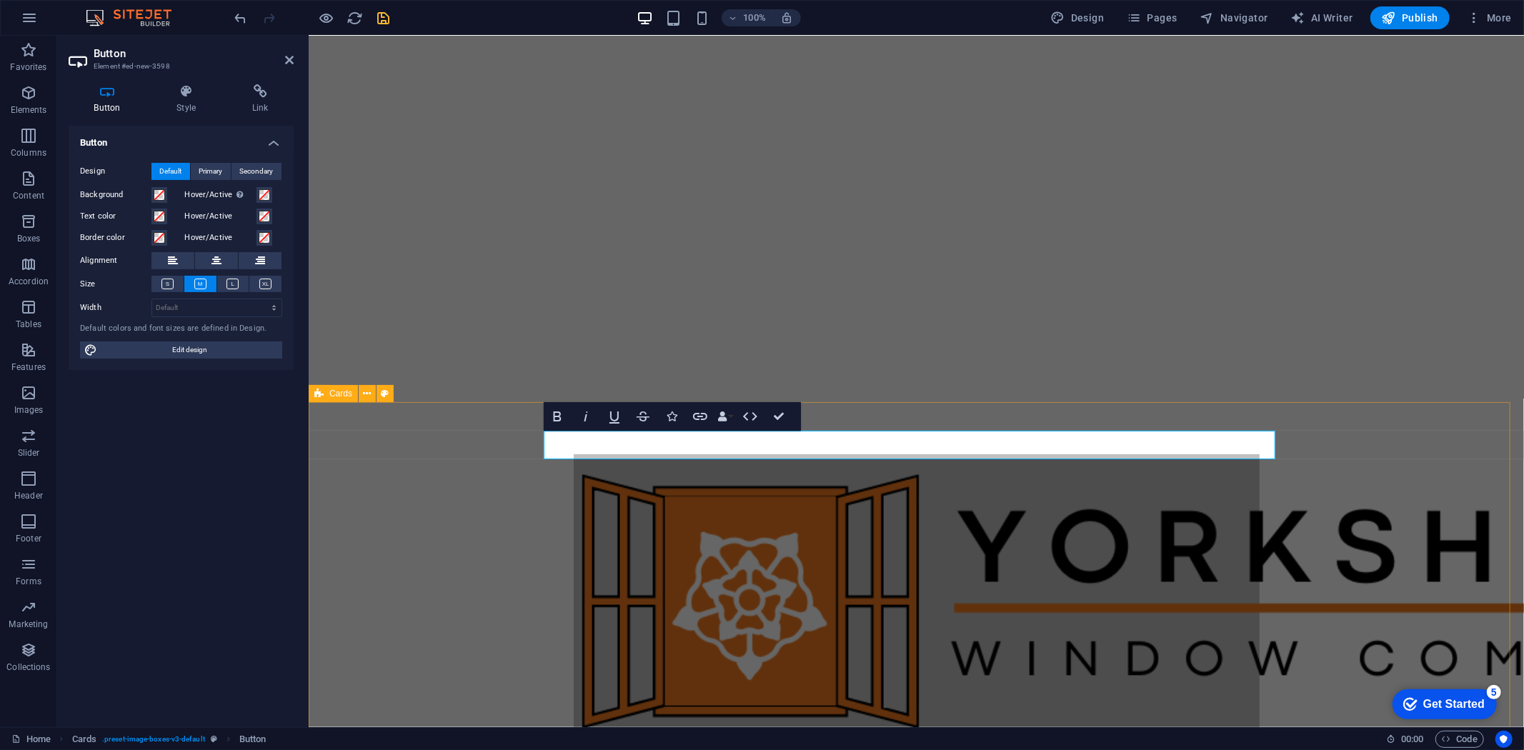
drag, startPoint x: 637, startPoint y: 442, endPoint x: 500, endPoint y: 443, distance: 137.9
click at [215, 252] on icon at bounding box center [217, 260] width 10 height 17
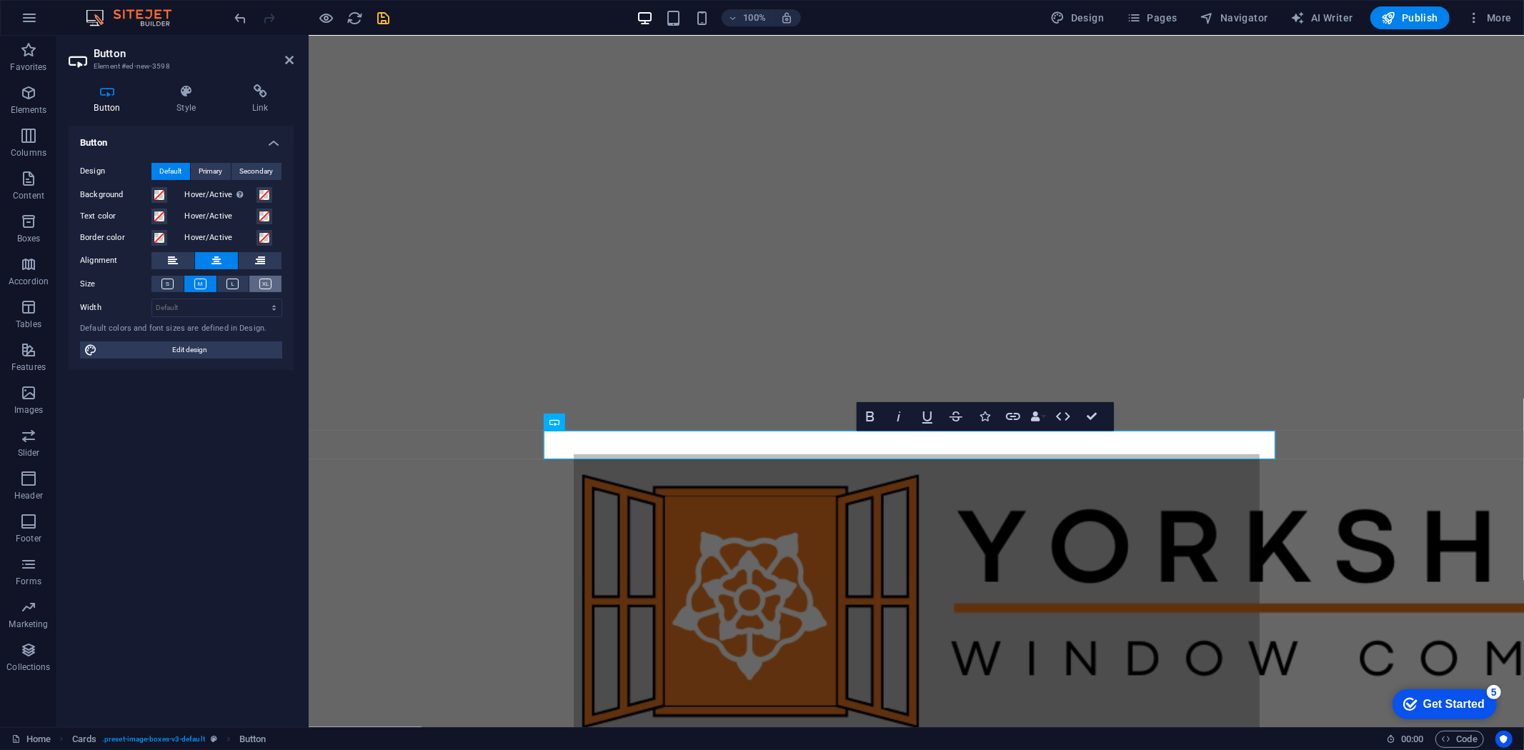
click at [261, 284] on icon at bounding box center [265, 284] width 12 height 11
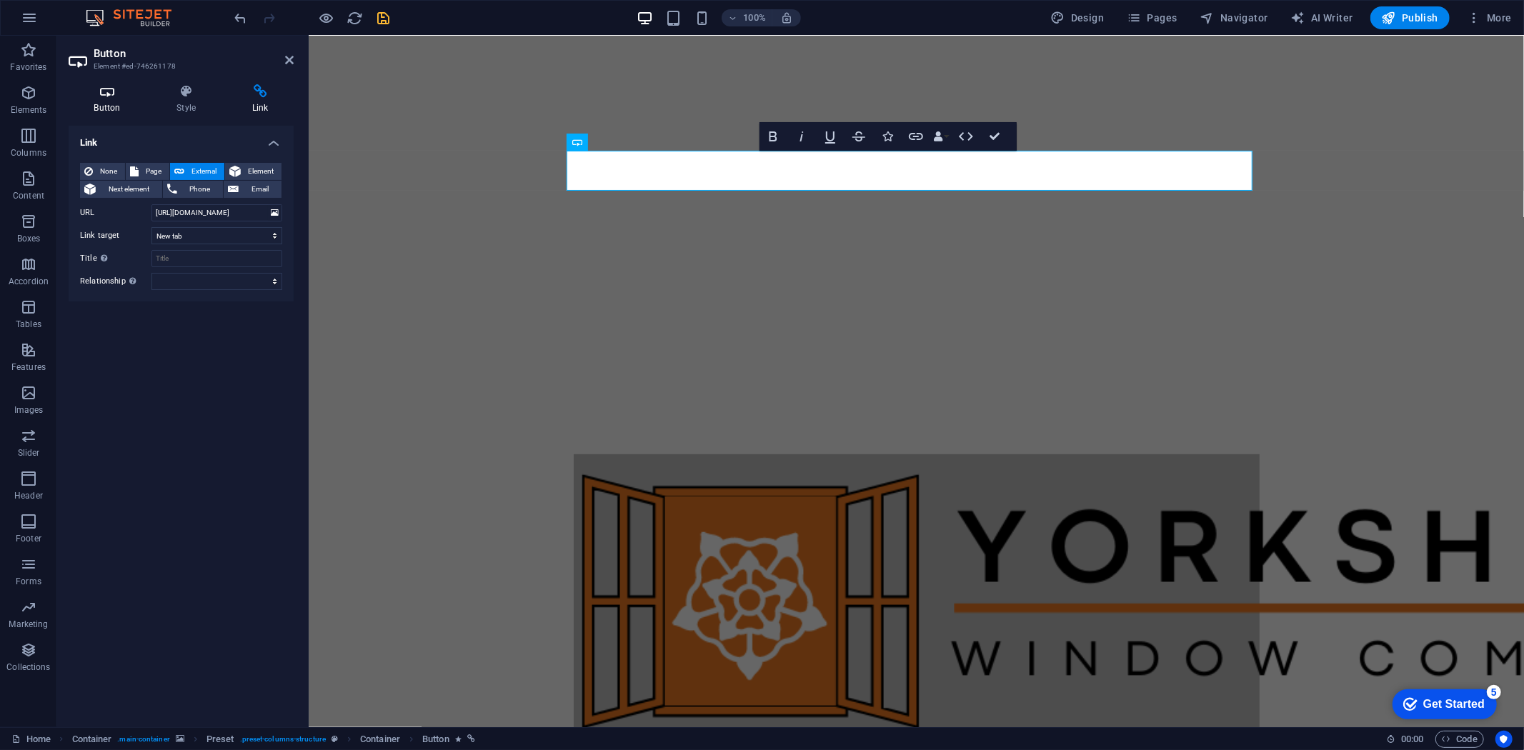
click at [111, 95] on icon at bounding box center [107, 91] width 77 height 14
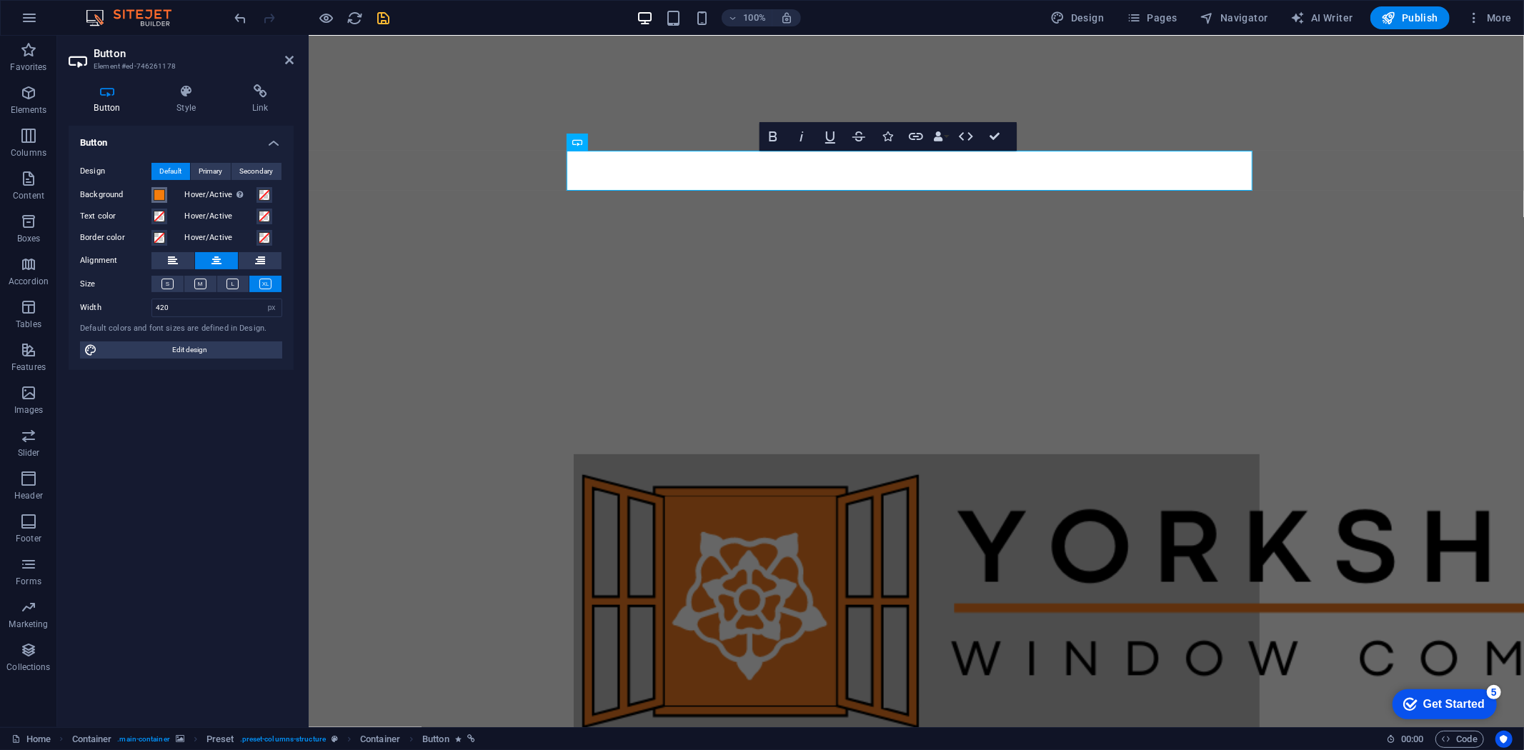
click at [159, 191] on span at bounding box center [159, 194] width 11 height 11
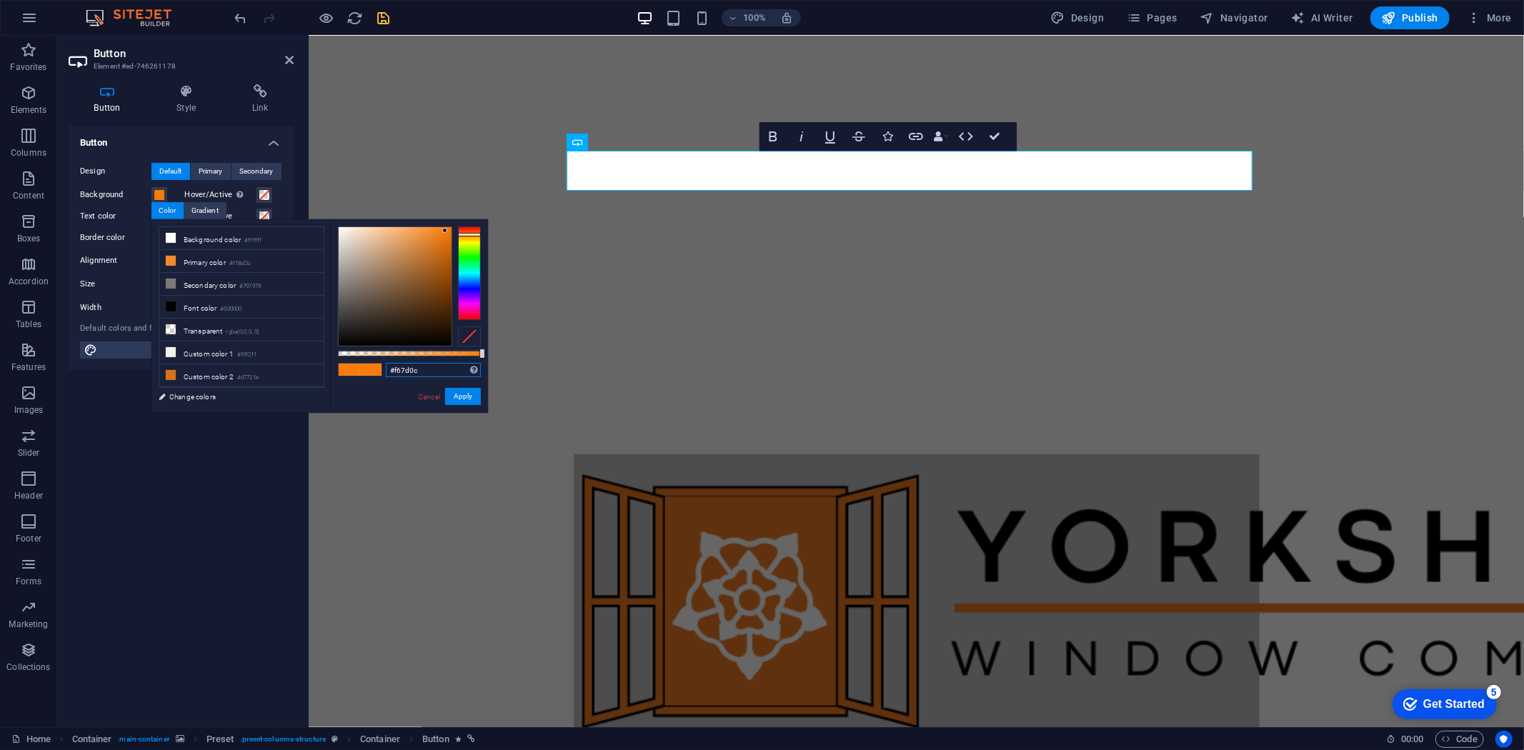
drag, startPoint x: 420, startPoint y: 369, endPoint x: 342, endPoint y: 367, distance: 78.6
click at [342, 367] on div "#f67d0c Supported formats #0852ed rgb(8, 82, 237) rgba(8, 82, 237, 90%) hsv(221…" at bounding box center [409, 419] width 158 height 401
drag, startPoint x: 465, startPoint y: 404, endPoint x: 246, endPoint y: 415, distance: 219.7
click at [465, 404] on button "Apply" at bounding box center [463, 396] width 36 height 17
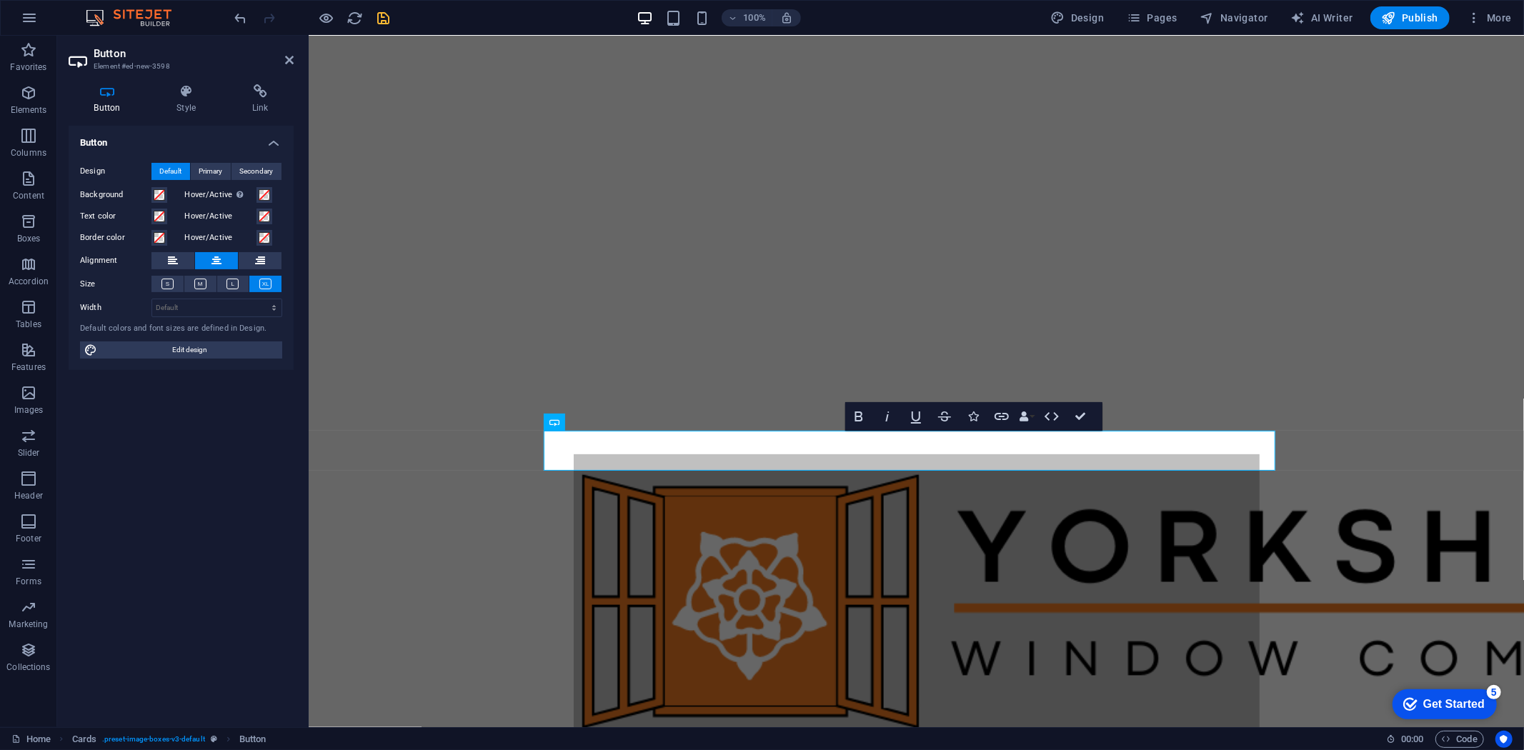
click at [117, 90] on icon at bounding box center [107, 91] width 77 height 14
click at [154, 191] on span at bounding box center [159, 194] width 11 height 11
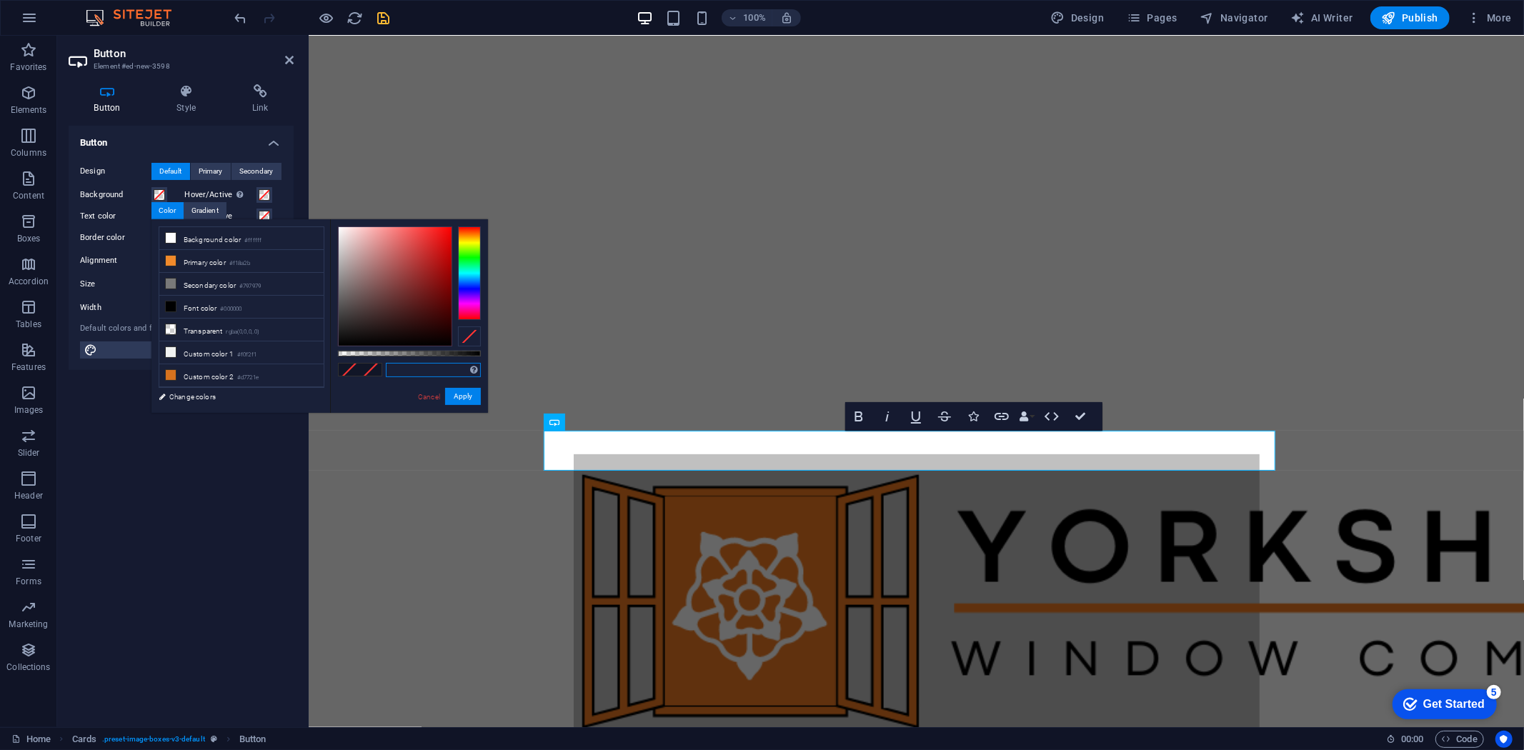
click at [429, 370] on input "text" at bounding box center [433, 370] width 95 height 14
paste input "#f67d0c"
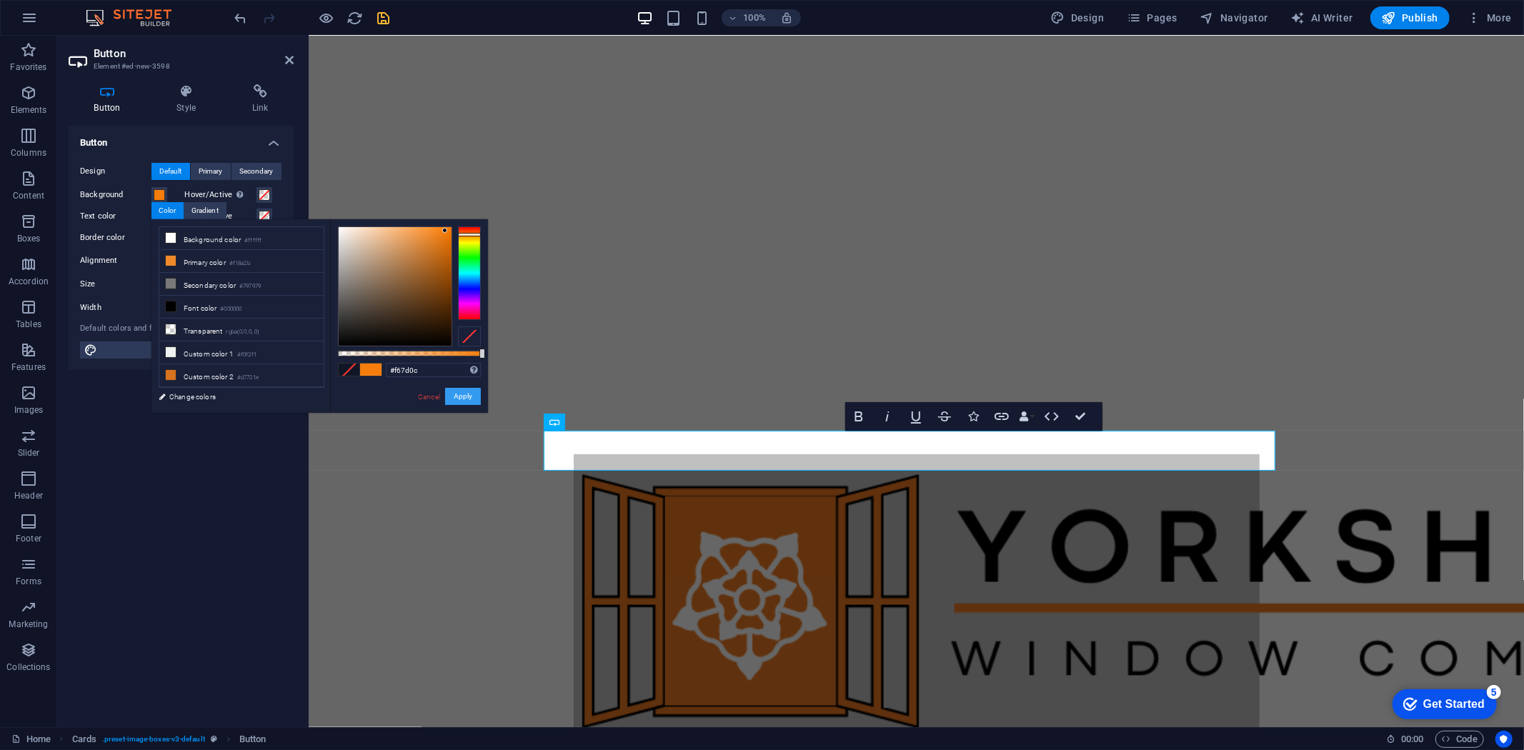
drag, startPoint x: 468, startPoint y: 397, endPoint x: 161, endPoint y: 362, distance: 309.3
click at [468, 397] on button "Apply" at bounding box center [463, 396] width 36 height 17
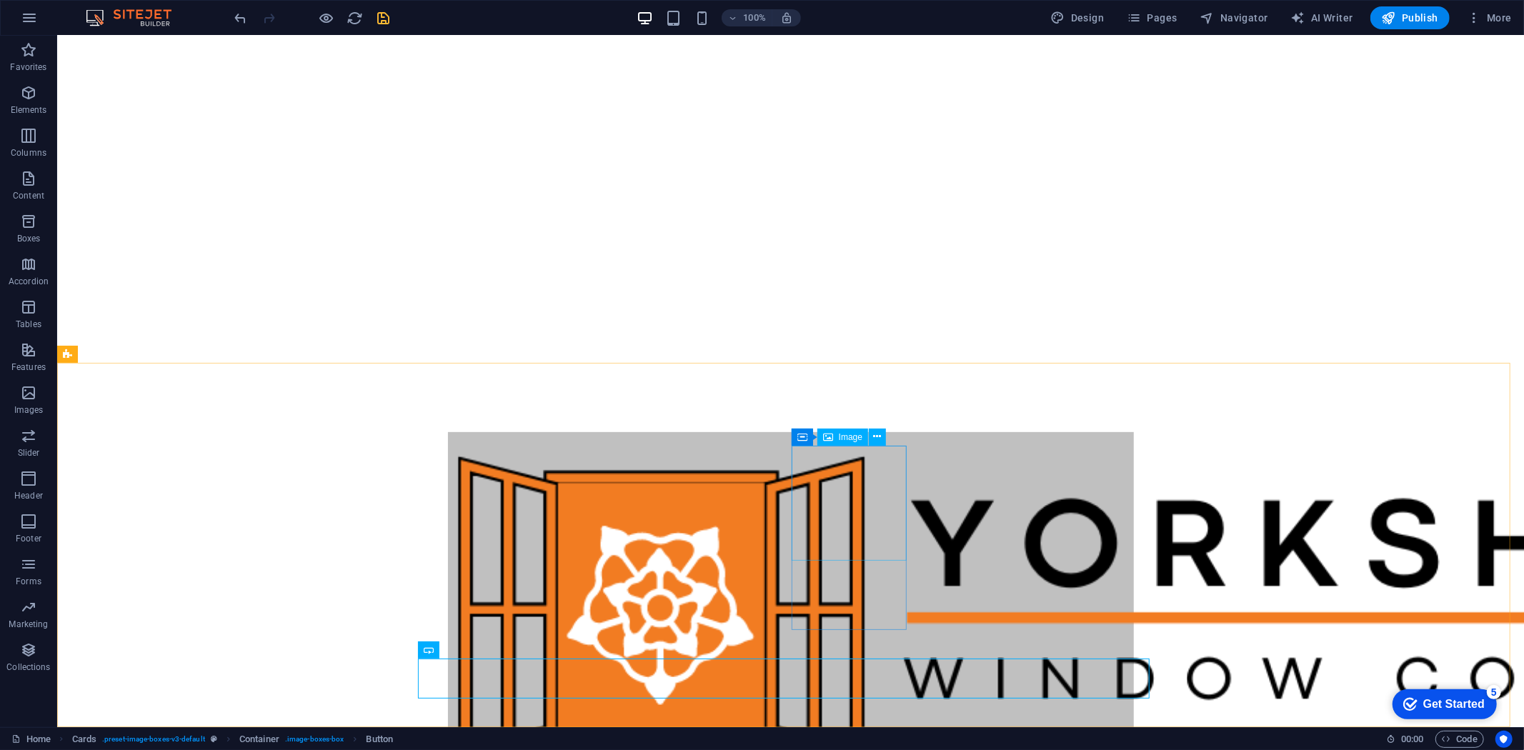
scroll to position [364, 0]
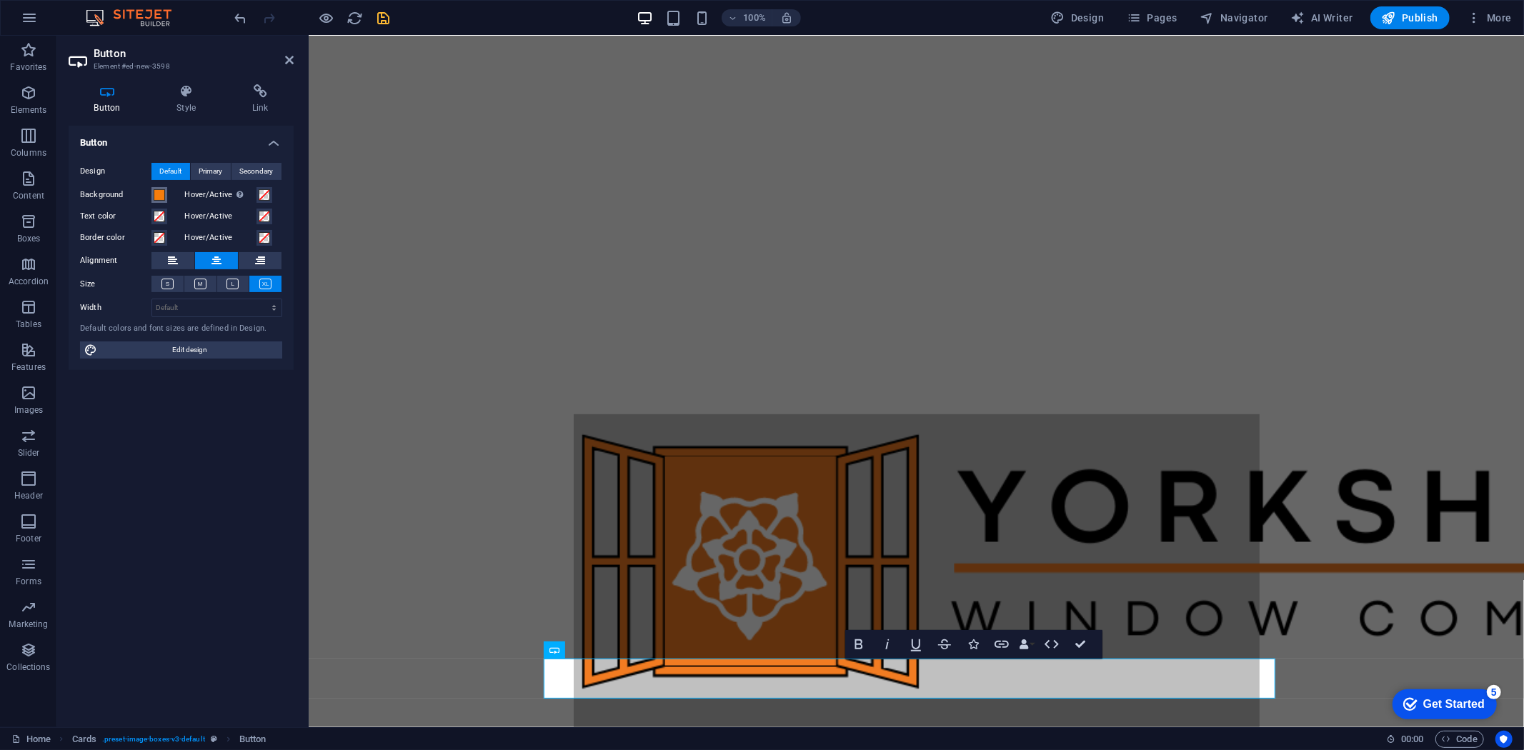
click at [164, 194] on span at bounding box center [159, 194] width 11 height 11
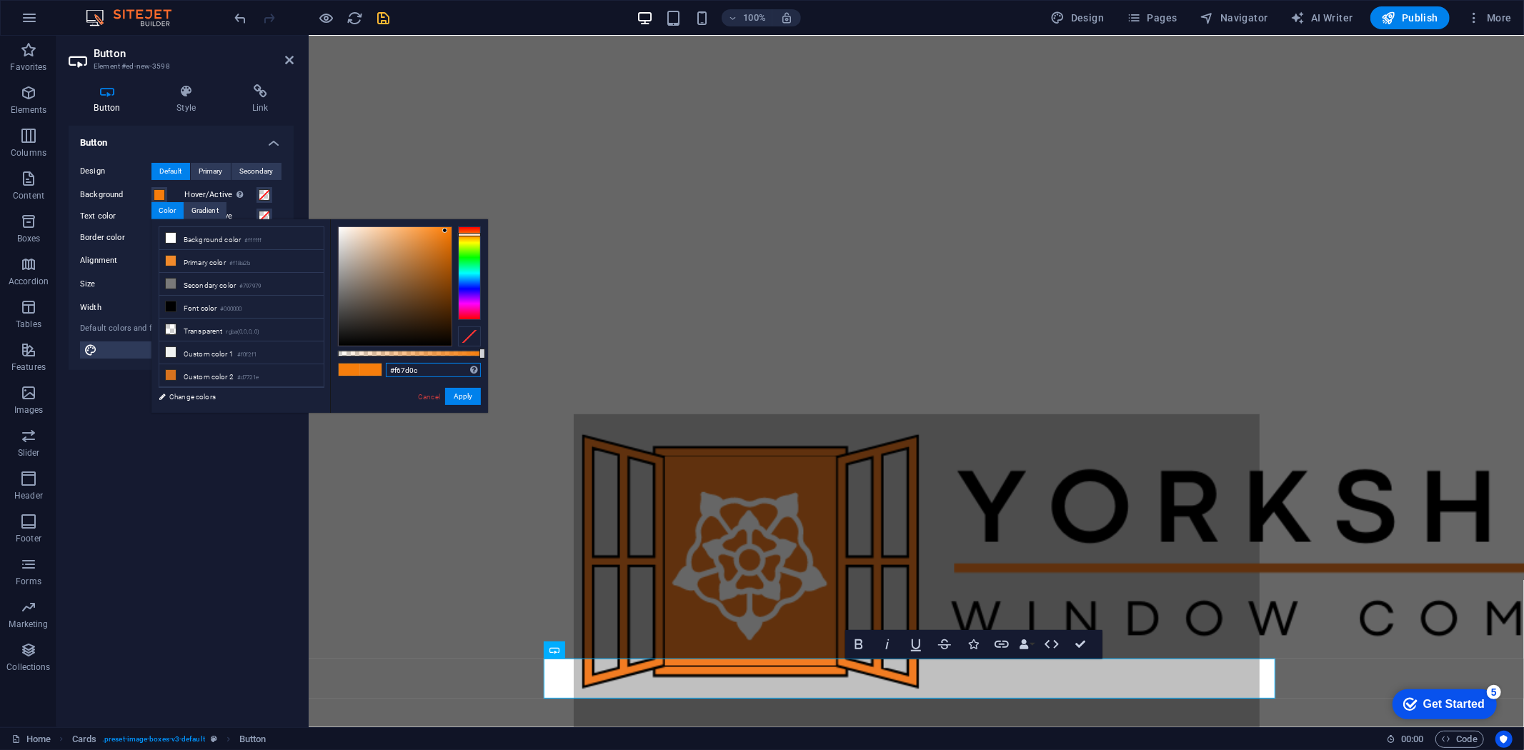
drag, startPoint x: 434, startPoint y: 369, endPoint x: 384, endPoint y: 366, distance: 49.4
click at [384, 366] on div "#f67d0c Supported formats #0852ed rgb(8, 82, 237) rgba(8, 82, 237, 90%) hsv(221…" at bounding box center [409, 419] width 158 height 401
type input "#ff7b00"
drag, startPoint x: 447, startPoint y: 230, endPoint x: 454, endPoint y: 227, distance: 8.4
click at [455, 227] on div at bounding box center [409, 287] width 143 height 120
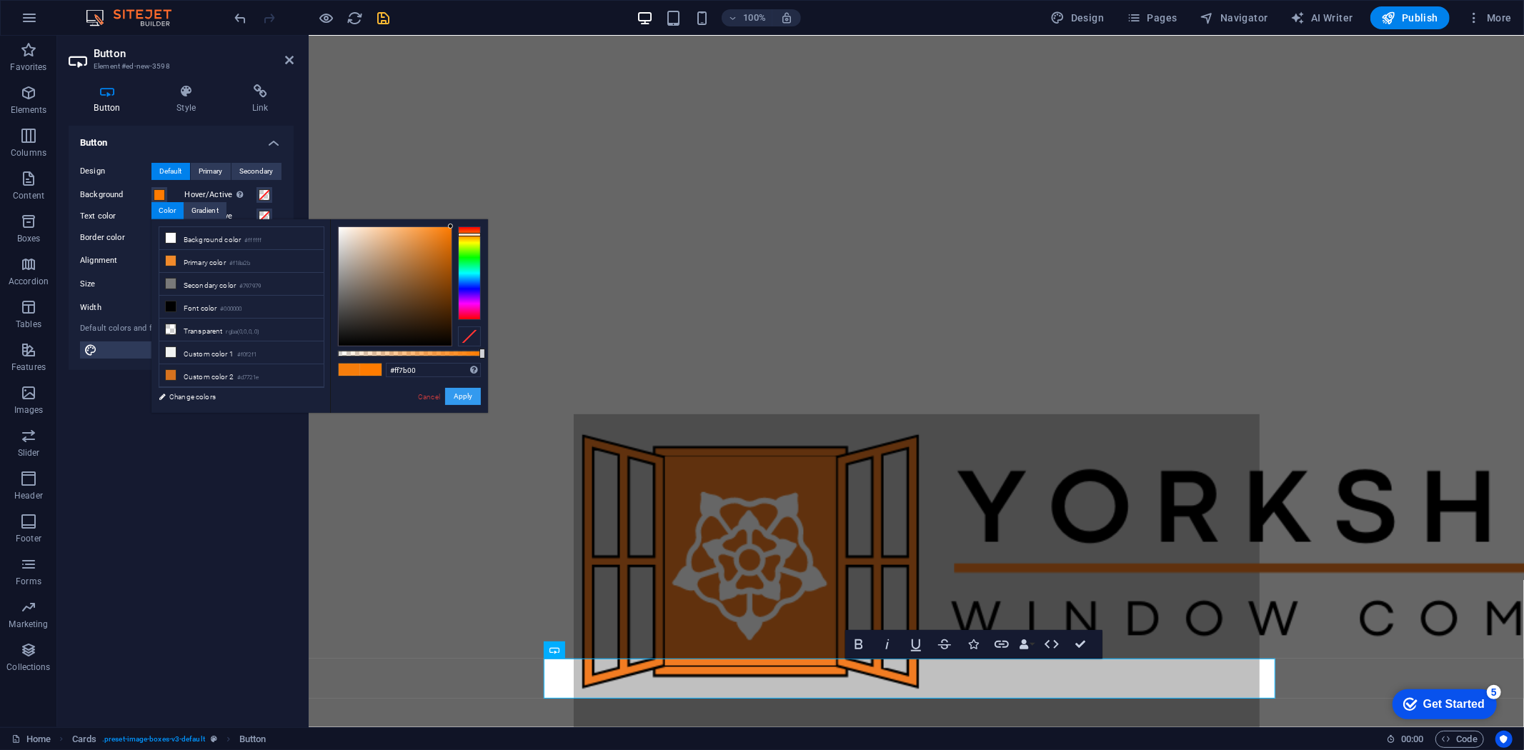
click at [456, 392] on button "Apply" at bounding box center [463, 396] width 36 height 17
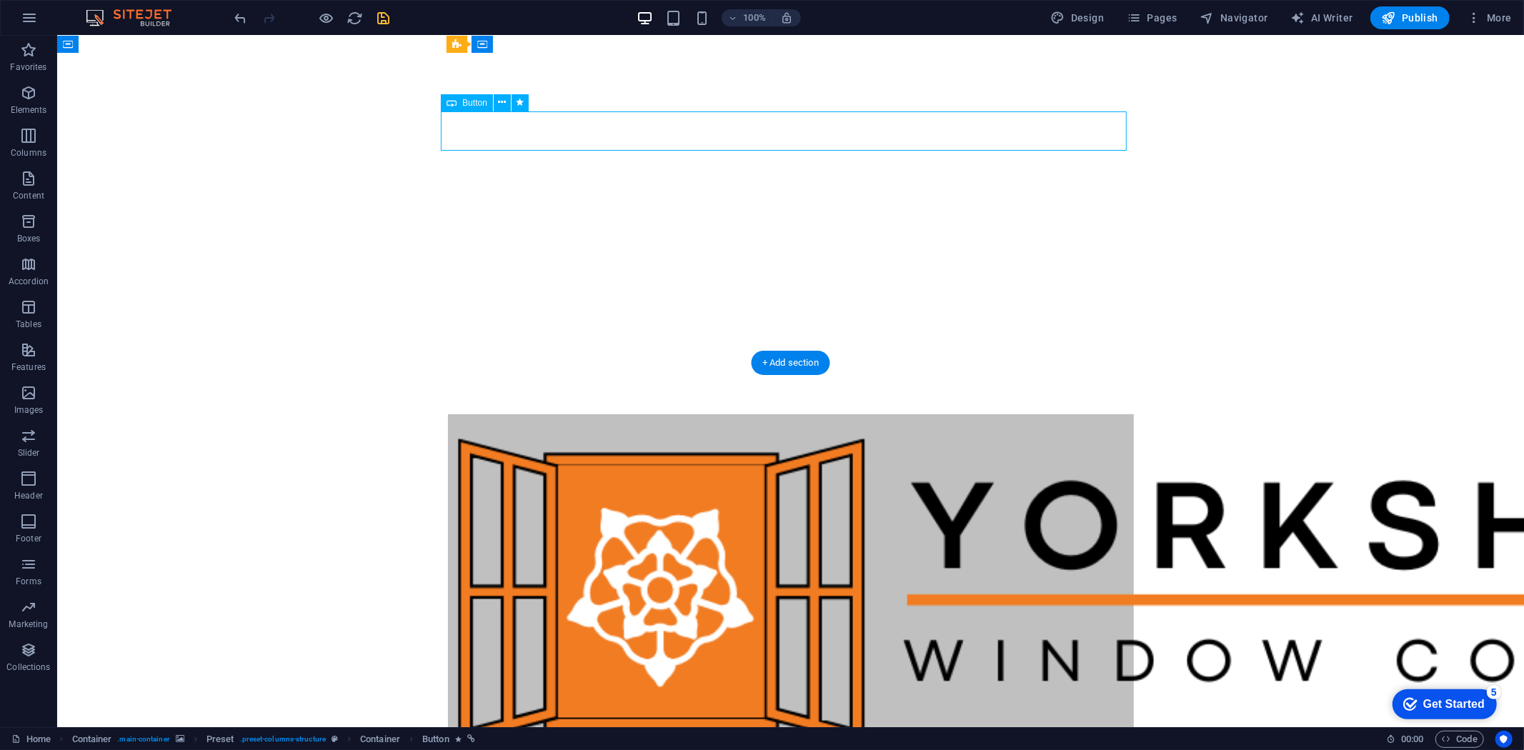
select select "px"
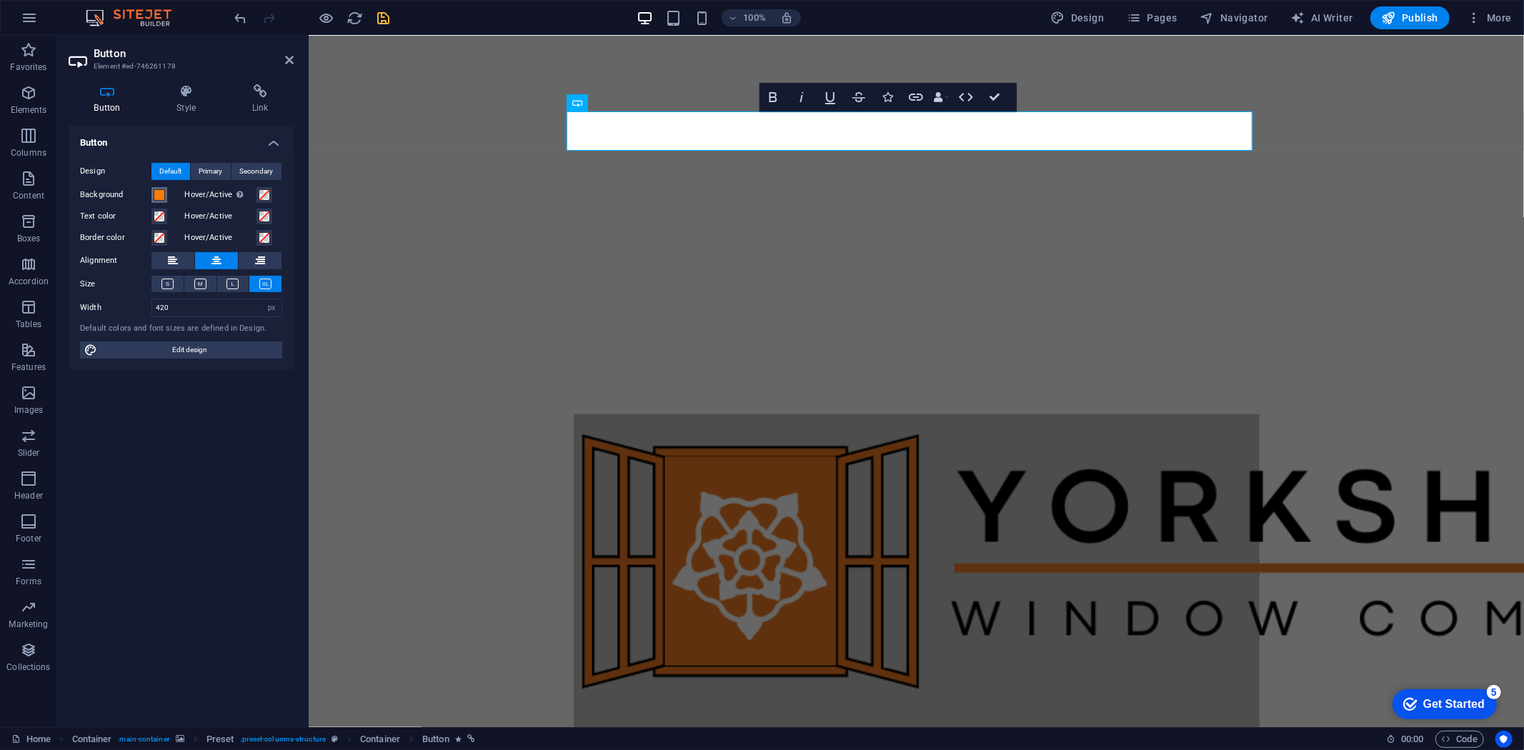
click at [154, 197] on span at bounding box center [159, 194] width 11 height 11
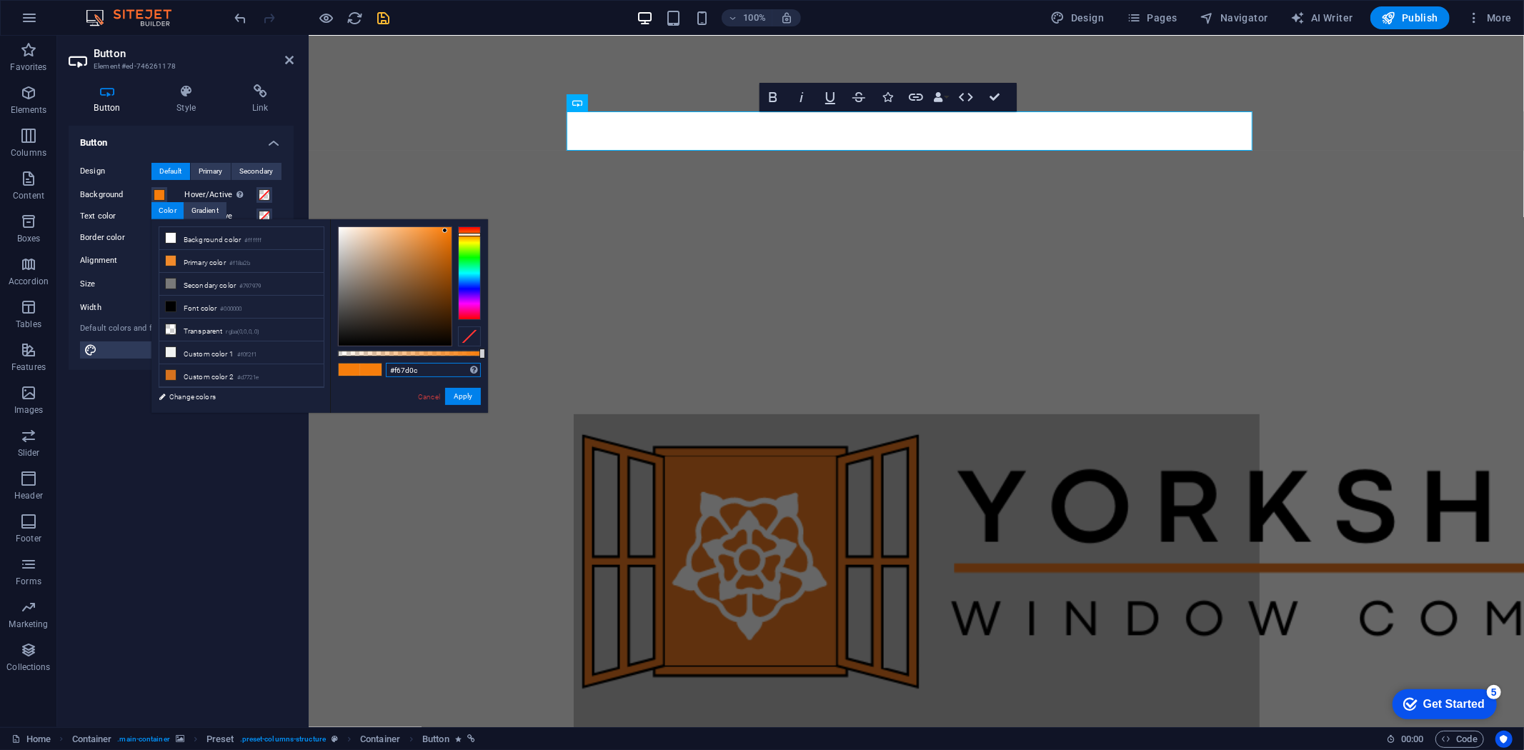
drag, startPoint x: 433, startPoint y: 364, endPoint x: 340, endPoint y: 362, distance: 92.9
click at [340, 362] on div "#f67d0c Supported formats #0852ed rgb(8, 82, 237) rgba(8, 82, 237, 90%) hsv(221…" at bounding box center [409, 419] width 158 height 401
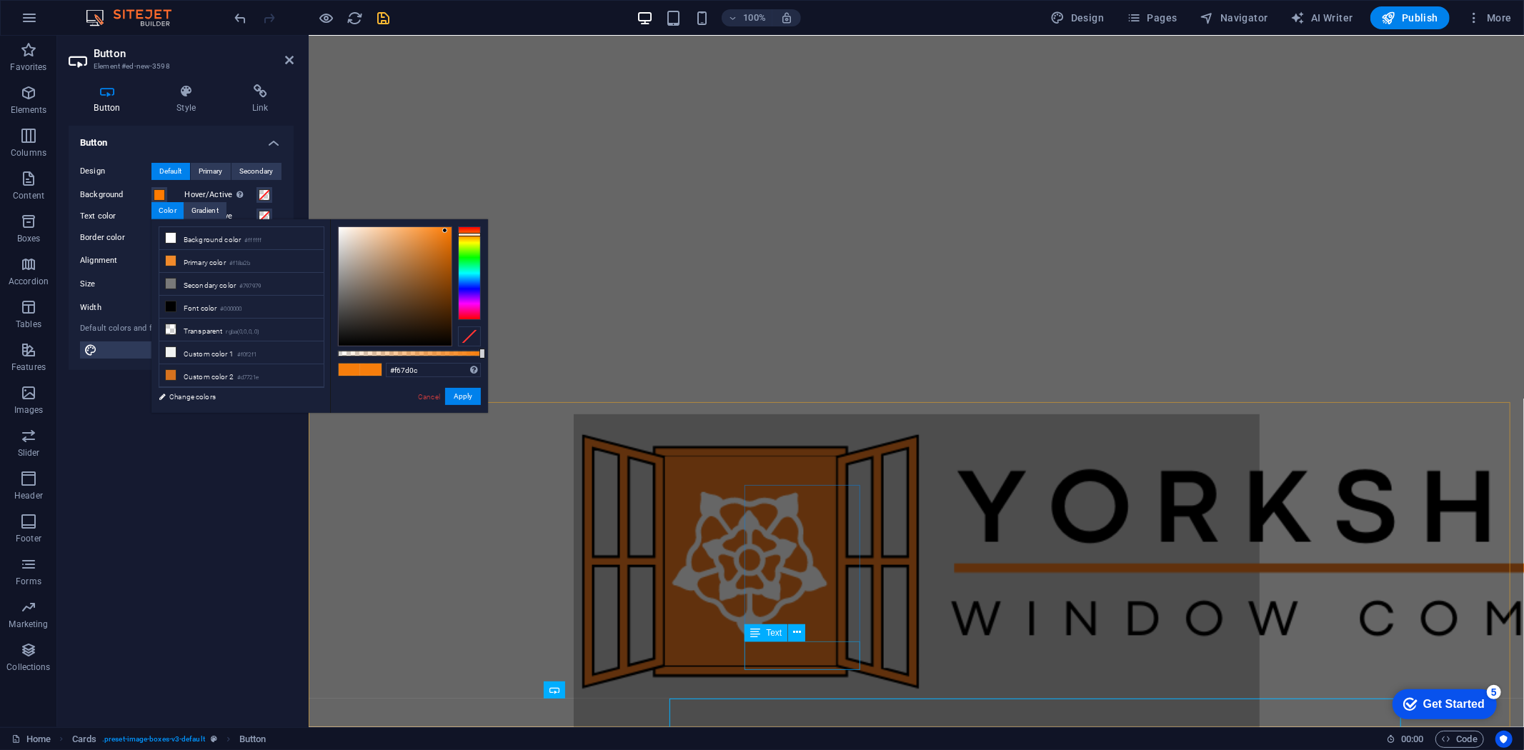
scroll to position [324, 0]
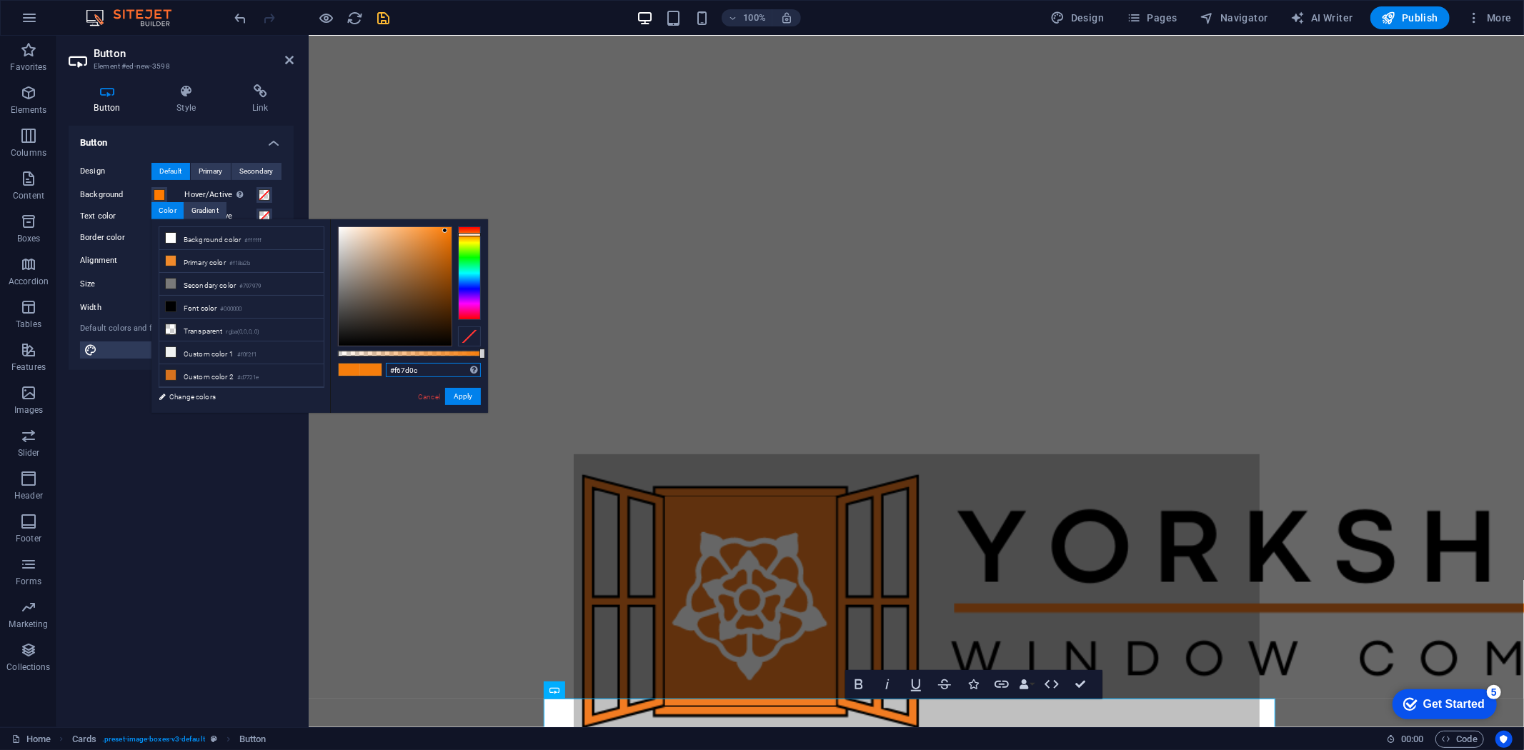
drag, startPoint x: 426, startPoint y: 367, endPoint x: 366, endPoint y: 372, distance: 60.2
click at [366, 372] on div "#f67d0c Supported formats #0852ed rgb(8, 82, 237) rgba(8, 82, 237, 90%) hsv(221…" at bounding box center [409, 419] width 158 height 401
click at [472, 388] on button "Apply" at bounding box center [463, 396] width 36 height 17
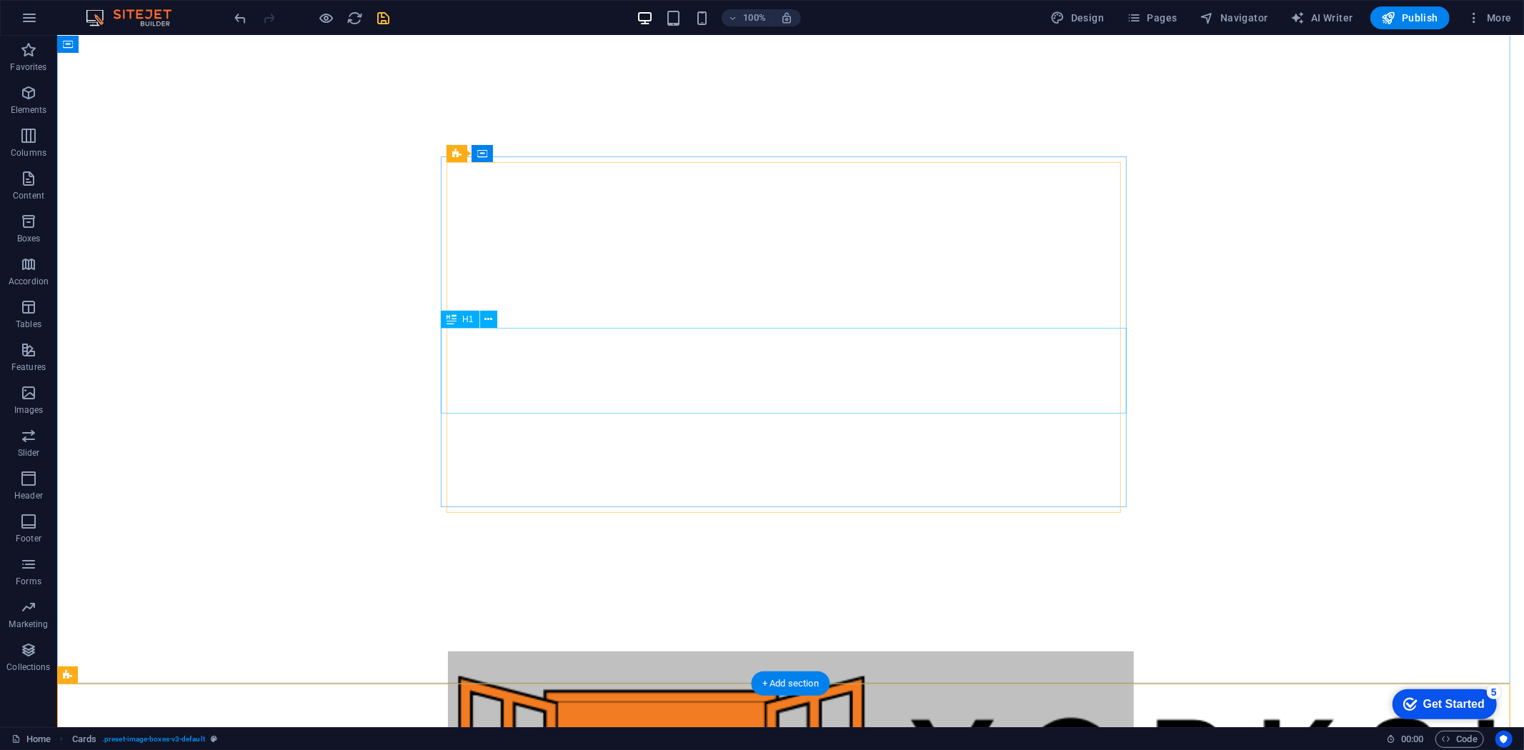
scroll to position [0, 0]
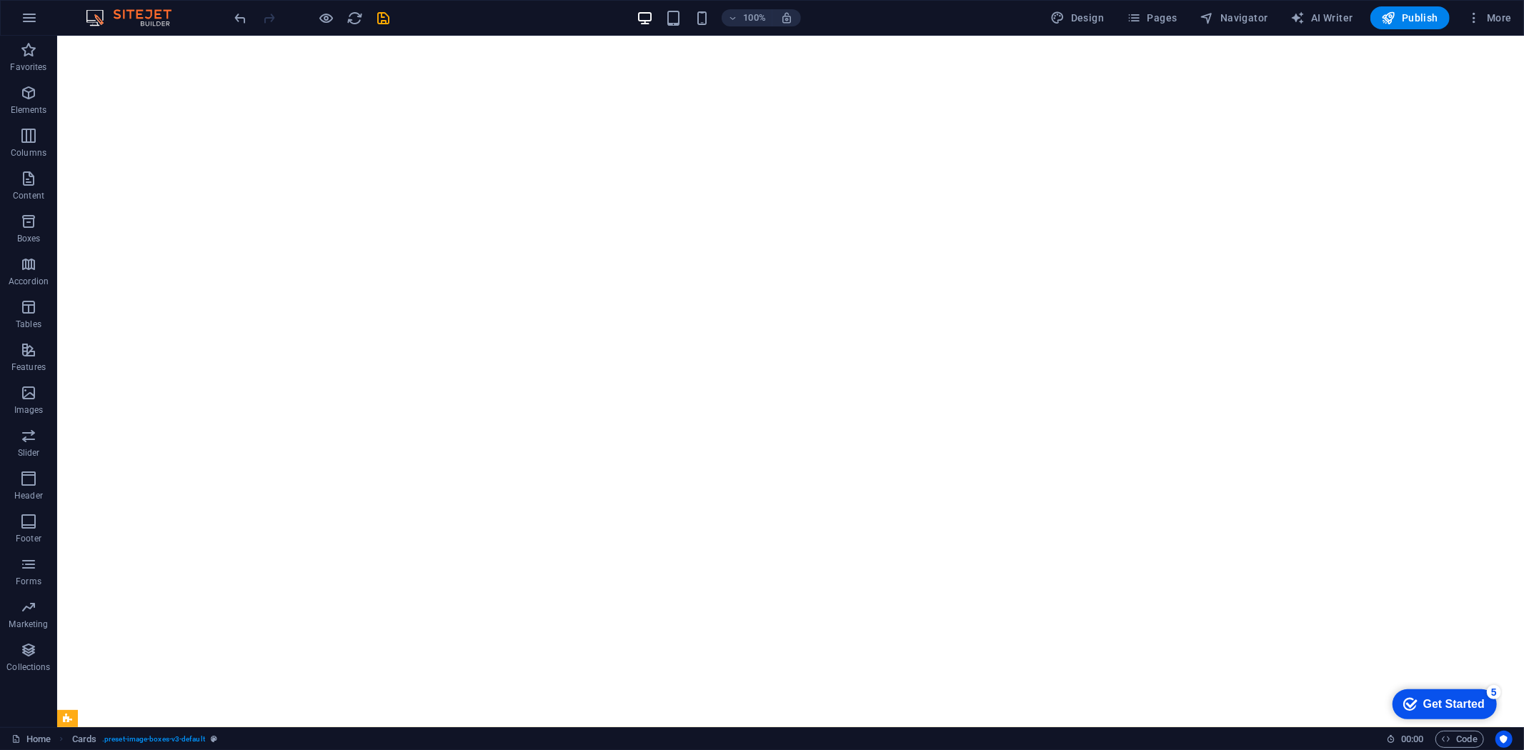
drag, startPoint x: 382, startPoint y: 9, endPoint x: 411, endPoint y: 9, distance: 28.6
click at [382, 8] on div at bounding box center [312, 17] width 160 height 23
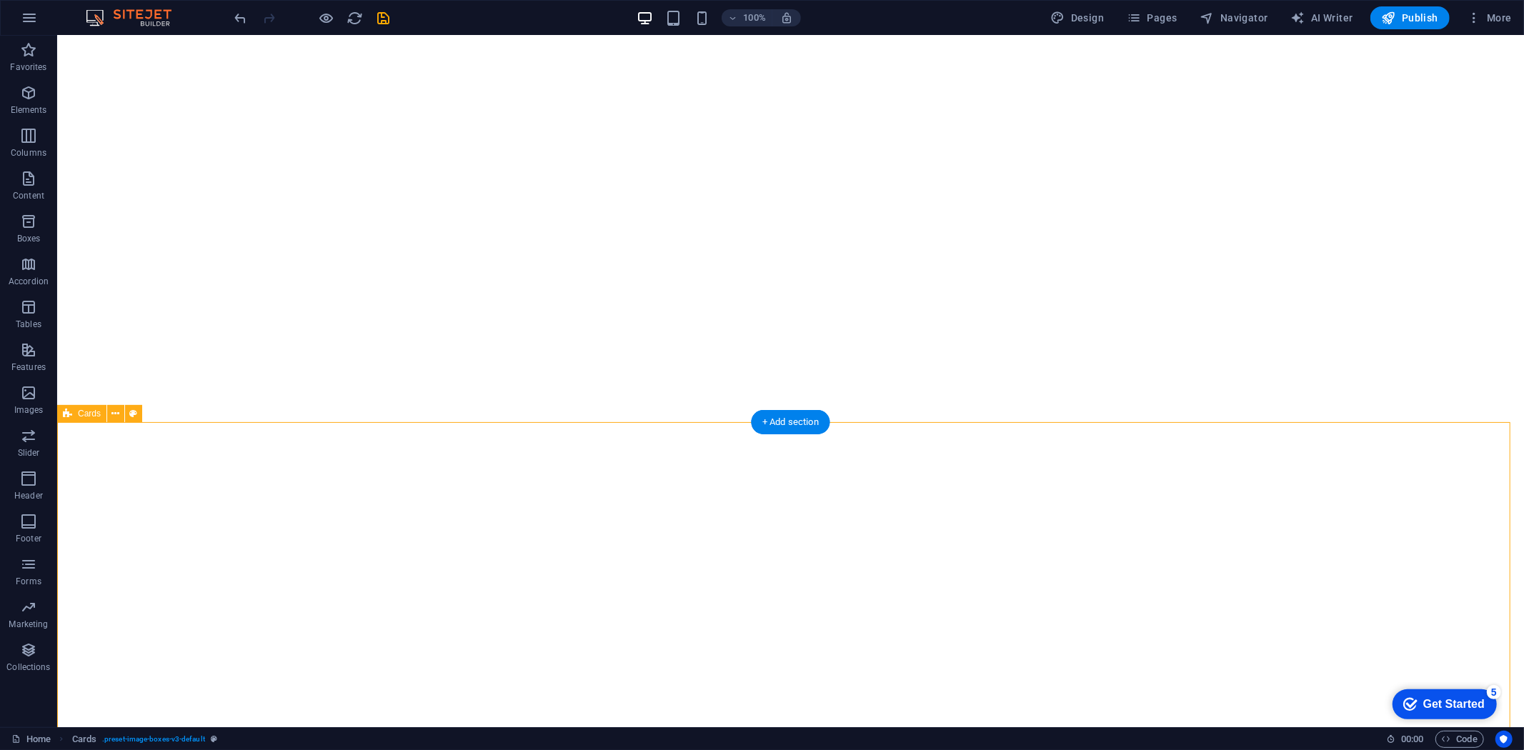
scroll to position [317, 0]
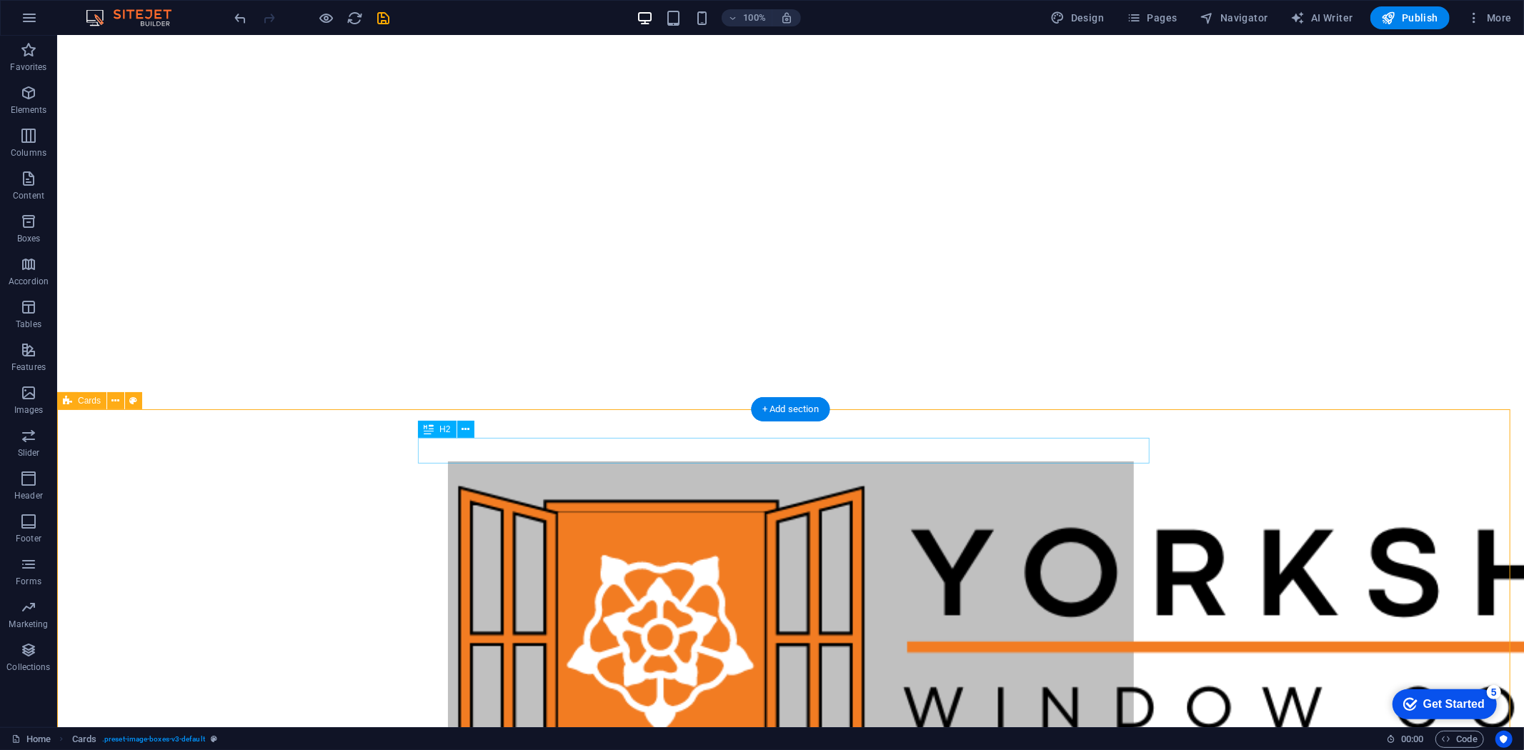
click at [24, 93] on icon "button" at bounding box center [28, 92] width 17 height 17
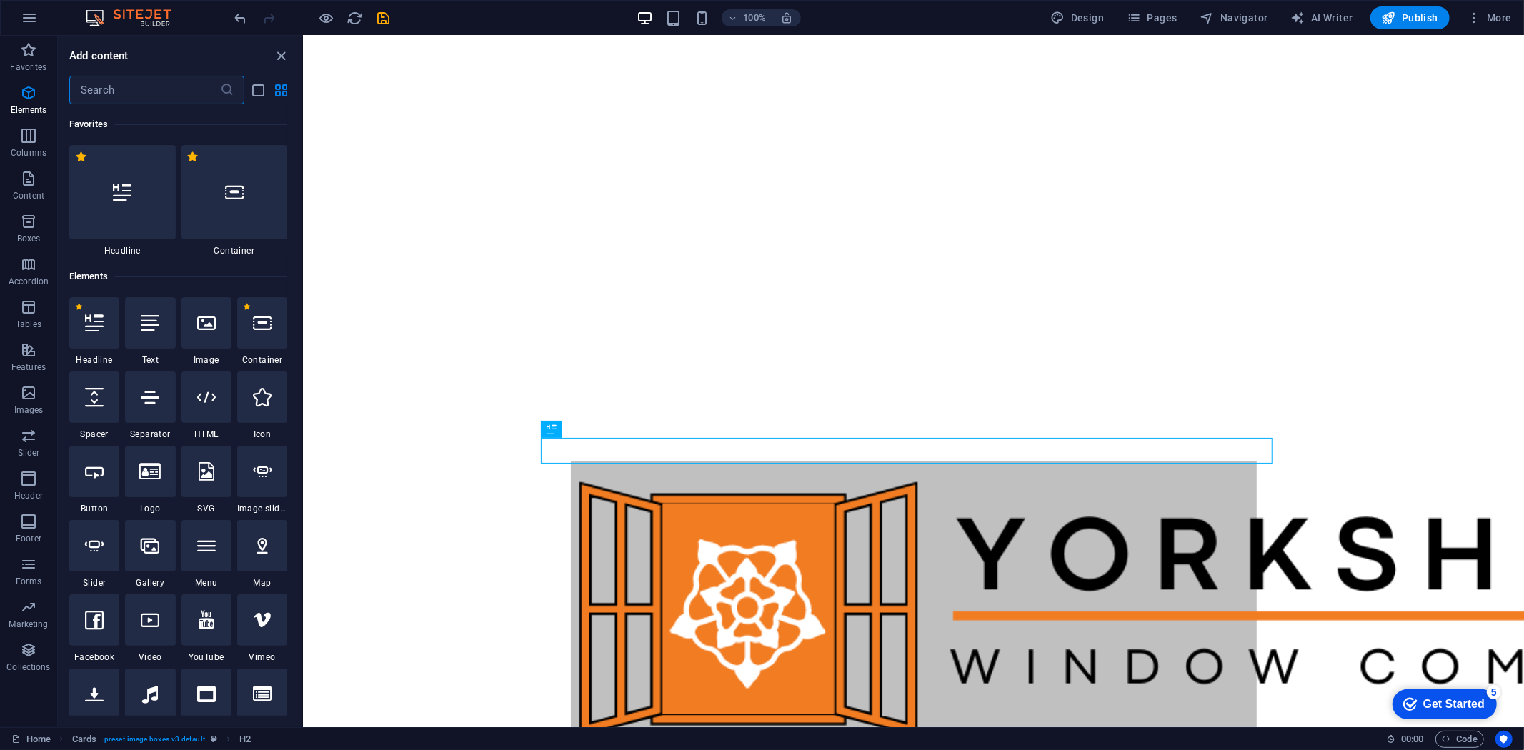
scroll to position [151, 0]
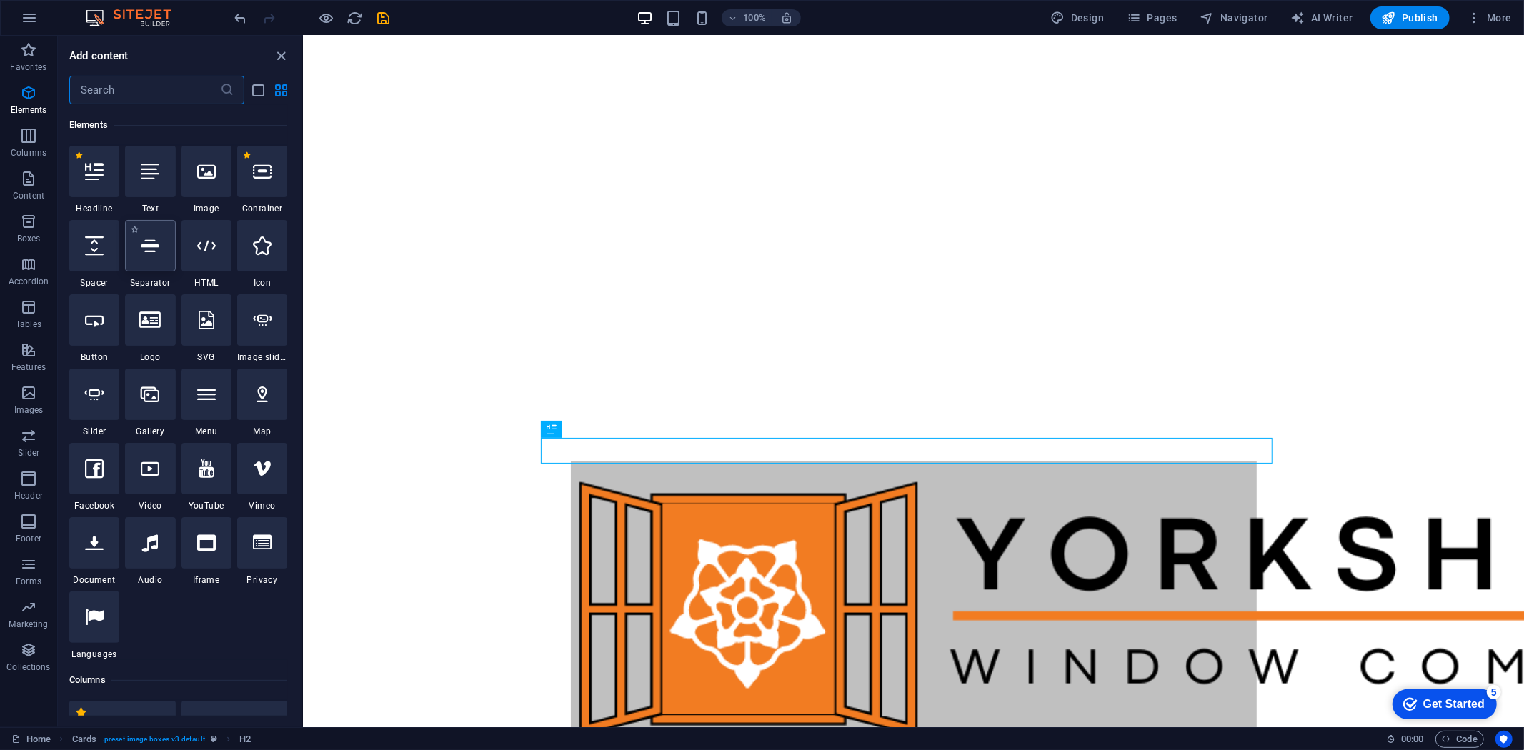
click at [151, 251] on icon at bounding box center [150, 246] width 19 height 19
select select "%"
select select "px"
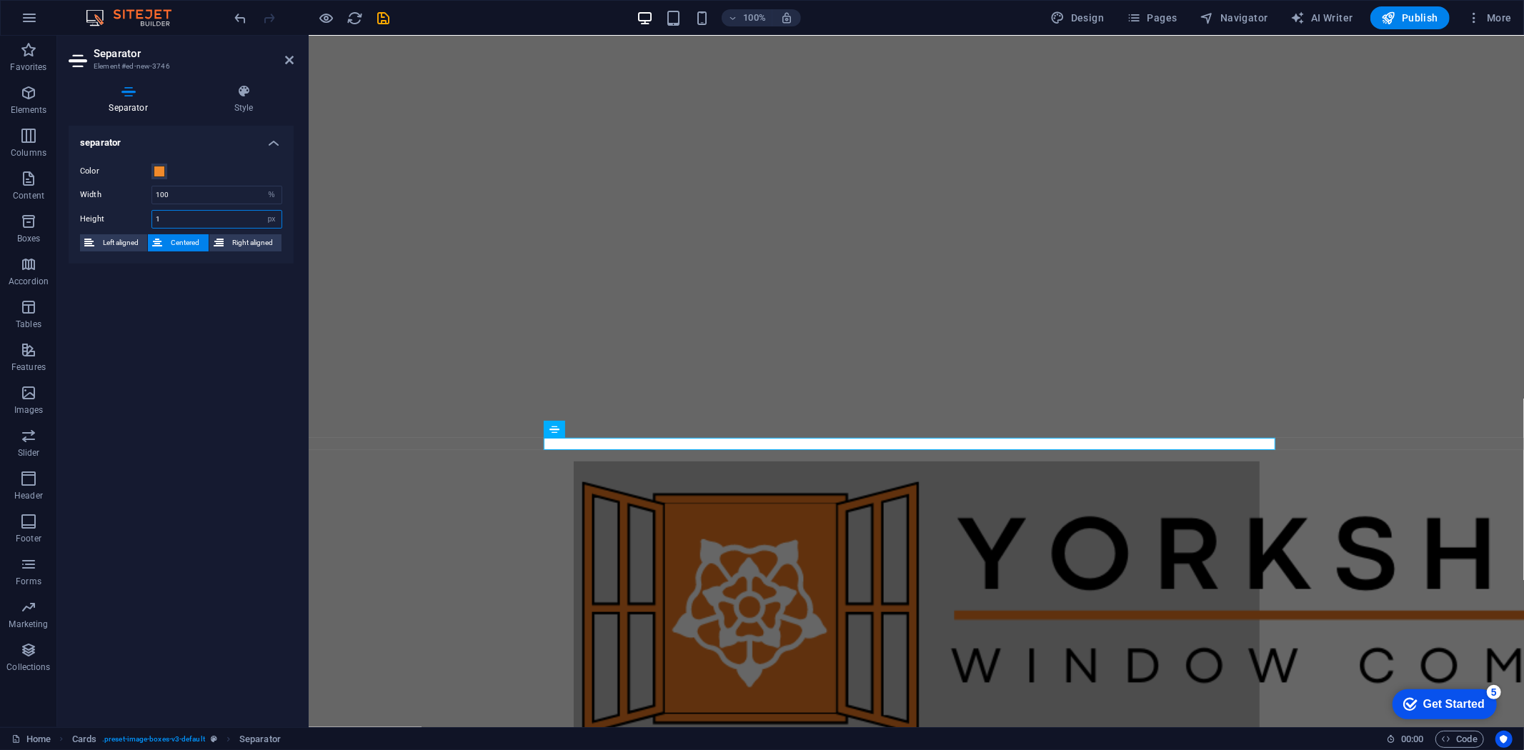
drag, startPoint x: 192, startPoint y: 223, endPoint x: 121, endPoint y: 214, distance: 70.6
click at [121, 214] on div "Height 1 px rem vh vw" at bounding box center [181, 219] width 202 height 19
type input "5"
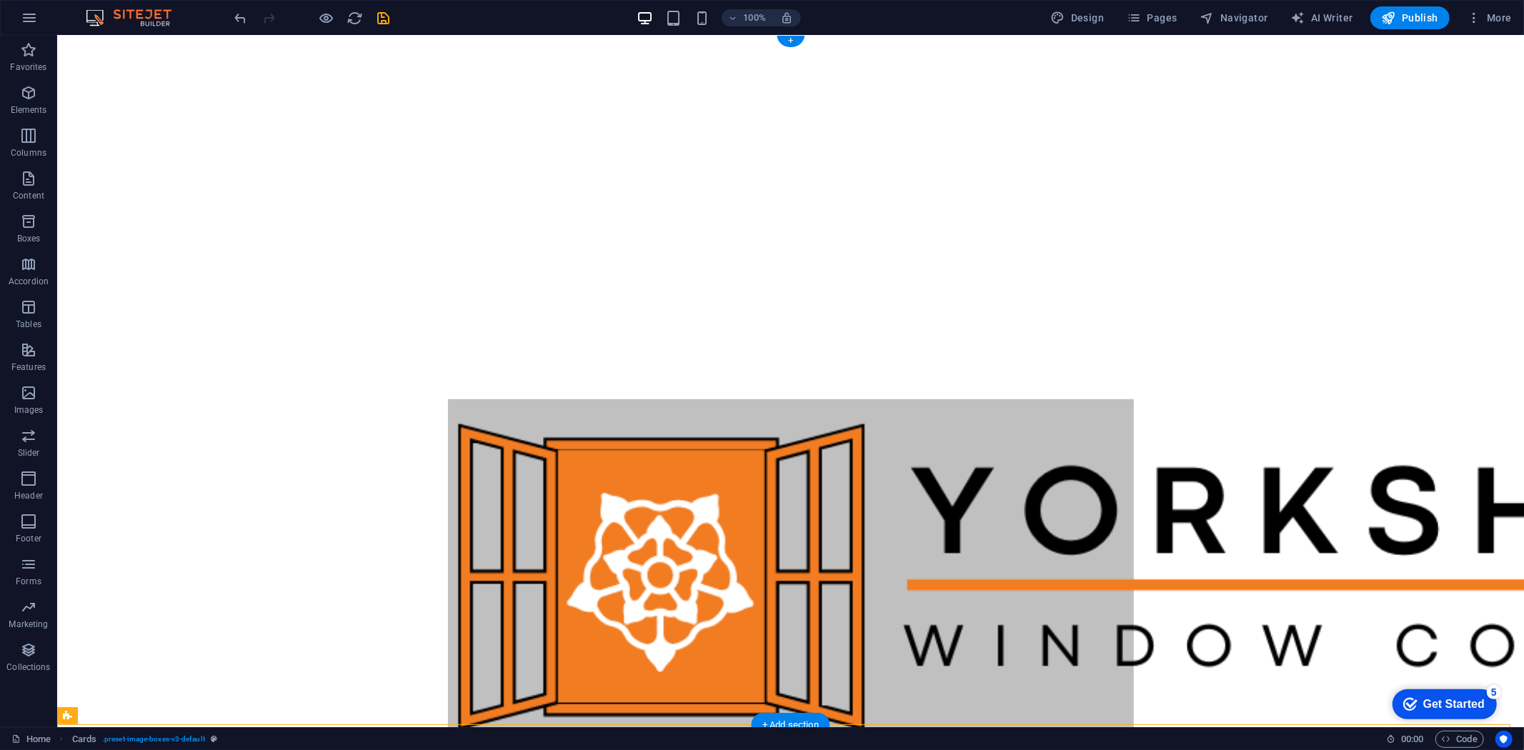
scroll to position [0, 0]
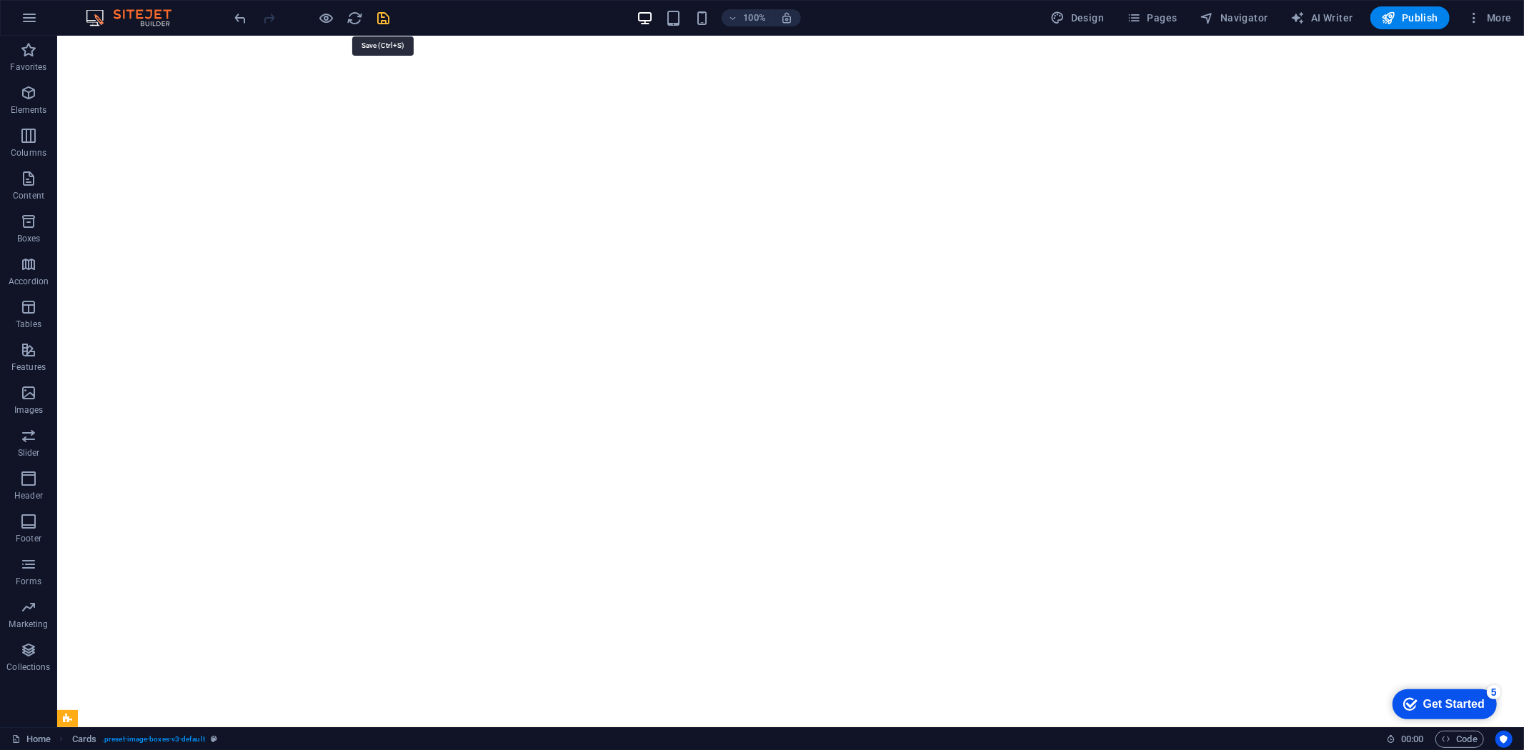
drag, startPoint x: 382, startPoint y: 15, endPoint x: 805, endPoint y: 41, distance: 423.8
click at [382, 15] on icon "save" at bounding box center [384, 18] width 16 height 16
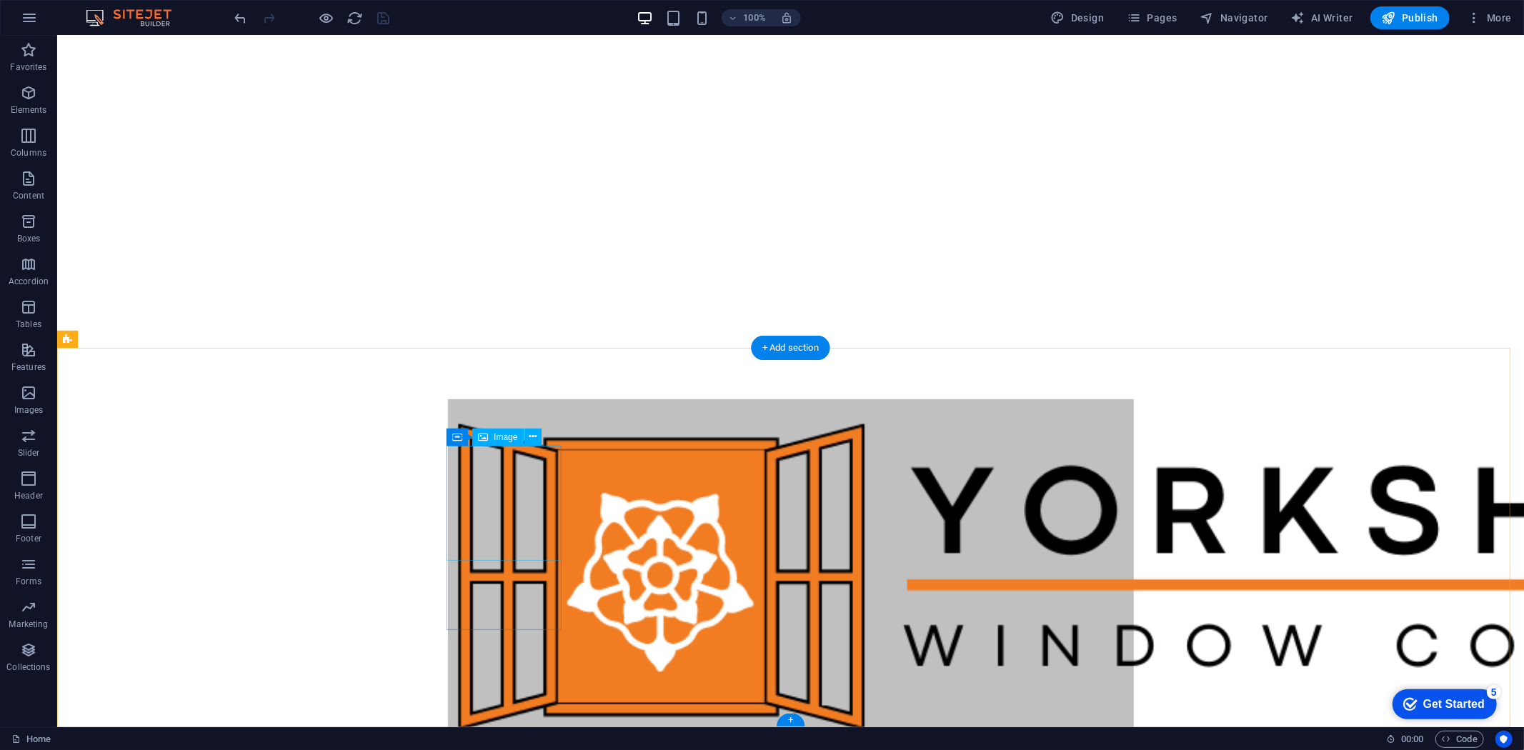
select select "%"
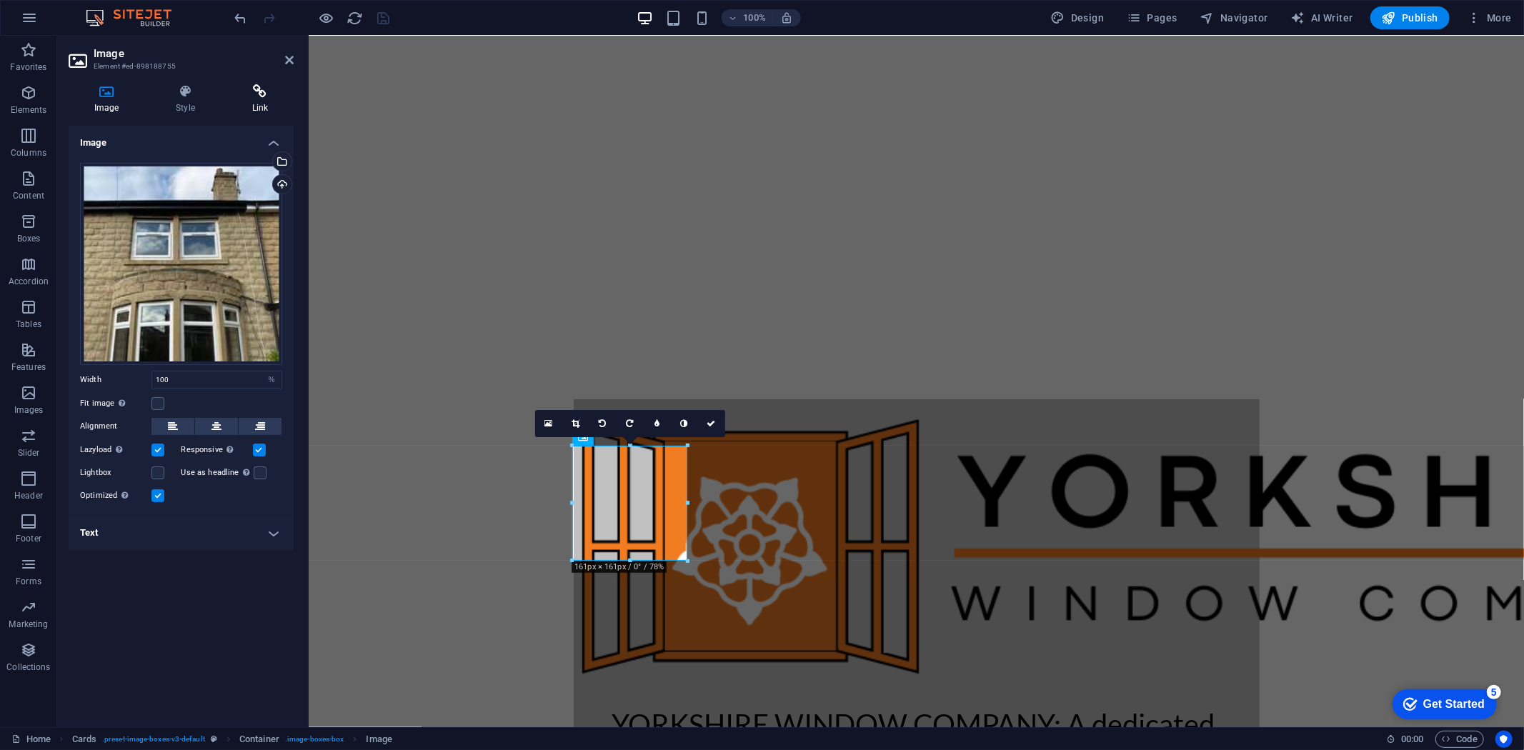
drag, startPoint x: 247, startPoint y: 86, endPoint x: 252, endPoint y: 100, distance: 14.9
click at [248, 84] on icon at bounding box center [260, 91] width 67 height 14
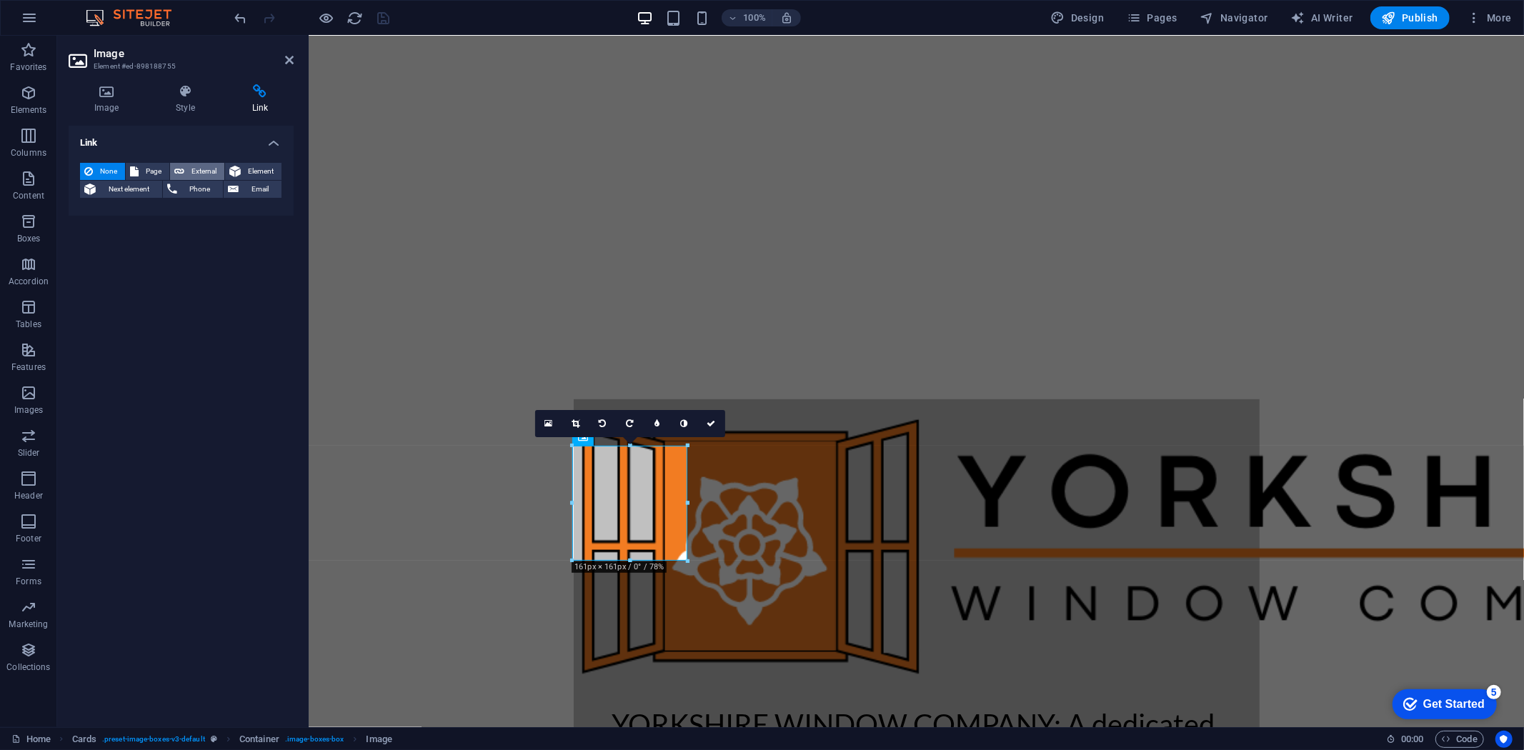
click at [189, 174] on span "External" at bounding box center [204, 171] width 31 height 17
select select "blank"
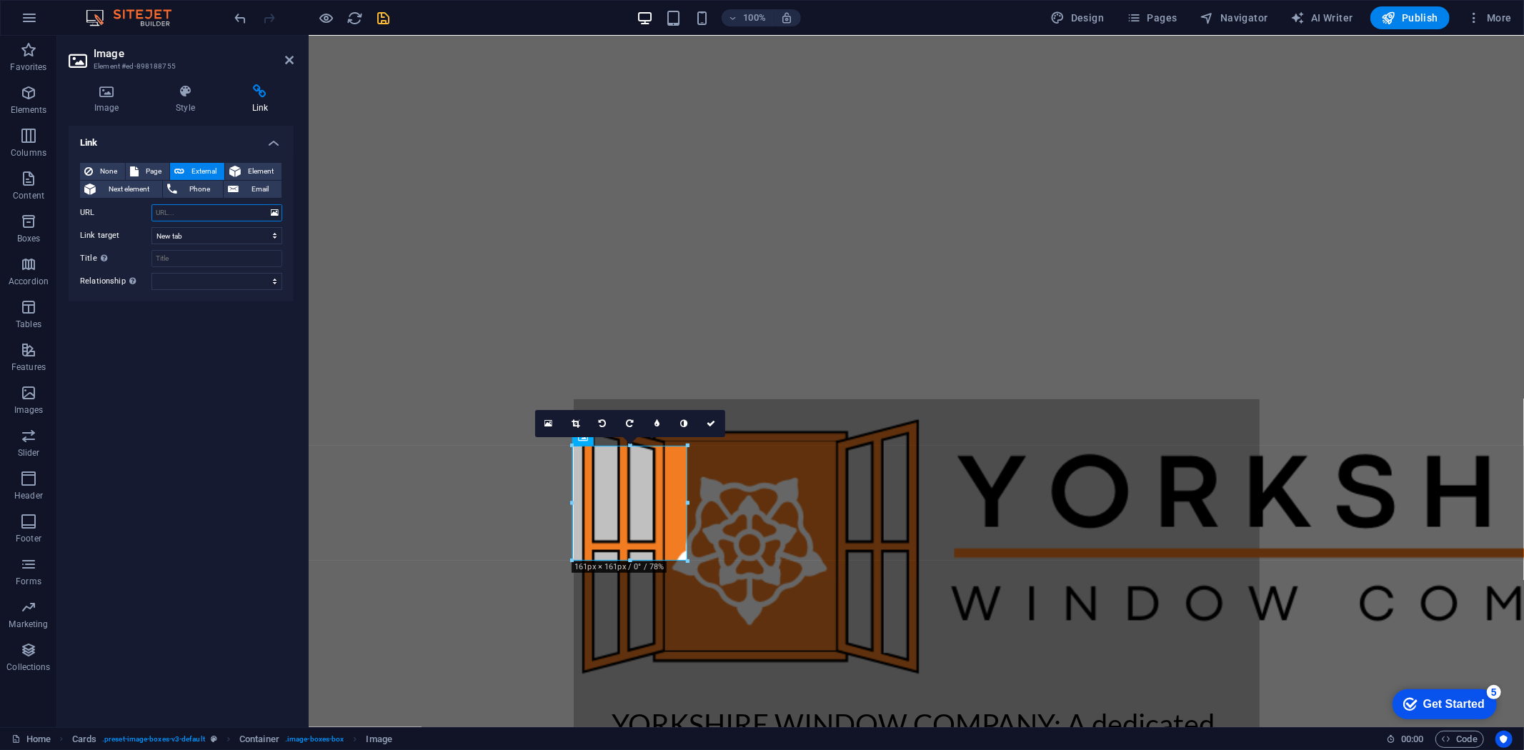
click at [187, 215] on input "URL" at bounding box center [216, 212] width 131 height 17
paste input "[URL][DOMAIN_NAME]"
type input "[URL][DOMAIN_NAME]"
drag, startPoint x: 375, startPoint y: 19, endPoint x: 676, endPoint y: 224, distance: 364.5
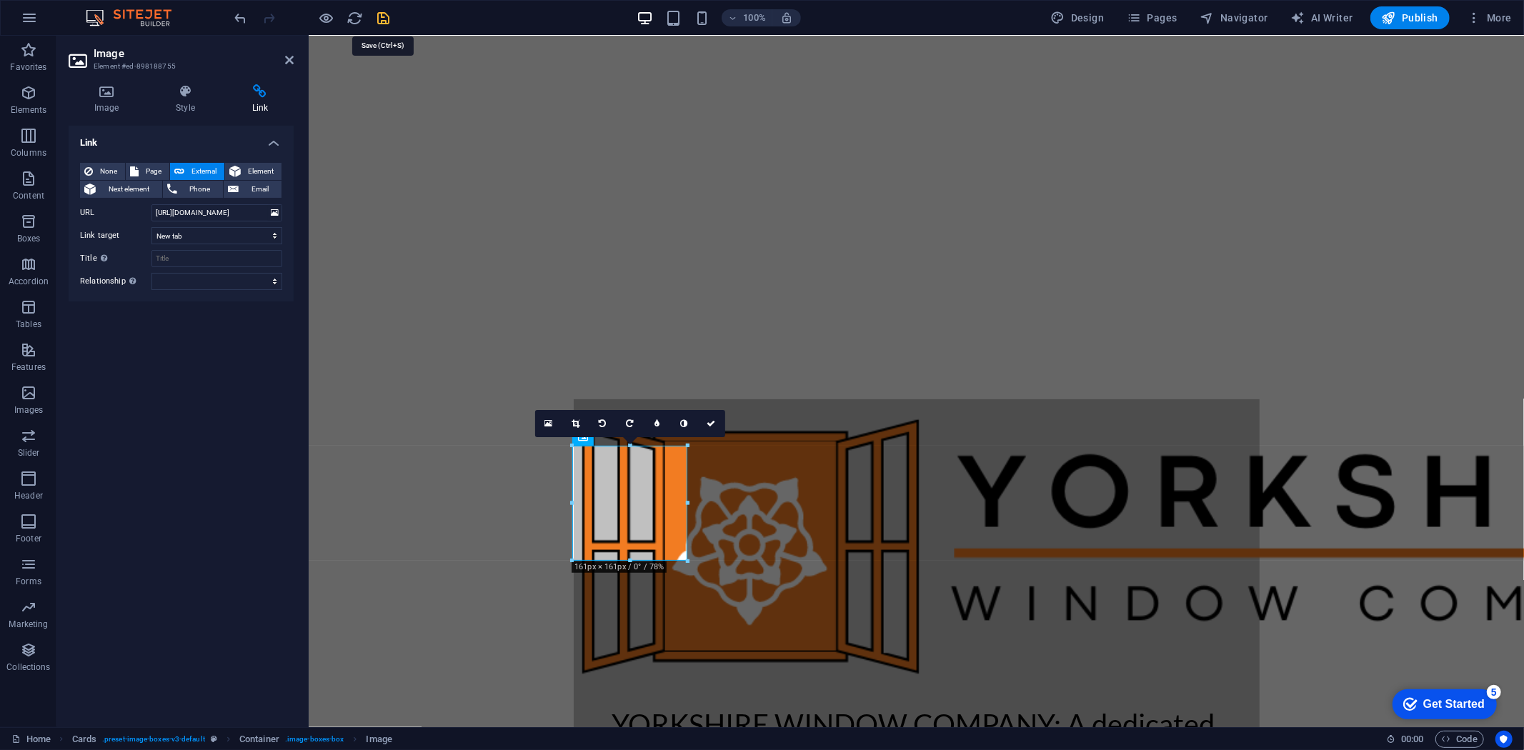
click at [376, 19] on icon "save" at bounding box center [384, 18] width 16 height 16
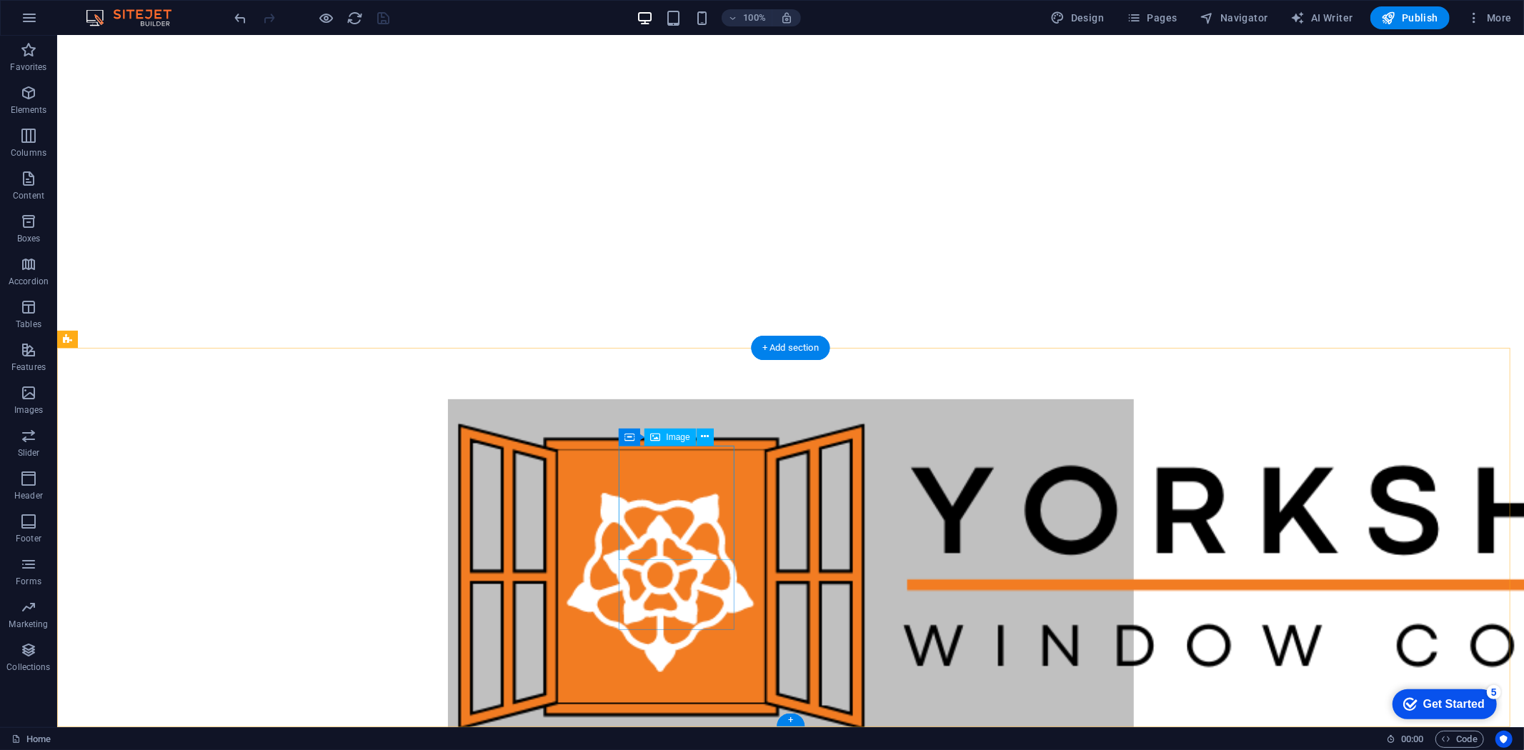
select select "%"
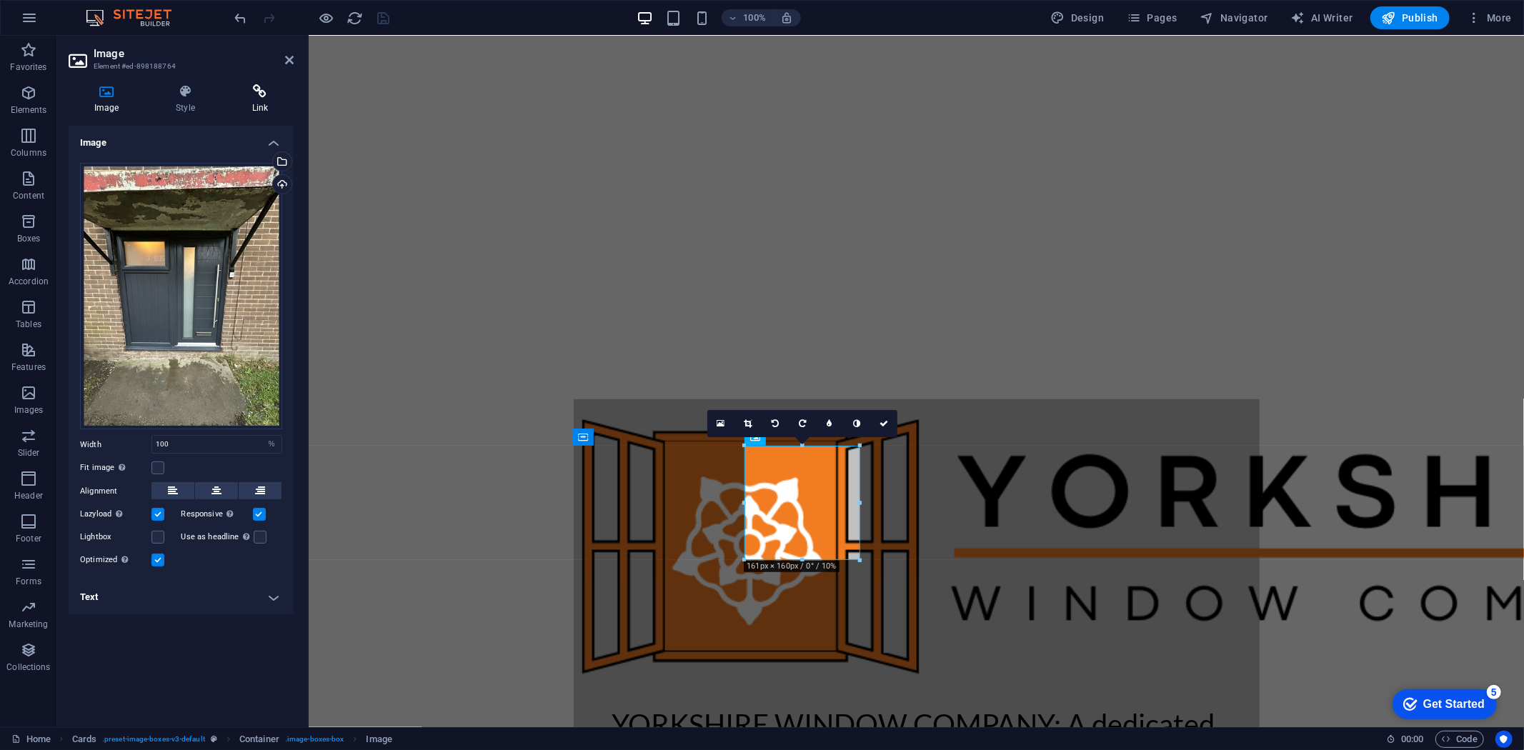
click at [255, 90] on icon at bounding box center [260, 91] width 67 height 14
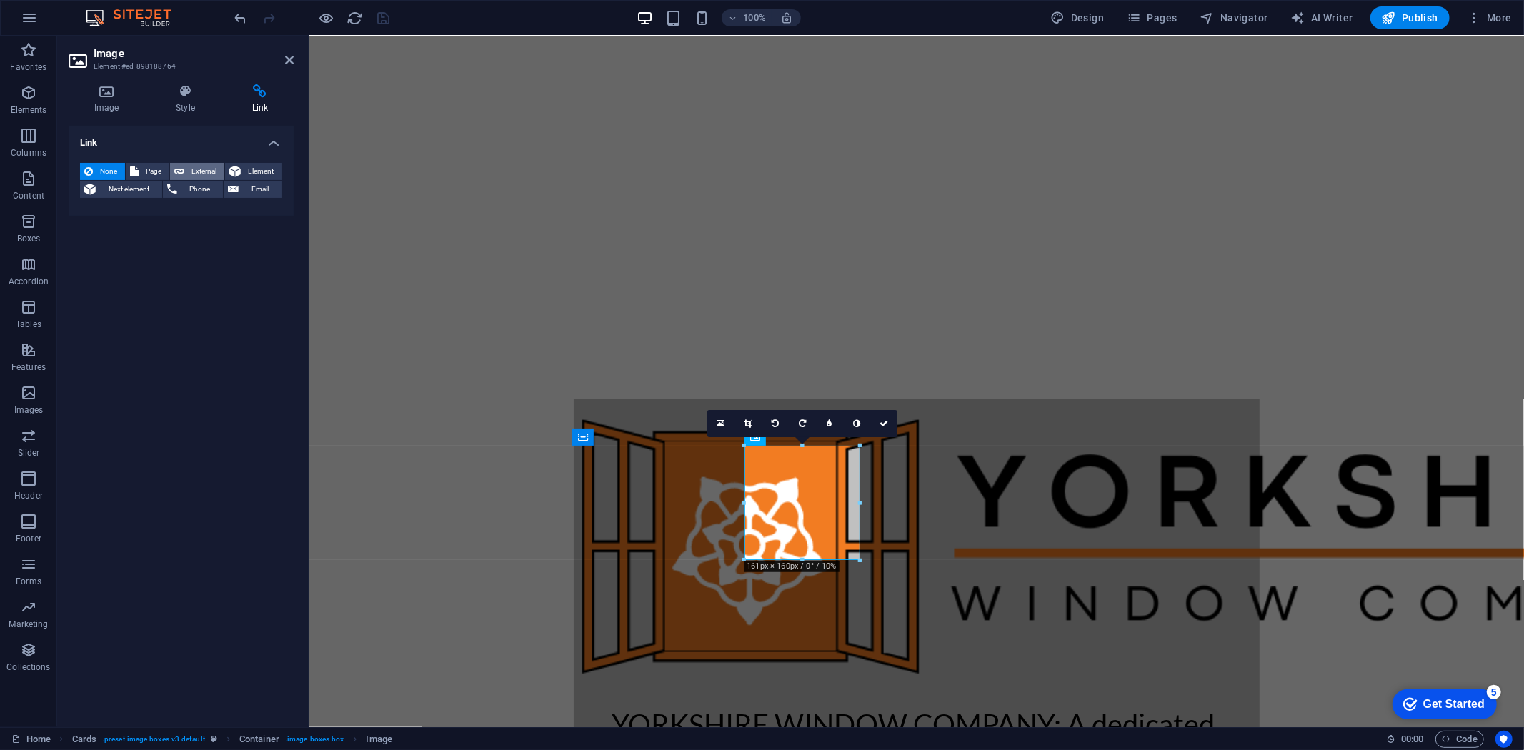
click at [204, 164] on span "External" at bounding box center [204, 171] width 31 height 17
select select "blank"
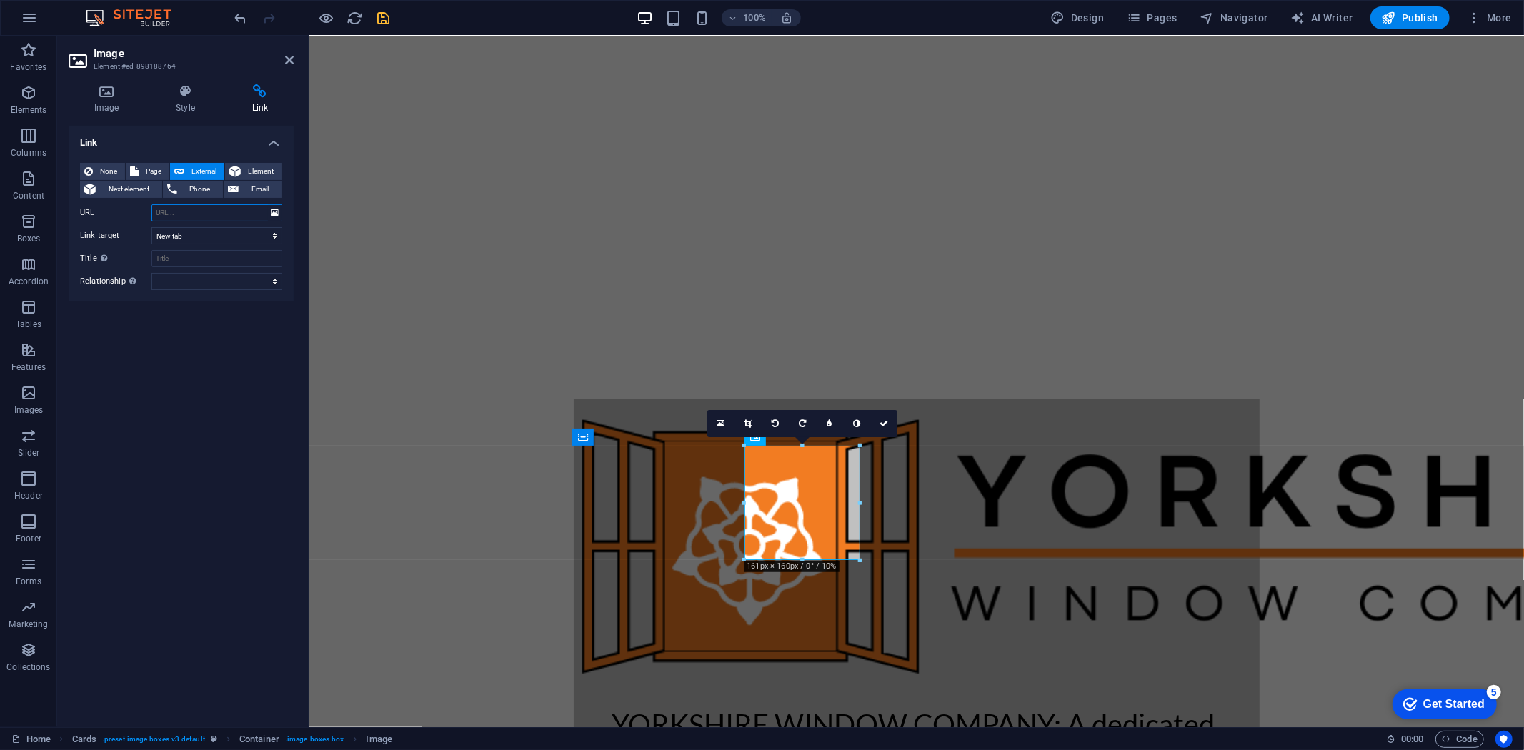
click at [184, 214] on input "URL" at bounding box center [216, 212] width 131 height 17
paste input "[URL][DOMAIN_NAME]"
type input "[URL][DOMAIN_NAME]"
click at [377, 24] on icon "save" at bounding box center [384, 18] width 16 height 16
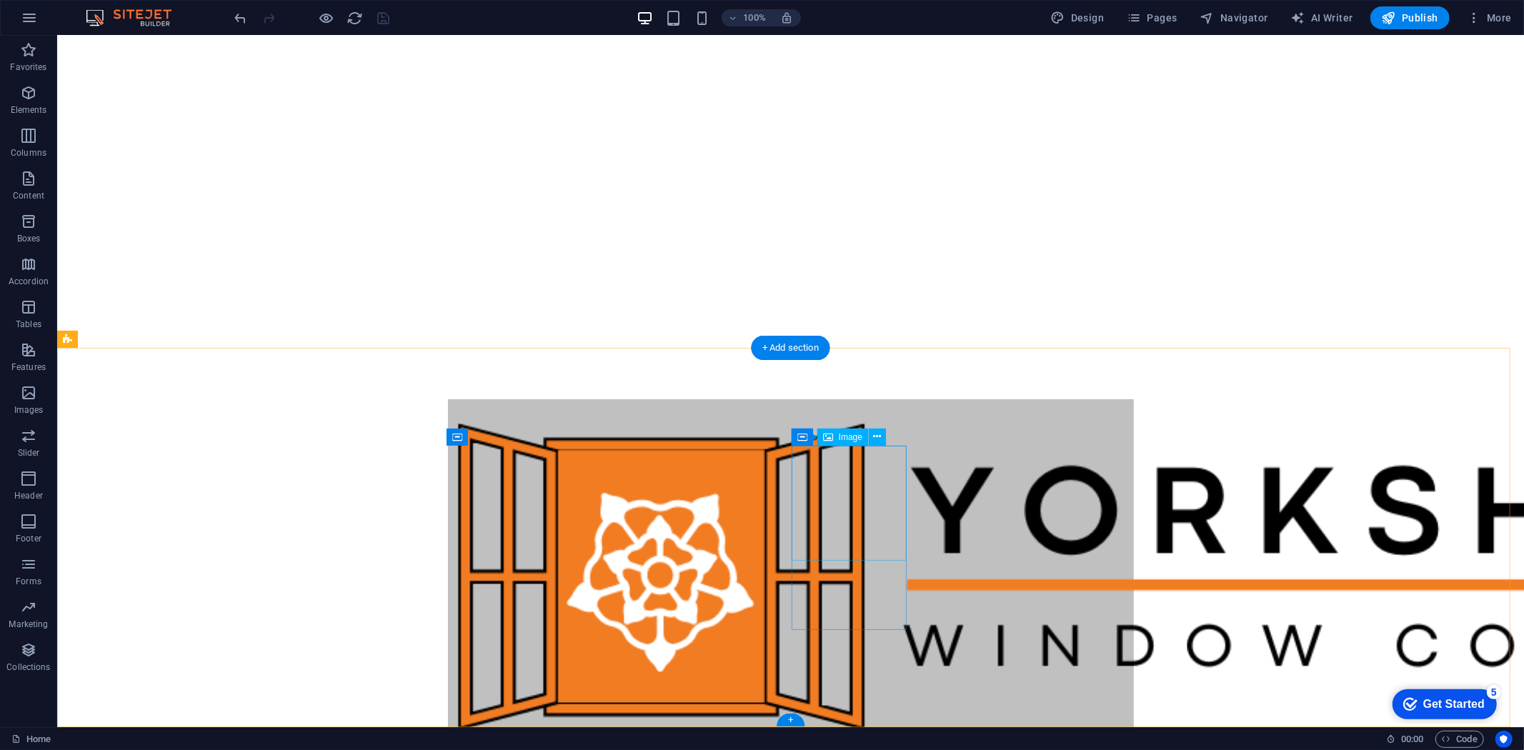
select select "%"
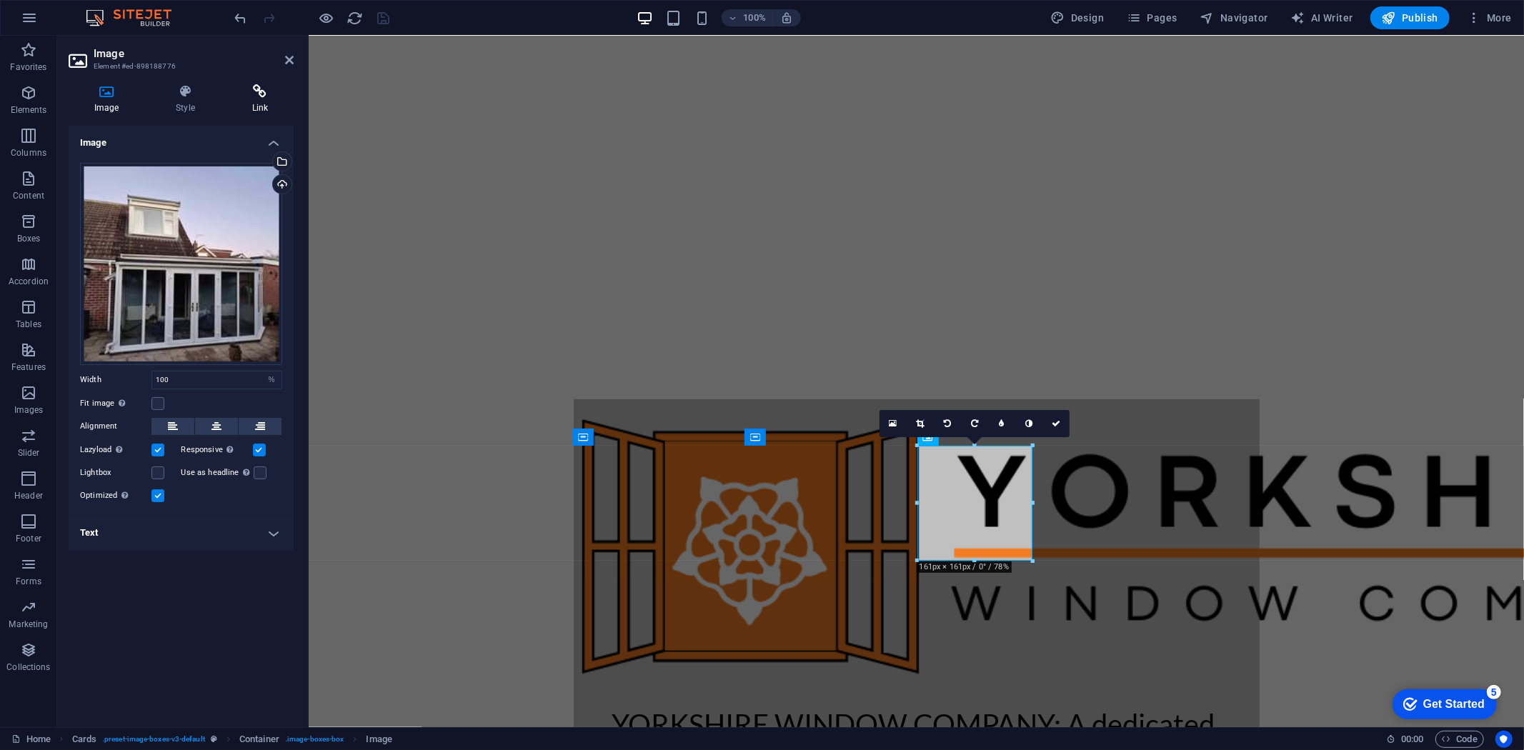
click at [272, 91] on icon at bounding box center [260, 91] width 67 height 14
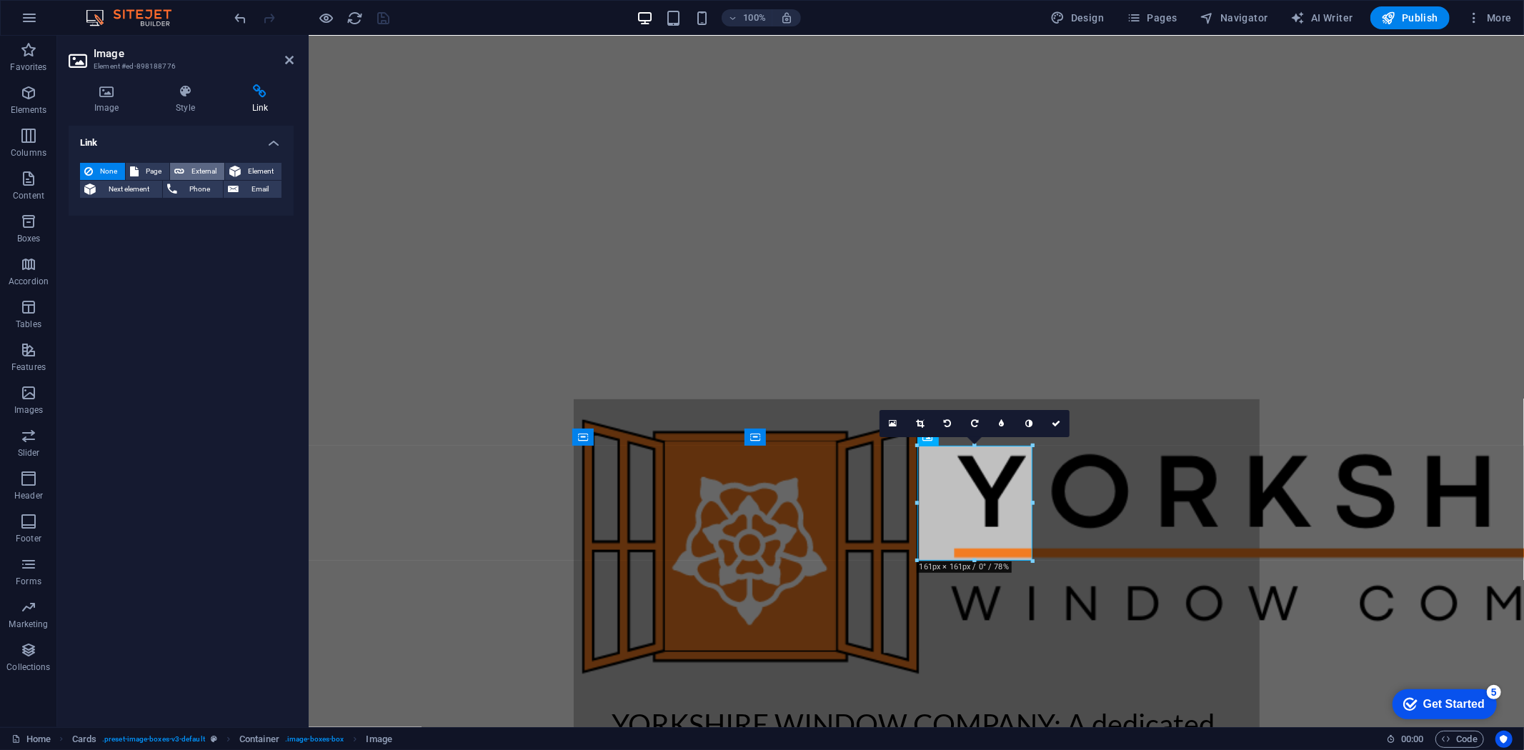
click at [203, 173] on span "External" at bounding box center [204, 171] width 31 height 17
select select "blank"
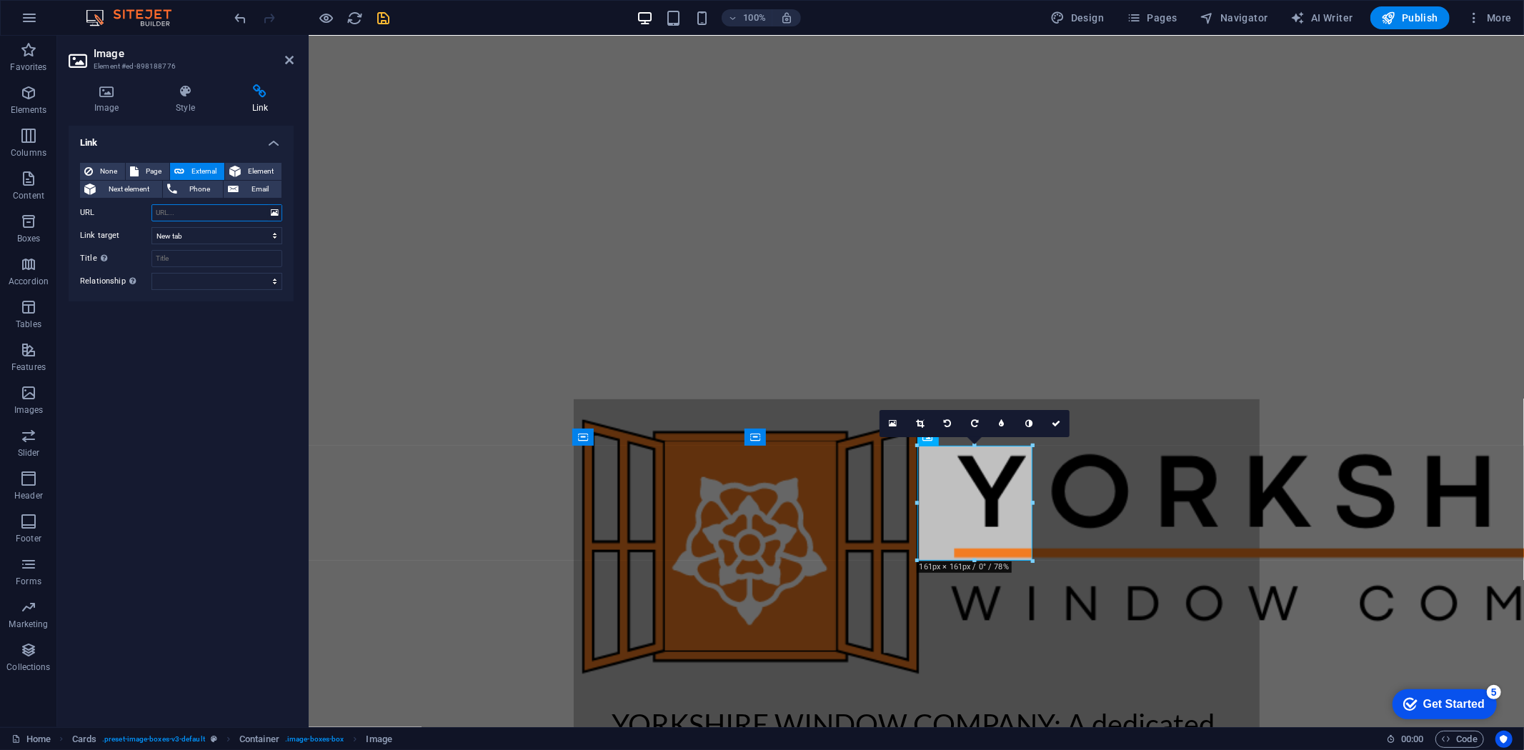
click at [188, 210] on input "URL" at bounding box center [216, 212] width 131 height 17
paste input "[URL][DOMAIN_NAME]"
type input "[URL][DOMAIN_NAME]"
click at [387, 16] on icon "save" at bounding box center [384, 18] width 16 height 16
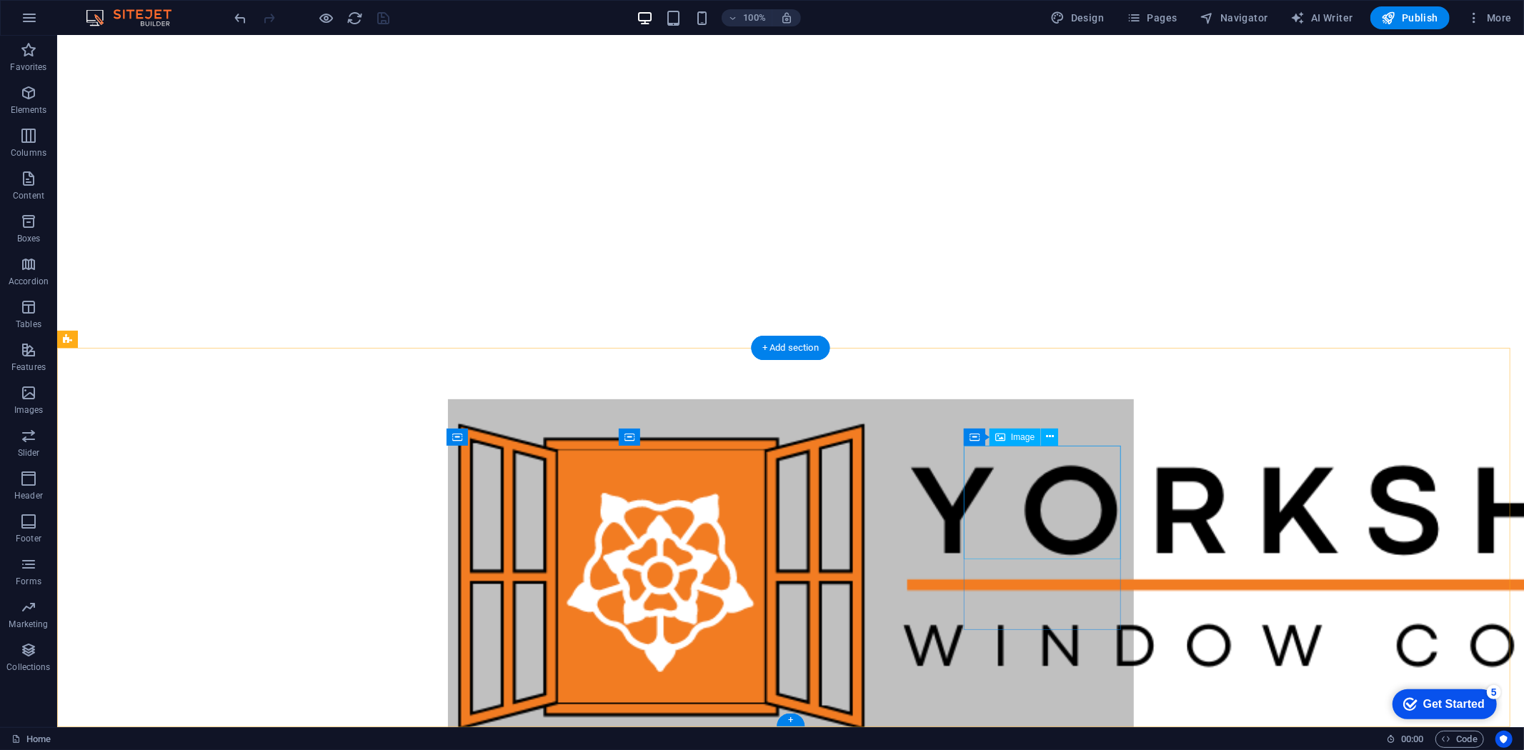
select select "%"
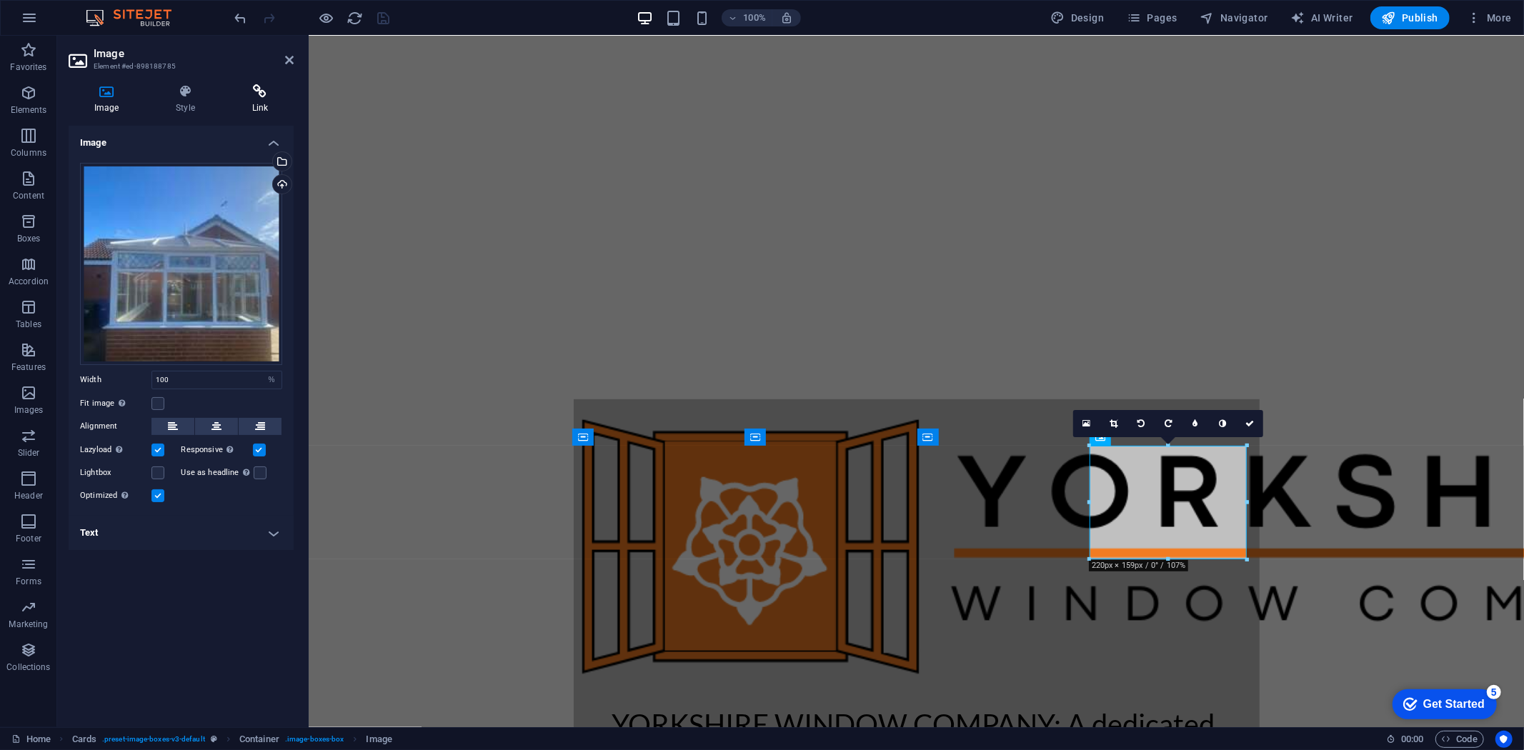
click at [261, 96] on icon at bounding box center [260, 91] width 67 height 14
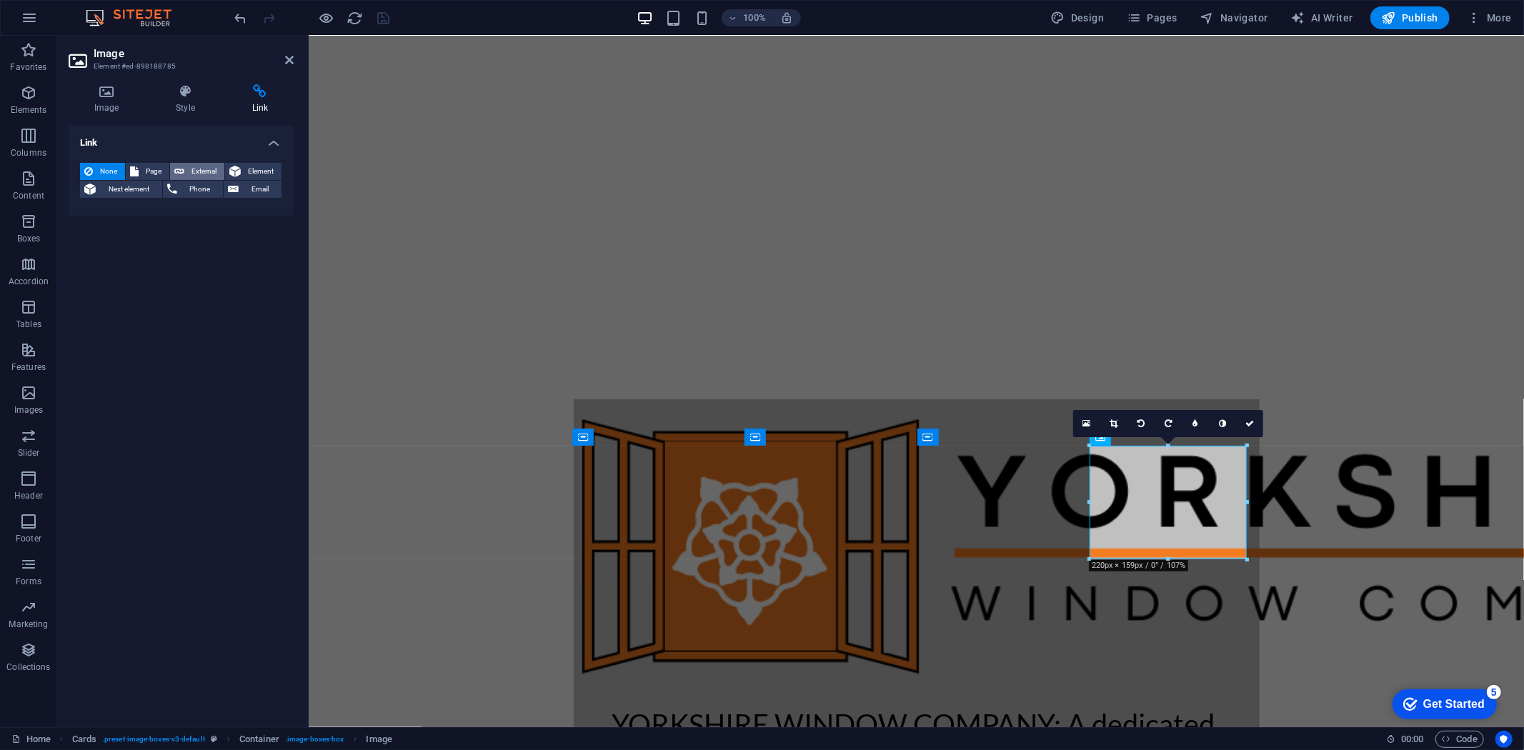
click at [192, 167] on span "External" at bounding box center [204, 171] width 31 height 17
select select "blank"
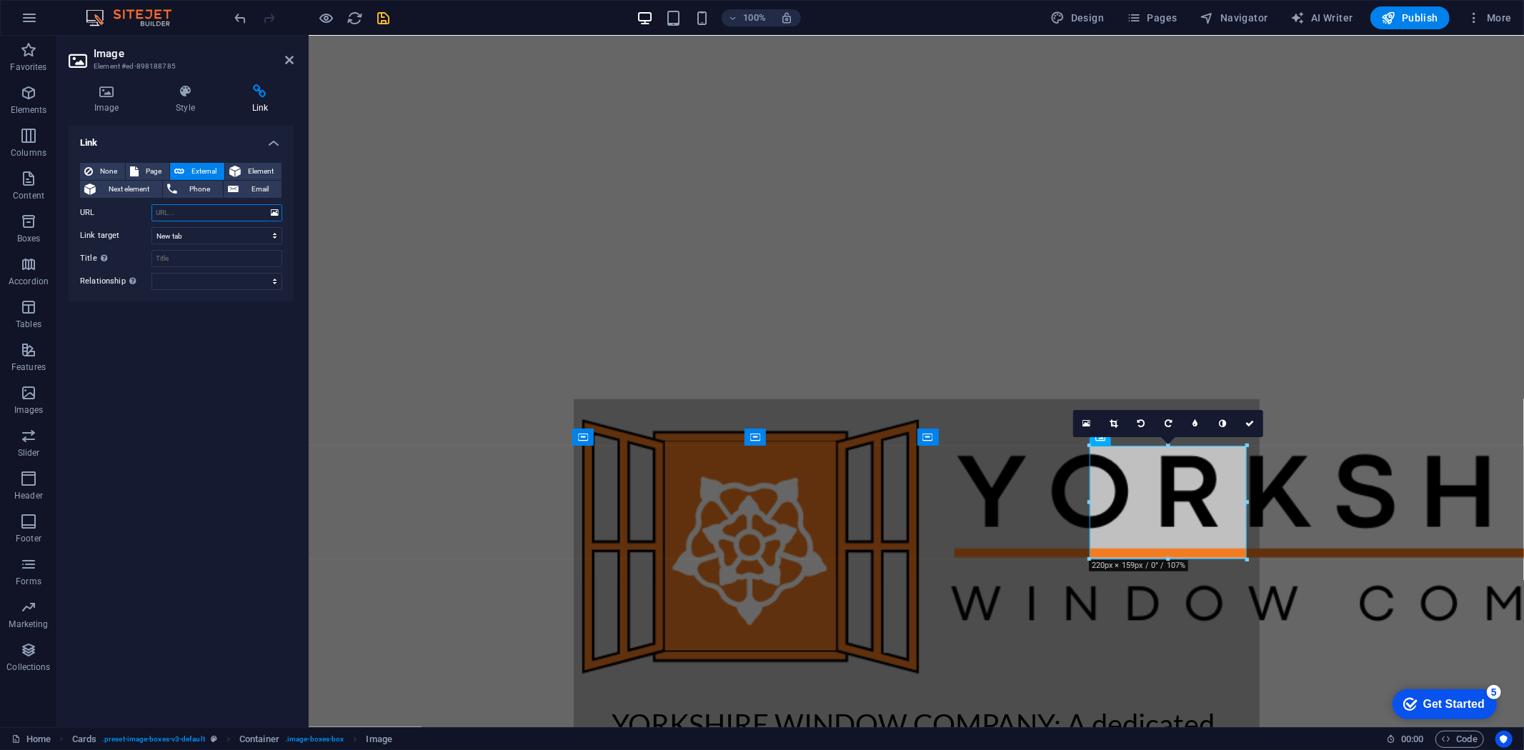
click at [194, 217] on input "URL" at bounding box center [216, 212] width 131 height 17
paste input "[URL][DOMAIN_NAME]"
type input "[URL][DOMAIN_NAME]"
drag, startPoint x: 381, startPoint y: 10, endPoint x: 356, endPoint y: 69, distance: 64.4
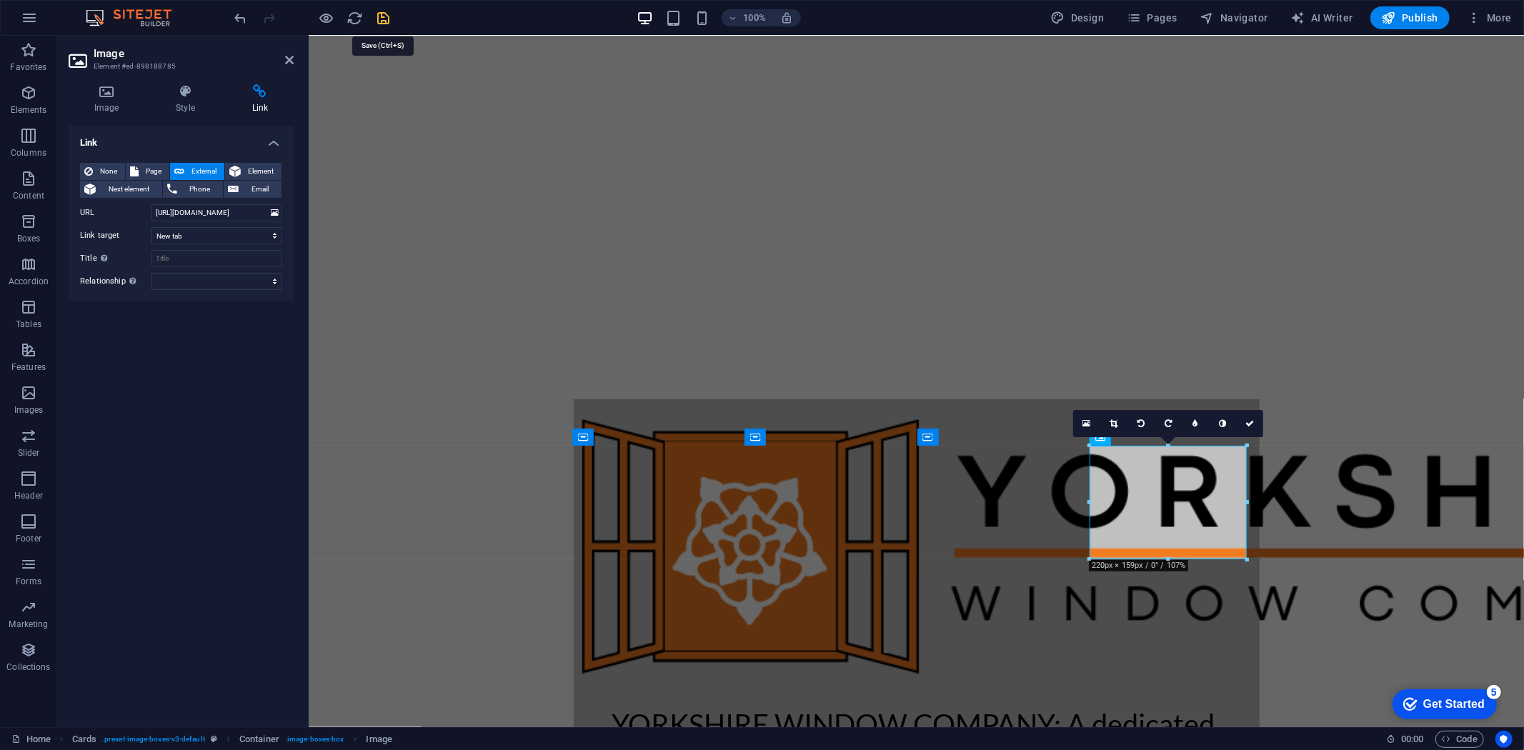
click at [381, 10] on icon "save" at bounding box center [384, 18] width 16 height 16
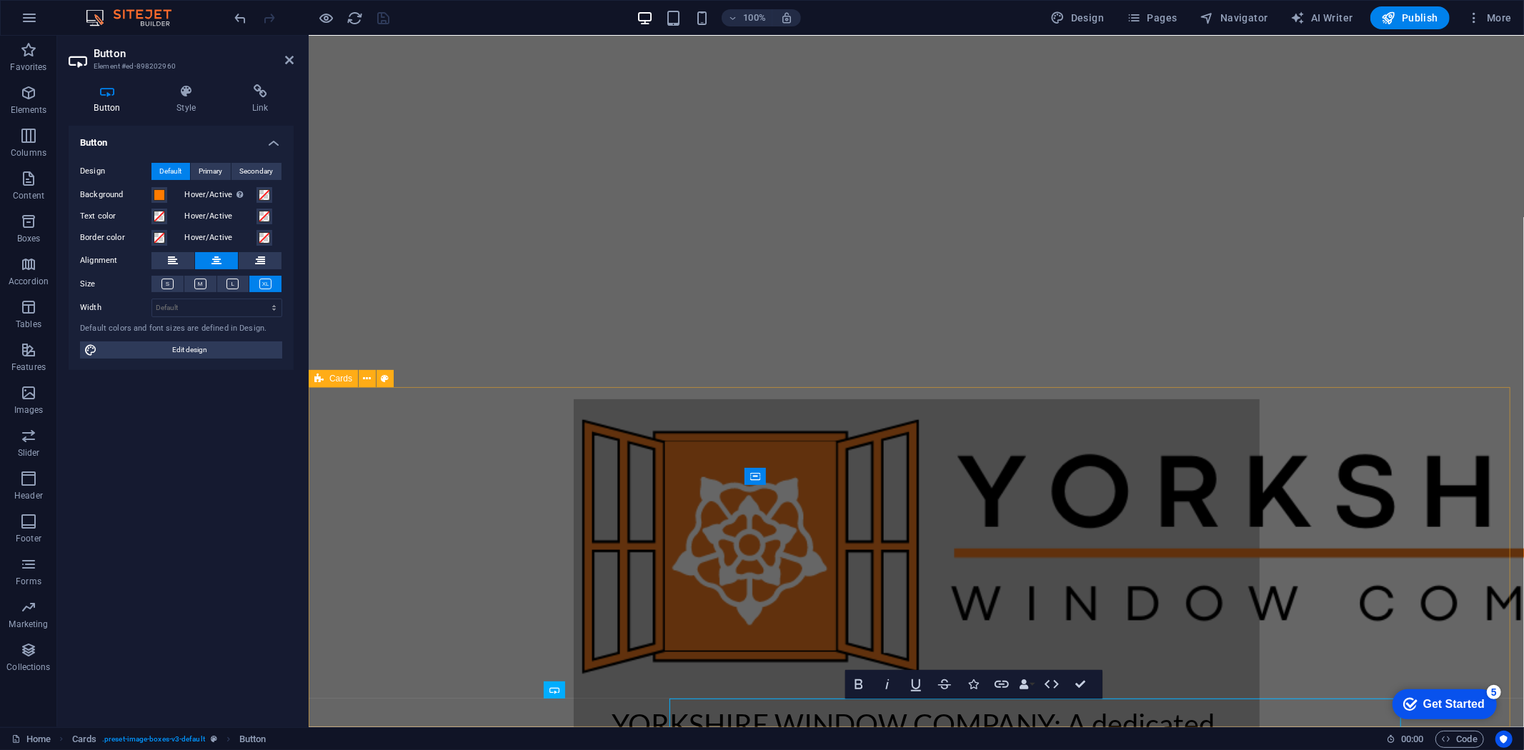
scroll to position [339, 0]
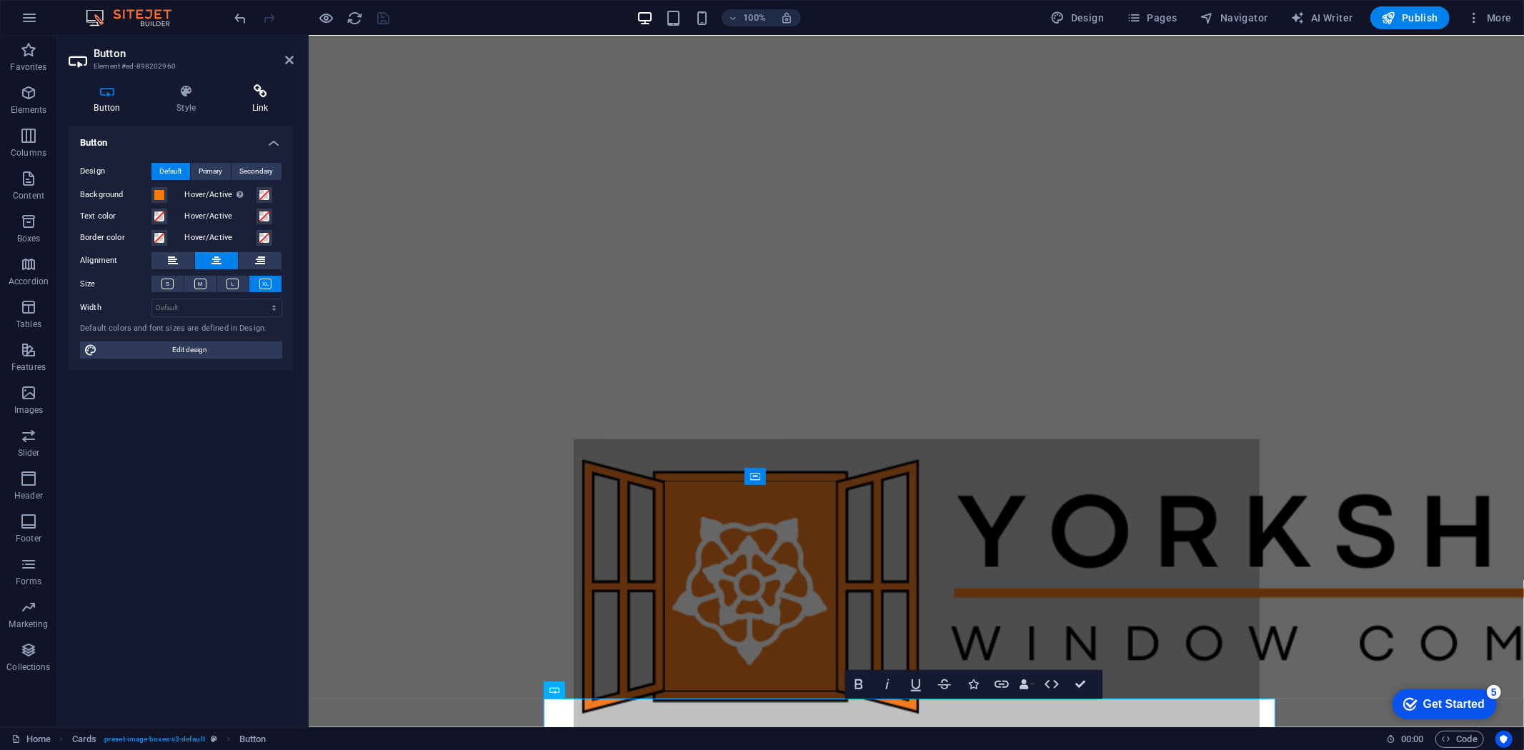
click at [258, 94] on icon at bounding box center [260, 91] width 67 height 14
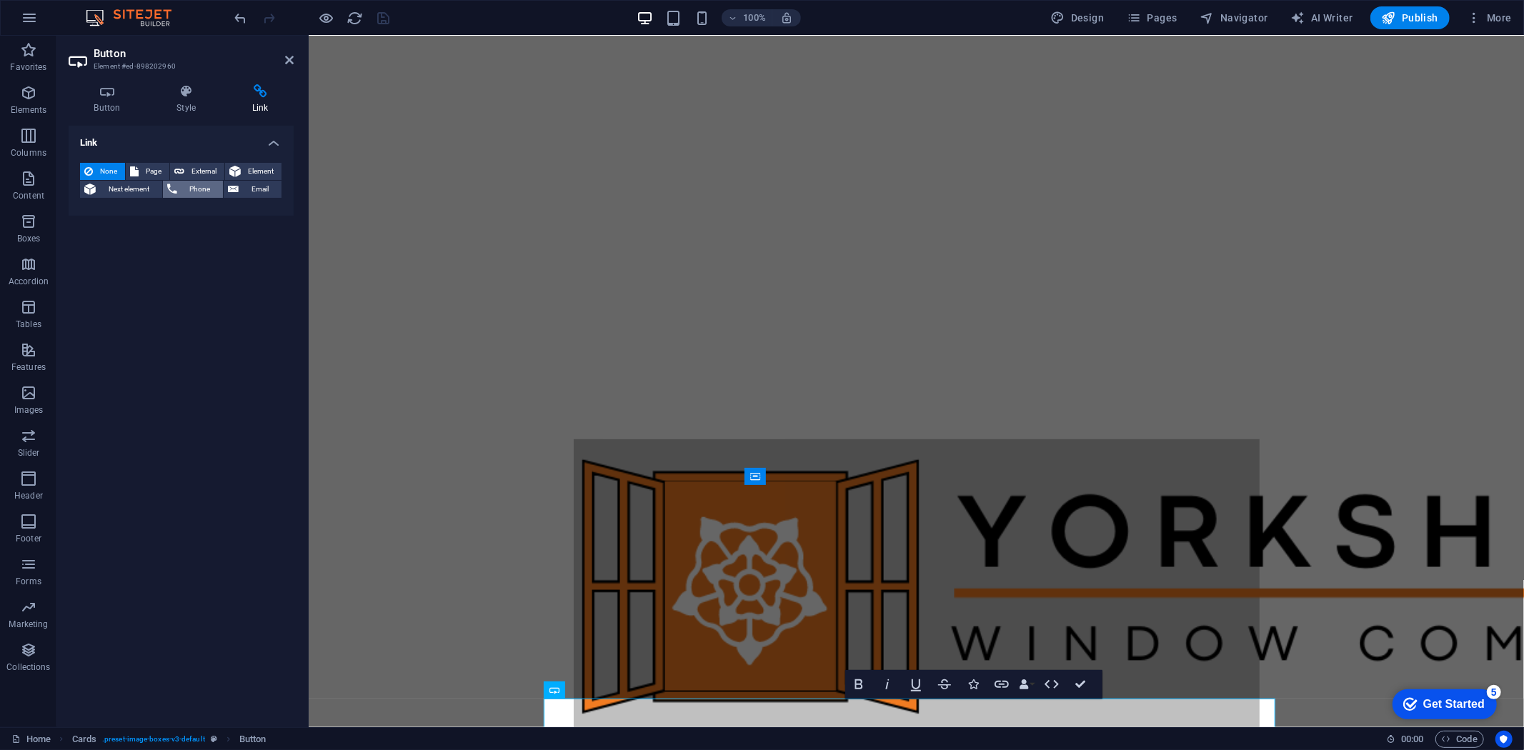
click at [204, 189] on span "Phone" at bounding box center [201, 189] width 38 height 17
type input "0800 0434536"
drag, startPoint x: 382, startPoint y: 11, endPoint x: 319, endPoint y: 86, distance: 98.4
click at [382, 11] on icon "save" at bounding box center [384, 18] width 16 height 16
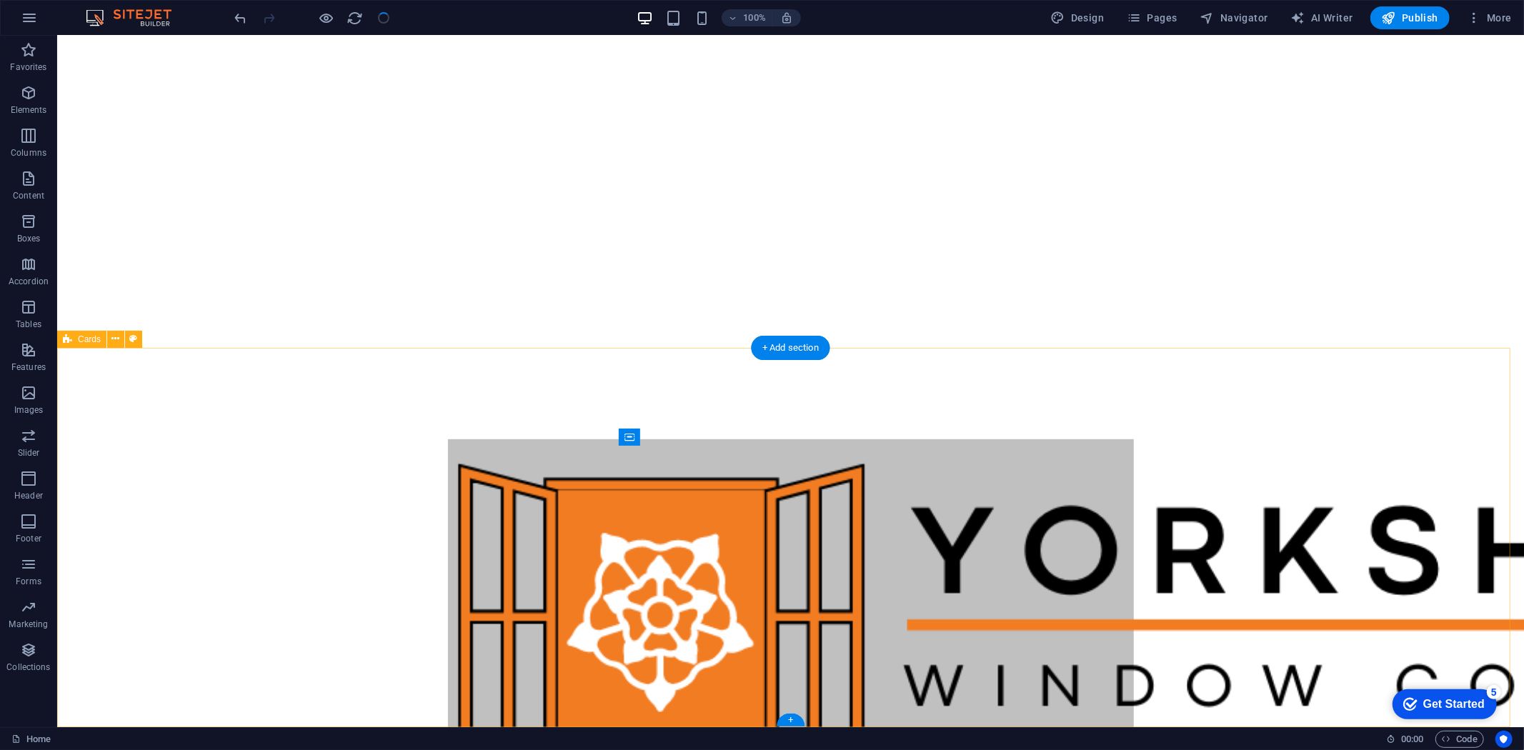
scroll to position [379, 0]
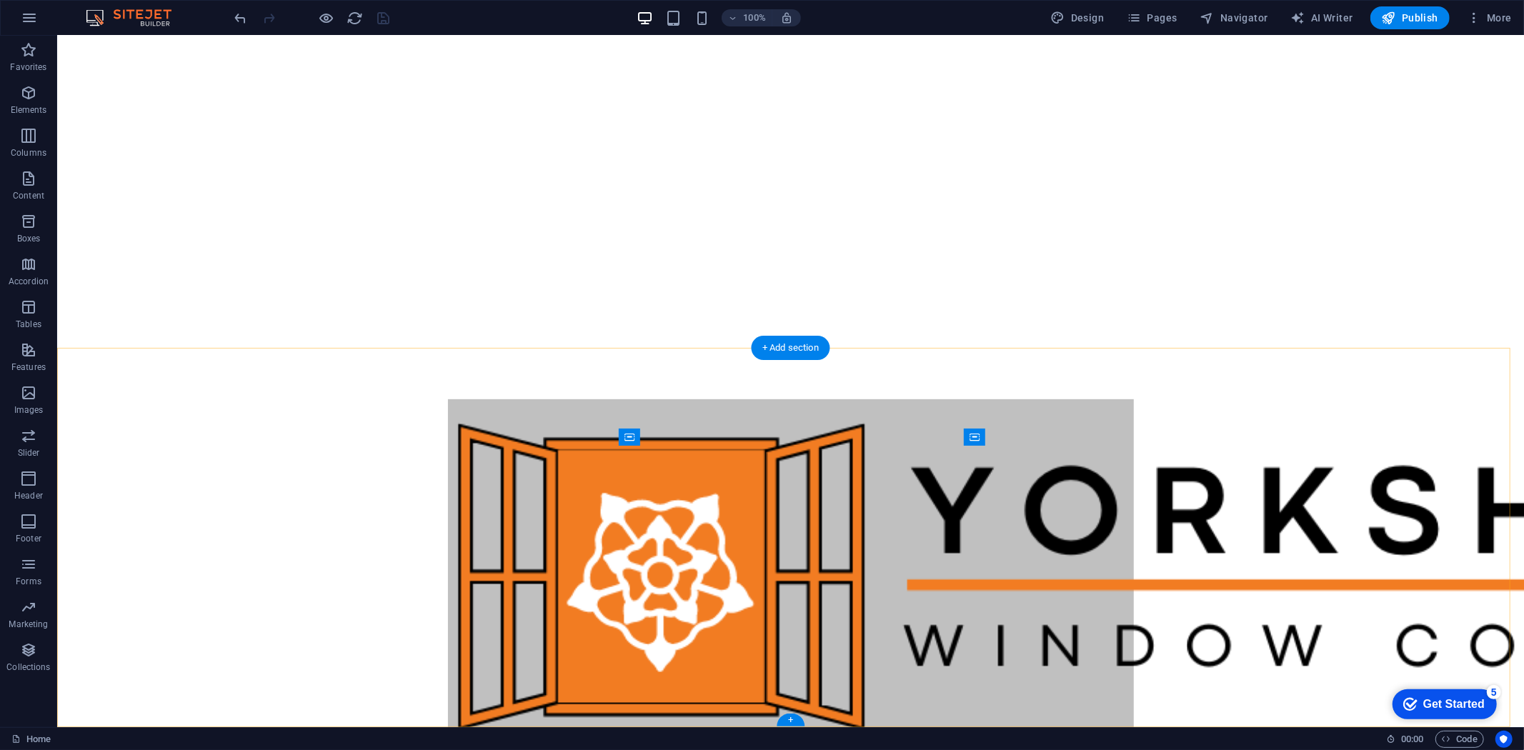
click at [793, 717] on div "+" at bounding box center [791, 720] width 28 height 13
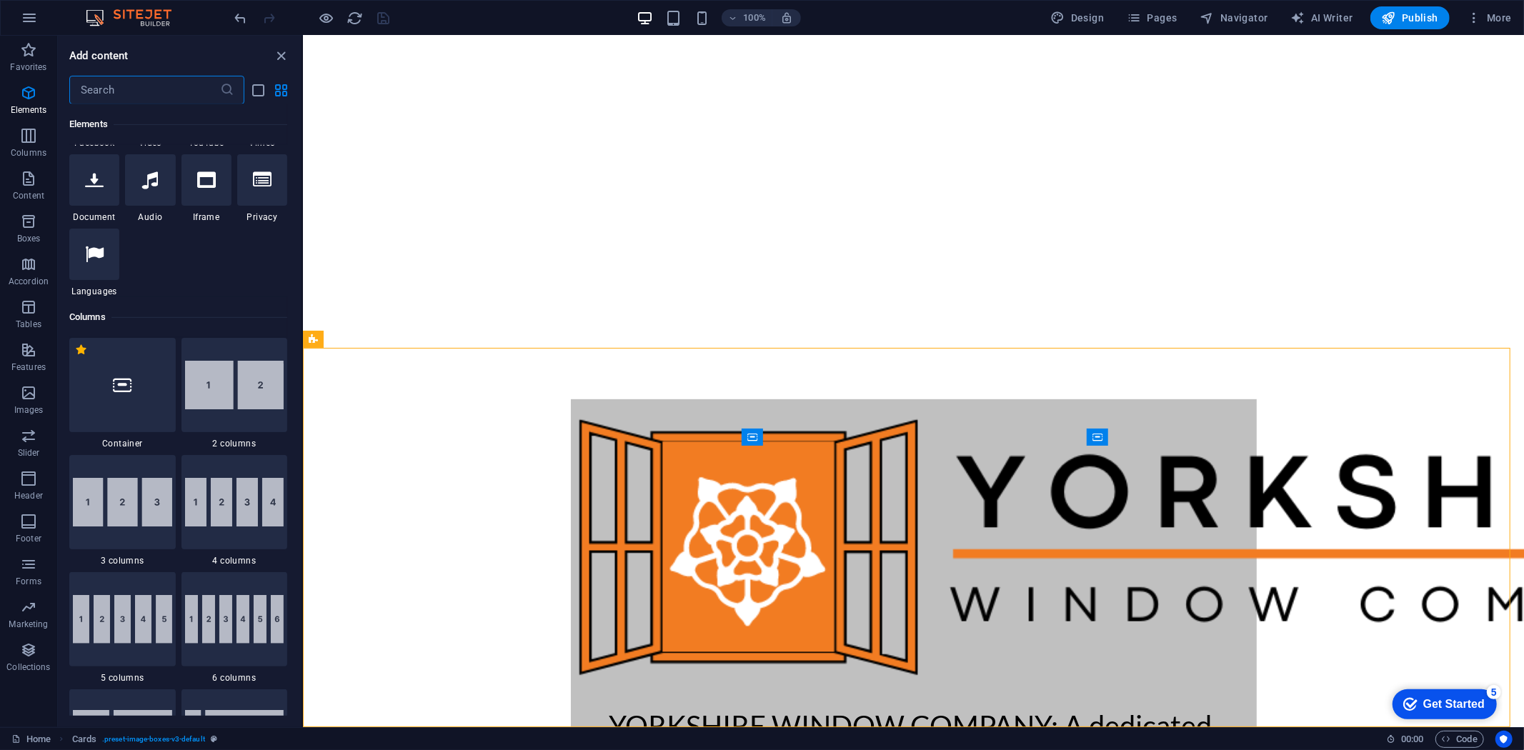
scroll to position [38, 0]
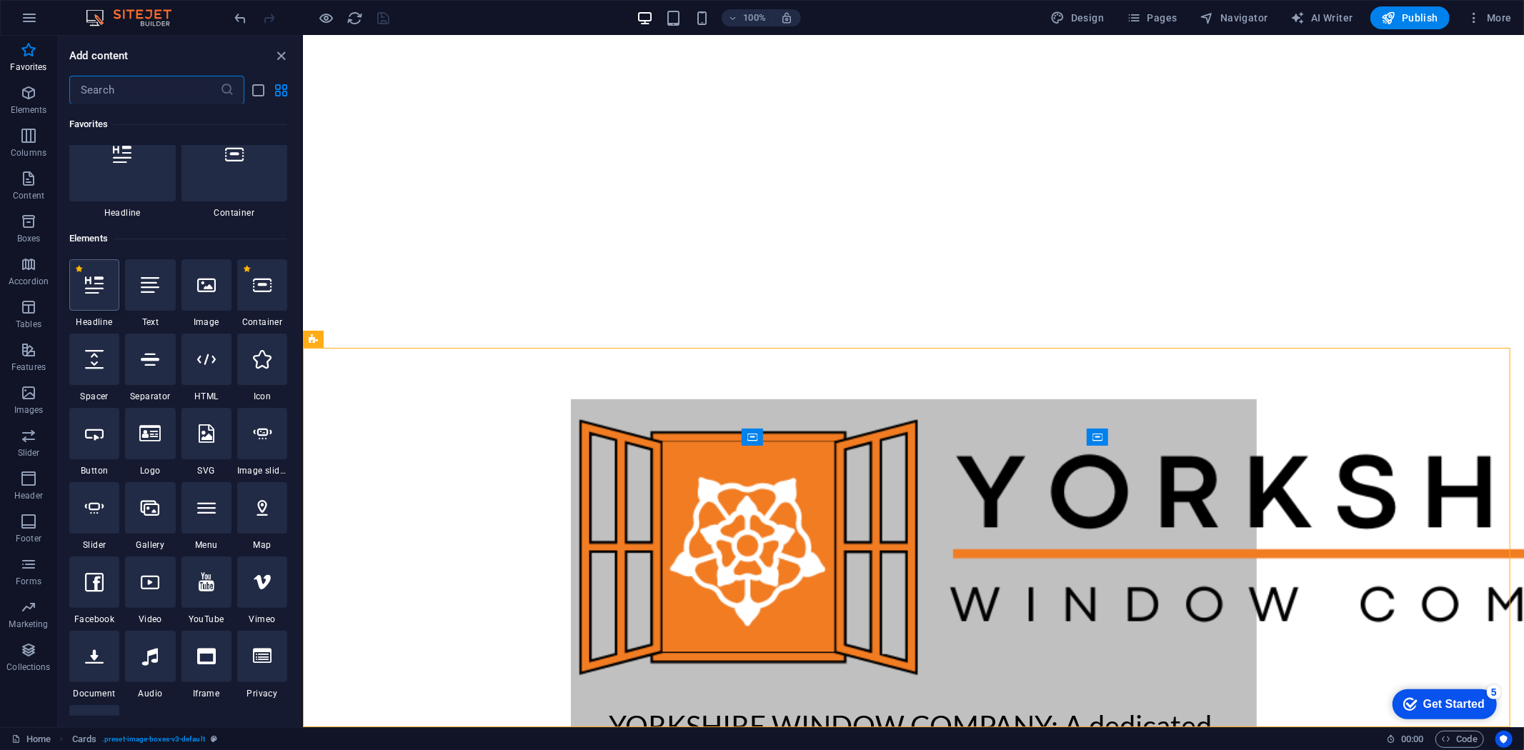
click at [96, 286] on icon at bounding box center [94, 285] width 19 height 19
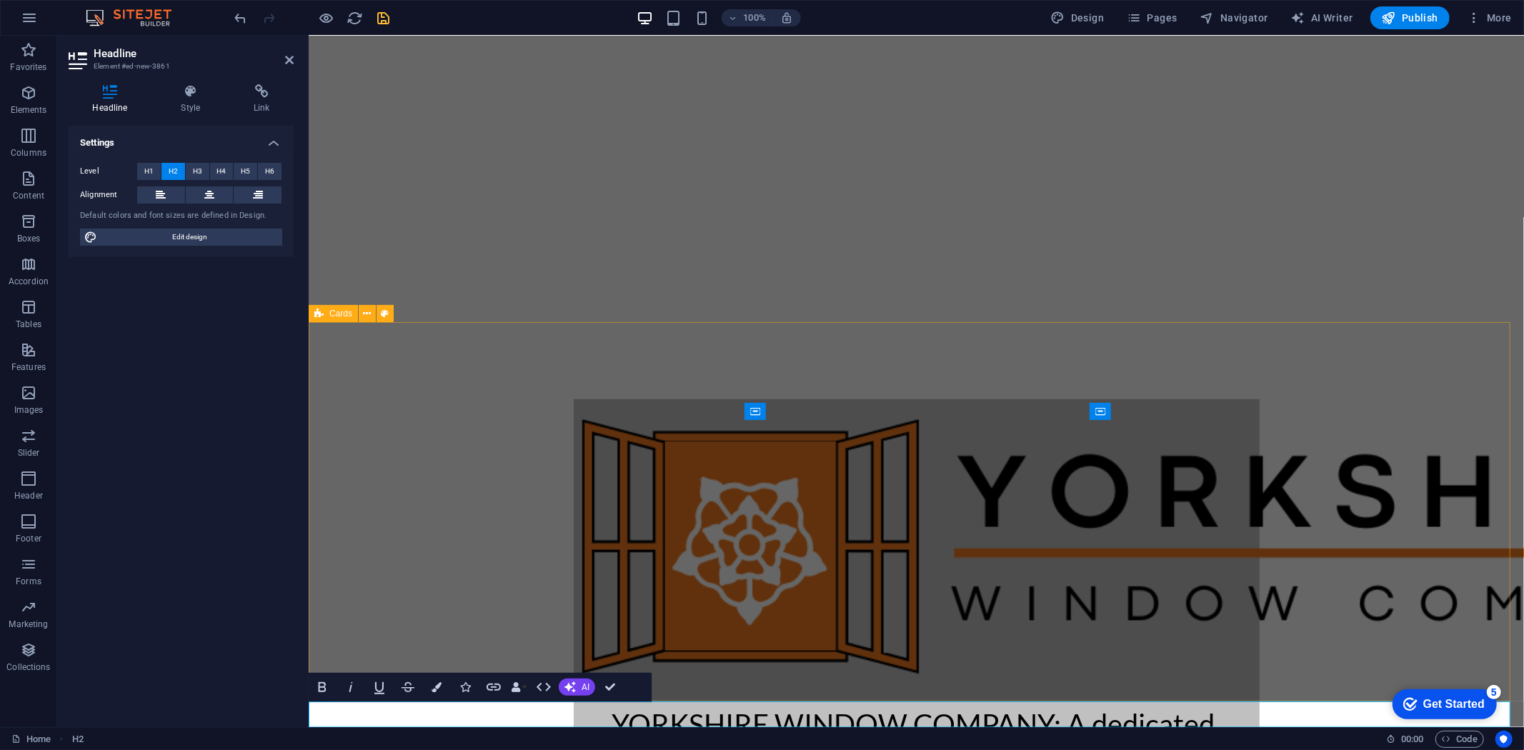
scroll to position [404, 0]
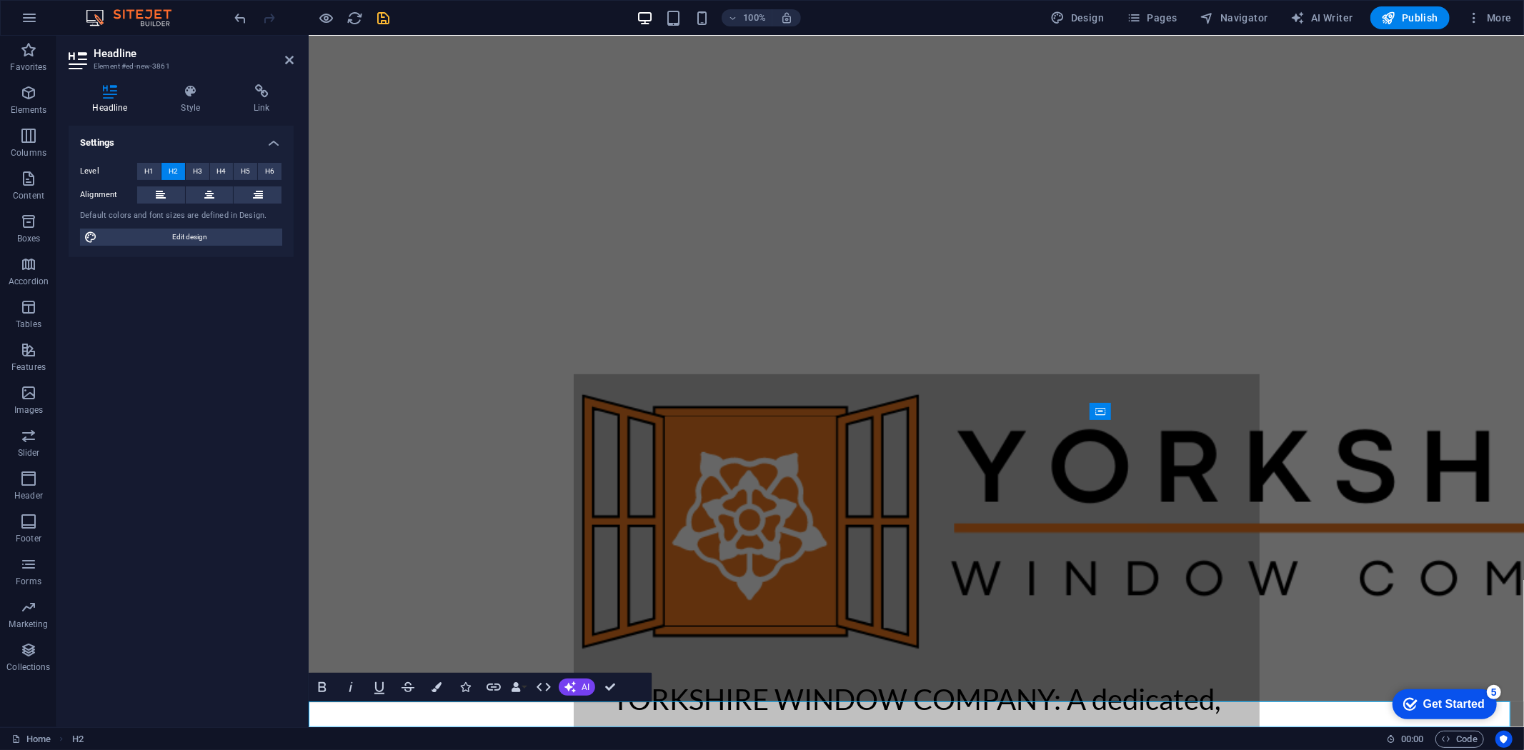
drag, startPoint x: 457, startPoint y: 711, endPoint x: 584, endPoint y: 753, distance: 133.3
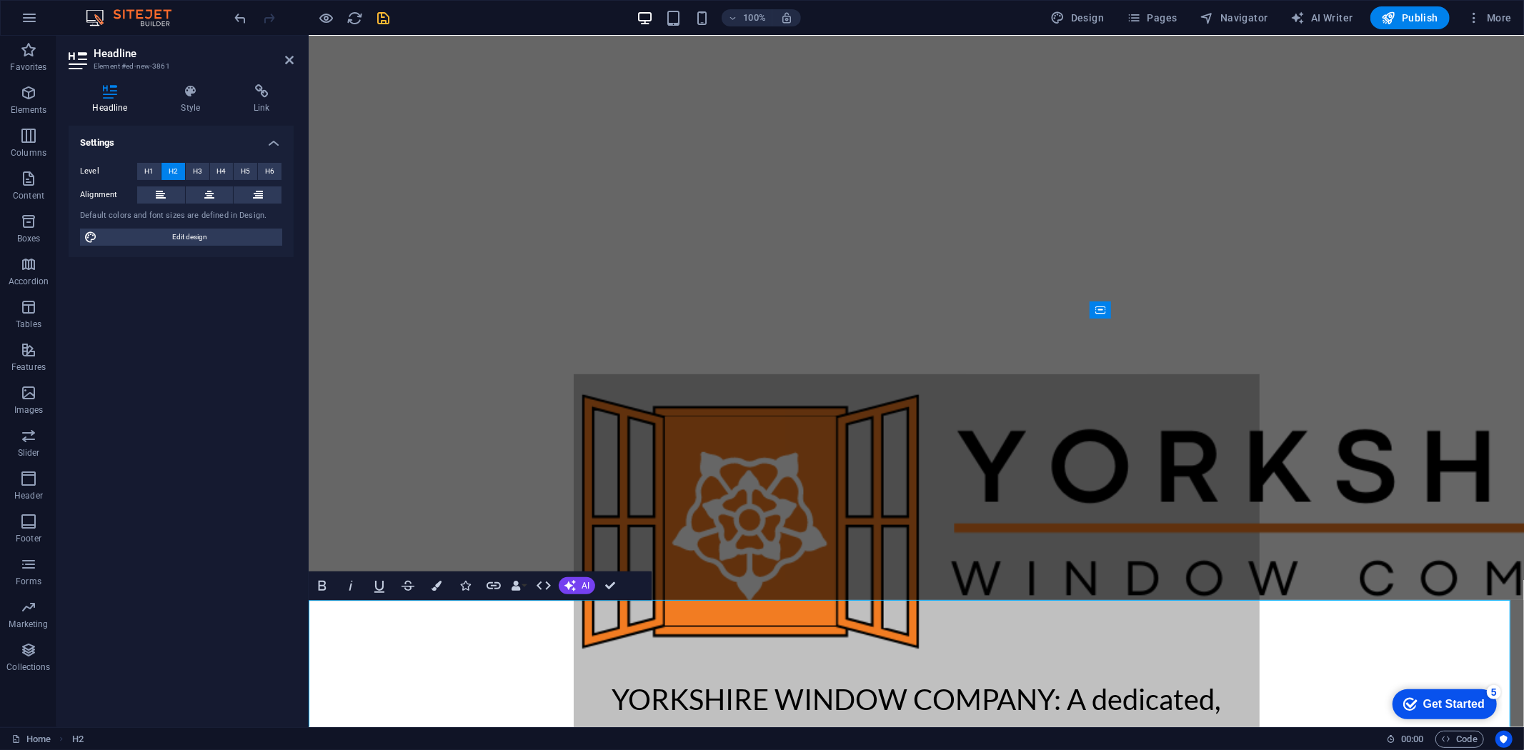
scroll to position [533, 0]
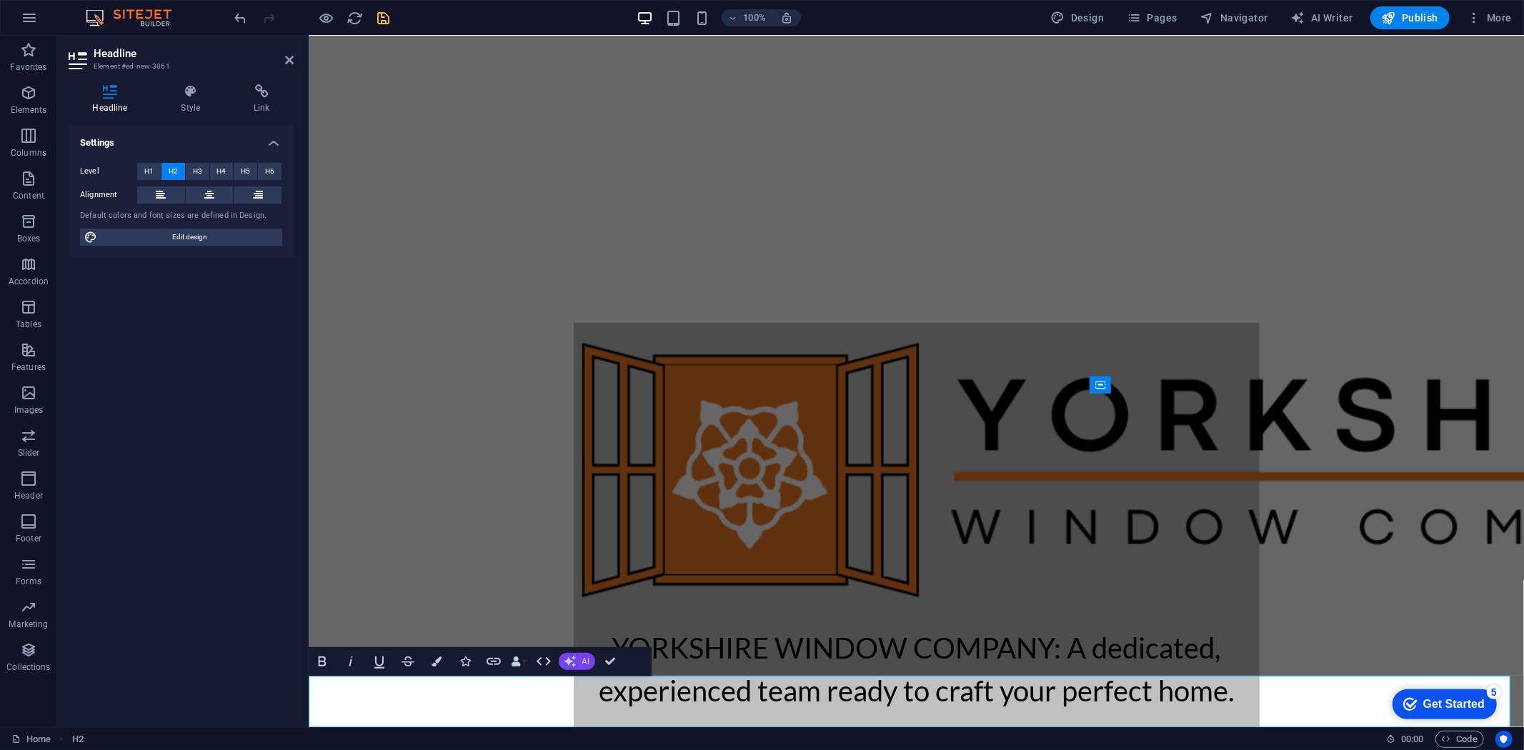
scroll to position [431, 0]
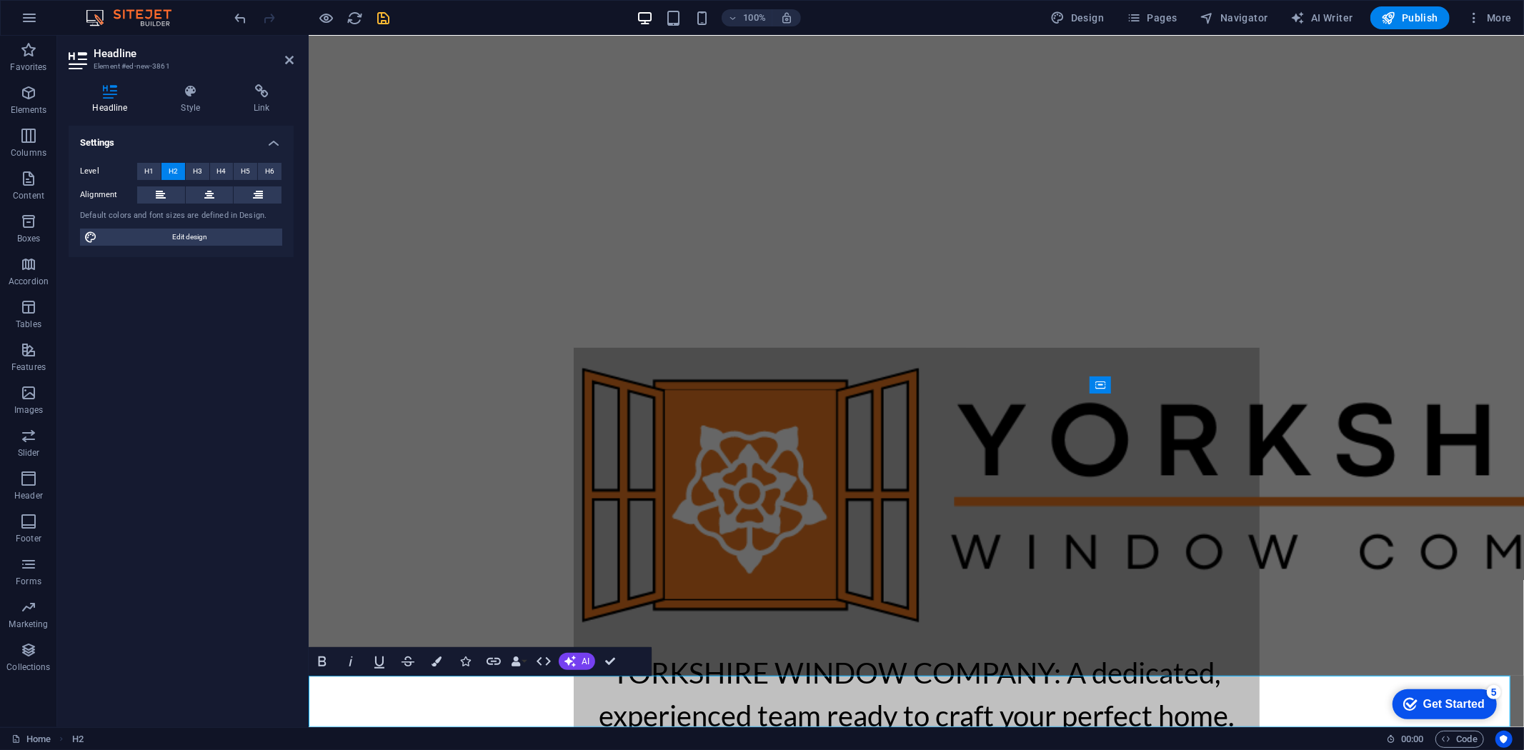
click at [306, 712] on div at bounding box center [306, 382] width 3 height 692
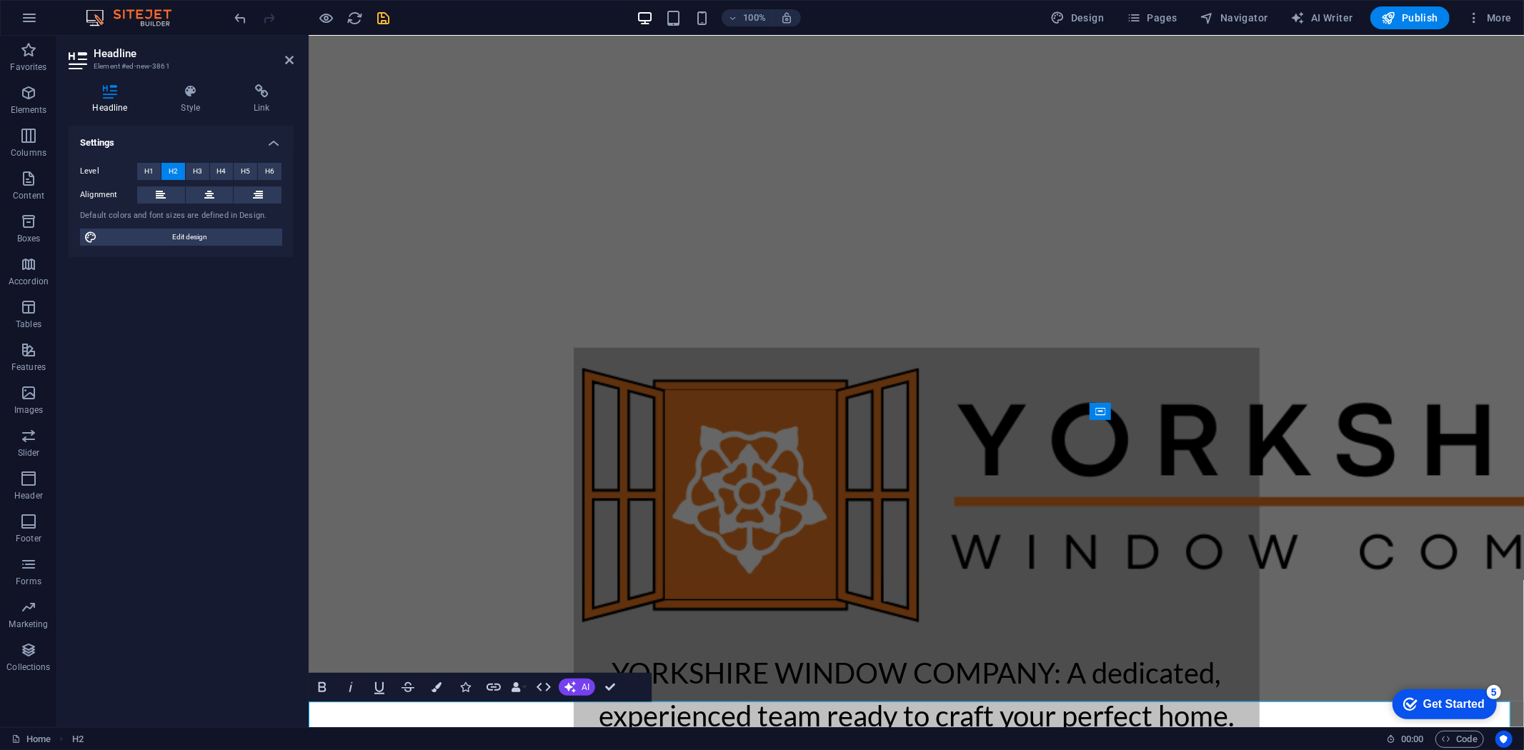
scroll to position [404, 0]
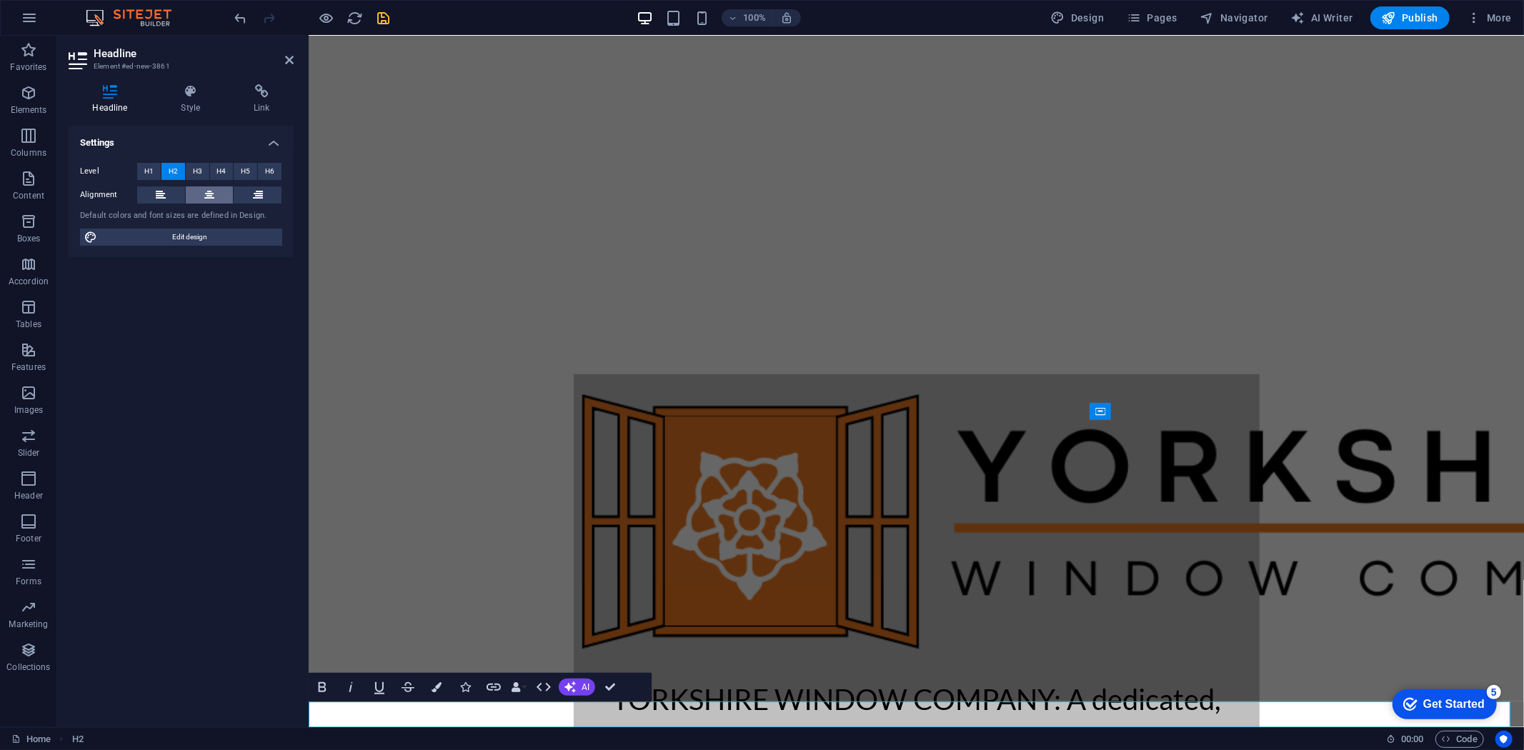
click at [202, 194] on button at bounding box center [210, 195] width 48 height 17
drag, startPoint x: 1221, startPoint y: 711, endPoint x: 498, endPoint y: 711, distance: 723.2
click at [427, 690] on button "Colors" at bounding box center [436, 687] width 27 height 29
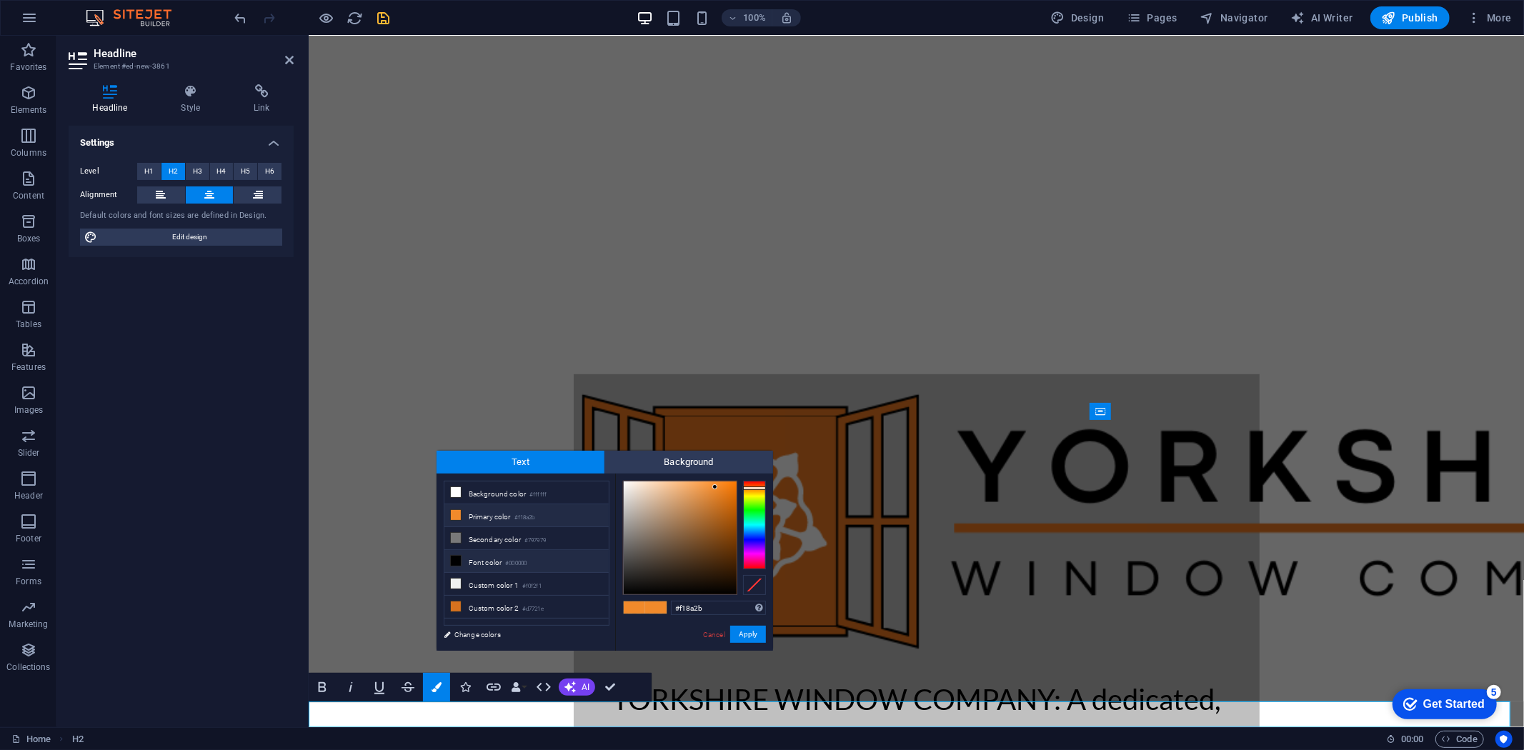
click at [451, 560] on icon at bounding box center [456, 561] width 10 height 10
type input "#000000"
drag, startPoint x: 732, startPoint y: 630, endPoint x: 459, endPoint y: 601, distance: 273.8
click at [732, 630] on button "Apply" at bounding box center [748, 634] width 36 height 17
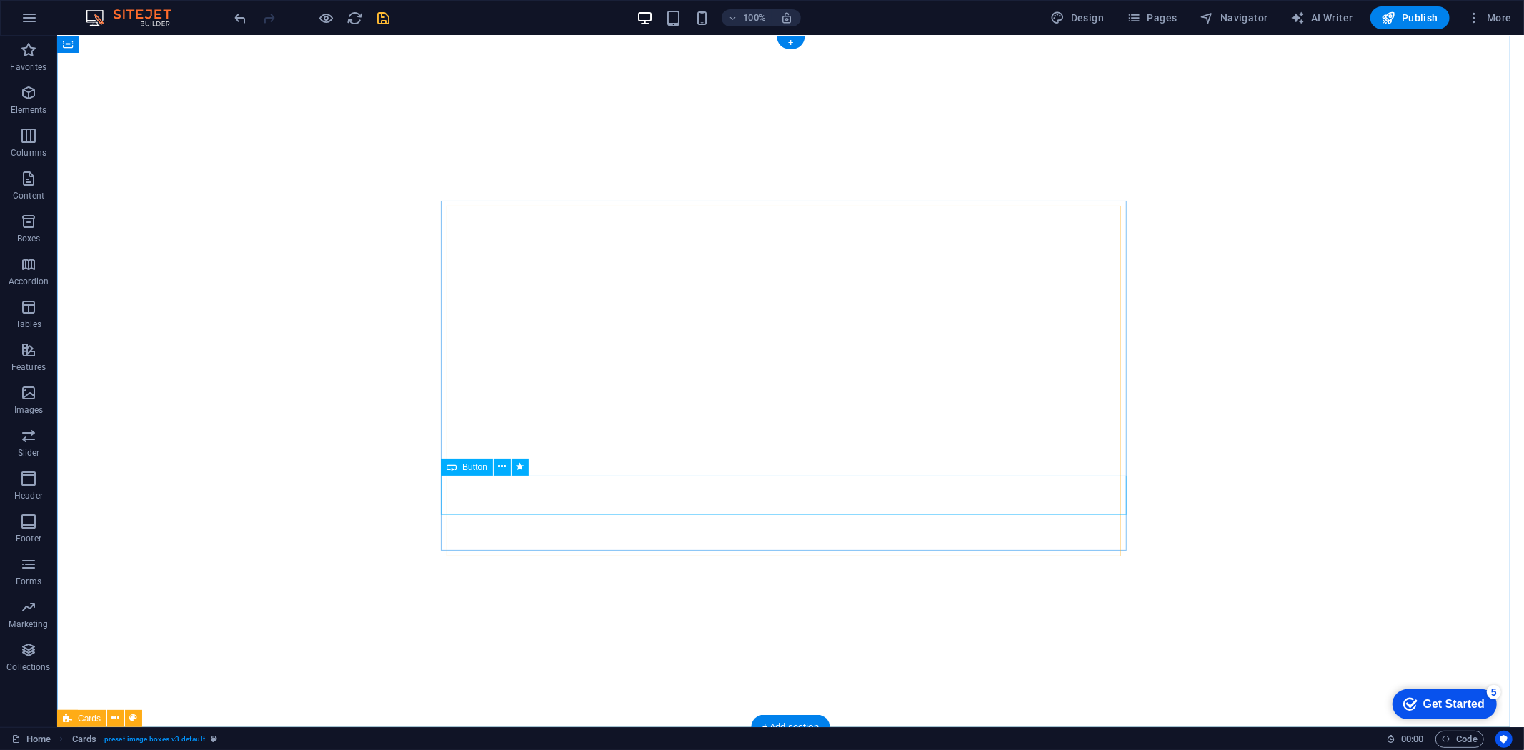
scroll to position [0, 0]
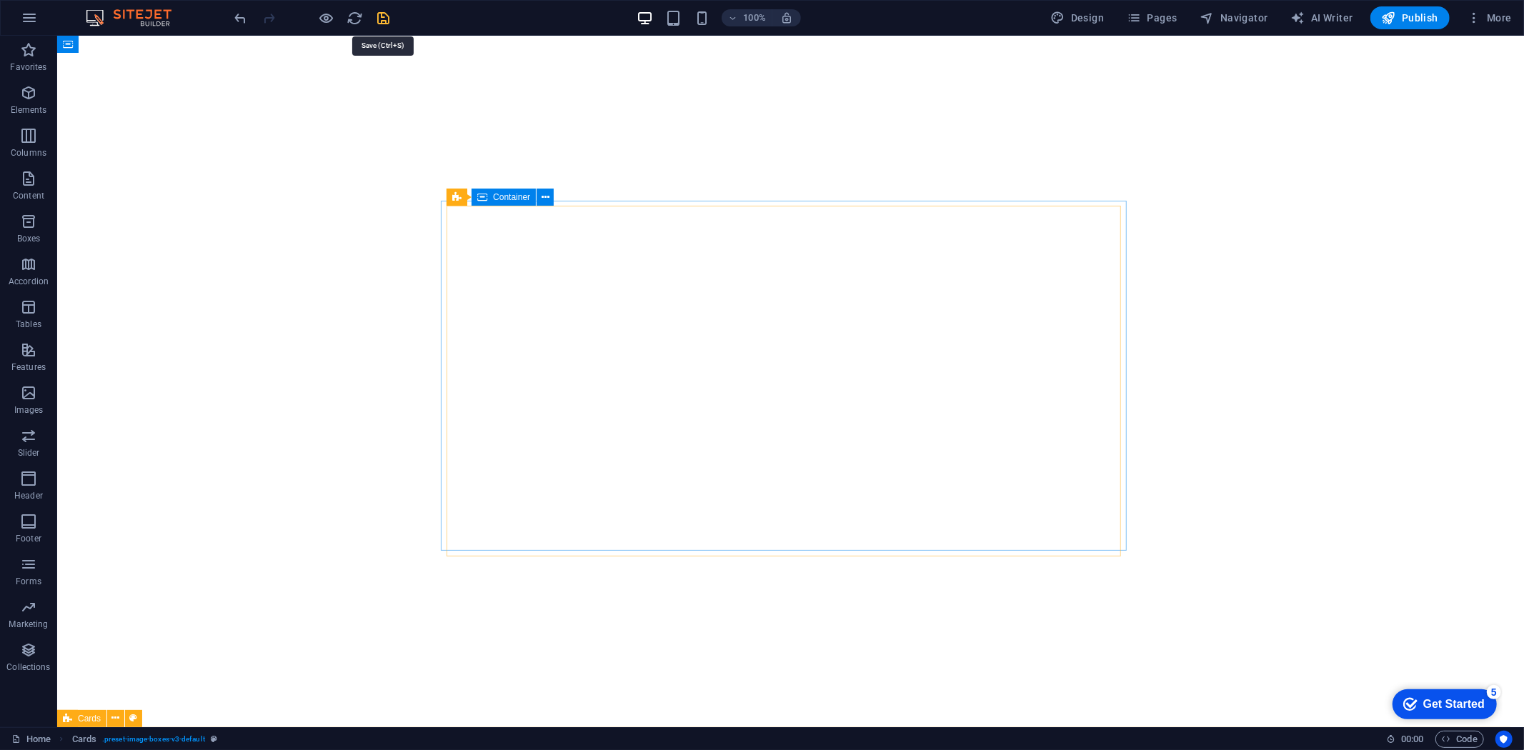
click at [387, 15] on icon "save" at bounding box center [384, 18] width 16 height 16
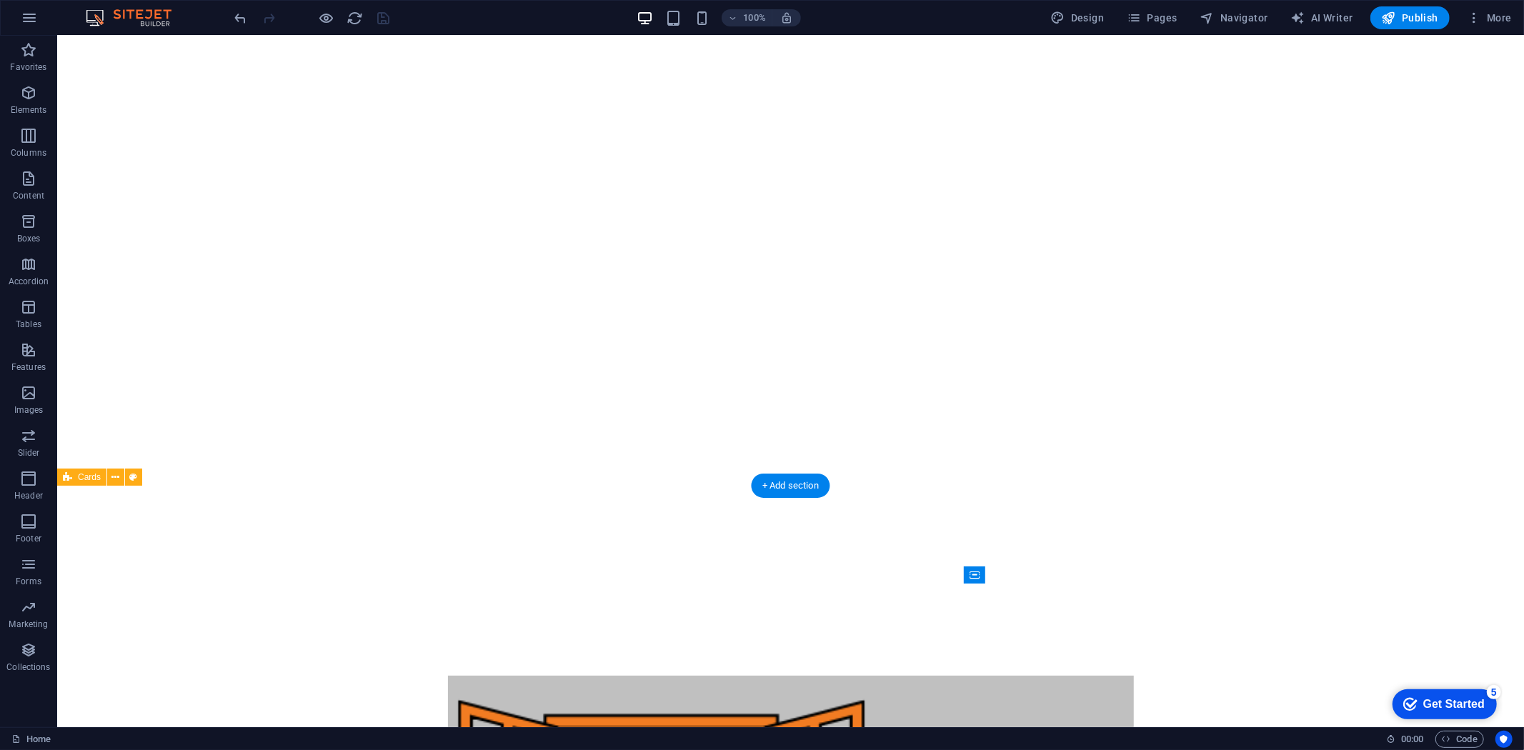
scroll to position [404, 0]
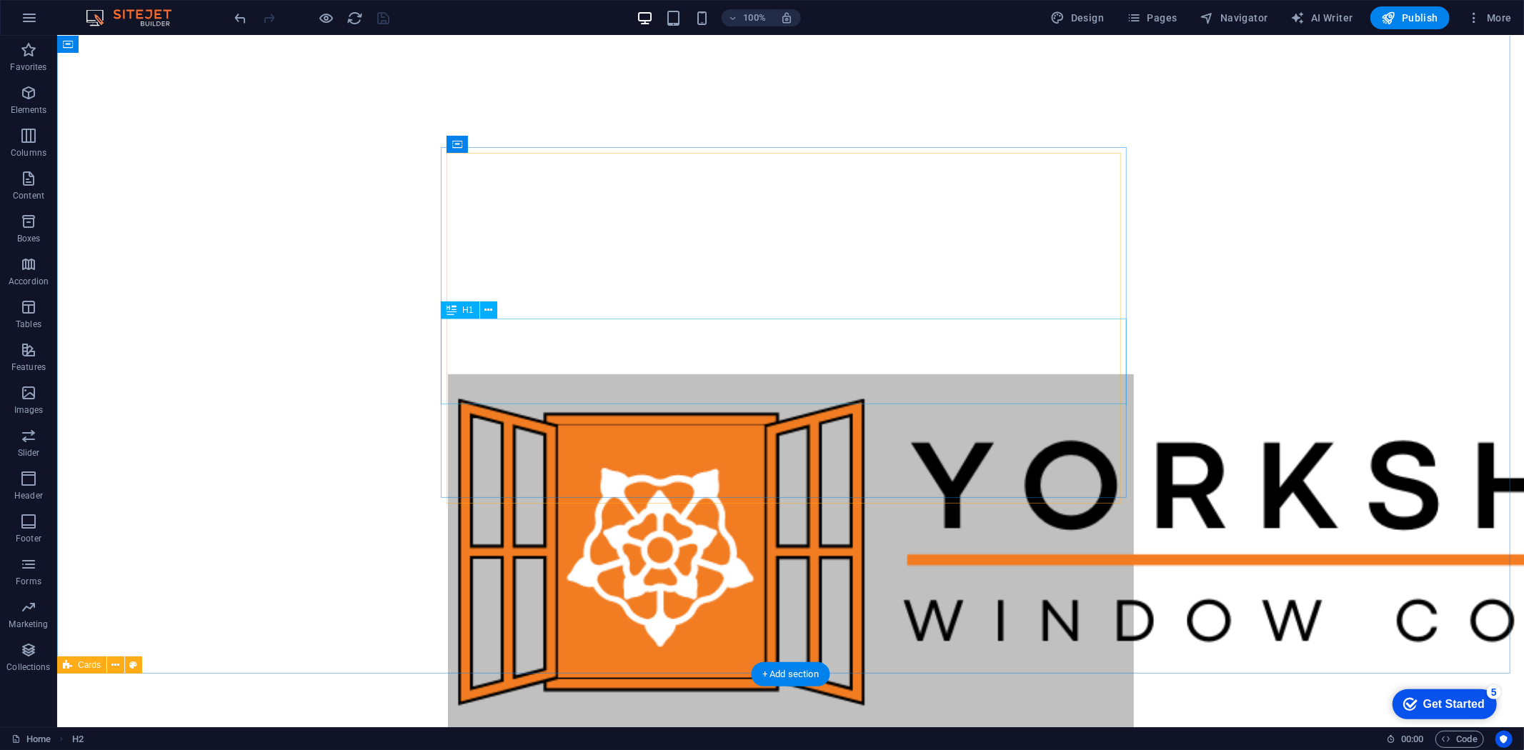
scroll to position [0, 0]
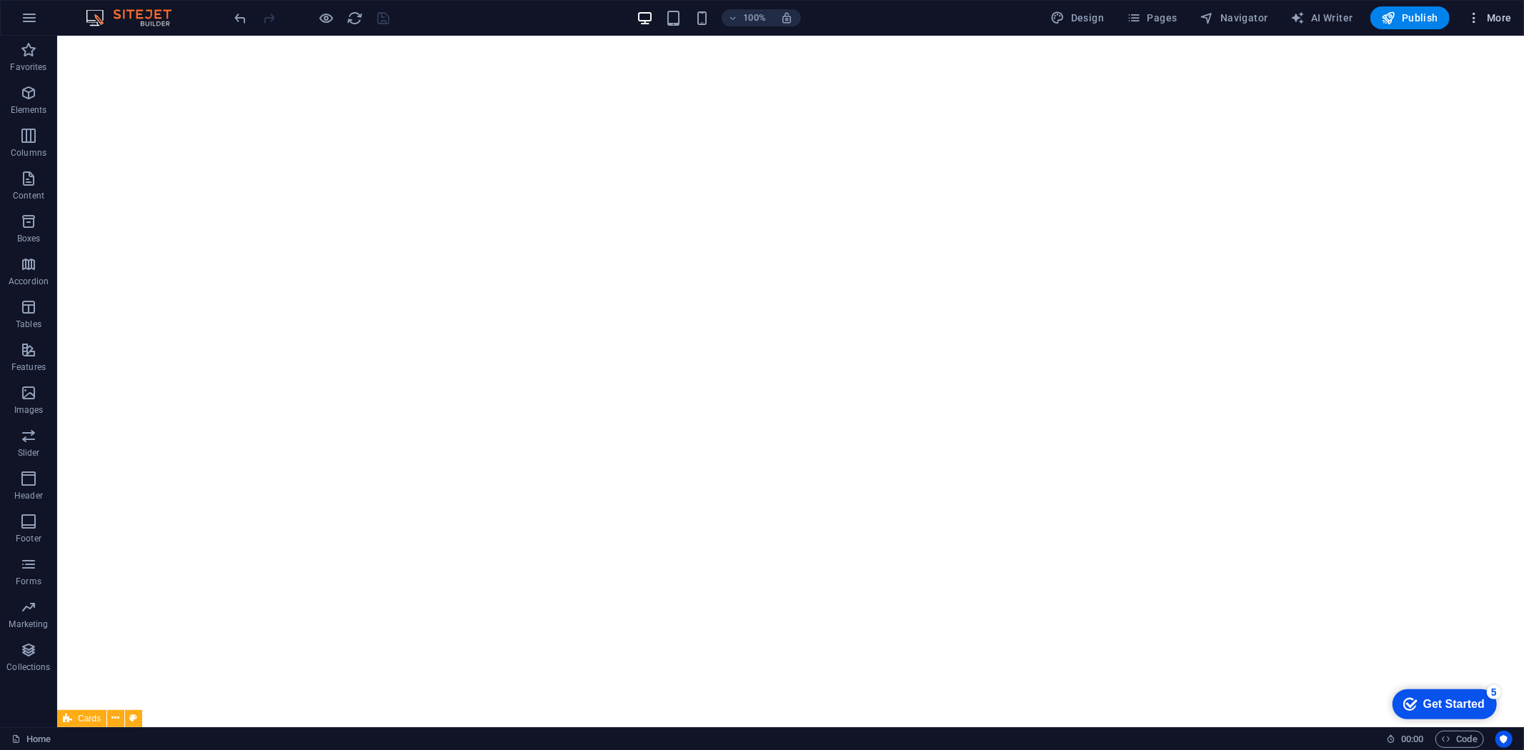
click at [1463, 17] on button "More" at bounding box center [1489, 17] width 56 height 23
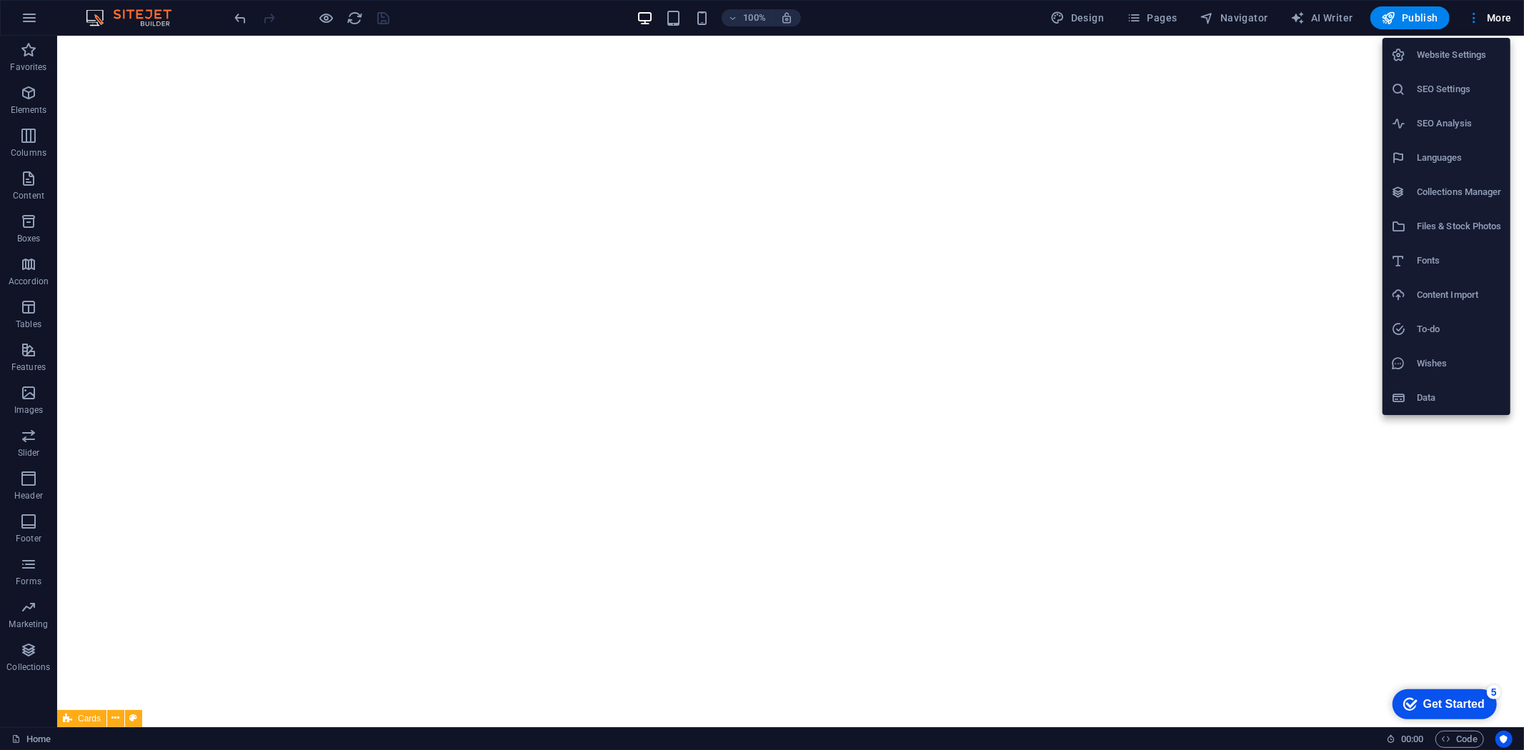
click at [1446, 94] on h6 "SEO Settings" at bounding box center [1459, 89] width 85 height 17
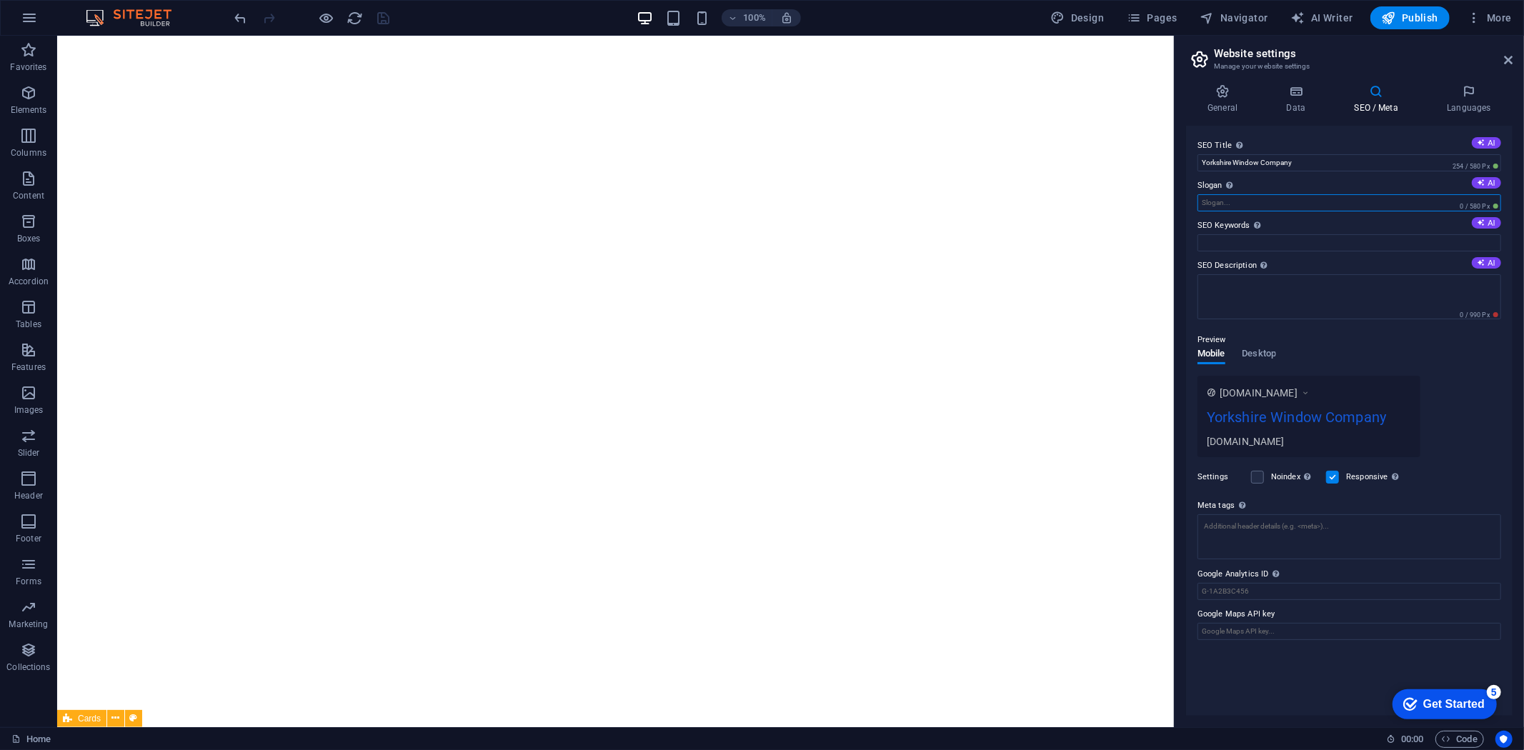
click at [1286, 202] on input "Slogan The slogan of your website. AI" at bounding box center [1350, 202] width 304 height 17
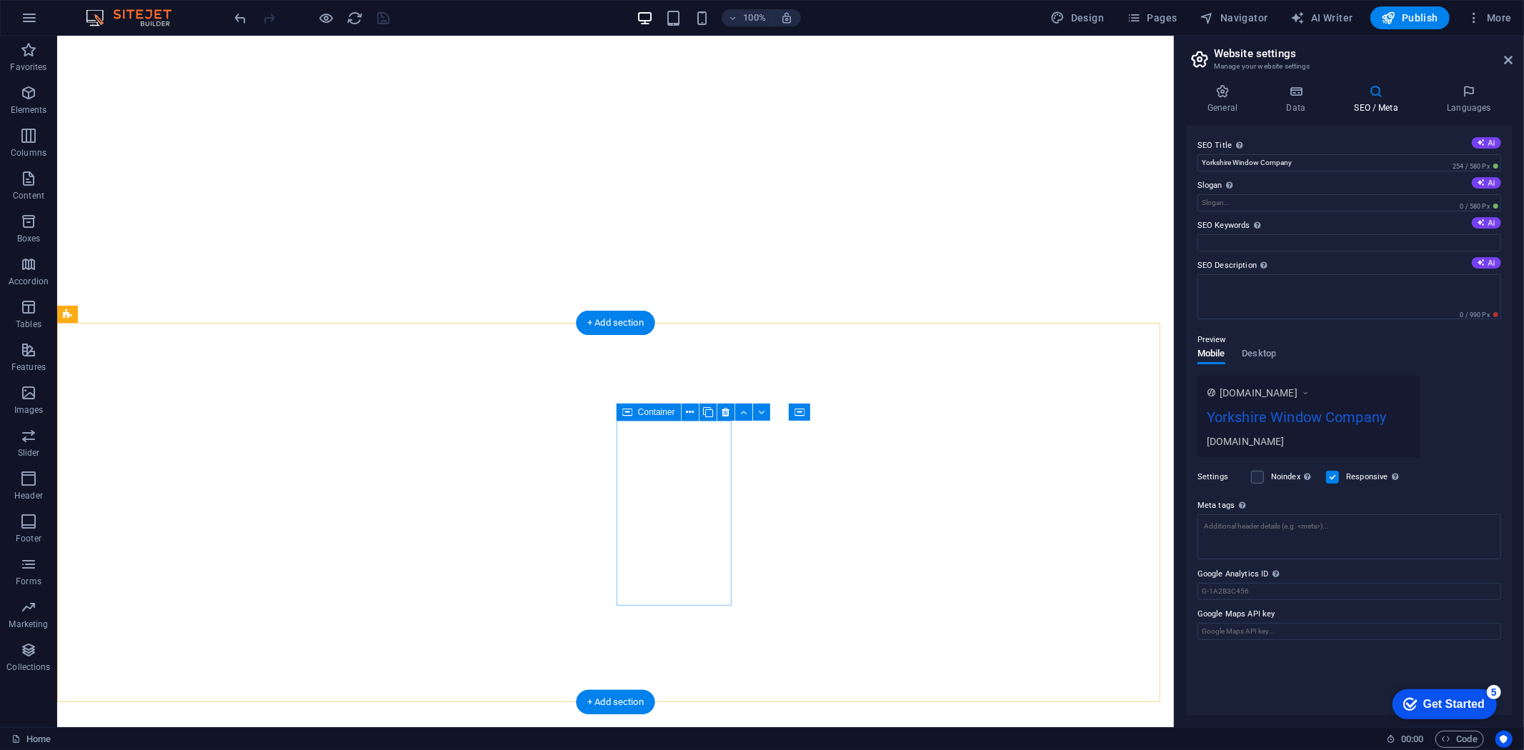
scroll to position [404, 0]
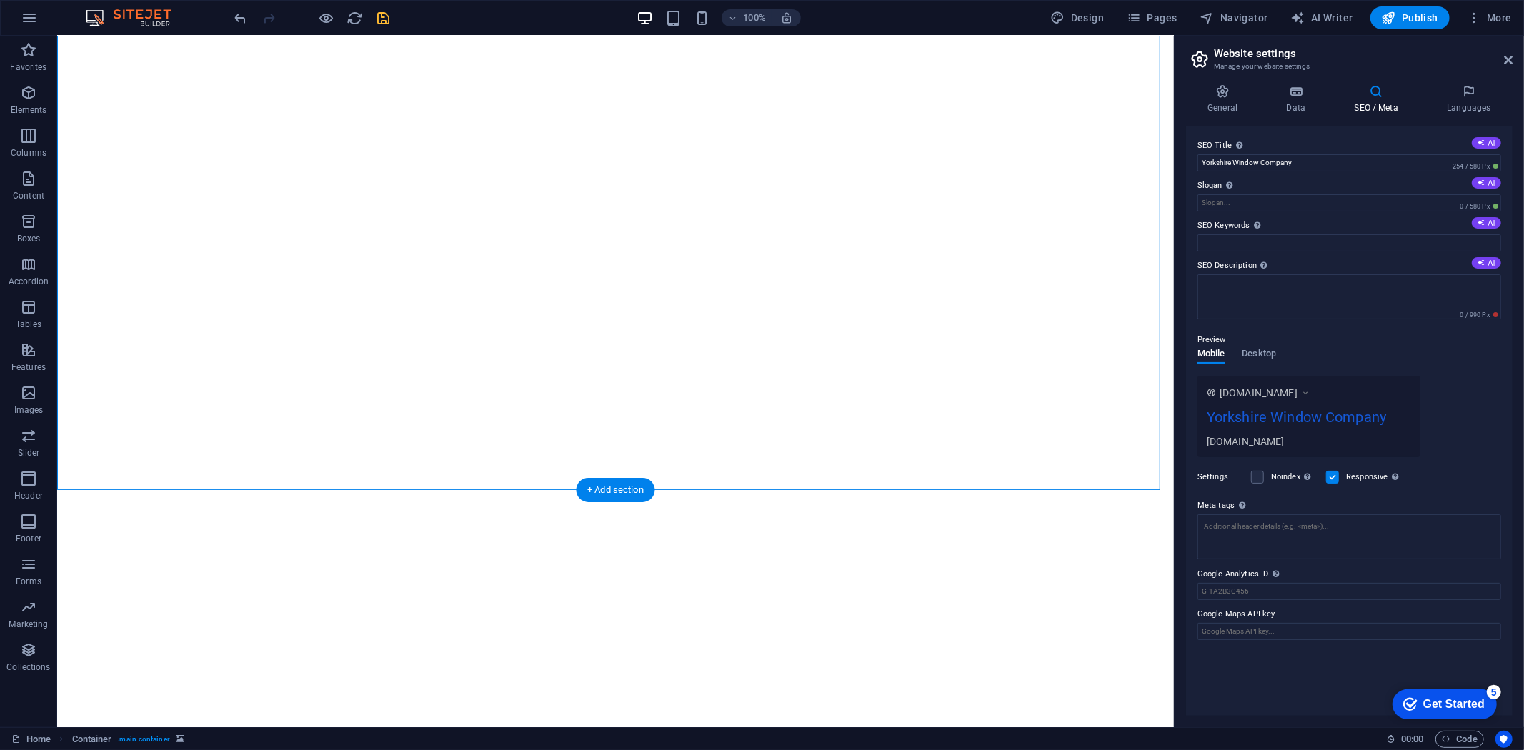
scroll to position [0, 0]
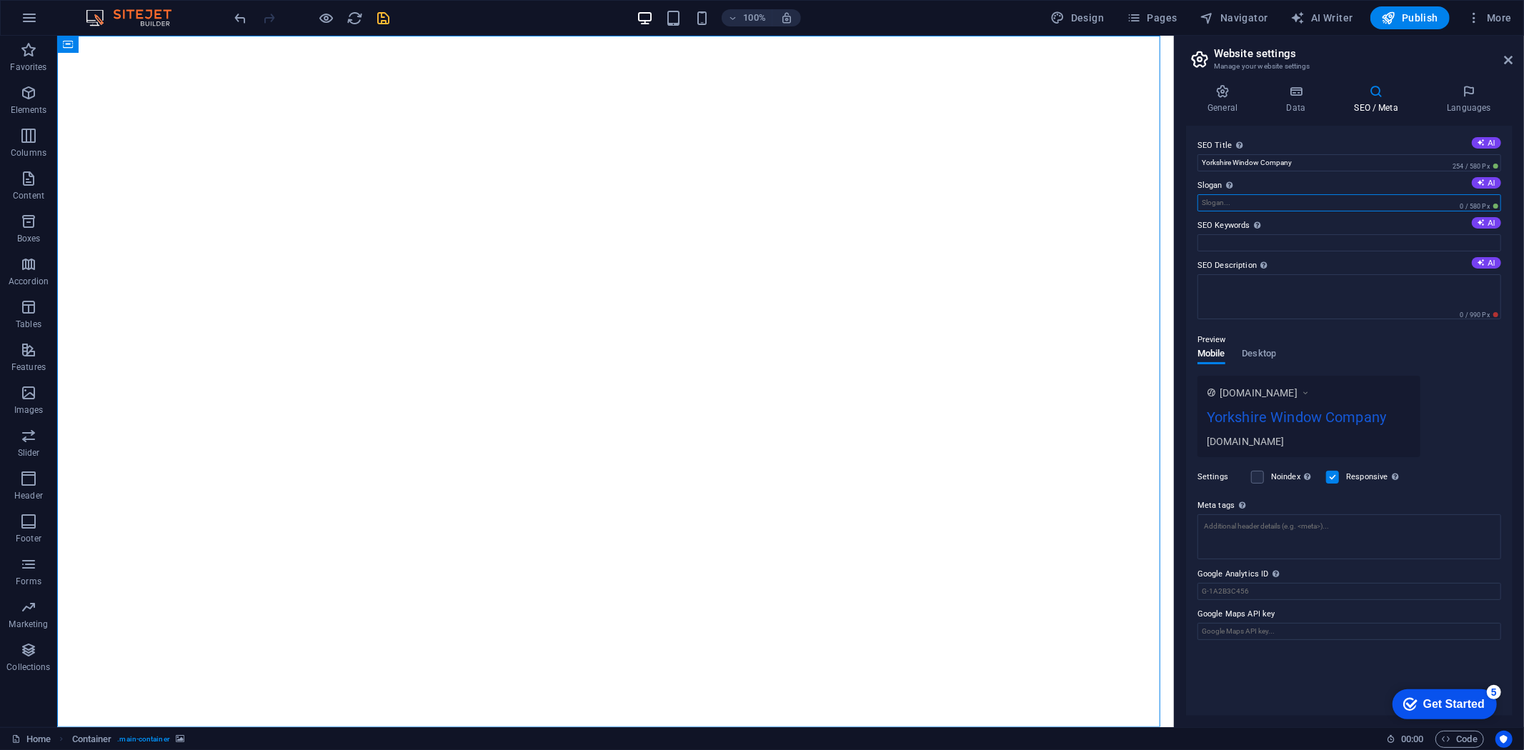
click at [1267, 197] on input "Slogan The slogan of your website. AI" at bounding box center [1350, 202] width 304 height 17
click at [1267, 199] on input "Slogan The slogan of your website. AI" at bounding box center [1350, 202] width 304 height 17
paste input "With over 30 years experience in the industry we pride ourselves in high qualit…"
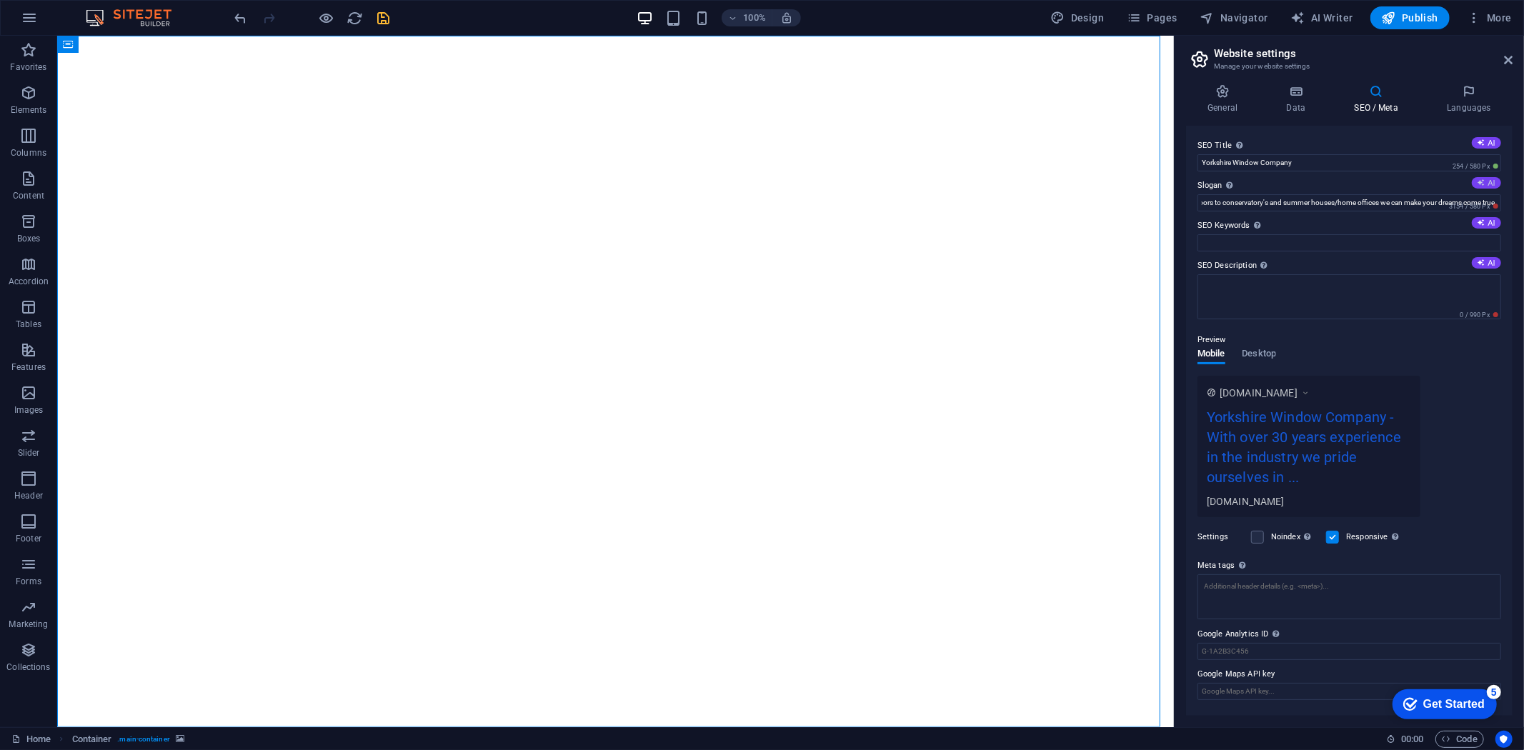
click at [1483, 182] on icon at bounding box center [1482, 183] width 8 height 8
type input "Custom Windows & Doors for Your Ideal Home"
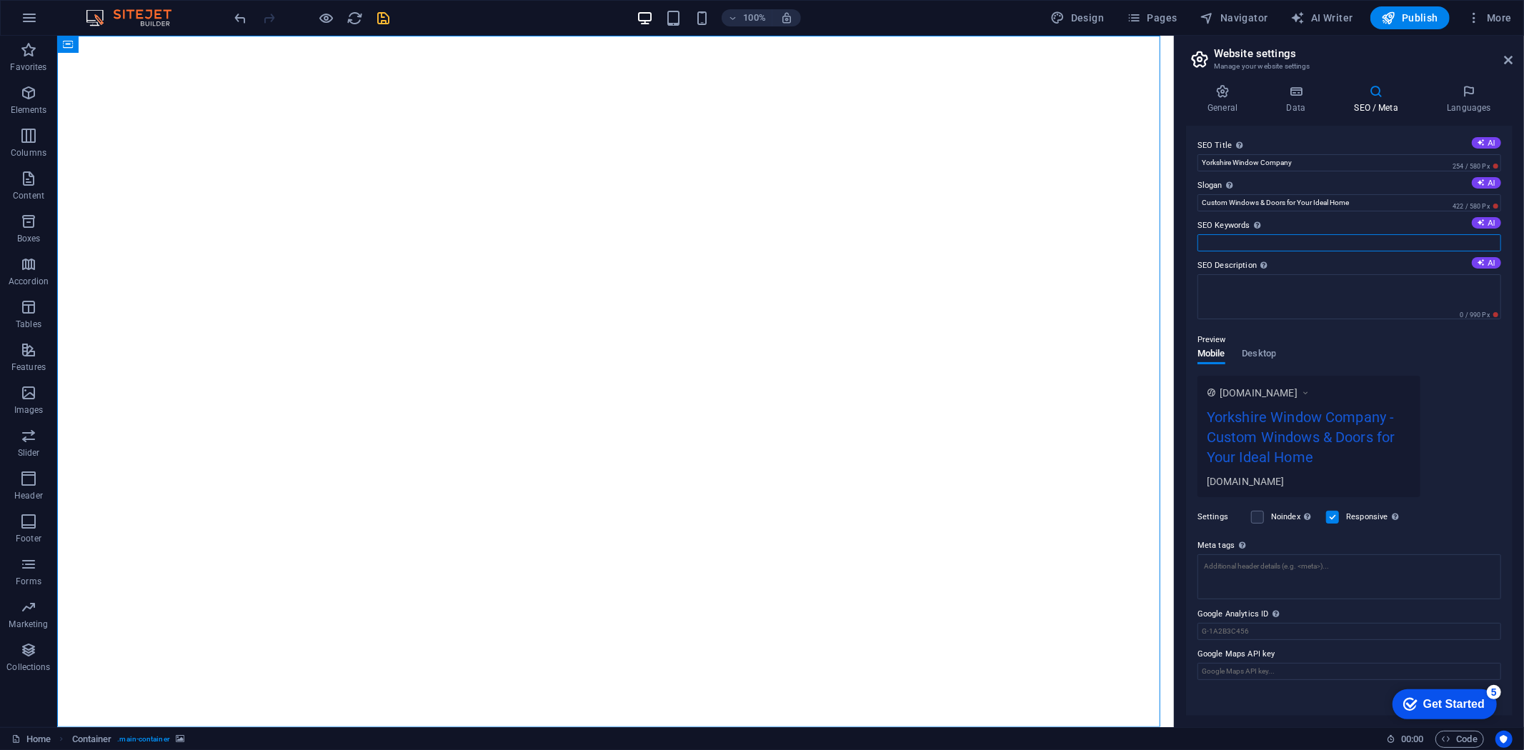
click at [1232, 244] on input "SEO Keywords Comma-separated list of keywords representing your website. AI" at bounding box center [1350, 242] width 304 height 17
click at [1455, 243] on input "windows, doors, conservatories, conservatory roofs, [GEOGRAPHIC_DATA], [GEOGRAP…" at bounding box center [1350, 242] width 304 height 17
type input "windows, doors, conservatories, conservatory roofs, [GEOGRAPHIC_DATA], [GEOGRAP…"
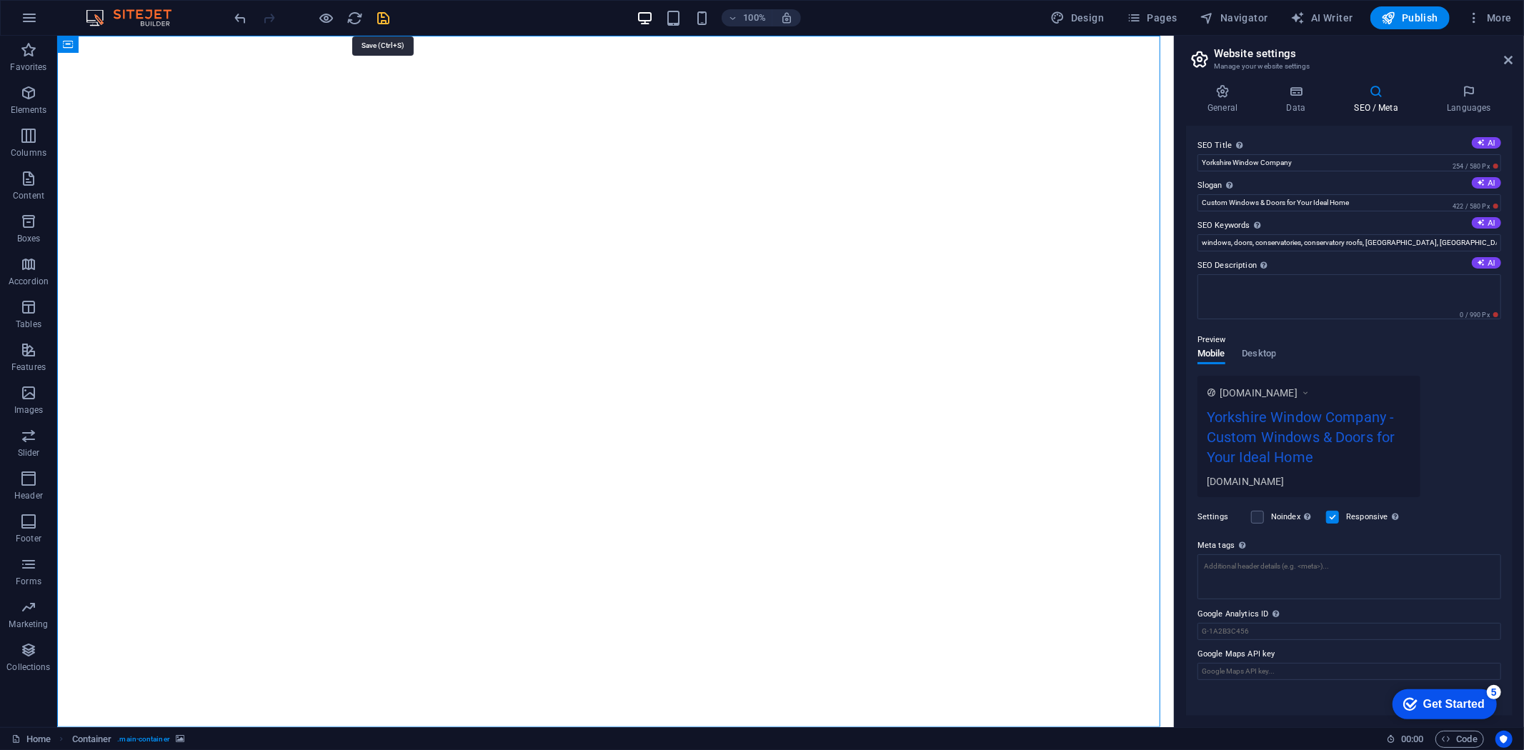
drag, startPoint x: 382, startPoint y: 16, endPoint x: 1038, endPoint y: 382, distance: 751.5
click at [382, 16] on icon "save" at bounding box center [384, 18] width 16 height 16
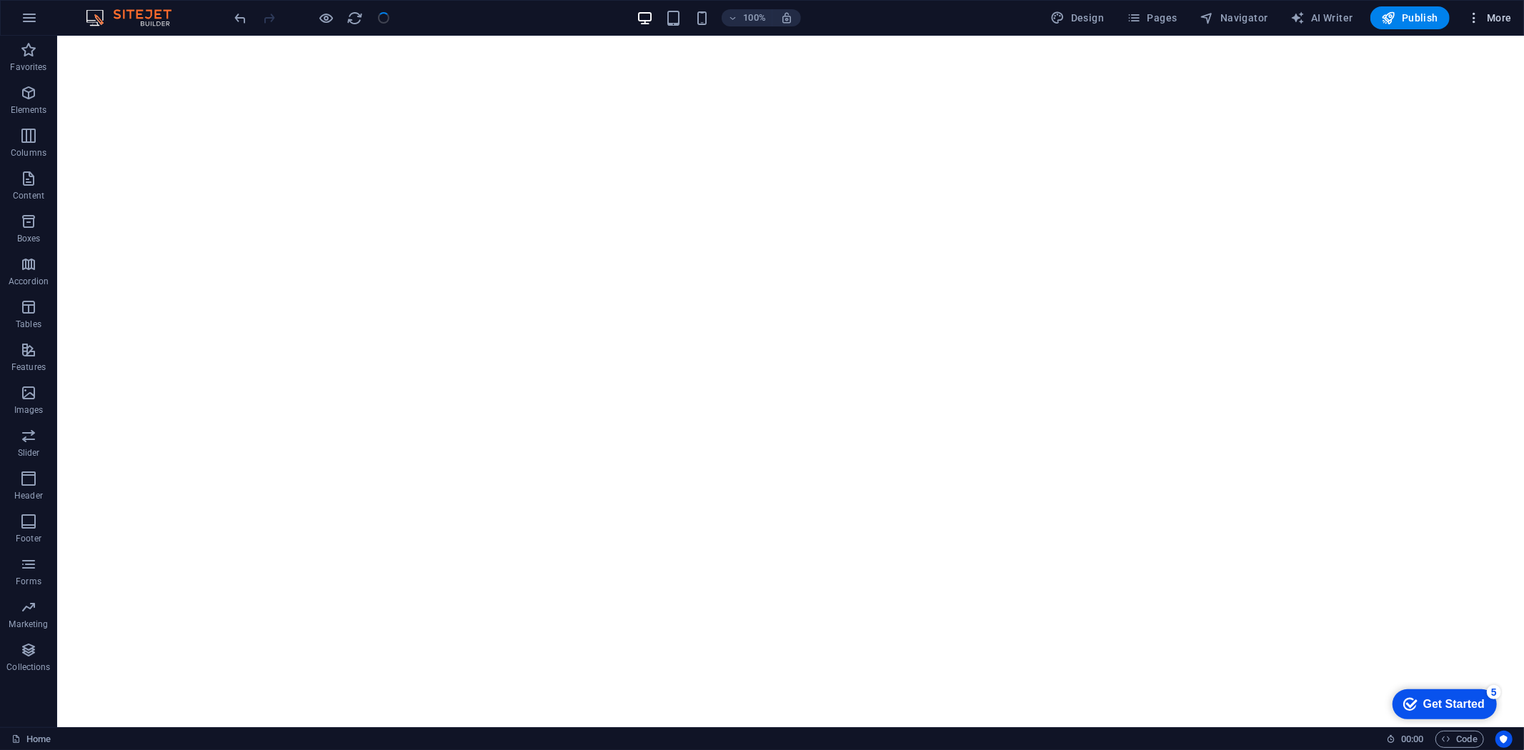
click at [1496, 15] on span "More" at bounding box center [1489, 18] width 45 height 14
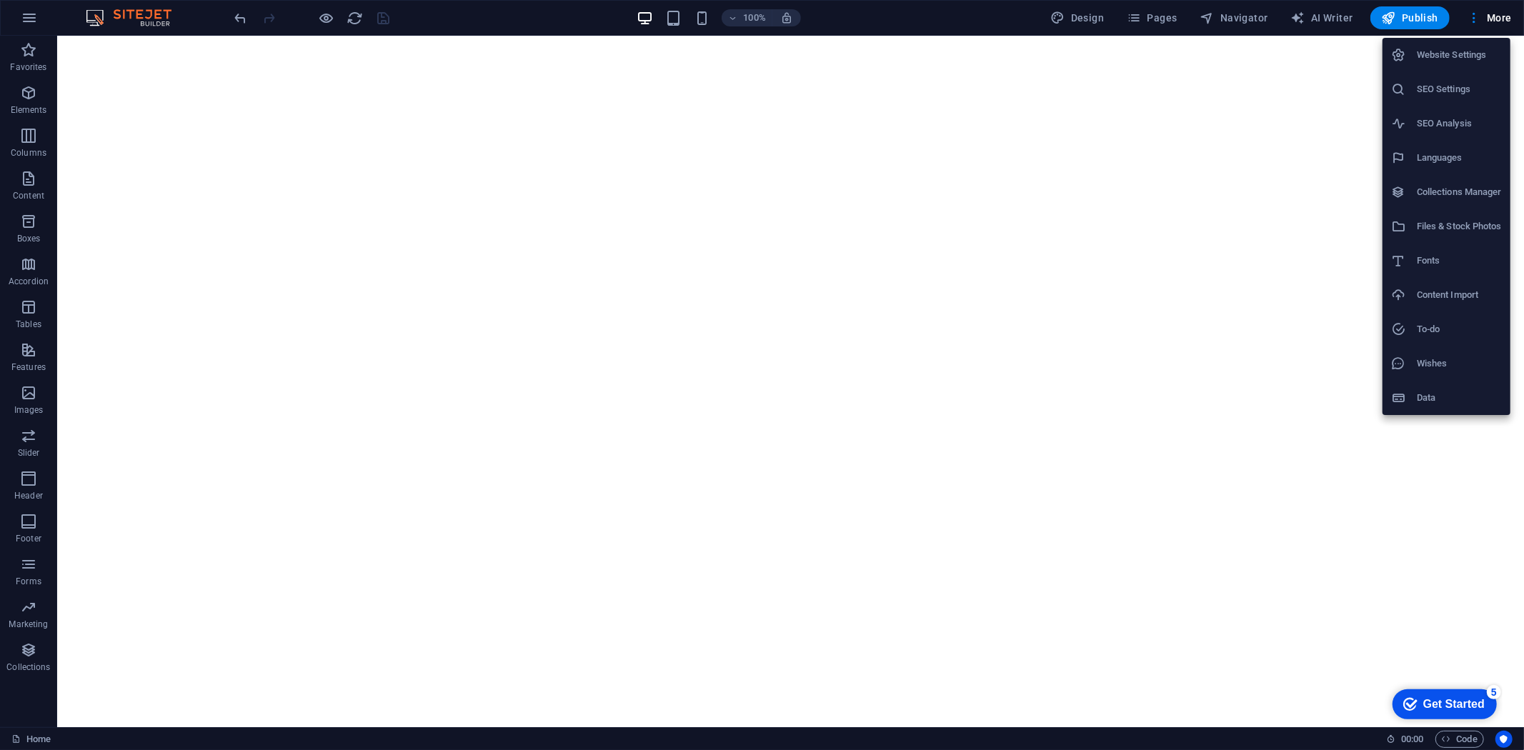
click at [1423, 96] on h6 "SEO Settings" at bounding box center [1459, 89] width 85 height 17
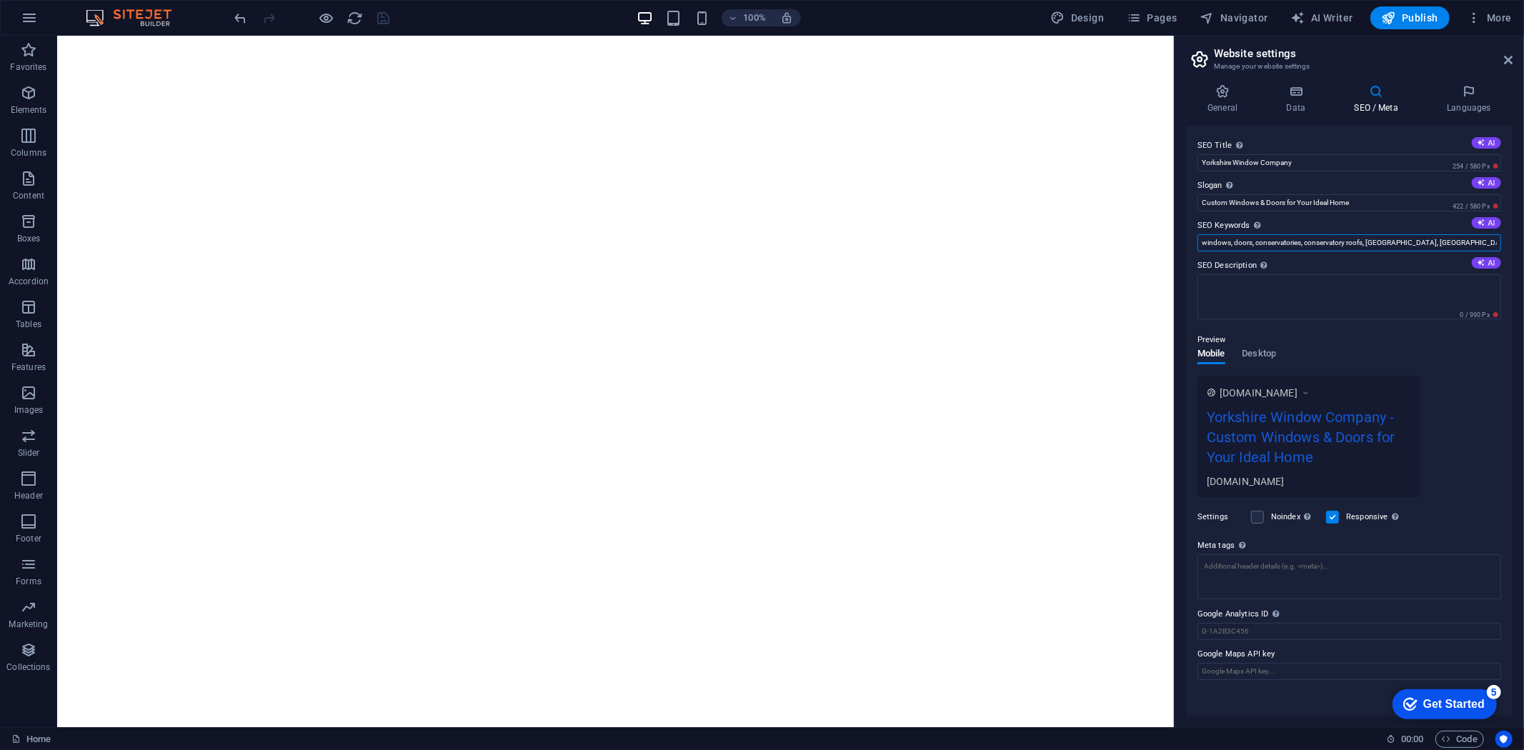
scroll to position [0, 88]
drag, startPoint x: 1199, startPoint y: 241, endPoint x: 1541, endPoint y: 250, distance: 341.7
click at [1524, 250] on html "[DOMAIN_NAME] Home Favorites Elements Columns Content Boxes Accordion Tables Fe…" at bounding box center [762, 375] width 1524 height 750
click at [1262, 300] on textarea "SEO Description Describe the contents of your website - this is crucial for sea…" at bounding box center [1350, 302] width 304 height 56
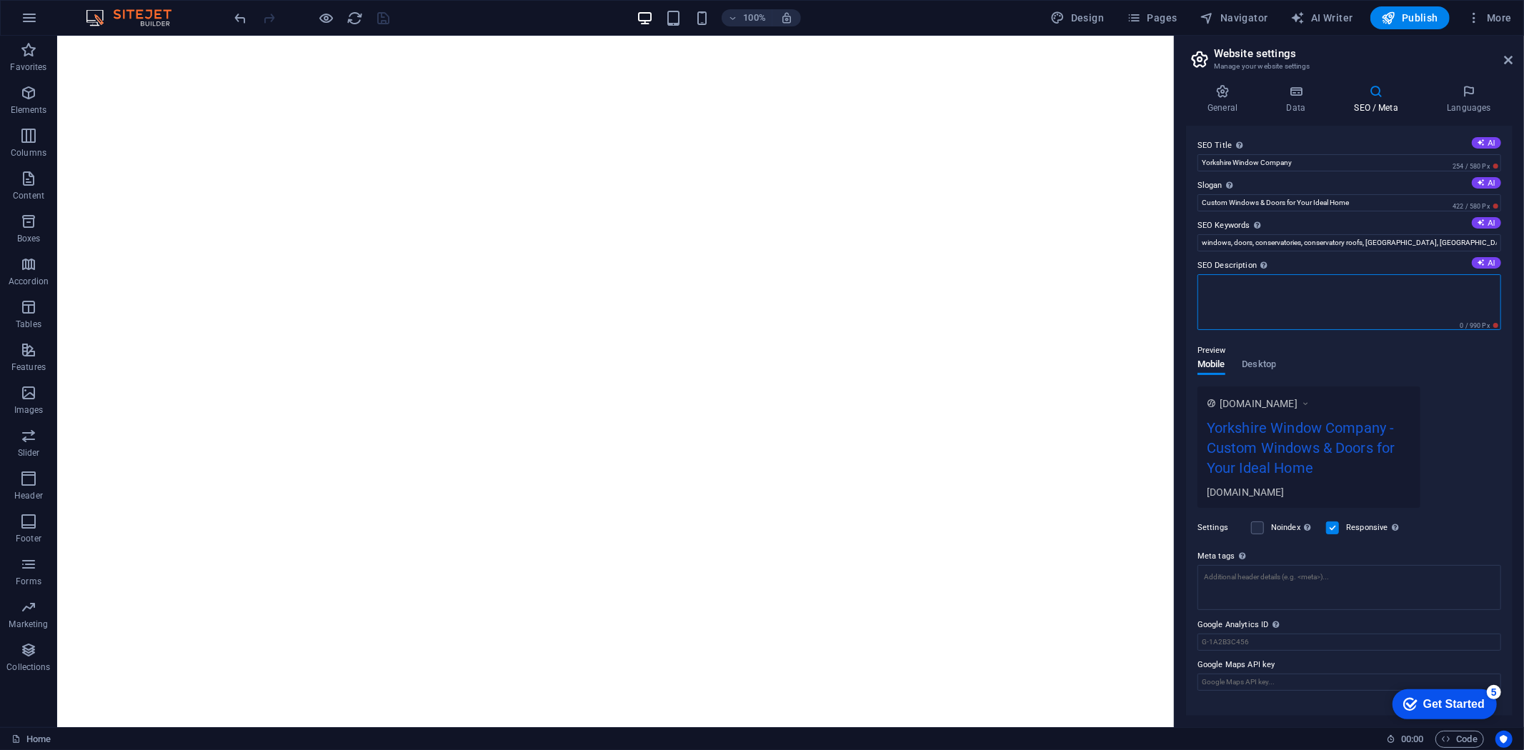
paste textarea "<lore ipsu="dolor" sitamet="Consectet Adipis elitsed"> <doei temp="incididuntu"…"
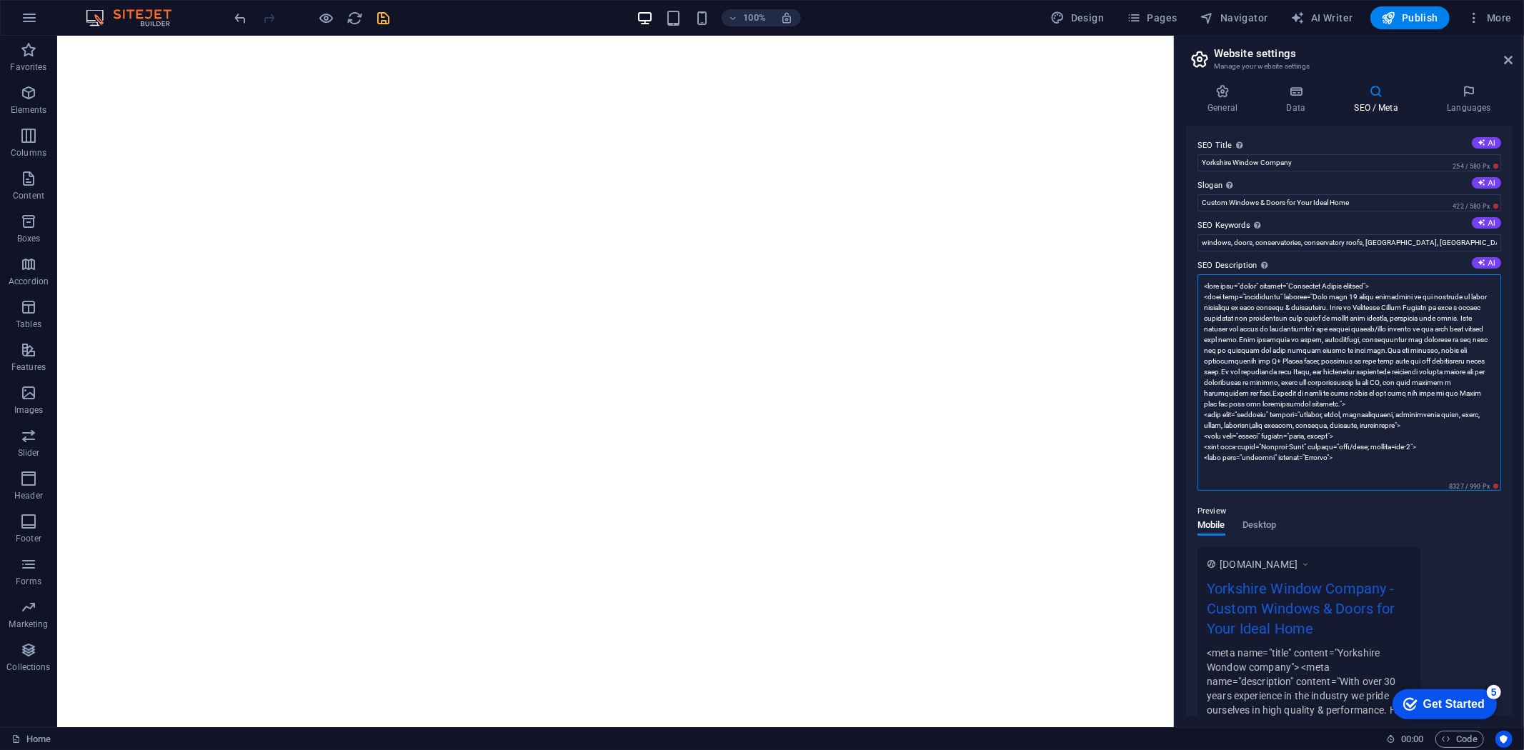
scroll to position [218, 0]
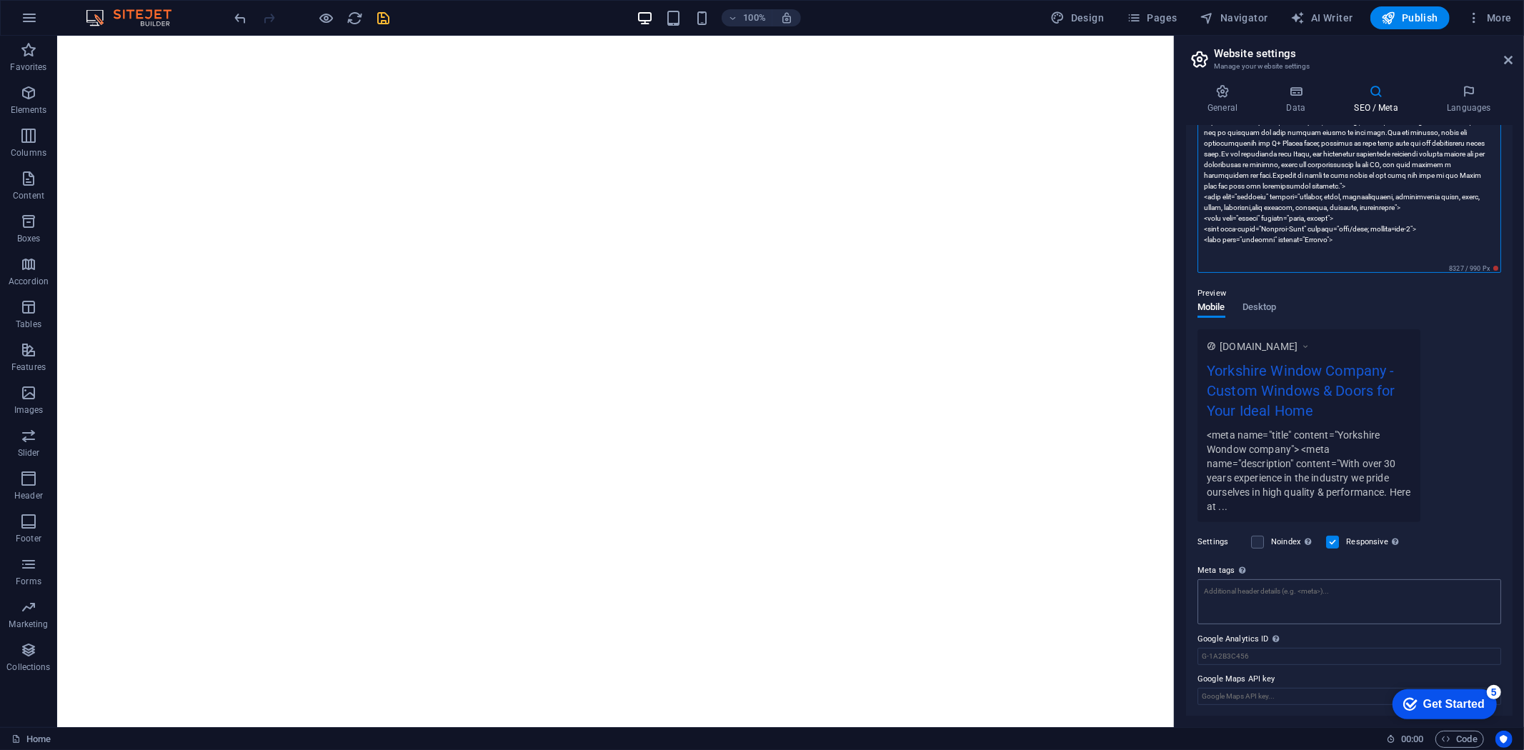
type textarea "<lore ipsu="dolor" sitamet="Consectet Adipis elitsed"> <doei temp="incididuntu"…"
click at [1286, 595] on textarea "Meta tags Enter HTML code here that will be placed inside the tags of your webs…" at bounding box center [1350, 602] width 304 height 45
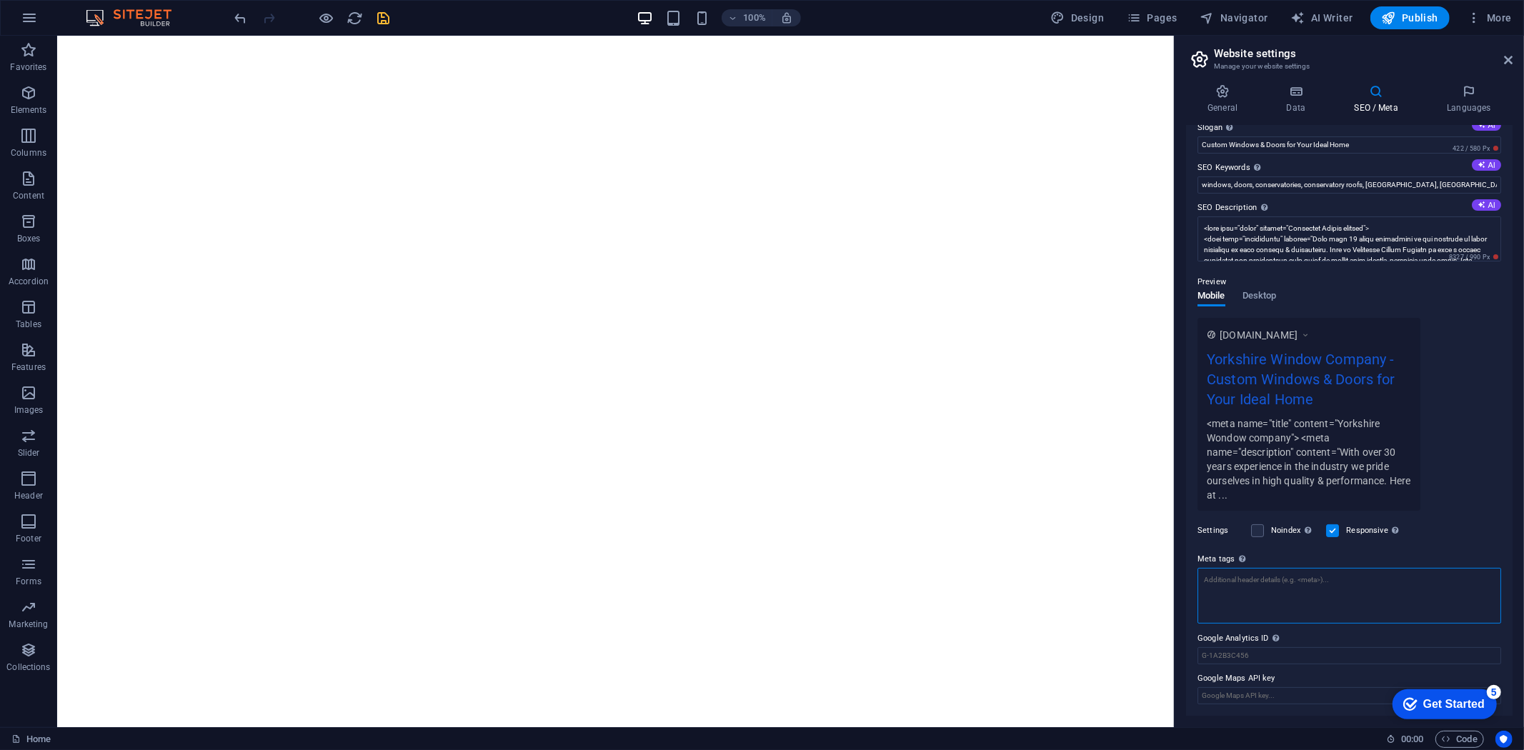
scroll to position [58, 0]
paste textarea "<lore ipsu="dolor" sitamet="Consectet Adipis elitsed"> <doei temp="incididuntu"…"
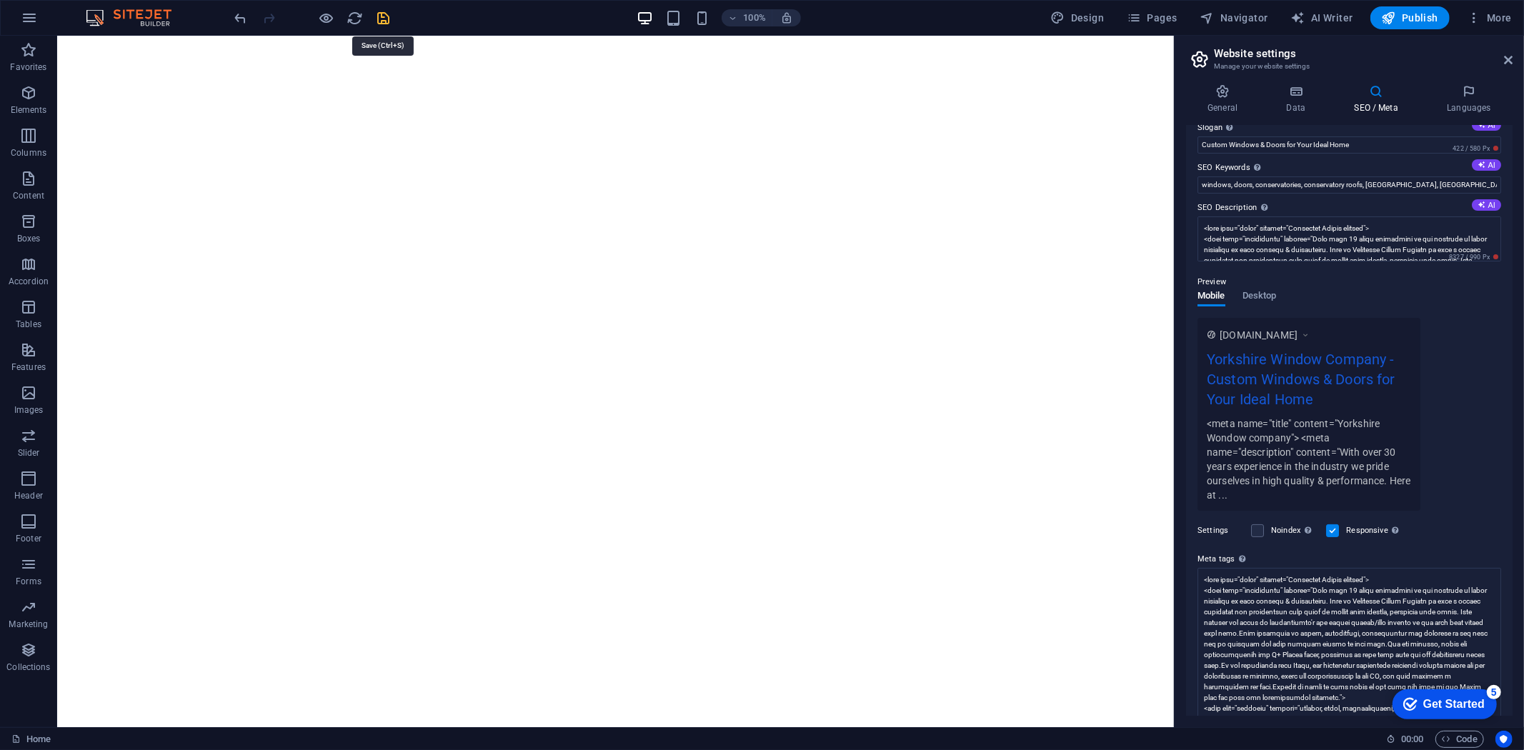
click at [384, 17] on body "[DOMAIN_NAME] Home Favorites Elements Columns Content Boxes Accordion Tables Fe…" at bounding box center [762, 375] width 1524 height 750
type textarea "<lore ipsu="dolor" sitamet="Consectet Adipis elitsed"> <doei temp="incididuntu"…"
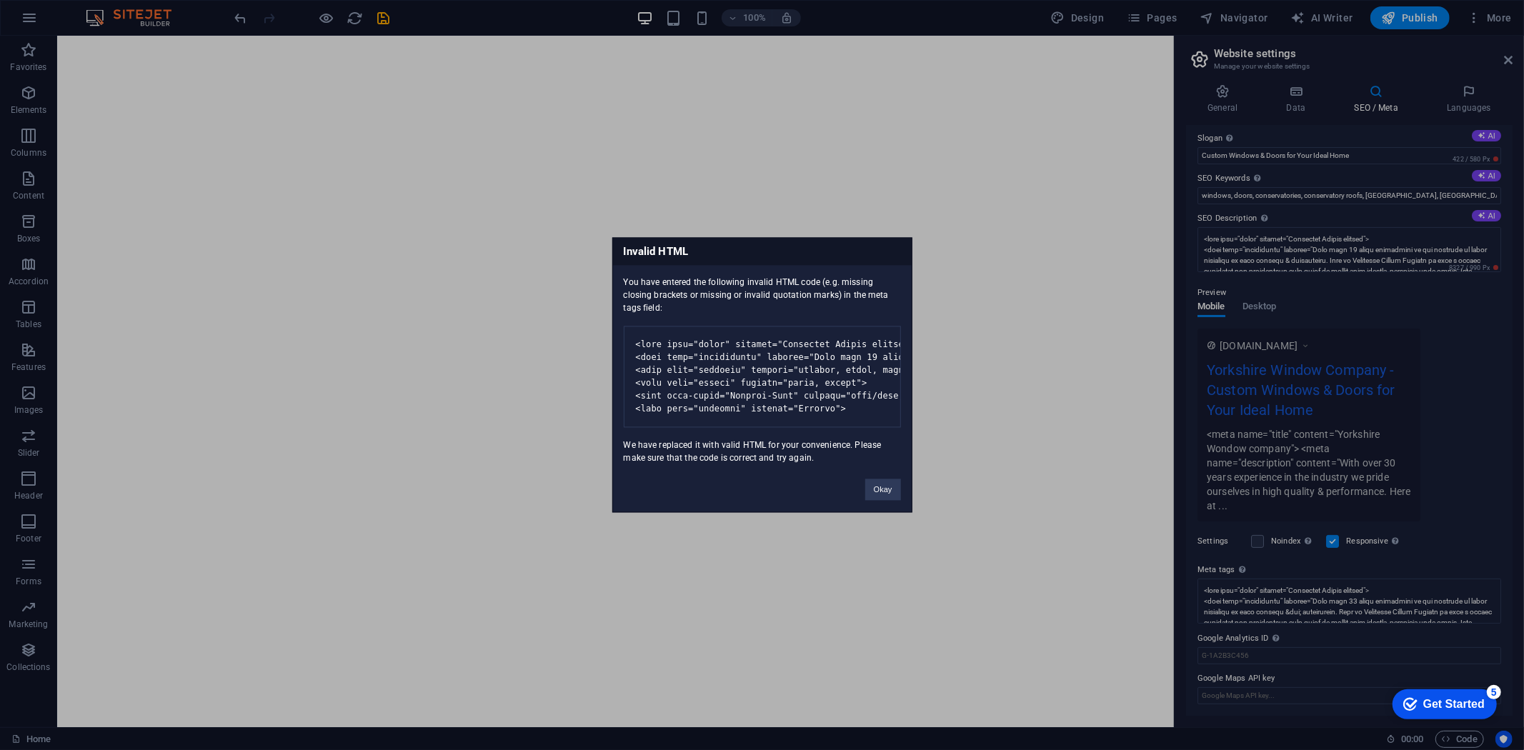
scroll to position [46, 0]
drag, startPoint x: 888, startPoint y: 500, endPoint x: 843, endPoint y: 489, distance: 46.4
click at [888, 500] on button "Okay" at bounding box center [883, 489] width 36 height 21
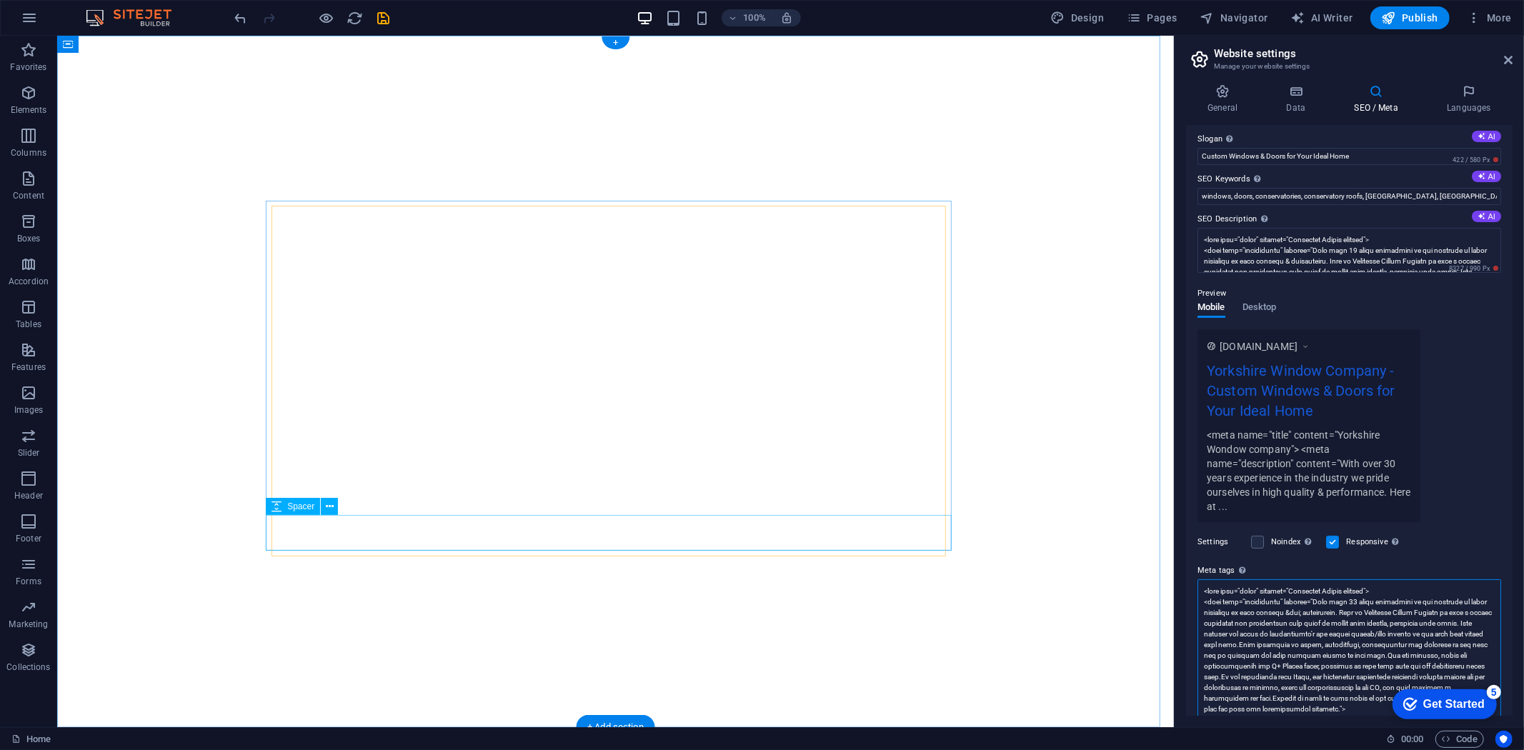
scroll to position [58, 0]
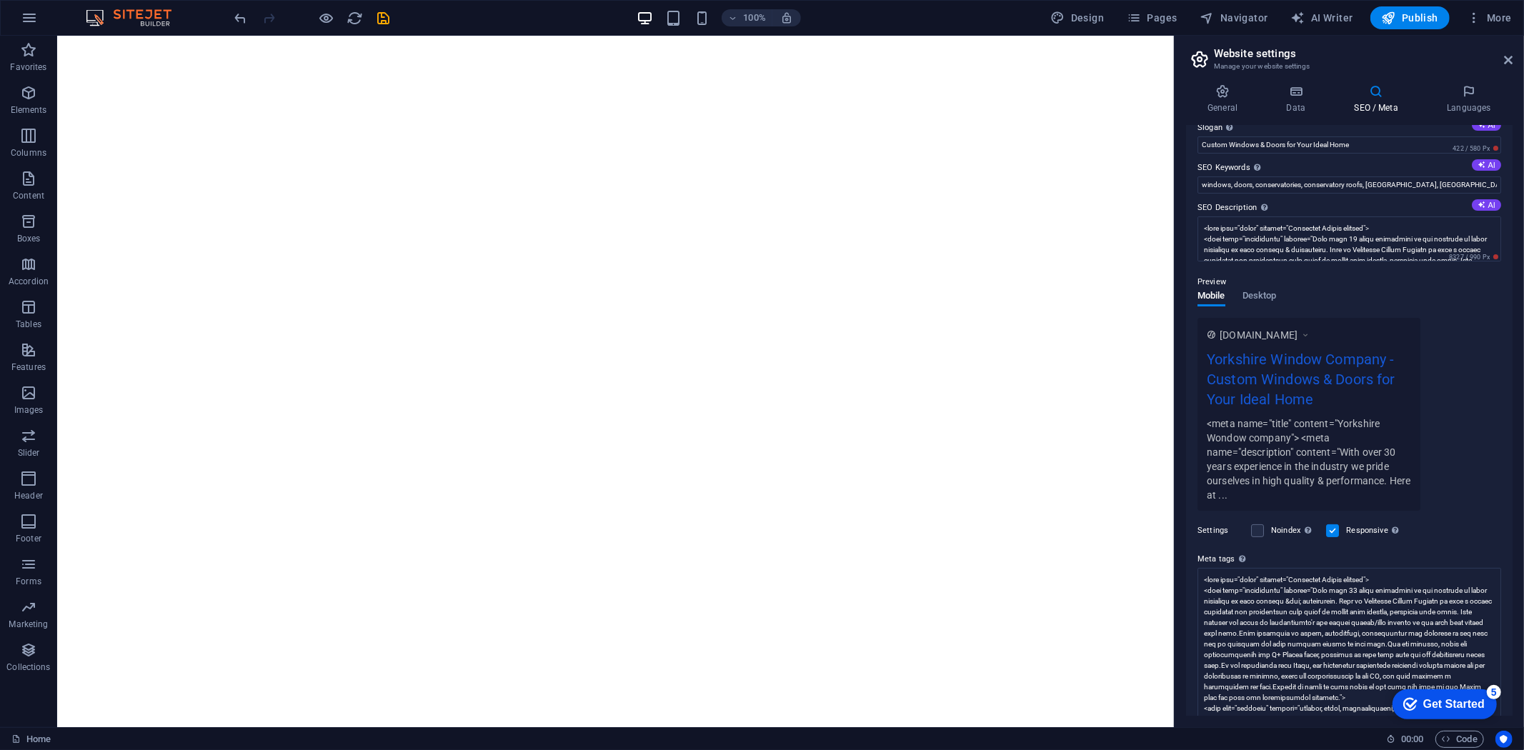
click at [1472, 445] on div "[DOMAIN_NAME] Yorkshire Window Company - Custom Windows & Doors for Your Ideal …" at bounding box center [1350, 414] width 304 height 193
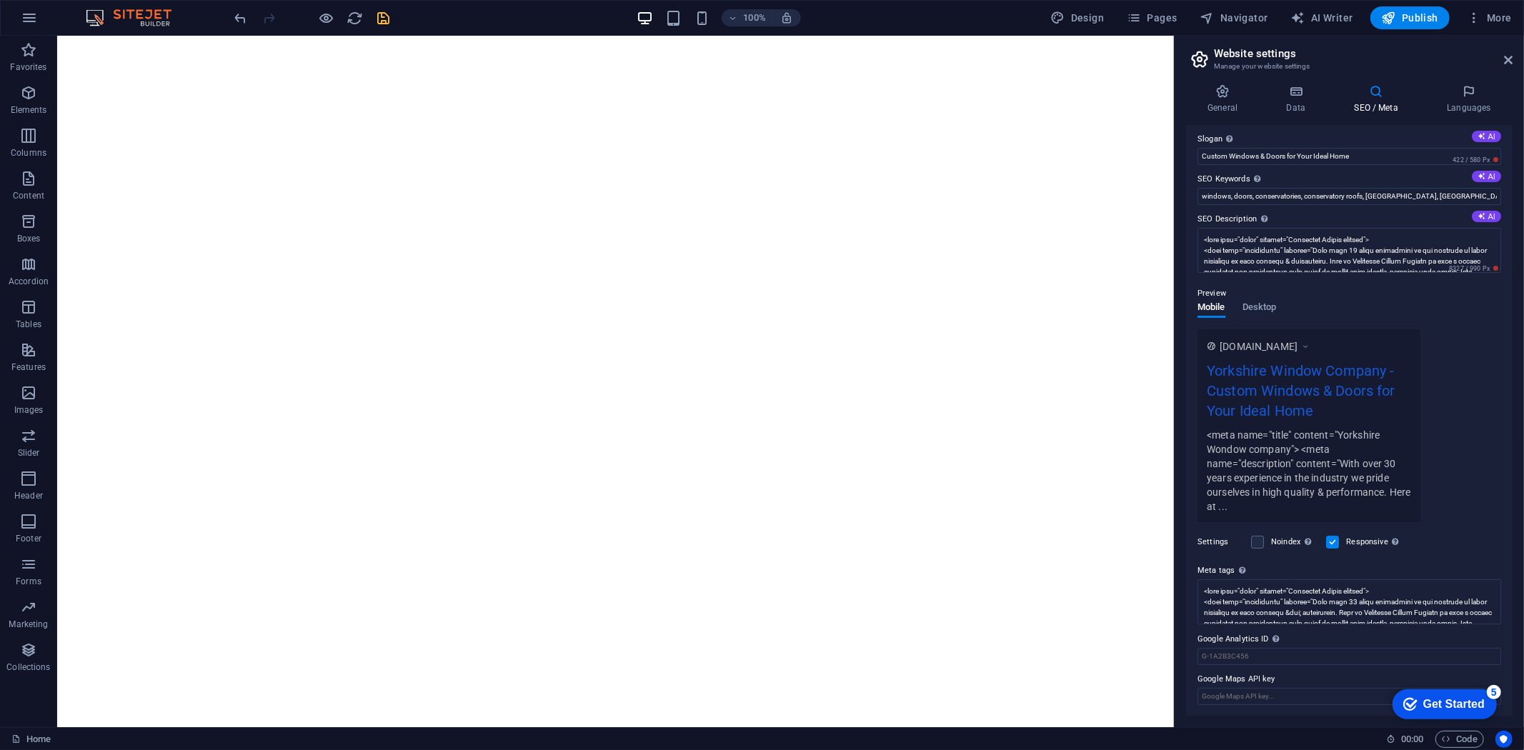
click at [386, 14] on icon "save" at bounding box center [384, 18] width 16 height 16
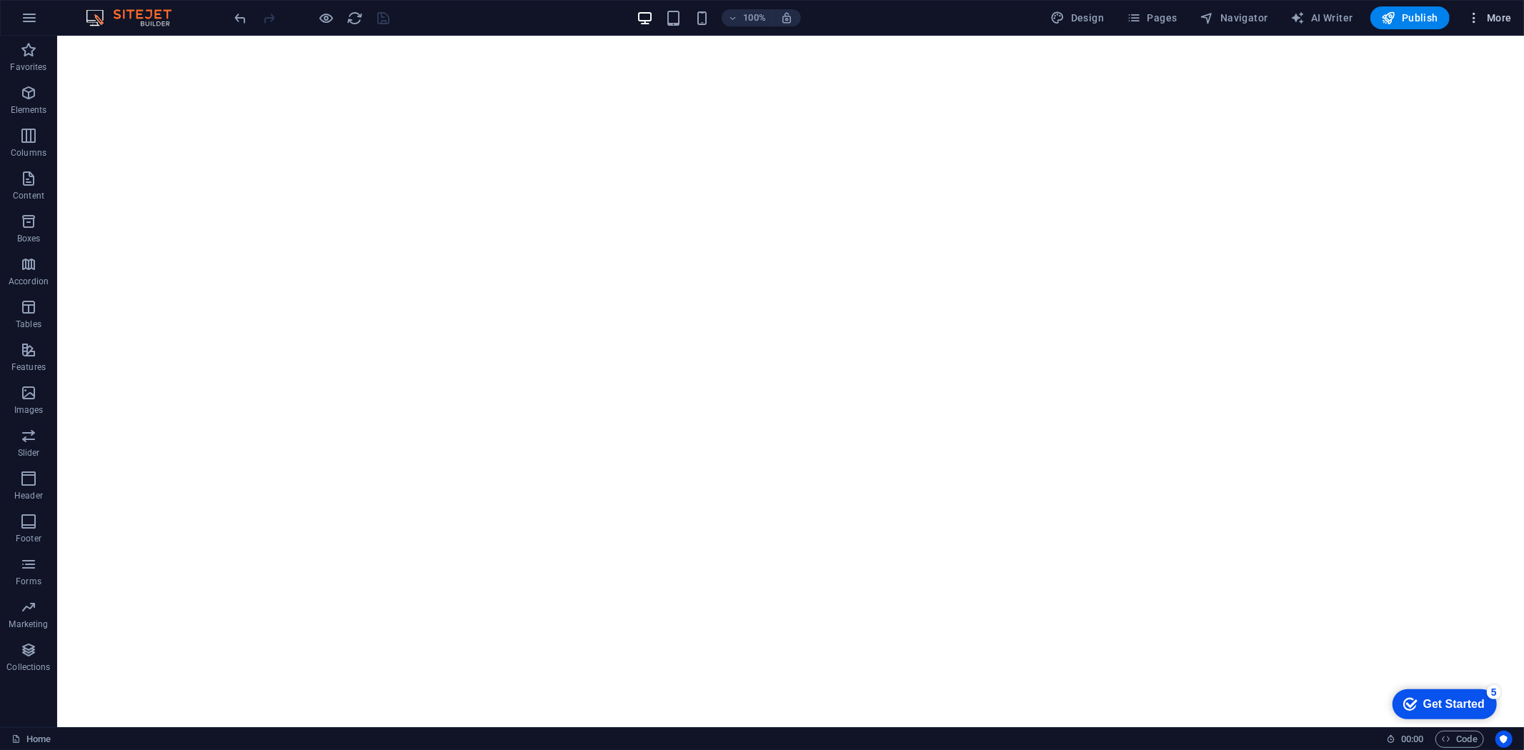
click at [1502, 19] on span "More" at bounding box center [1489, 18] width 45 height 14
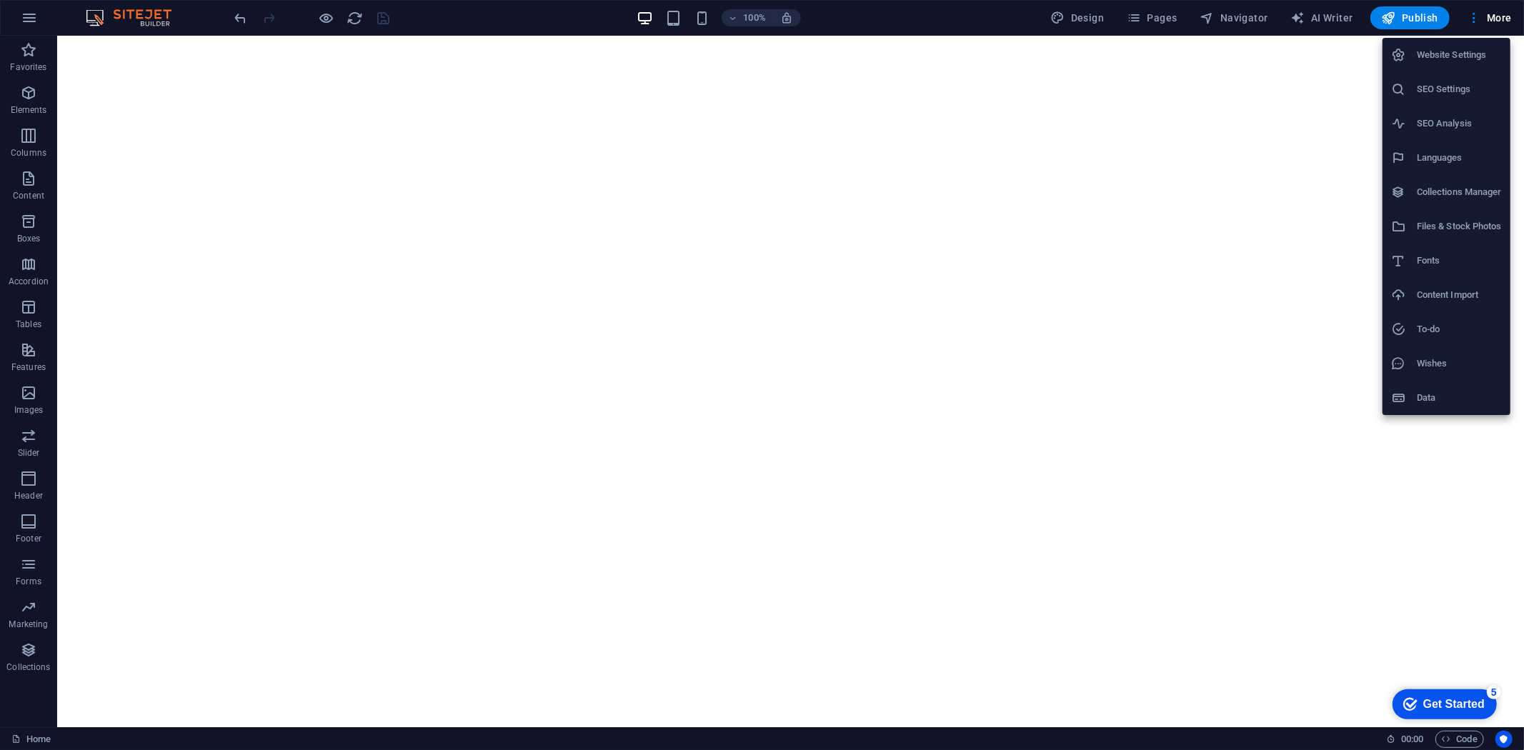
click at [1451, 89] on h6 "SEO Settings" at bounding box center [1459, 89] width 85 height 17
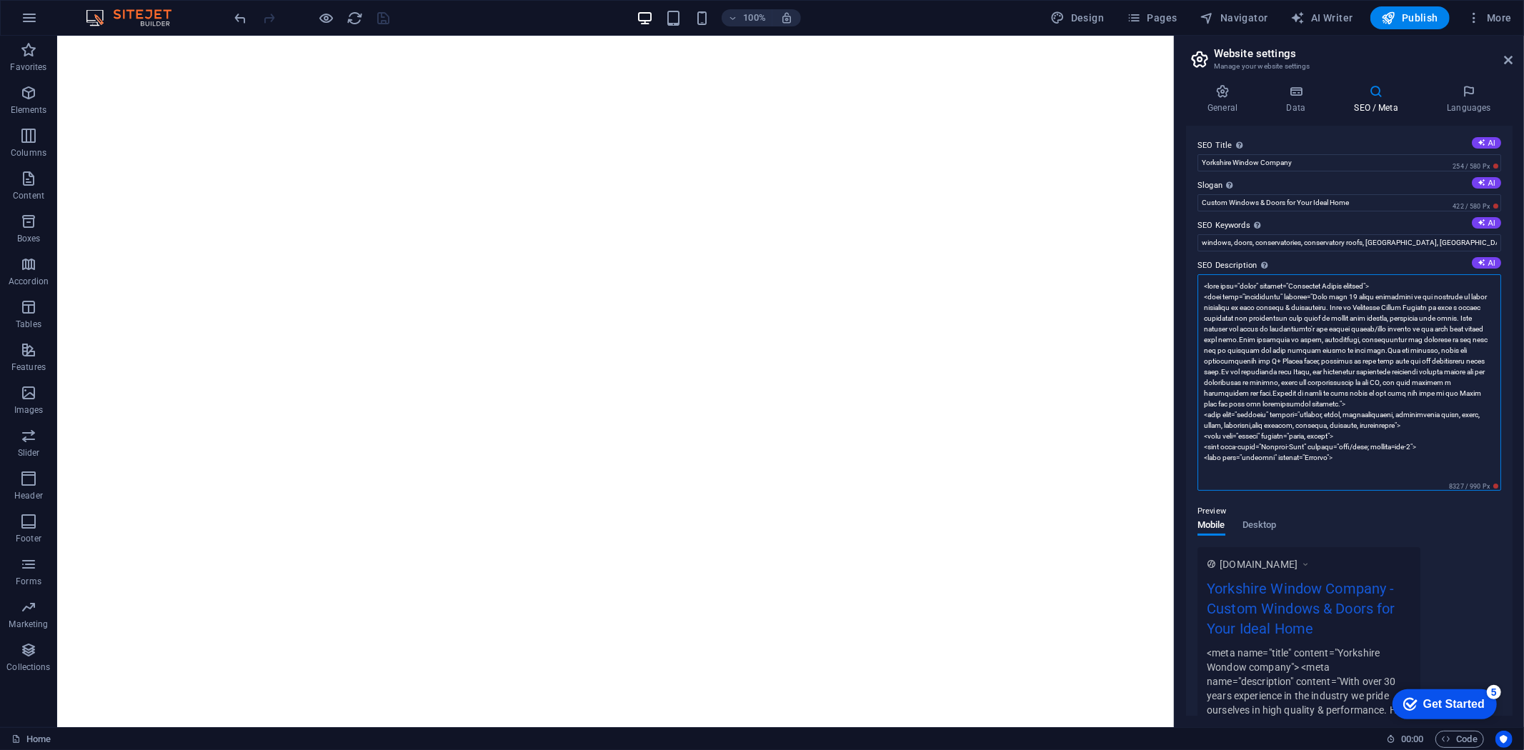
drag, startPoint x: 1198, startPoint y: 281, endPoint x: 1519, endPoint y: 486, distance: 380.8
click at [1519, 486] on div "General Data SEO / Meta Languages Website name [DOMAIN_NAME] Logo Drag files he…" at bounding box center [1349, 400] width 349 height 655
paste textarea "With over 30 years experience in the industry we pride ourselves in high qualit…"
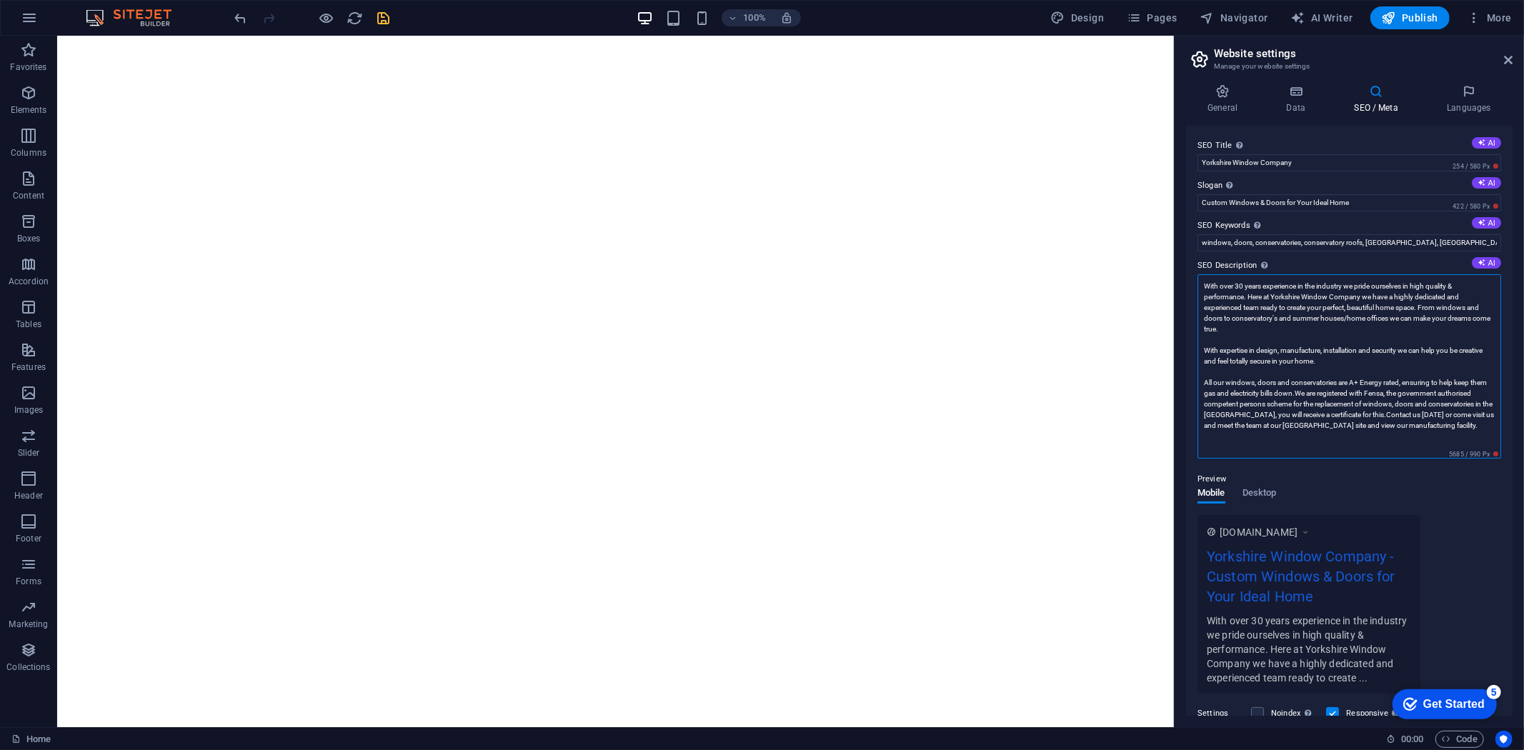
type textarea "With over 30 years experience in the industry we pride ourselves in high qualit…"
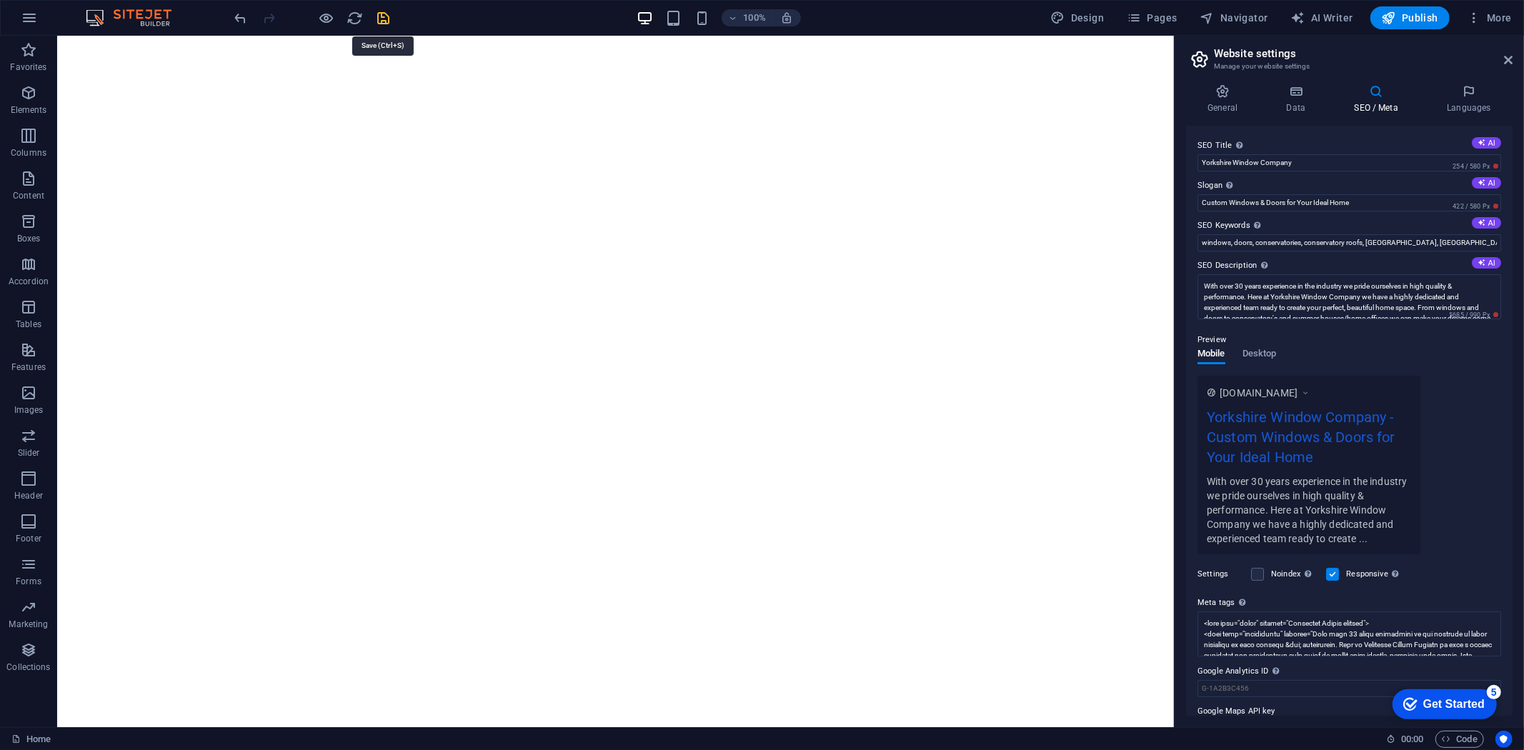
click at [387, 17] on icon "save" at bounding box center [384, 18] width 16 height 16
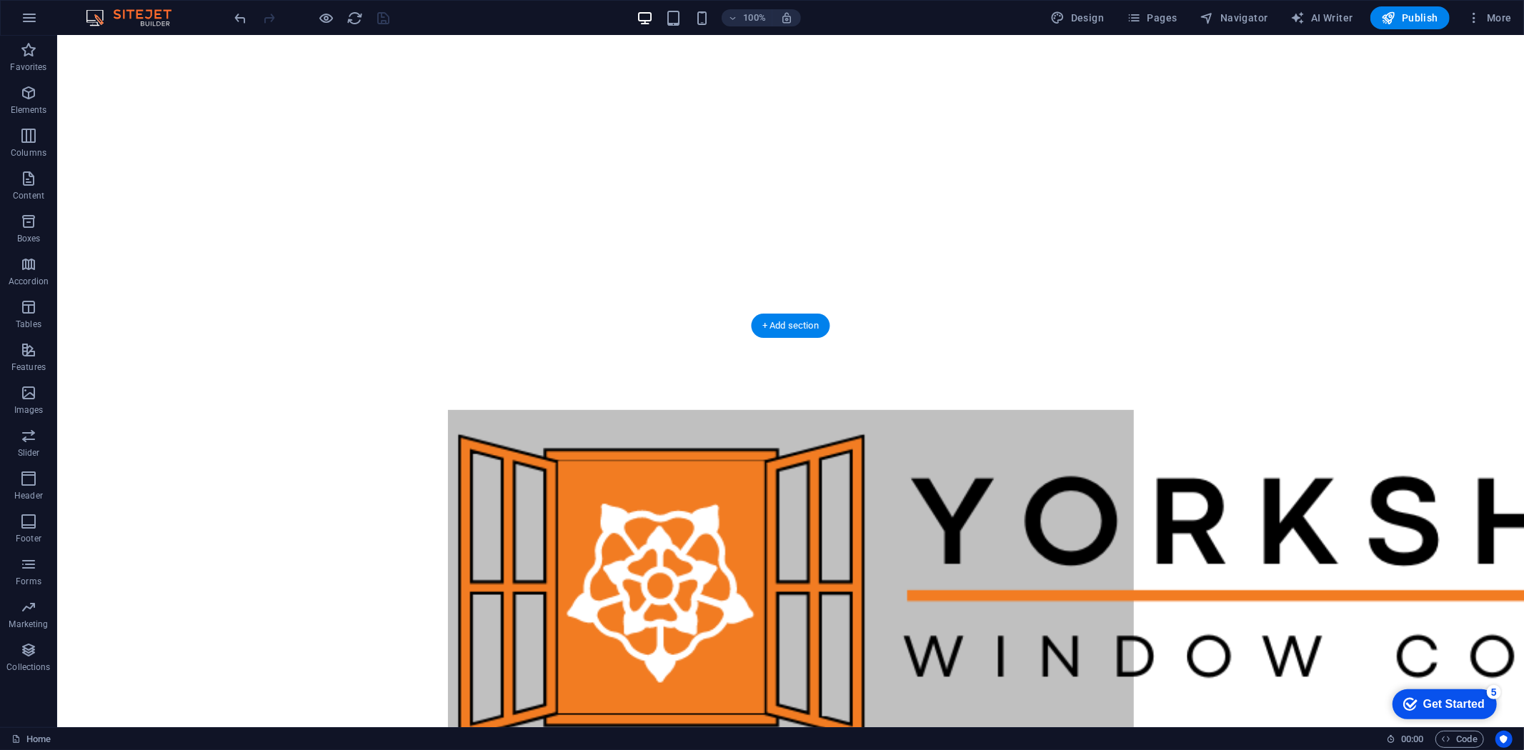
scroll to position [404, 0]
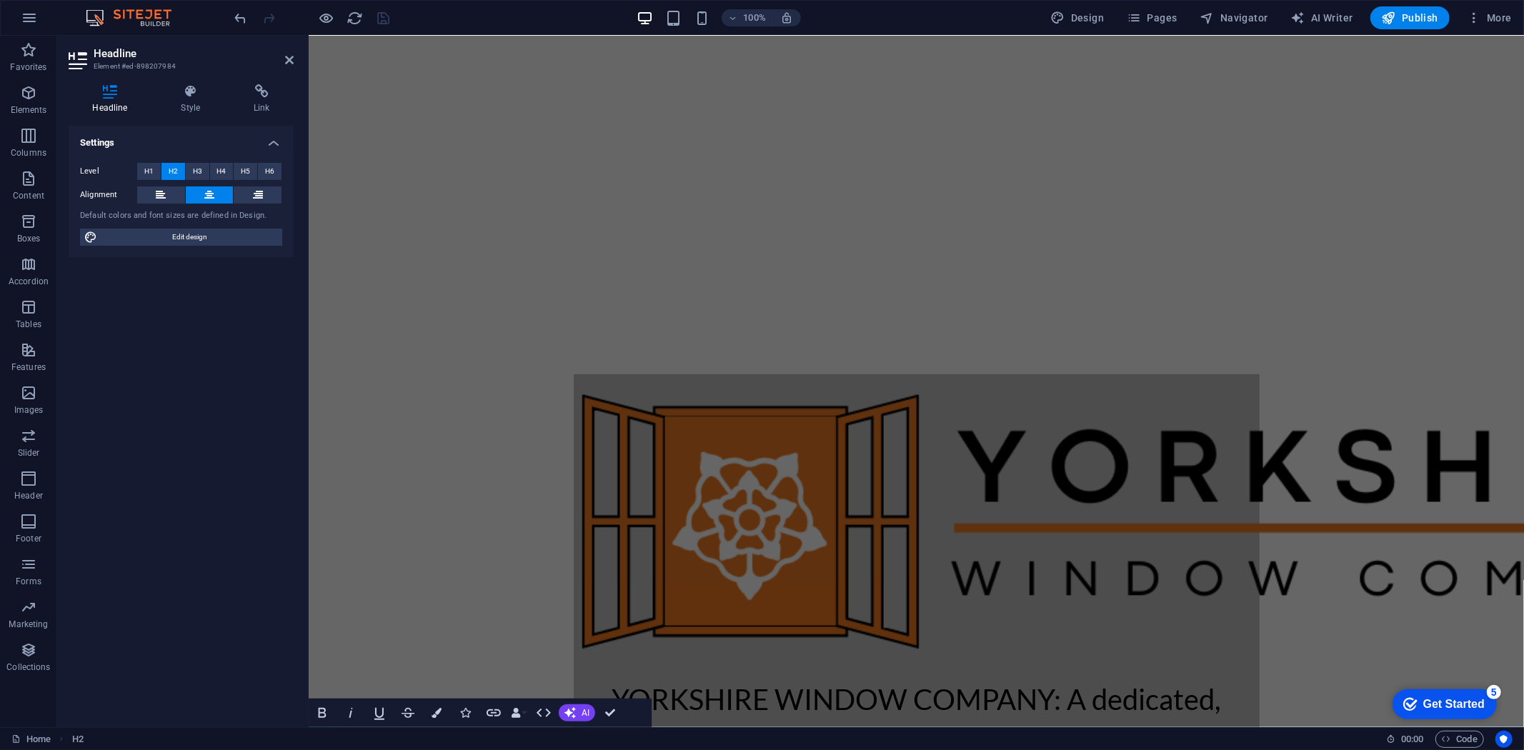
scroll to position [431, 0]
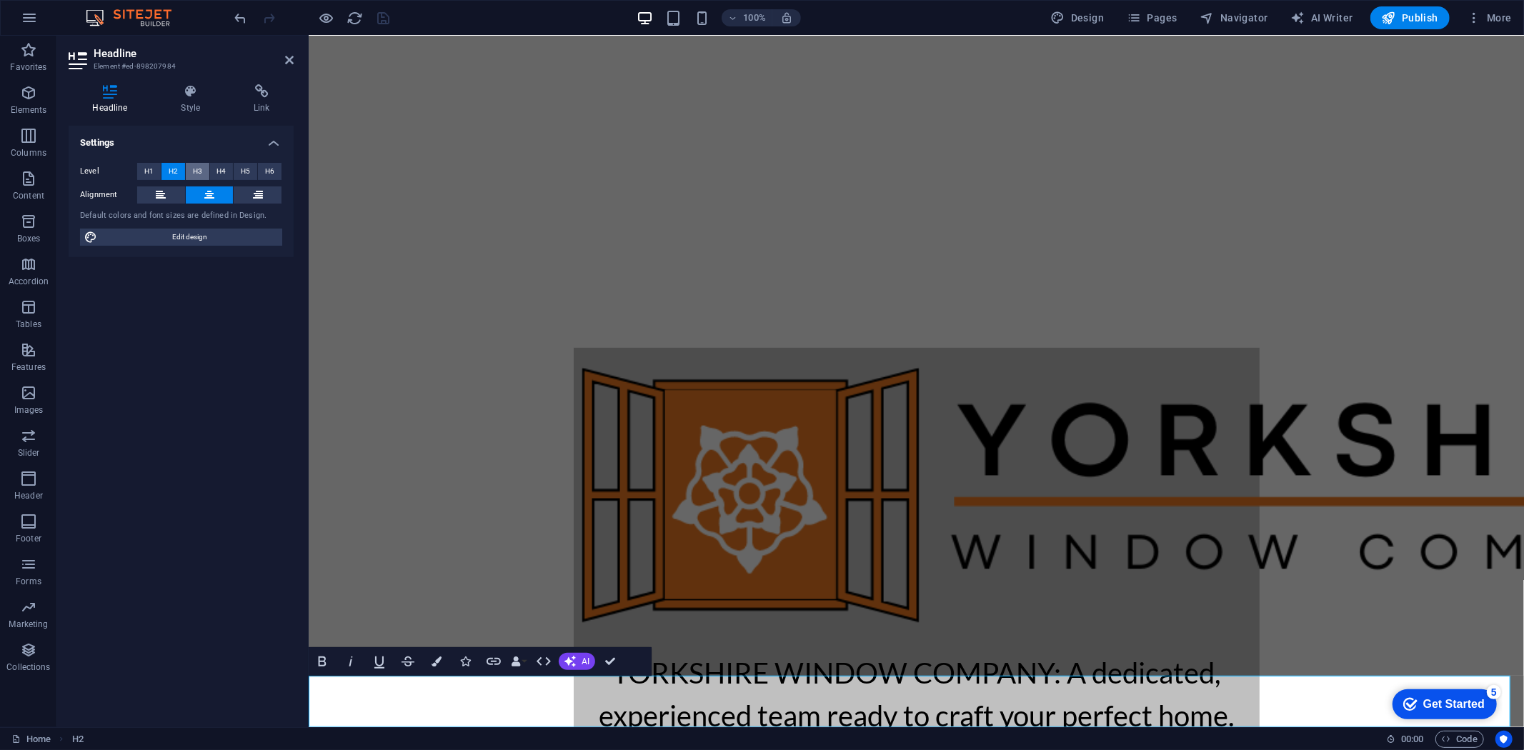
click at [197, 172] on span "H3" at bounding box center [197, 171] width 9 height 17
click at [227, 169] on button "H4" at bounding box center [222, 171] width 24 height 17
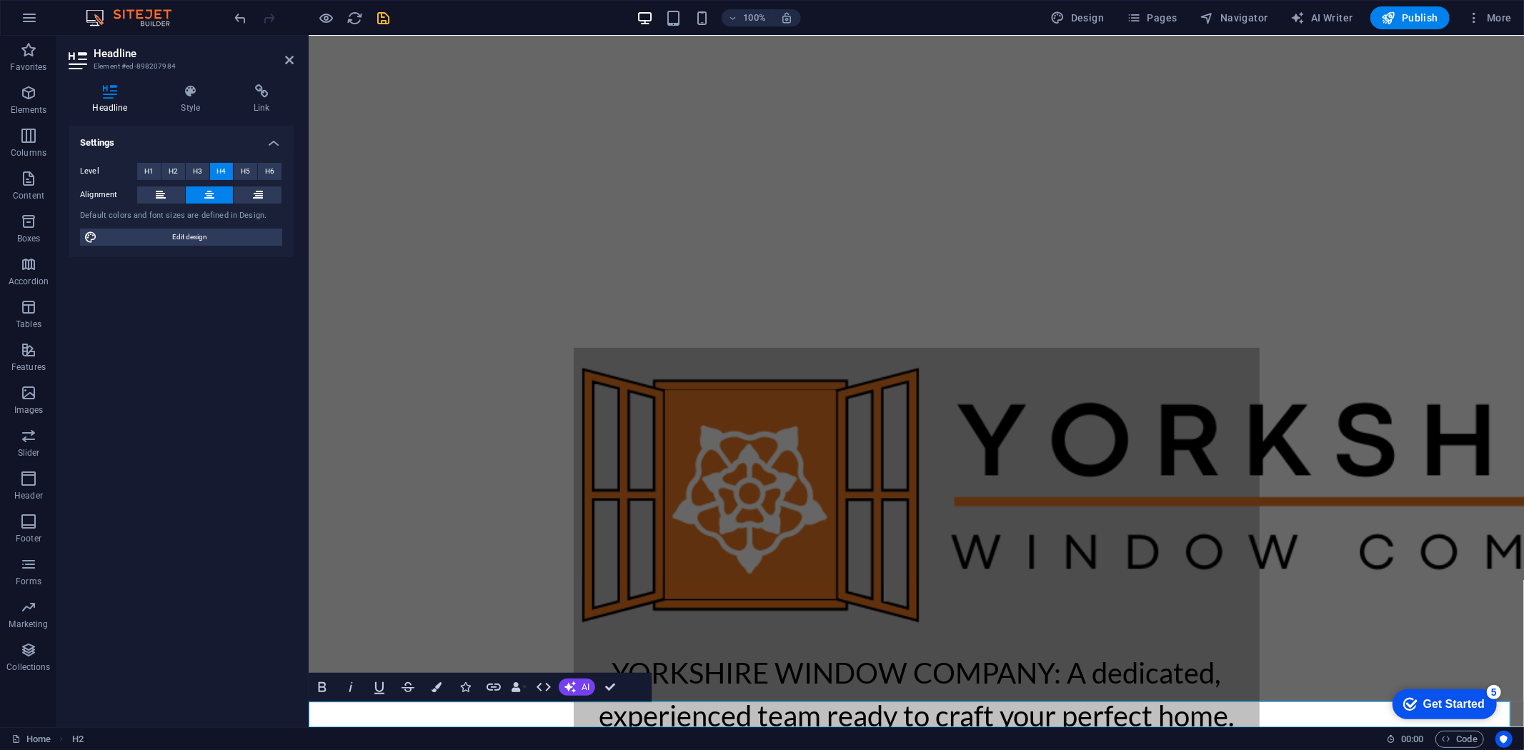
scroll to position [404, 0]
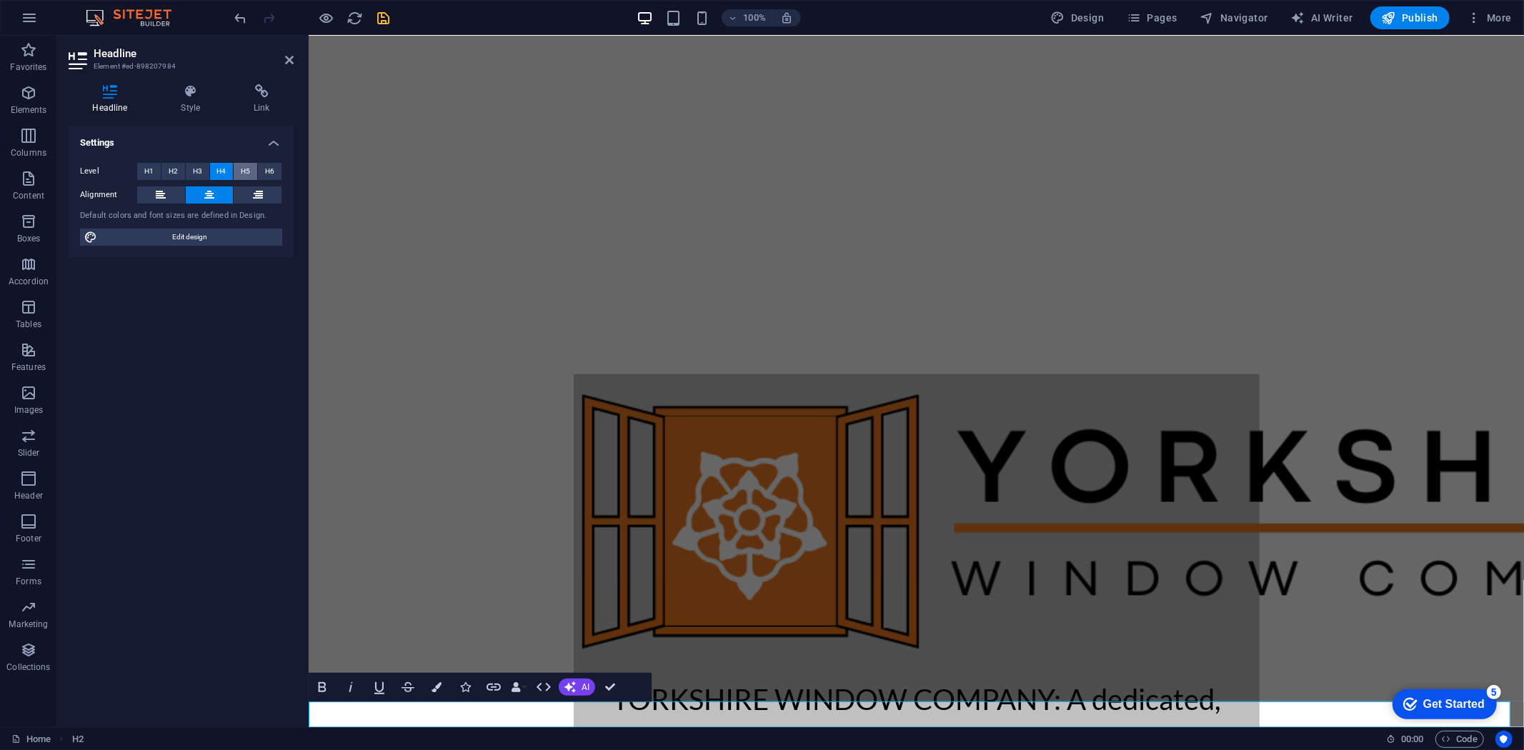
click at [238, 173] on button "H5" at bounding box center [246, 171] width 24 height 17
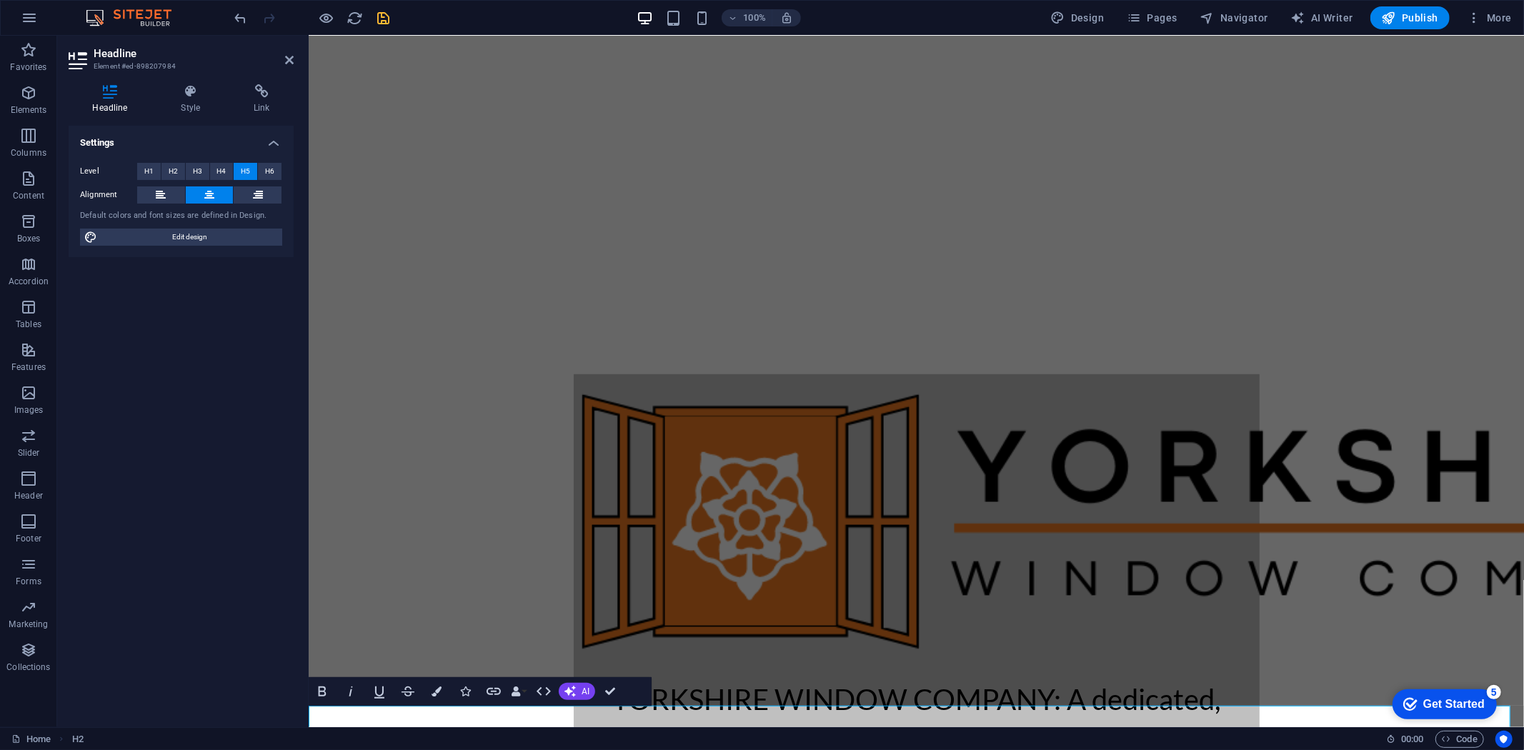
scroll to position [401, 0]
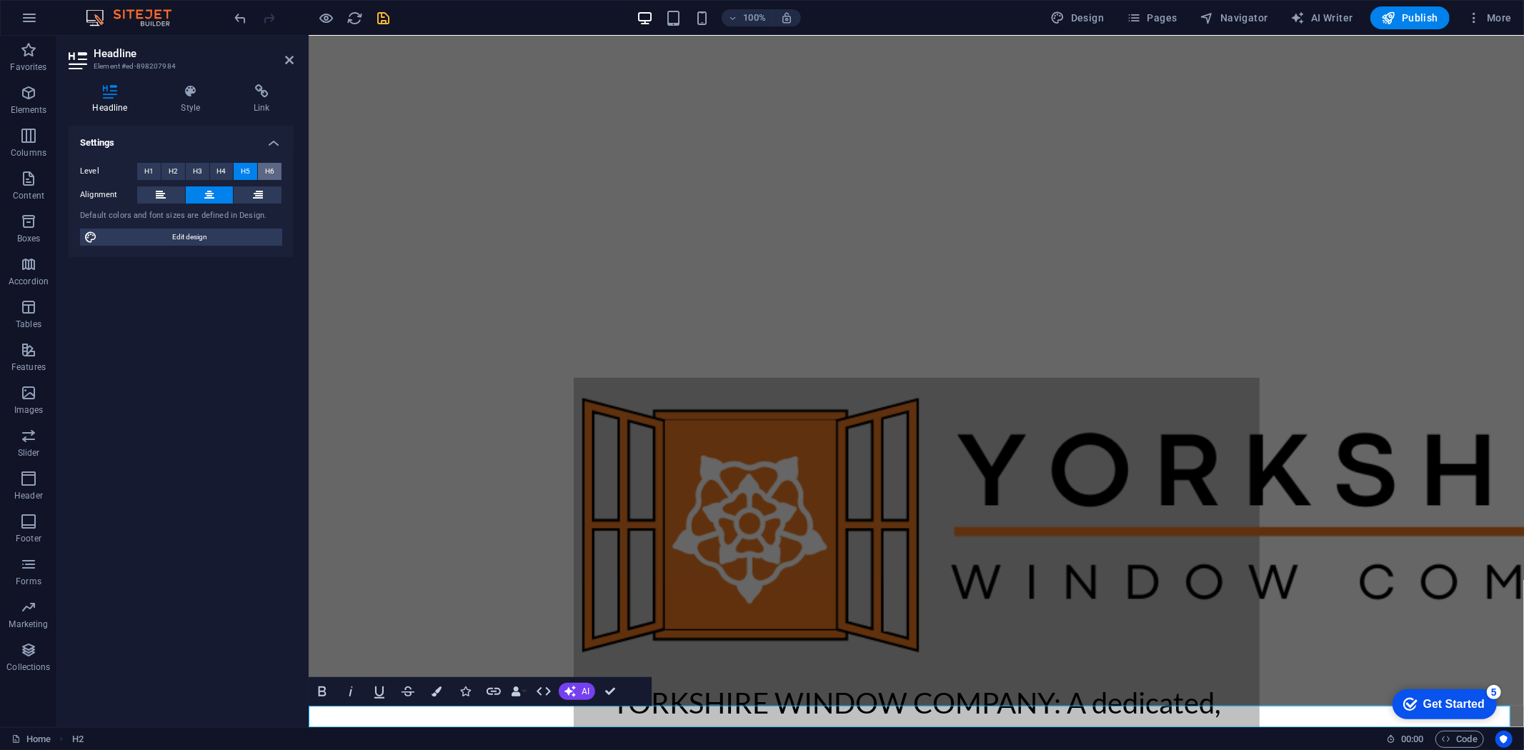
click at [267, 169] on span "H6" at bounding box center [269, 171] width 9 height 17
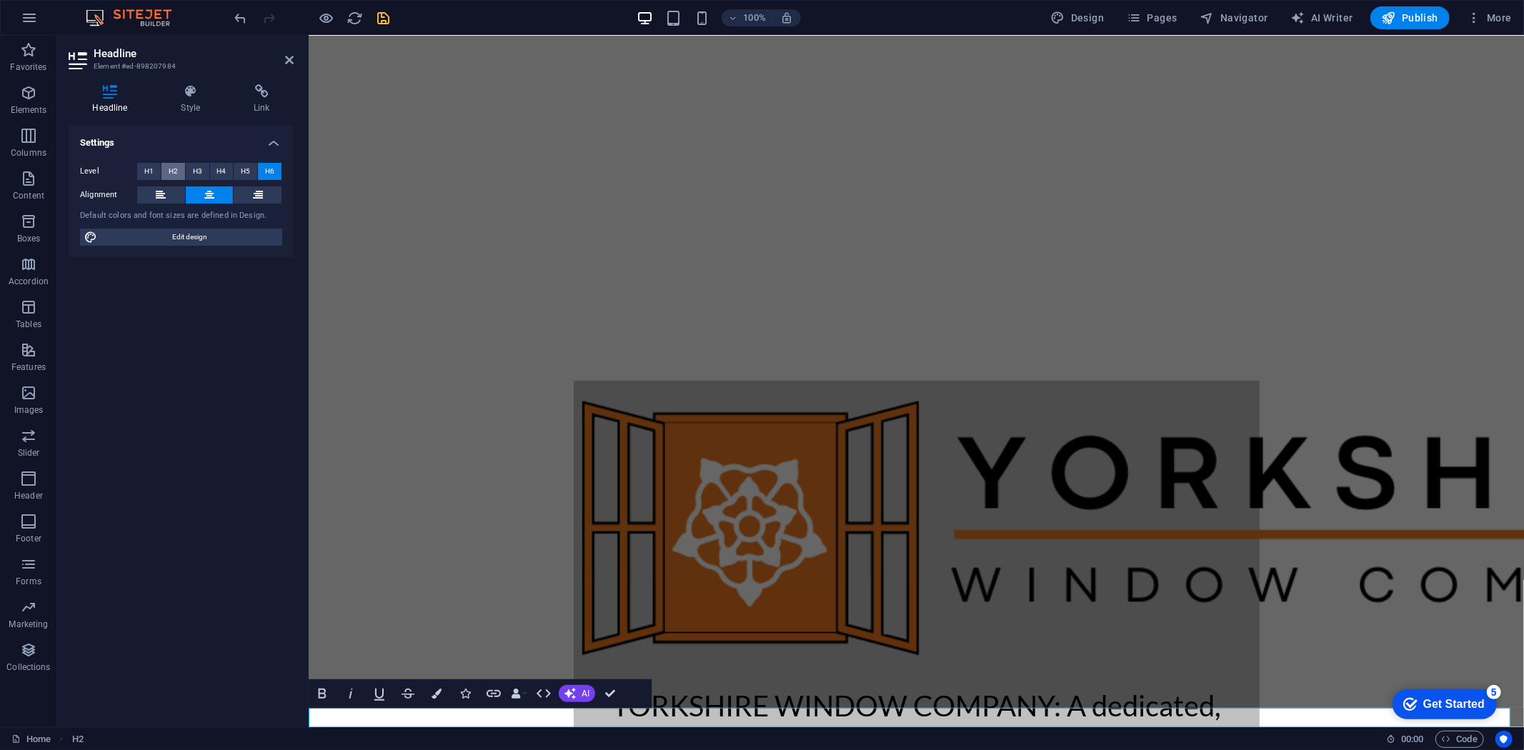
click at [169, 172] on span "H2" at bounding box center [173, 171] width 9 height 17
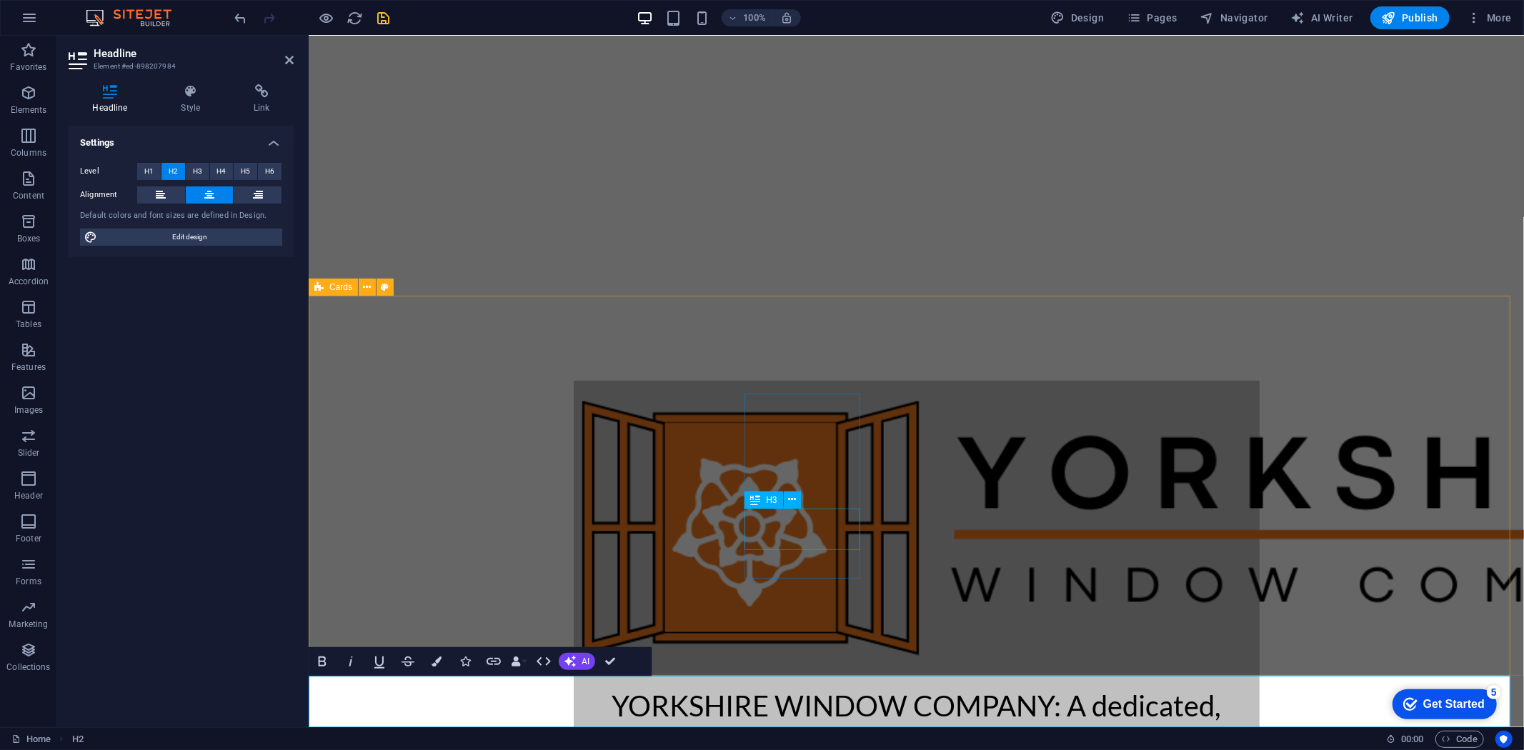
scroll to position [431, 0]
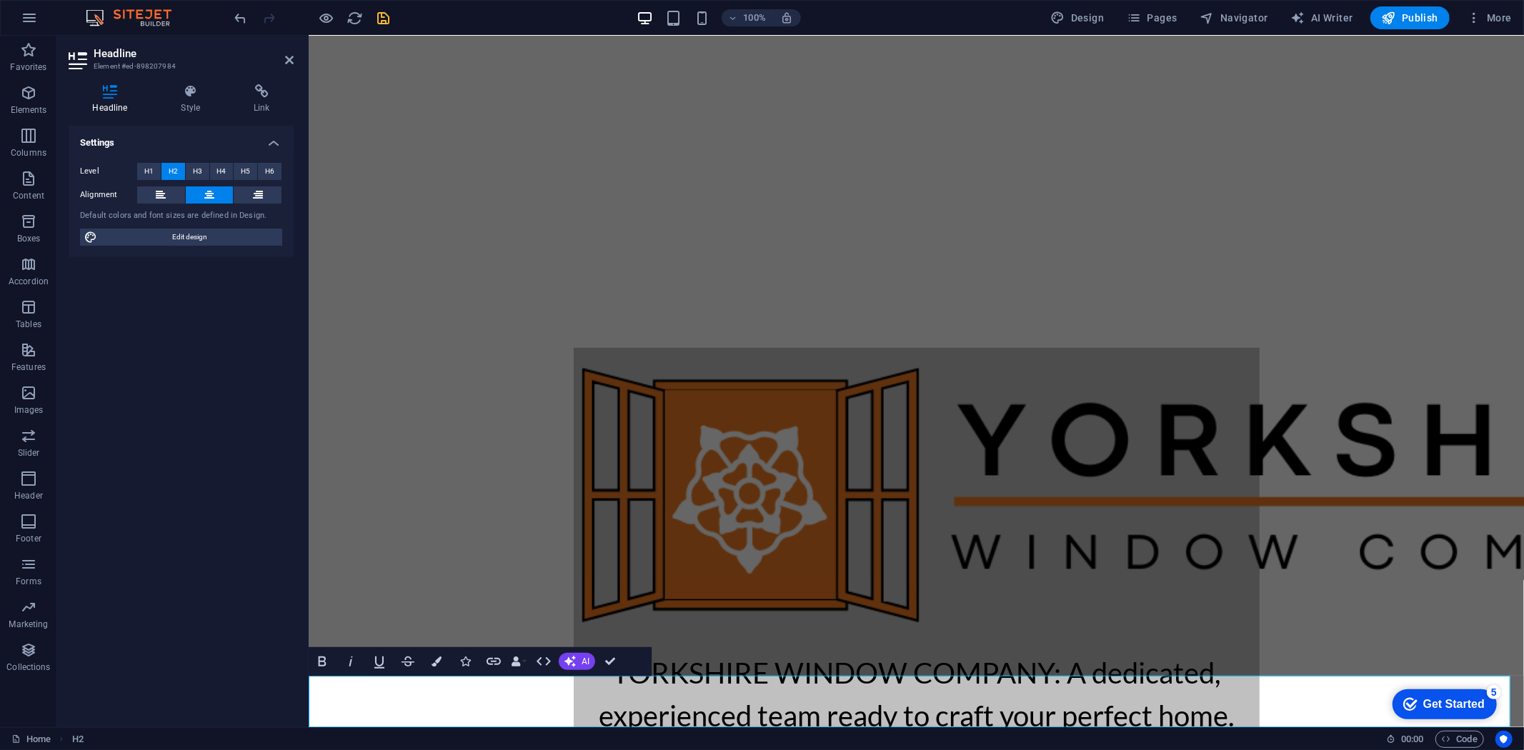
drag, startPoint x: 1105, startPoint y: 686, endPoint x: 323, endPoint y: 684, distance: 781.8
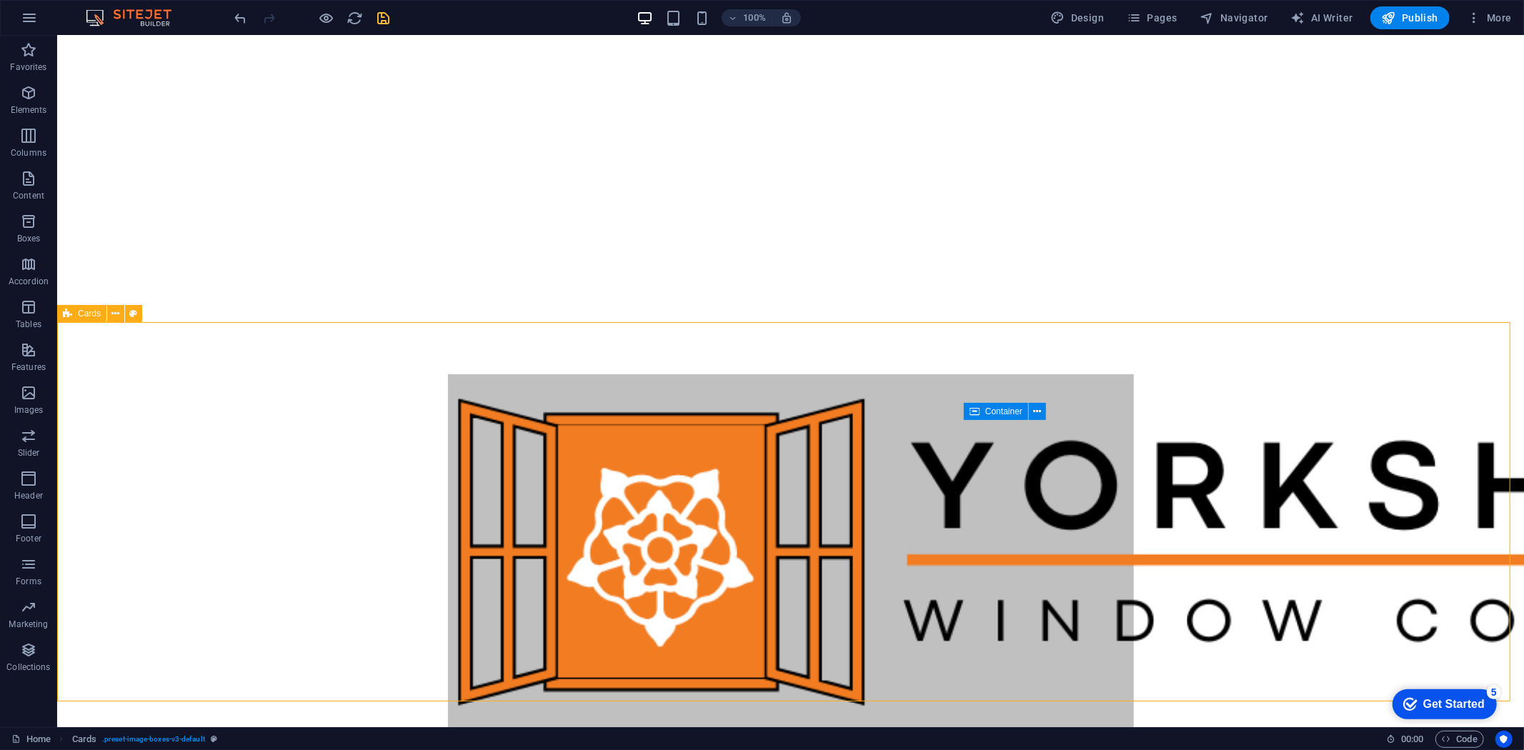
click at [380, 2] on div "100% Design Pages Navigator AI Writer Publish More" at bounding box center [762, 18] width 1523 height 34
click at [380, 14] on icon "save" at bounding box center [384, 18] width 16 height 16
click at [770, 702] on div "+ Add section" at bounding box center [790, 702] width 79 height 24
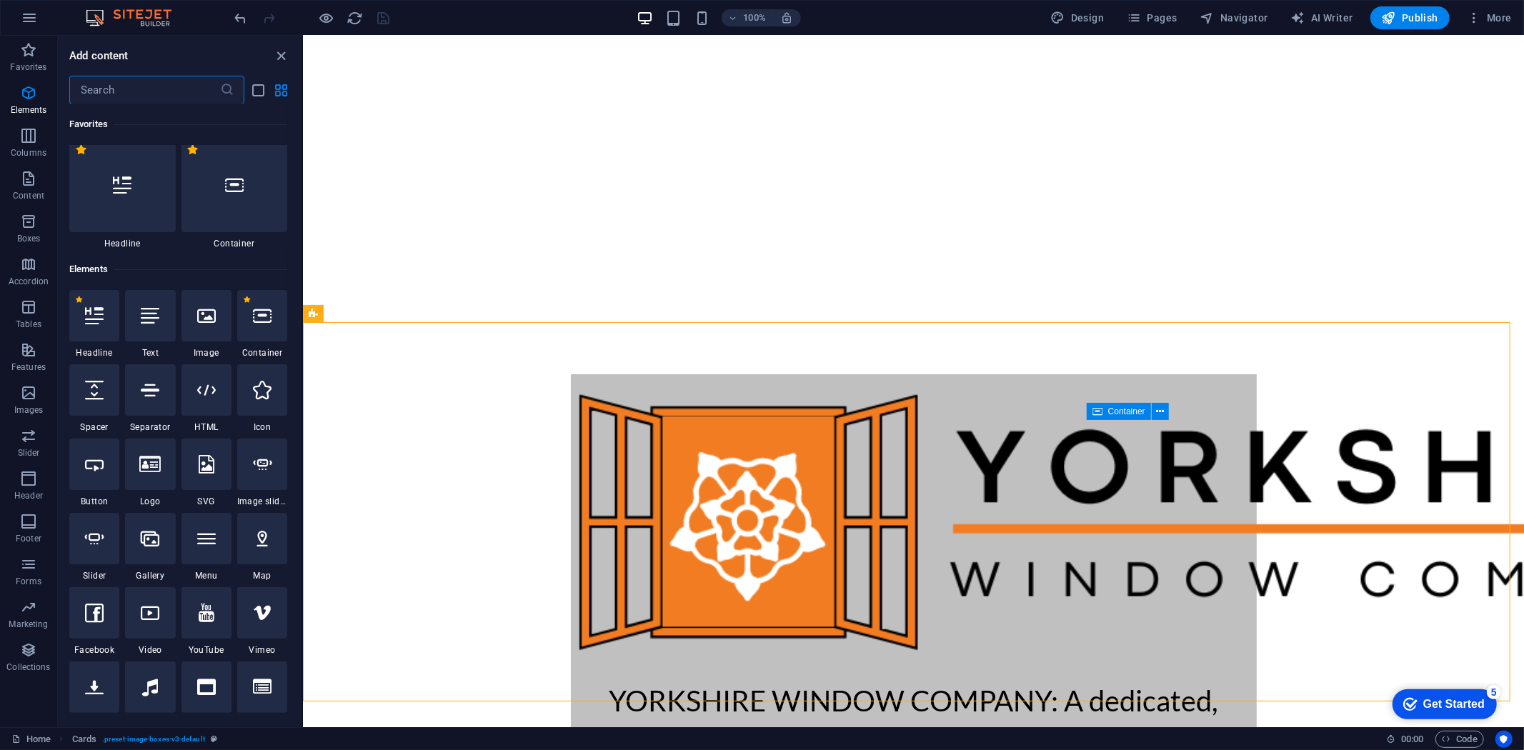
scroll to position [0, 0]
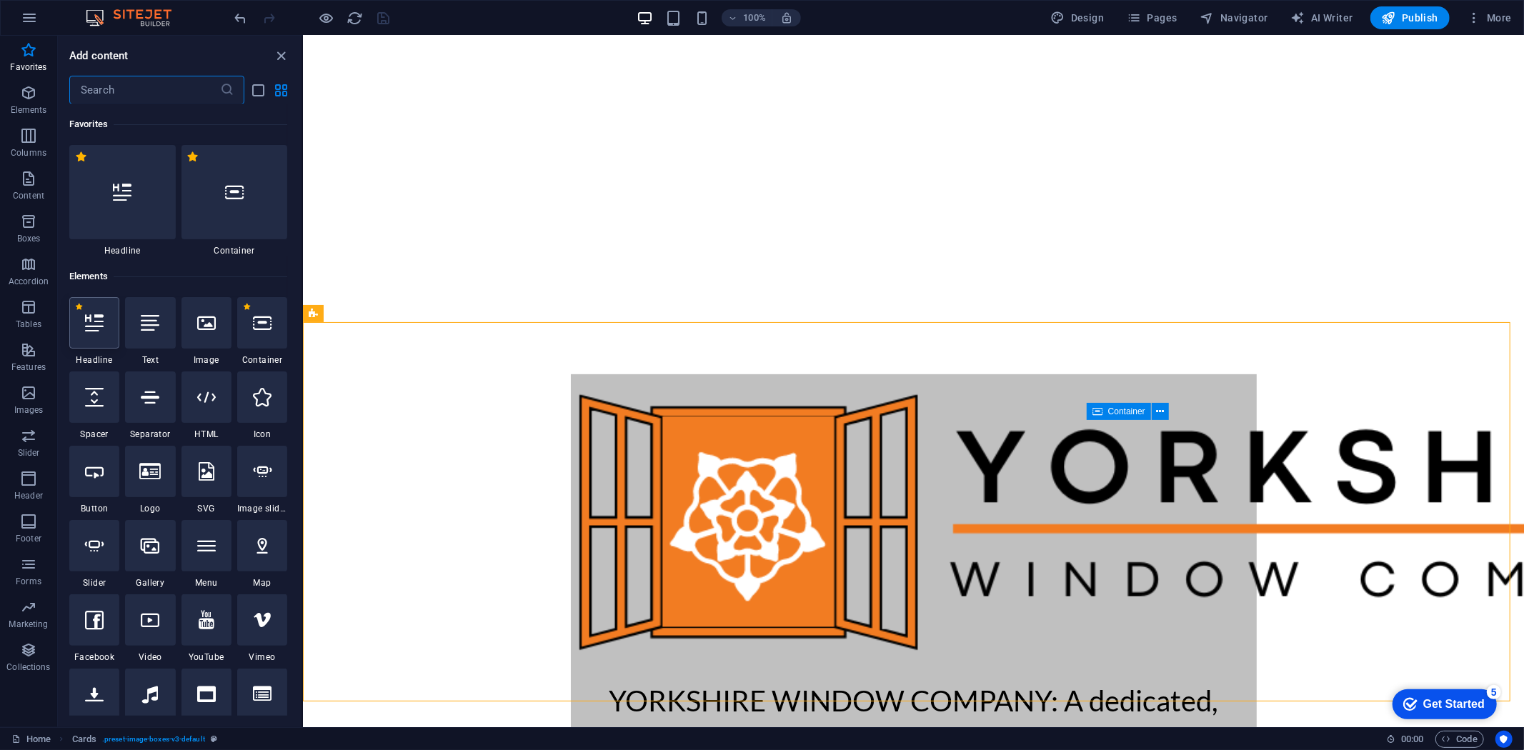
click at [101, 331] on icon at bounding box center [94, 323] width 19 height 19
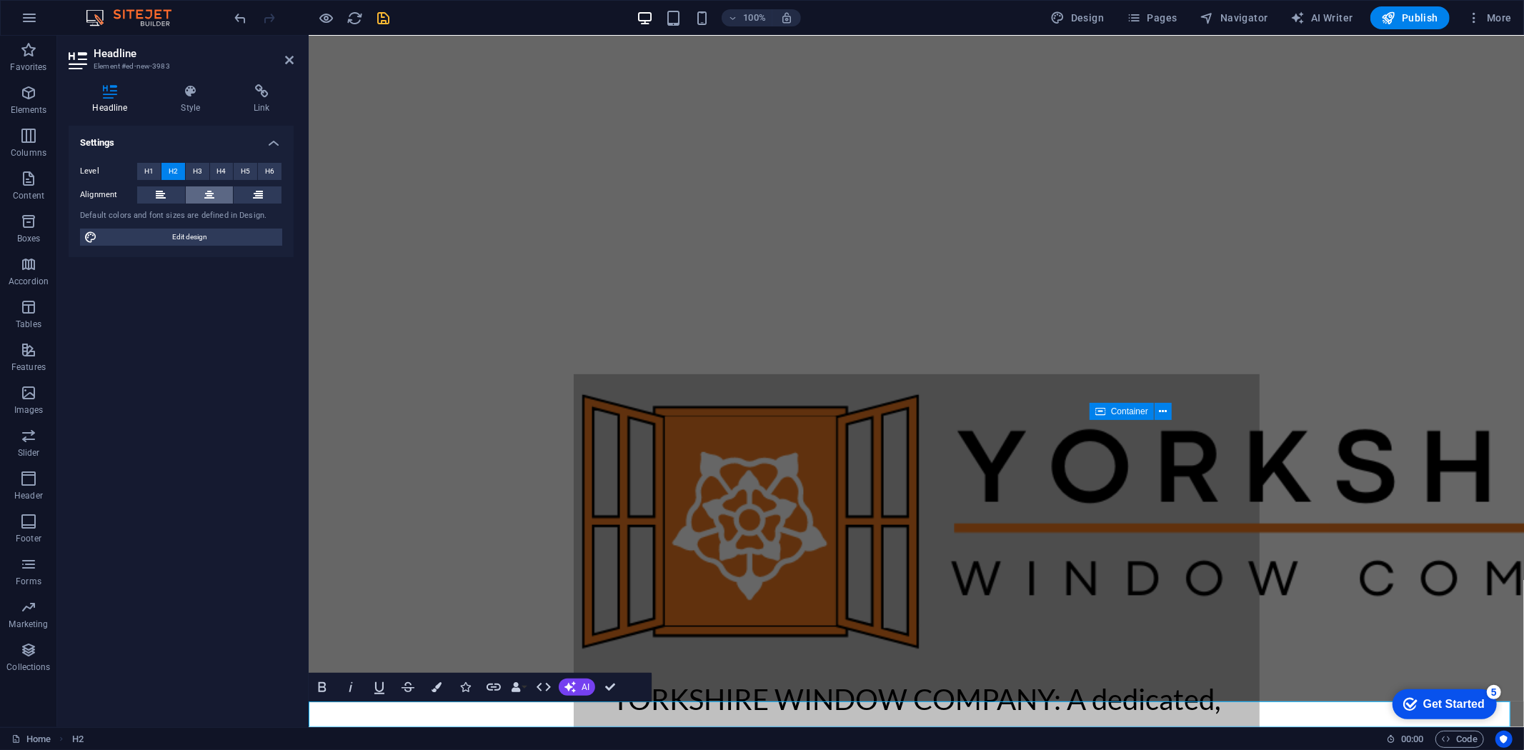
click at [194, 196] on button at bounding box center [210, 195] width 48 height 17
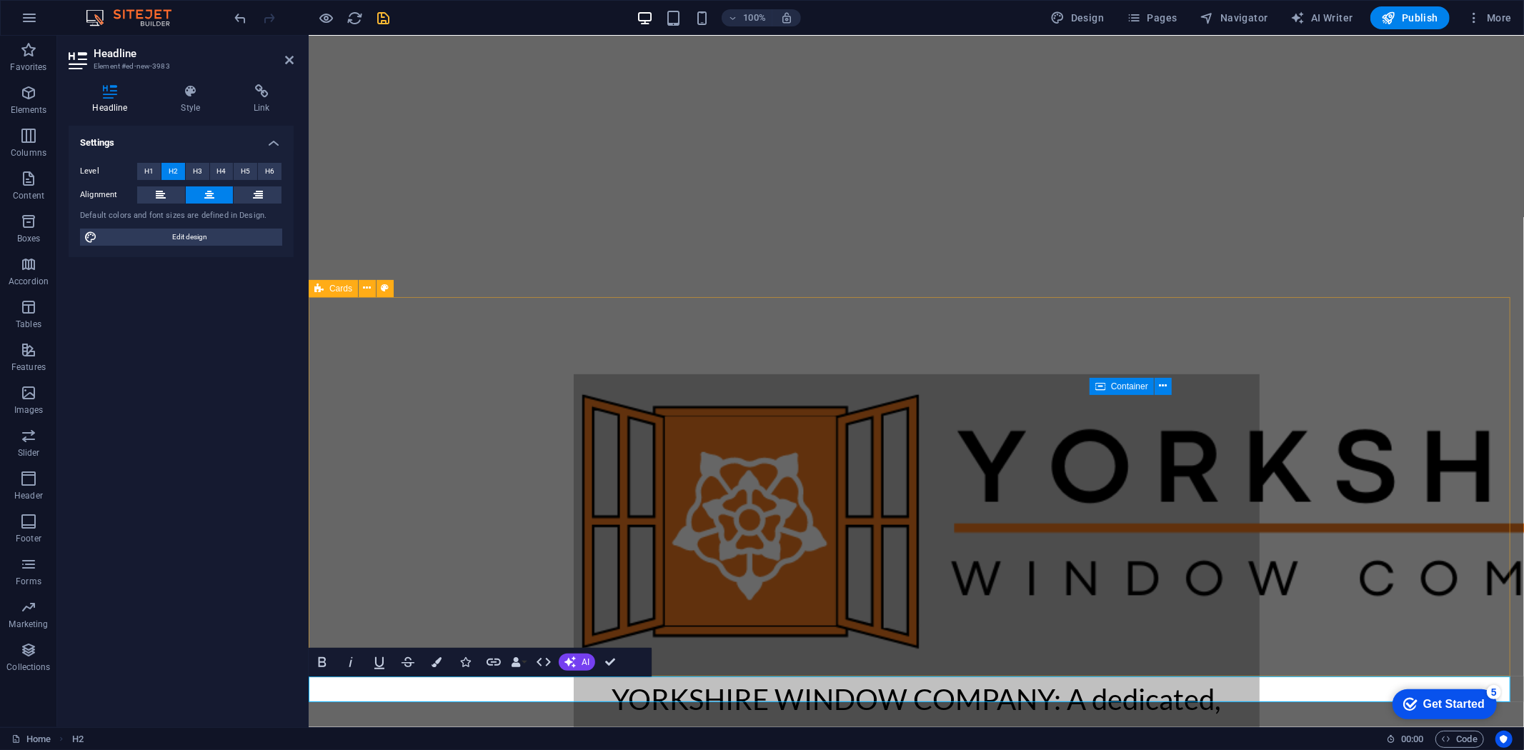
scroll to position [431, 0]
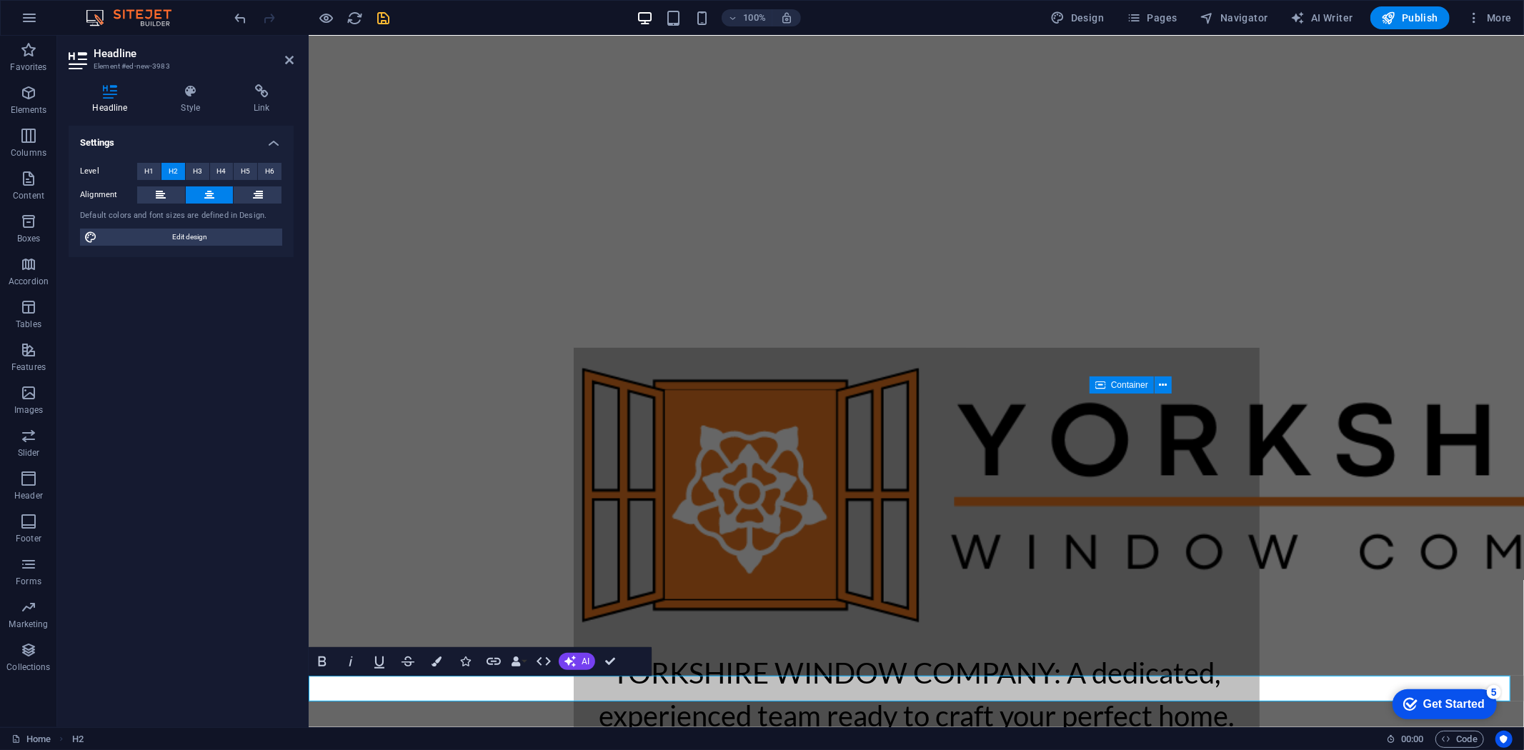
drag, startPoint x: 528, startPoint y: 687, endPoint x: 1290, endPoint y: 697, distance: 761.8
click at [427, 657] on button "Colors" at bounding box center [436, 661] width 27 height 29
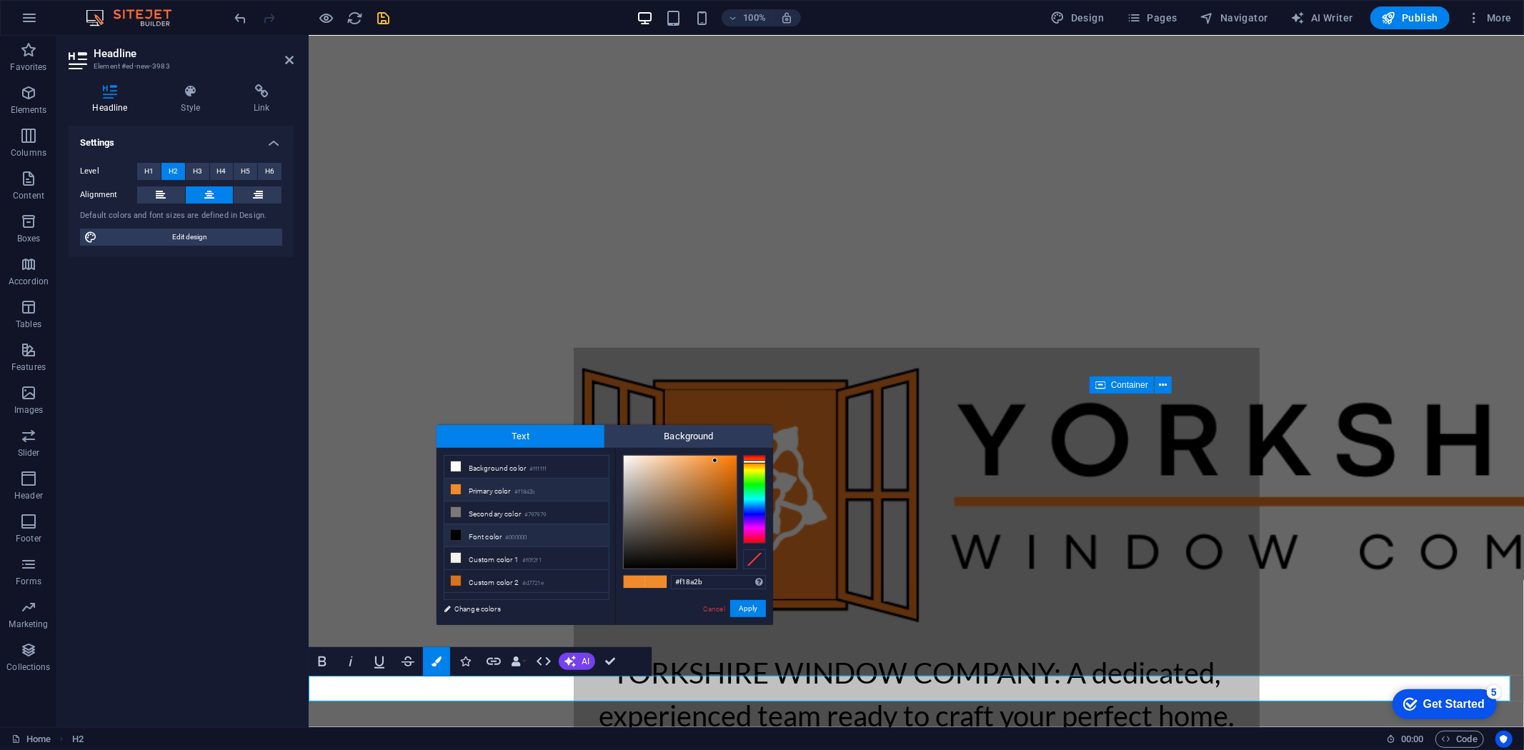
click at [455, 537] on icon at bounding box center [456, 535] width 10 height 10
type input "#000000"
drag, startPoint x: 757, startPoint y: 605, endPoint x: 520, endPoint y: 577, distance: 238.9
click at [757, 605] on button "Apply" at bounding box center [748, 608] width 36 height 17
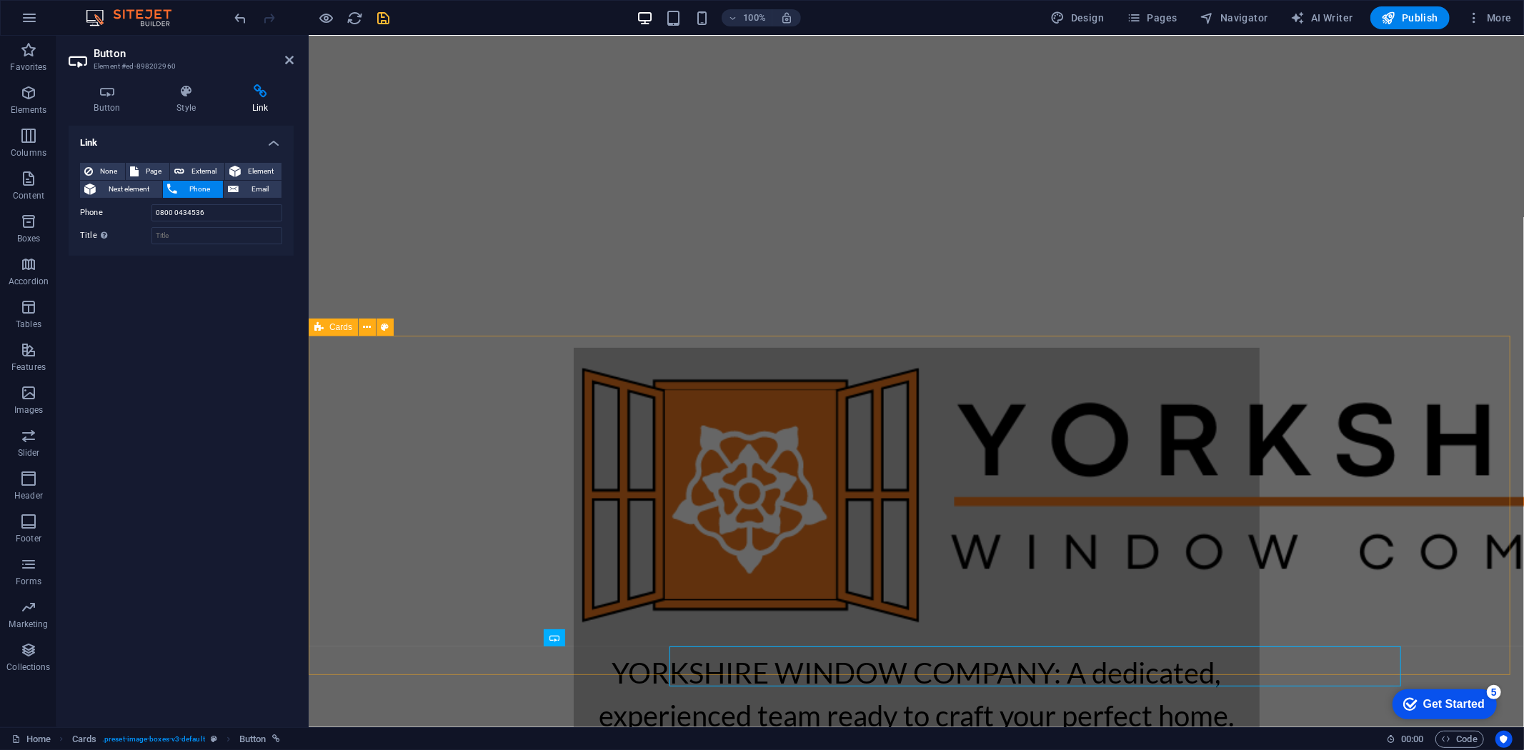
scroll to position [391, 0]
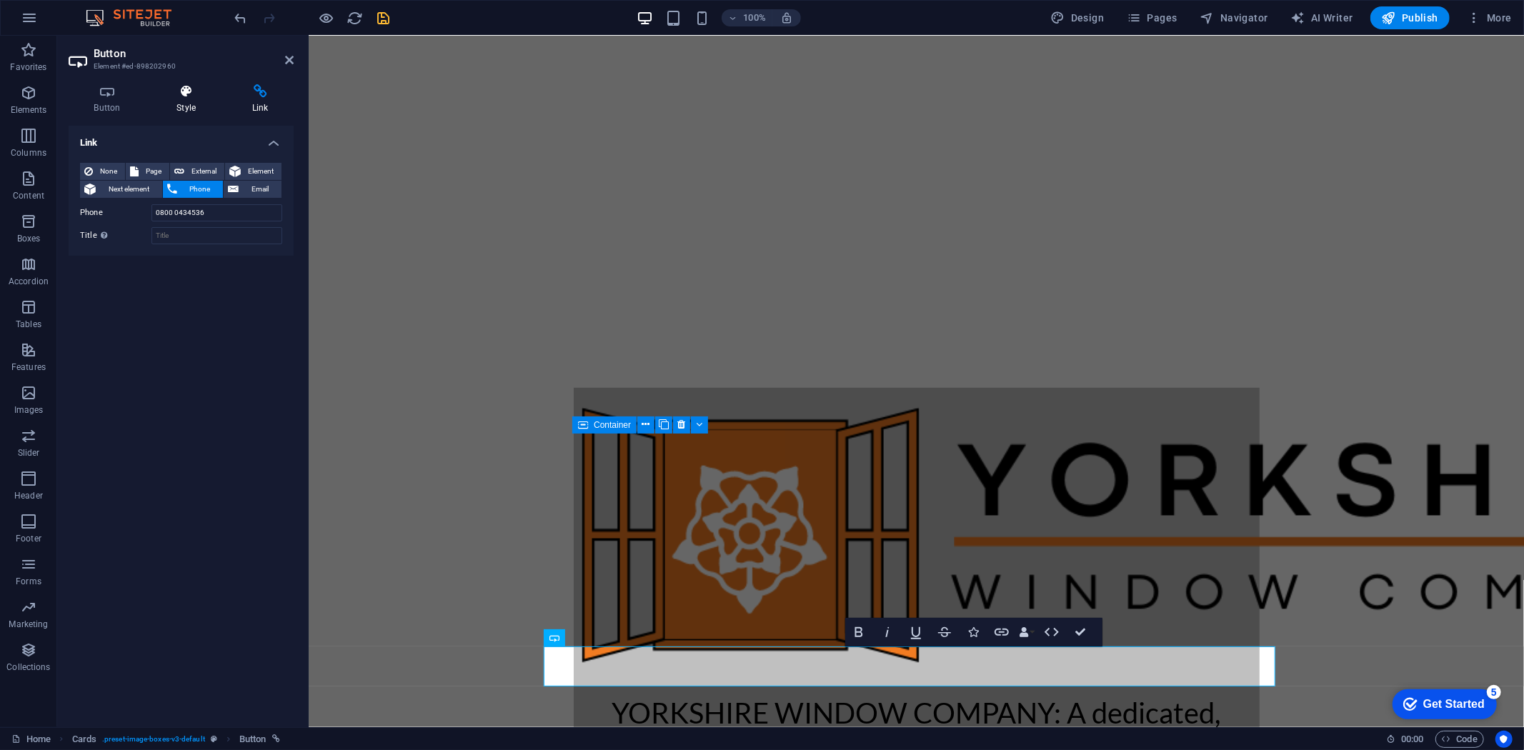
click at [184, 104] on h4 "Style" at bounding box center [189, 99] width 76 height 30
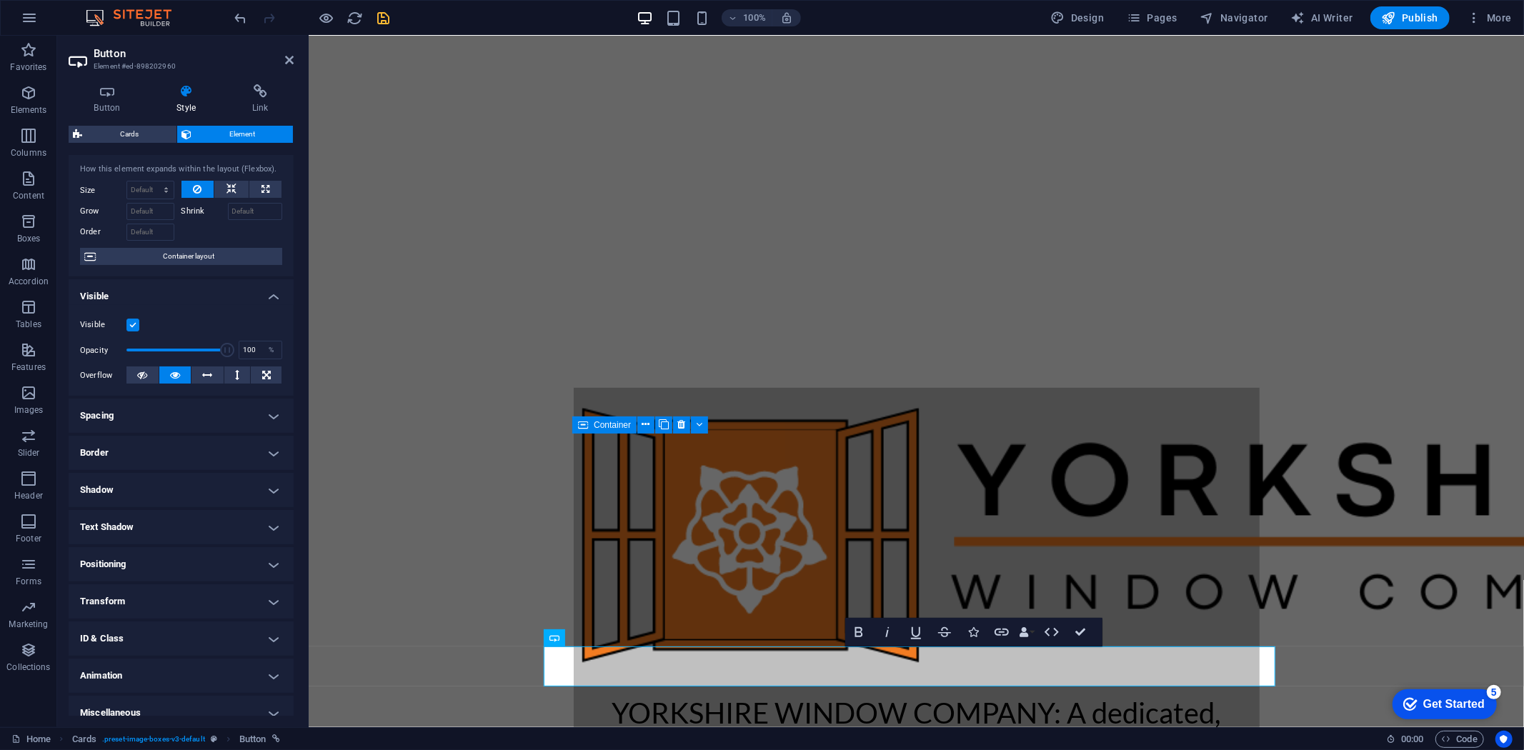
scroll to position [43, 0]
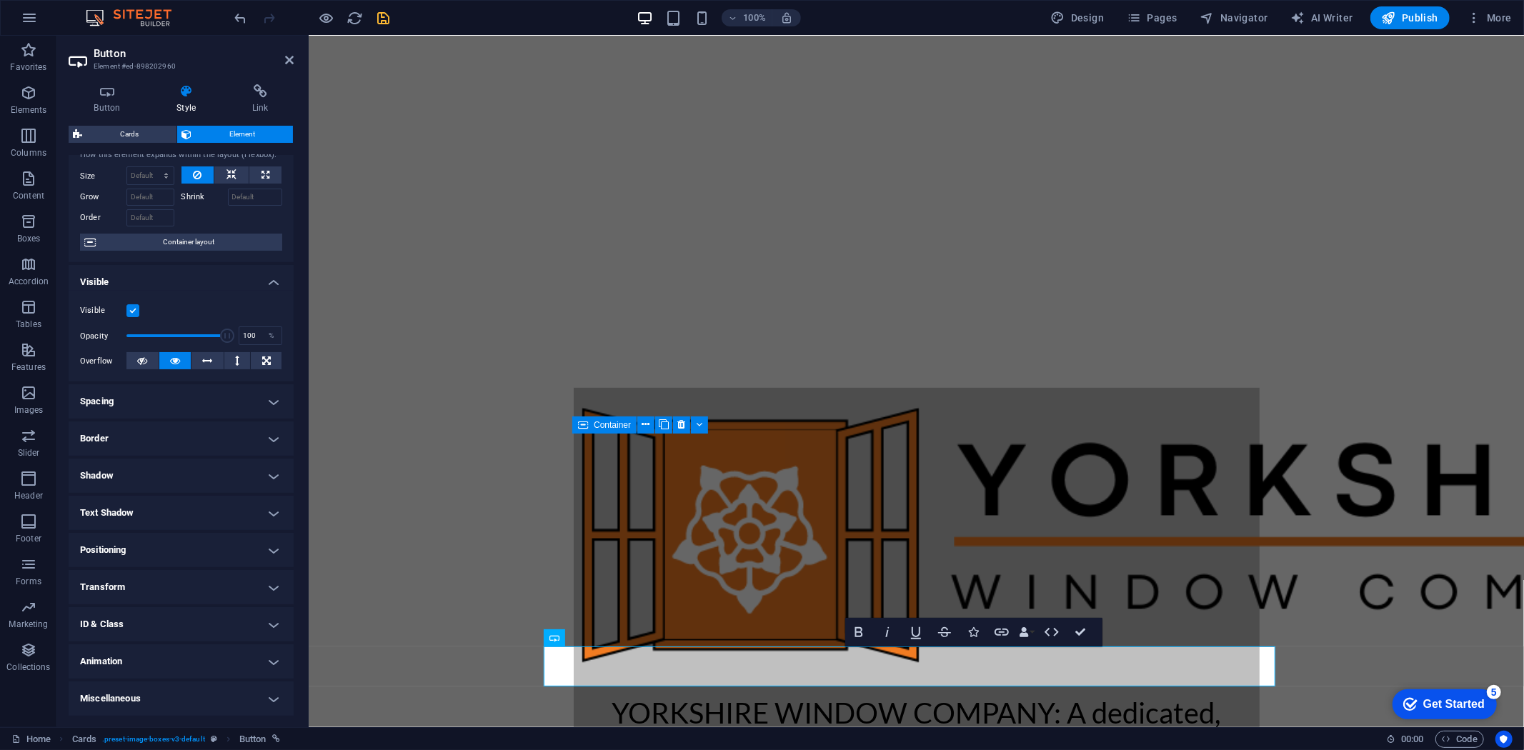
click at [169, 655] on h4 "Animation" at bounding box center [181, 662] width 225 height 34
click at [129, 701] on select "Don't animate Show / Hide Slide up/down Zoom in/out Slide left to right Slide r…" at bounding box center [181, 705] width 202 height 17
select select "pulse"
click at [80, 697] on select "Don't animate Show / Hide Slide up/down Zoom in/out Slide left to right Slide r…" at bounding box center [181, 705] width 202 height 17
select select "scroll"
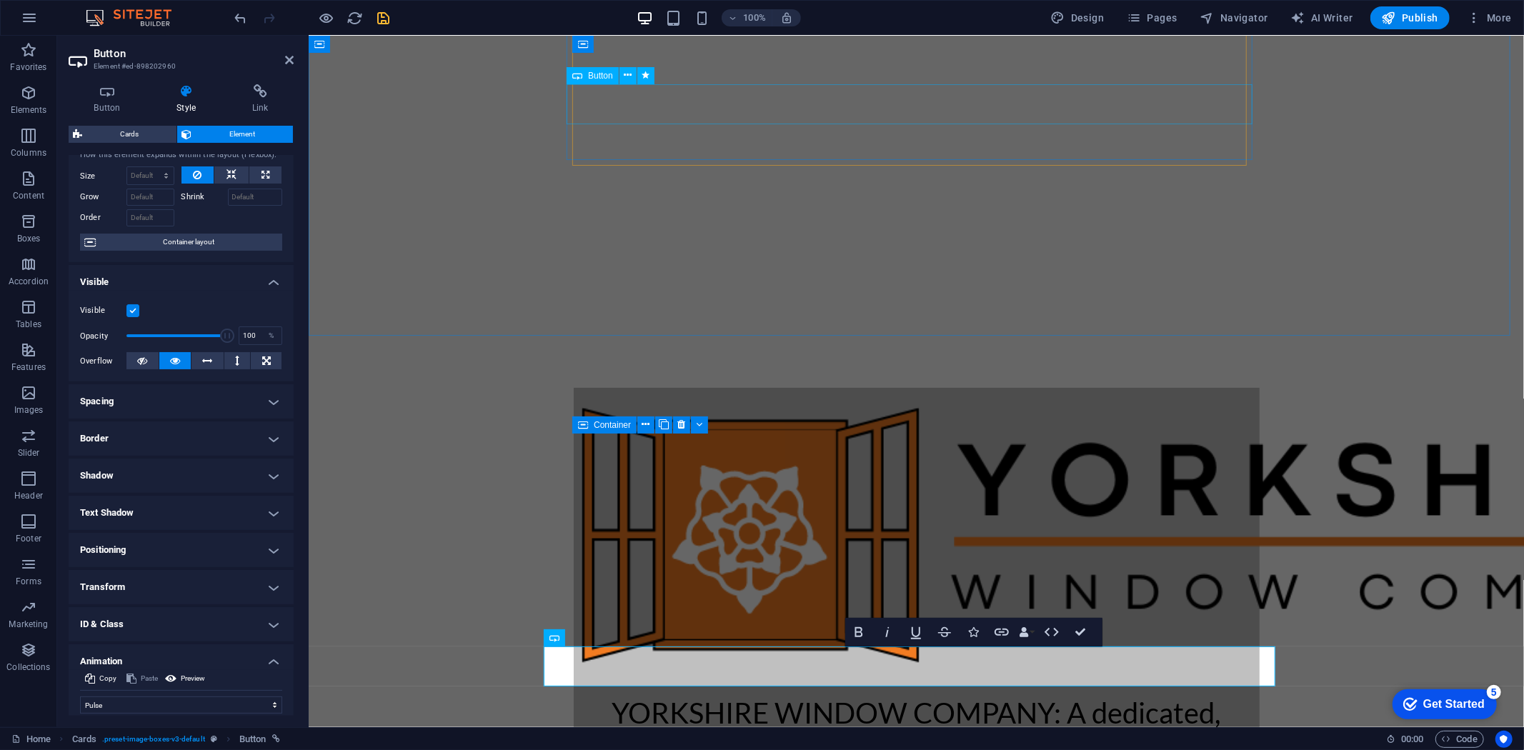
select select "px"
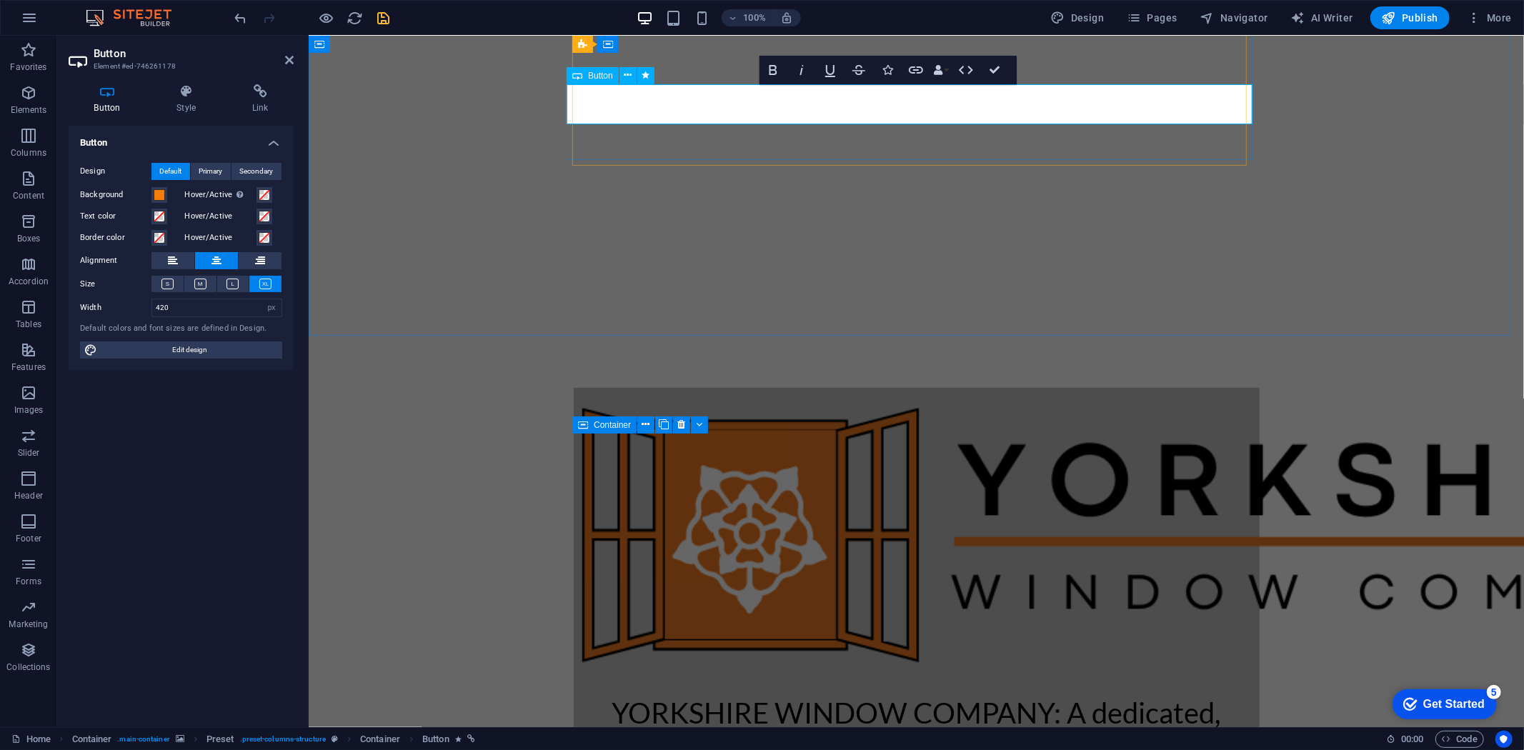
click at [192, 95] on icon at bounding box center [186, 91] width 70 height 14
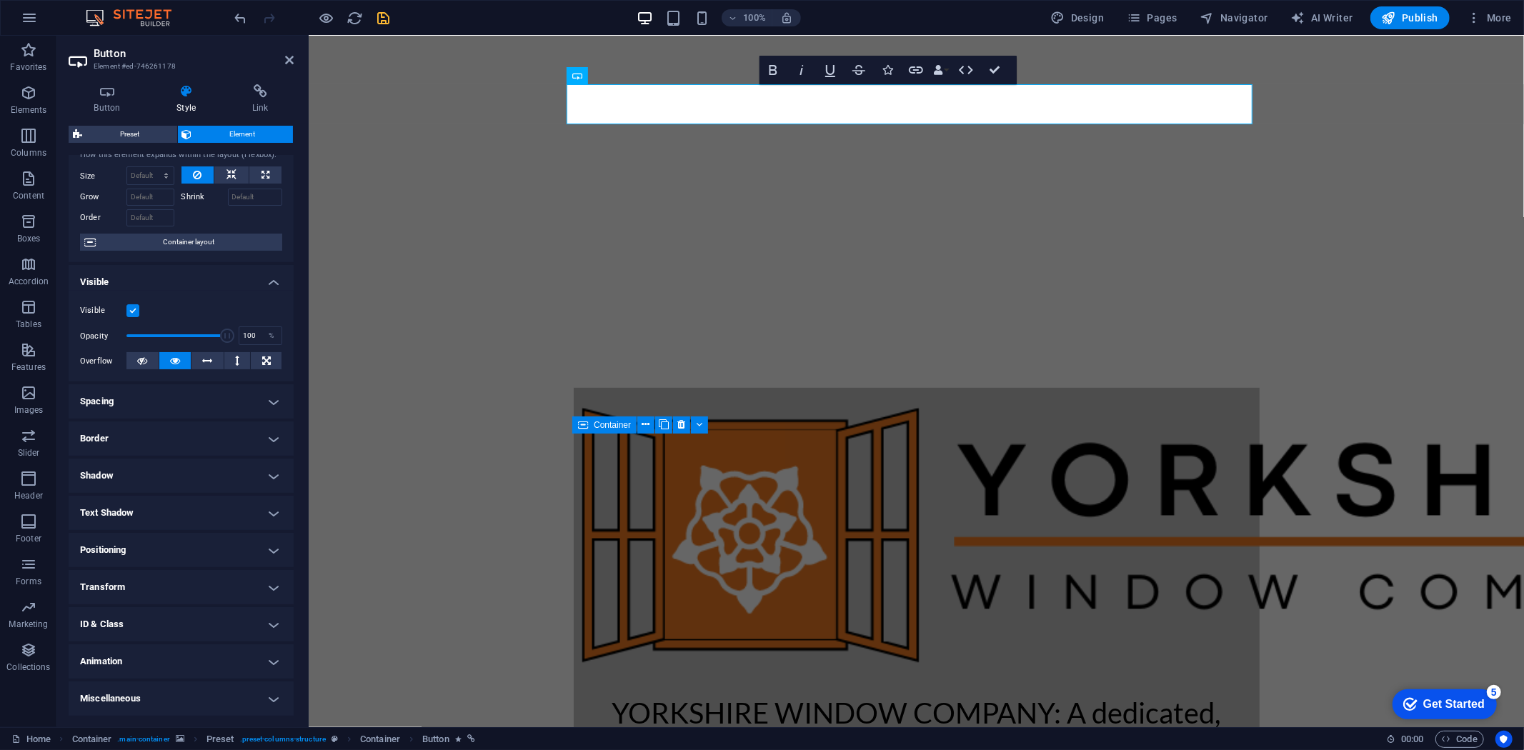
click at [182, 665] on h4 "Animation" at bounding box center [181, 662] width 225 height 34
click at [130, 709] on select "Don't animate Show / Hide Slide up/down Zoom in/out Slide left to right Slide r…" at bounding box center [181, 705] width 202 height 17
drag, startPoint x: 349, startPoint y: 564, endPoint x: 358, endPoint y: 540, distance: 25.8
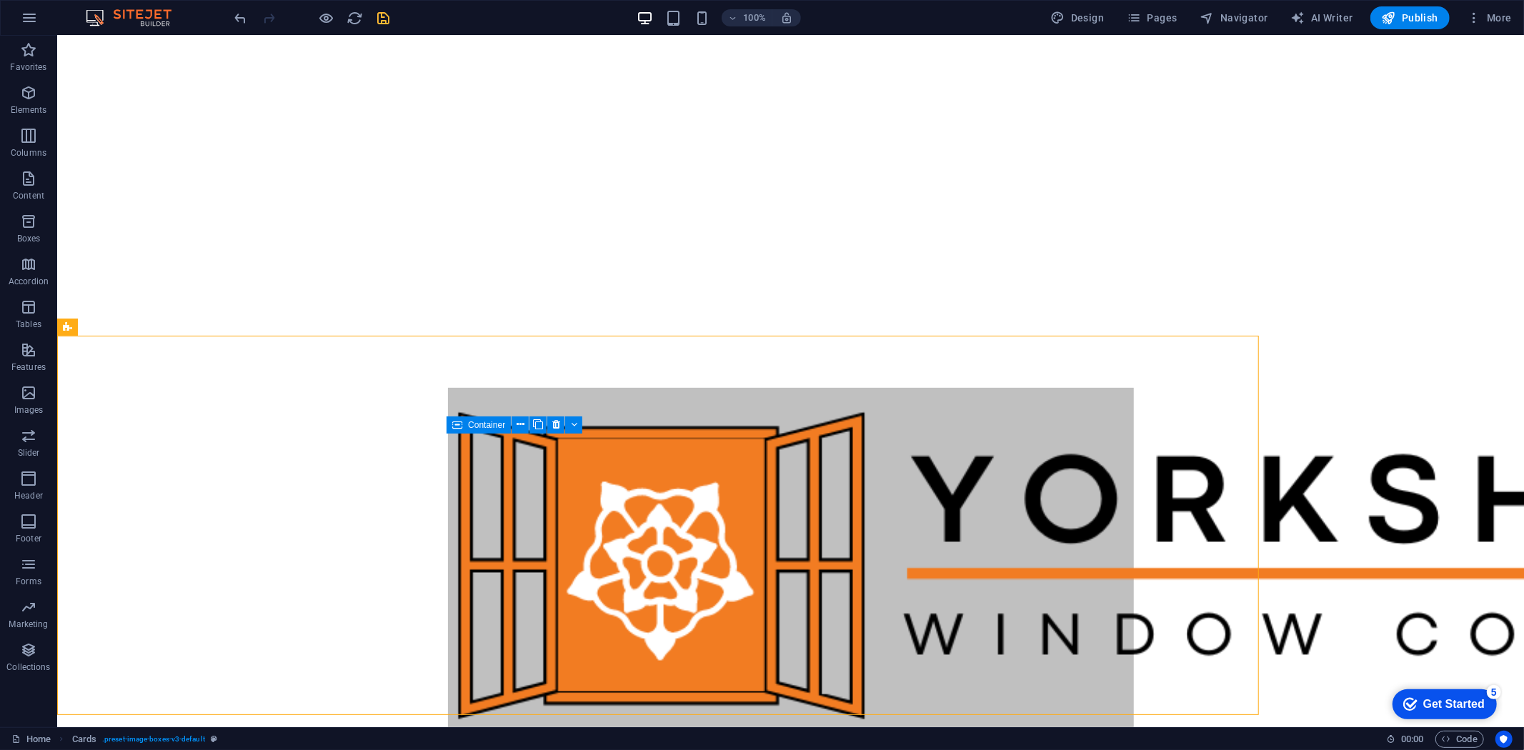
click at [376, 16] on icon "save" at bounding box center [384, 18] width 16 height 16
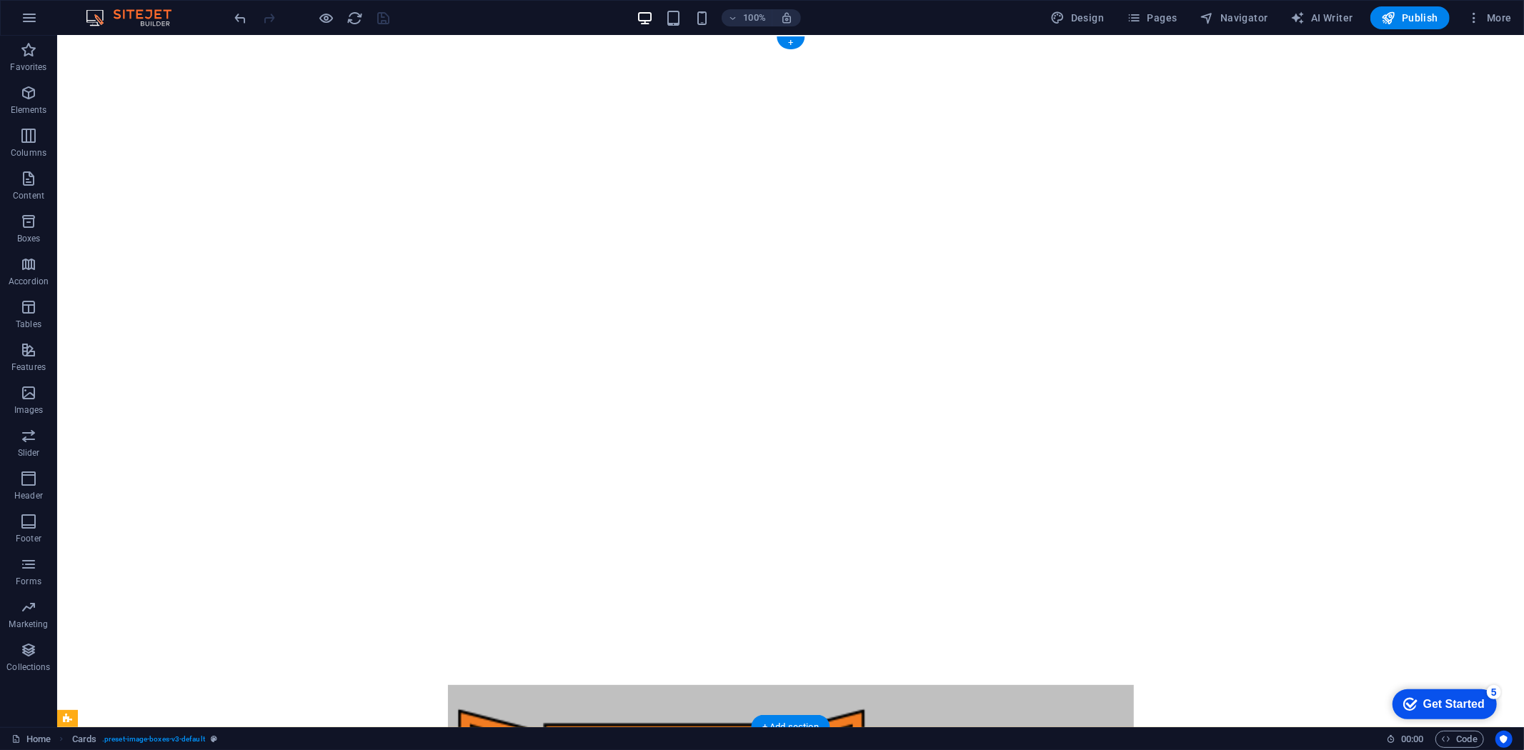
scroll to position [0, 0]
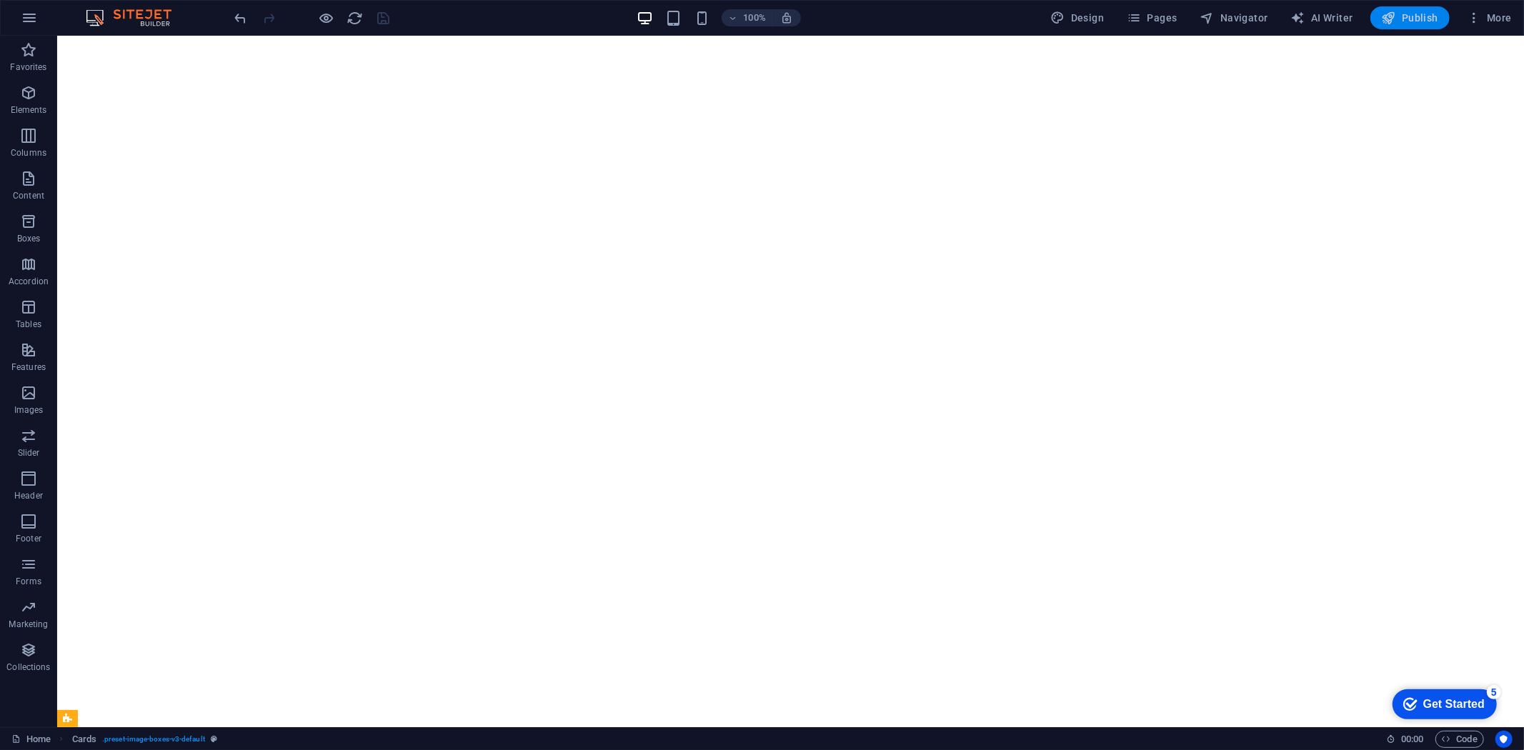
click at [1422, 19] on span "Publish" at bounding box center [1410, 18] width 56 height 14
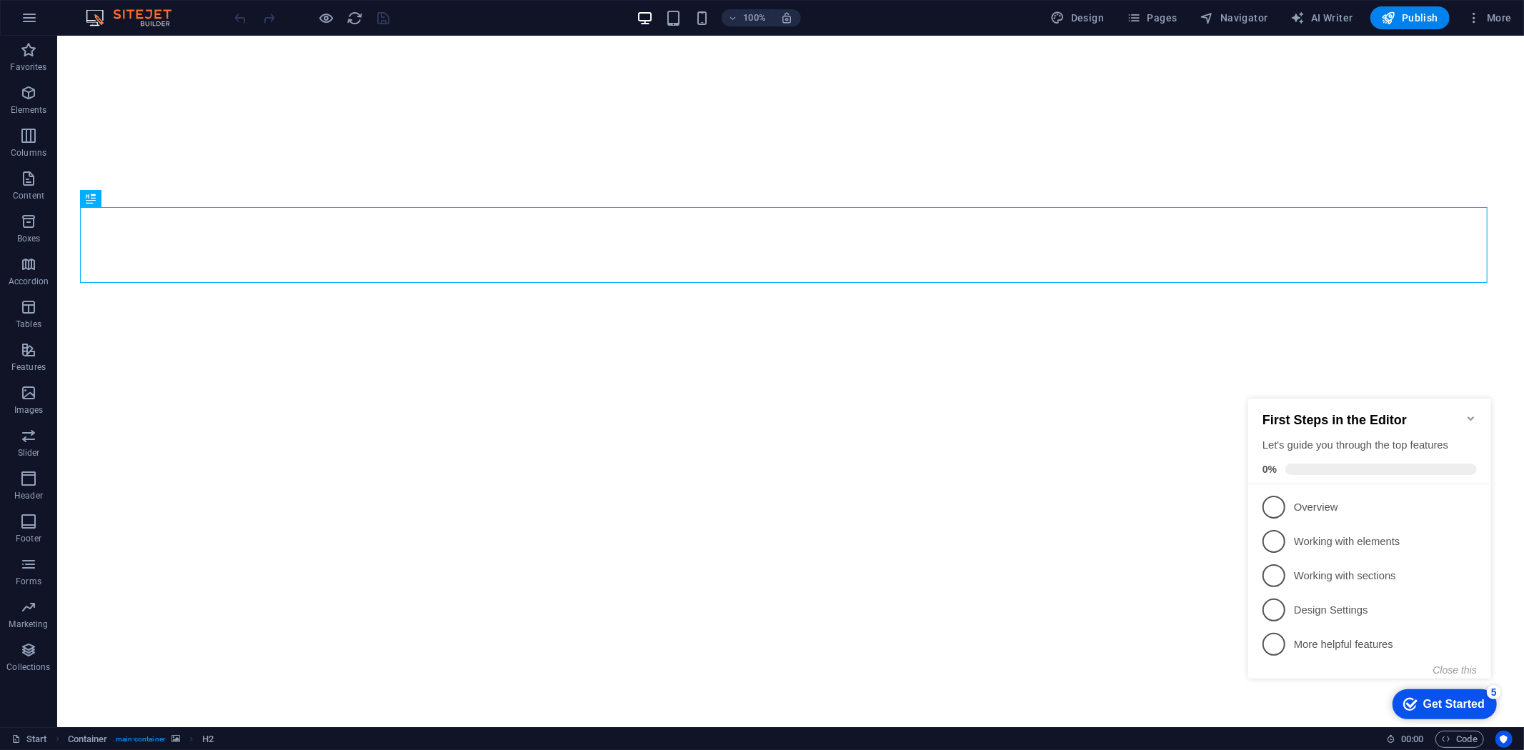
click at [1471, 412] on icon "Minimize checklist" at bounding box center [1470, 417] width 11 height 11
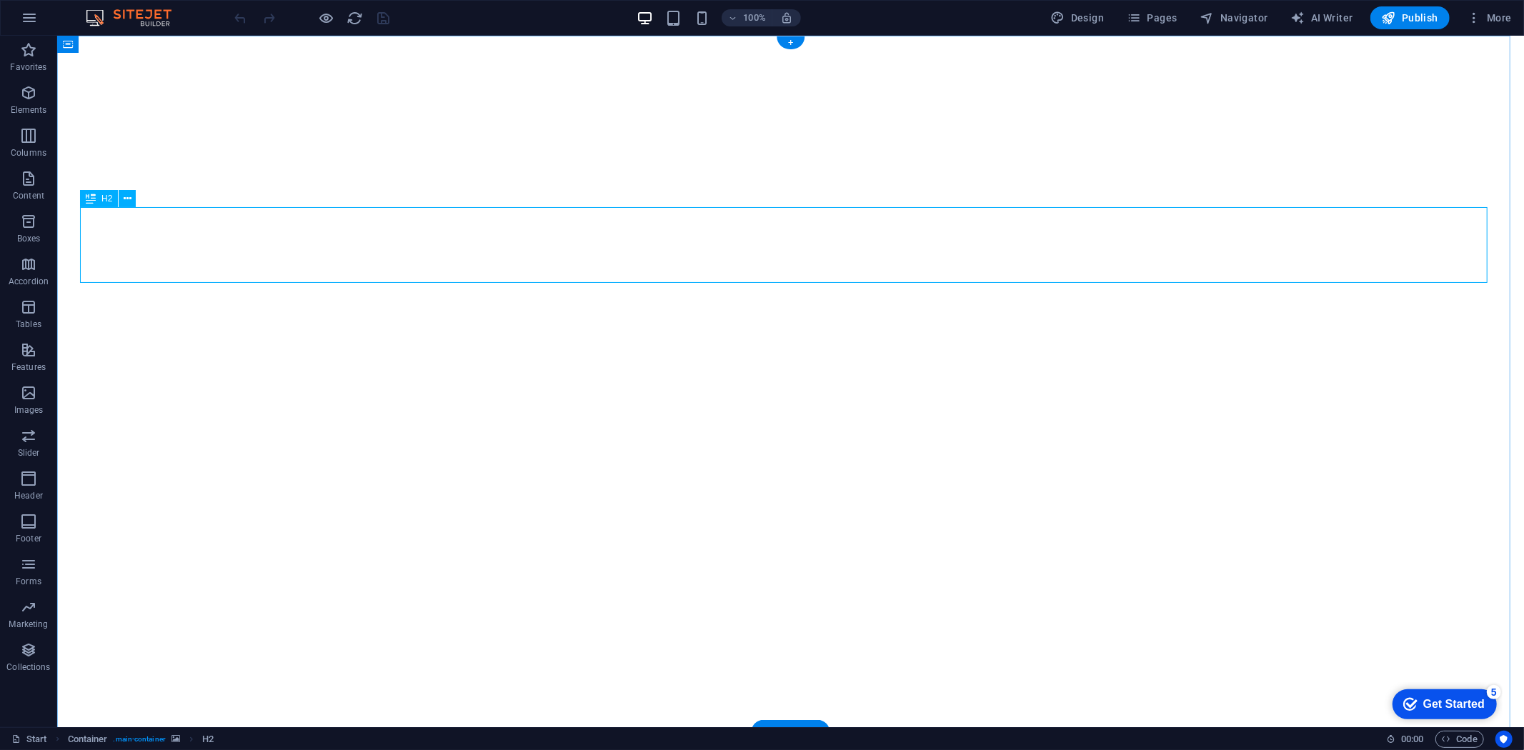
scroll to position [4, 0]
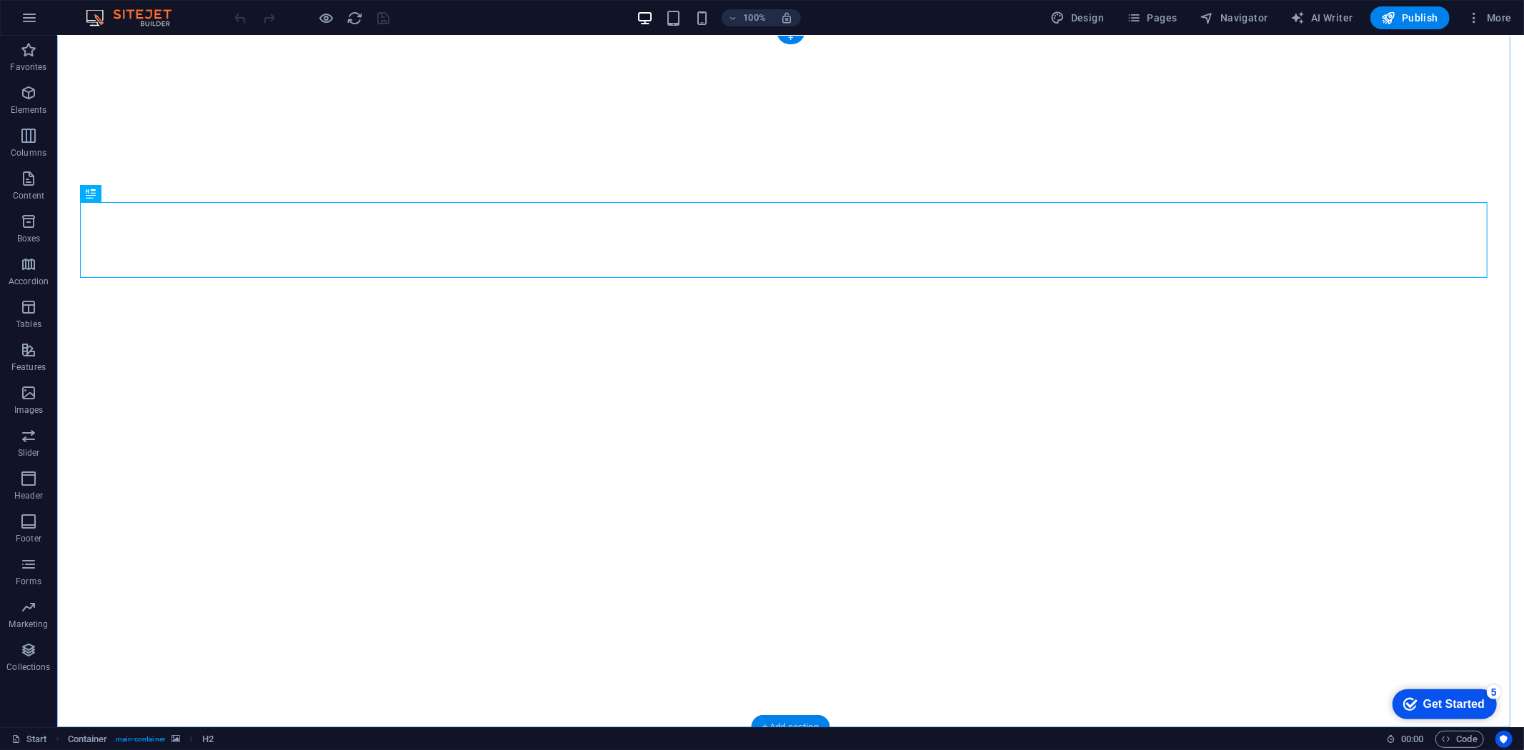
click at [780, 719] on div "+ Add section" at bounding box center [790, 727] width 79 height 24
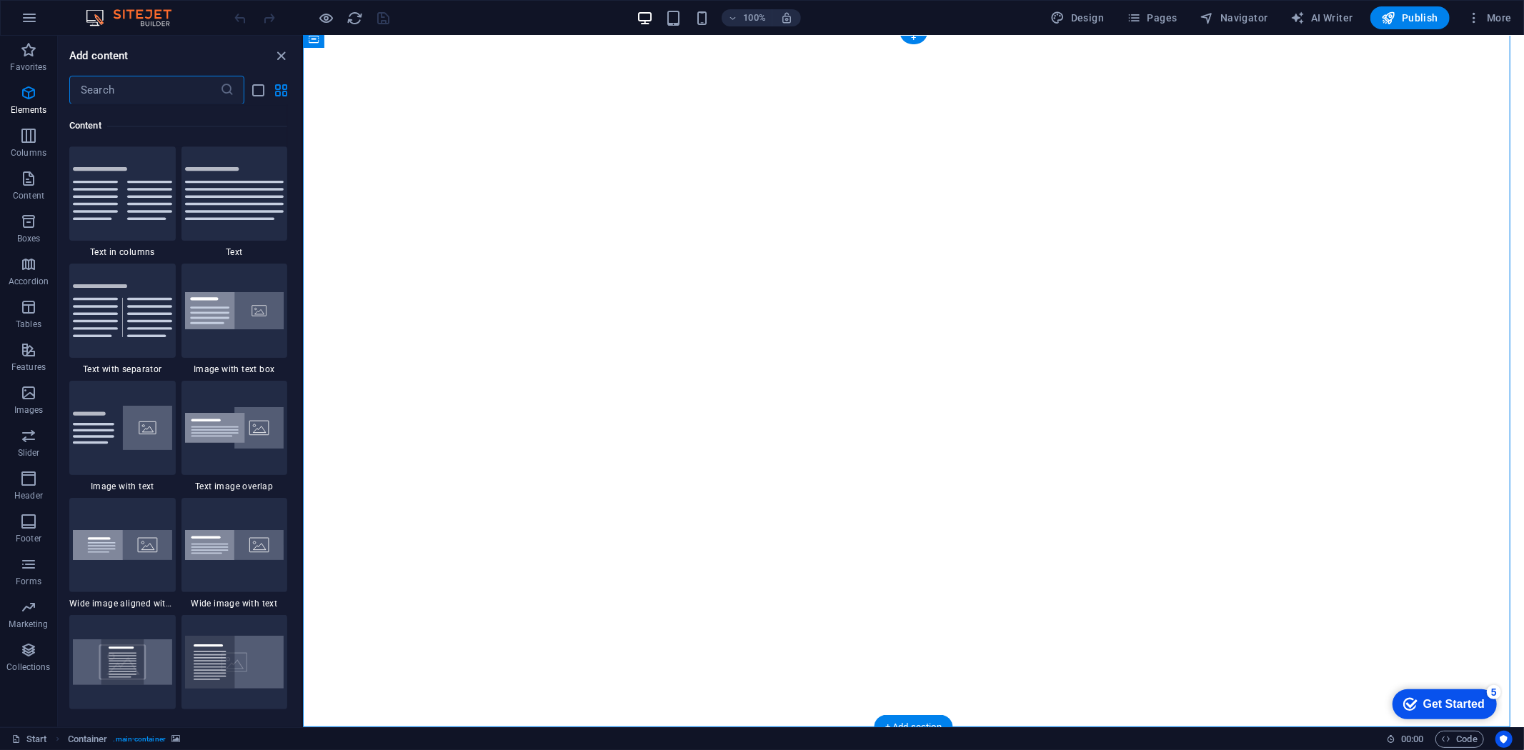
scroll to position [2499, 0]
click at [222, 310] on img at bounding box center [234, 311] width 99 height 38
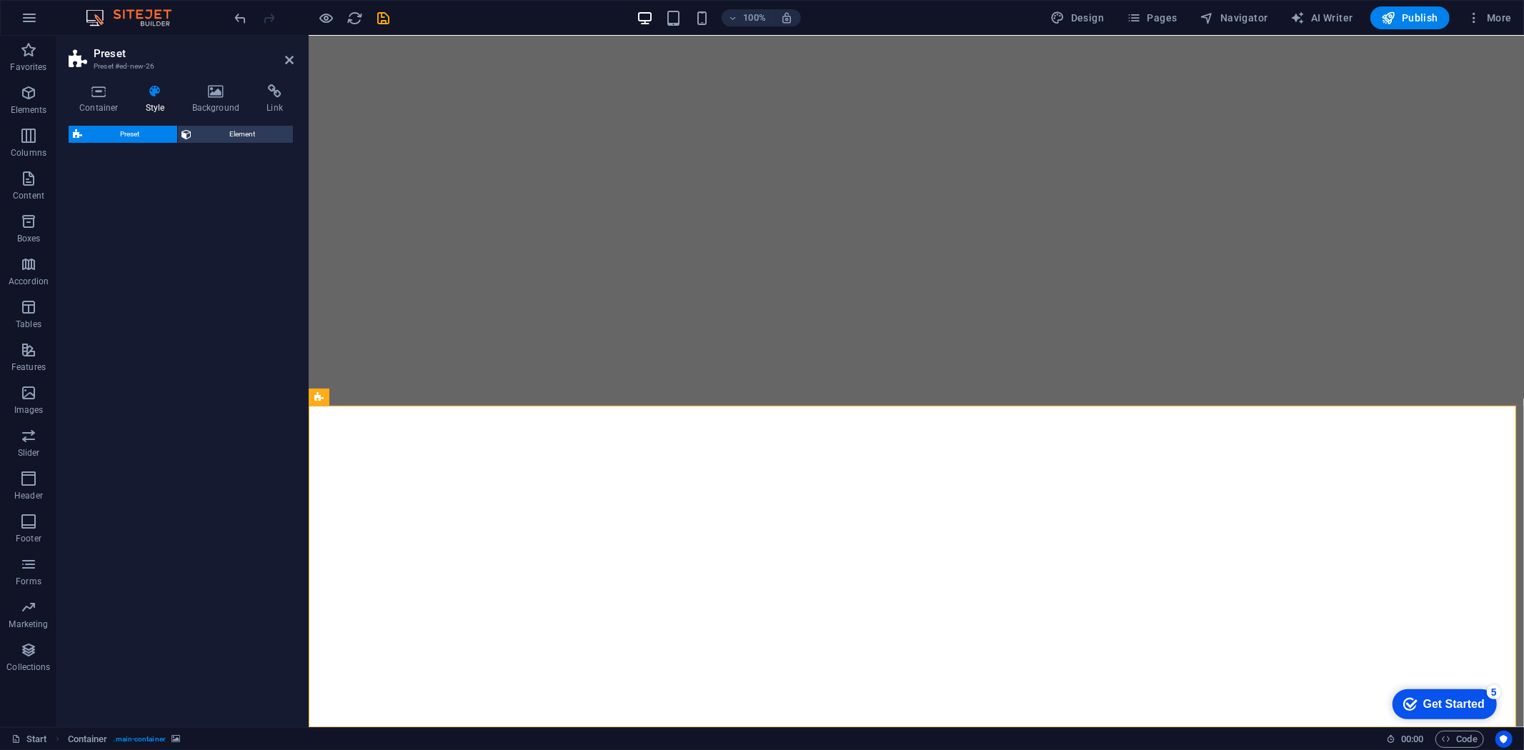
select select "rem"
select select "px"
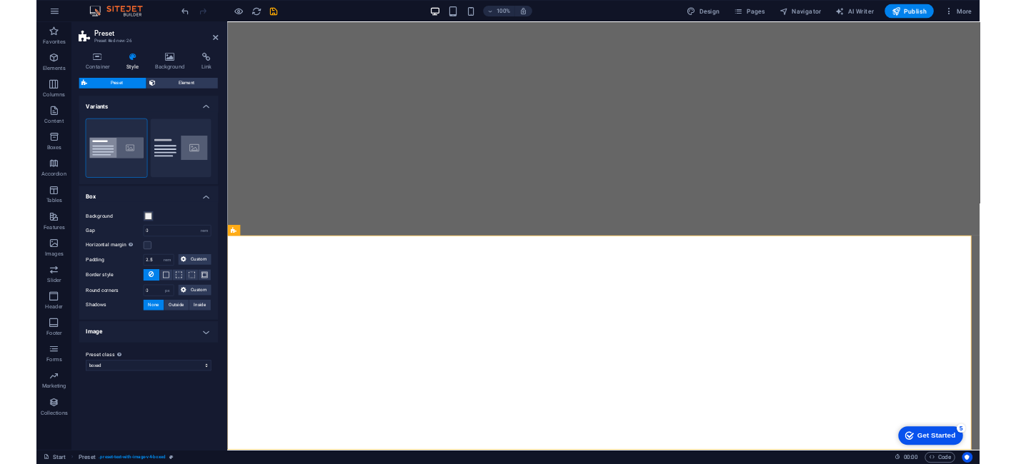
scroll to position [352, 0]
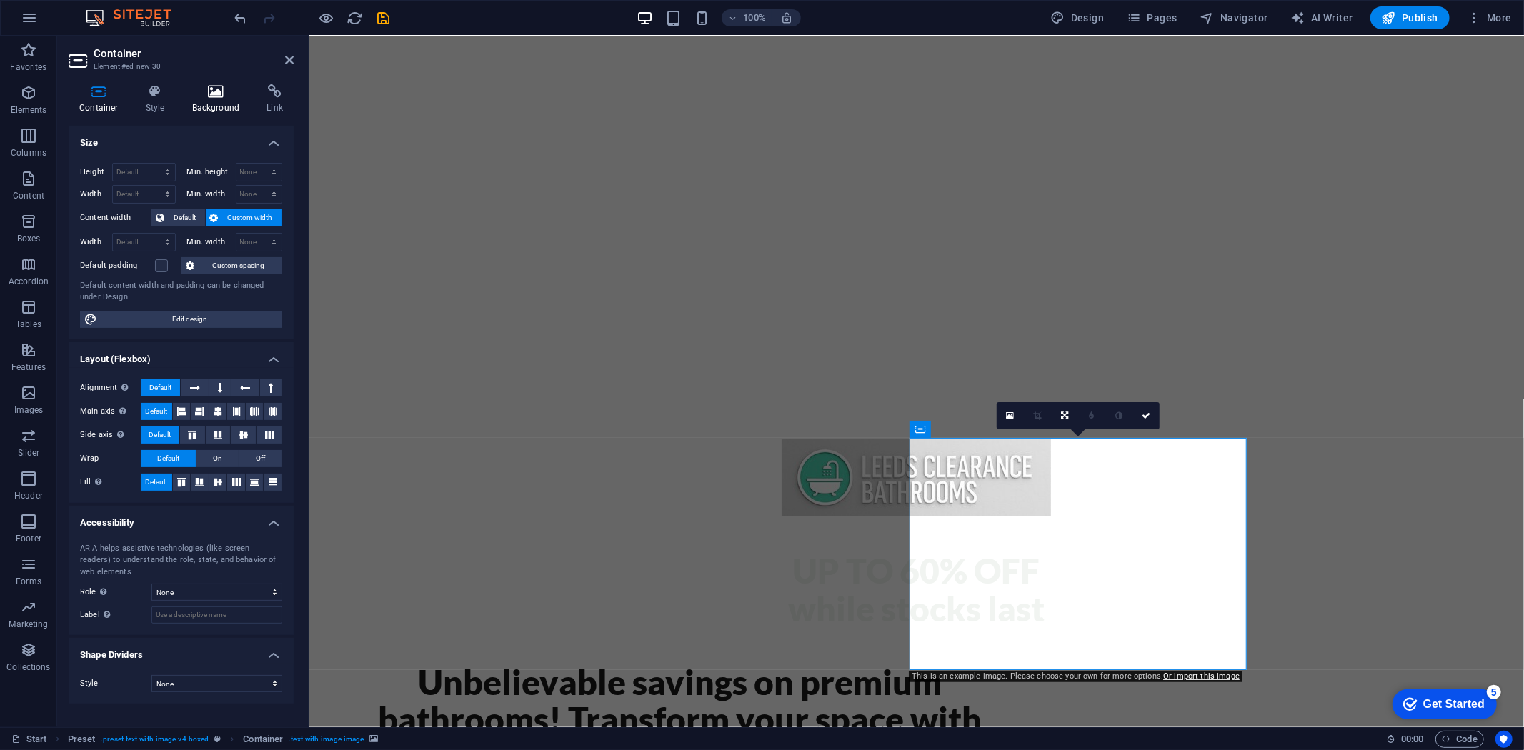
click at [219, 89] on icon at bounding box center [216, 91] width 69 height 14
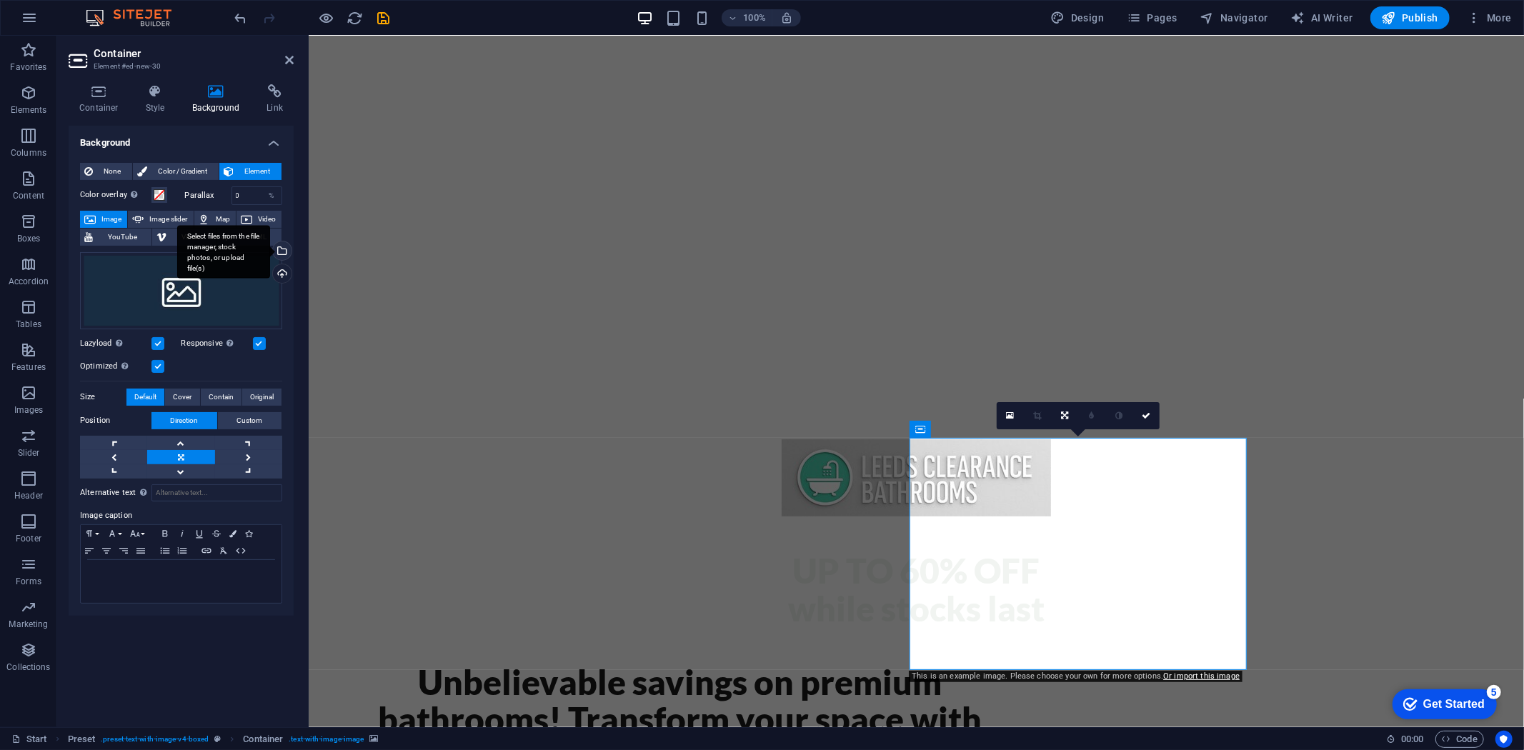
click at [282, 252] on div "Select files from the file manager, stock photos, or upload file(s)" at bounding box center [280, 252] width 21 height 21
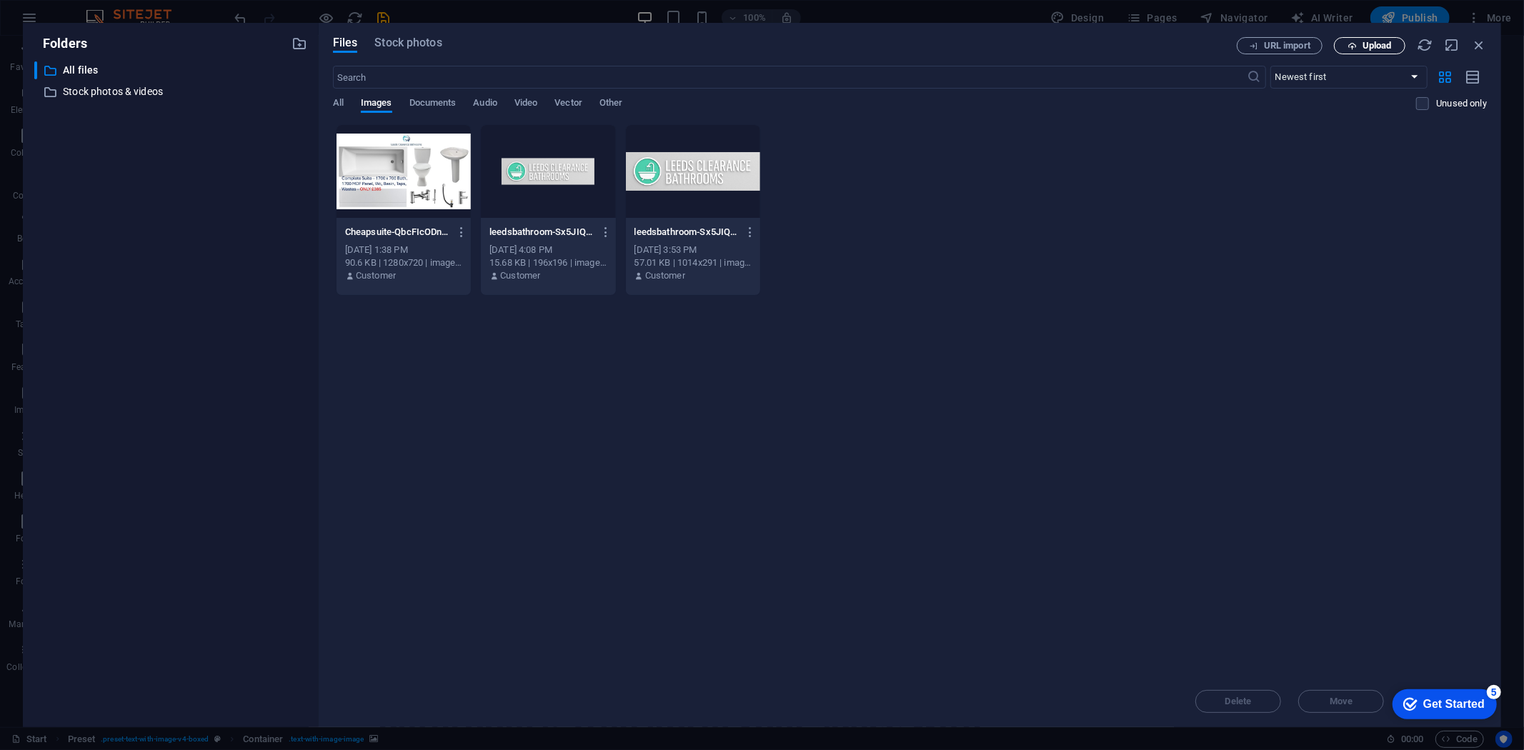
click at [1349, 53] on button "Upload" at bounding box center [1369, 45] width 71 height 17
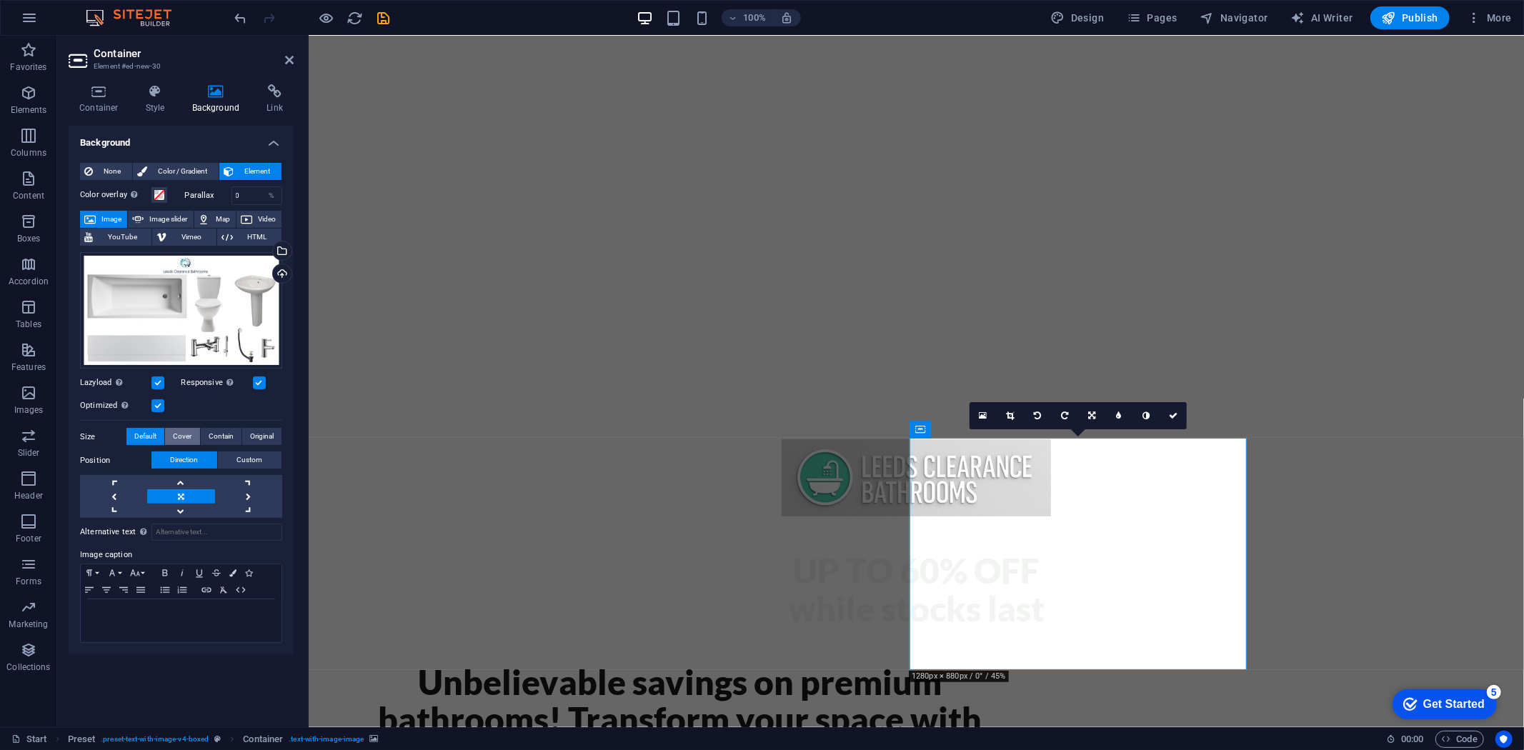
click at [173, 431] on span "Cover" at bounding box center [182, 436] width 19 height 17
click at [191, 439] on span "Cover" at bounding box center [182, 436] width 19 height 17
click at [213, 439] on span "Contain" at bounding box center [221, 436] width 25 height 17
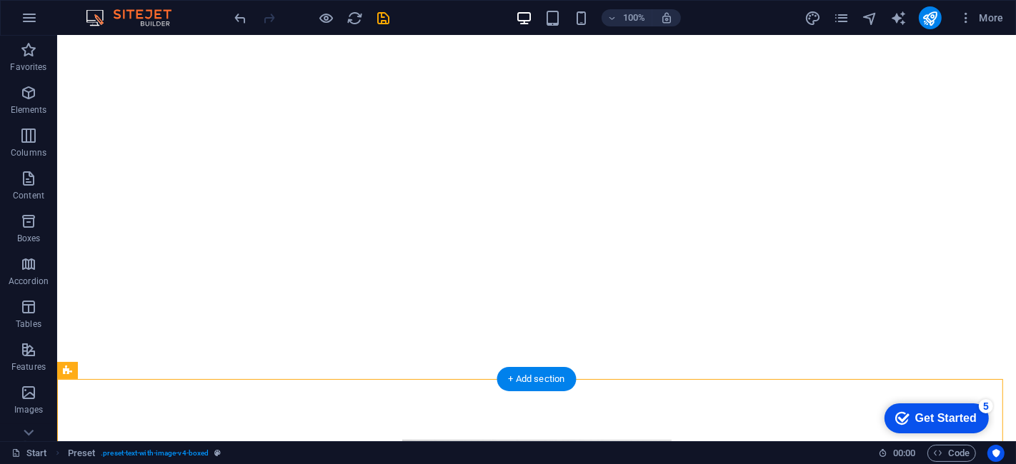
scroll to position [636, 0]
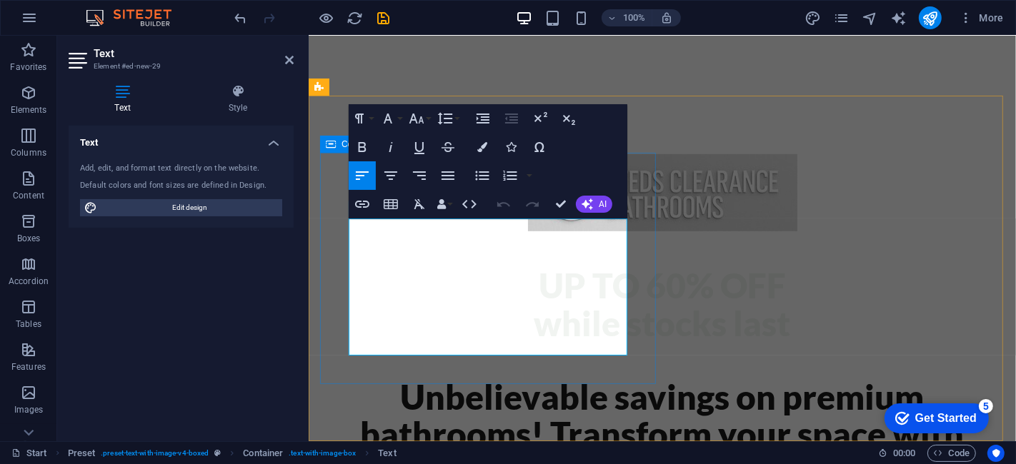
drag, startPoint x: 580, startPoint y: 344, endPoint x: 327, endPoint y: 221, distance: 281.6
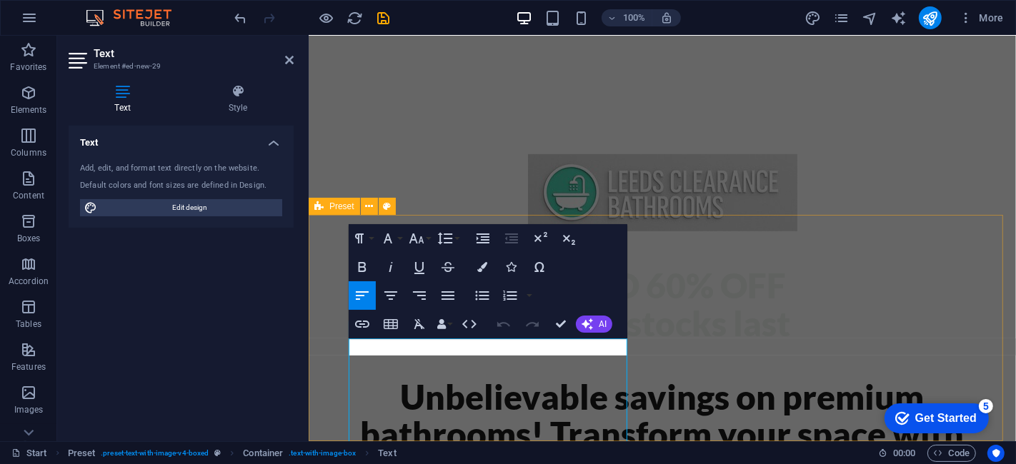
scroll to position [516, 0]
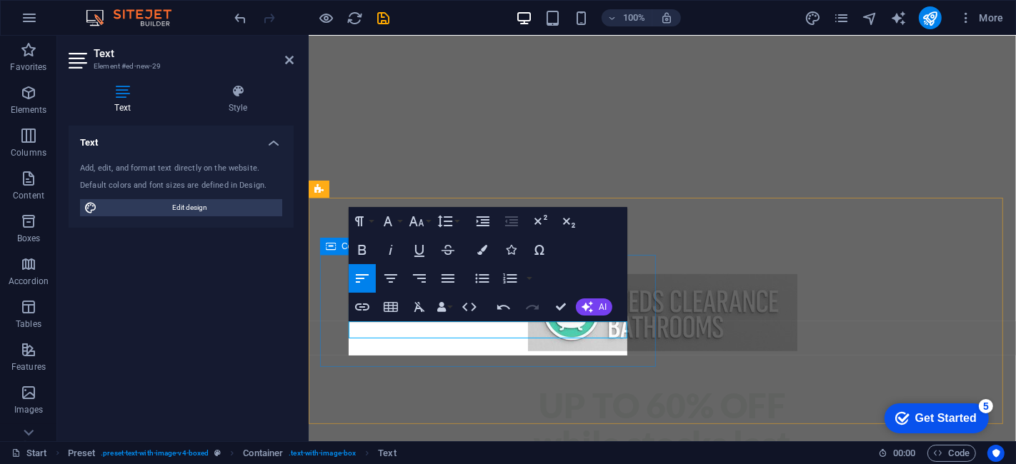
scroll to position [533, 0]
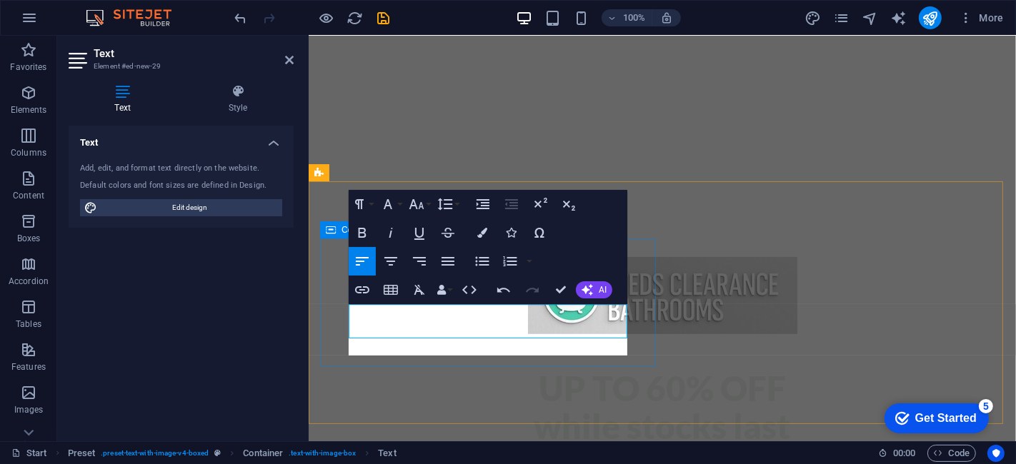
scroll to position [550, 0]
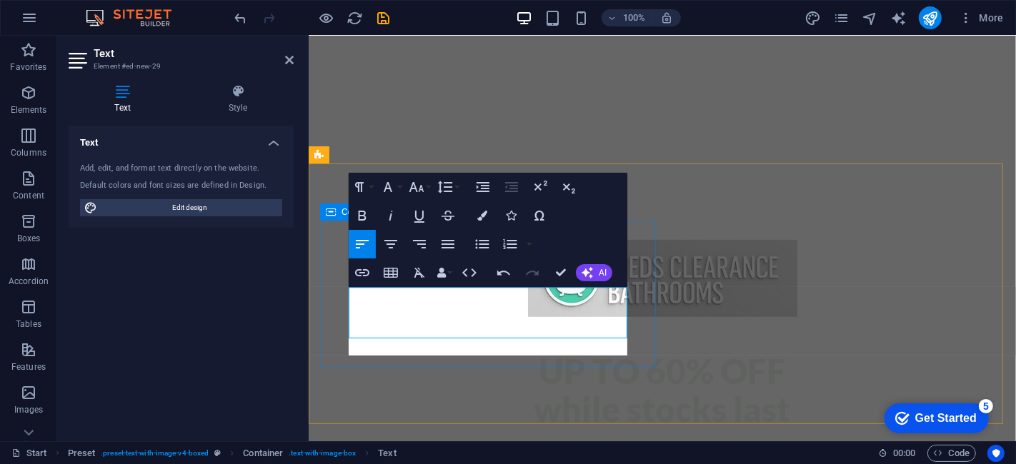
scroll to position [567, 0]
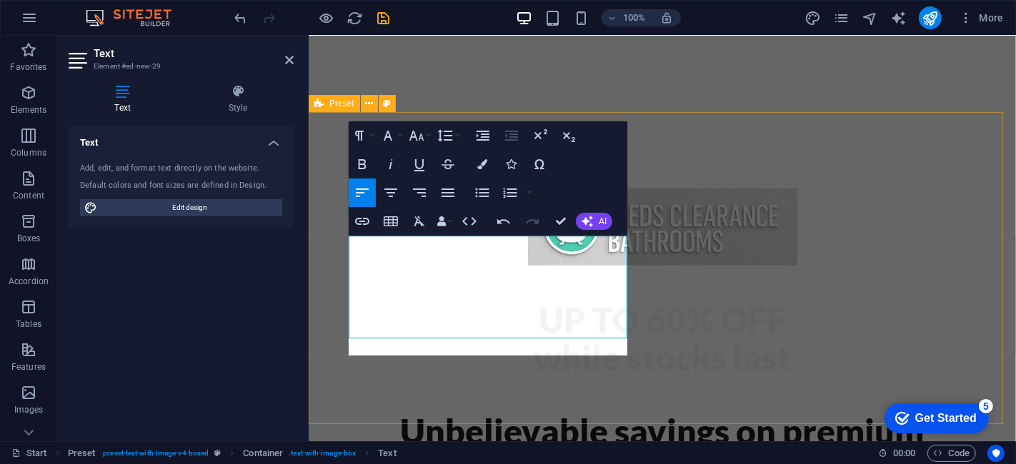
scroll to position [619, 0]
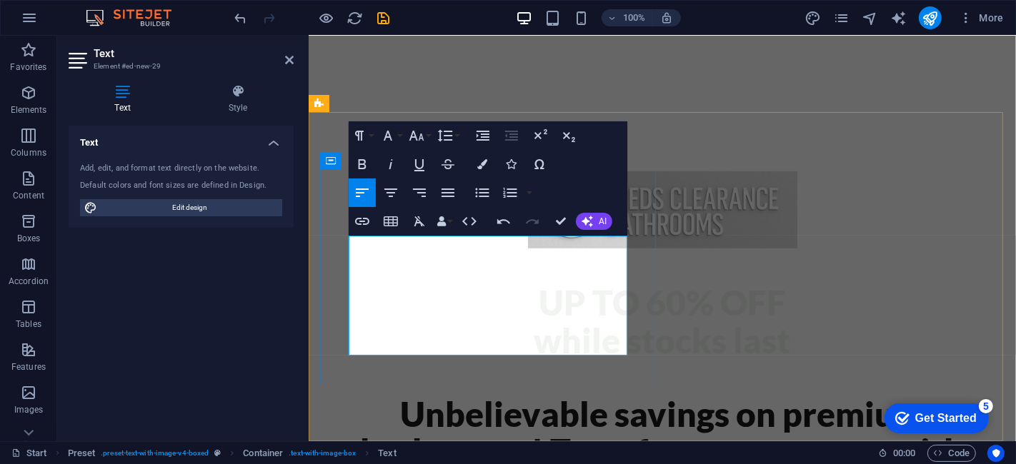
click at [393, 182] on button "Align Center" at bounding box center [390, 193] width 27 height 29
drag, startPoint x: 531, startPoint y: 334, endPoint x: 343, endPoint y: 245, distance: 208.1
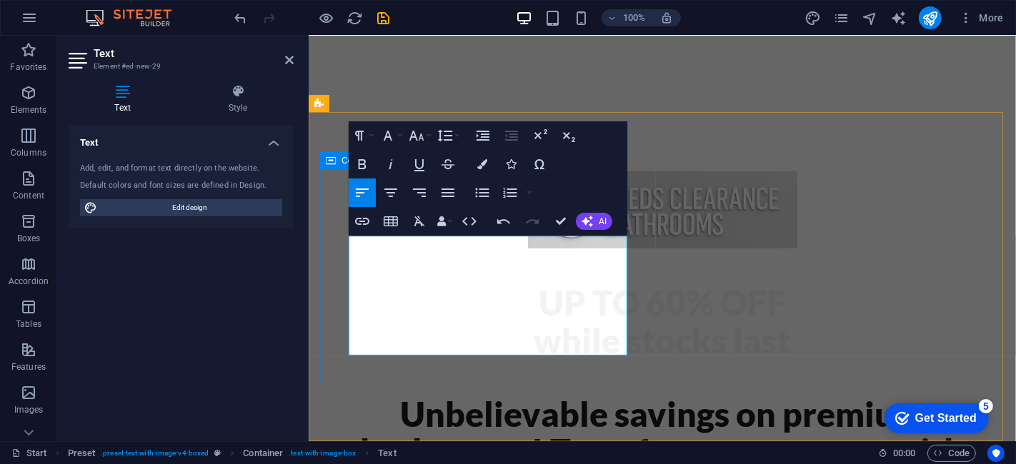
click at [392, 194] on icon "button" at bounding box center [390, 192] width 17 height 17
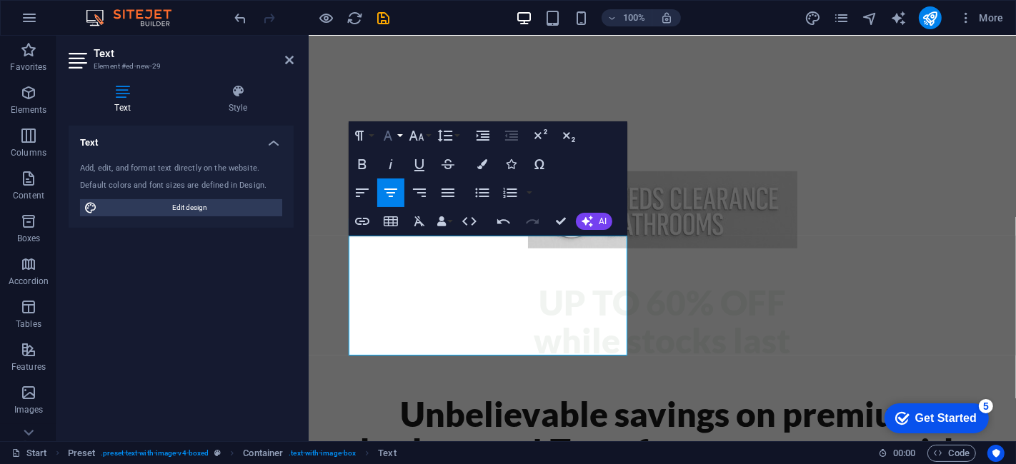
click at [384, 135] on icon "button" at bounding box center [387, 135] width 17 height 17
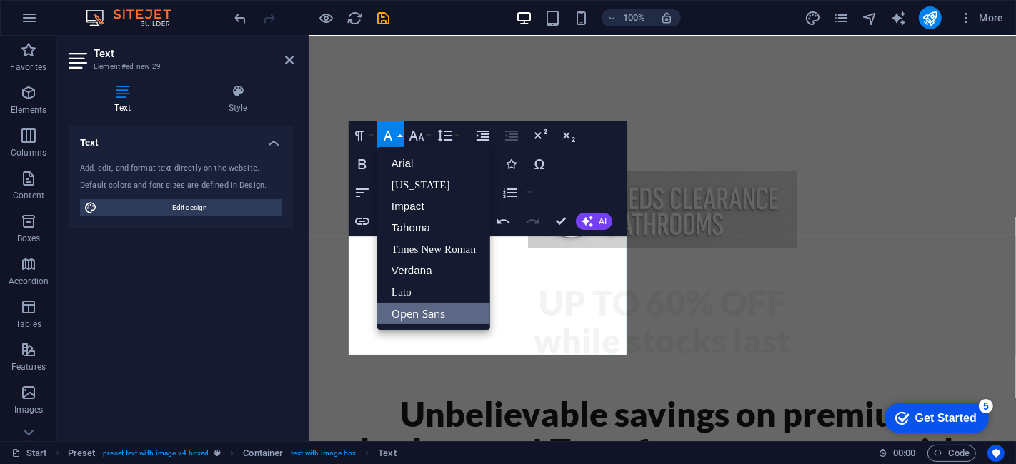
scroll to position [0, 0]
click at [416, 187] on link "[US_STATE]" at bounding box center [433, 184] width 113 height 21
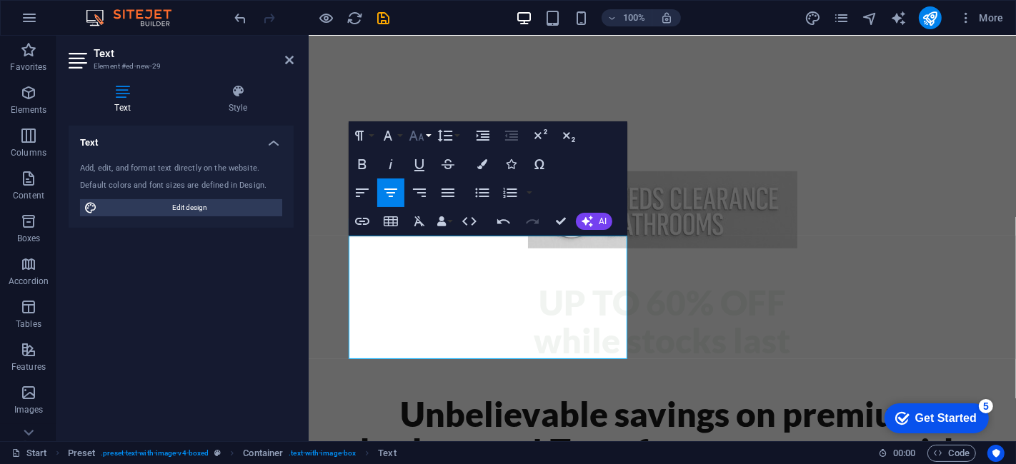
click at [424, 129] on icon "button" at bounding box center [416, 135] width 17 height 17
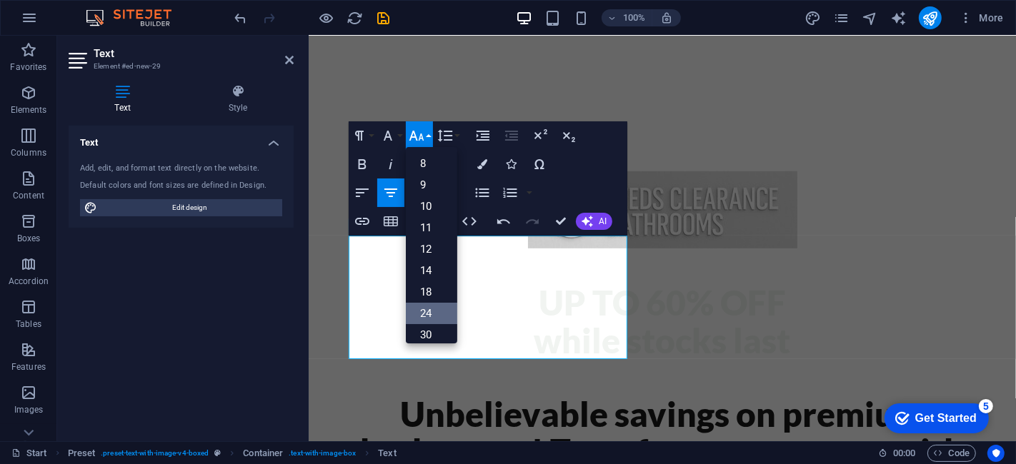
click at [427, 309] on link "24" at bounding box center [431, 313] width 51 height 21
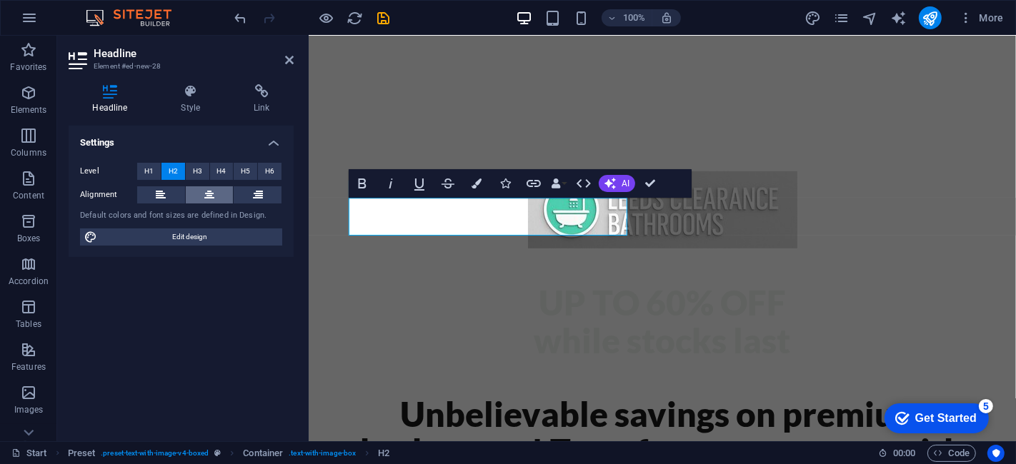
click at [228, 196] on button at bounding box center [210, 195] width 48 height 17
drag, startPoint x: 577, startPoint y: 215, endPoint x: 297, endPoint y: 219, distance: 280.1
click at [477, 184] on icon "button" at bounding box center [477, 184] width 10 height 10
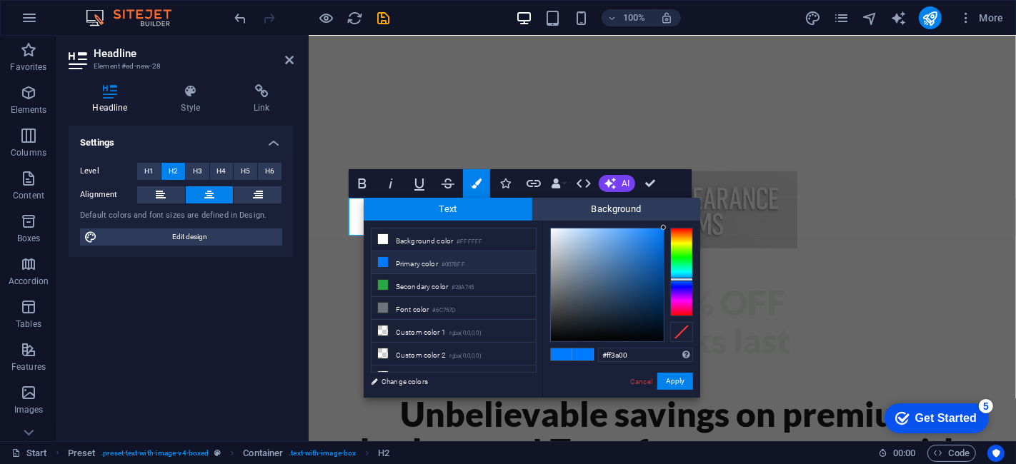
click at [677, 232] on div at bounding box center [681, 272] width 23 height 89
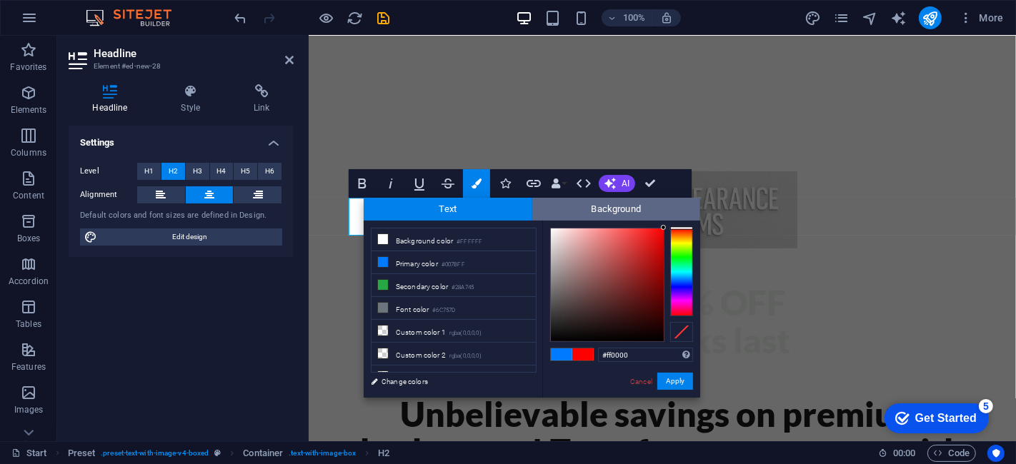
drag, startPoint x: 686, startPoint y: 230, endPoint x: 687, endPoint y: 215, distance: 15.1
click at [687, 215] on div "Text Background less Background color #FFFFFF Primary color #007BFF Secondary c…" at bounding box center [532, 298] width 337 height 200
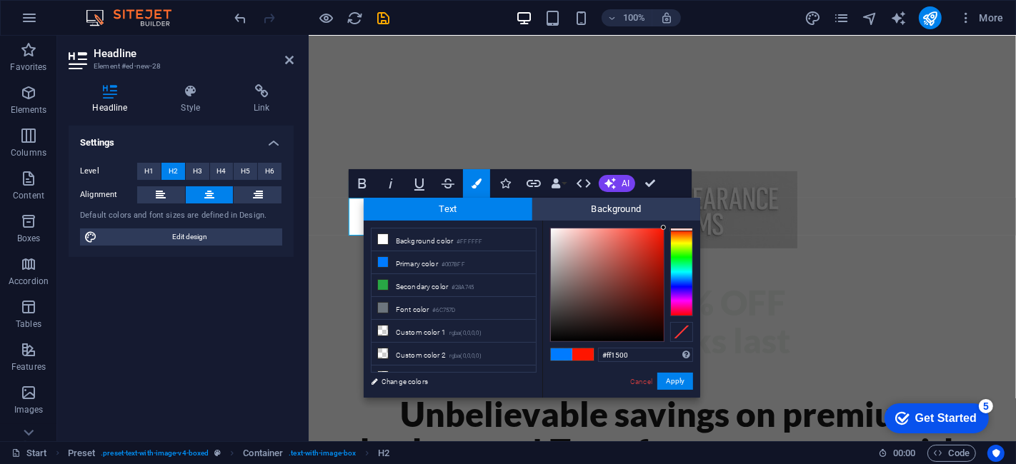
type input "#fc1b07"
click at [660, 229] on div at bounding box center [607, 285] width 113 height 113
click at [679, 384] on button "Apply" at bounding box center [675, 381] width 36 height 17
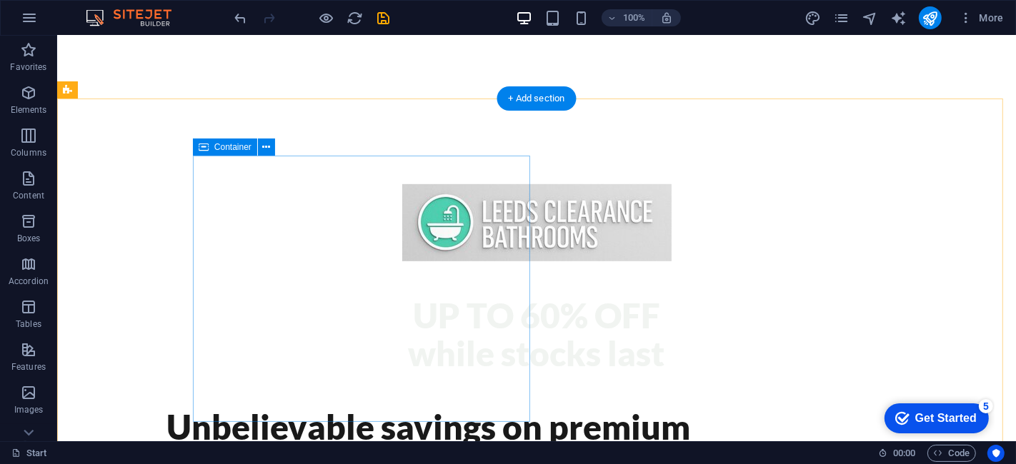
scroll to position [635, 0]
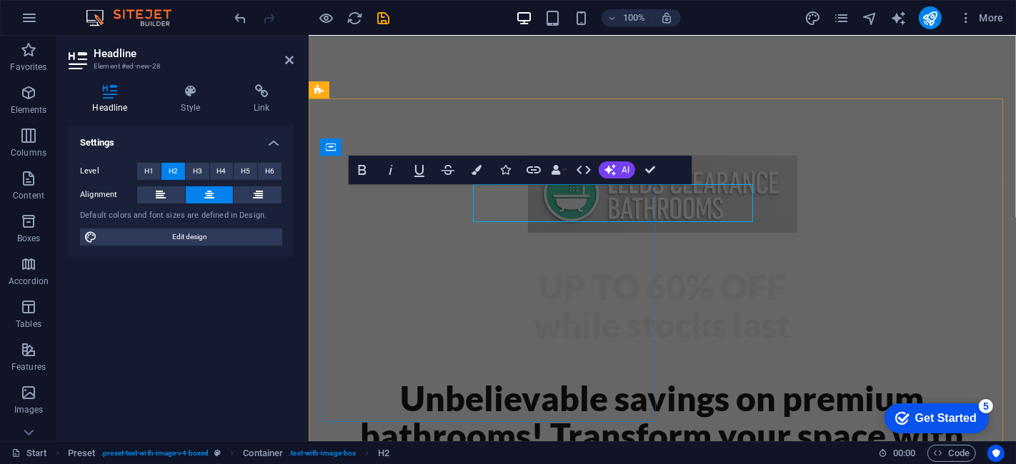
scroll to position [632, 0]
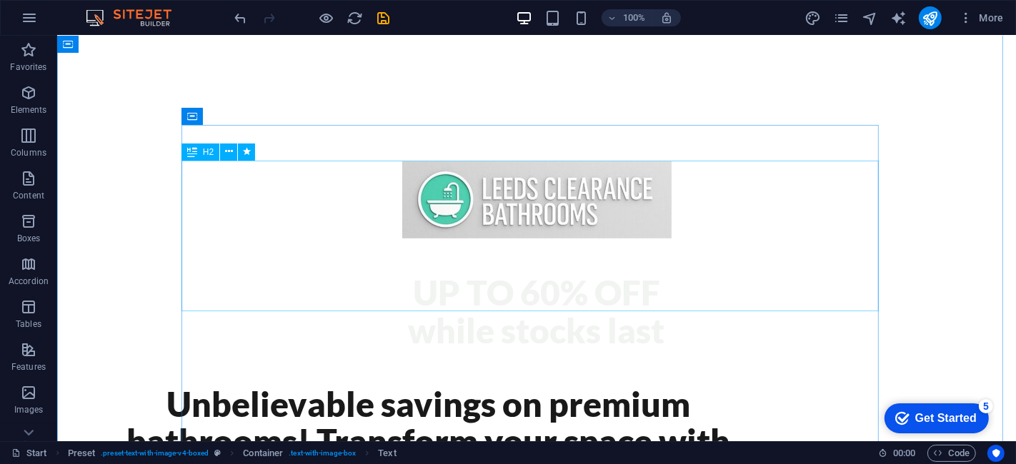
scroll to position [156, 0]
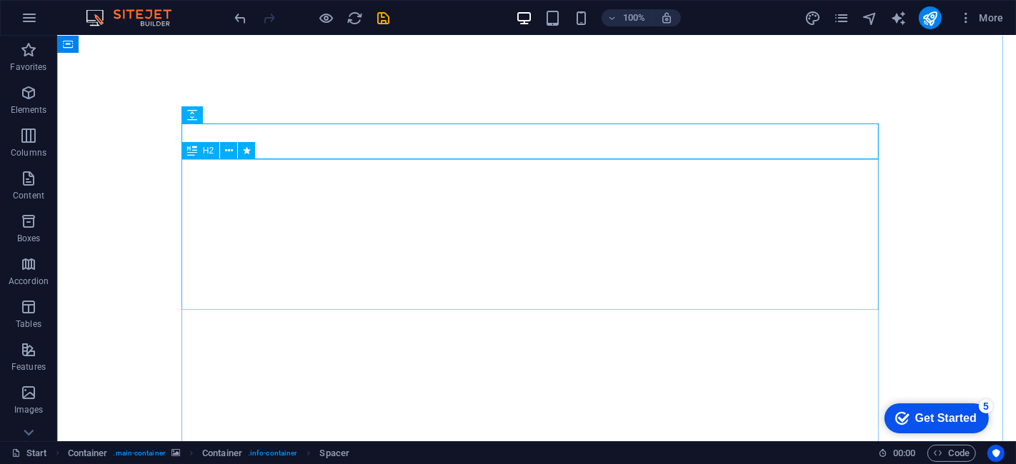
scroll to position [238, 0]
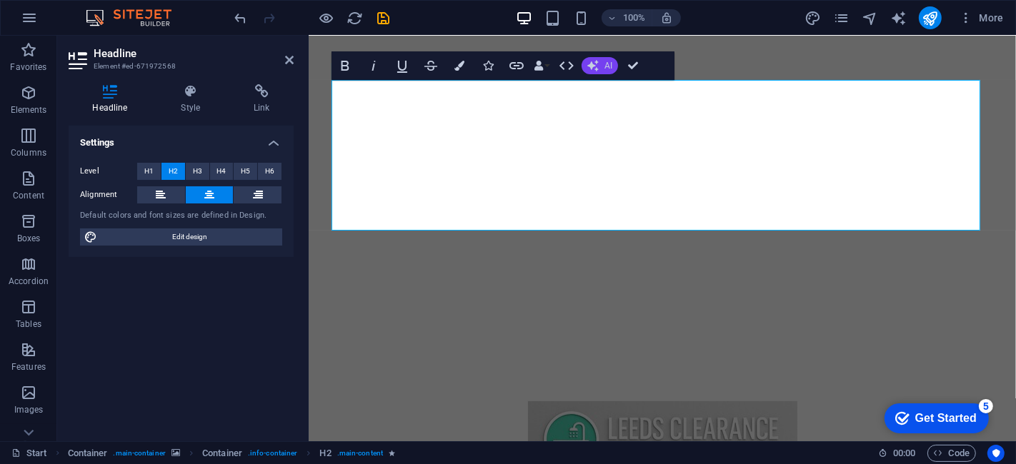
click at [592, 64] on icon "button" at bounding box center [592, 65] width 11 height 11
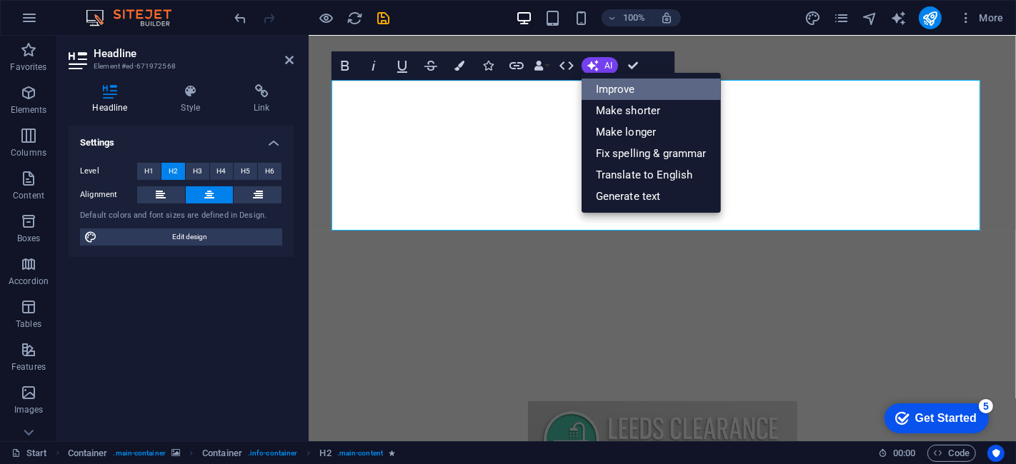
click at [618, 94] on link "Improve" at bounding box center [651, 89] width 139 height 21
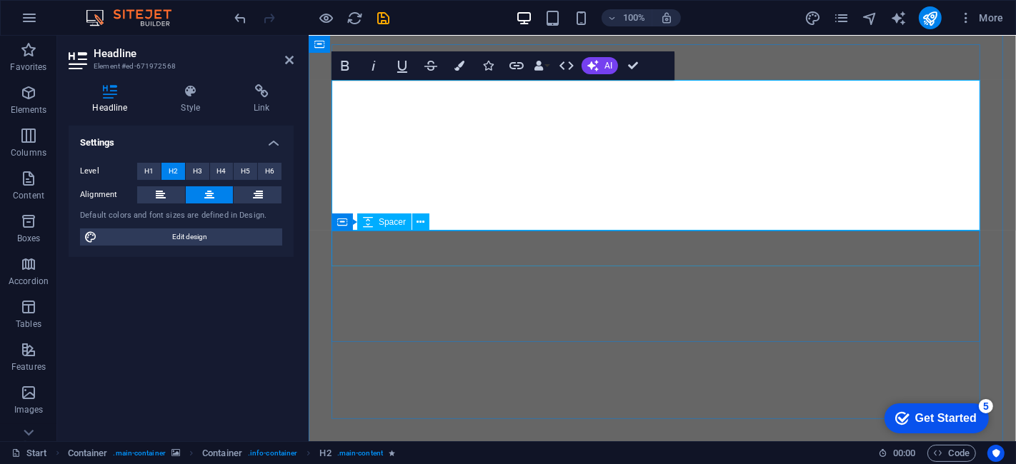
drag, startPoint x: 411, startPoint y: 100, endPoint x: 976, endPoint y: 240, distance: 582.3
click at [459, 71] on button "Colors" at bounding box center [459, 65] width 27 height 29
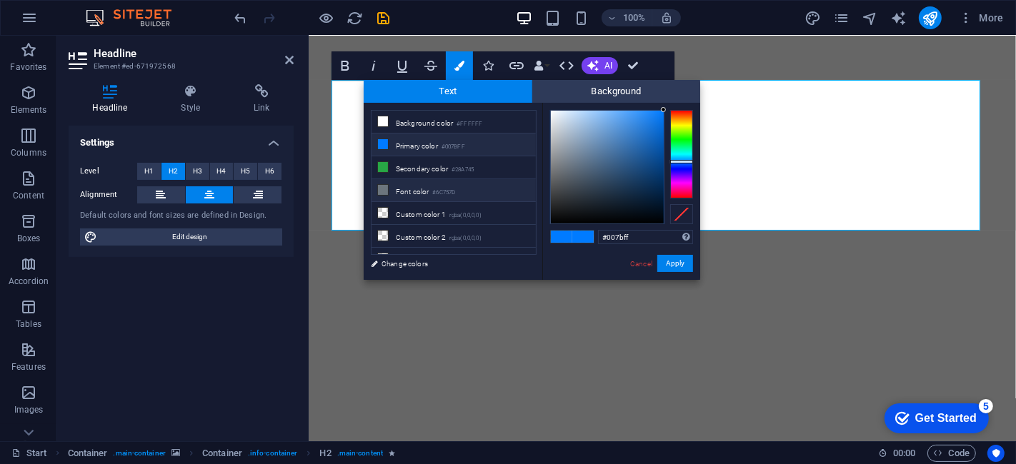
click at [387, 194] on li "Font color #6C757D" at bounding box center [454, 190] width 164 height 23
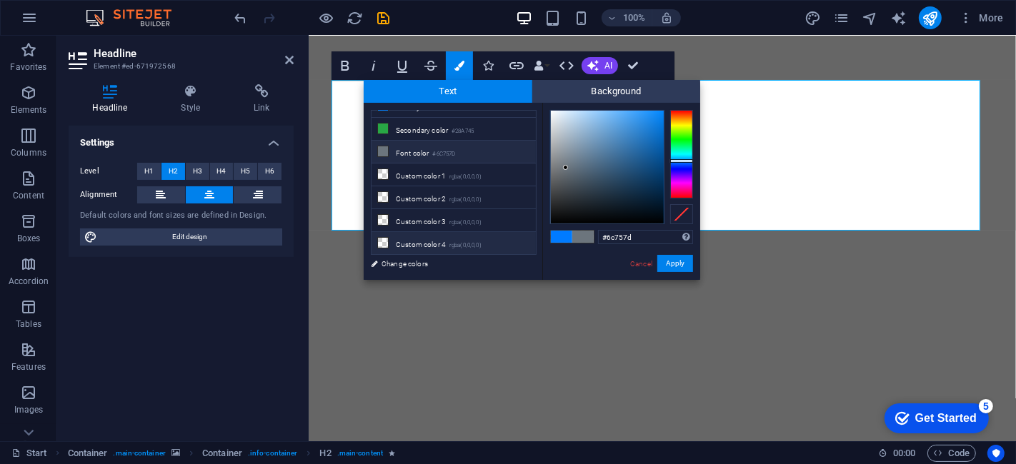
scroll to position [56, 0]
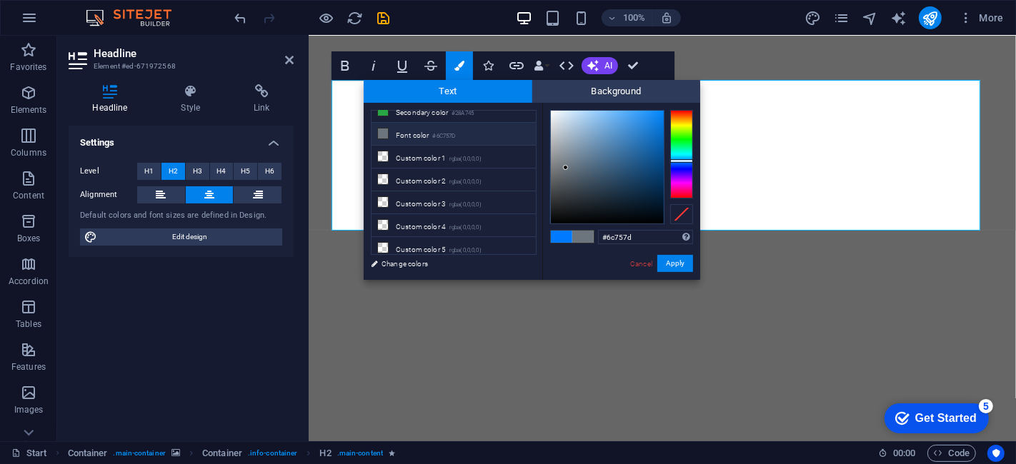
type input "#fcfdfe"
click at [551, 111] on div at bounding box center [607, 167] width 113 height 113
click at [669, 260] on button "Apply" at bounding box center [675, 263] width 36 height 17
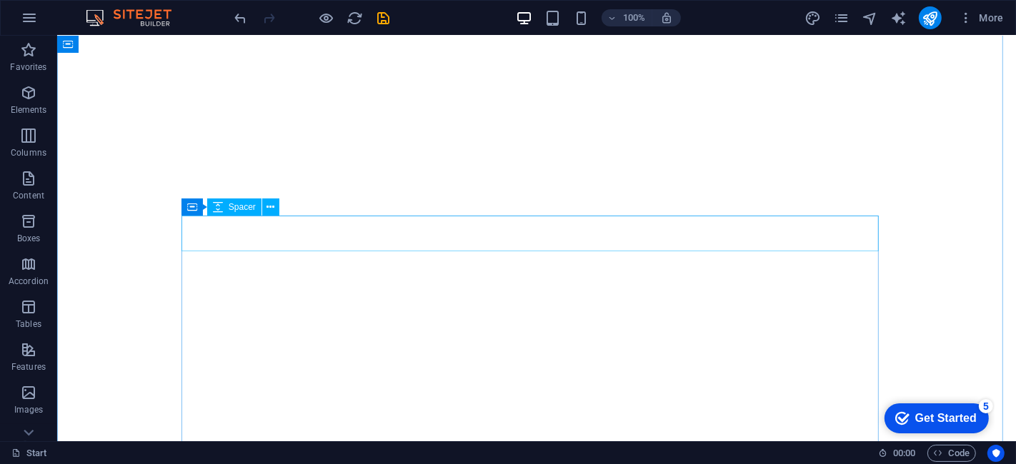
scroll to position [0, 0]
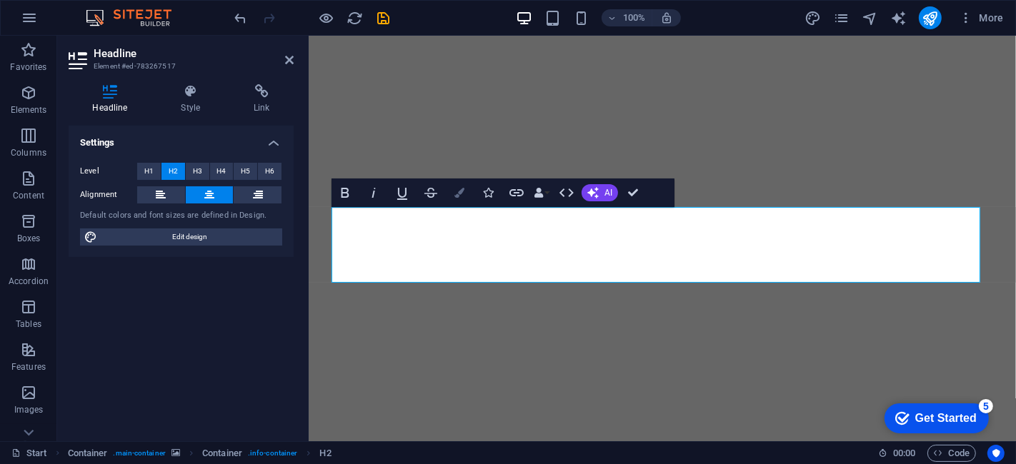
click at [455, 202] on button "Colors" at bounding box center [459, 193] width 27 height 29
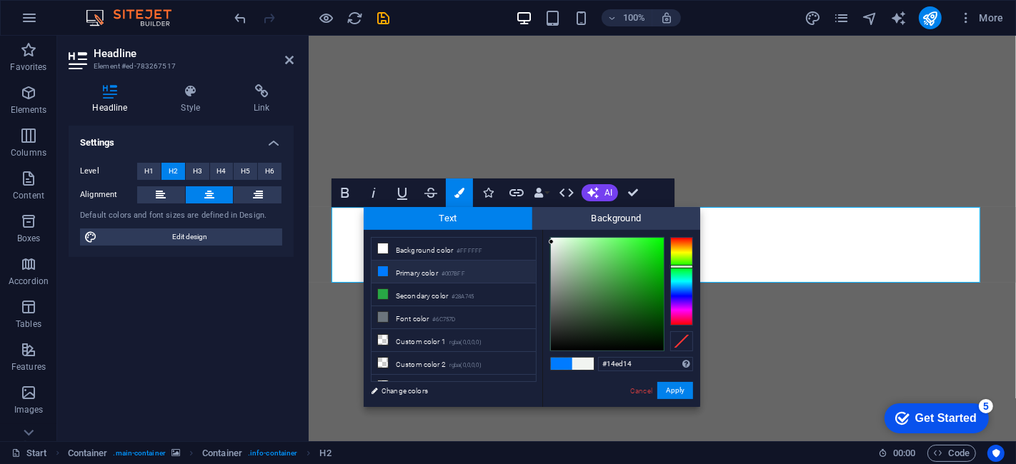
drag, startPoint x: 654, startPoint y: 245, endPoint x: 640, endPoint y: 259, distance: 19.7
click at [654, 246] on div at bounding box center [607, 294] width 113 height 113
type input "#14ec14"
click at [674, 388] on button "Apply" at bounding box center [675, 390] width 36 height 17
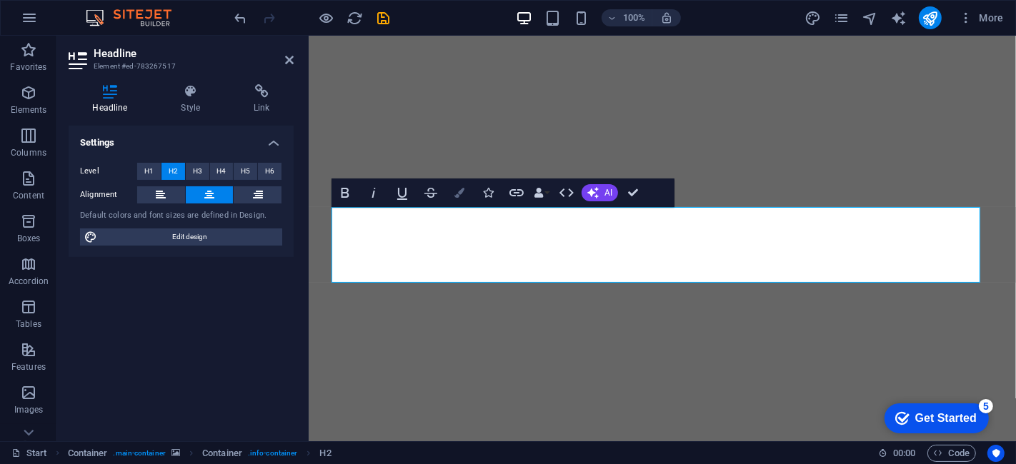
click at [461, 201] on button "Colors" at bounding box center [459, 193] width 27 height 29
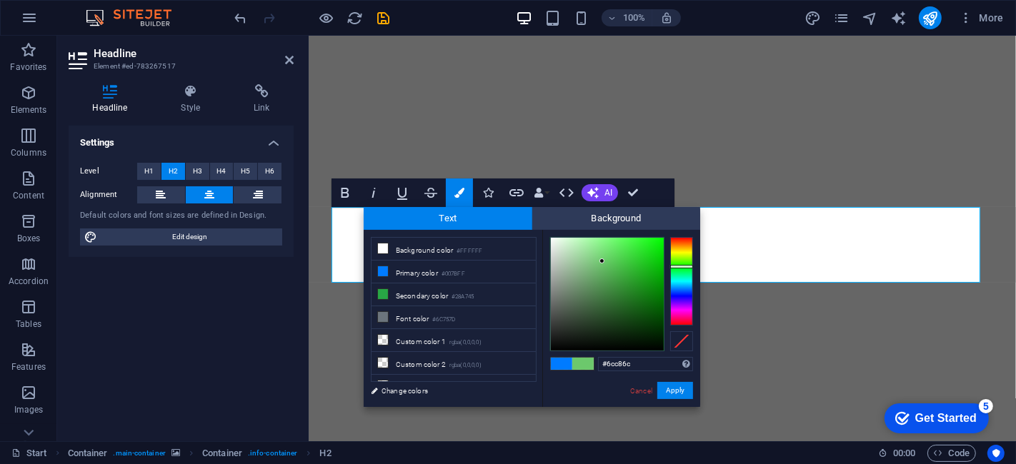
click at [602, 262] on div at bounding box center [607, 294] width 113 height 113
type input "#96da96"
click at [585, 254] on div at bounding box center [607, 294] width 113 height 113
click at [668, 387] on button "Apply" at bounding box center [675, 390] width 36 height 17
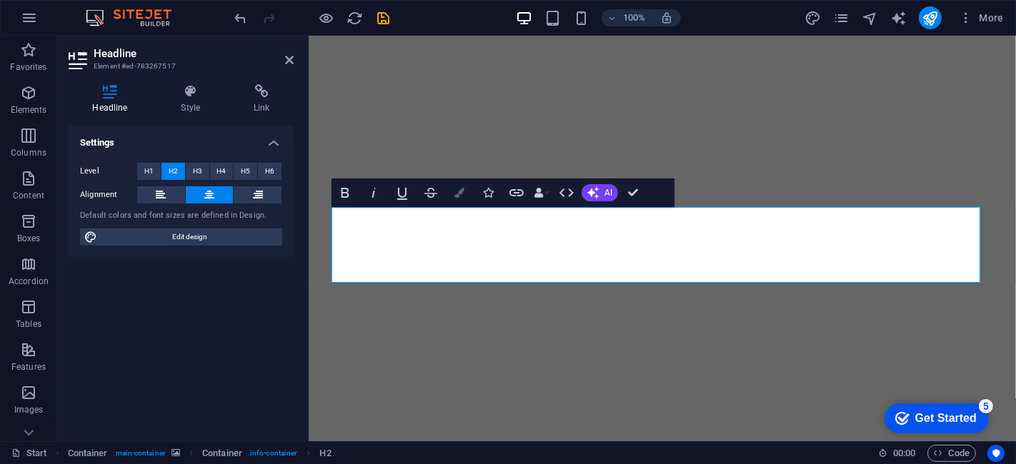
click at [460, 194] on icon "button" at bounding box center [459, 193] width 10 height 10
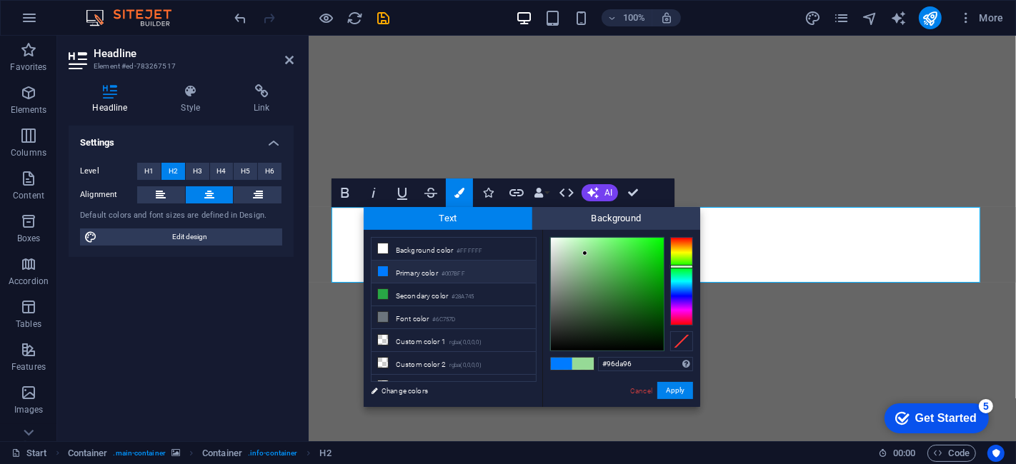
type input "#73db73"
click at [604, 253] on div at bounding box center [607, 294] width 113 height 113
click at [667, 391] on button "Apply" at bounding box center [675, 390] width 36 height 17
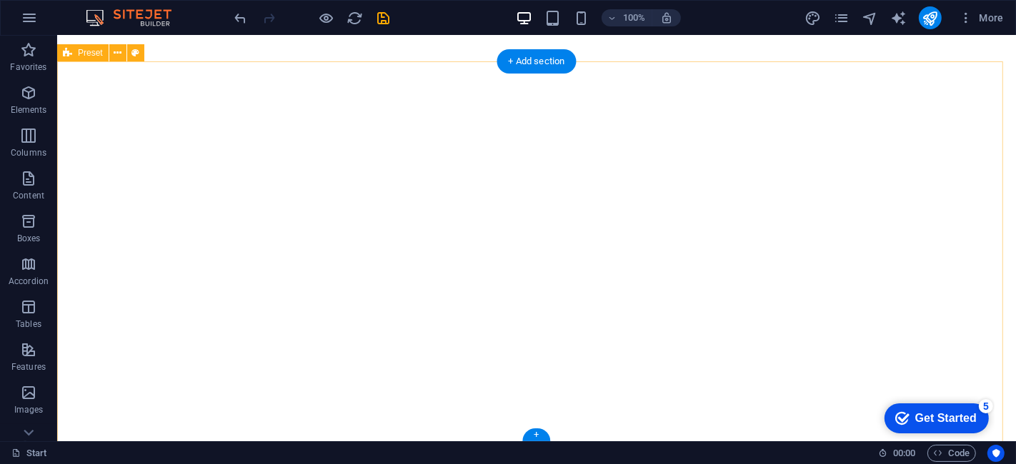
scroll to position [670, 0]
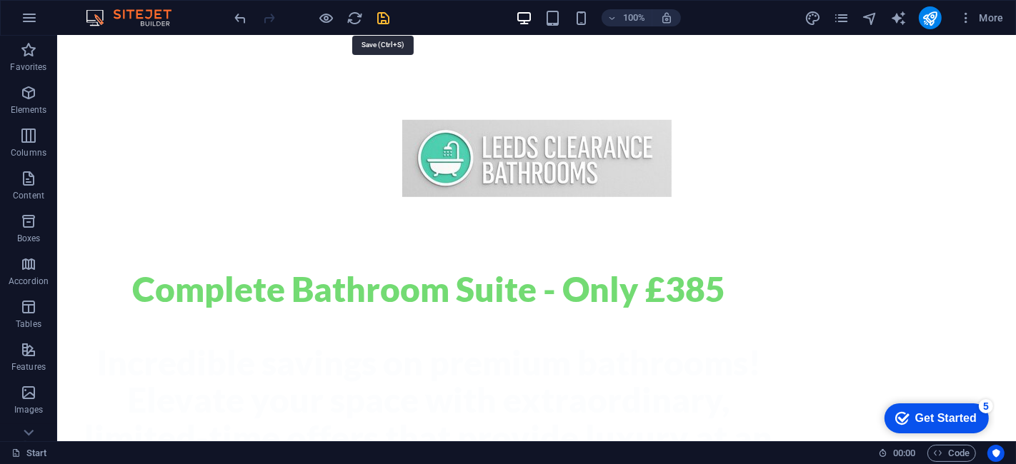
click at [383, 16] on icon "save" at bounding box center [384, 18] width 16 height 16
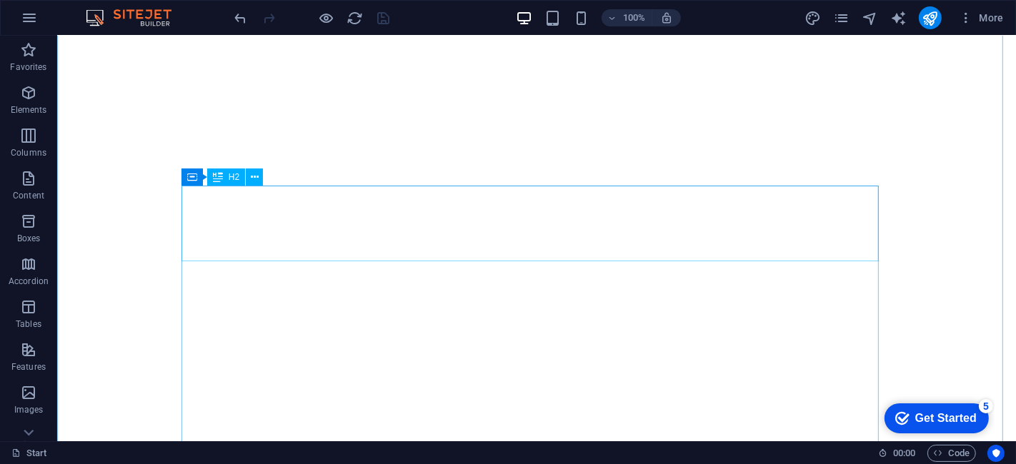
scroll to position [0, 0]
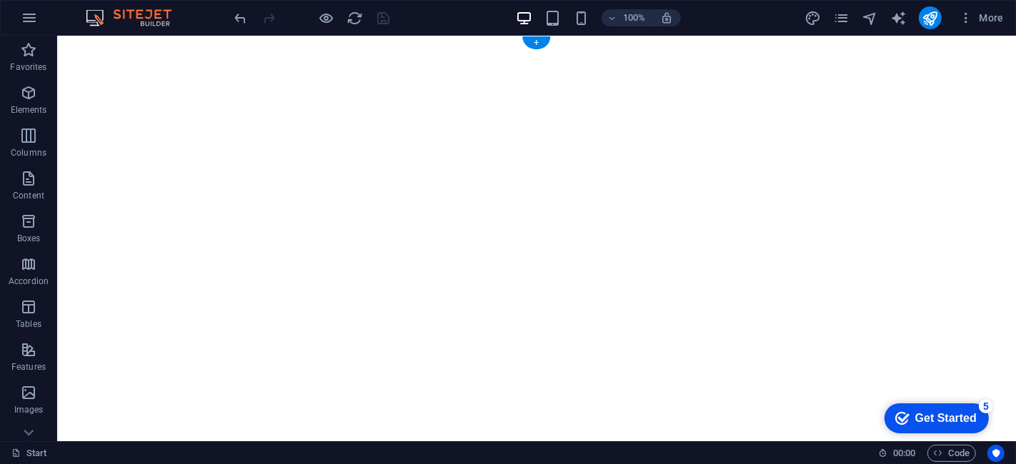
click at [94, 271] on figure at bounding box center [535, 384] width 959 height 696
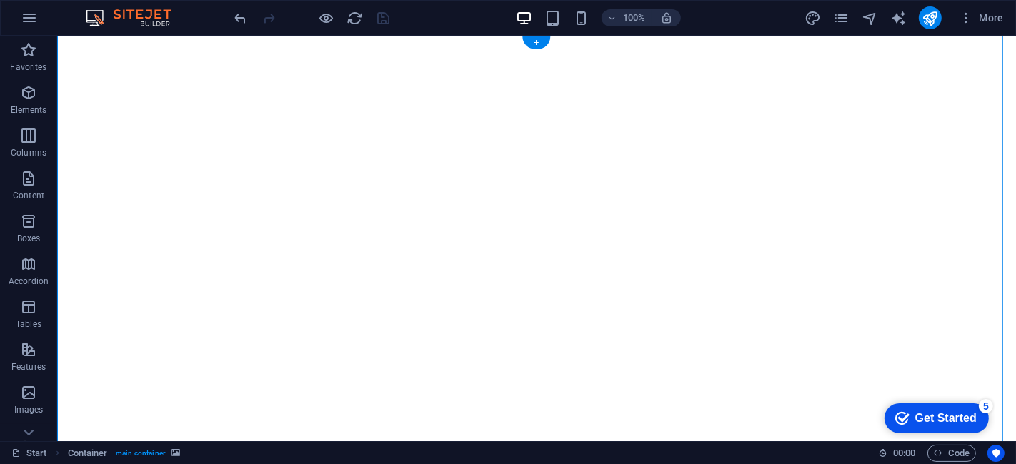
click at [94, 271] on figure at bounding box center [535, 384] width 959 height 696
select select "vh"
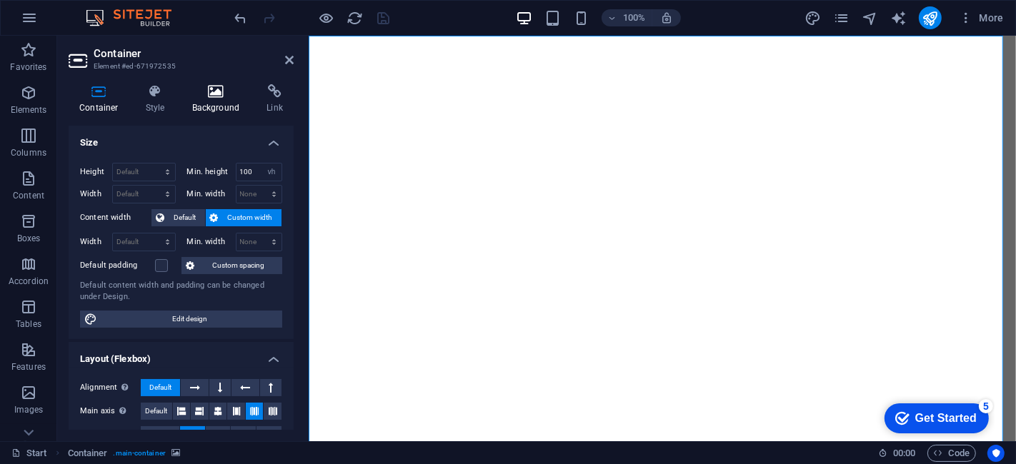
click at [209, 94] on icon at bounding box center [216, 91] width 69 height 14
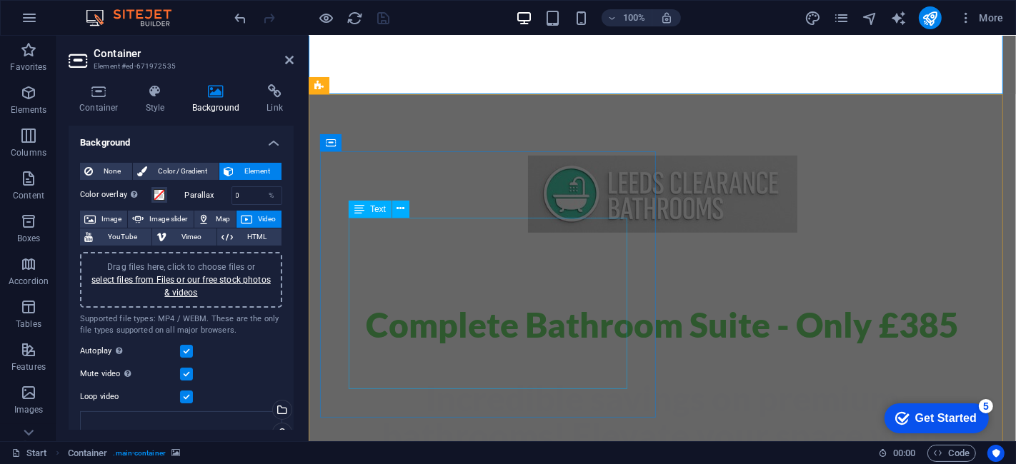
scroll to position [670, 0]
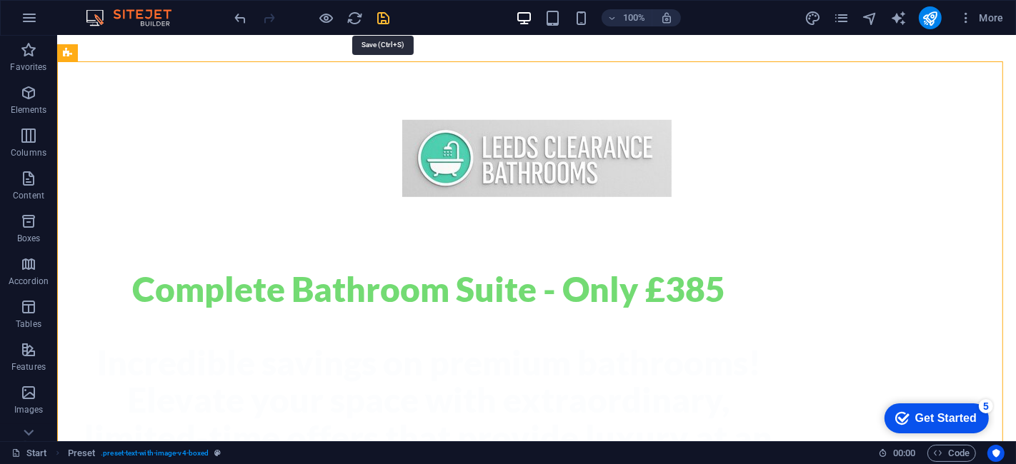
click at [384, 19] on icon "save" at bounding box center [384, 18] width 16 height 16
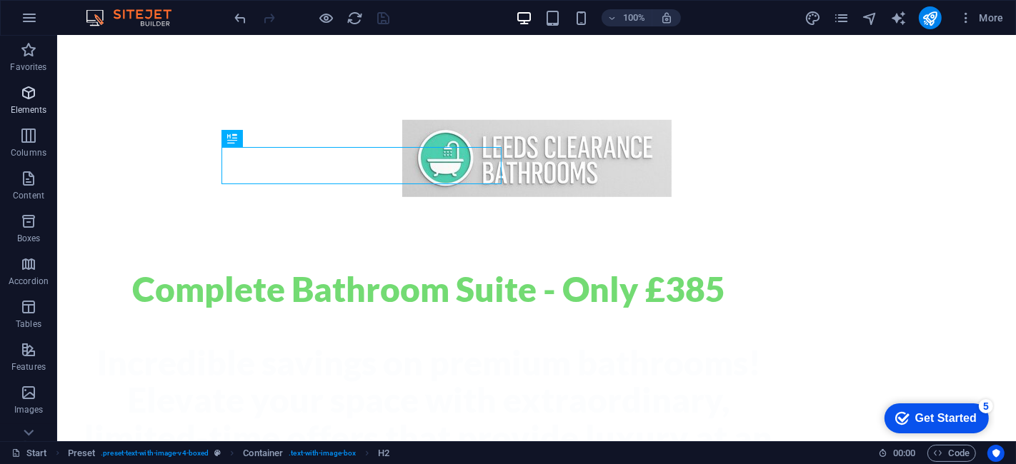
click at [26, 100] on icon "button" at bounding box center [28, 92] width 17 height 17
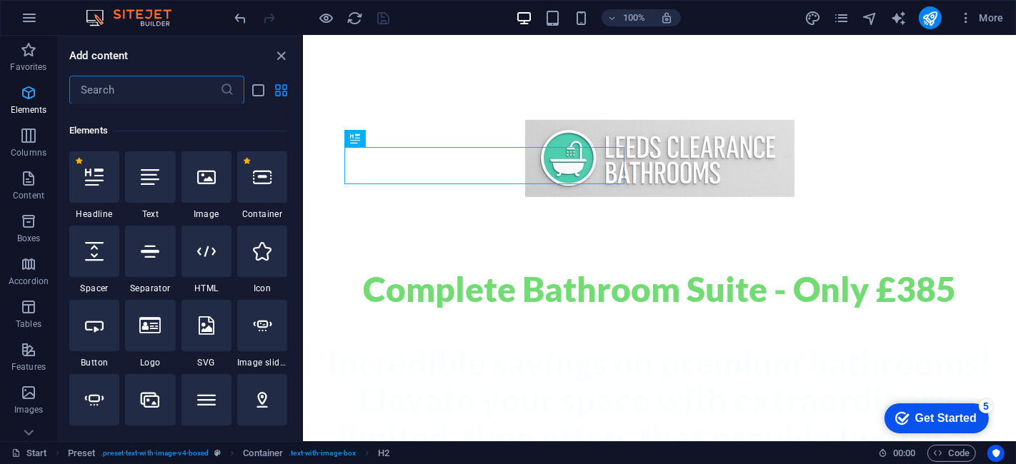
scroll to position [151, 0]
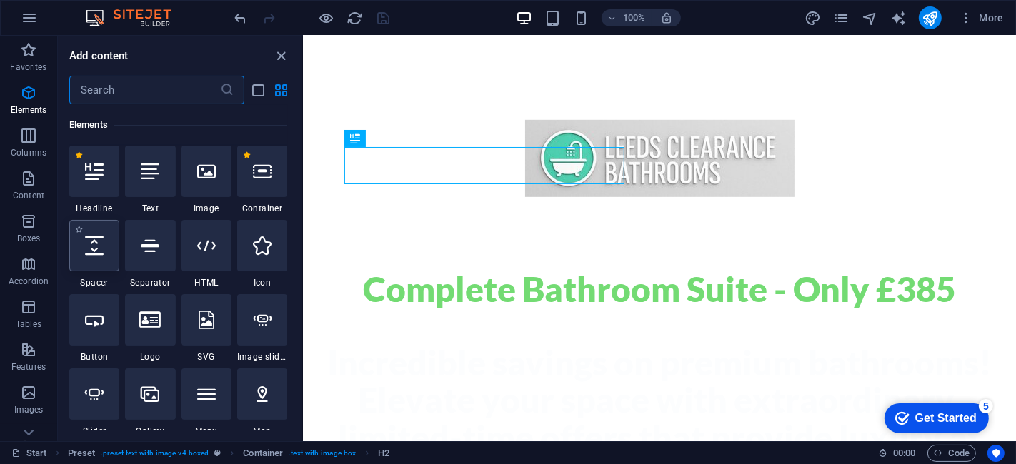
click at [96, 258] on div at bounding box center [94, 245] width 50 height 51
select select "px"
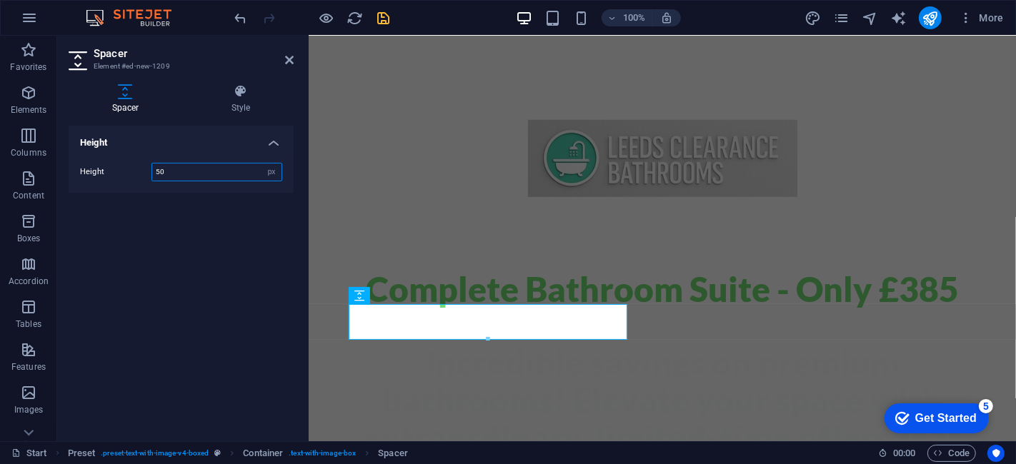
scroll to position [512, 0]
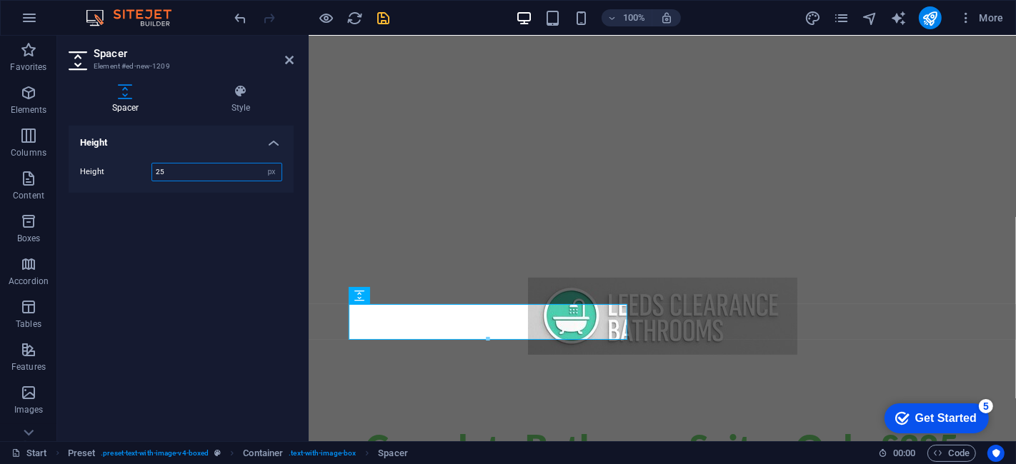
type input "25"
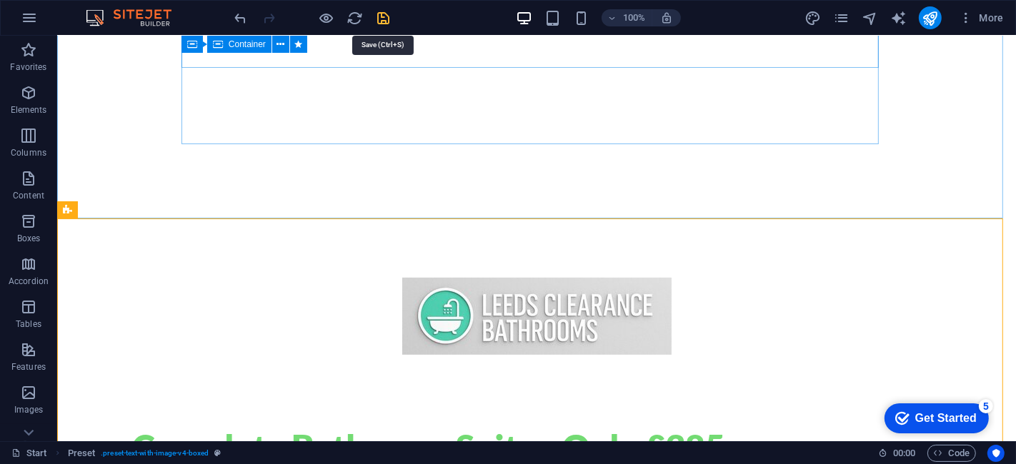
click at [385, 10] on icon "save" at bounding box center [384, 18] width 16 height 16
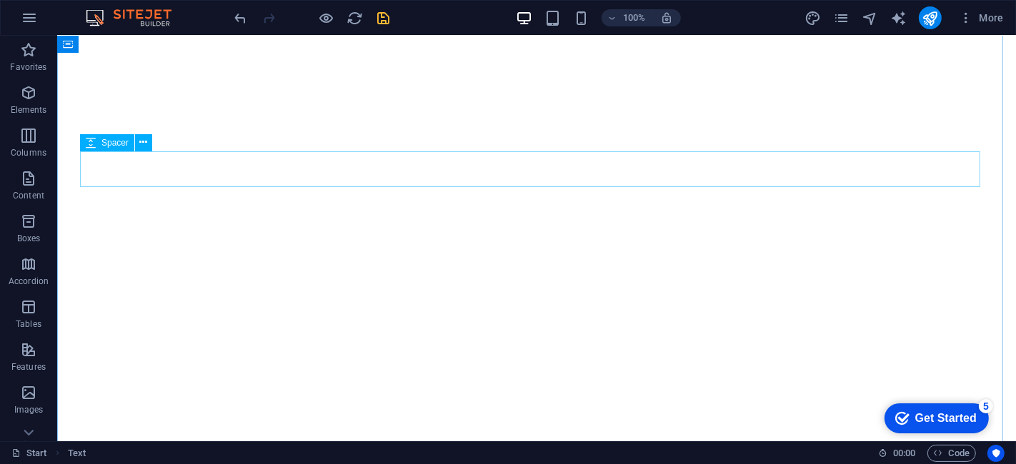
scroll to position [0, 0]
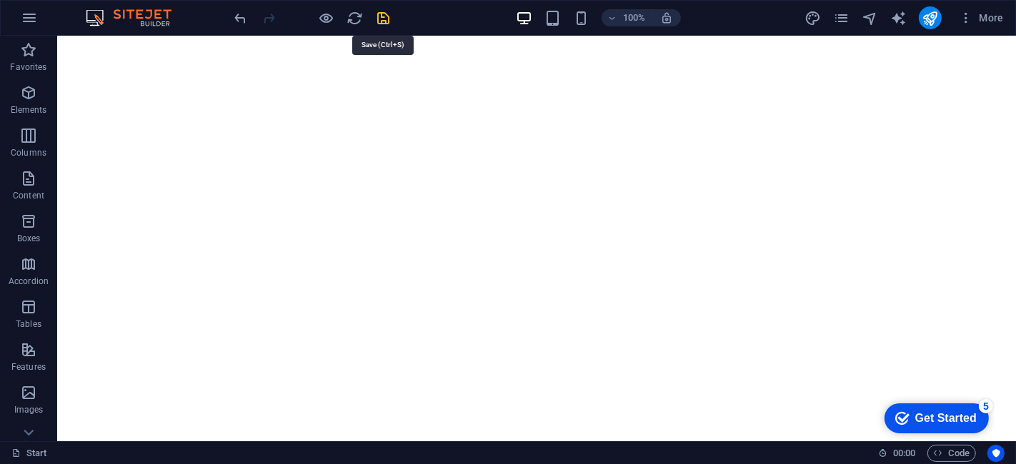
click at [384, 19] on icon "save" at bounding box center [384, 18] width 16 height 16
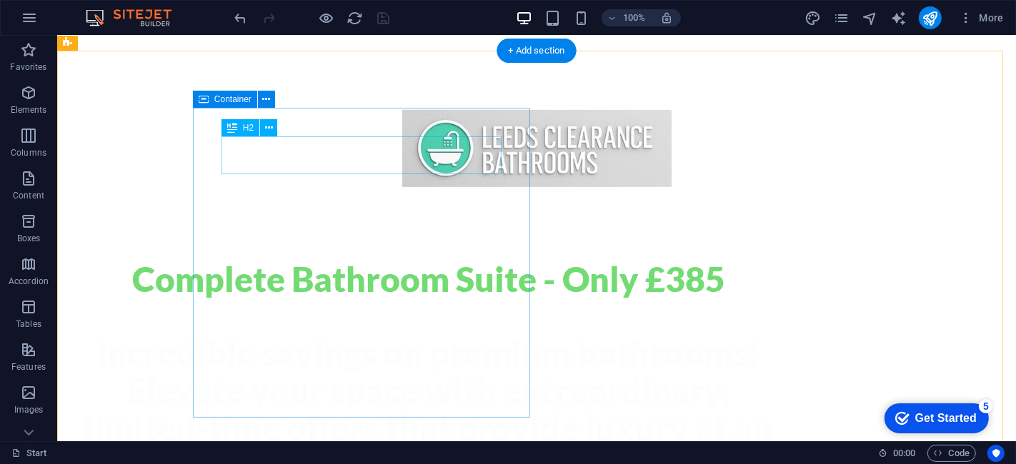
scroll to position [715, 0]
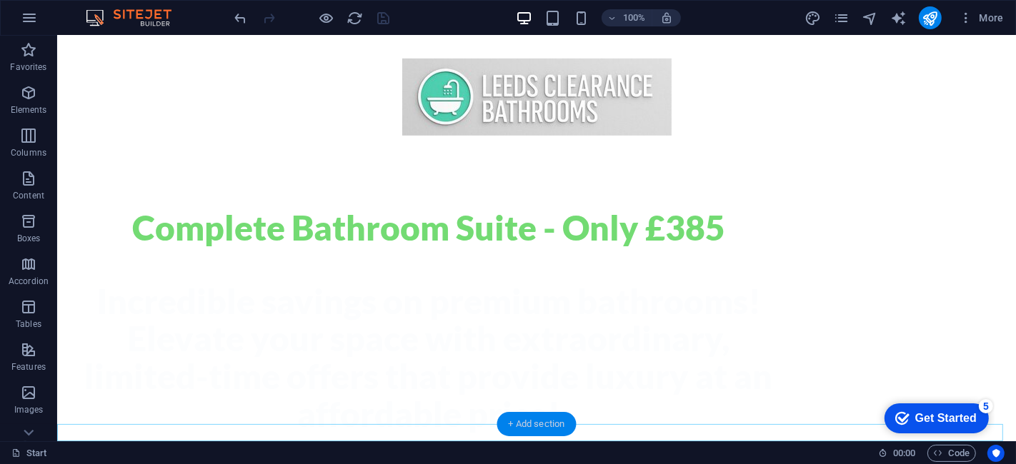
click at [522, 423] on div "+ Add section" at bounding box center [536, 424] width 79 height 24
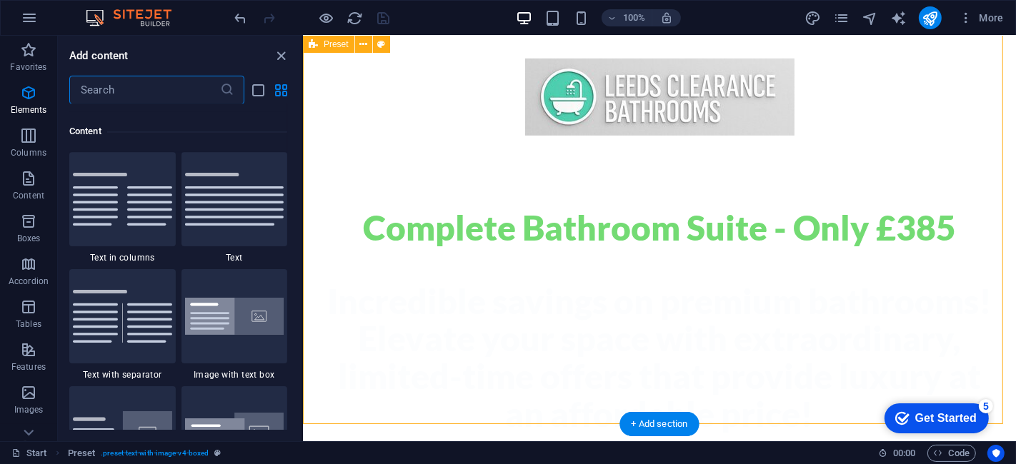
scroll to position [2499, 0]
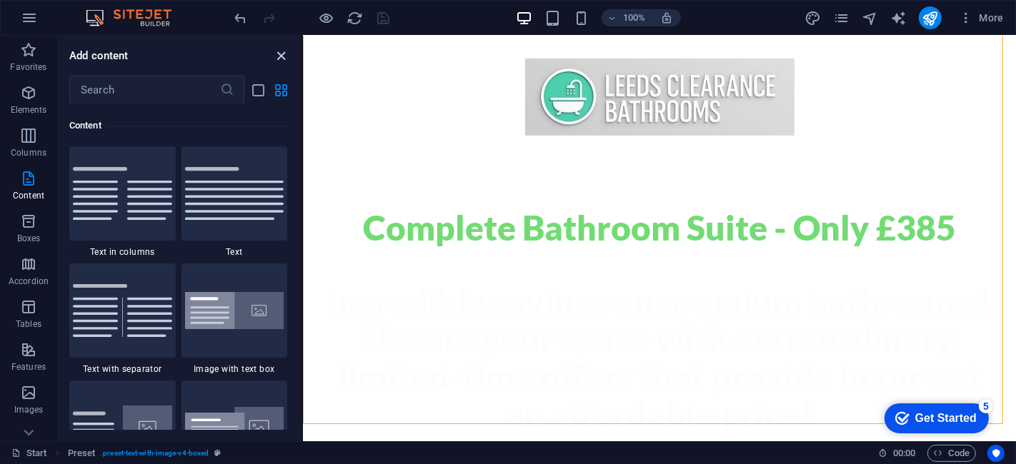
click at [287, 60] on icon "close panel" at bounding box center [282, 56] width 16 height 16
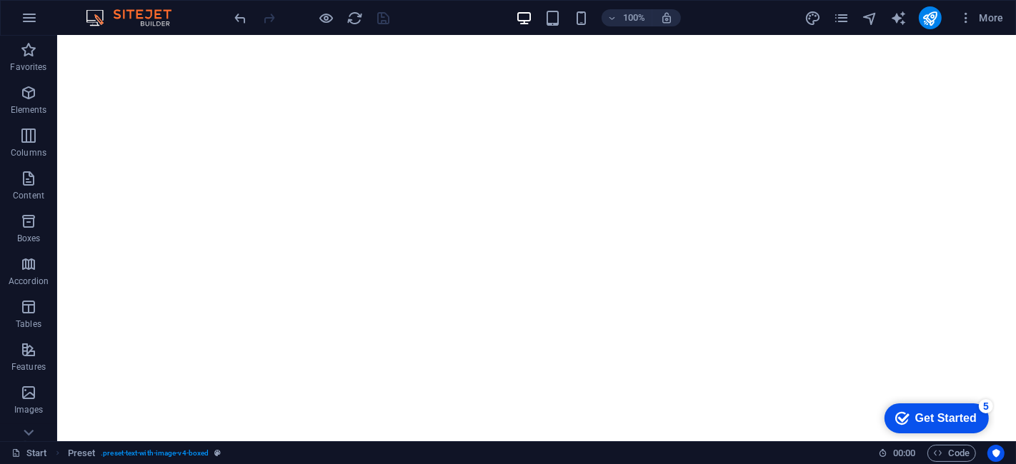
scroll to position [0, 0]
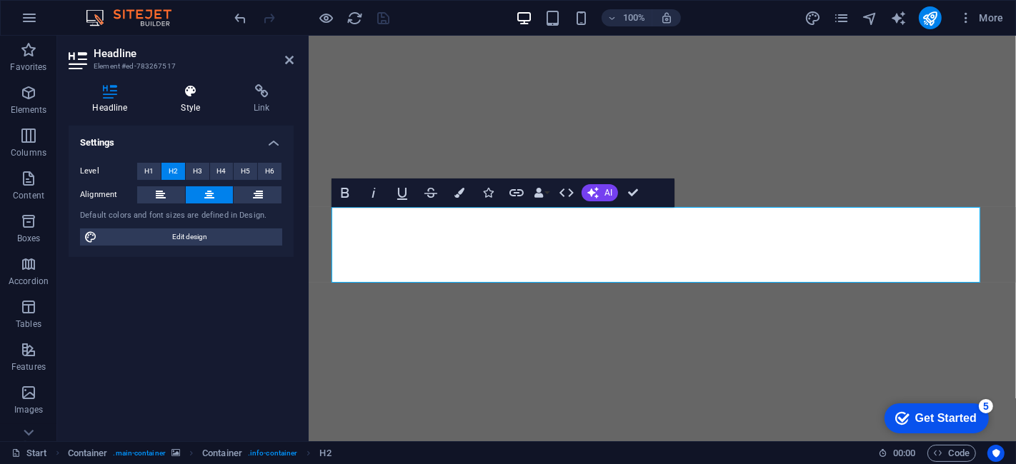
click at [182, 86] on icon at bounding box center [190, 91] width 67 height 14
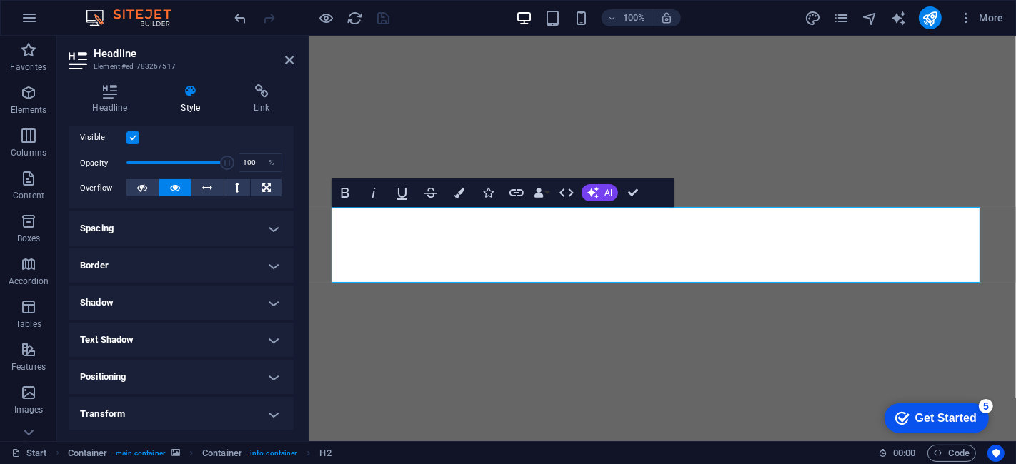
scroll to position [298, 0]
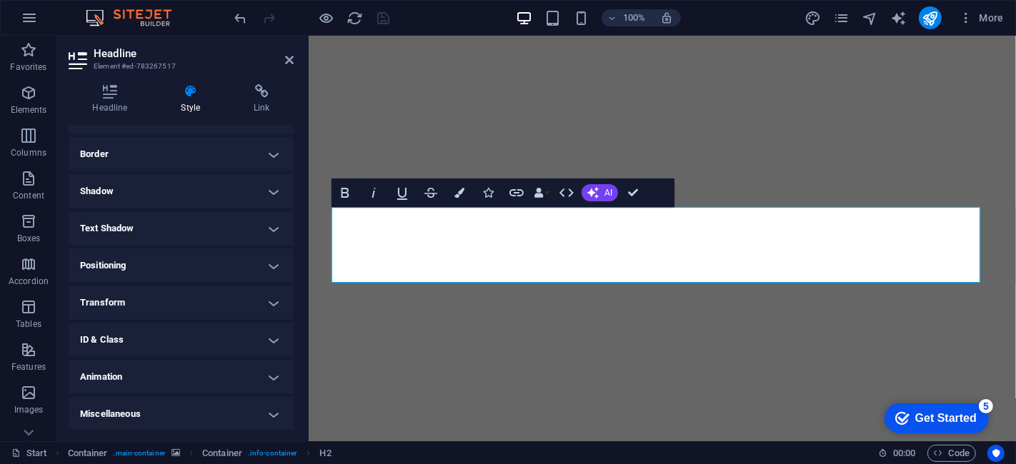
click at [166, 372] on h4 "Animation" at bounding box center [181, 377] width 225 height 34
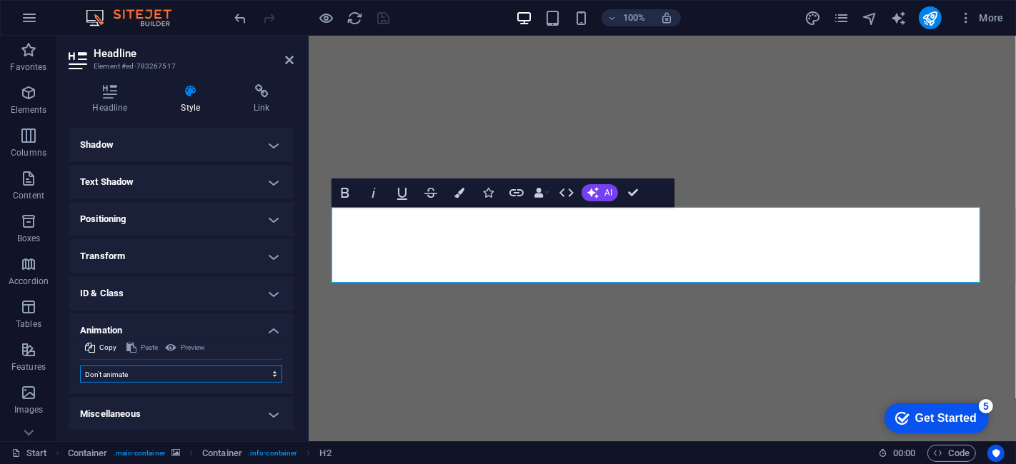
click at [159, 370] on select "Don't animate Show / Hide Slide up/down Zoom in/out Slide left to right Slide r…" at bounding box center [181, 374] width 202 height 17
select select "move-left-to-right"
click at [80, 366] on select "Don't animate Show / Hide Slide up/down Zoom in/out Slide left to right Slide r…" at bounding box center [181, 374] width 202 height 17
select select "scroll"
click at [386, 19] on icon "save" at bounding box center [384, 18] width 16 height 16
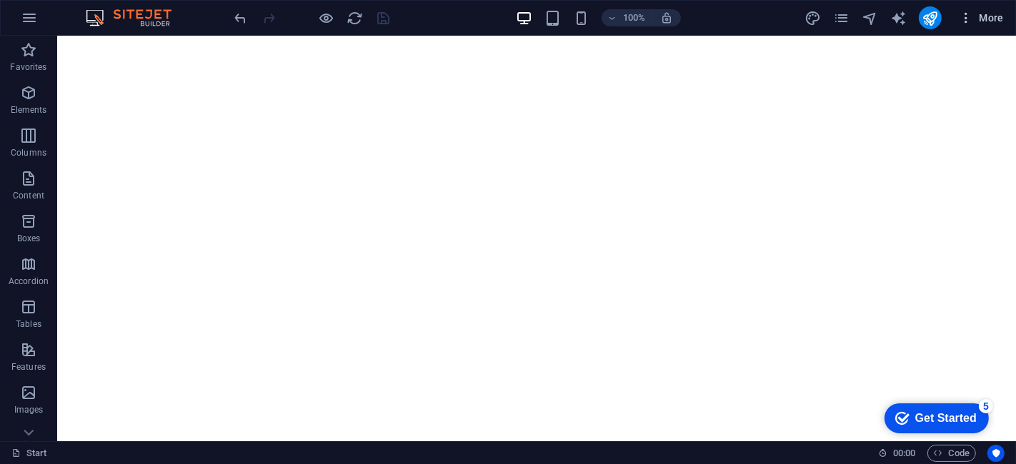
click at [985, 17] on span "More" at bounding box center [981, 18] width 45 height 14
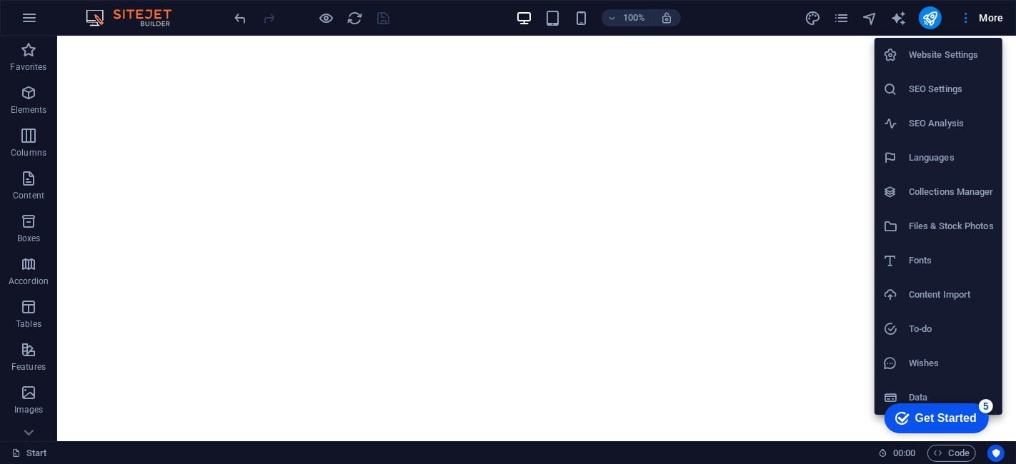
click at [960, 79] on li "SEO Settings" at bounding box center [939, 89] width 128 height 34
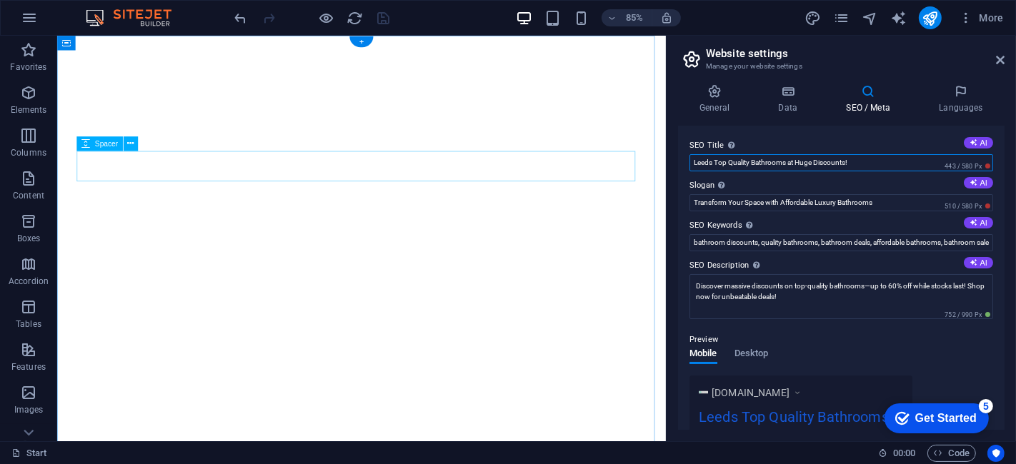
drag, startPoint x: 928, startPoint y: 200, endPoint x: 721, endPoint y: 187, distance: 207.0
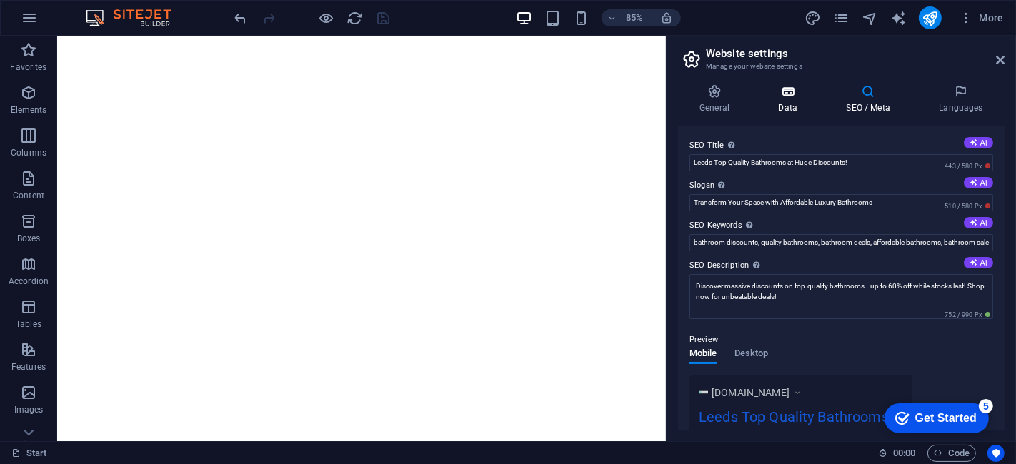
click at [790, 103] on h4 "Data" at bounding box center [791, 99] width 68 height 30
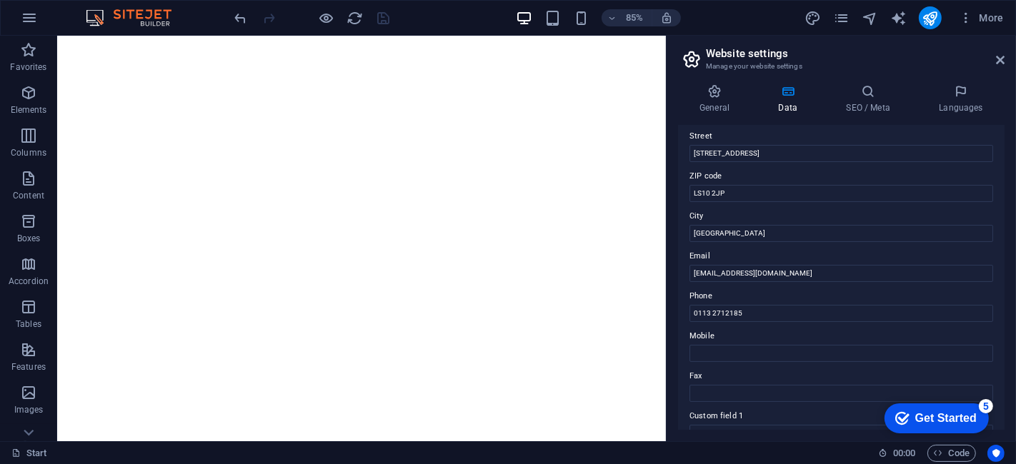
scroll to position [79, 0]
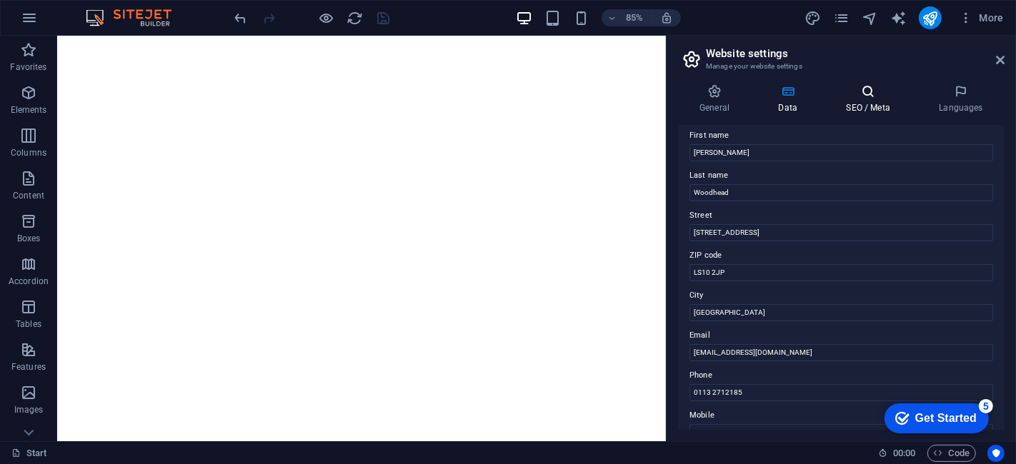
click at [862, 101] on h4 "SEO / Meta" at bounding box center [871, 99] width 93 height 30
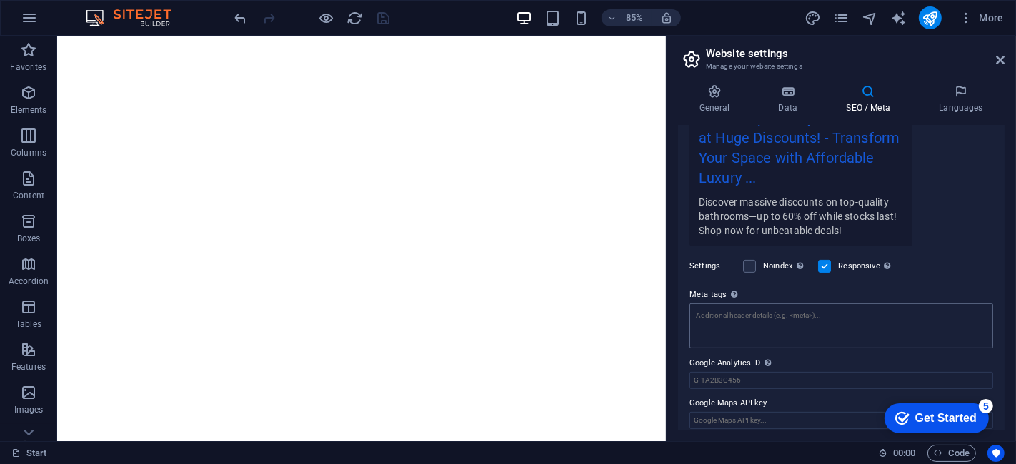
scroll to position [308, 0]
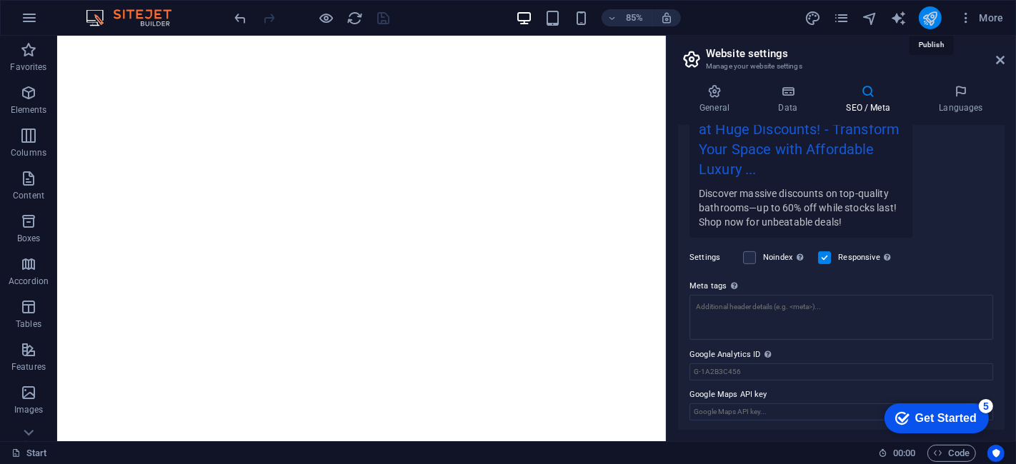
click at [933, 19] on icon "publish" at bounding box center [930, 18] width 16 height 16
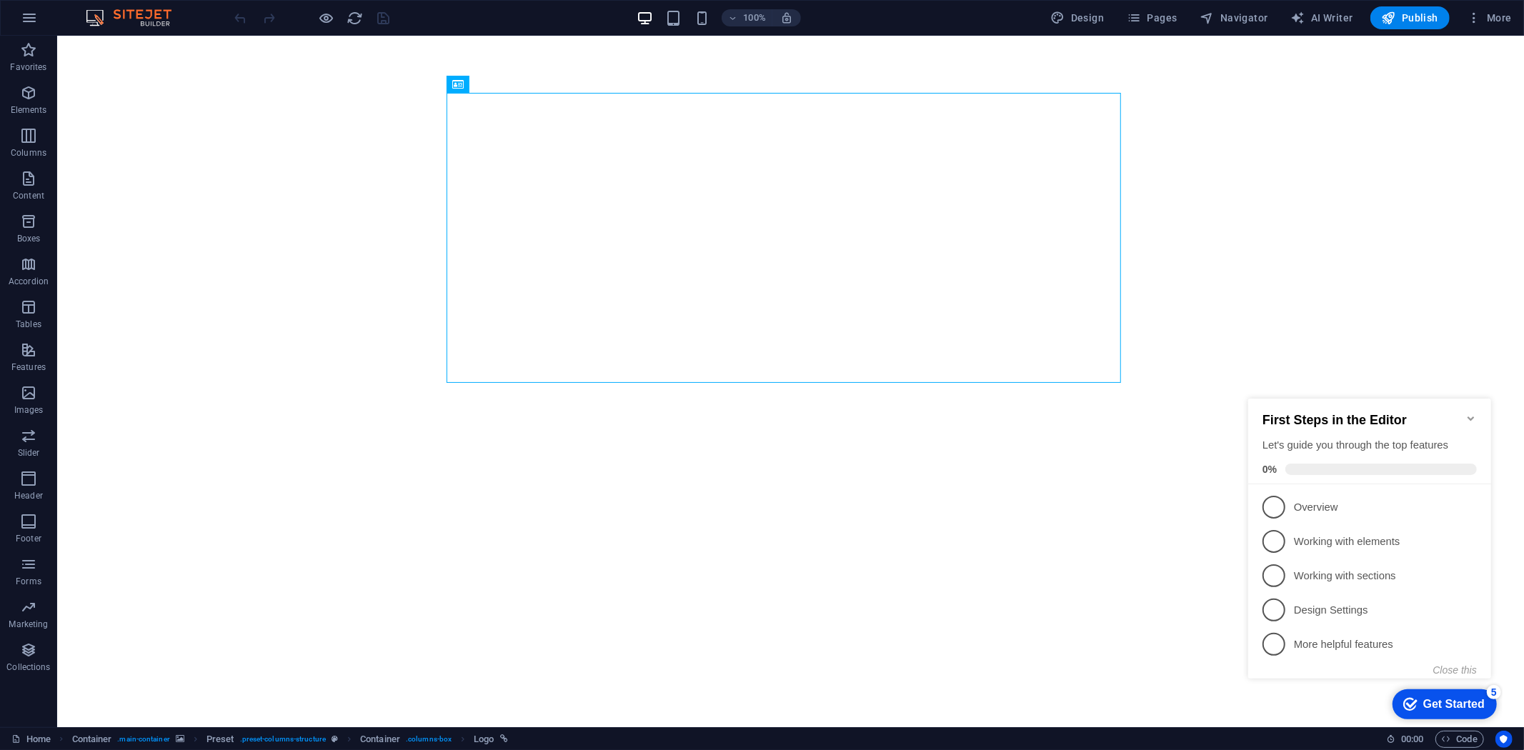
click at [1471, 416] on icon "Minimize checklist" at bounding box center [1470, 418] width 6 height 4
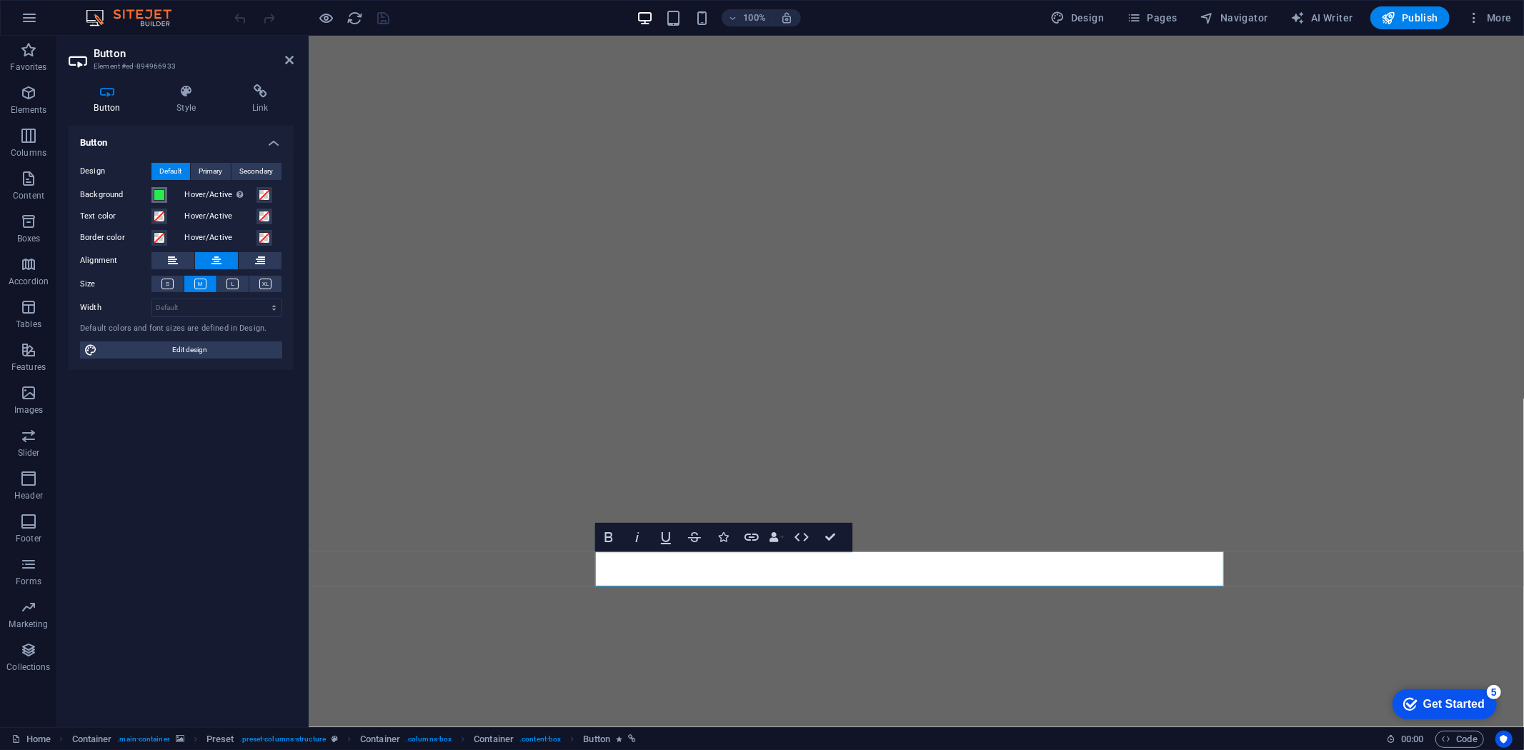
click at [151, 192] on button "Background" at bounding box center [159, 195] width 16 height 16
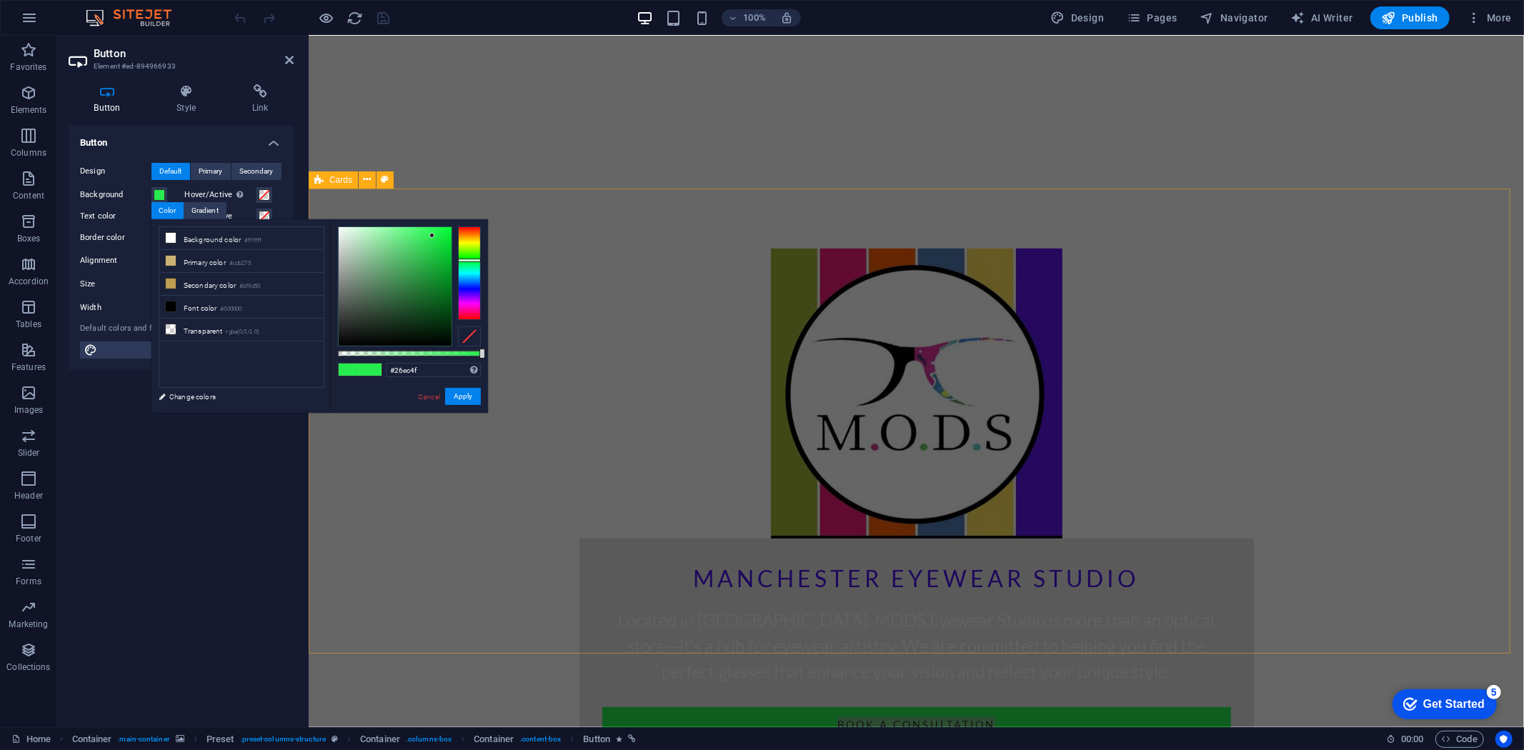
scroll to position [596, 0]
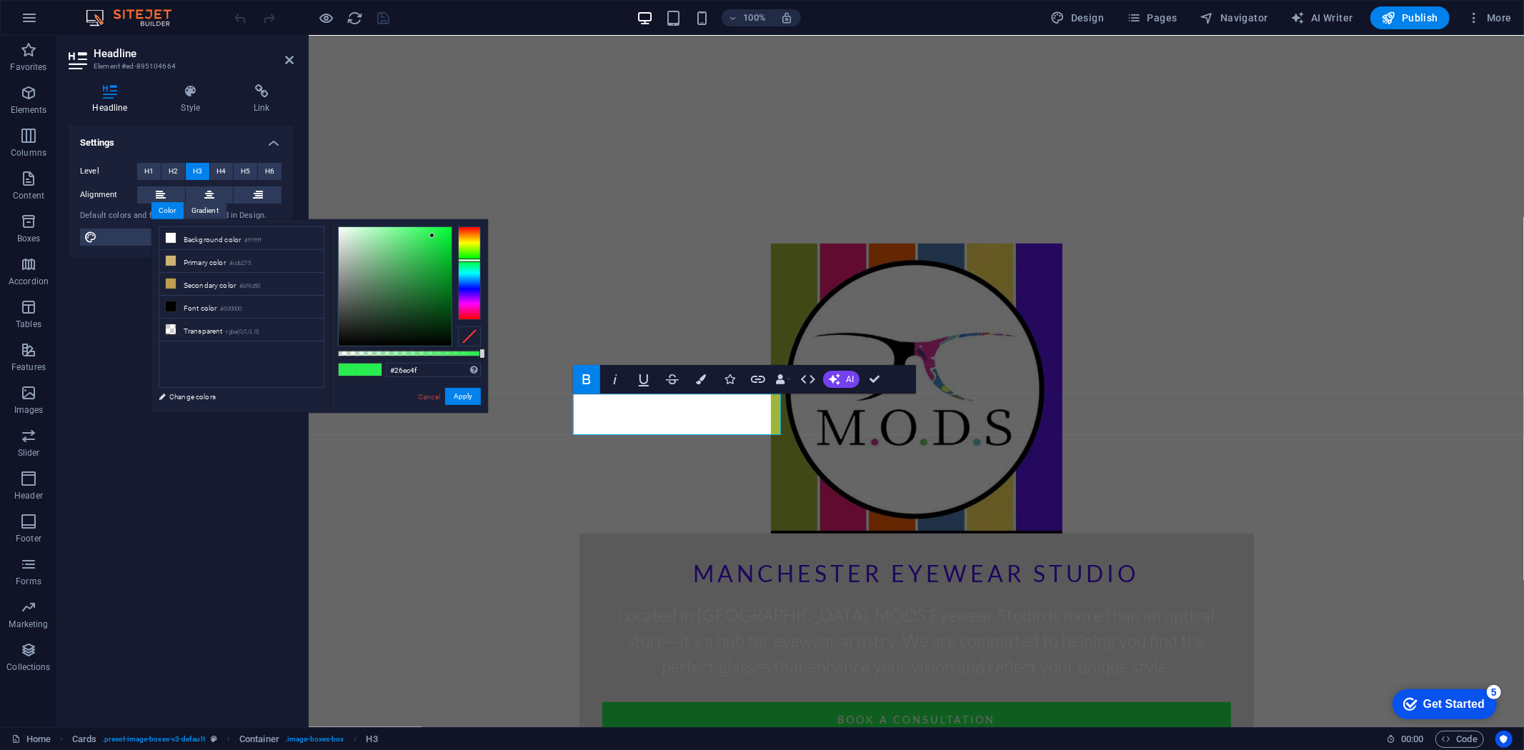
scroll to position [567, 0]
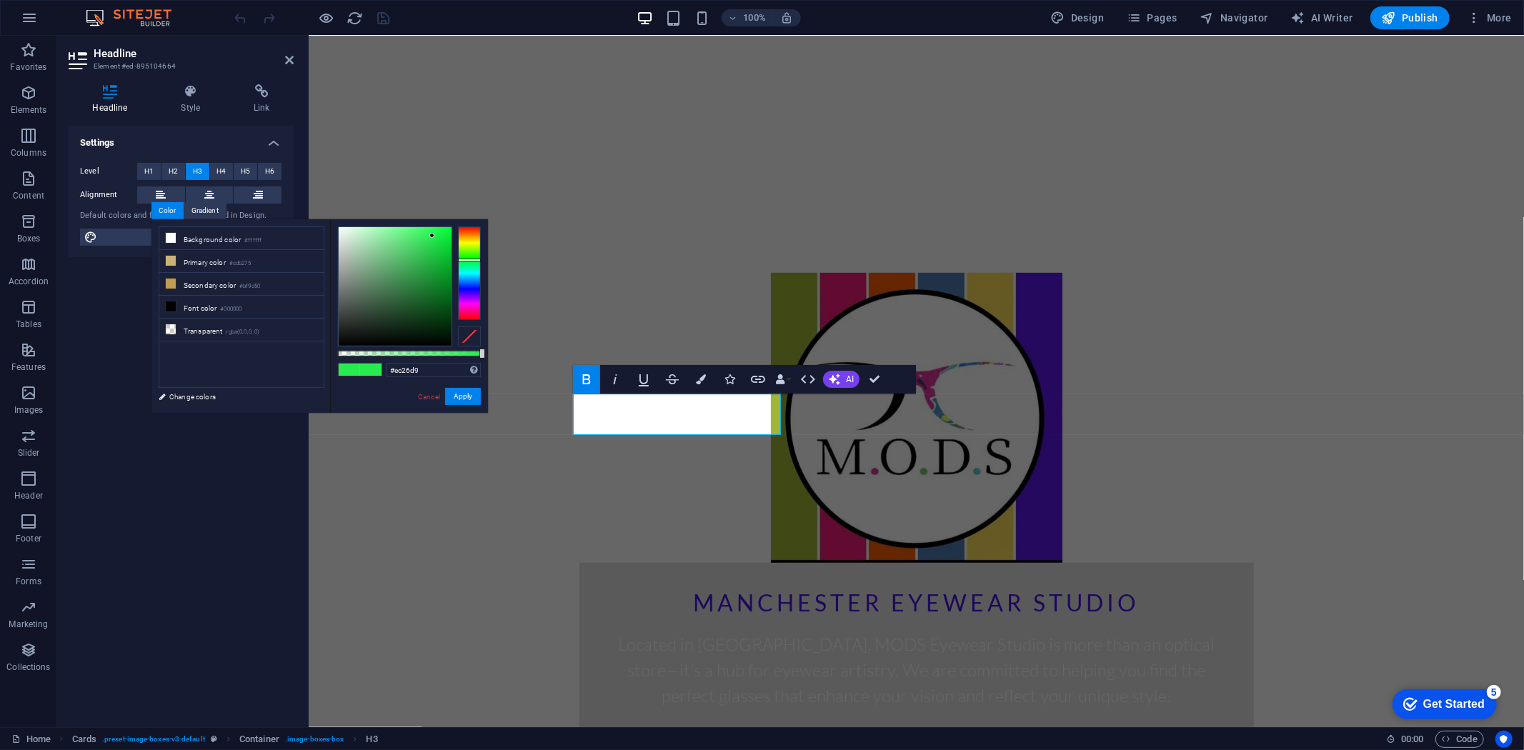
click at [467, 304] on div at bounding box center [469, 273] width 23 height 93
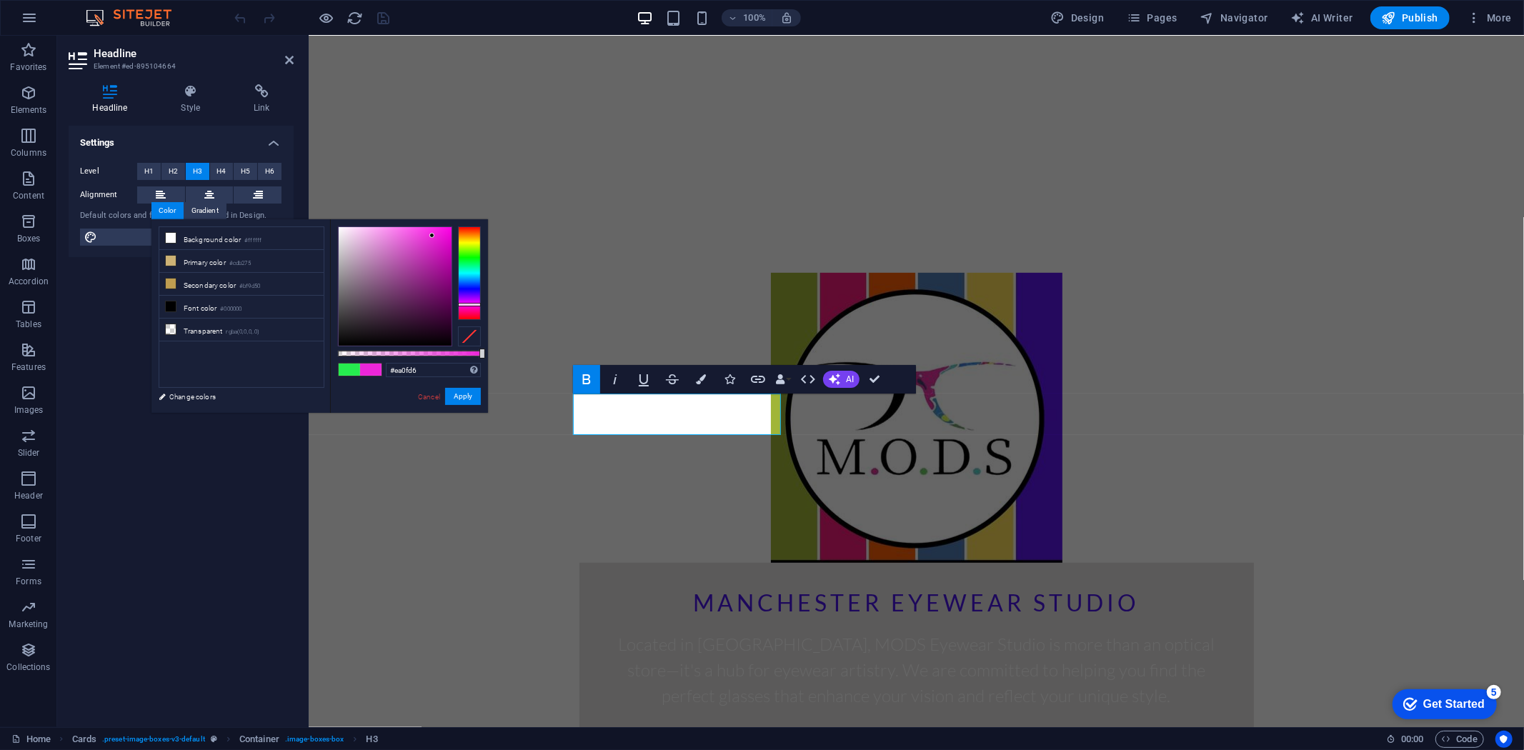
click at [444, 237] on div at bounding box center [395, 286] width 113 height 119
click at [447, 231] on div at bounding box center [395, 286] width 113 height 119
click at [474, 399] on button "Apply" at bounding box center [463, 396] width 36 height 17
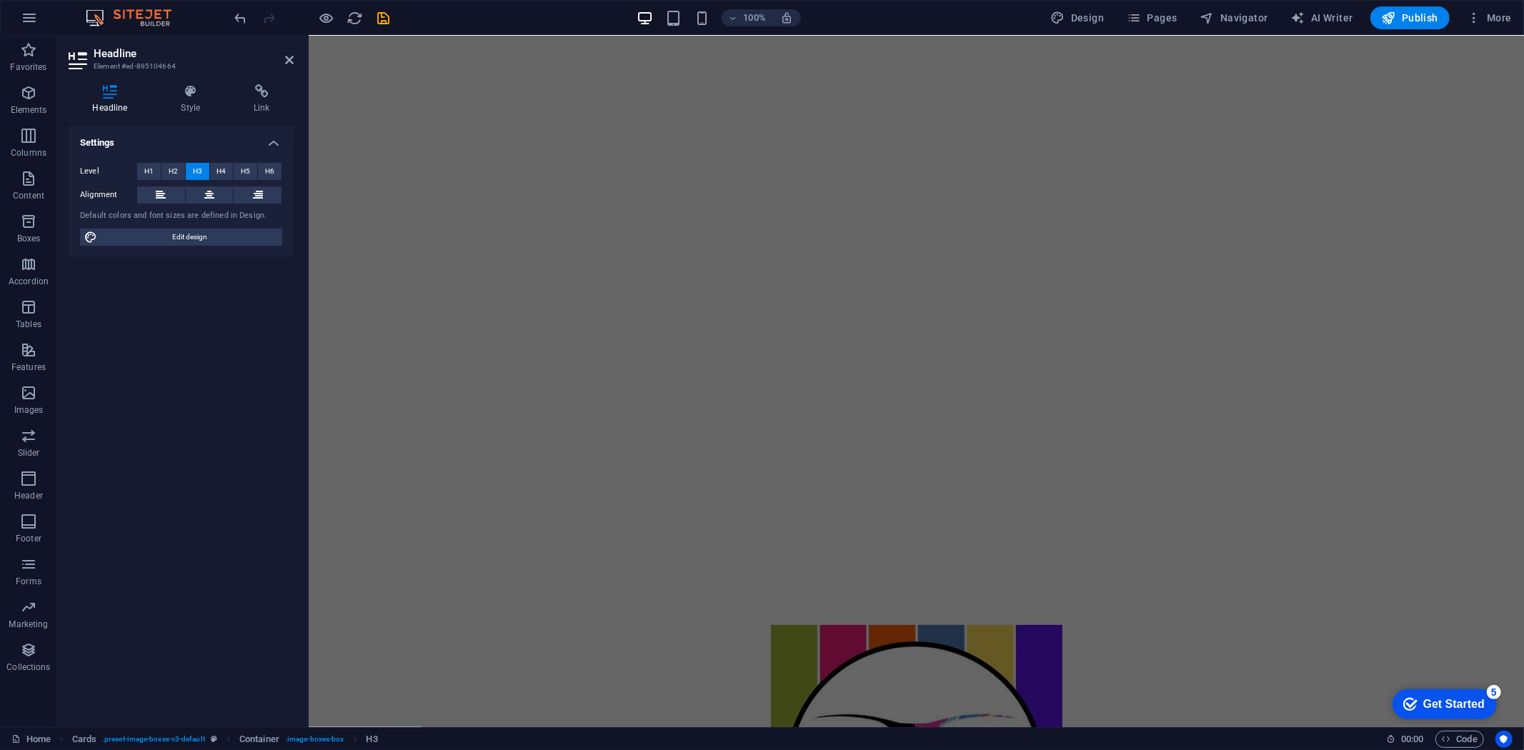
scroll to position [194, 0]
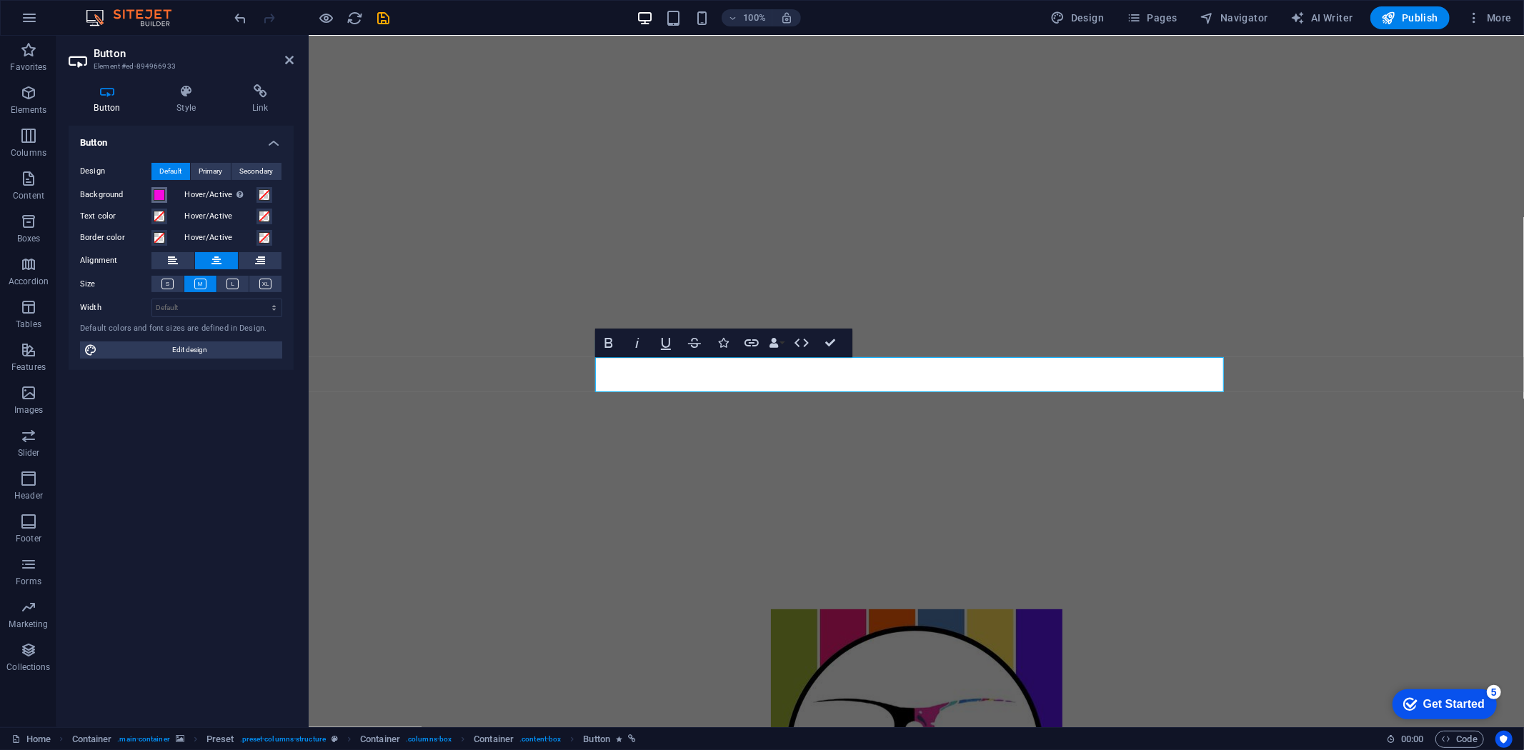
click at [159, 192] on span at bounding box center [159, 194] width 11 height 11
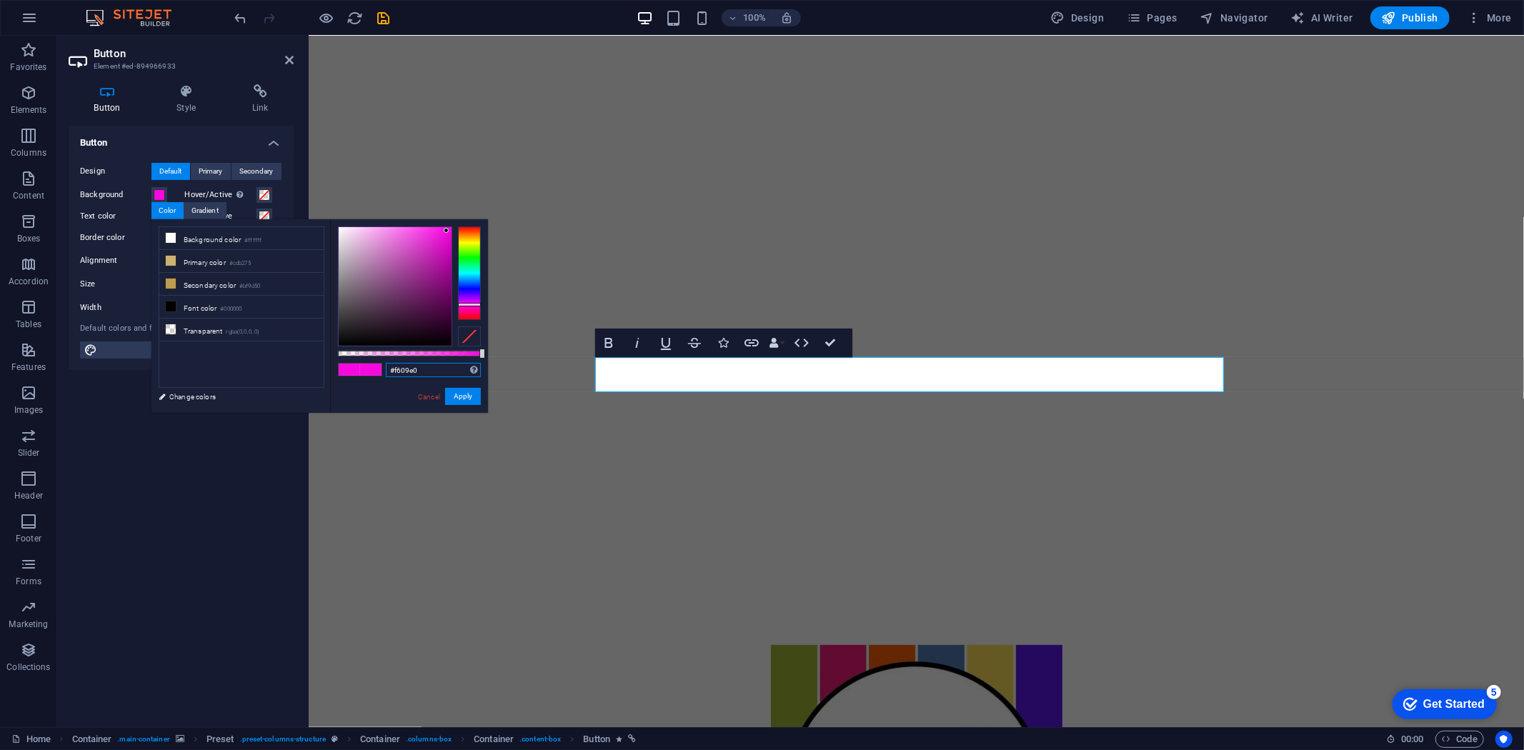
drag, startPoint x: 425, startPoint y: 368, endPoint x: 351, endPoint y: 367, distance: 74.3
click at [351, 367] on div "#f609e0 Supported formats #0852ed rgb(8, 82, 237) rgba(8, 82, 237, 90%) hsv(221…" at bounding box center [409, 419] width 158 height 401
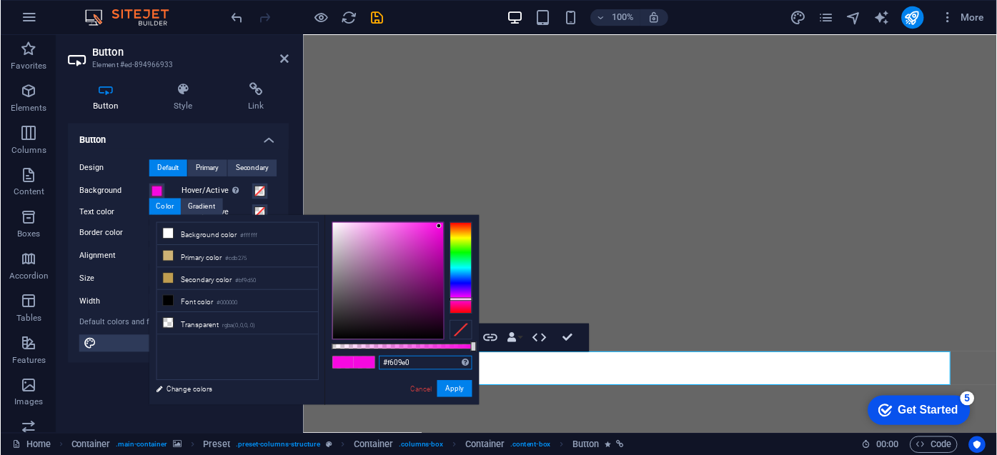
scroll to position [193, 0]
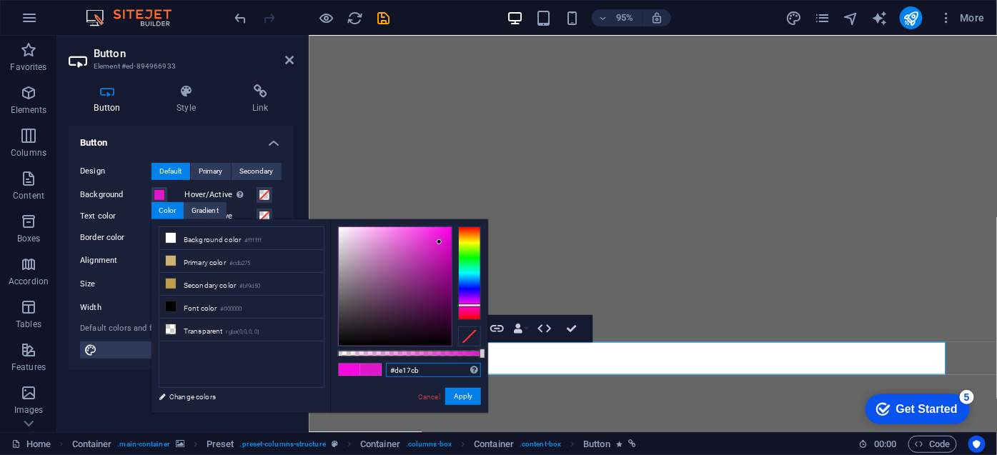
click at [439, 242] on div at bounding box center [395, 286] width 113 height 119
click at [461, 402] on button "Apply" at bounding box center [463, 396] width 36 height 17
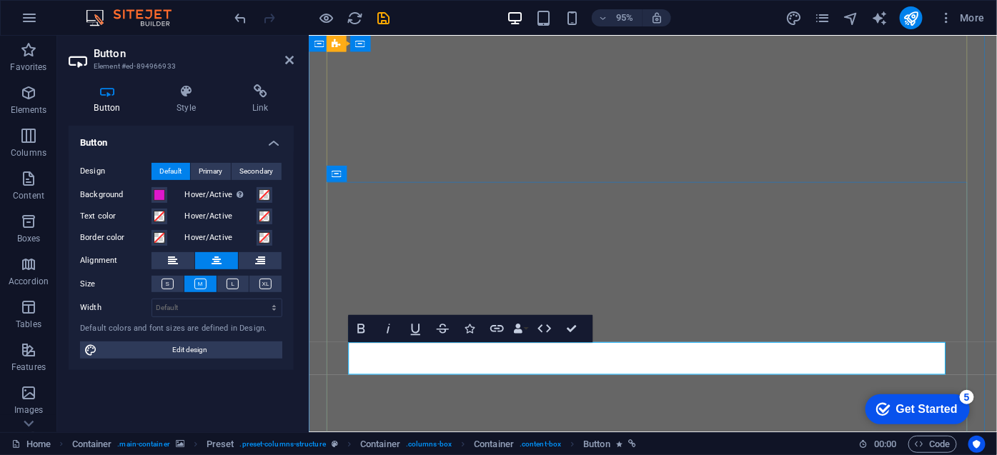
click at [159, 192] on span at bounding box center [159, 194] width 11 height 11
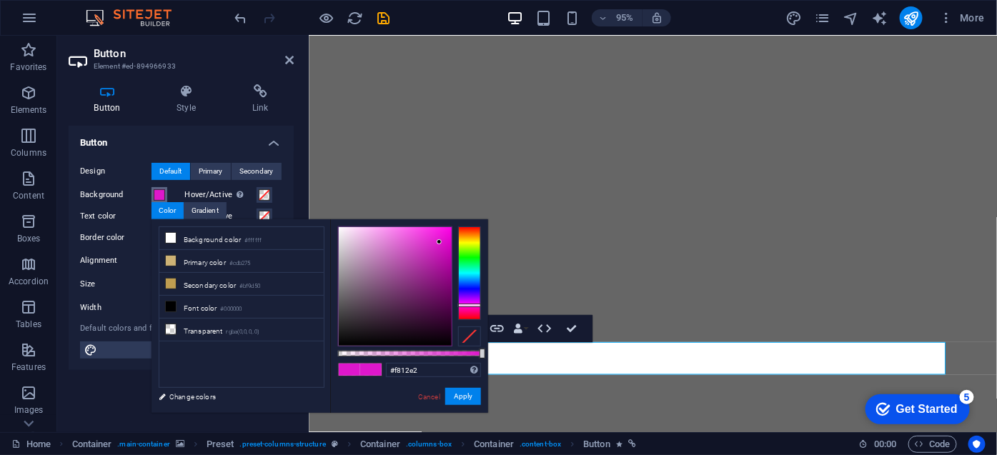
click at [443, 230] on div at bounding box center [395, 286] width 113 height 119
click at [465, 394] on button "Apply" at bounding box center [463, 396] width 36 height 17
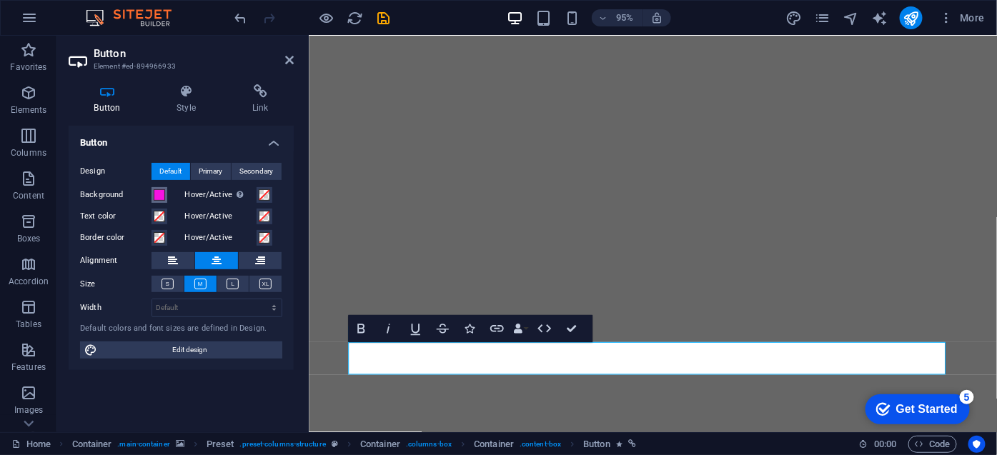
click at [157, 196] on span at bounding box center [159, 194] width 11 height 11
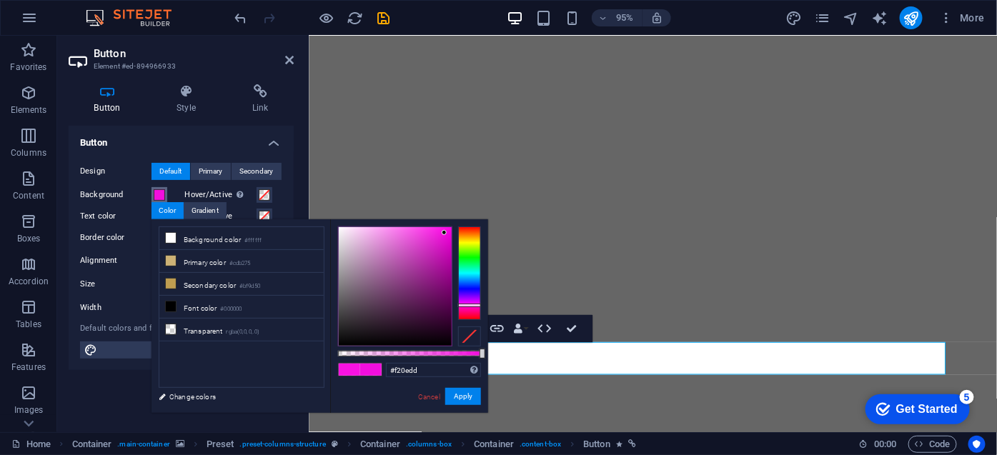
click at [444, 233] on div at bounding box center [395, 286] width 113 height 119
click at [472, 307] on div at bounding box center [469, 307] width 23 height 4
type input "#db0db2"
click at [444, 244] on div at bounding box center [395, 286] width 113 height 119
click at [463, 397] on button "Apply" at bounding box center [463, 396] width 36 height 17
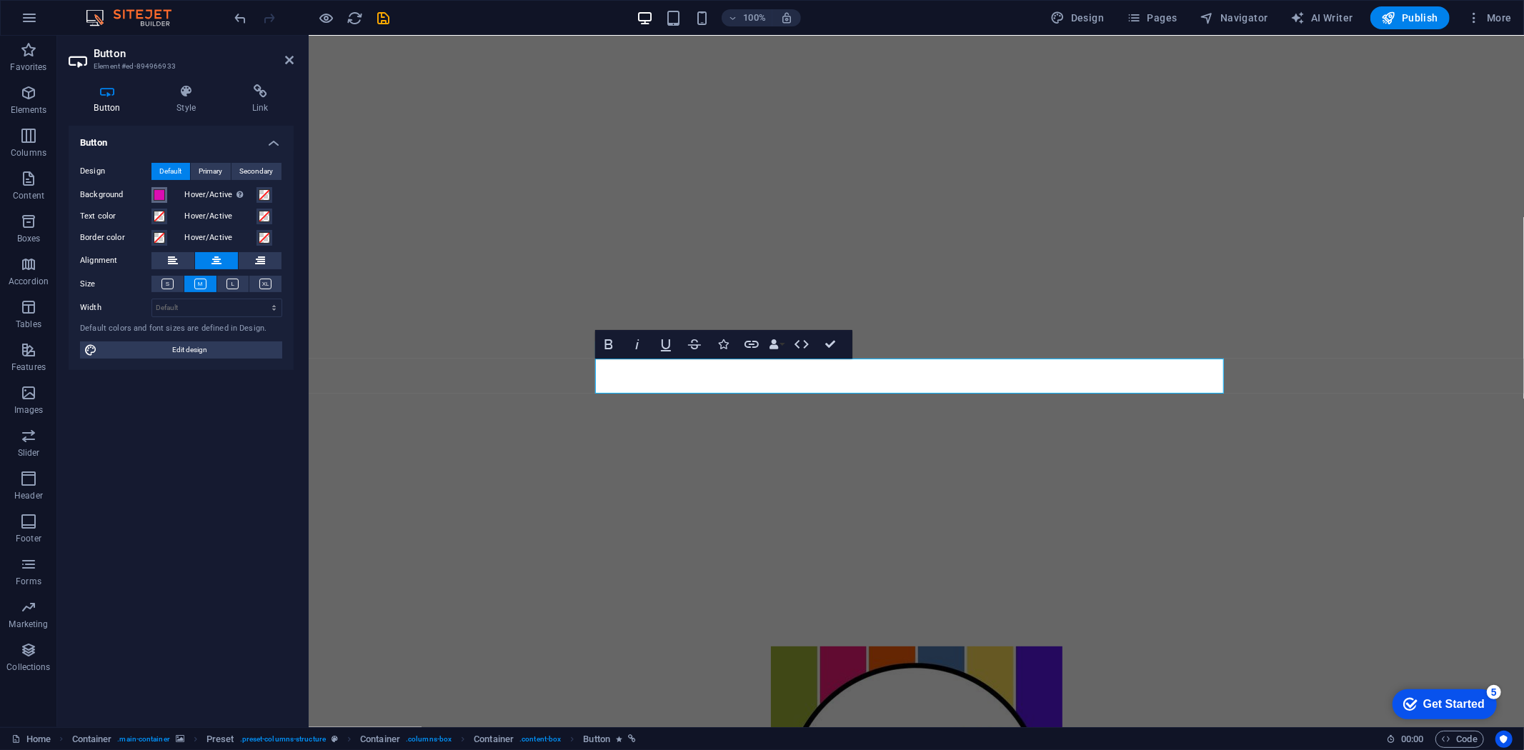
click at [163, 194] on span at bounding box center [159, 194] width 11 height 11
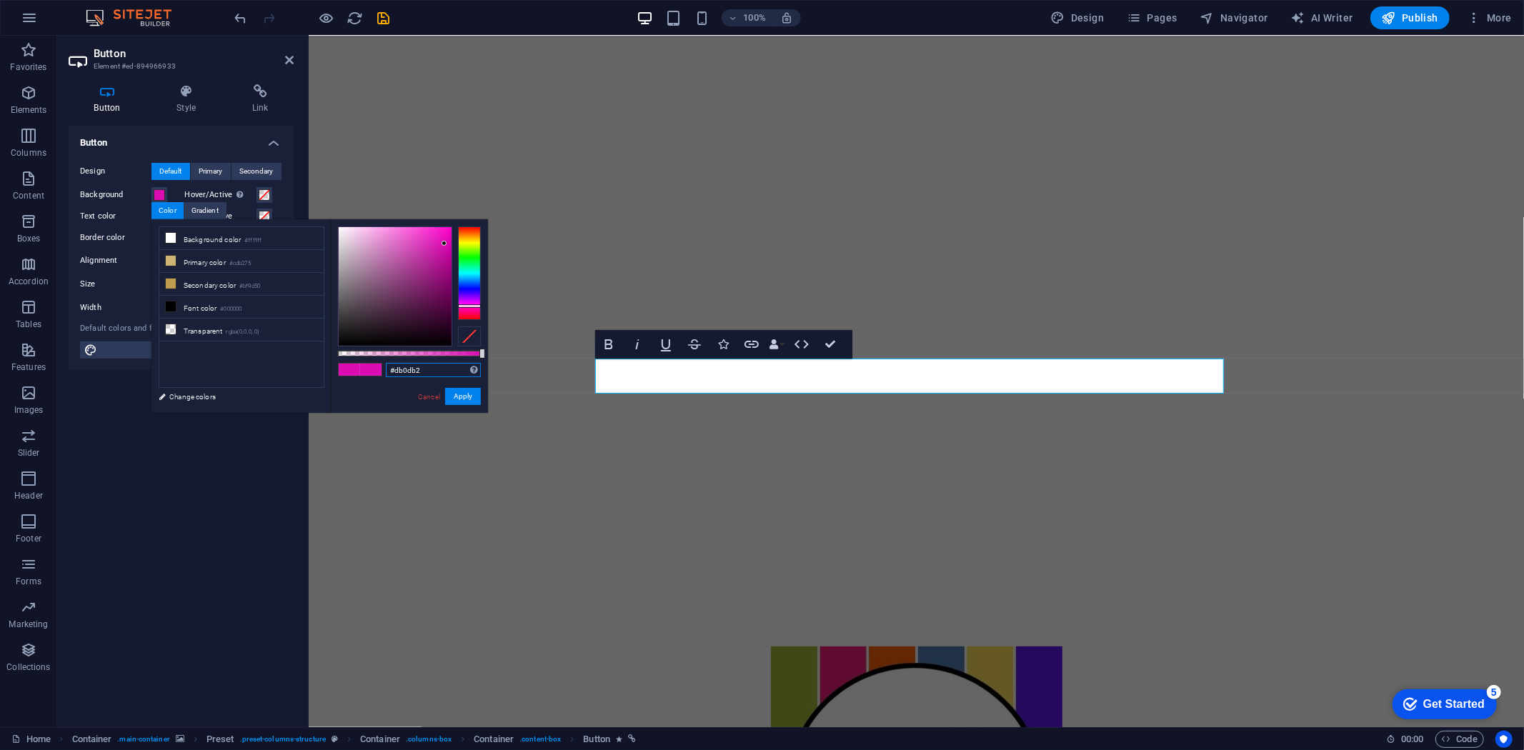
drag, startPoint x: 445, startPoint y: 373, endPoint x: 347, endPoint y: 367, distance: 98.8
click at [347, 367] on div "#db0db2 Supported formats #0852ed rgb(8, 82, 237) rgba(8, 82, 237, 90%) hsv(221…" at bounding box center [409, 419] width 158 height 401
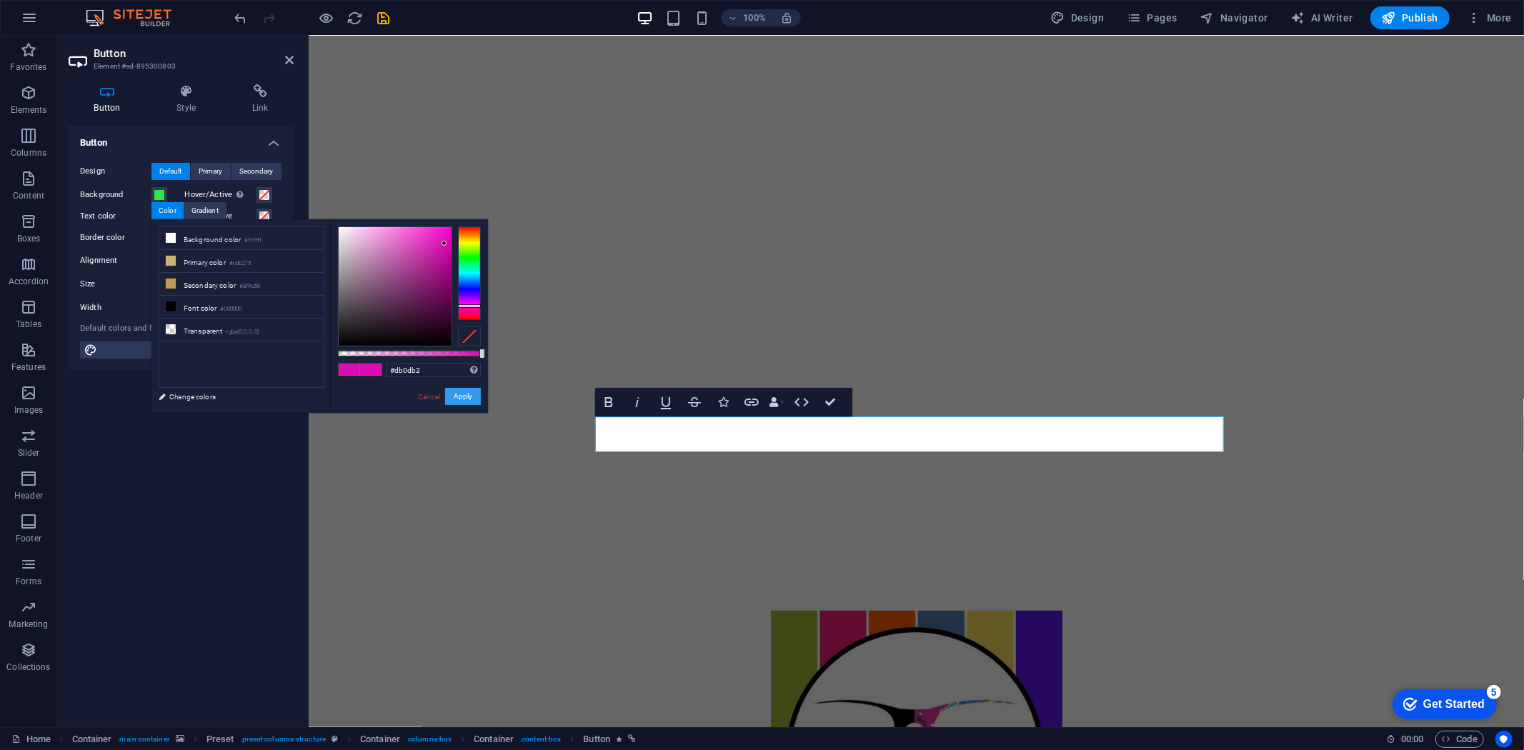
click at [462, 402] on button "Apply" at bounding box center [463, 396] width 36 height 17
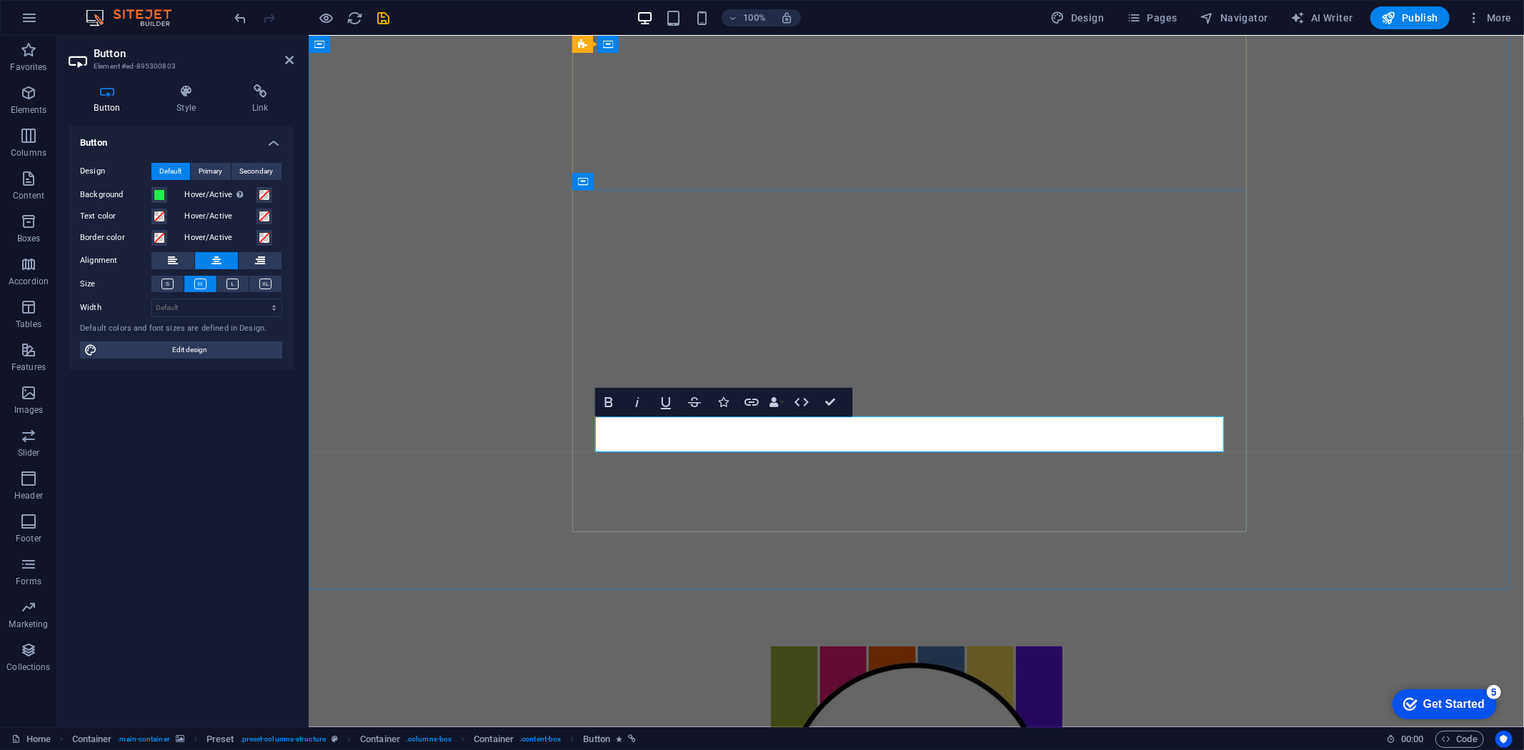
click at [158, 192] on span at bounding box center [159, 194] width 11 height 11
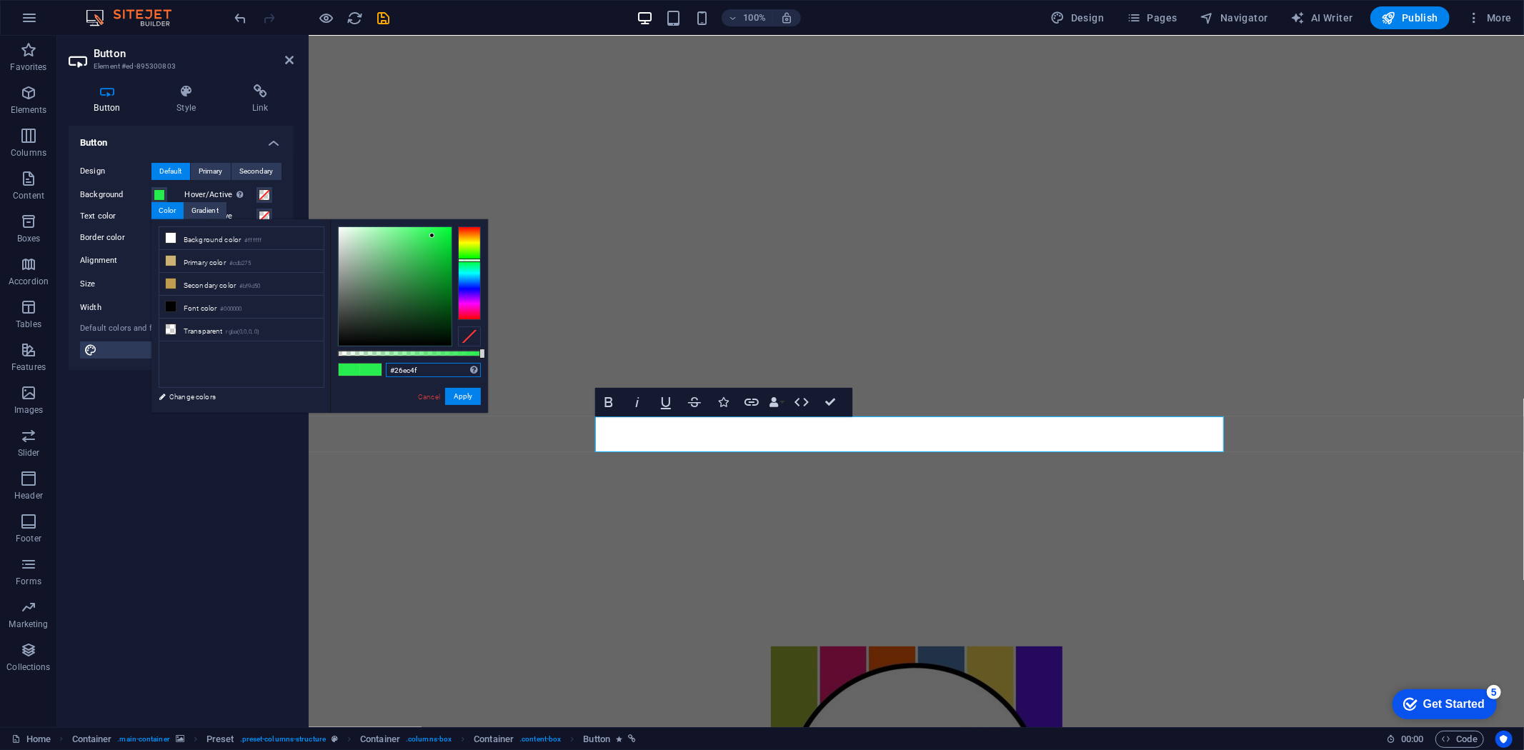
drag, startPoint x: 418, startPoint y: 370, endPoint x: 315, endPoint y: 370, distance: 102.9
click at [315, 370] on div "less Background color #ffffff Primary color #cdb275 Secondary color #bf9d50 Fon…" at bounding box center [319, 316] width 337 height 194
paste input "db0db2"
type input "#db0db2"
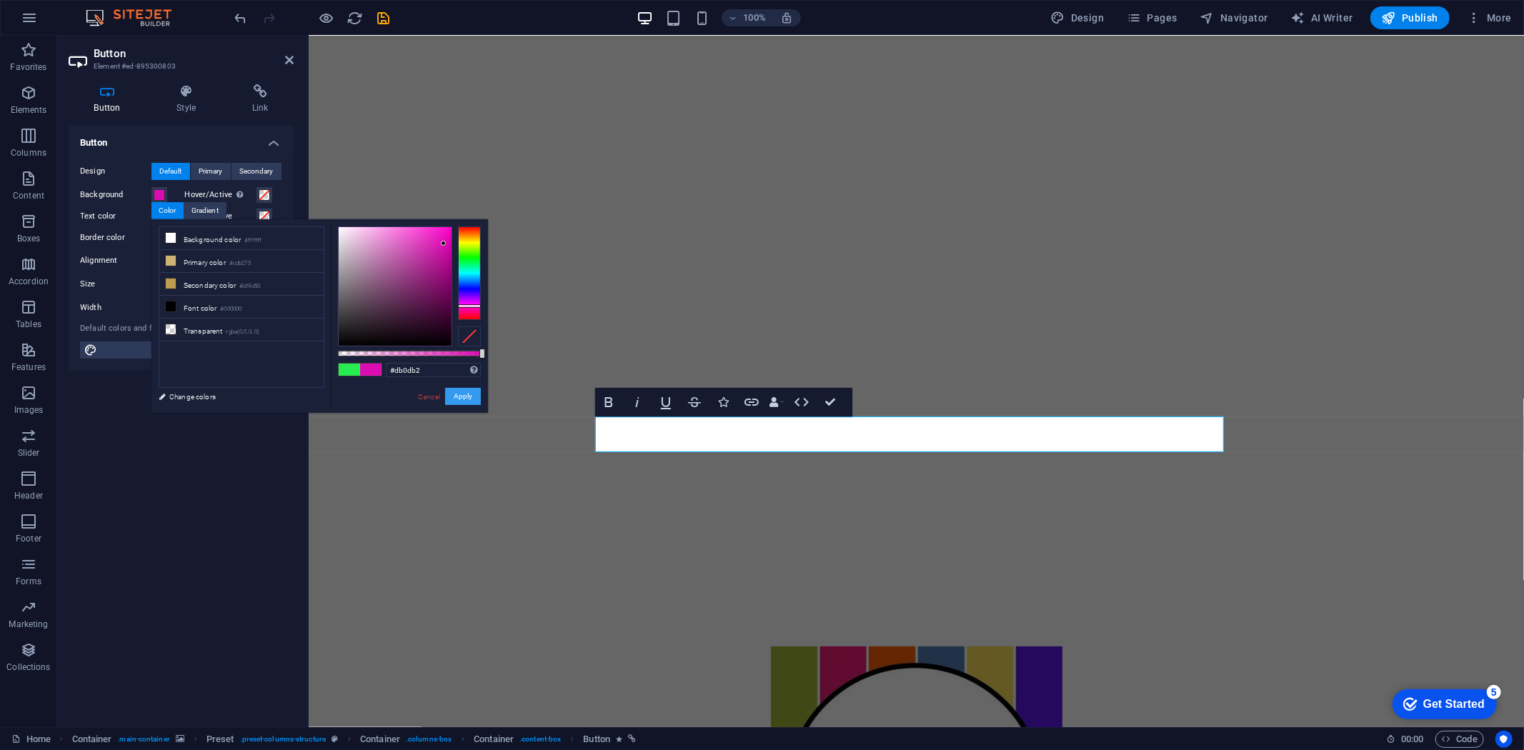
click at [459, 400] on button "Apply" at bounding box center [463, 396] width 36 height 17
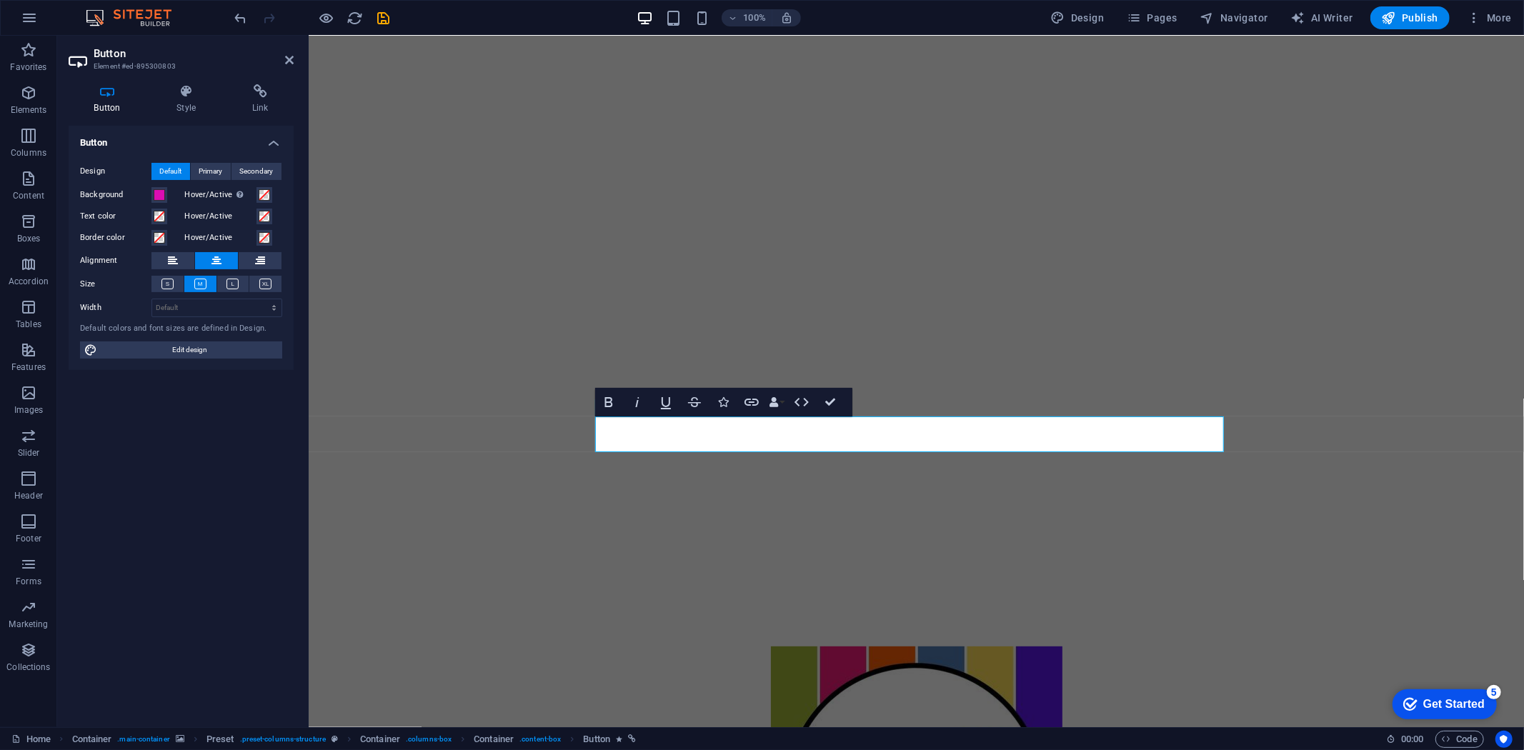
click at [429, 394] on figure at bounding box center [916, 215] width 1216 height 747
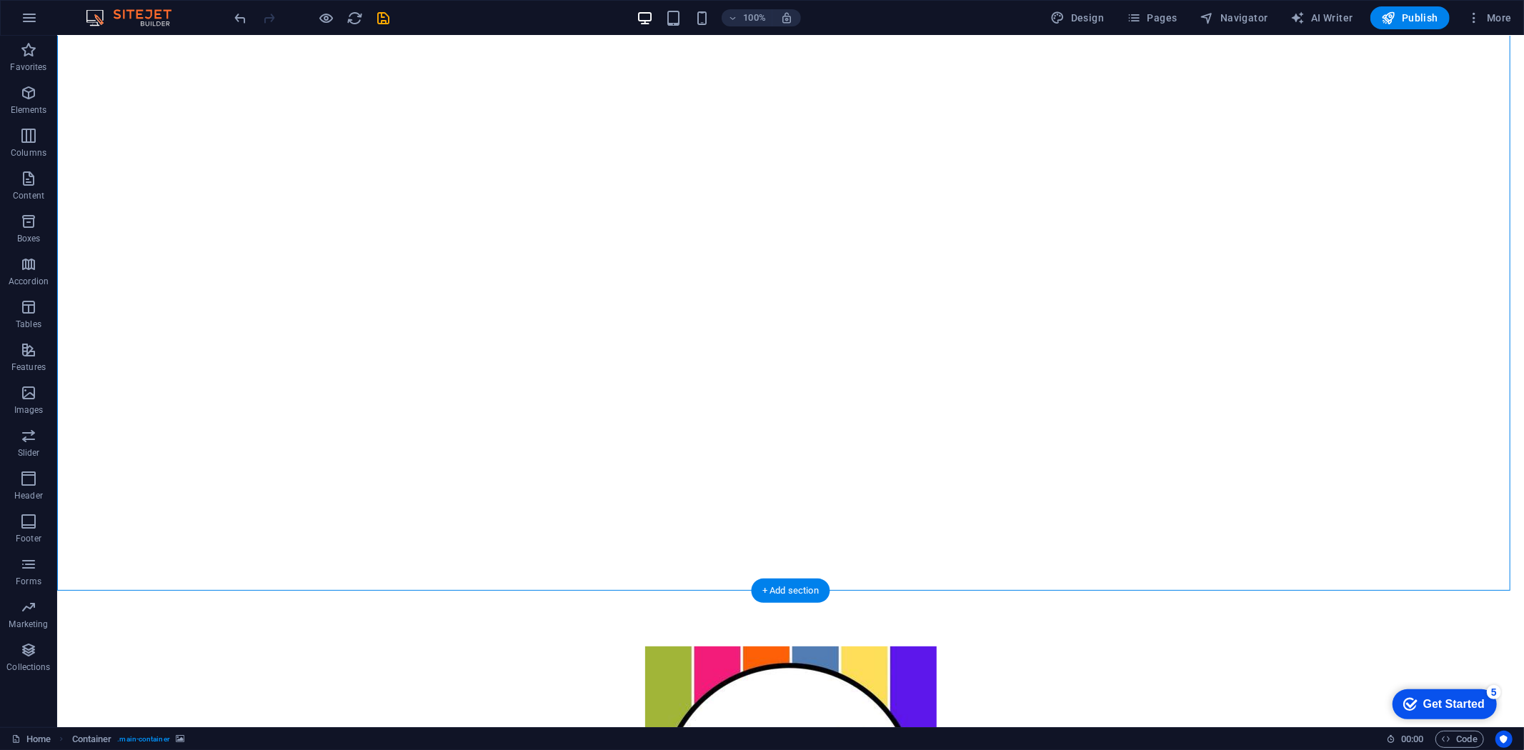
scroll to position [113, 0]
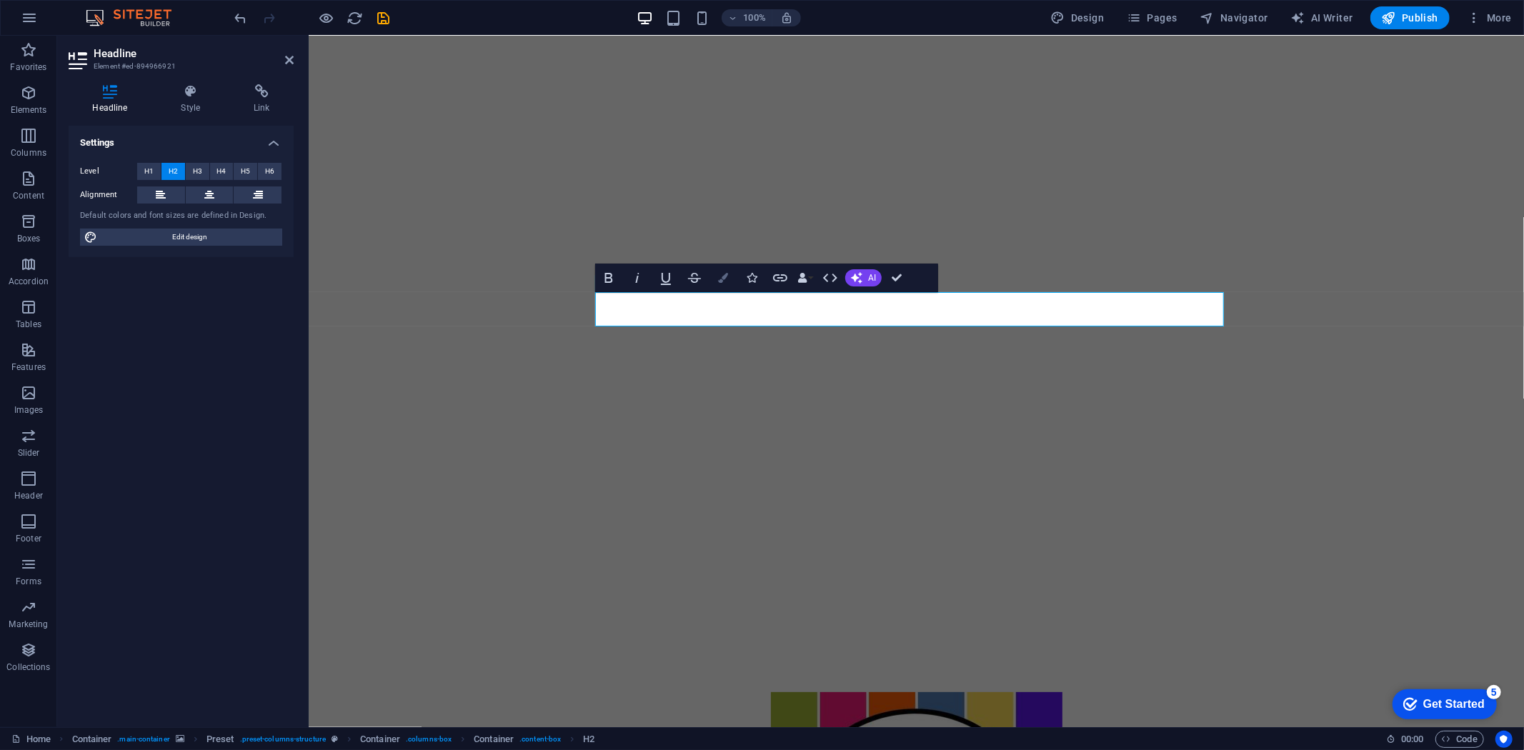
click at [732, 274] on button "Colors" at bounding box center [723, 278] width 27 height 29
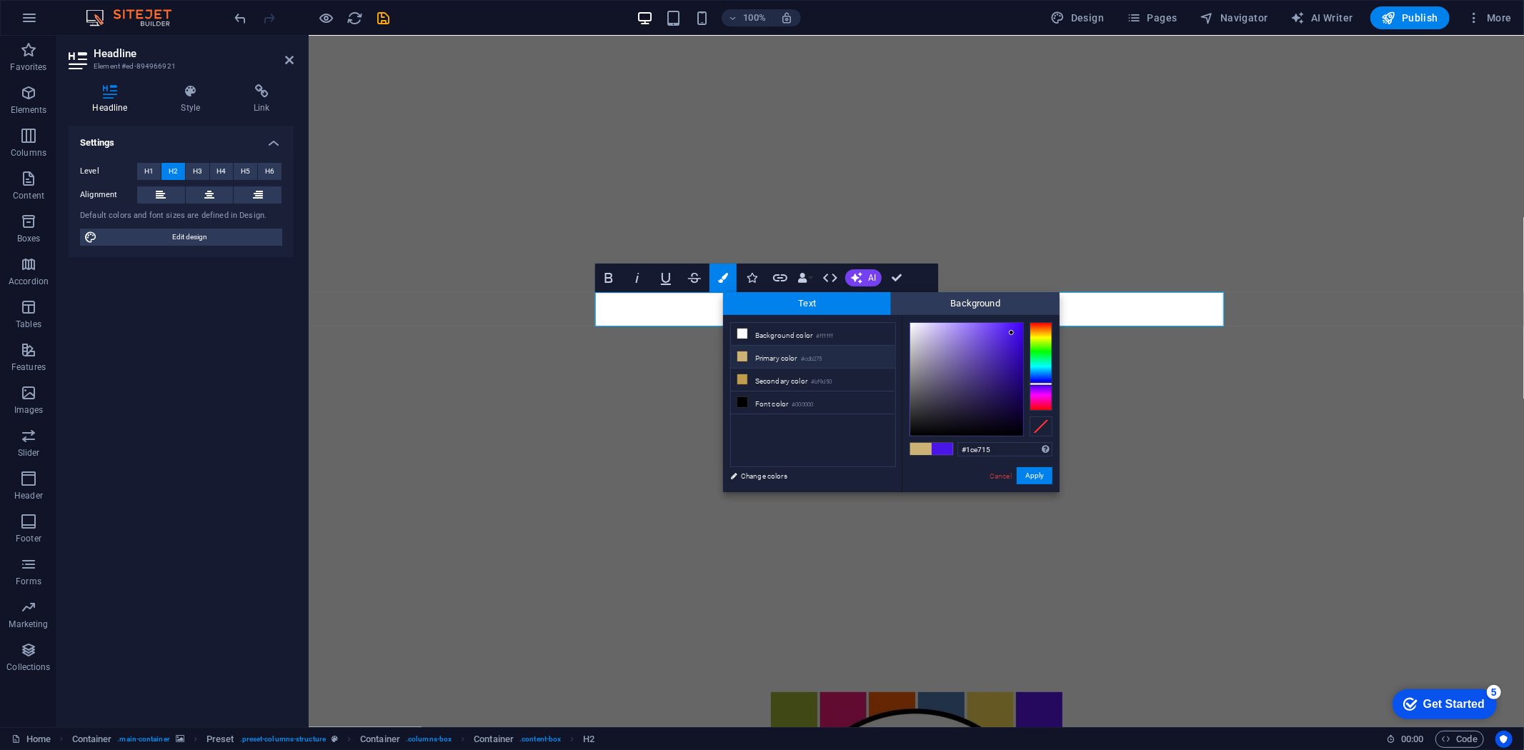
click at [1043, 351] on div at bounding box center [1041, 366] width 23 height 89
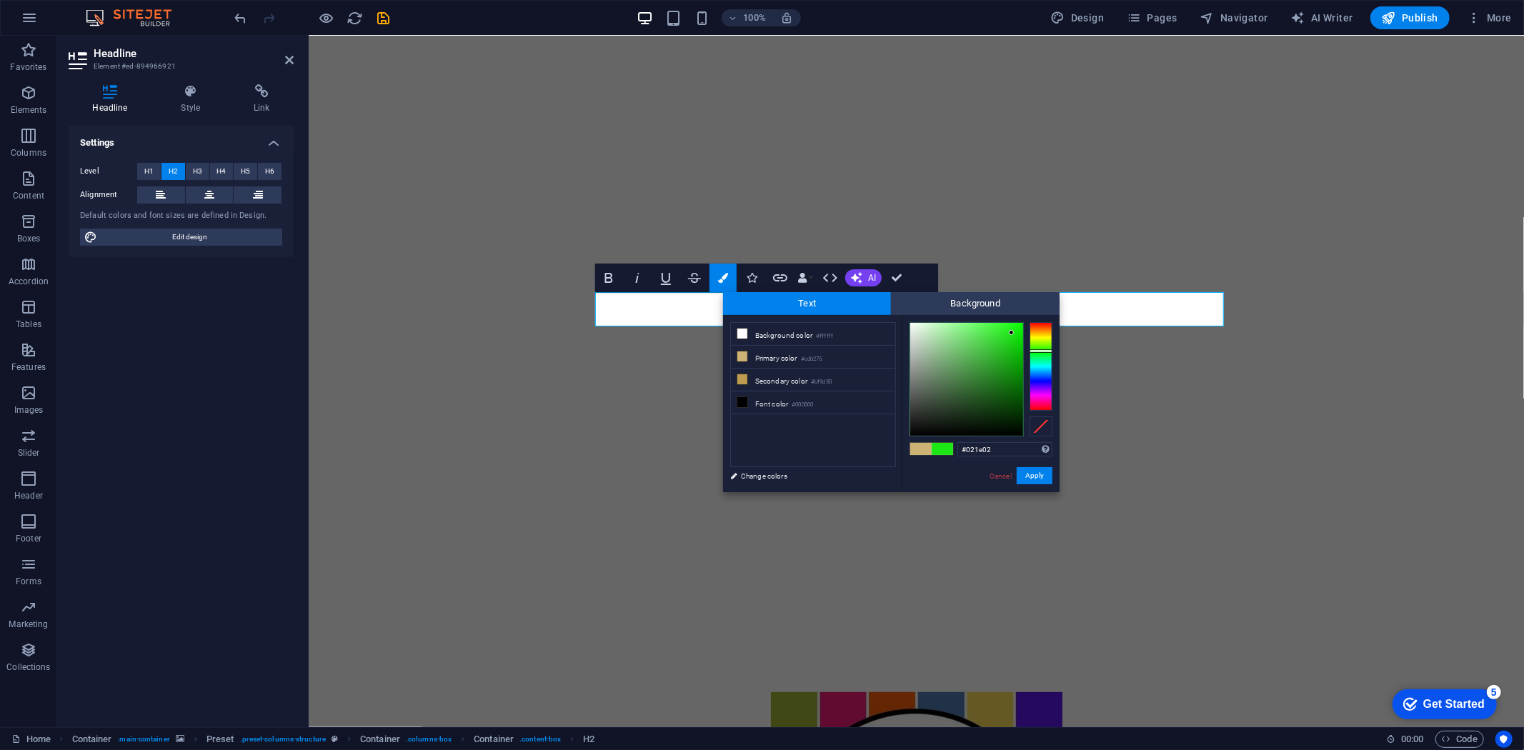
click at [1017, 422] on div at bounding box center [966, 379] width 113 height 113
click at [1017, 412] on div at bounding box center [966, 379] width 113 height 113
type input "#052703"
click at [1013, 418] on div at bounding box center [966, 379] width 113 height 113
click at [1031, 472] on button "Apply" at bounding box center [1035, 475] width 36 height 17
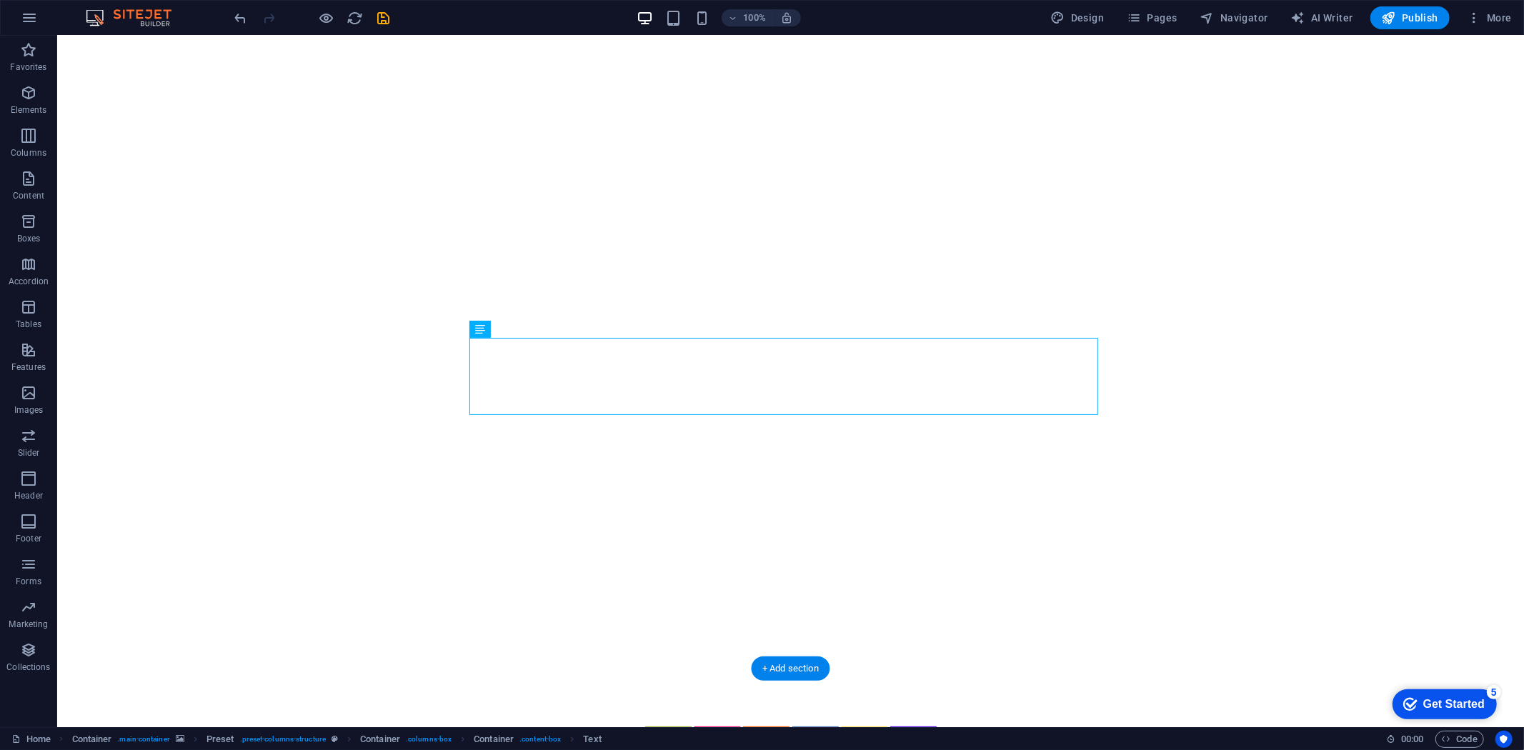
scroll to position [193, 0]
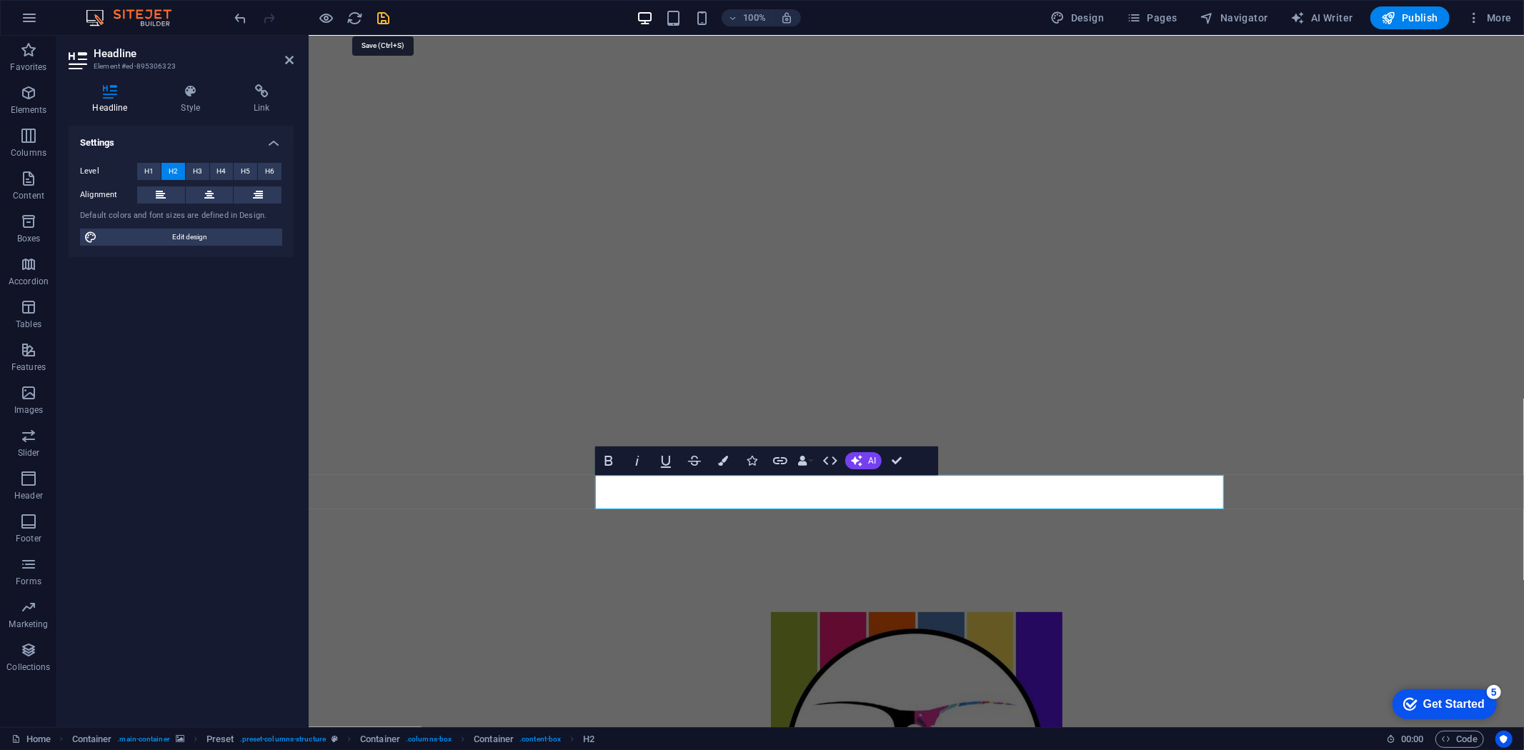
click at [387, 15] on icon "save" at bounding box center [384, 18] width 16 height 16
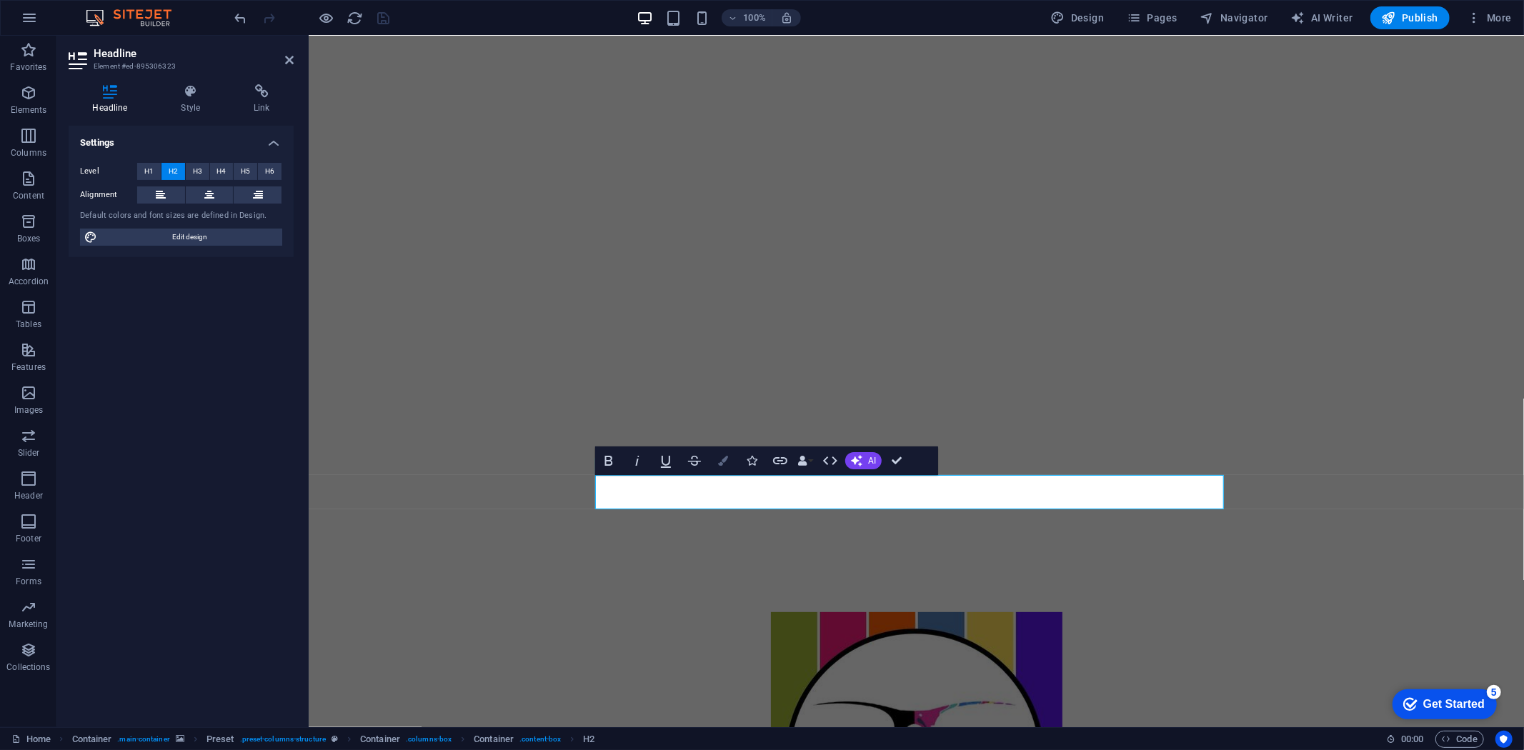
click at [720, 463] on icon "button" at bounding box center [723, 461] width 10 height 10
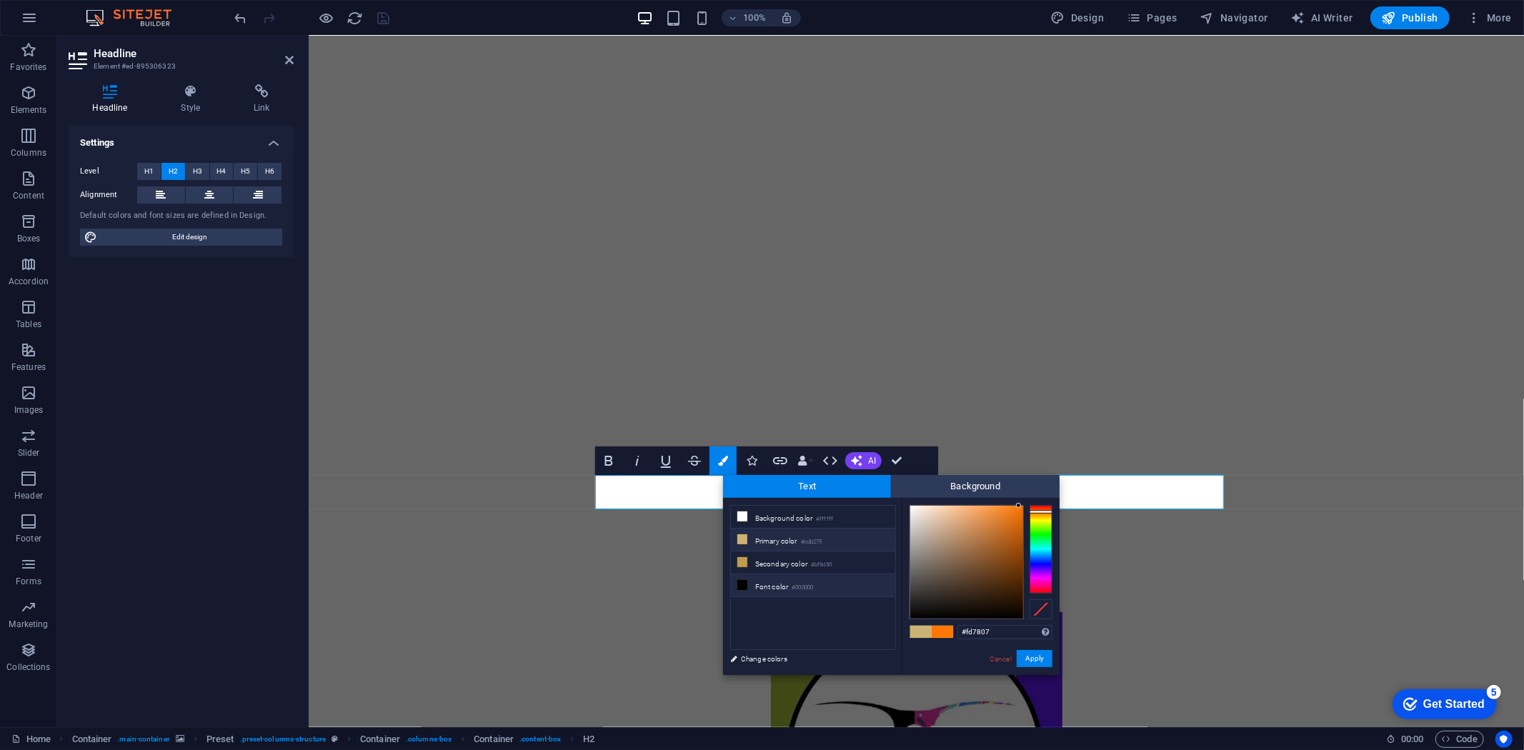
click at [739, 587] on icon at bounding box center [742, 585] width 10 height 10
type input "#000000"
click at [1030, 659] on button "Apply" at bounding box center [1035, 658] width 36 height 17
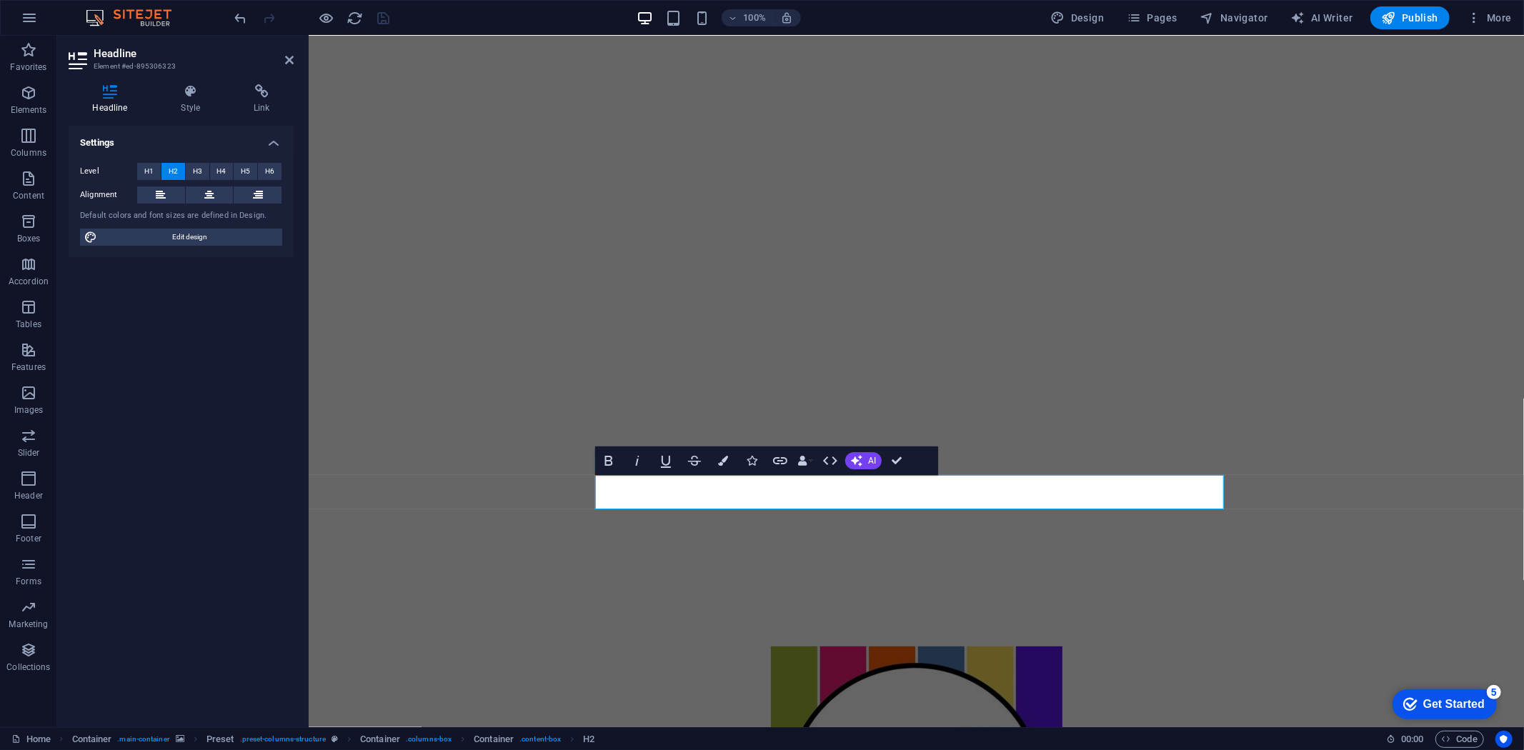
click at [1347, 417] on figure at bounding box center [916, 215] width 1216 height 747
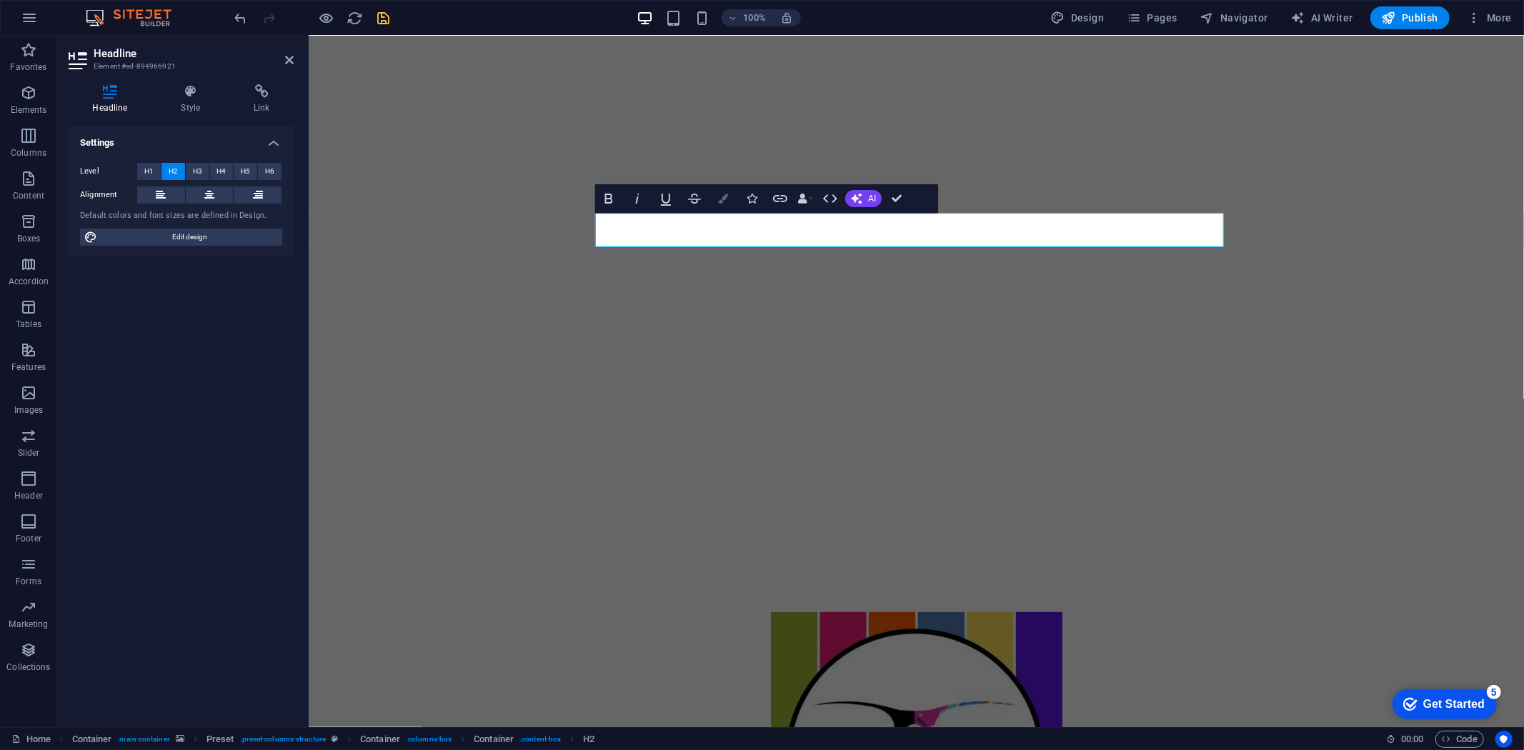
click at [712, 194] on button "Colors" at bounding box center [723, 198] width 27 height 29
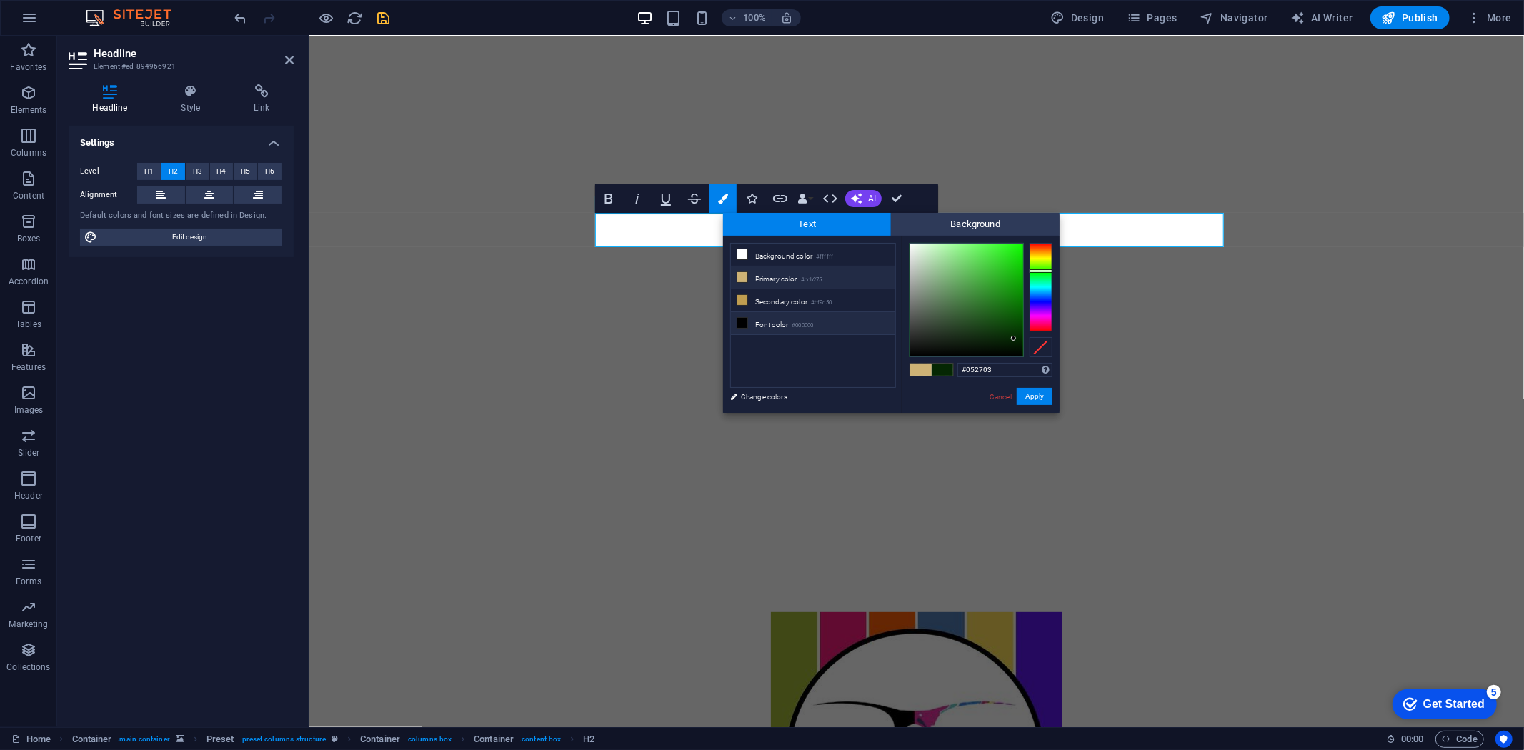
click at [750, 320] on li "Font color #000000" at bounding box center [813, 323] width 164 height 23
type input "#000000"
click at [751, 324] on li "Font color #000000" at bounding box center [813, 323] width 164 height 23
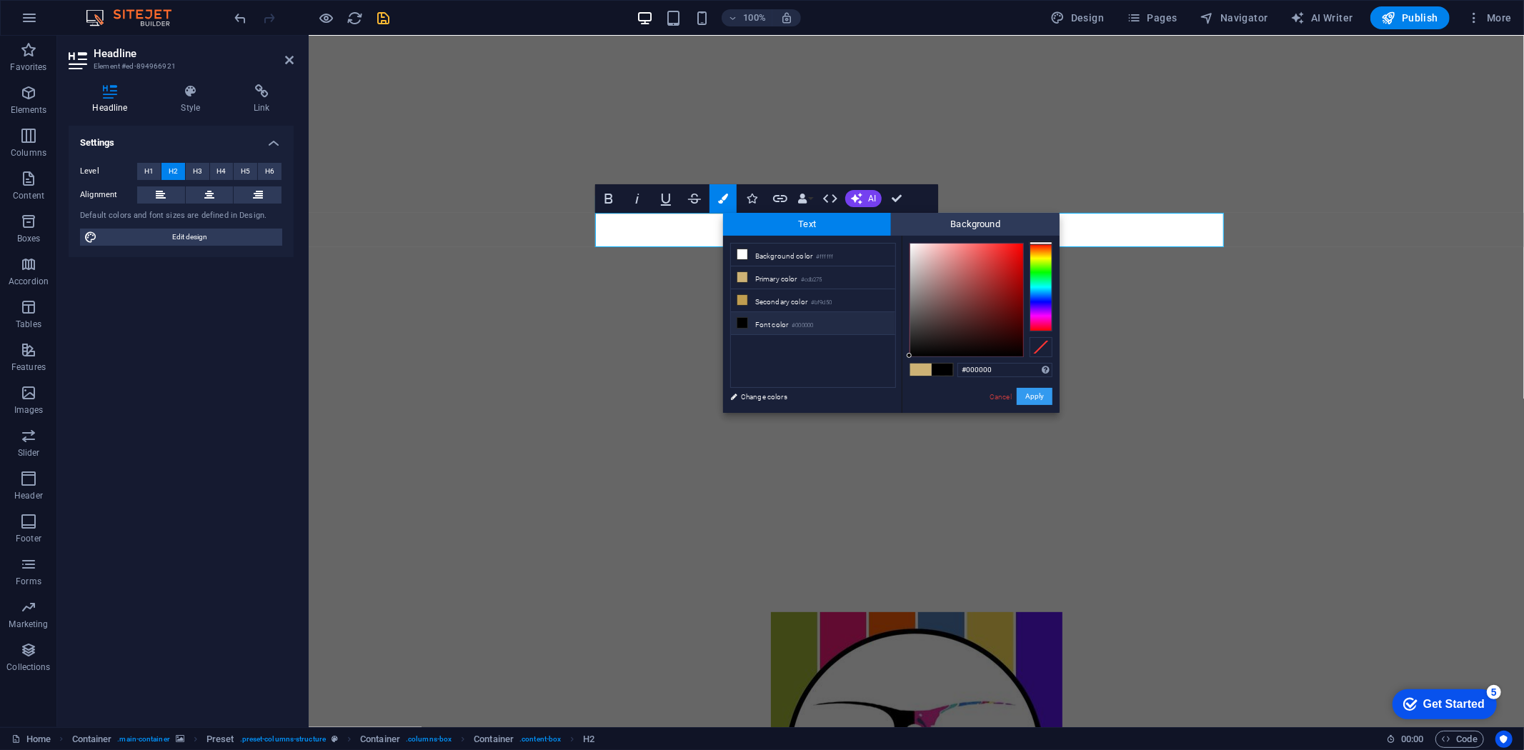
click at [1040, 393] on button "Apply" at bounding box center [1035, 396] width 36 height 17
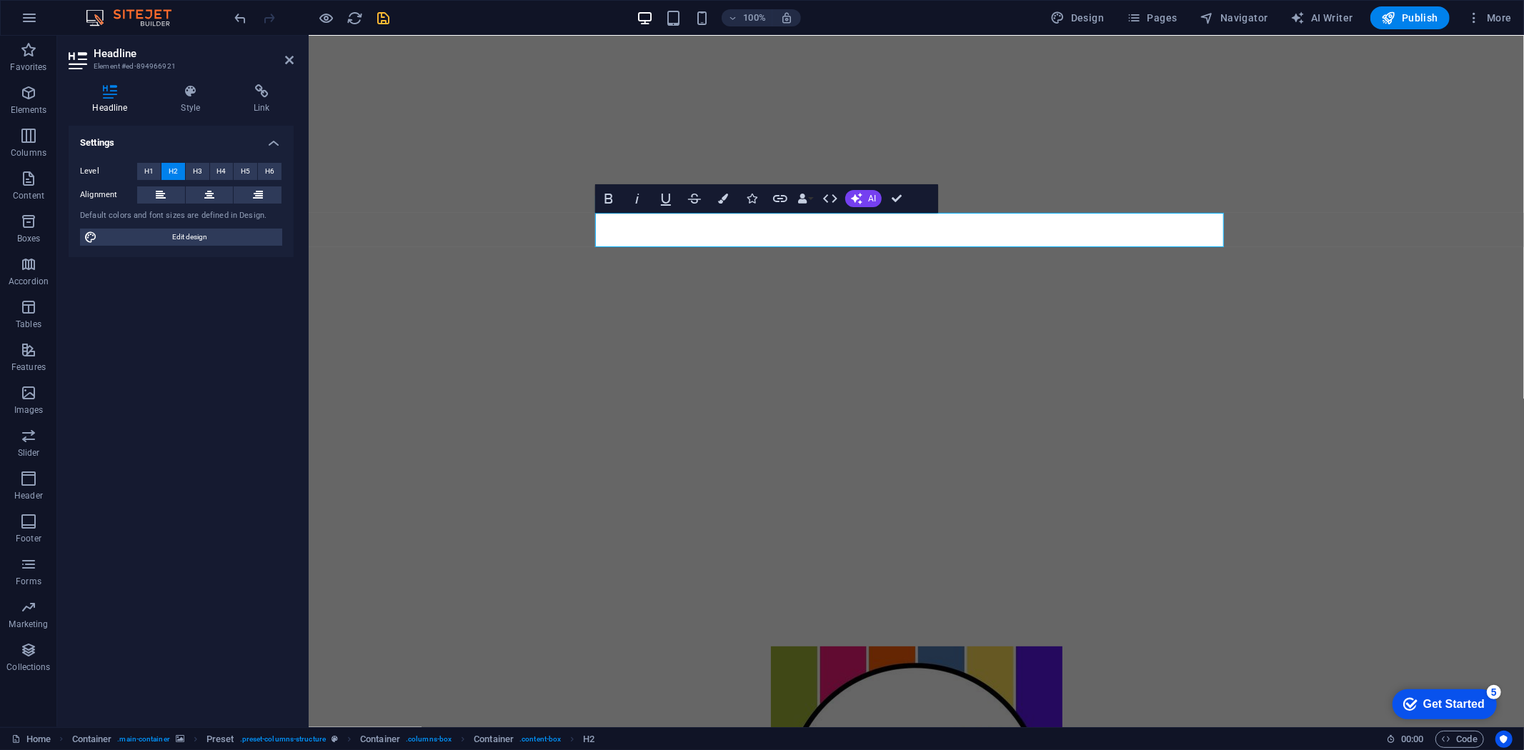
click at [1312, 372] on figure at bounding box center [916, 215] width 1216 height 747
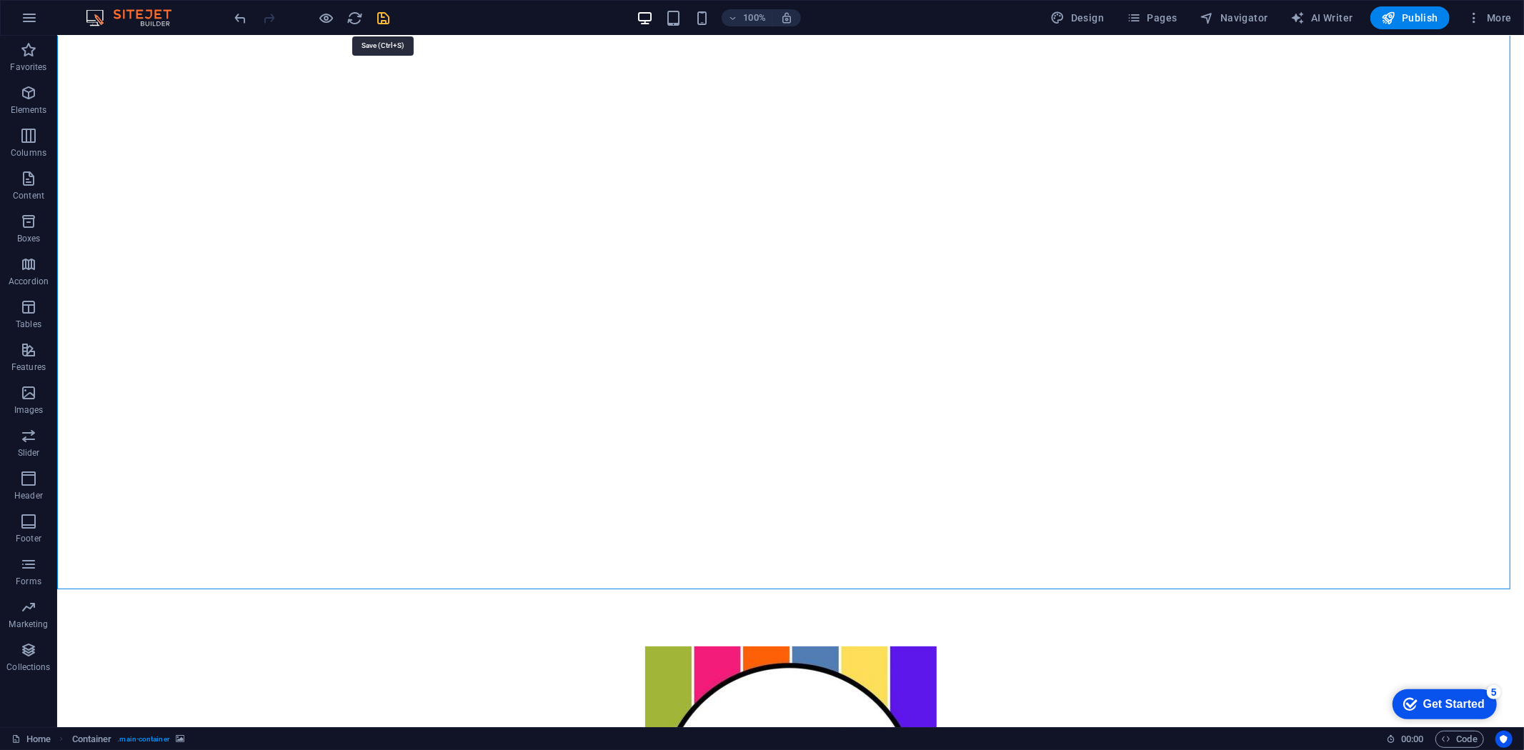
click at [381, 15] on icon "save" at bounding box center [384, 18] width 16 height 16
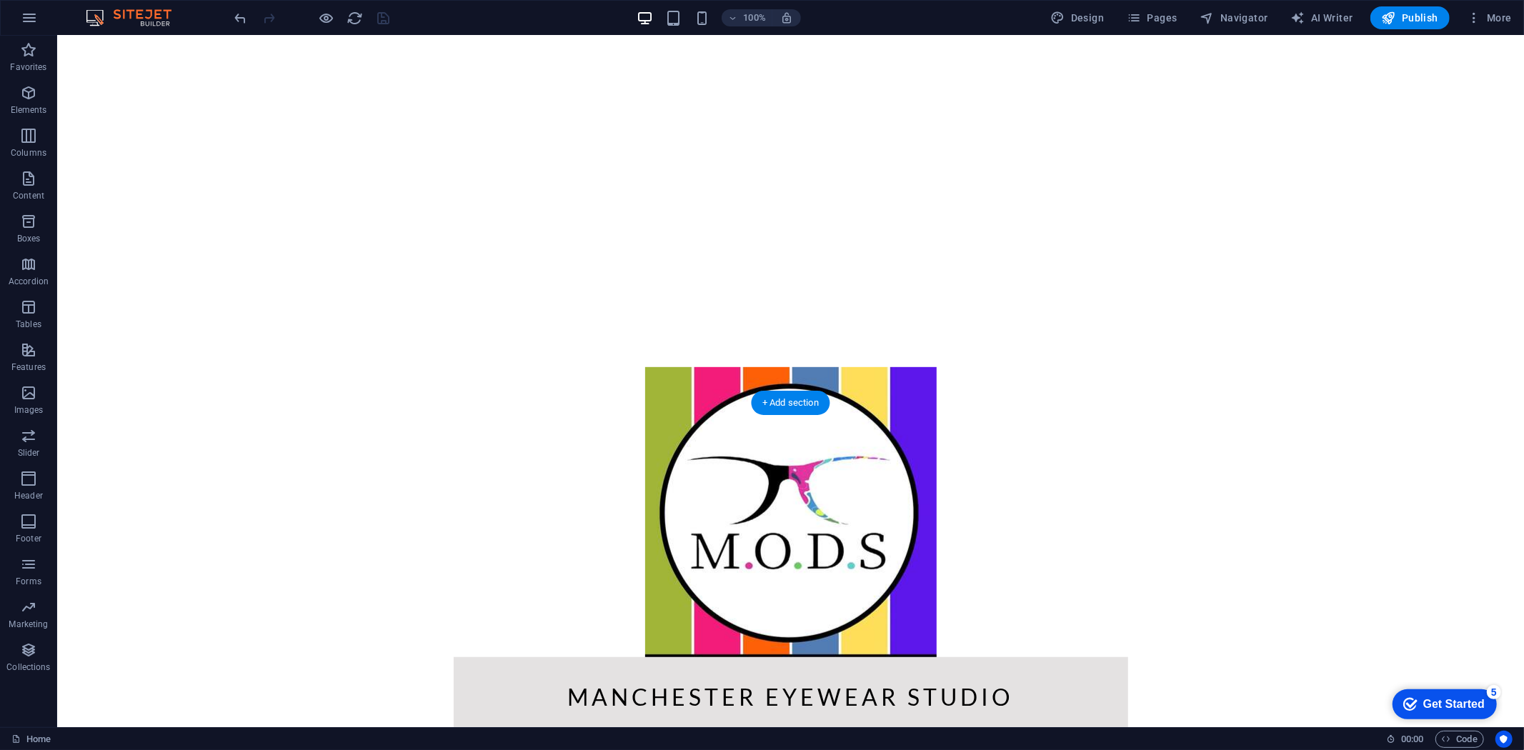
scroll to position [510, 0]
